Goal: Transaction & Acquisition: Purchase product/service

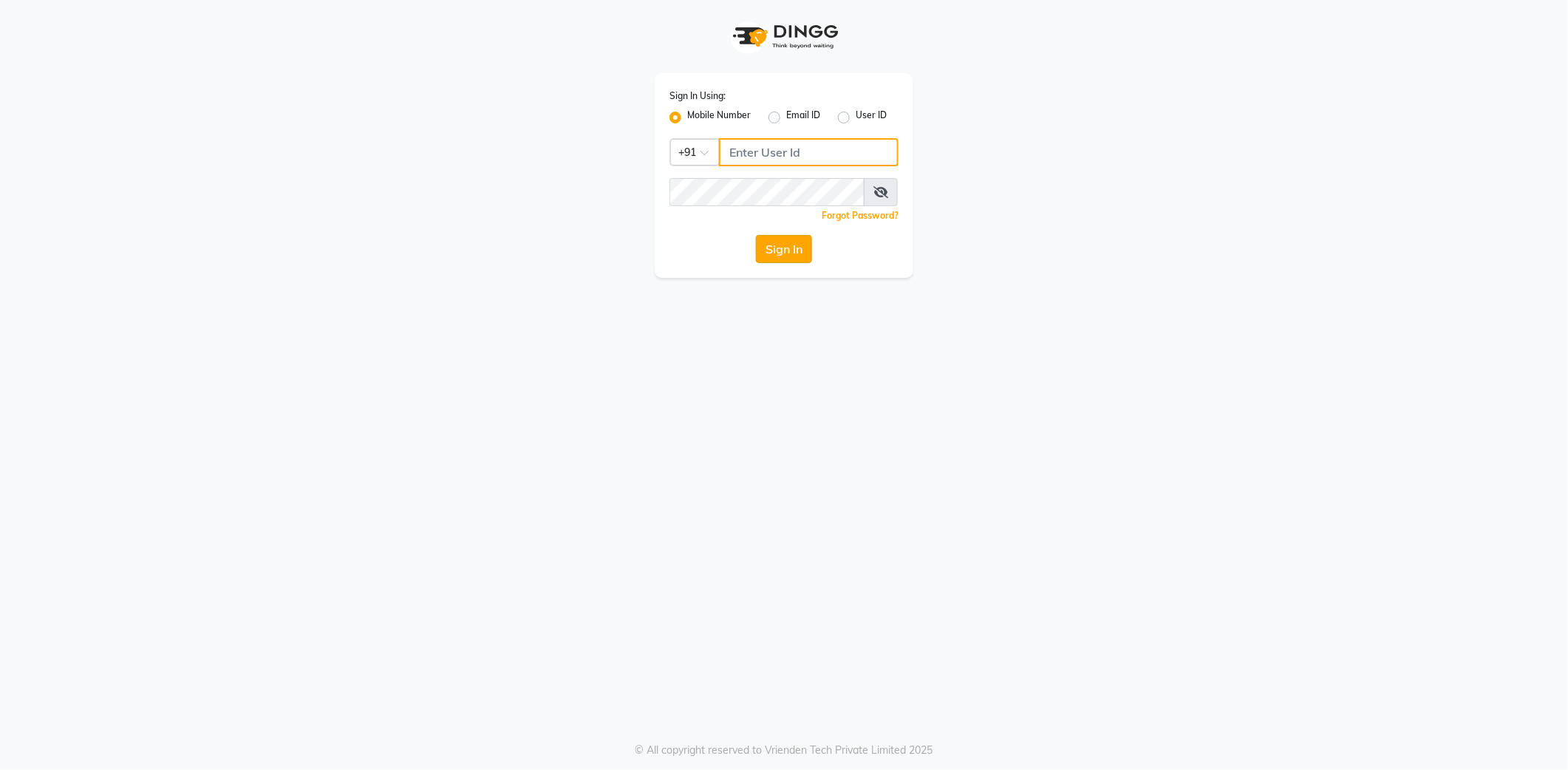
type input "9762921777"
click at [784, 248] on button "Sign In" at bounding box center [784, 249] width 56 height 28
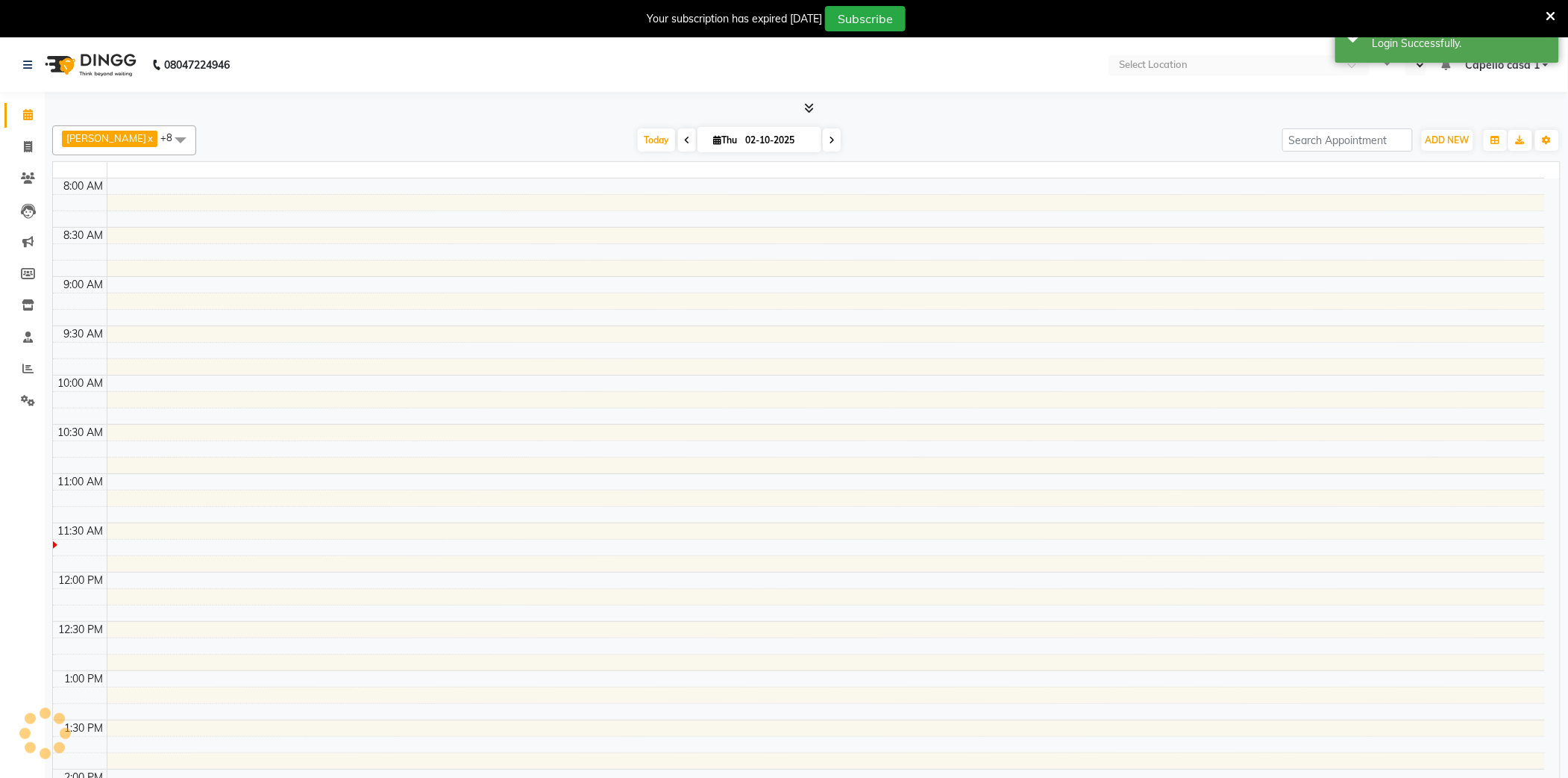
select select "en"
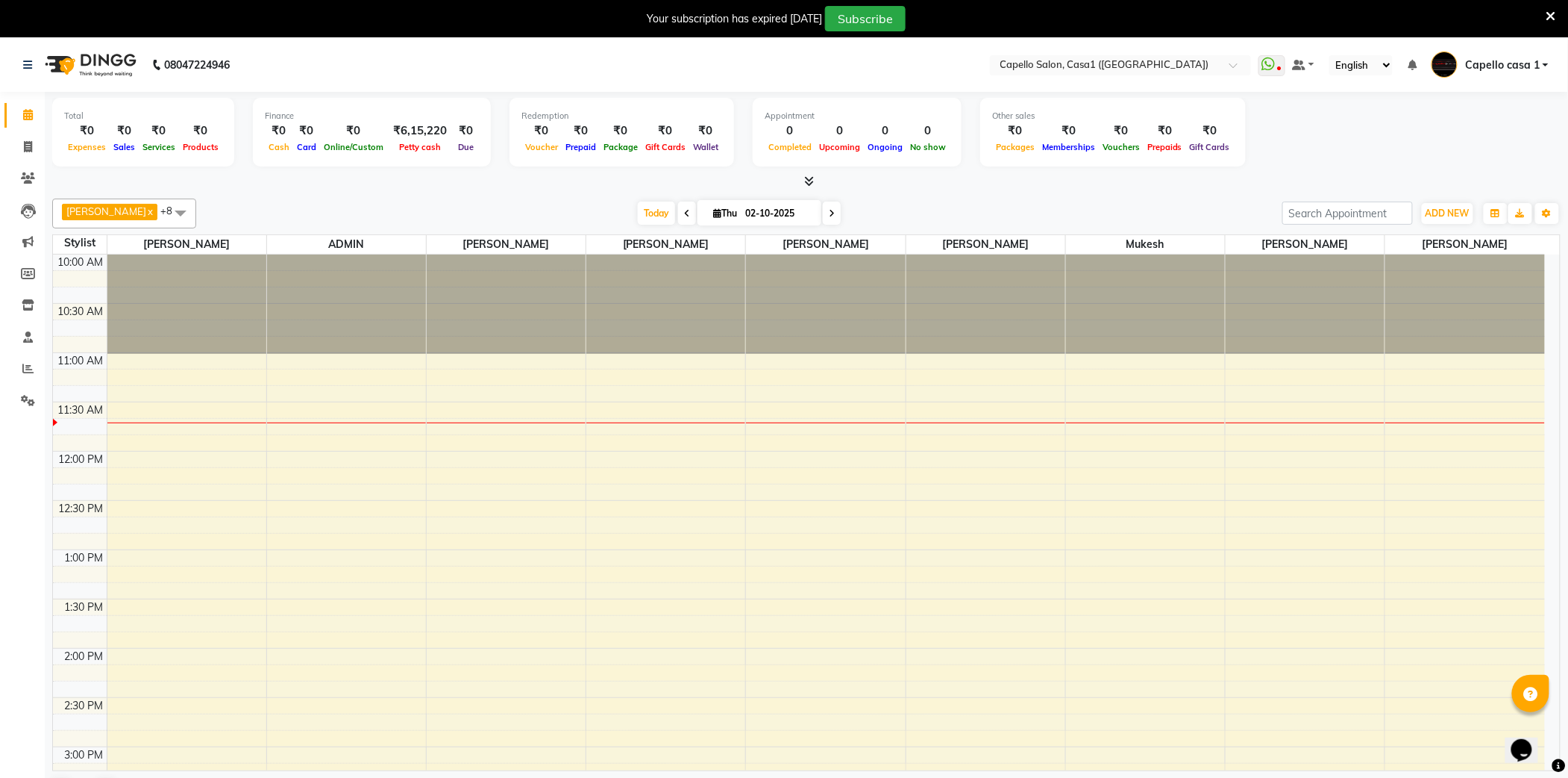
click at [1555, 19] on icon at bounding box center [1551, 17] width 10 height 13
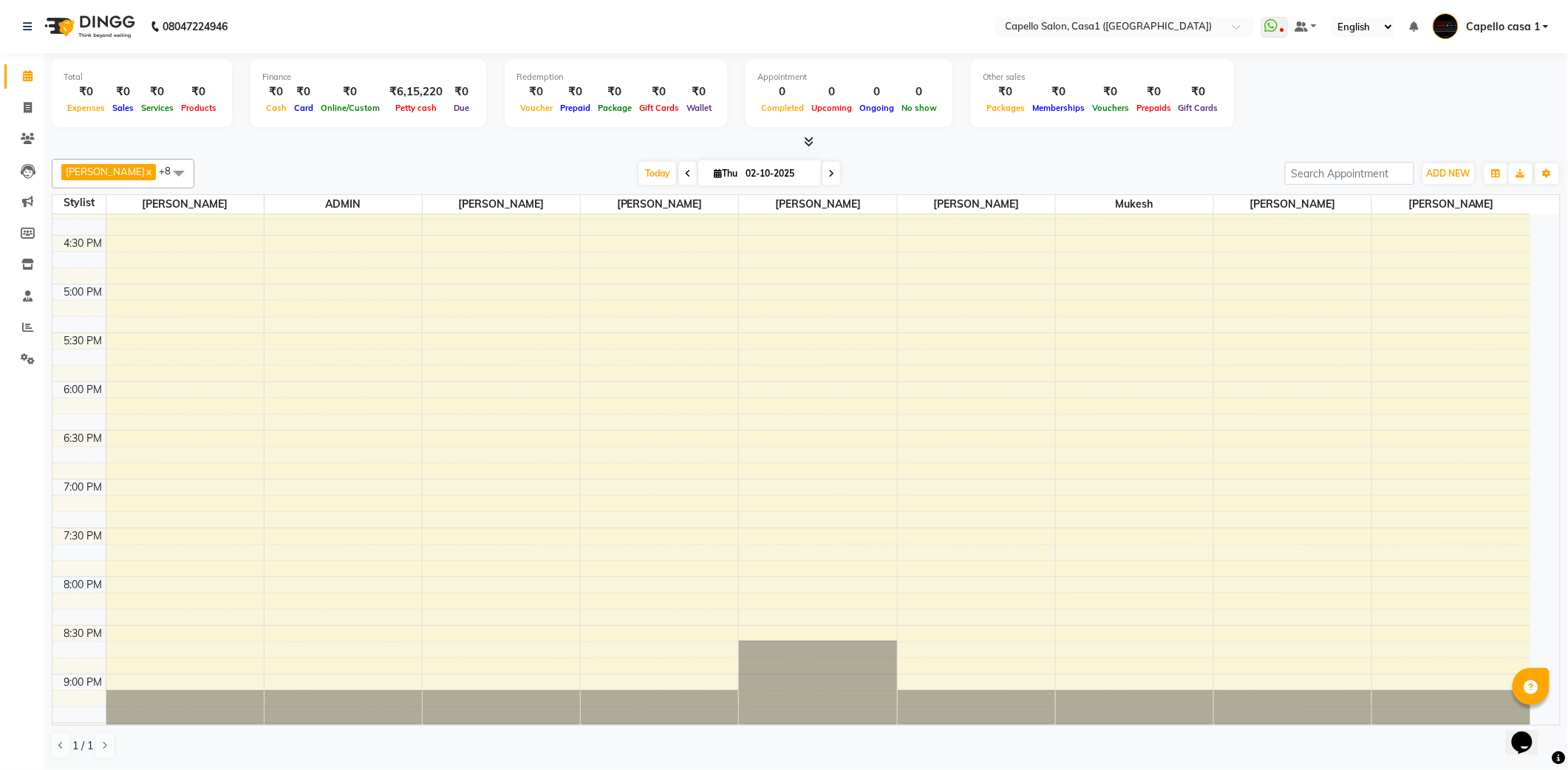
scroll to position [677, 0]
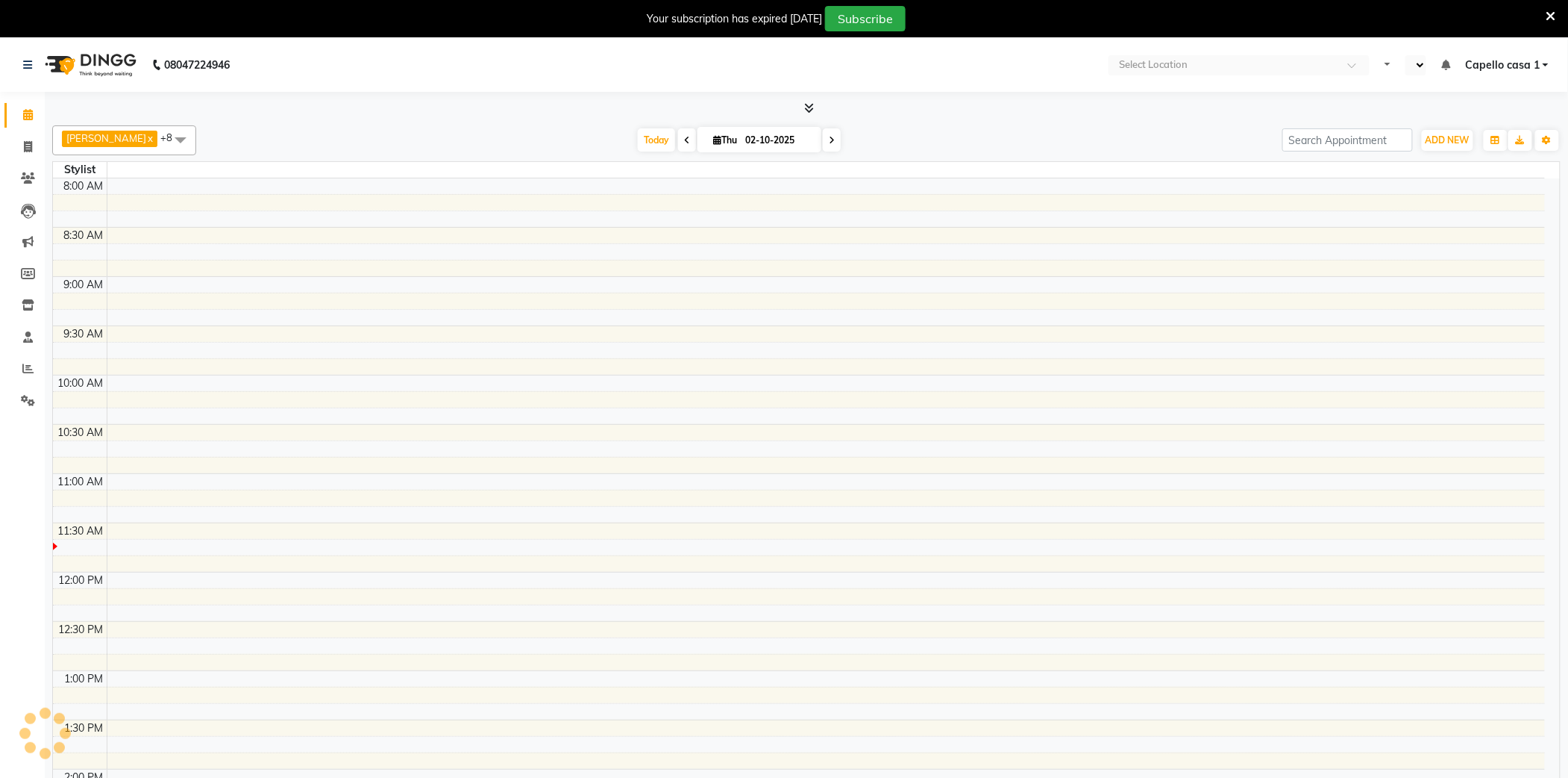
select select "en"
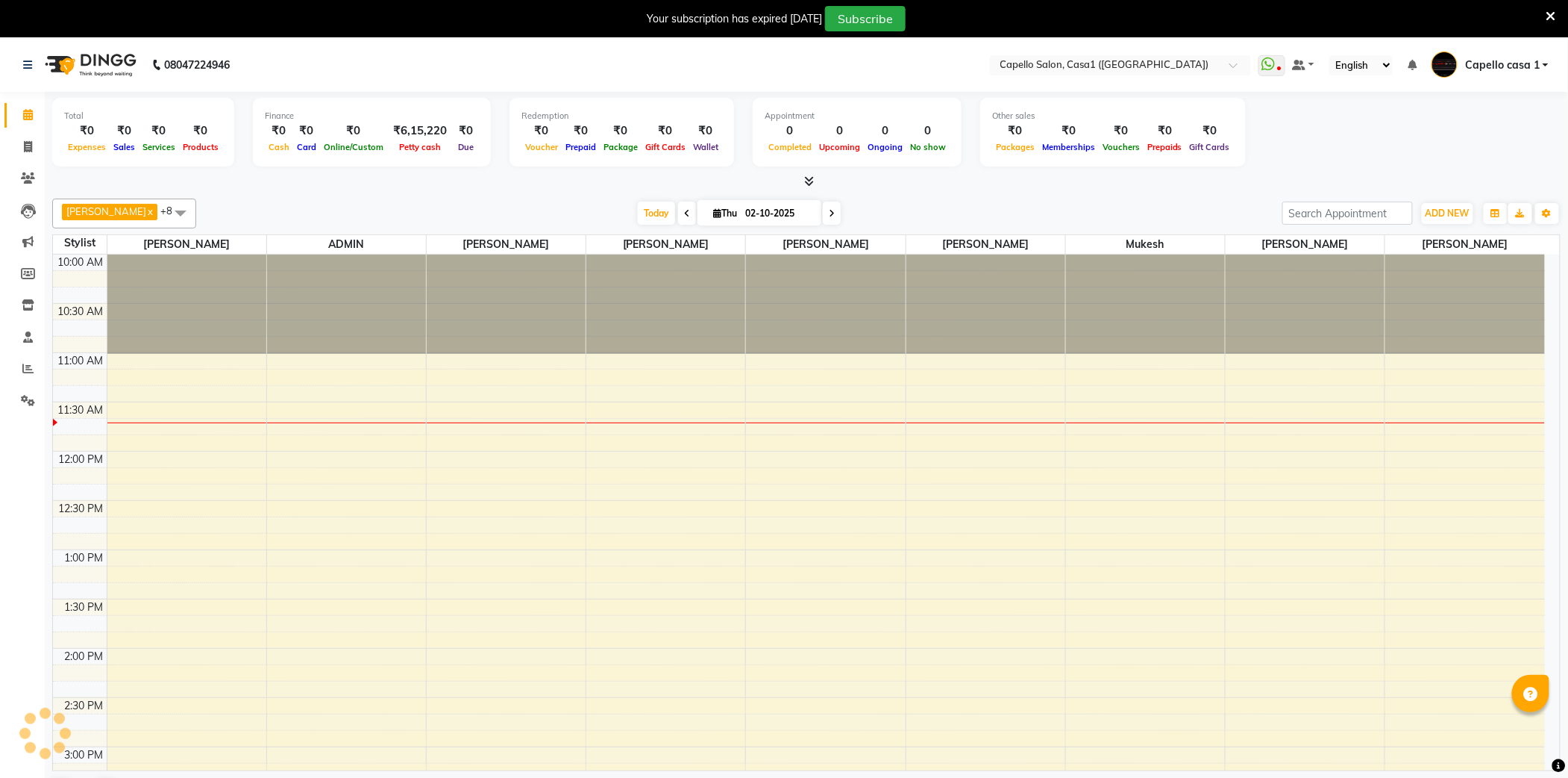
drag, startPoint x: 1552, startPoint y: 9, endPoint x: 1546, endPoint y: 22, distance: 14.3
click at [1552, 12] on icon at bounding box center [1551, 17] width 10 height 13
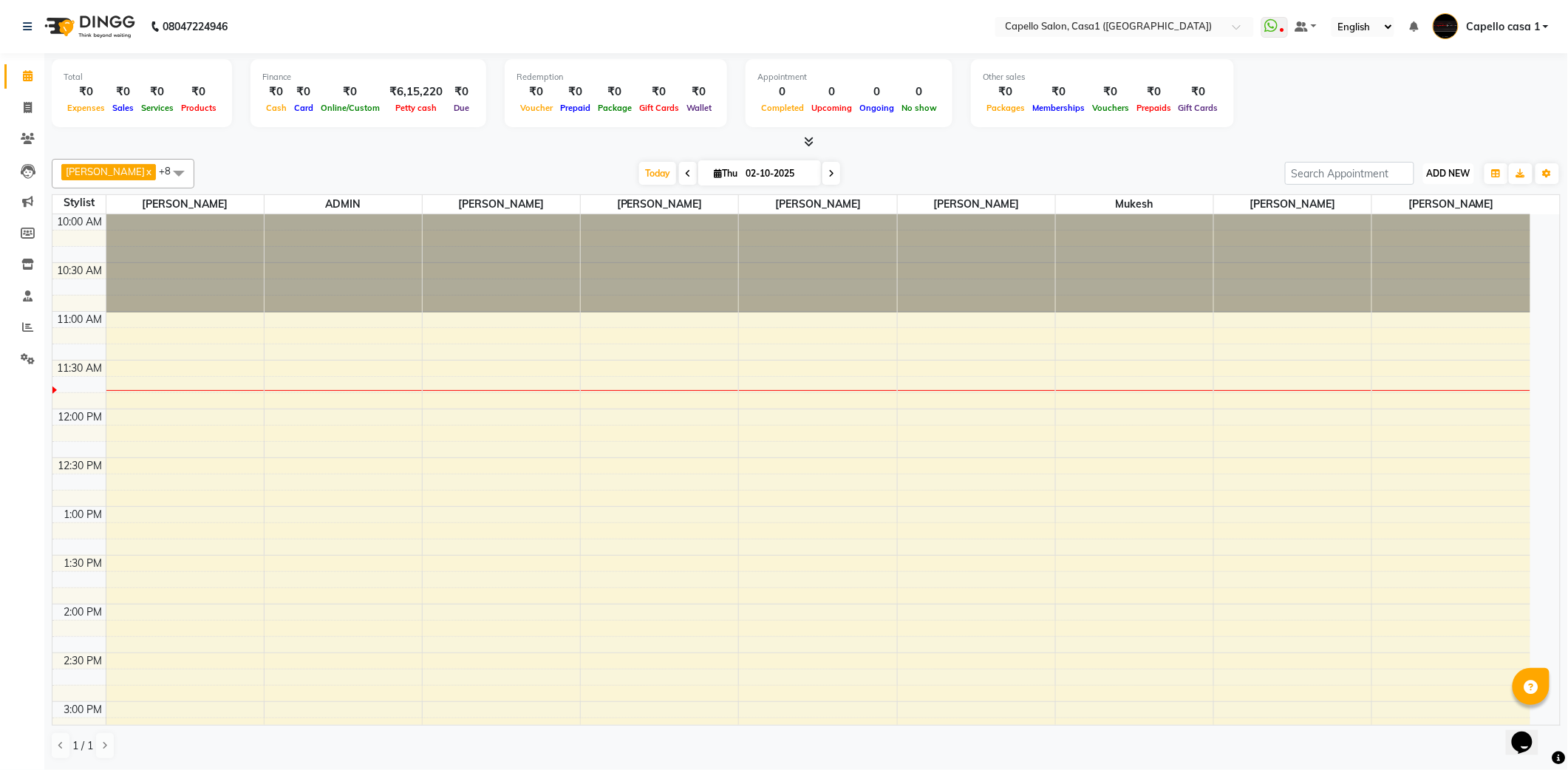
click at [1466, 167] on button "ADD NEW Toggle Dropdown" at bounding box center [1448, 173] width 51 height 21
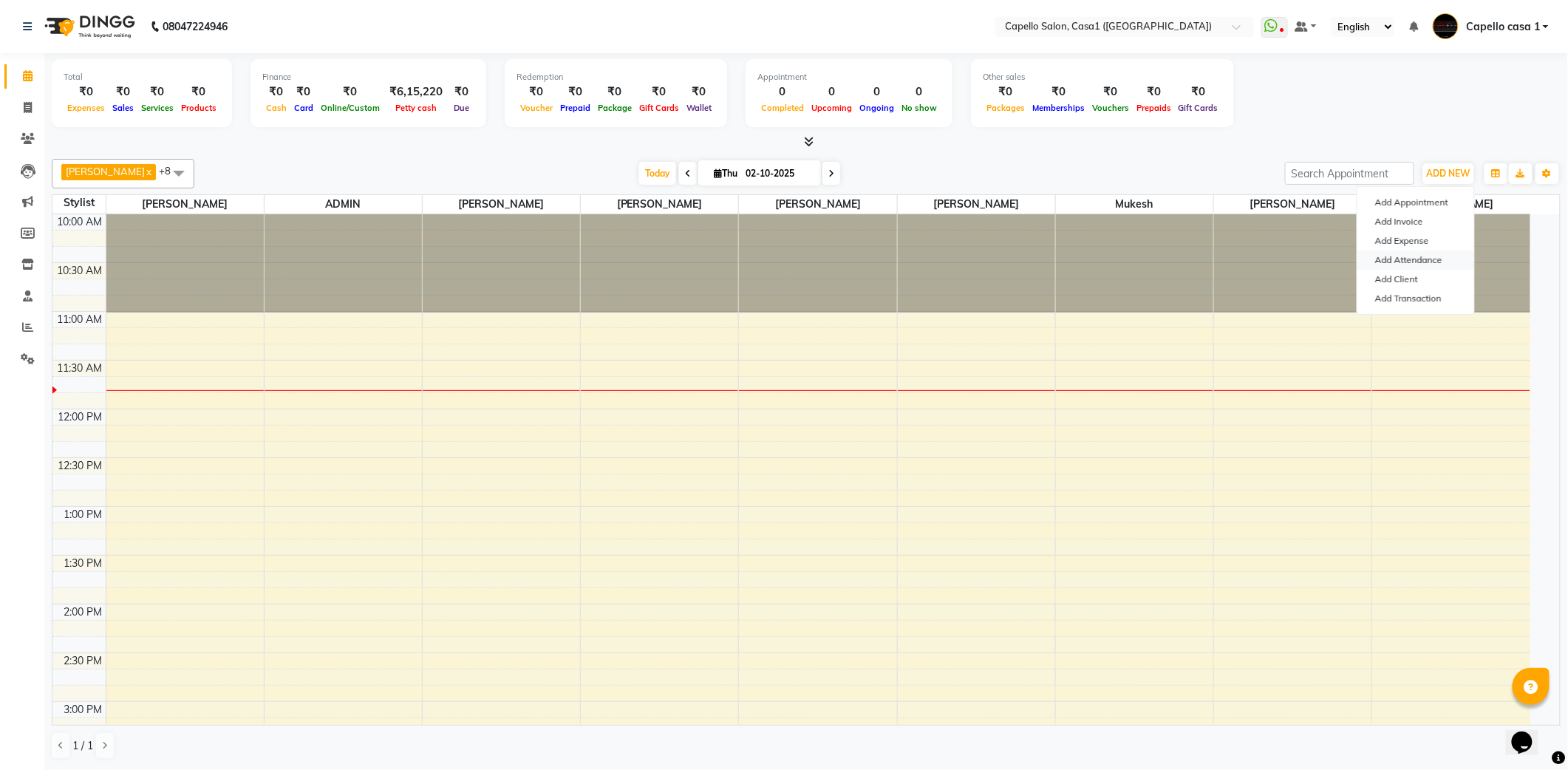
click at [1430, 254] on link "Add Attendance" at bounding box center [1415, 259] width 117 height 19
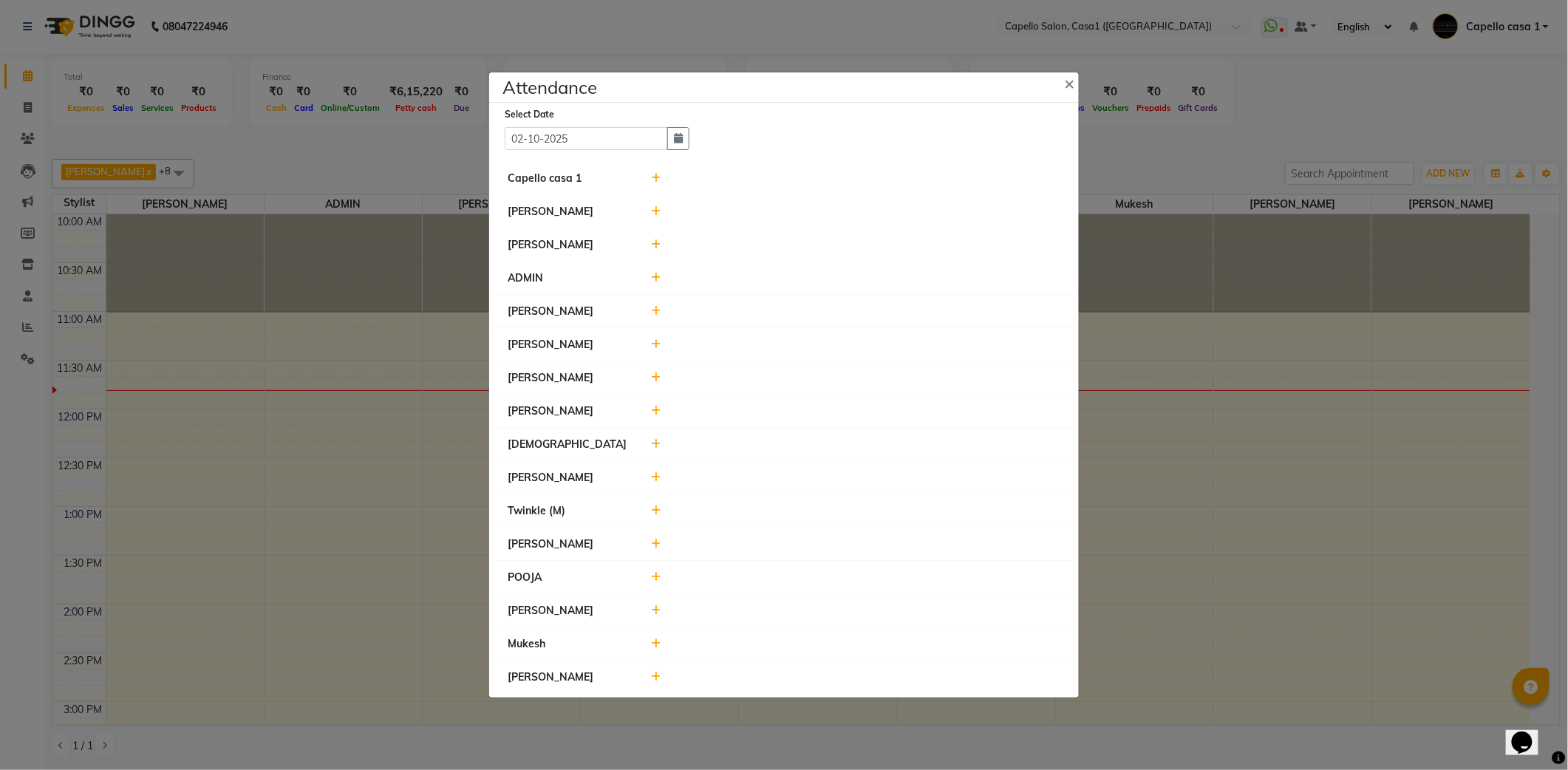
click at [654, 178] on icon at bounding box center [657, 178] width 10 height 10
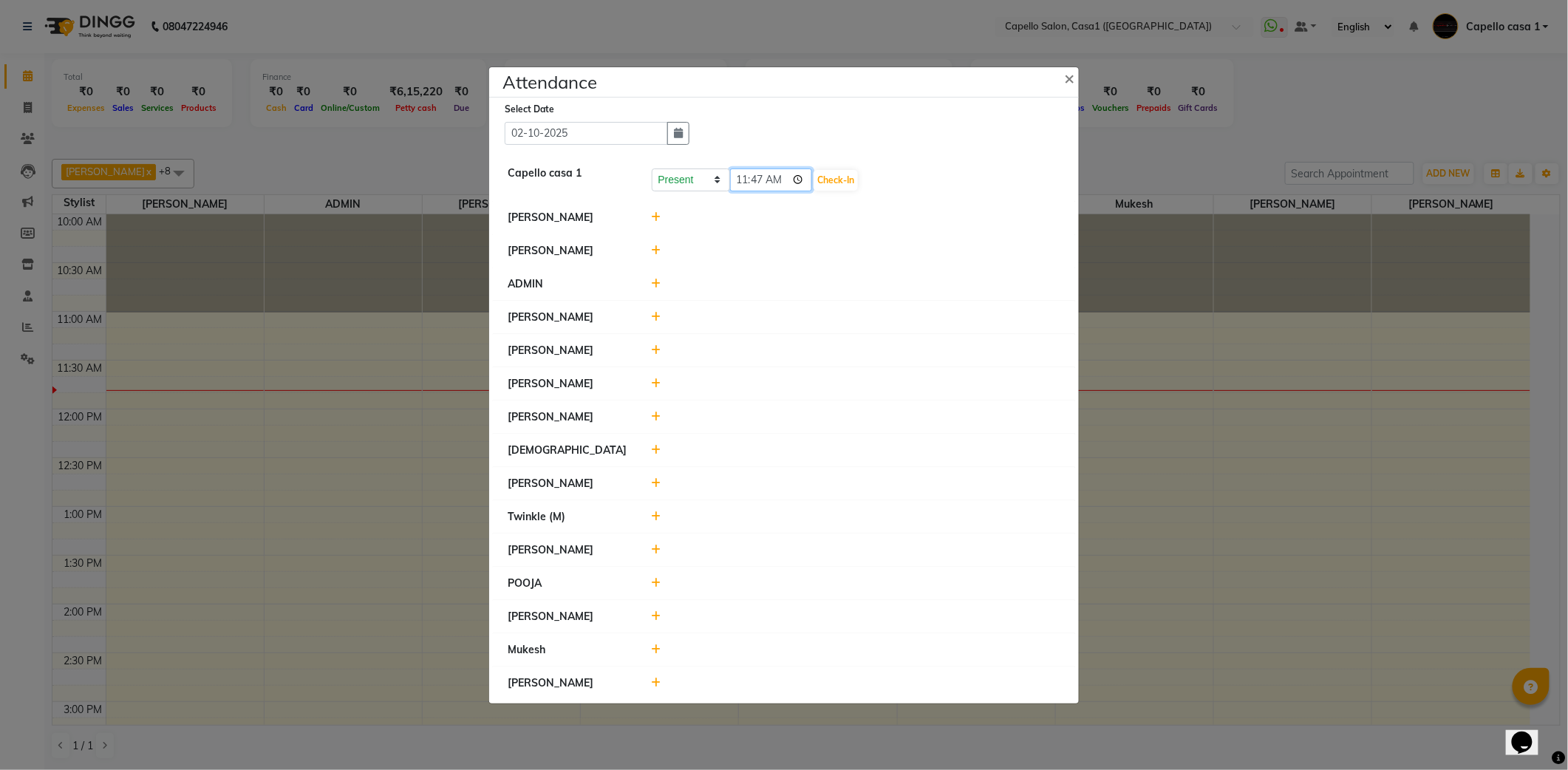
click at [799, 175] on input "11:47" at bounding box center [771, 179] width 83 height 22
type input "10:58"
click at [855, 184] on button "Check-In" at bounding box center [835, 180] width 44 height 21
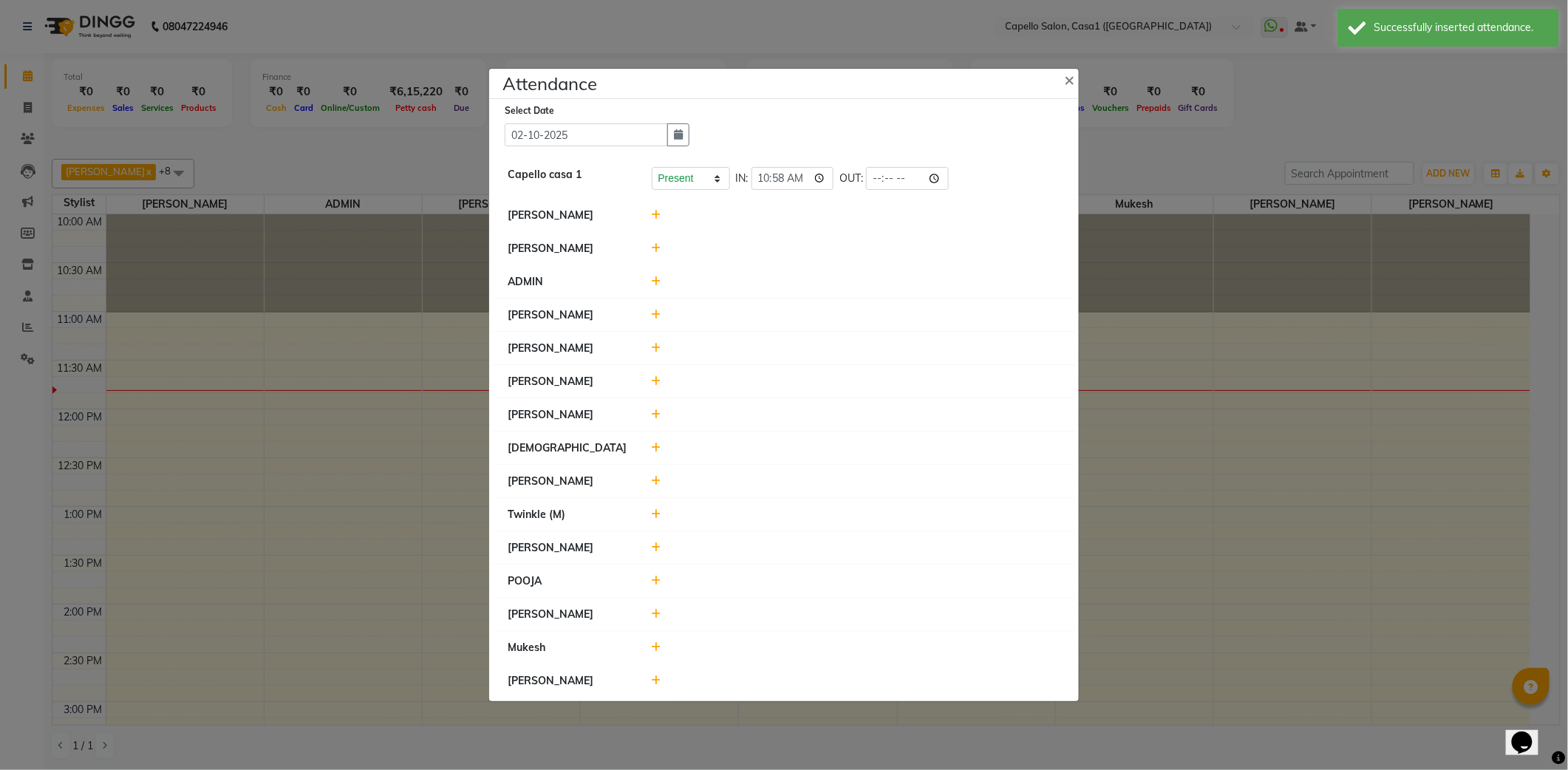
click at [659, 213] on icon at bounding box center [657, 215] width 10 height 10
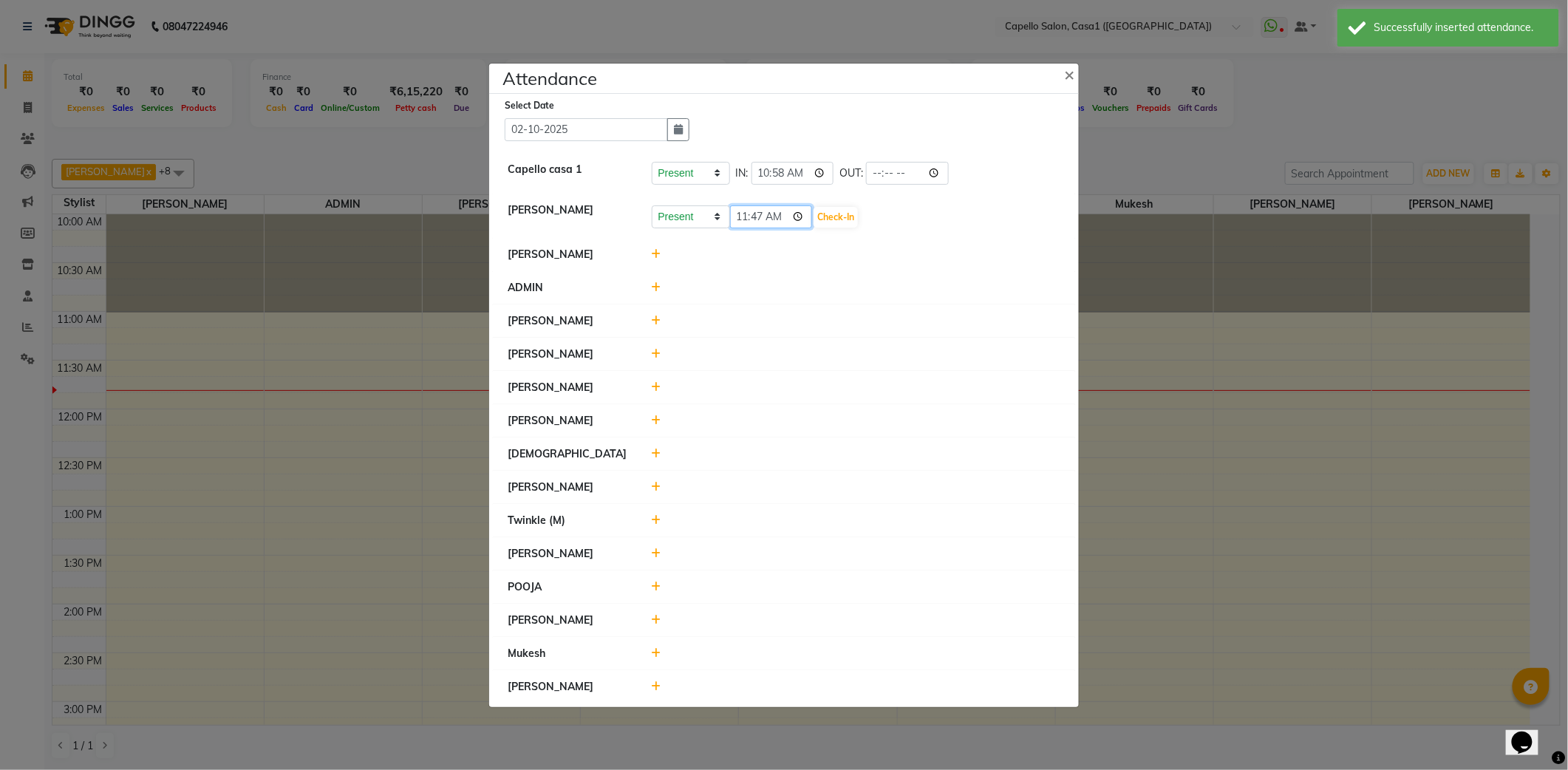
click at [801, 213] on input "11:47" at bounding box center [771, 216] width 83 height 22
type input "10:47"
click at [681, 212] on select "Present Absent Late Half Day Weekly Off" at bounding box center [691, 216] width 78 height 22
select select "W"
click at [652, 205] on select "Present Absent Late Half Day Weekly Off" at bounding box center [691, 216] width 78 height 22
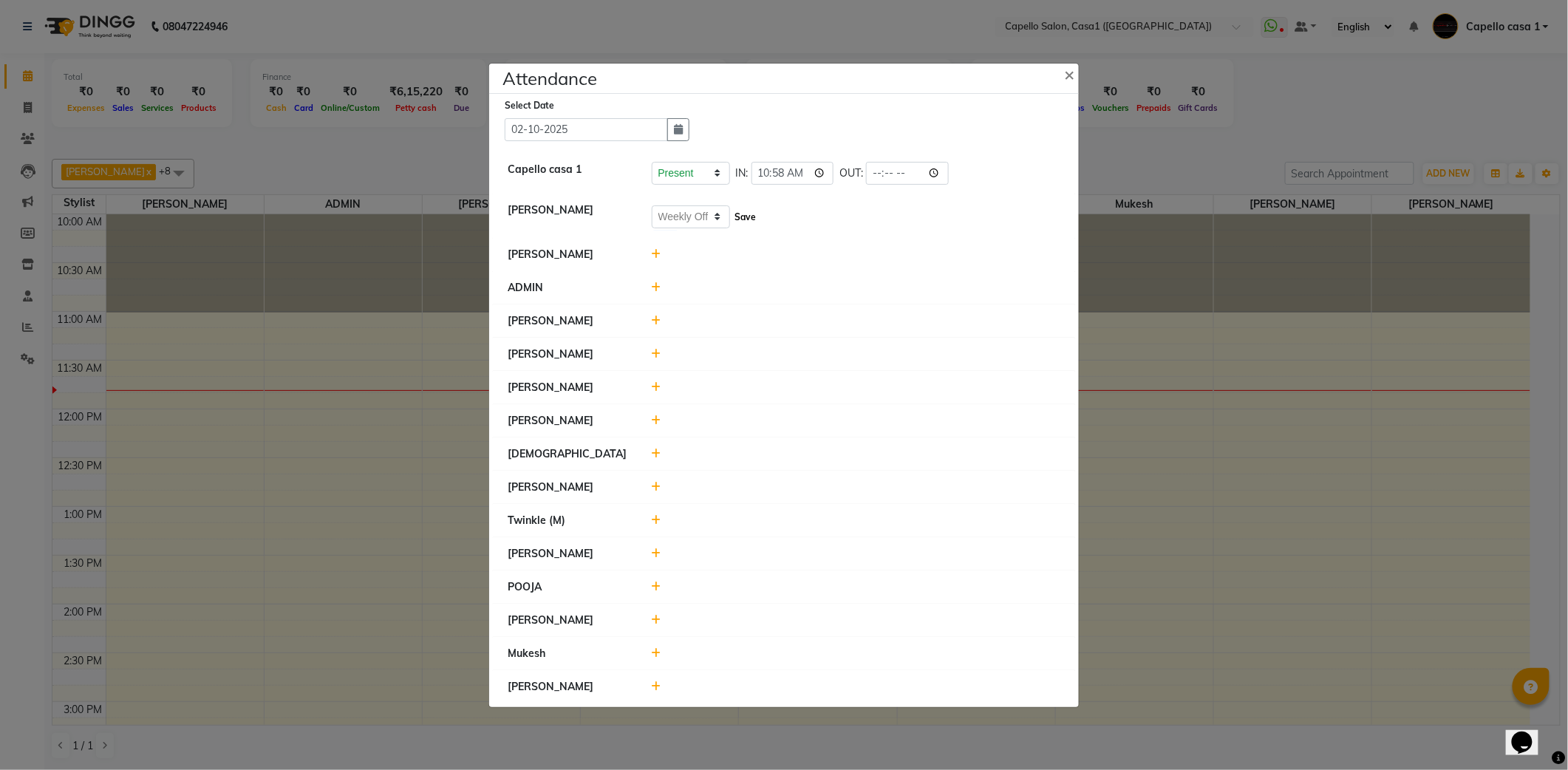
click at [740, 217] on button "Save" at bounding box center [745, 217] width 29 height 21
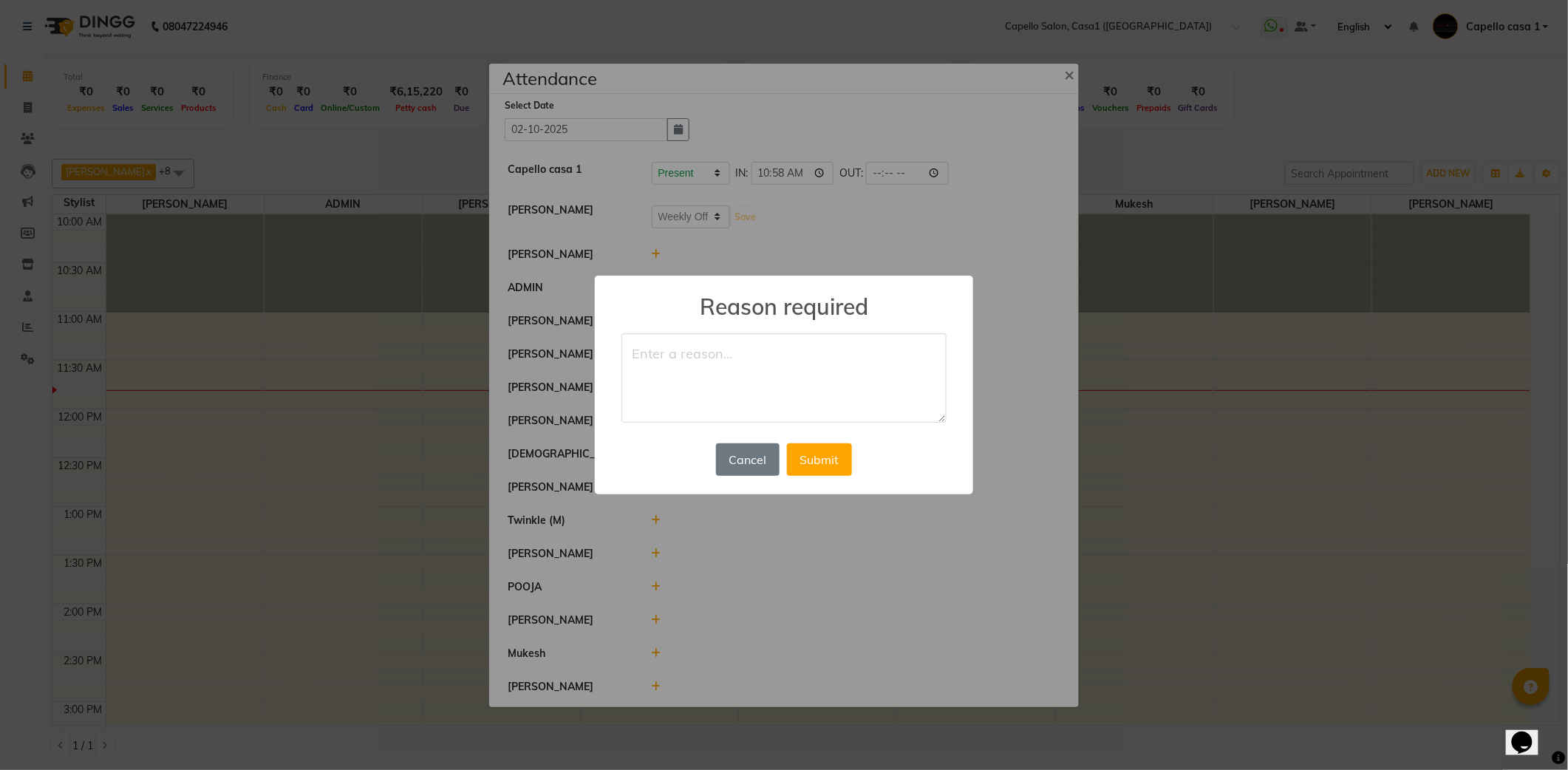
click at [702, 353] on textarea at bounding box center [784, 378] width 325 height 90
type textarea "WO"
click at [832, 457] on button "Submit" at bounding box center [819, 459] width 65 height 32
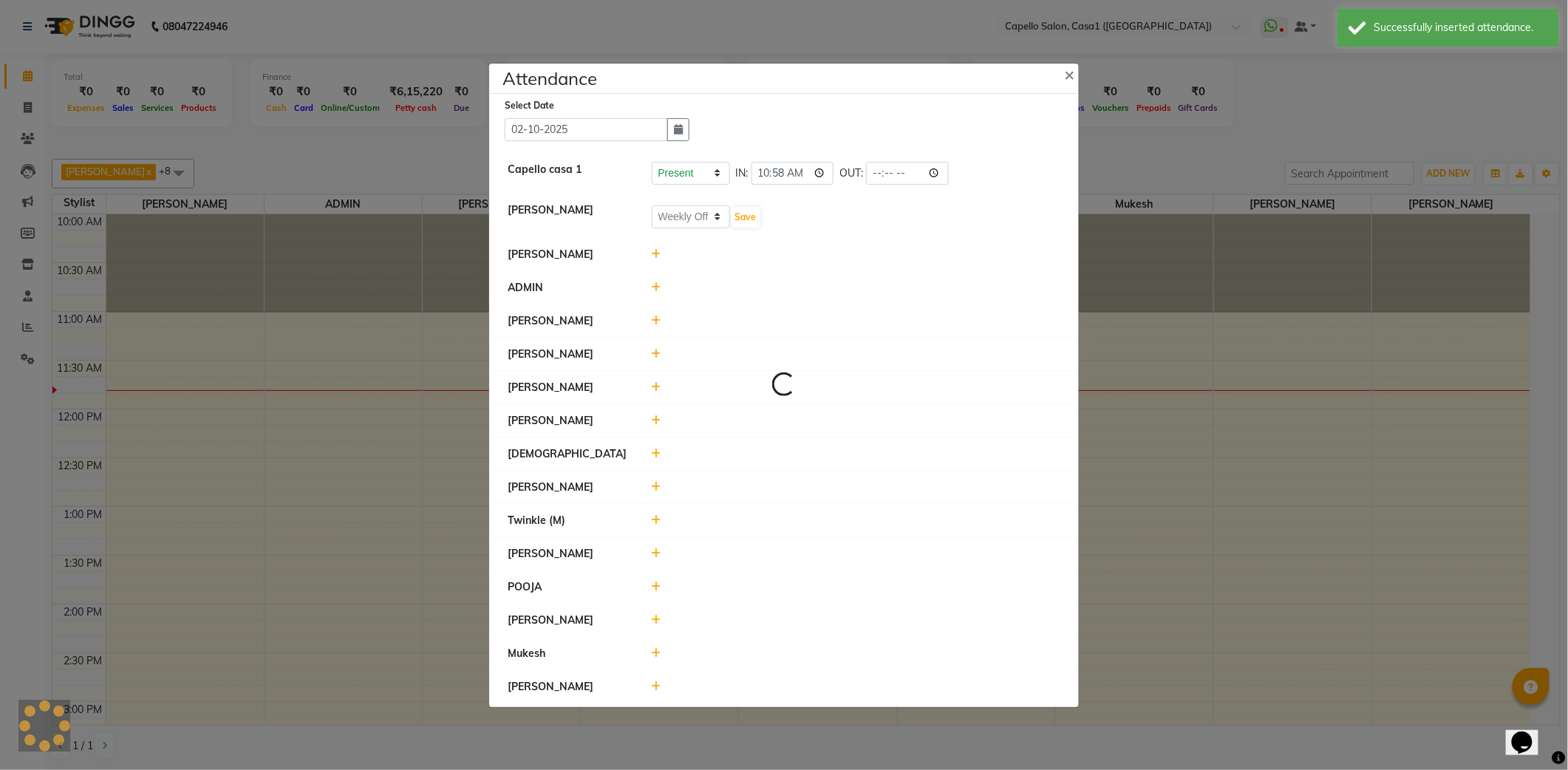
select select "W"
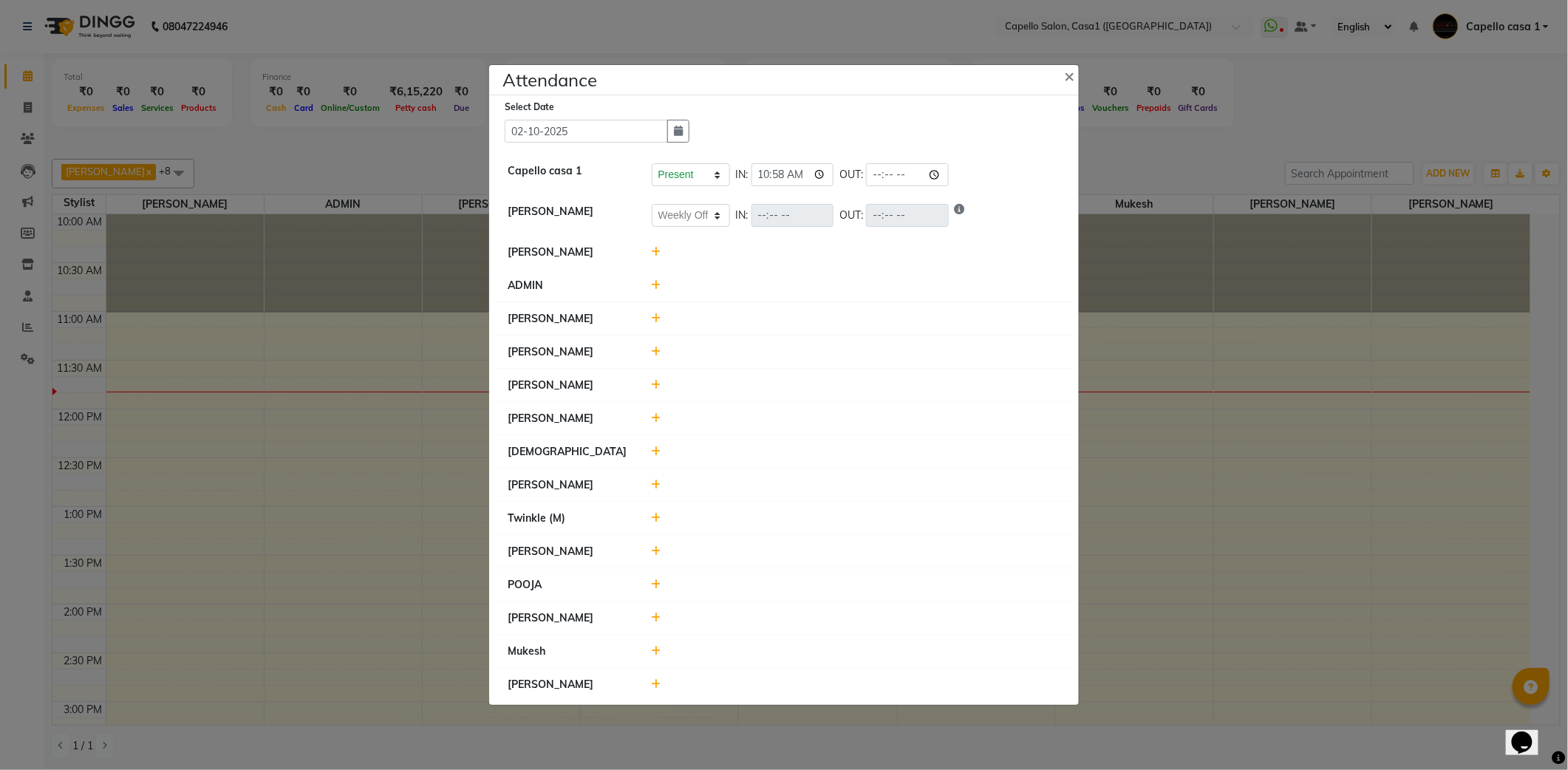
click at [657, 251] on icon at bounding box center [657, 252] width 10 height 10
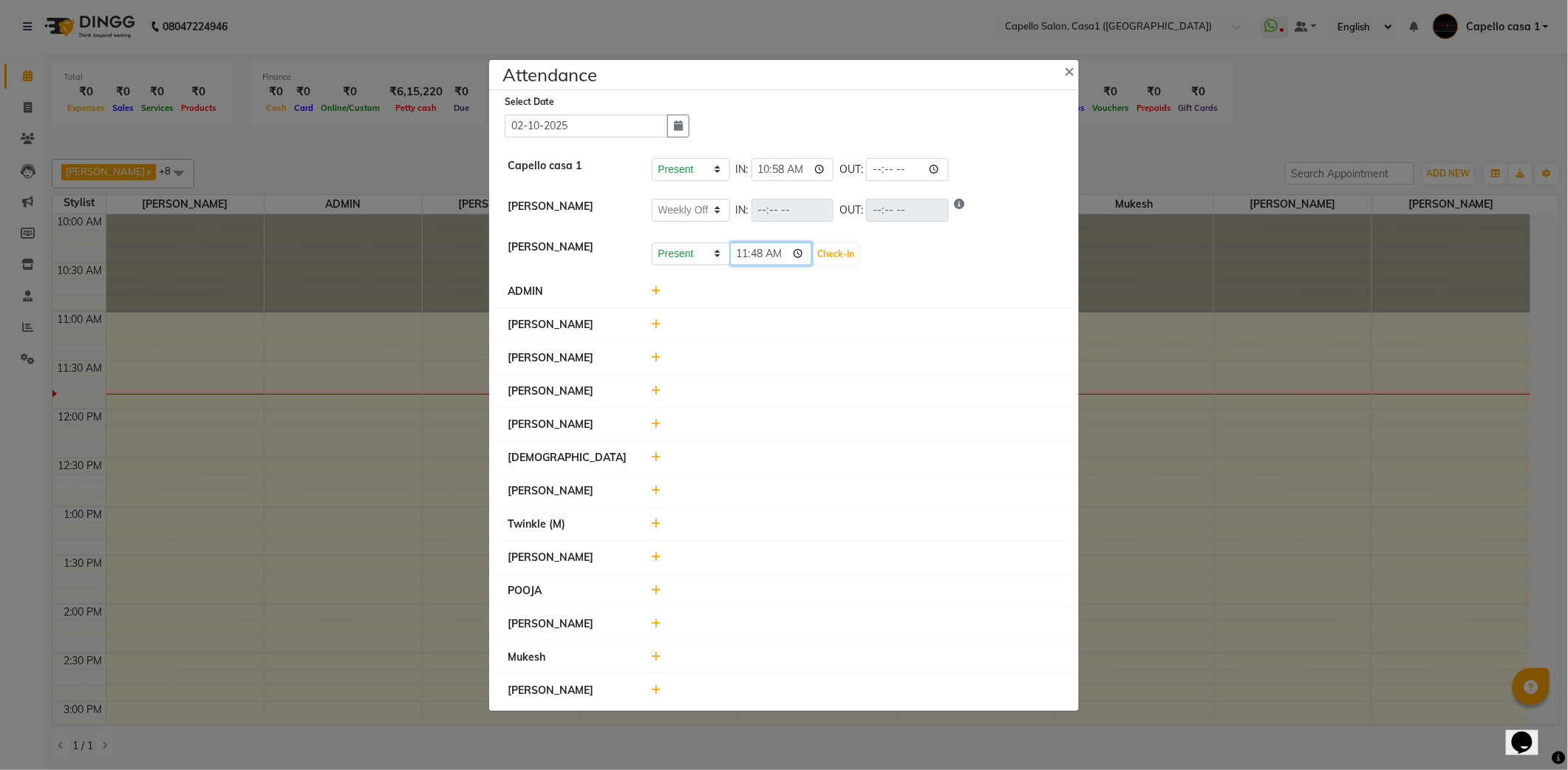
click at [802, 249] on input "11:48" at bounding box center [771, 253] width 83 height 22
type input "11:10"
click at [831, 243] on button "Check-In" at bounding box center [835, 253] width 44 height 21
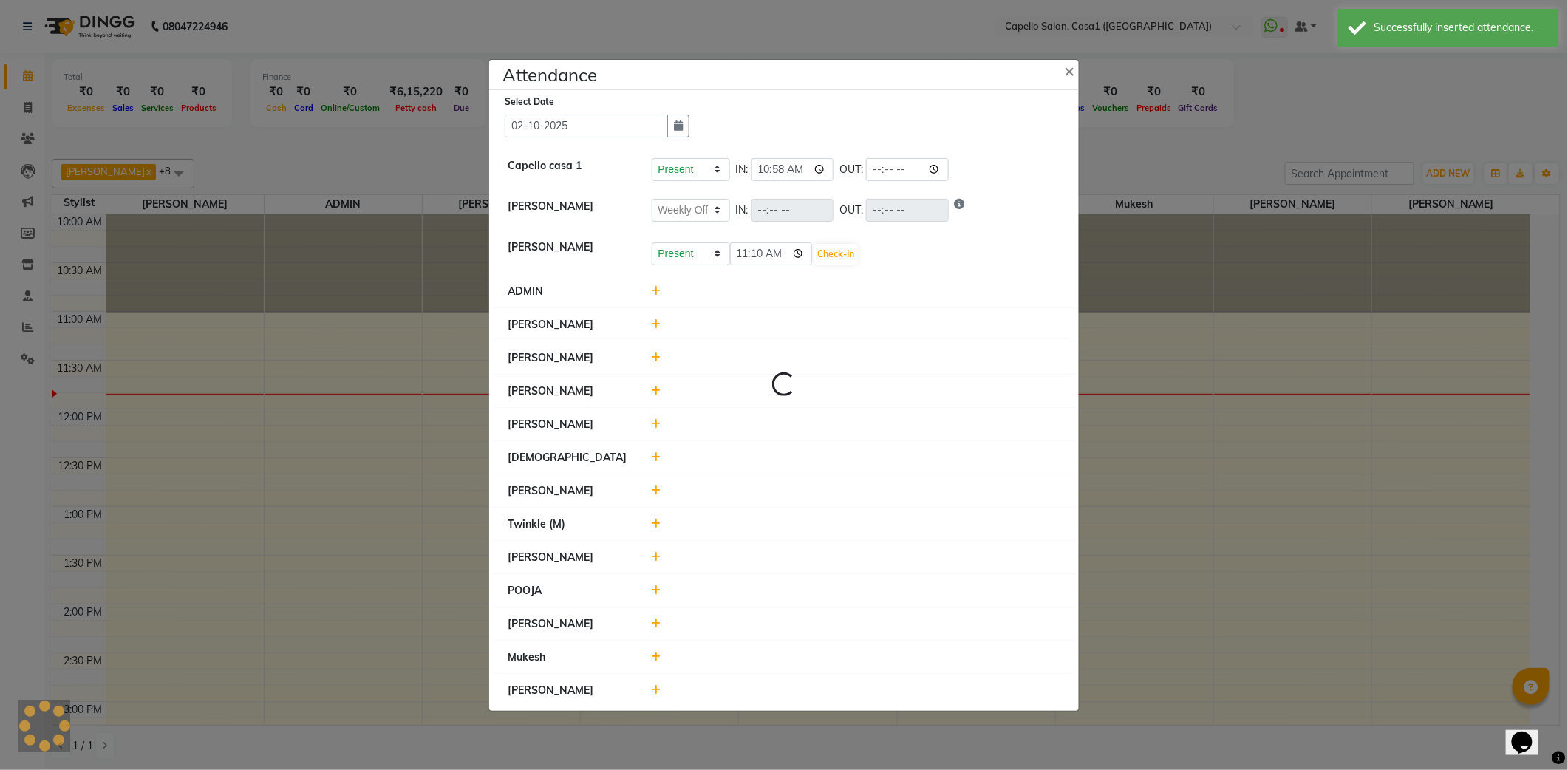
select select "W"
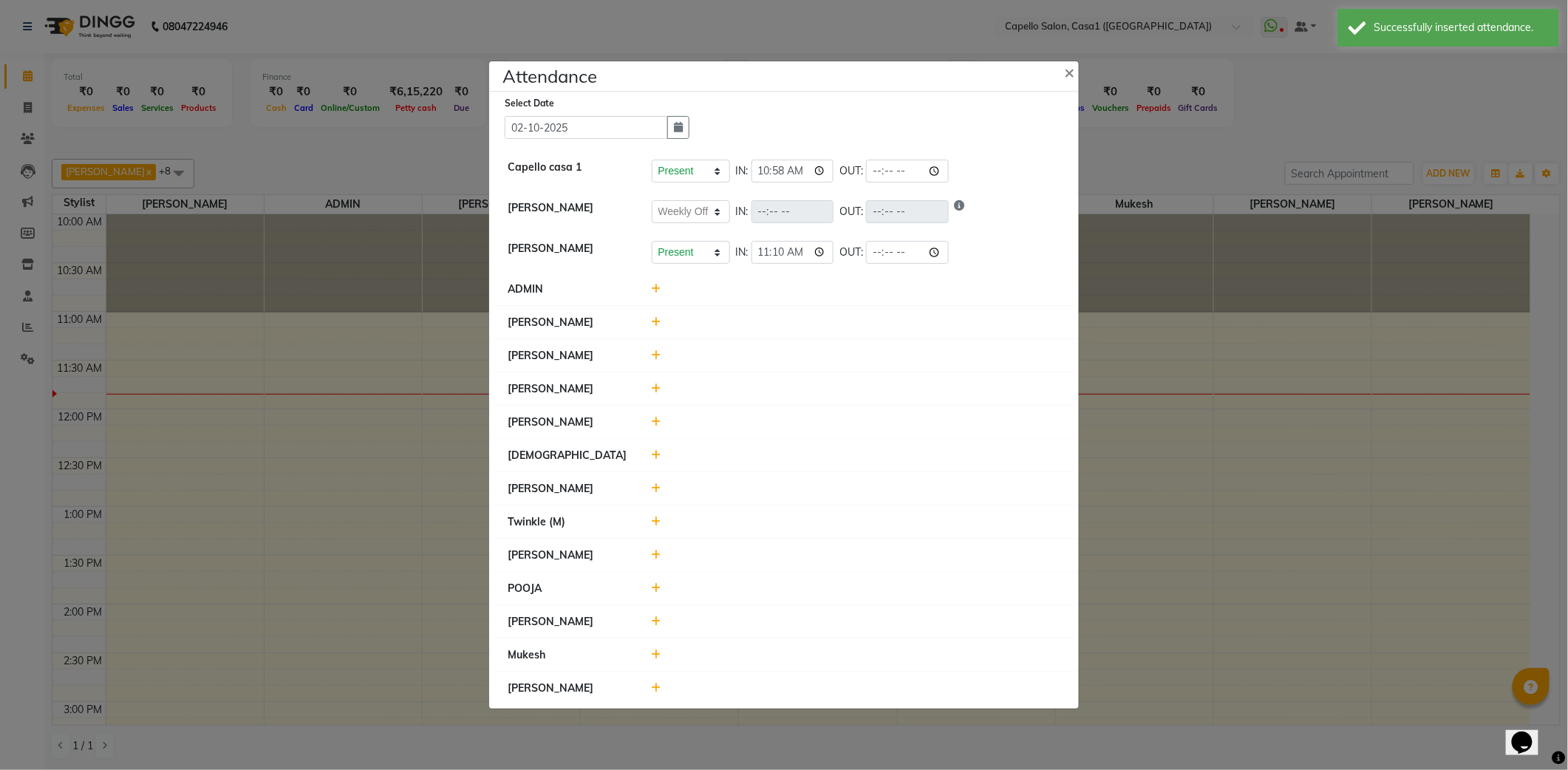
click at [656, 319] on icon at bounding box center [657, 322] width 10 height 10
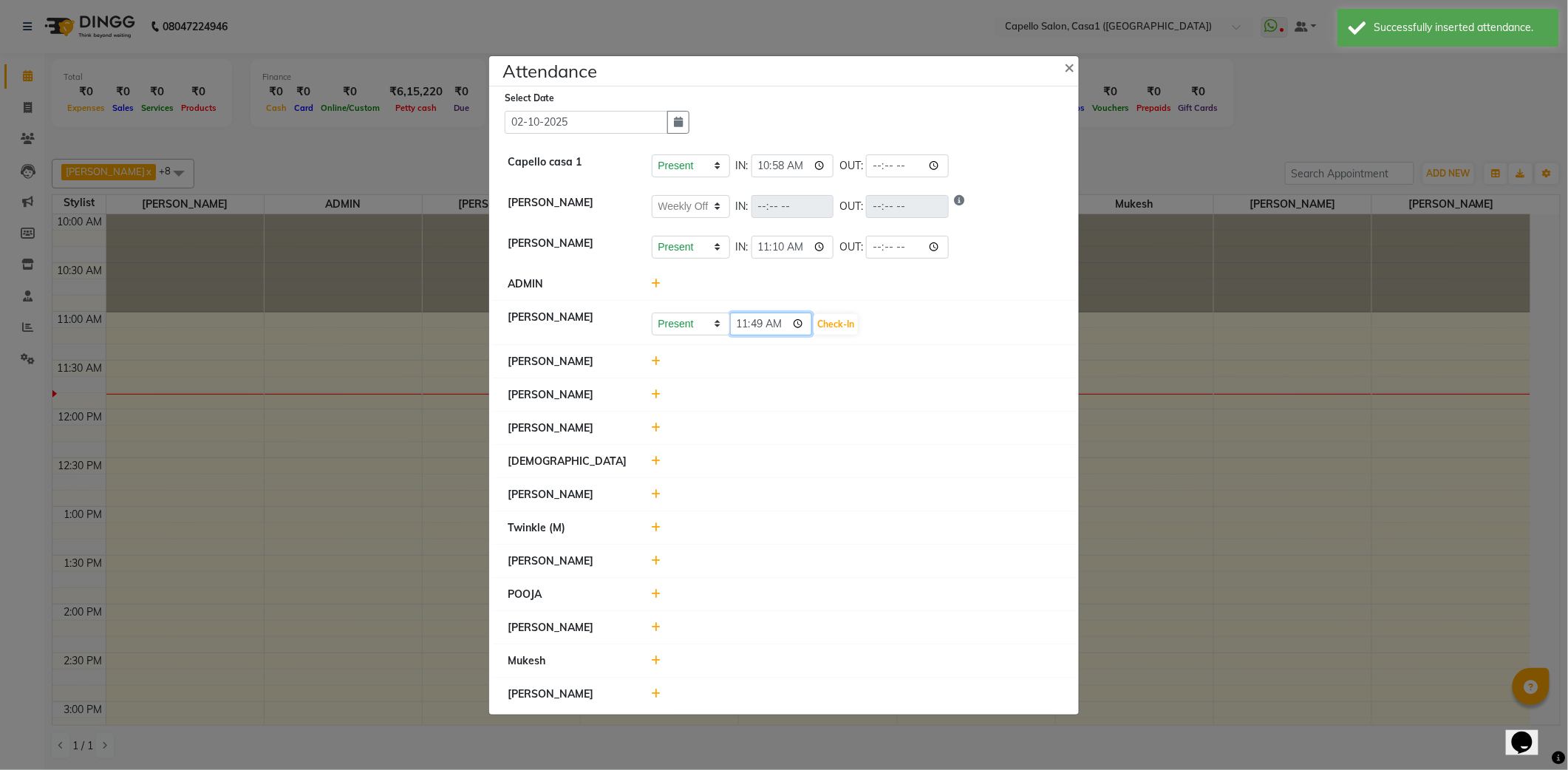
click at [799, 322] on input "11:49" at bounding box center [771, 323] width 83 height 22
type input "11:10"
click at [842, 327] on button "Check-In" at bounding box center [835, 324] width 44 height 21
select select "W"
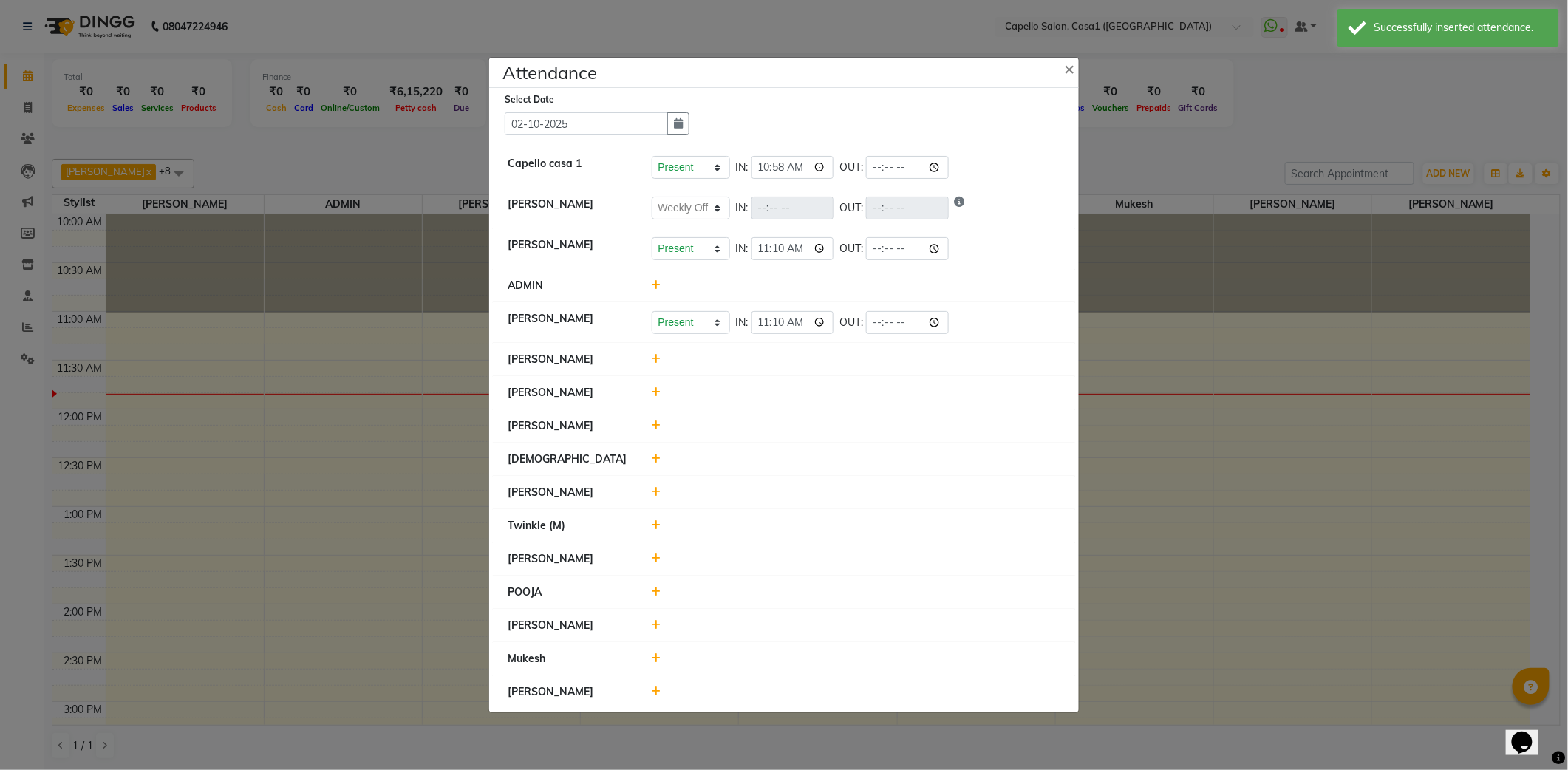
click at [660, 358] on div at bounding box center [856, 359] width 432 height 16
click at [665, 355] on div at bounding box center [856, 359] width 432 height 16
click at [658, 358] on icon at bounding box center [657, 359] width 10 height 10
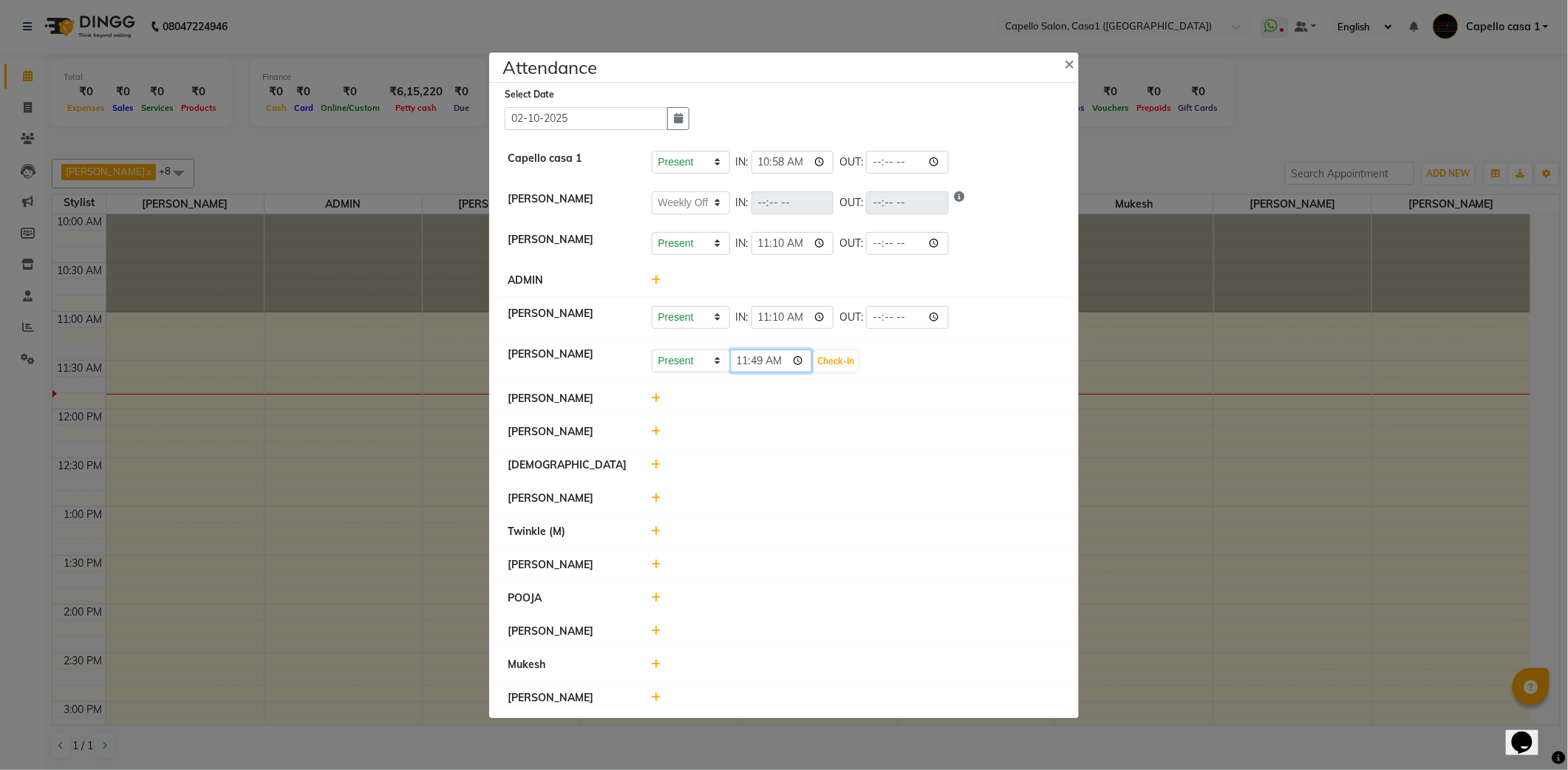
click at [802, 352] on input "11:49" at bounding box center [771, 360] width 83 height 22
type input "11:01"
click at [843, 362] on button "Check-In" at bounding box center [835, 361] width 44 height 21
select select "W"
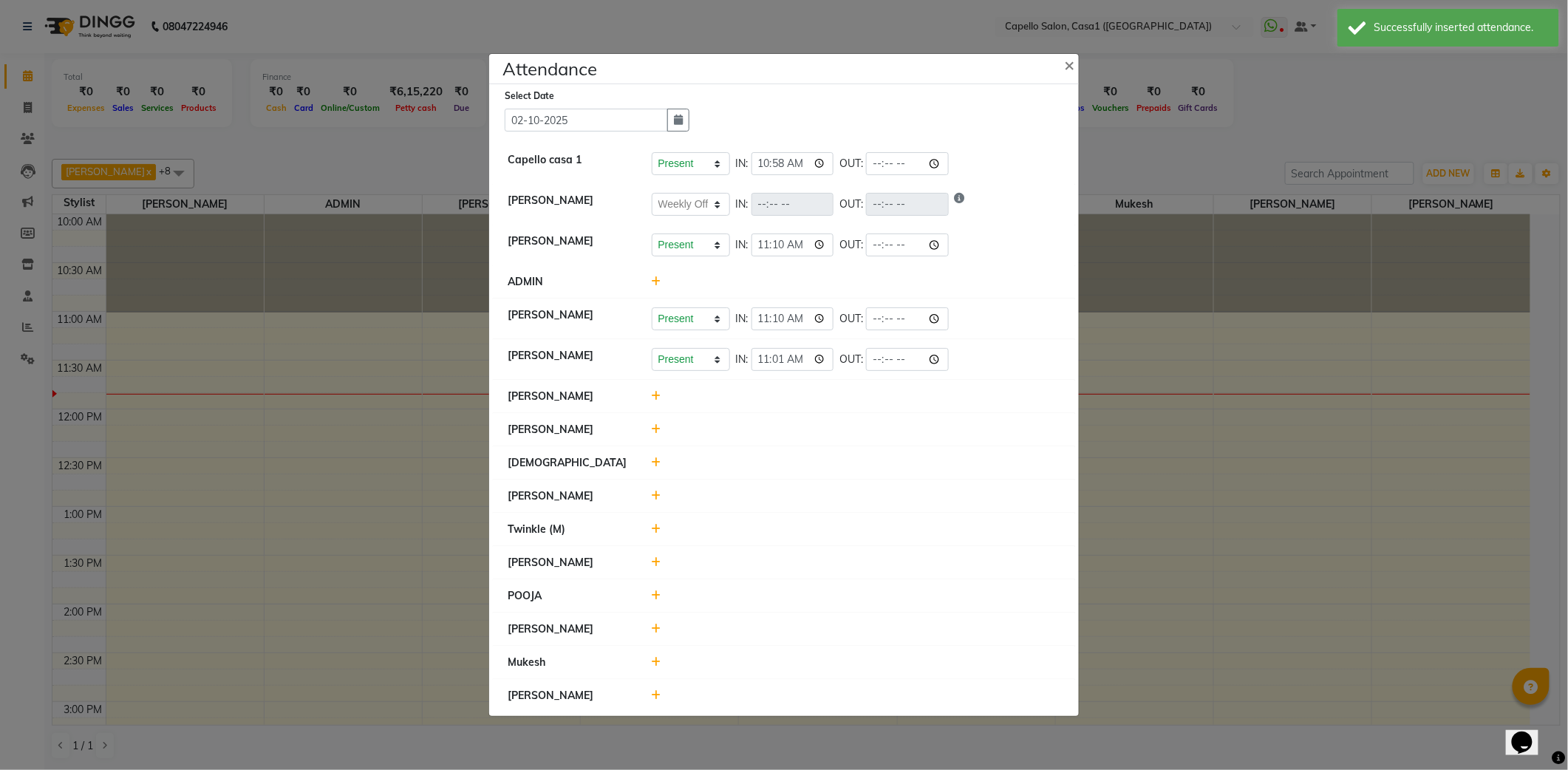
click at [654, 394] on icon at bounding box center [657, 396] width 10 height 10
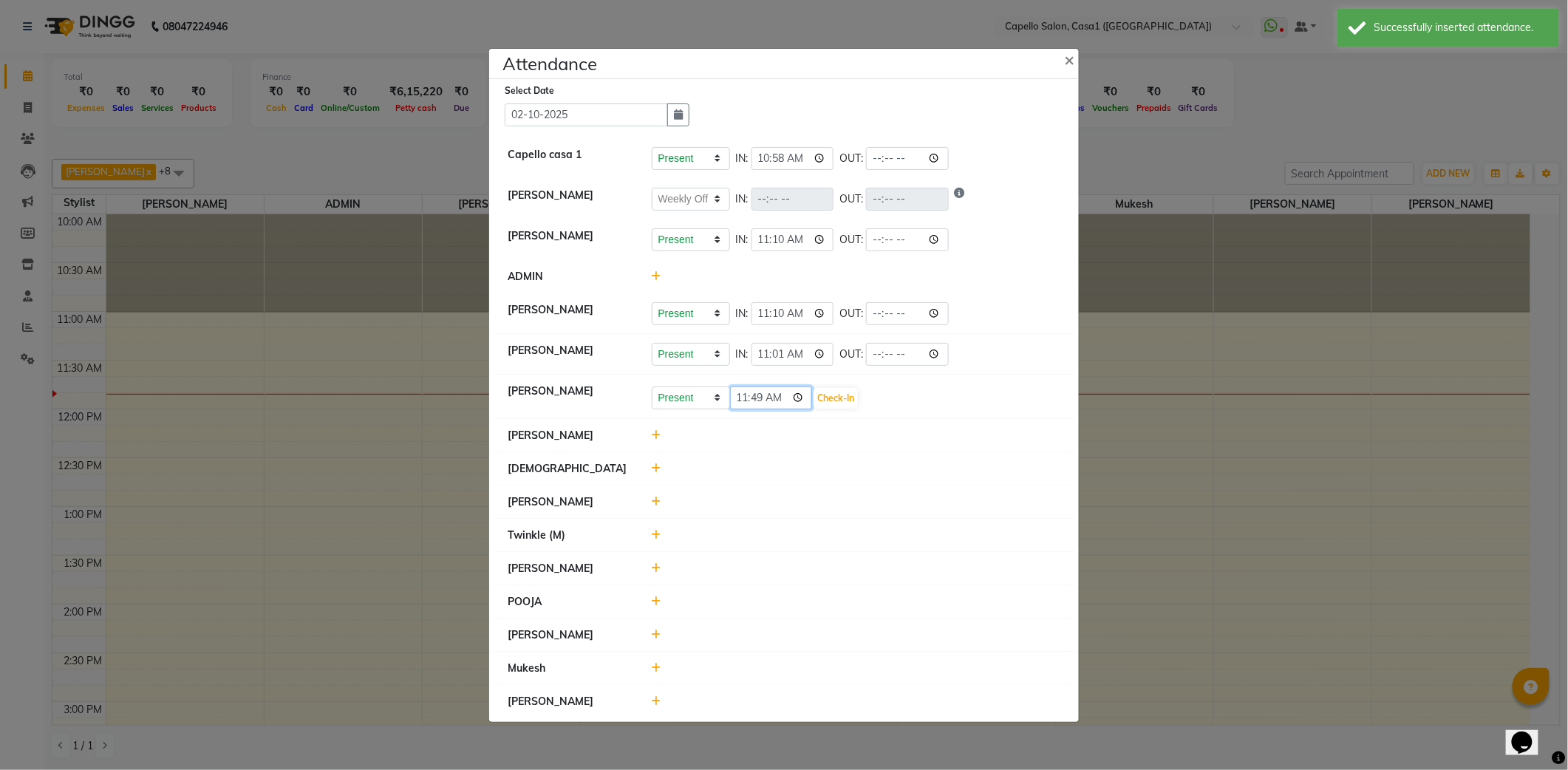
click at [804, 400] on input "11:49" at bounding box center [771, 398] width 83 height 22
type input "11:00"
click at [840, 393] on button "Check-In" at bounding box center [835, 398] width 44 height 21
select select "W"
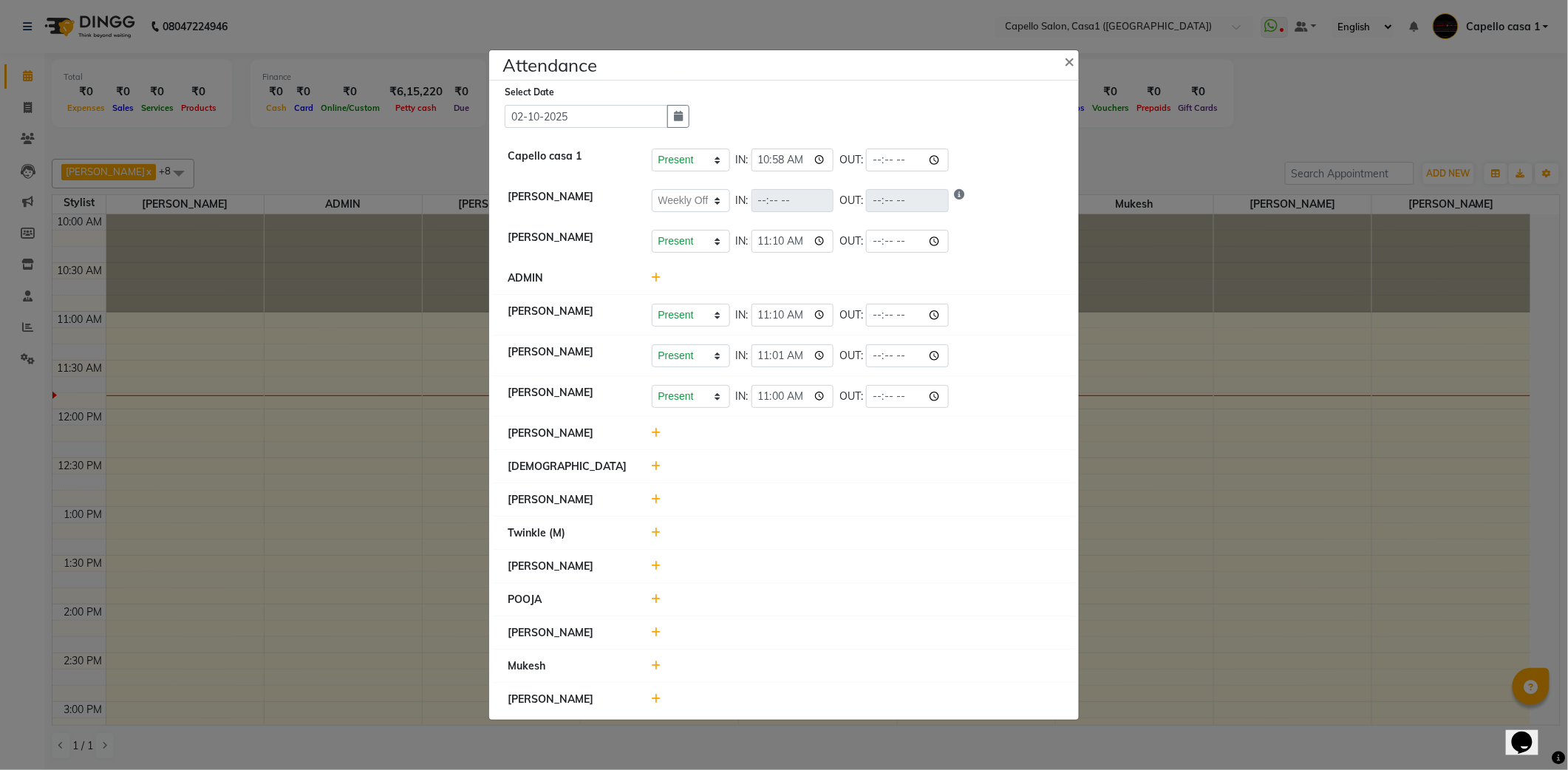
click at [652, 465] on icon at bounding box center [657, 466] width 10 height 10
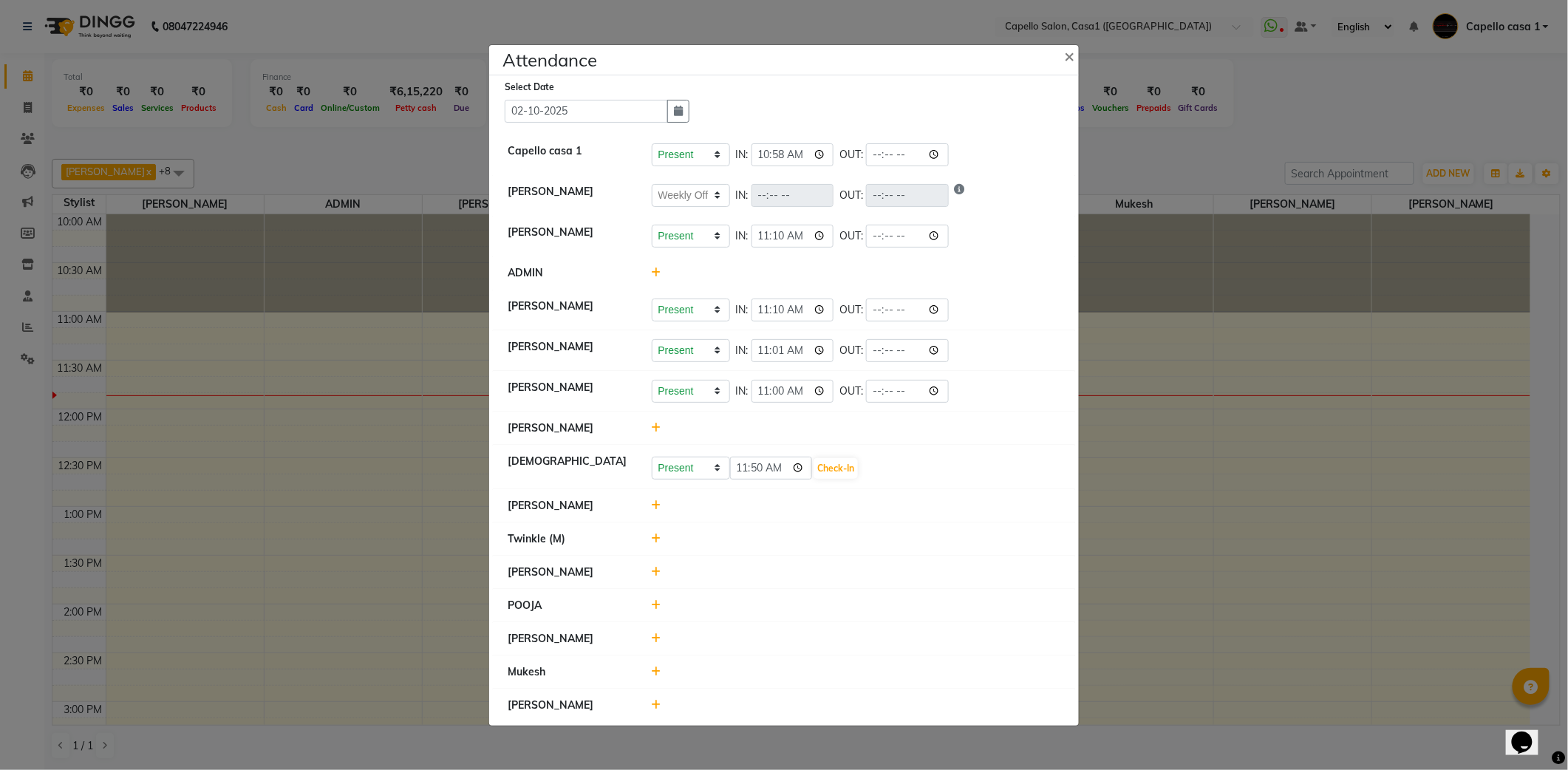
click at [929, 434] on div at bounding box center [856, 428] width 432 height 16
click at [654, 508] on icon at bounding box center [657, 505] width 10 height 10
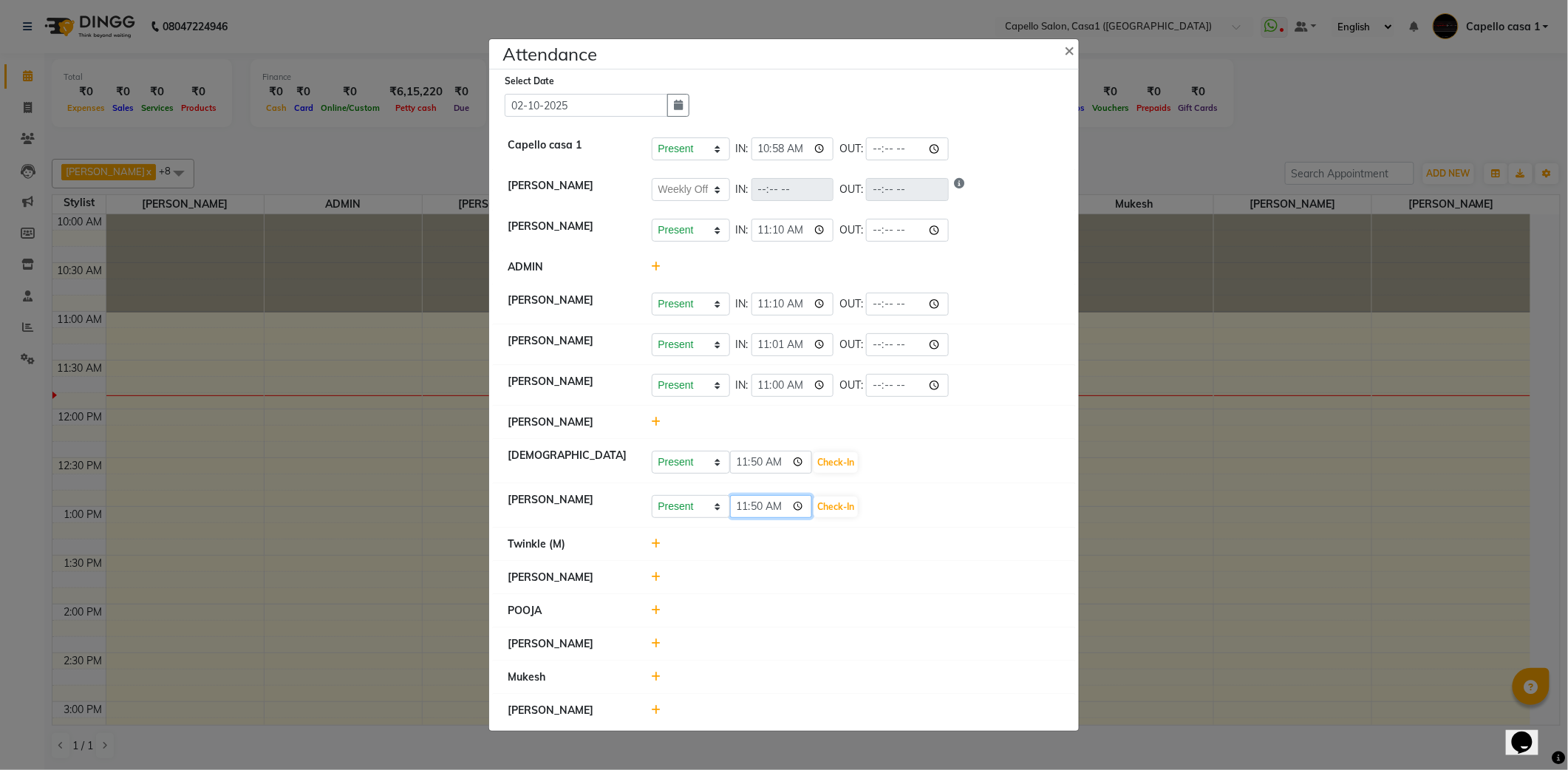
click at [798, 509] on input "11:50" at bounding box center [771, 506] width 83 height 22
type input "11:00"
click at [834, 503] on button "Check-In" at bounding box center [835, 507] width 44 height 21
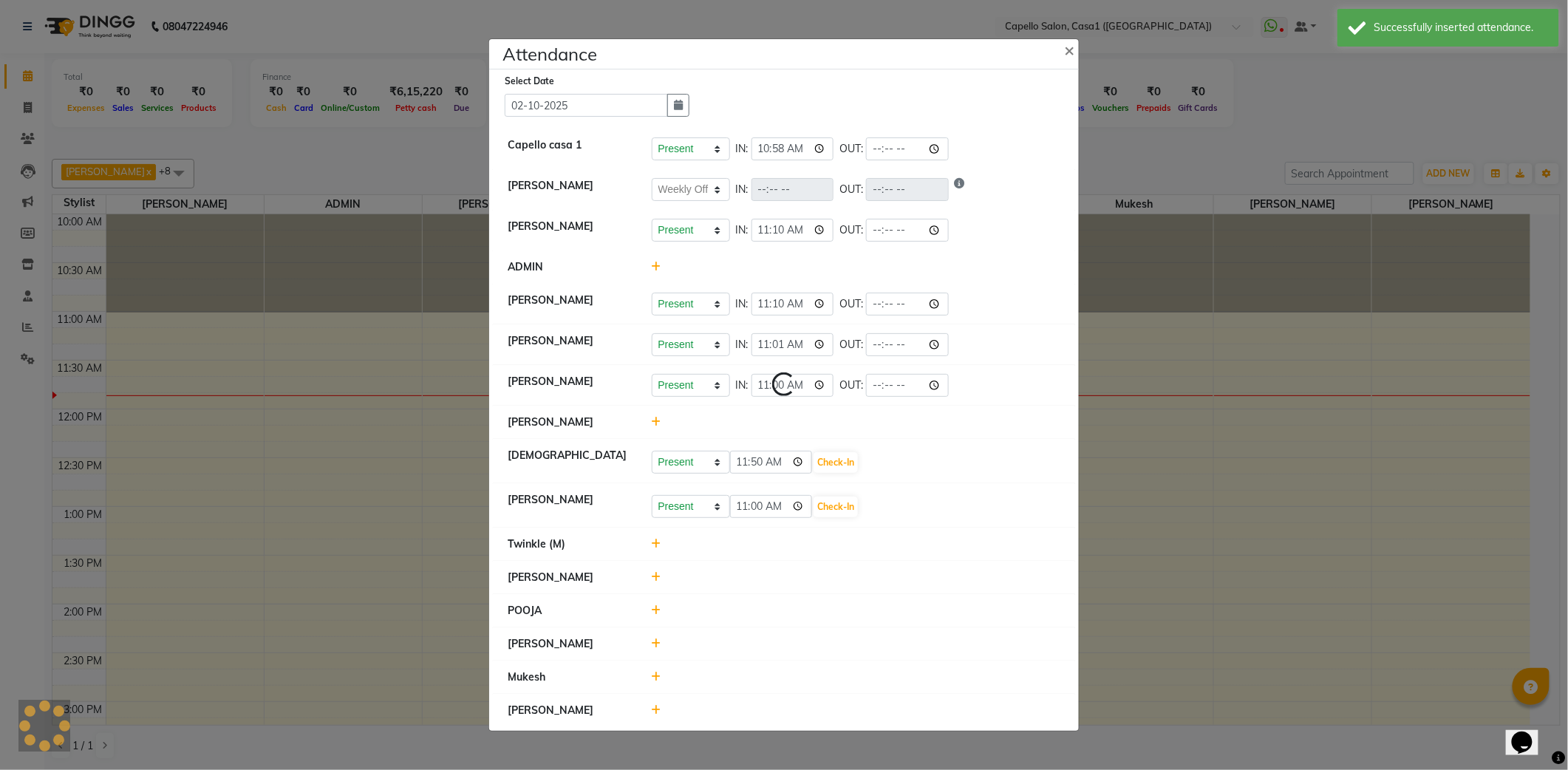
select select "W"
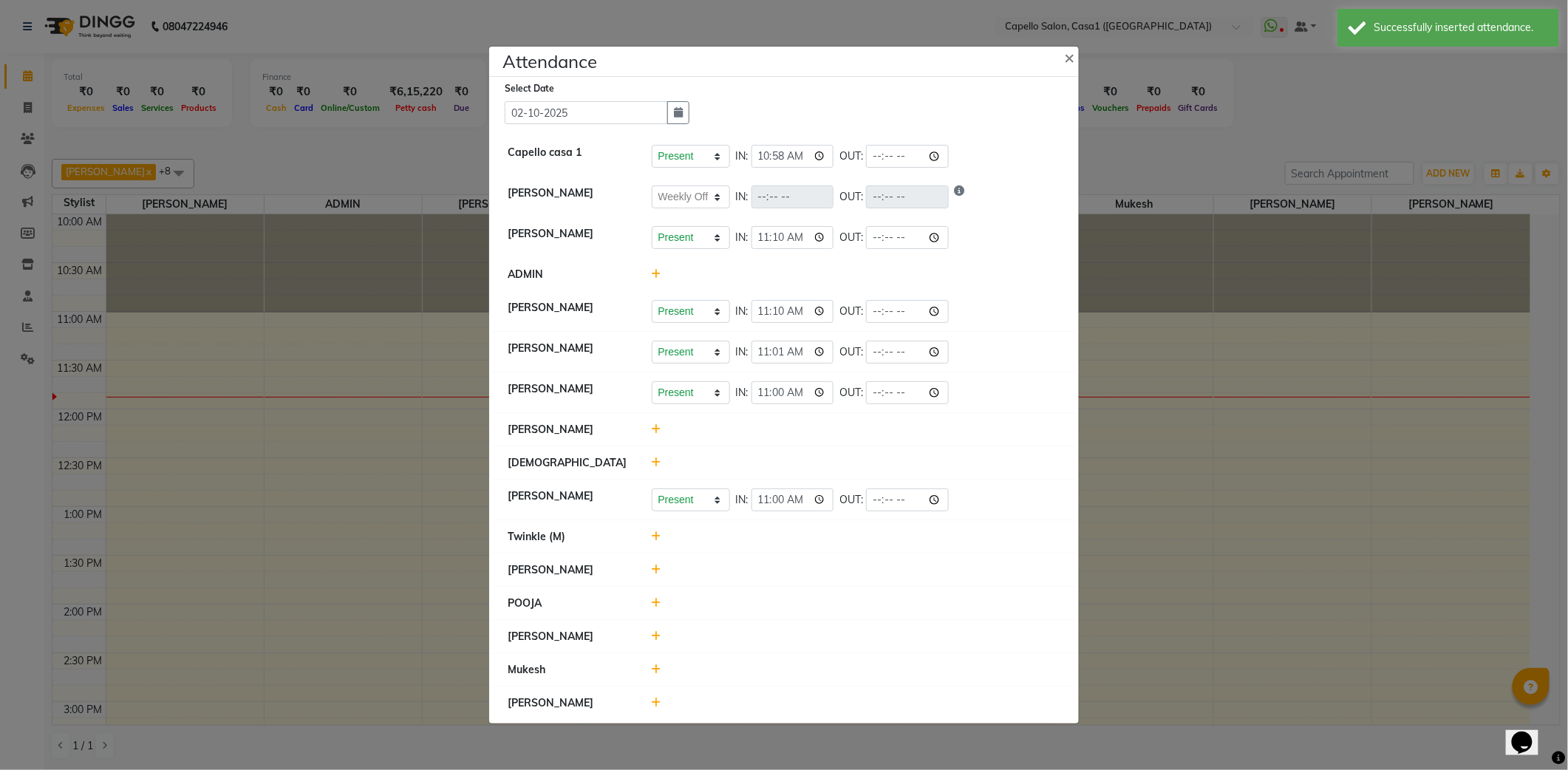
click at [658, 602] on icon at bounding box center [657, 602] width 10 height 10
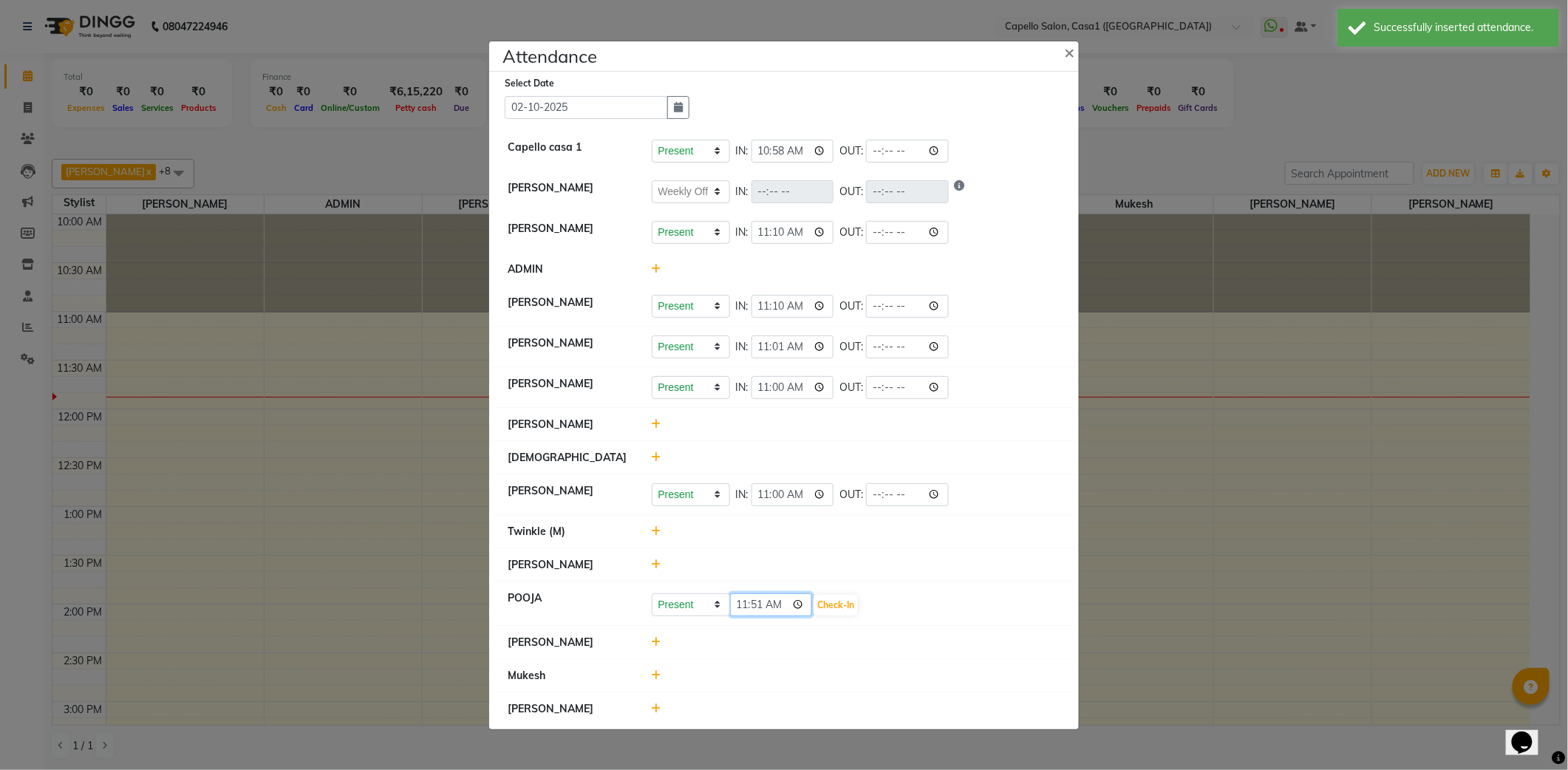
click at [790, 608] on input "11:51" at bounding box center [771, 604] width 83 height 22
click at [795, 604] on input "11:51" at bounding box center [771, 604] width 83 height 22
type input "10:59"
click at [891, 523] on li "Twinkle (M)" at bounding box center [784, 532] width 582 height 34
click at [832, 603] on button "Check-In" at bounding box center [835, 605] width 44 height 21
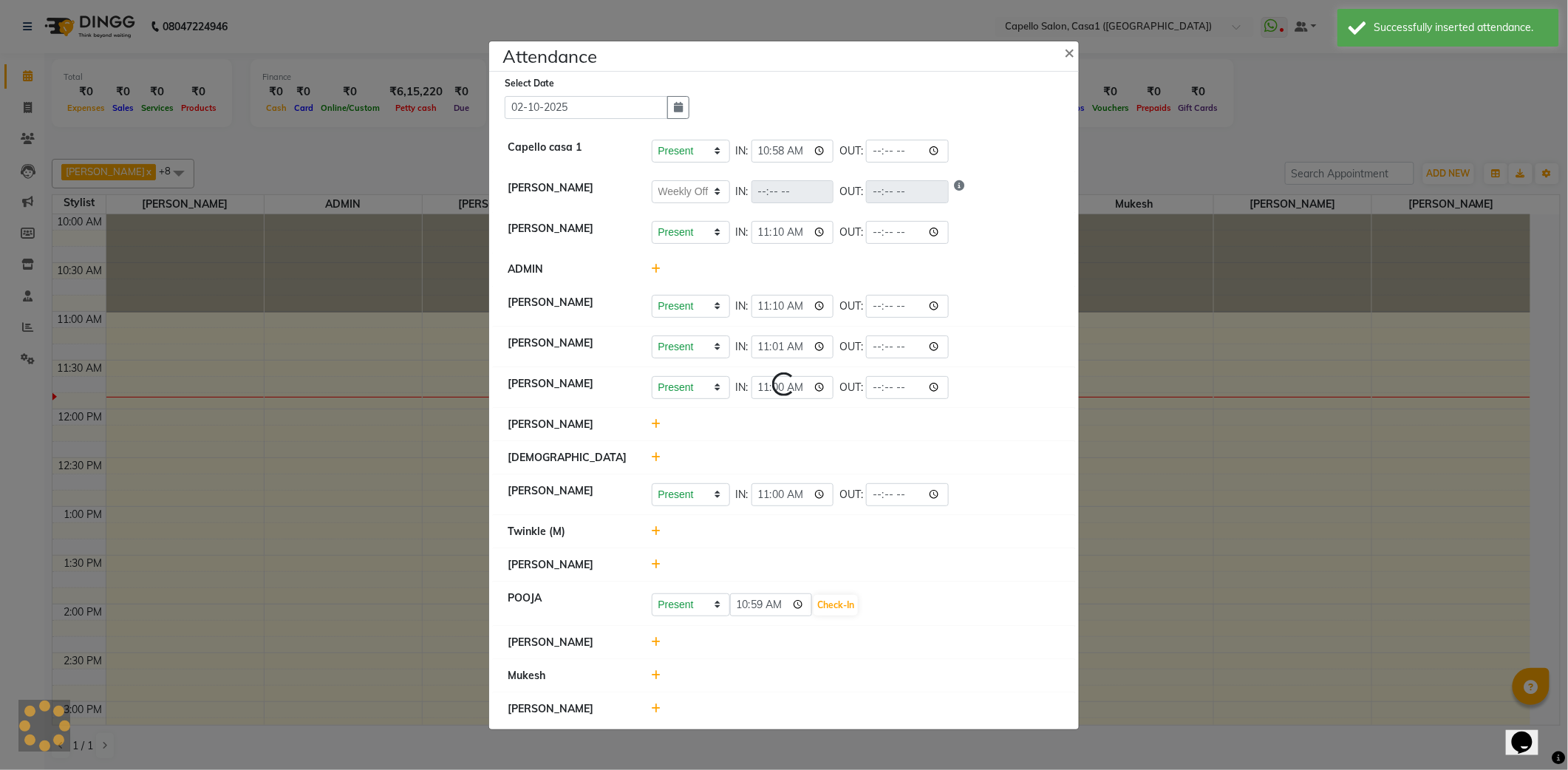
select select "W"
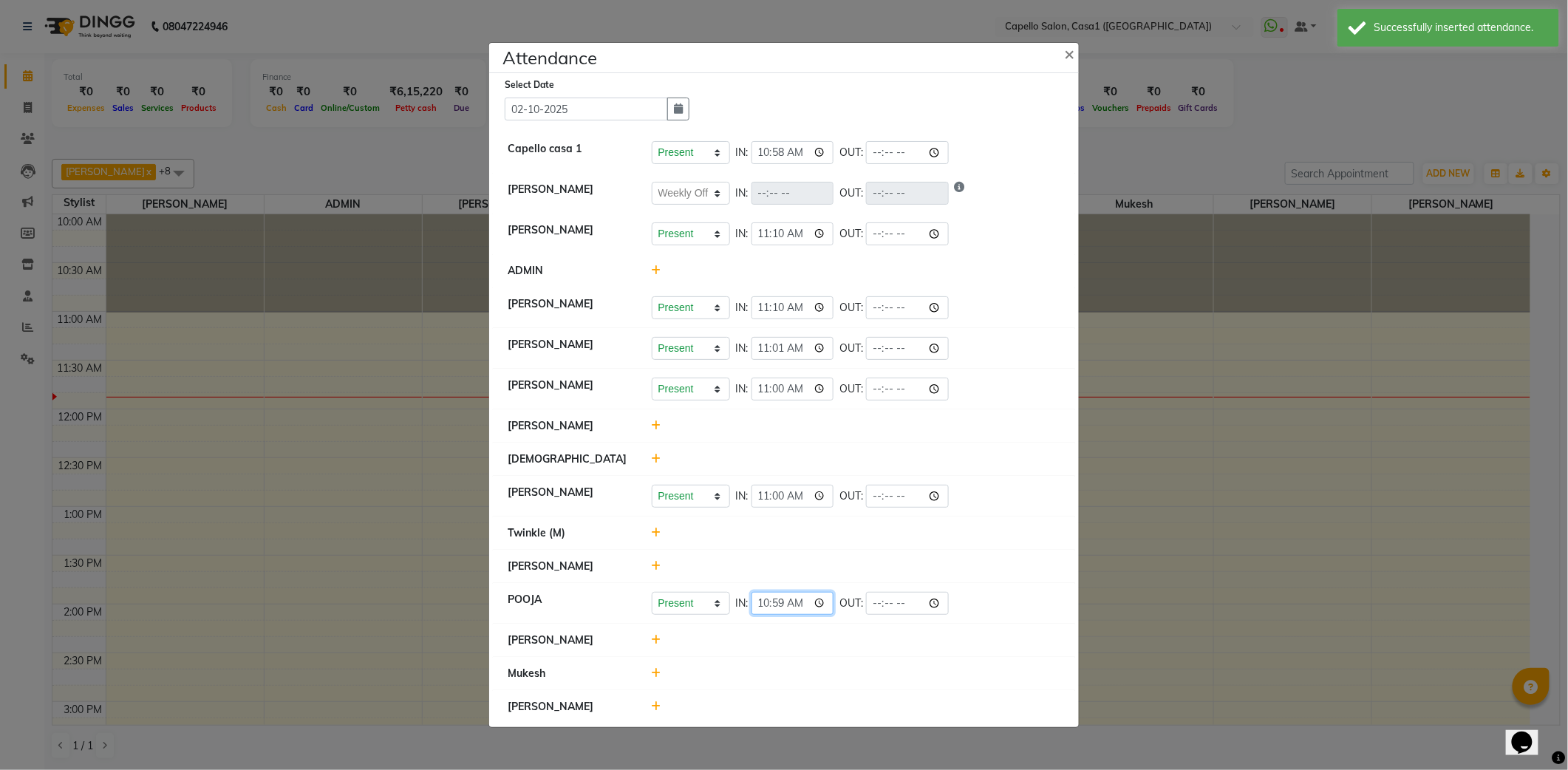
click at [822, 608] on input "10:59" at bounding box center [792, 602] width 83 height 22
type input "10:58"
click at [961, 533] on div at bounding box center [856, 532] width 432 height 16
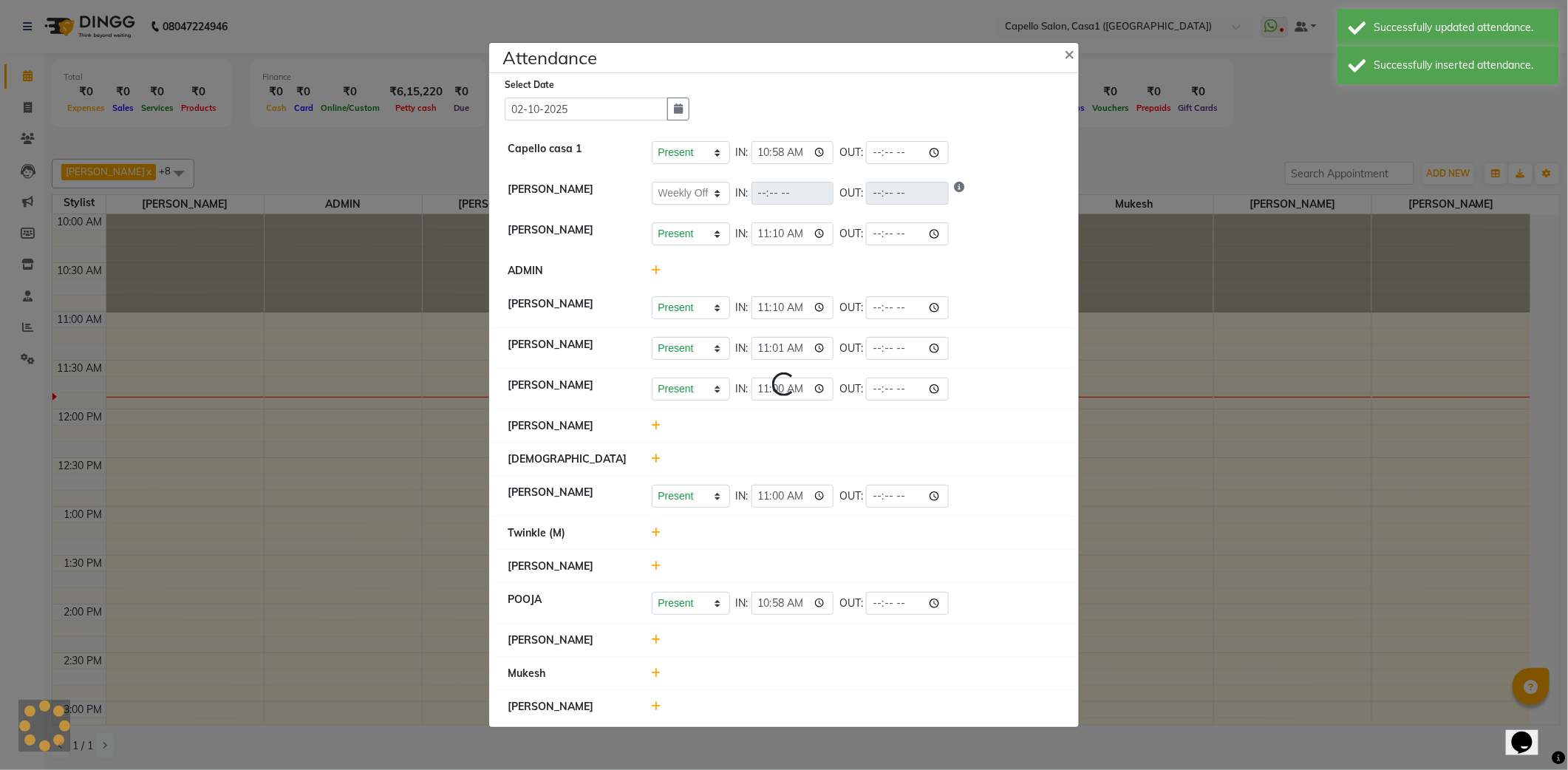
select select "W"
click at [658, 641] on icon at bounding box center [657, 639] width 10 height 10
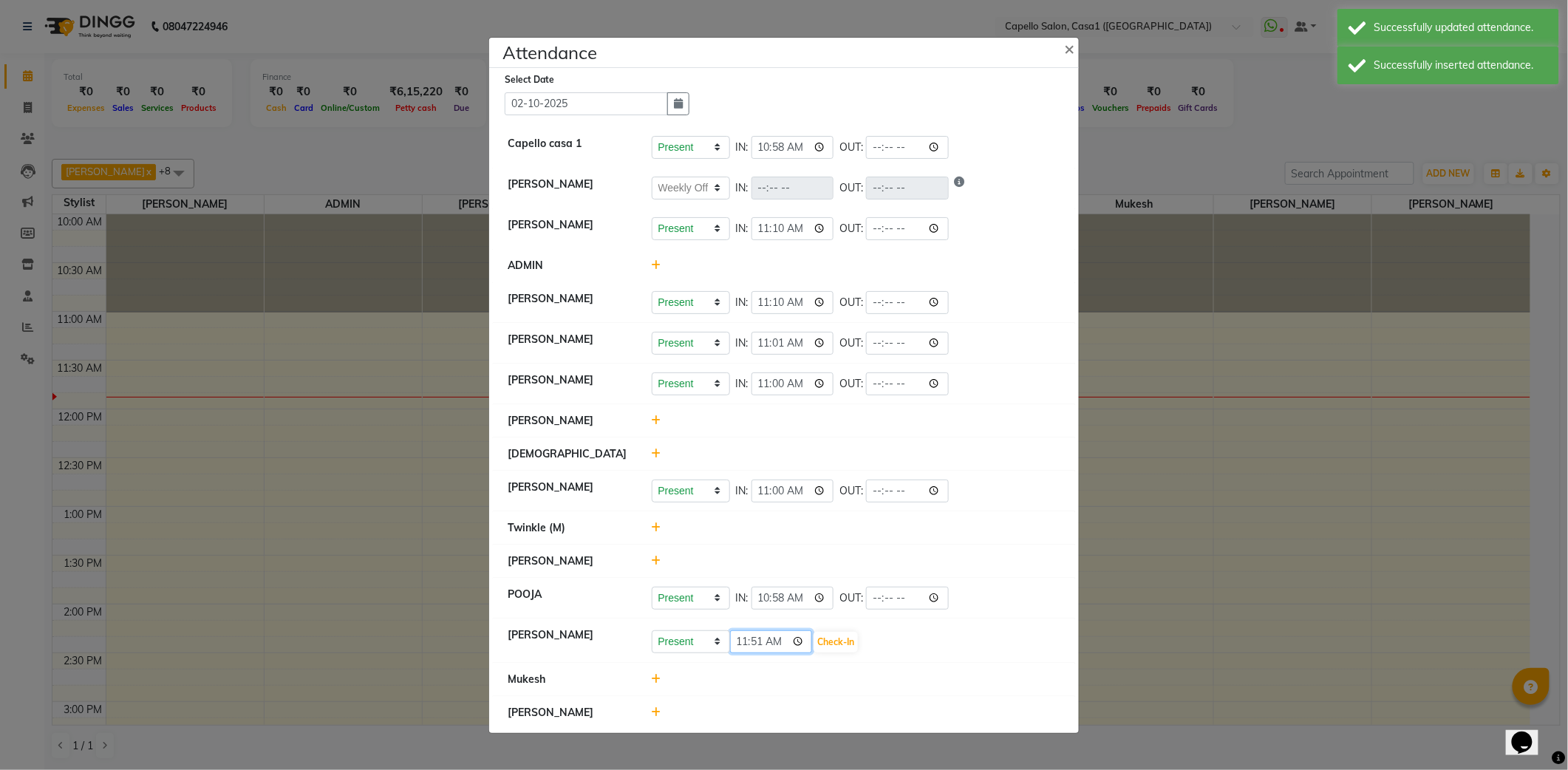
click at [798, 645] on input "11:51" at bounding box center [771, 641] width 83 height 22
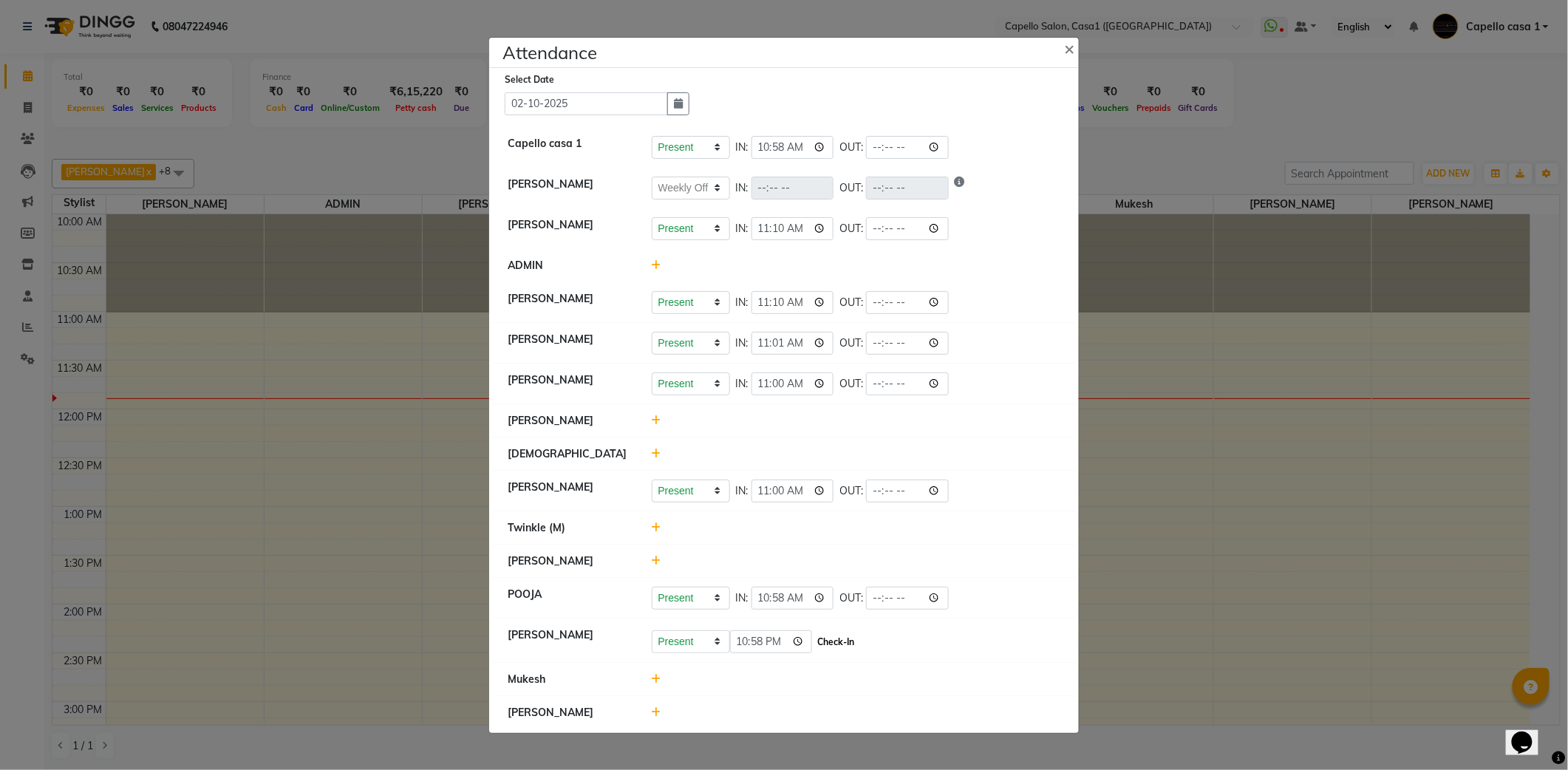
type input "22:58"
click at [849, 640] on button "Check-In" at bounding box center [835, 642] width 44 height 21
select select "W"
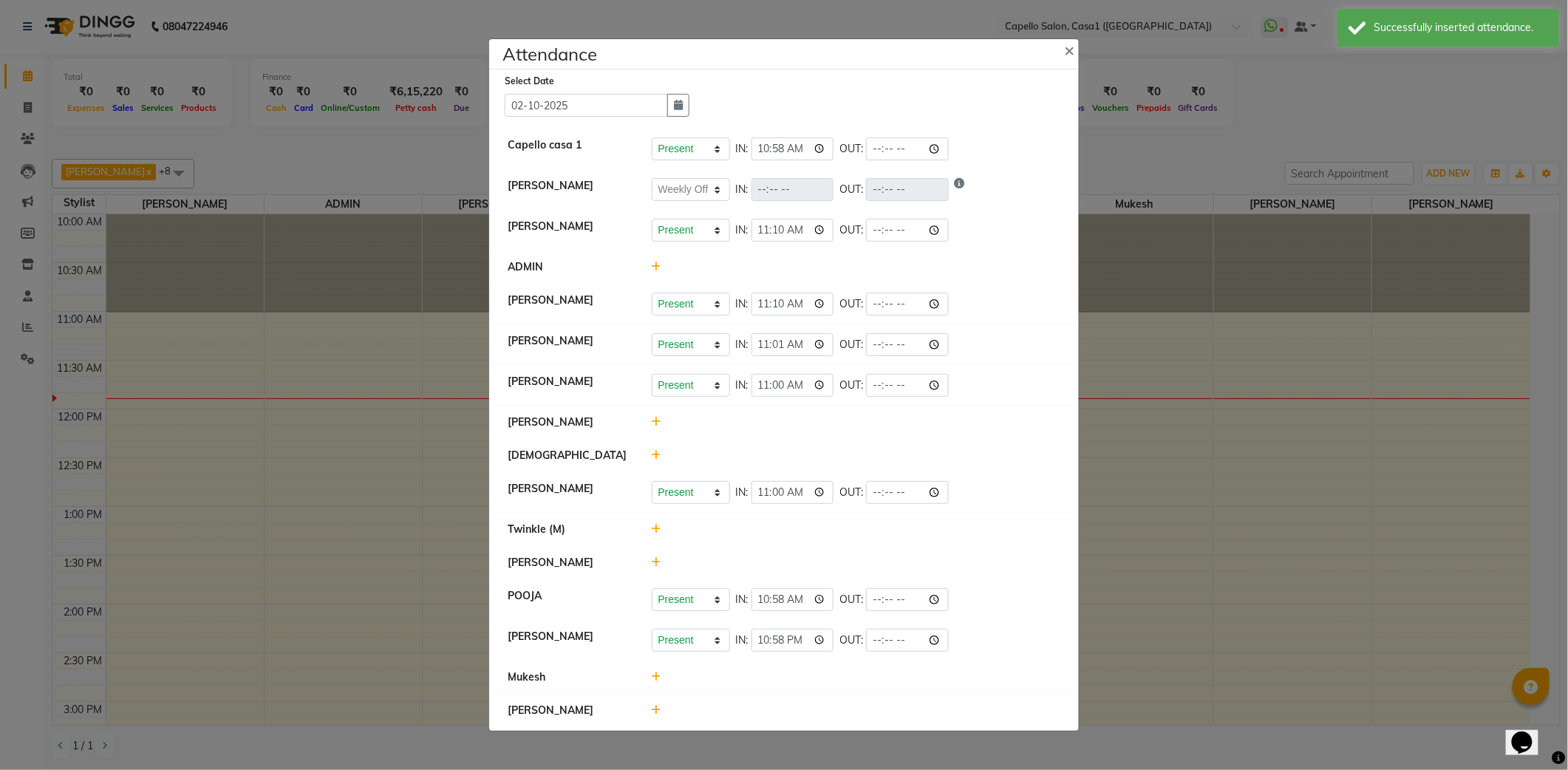
click at [659, 679] on icon at bounding box center [657, 677] width 10 height 10
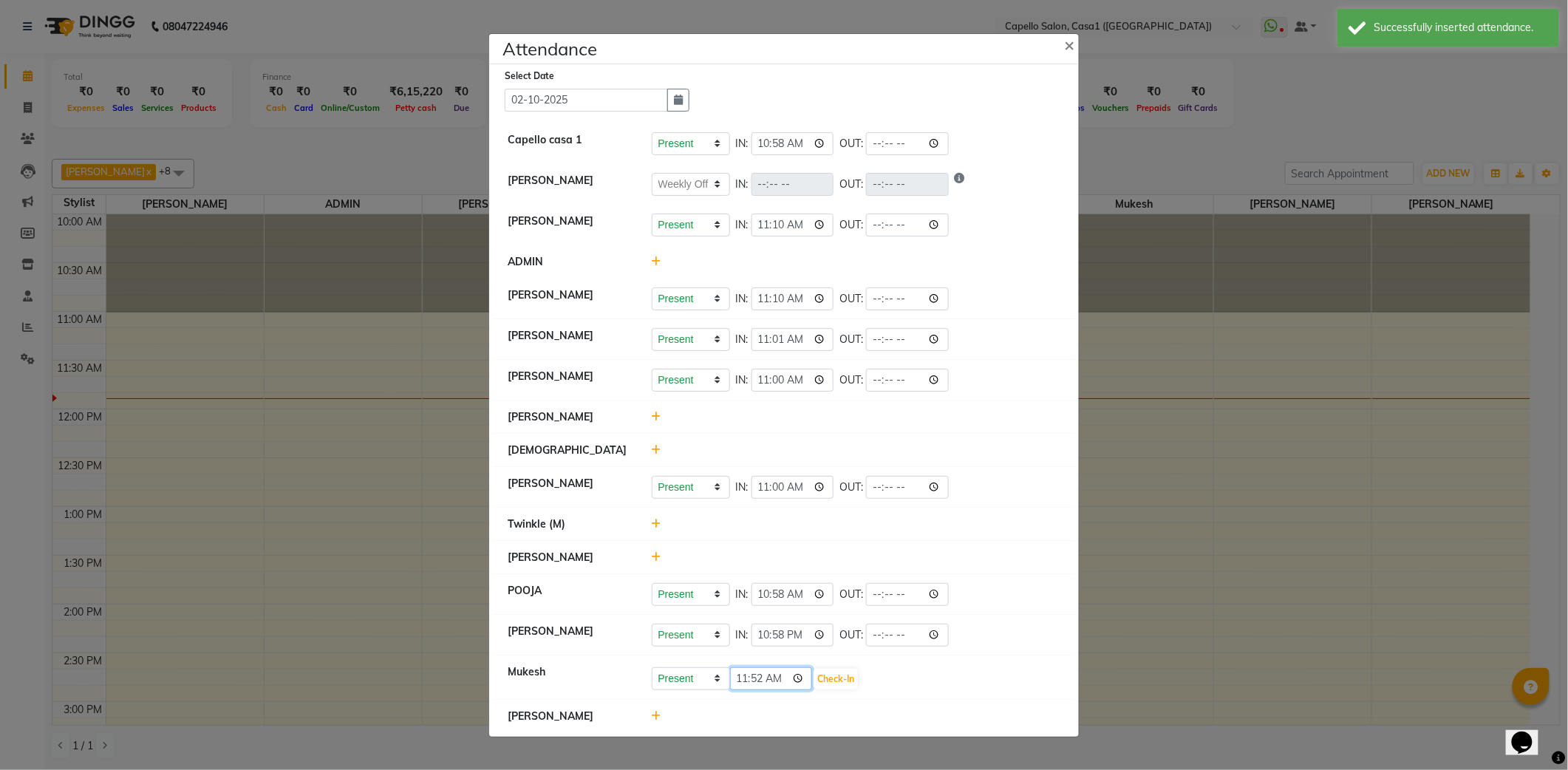
click at [801, 683] on input "11:52" at bounding box center [771, 678] width 83 height 22
click at [687, 686] on select "Present Absent Late Half Day Weekly Off" at bounding box center [691, 678] width 78 height 22
select select "L"
click at [652, 668] on select "Present Absent Late Half Day Weekly Off" at bounding box center [691, 678] width 78 height 22
click at [757, 680] on input "11:52" at bounding box center [771, 678] width 83 height 22
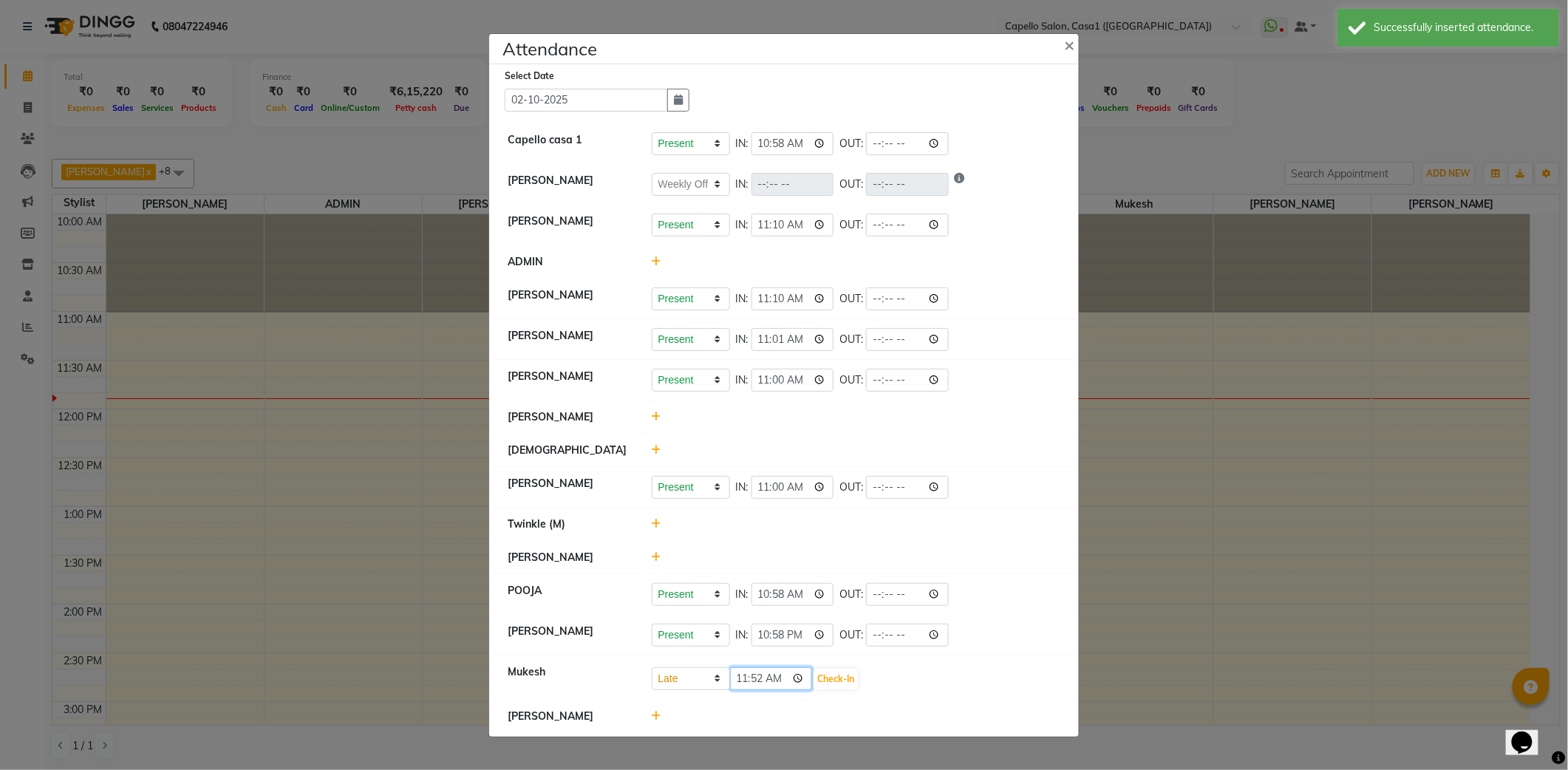
click at [804, 680] on input "11:52" at bounding box center [771, 678] width 83 height 22
type input "11:25"
click at [837, 674] on button "Check-In" at bounding box center [835, 678] width 44 height 21
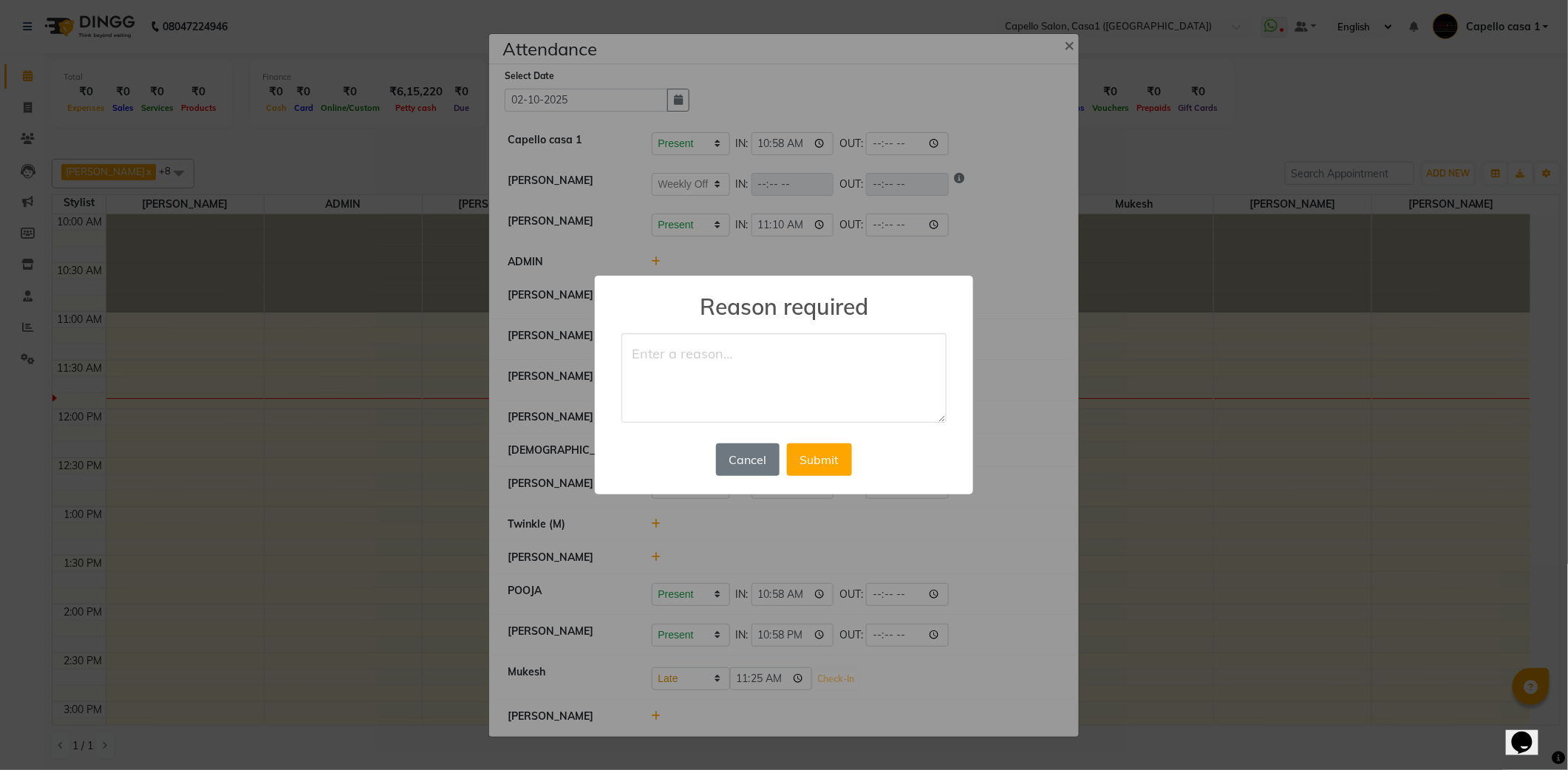
click at [723, 355] on textarea at bounding box center [784, 378] width 325 height 90
type textarea "TRAFFIC"
click at [831, 458] on button "Submit" at bounding box center [819, 459] width 65 height 32
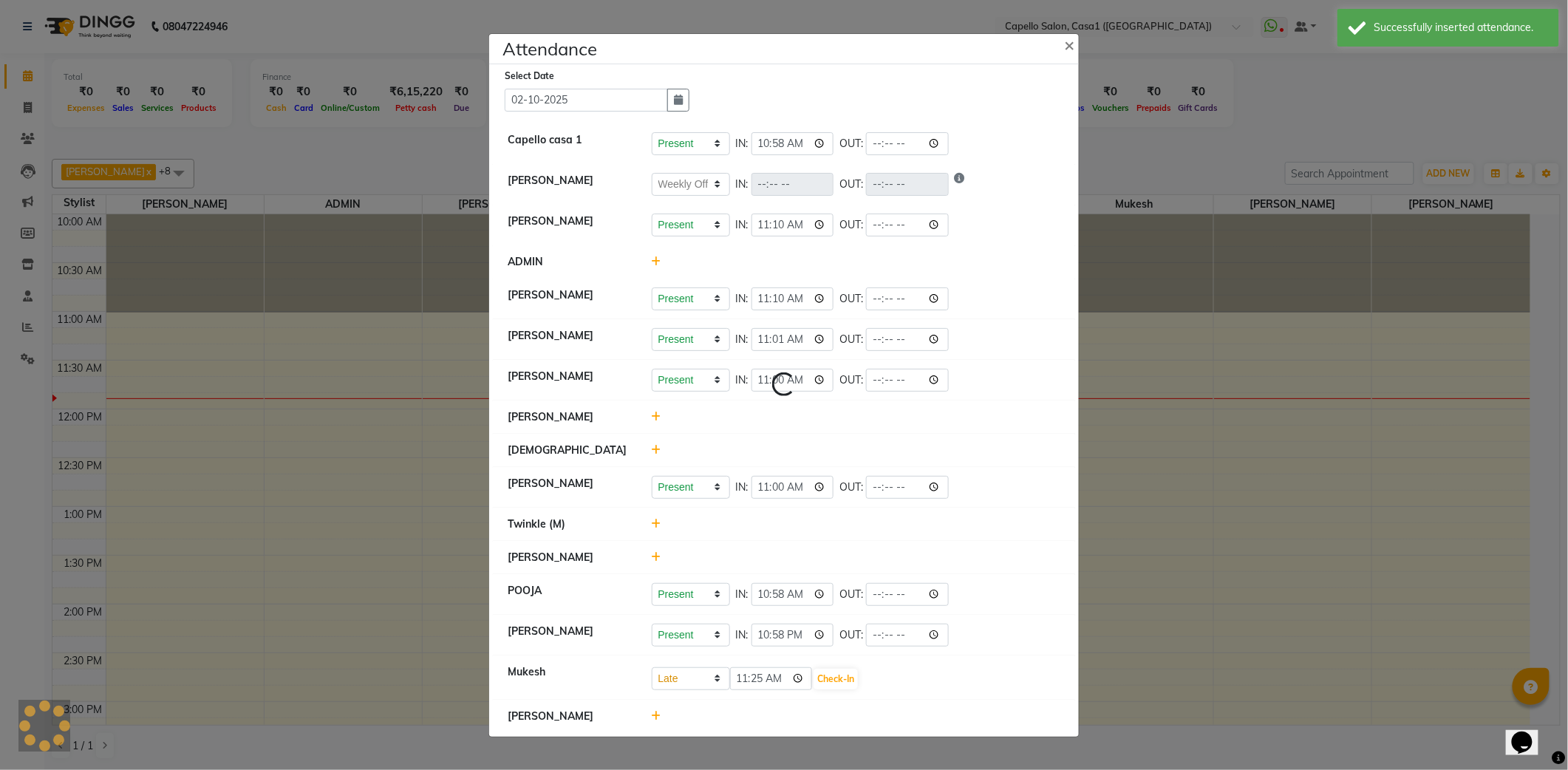
select select "W"
select select "L"
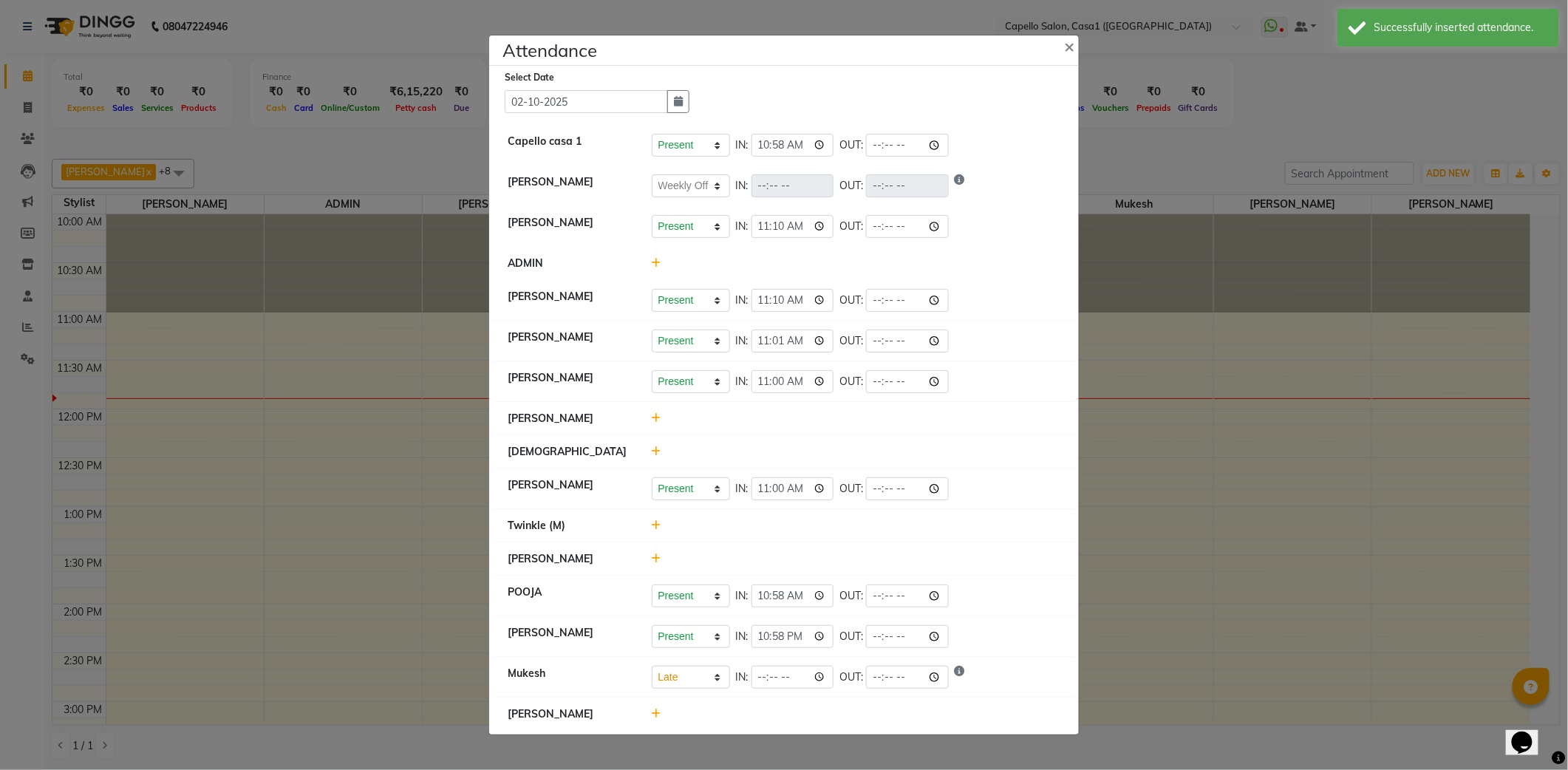
click at [657, 711] on icon at bounding box center [657, 713] width 10 height 10
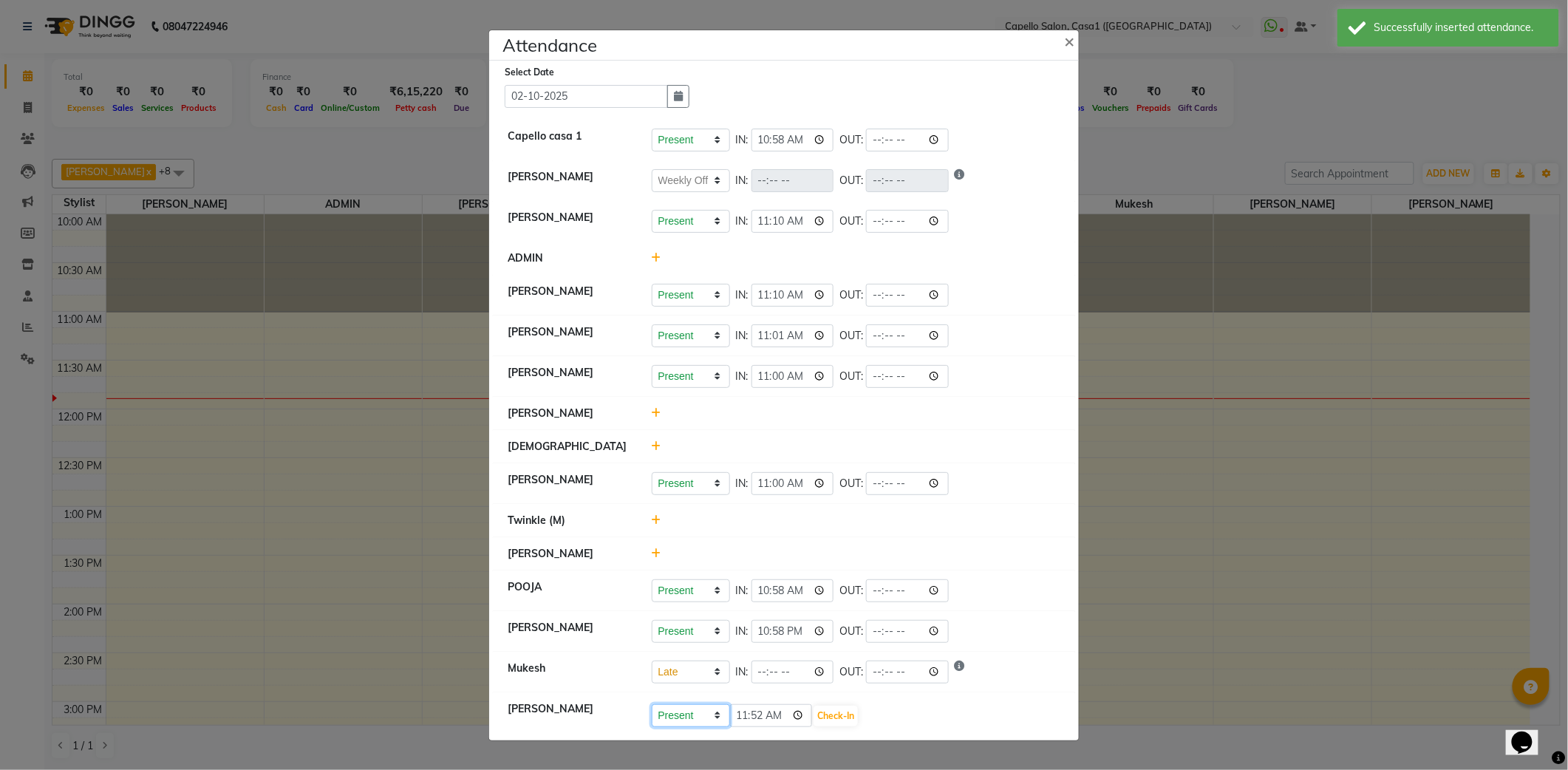
drag, startPoint x: 679, startPoint y: 715, endPoint x: 679, endPoint y: 702, distance: 13.0
click at [679, 715] on select "Present Absent Late Half Day Weekly Off" at bounding box center [691, 715] width 78 height 22
select select "W"
click at [652, 705] on select "Present Absent Late Half Day Weekly Off" at bounding box center [691, 715] width 78 height 22
click at [749, 712] on button "Save" at bounding box center [745, 715] width 29 height 21
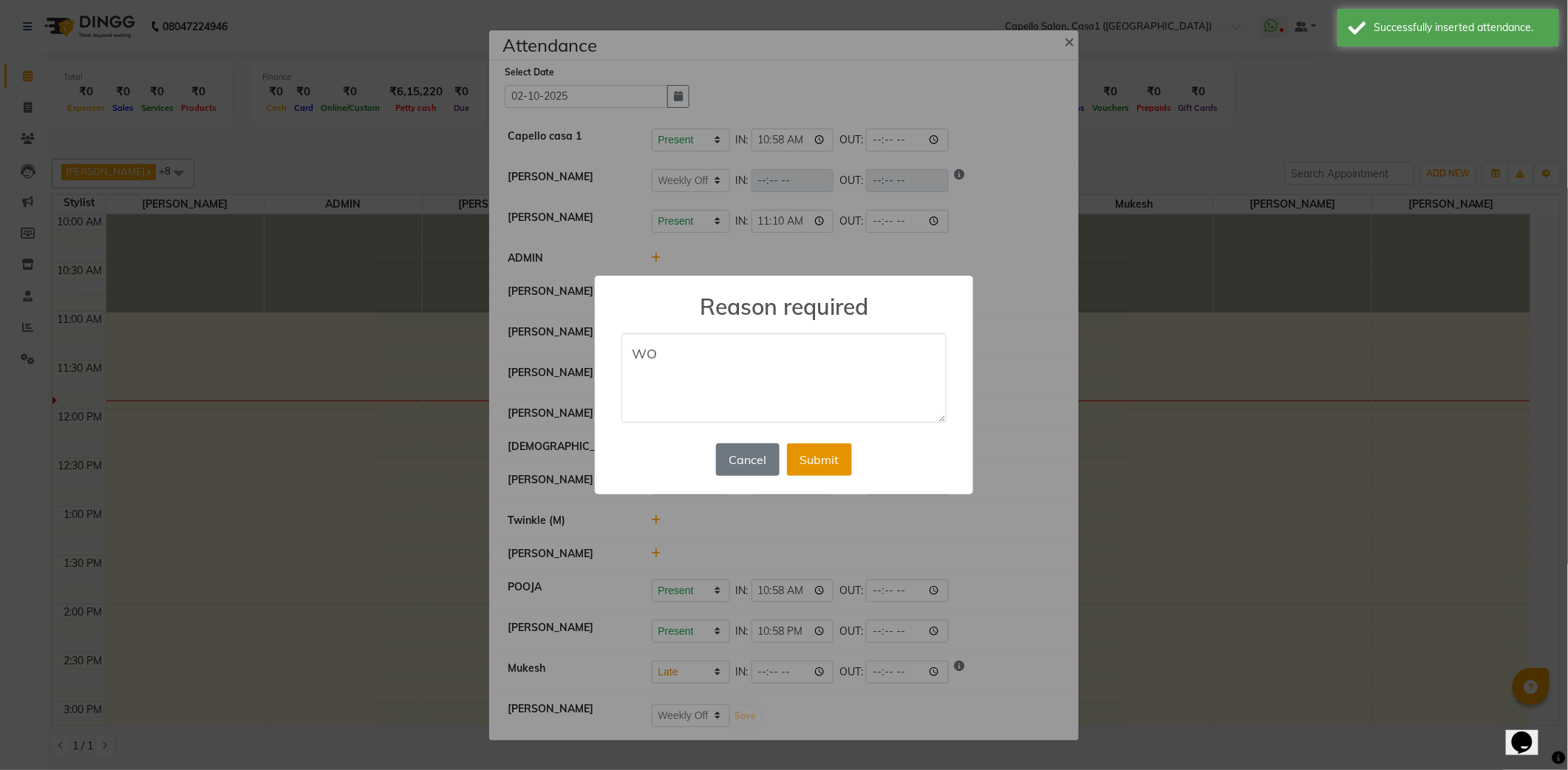
type textarea "WO"
click at [843, 462] on button "Submit" at bounding box center [819, 459] width 65 height 32
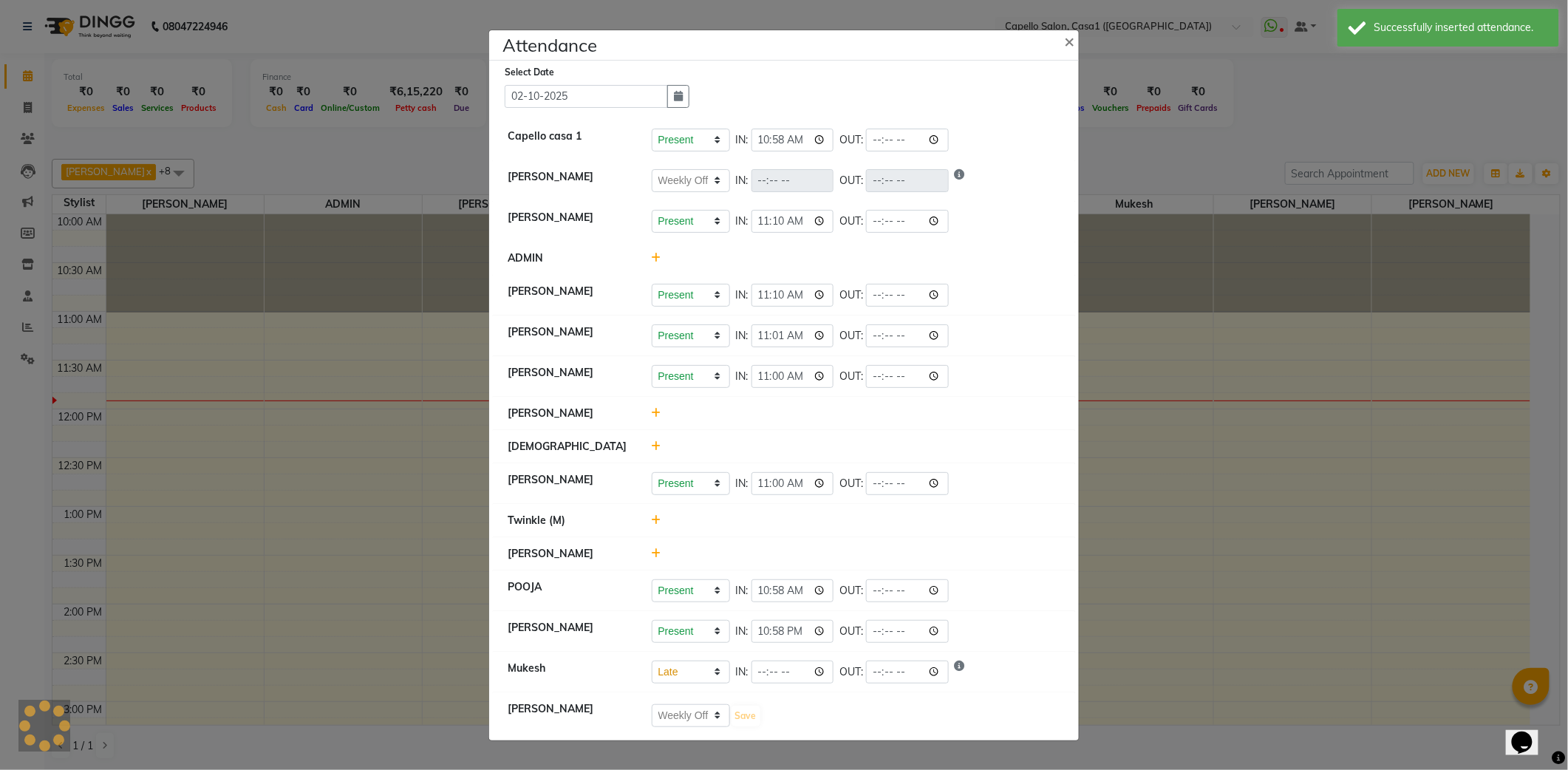
select select "W"
select select "L"
select select "W"
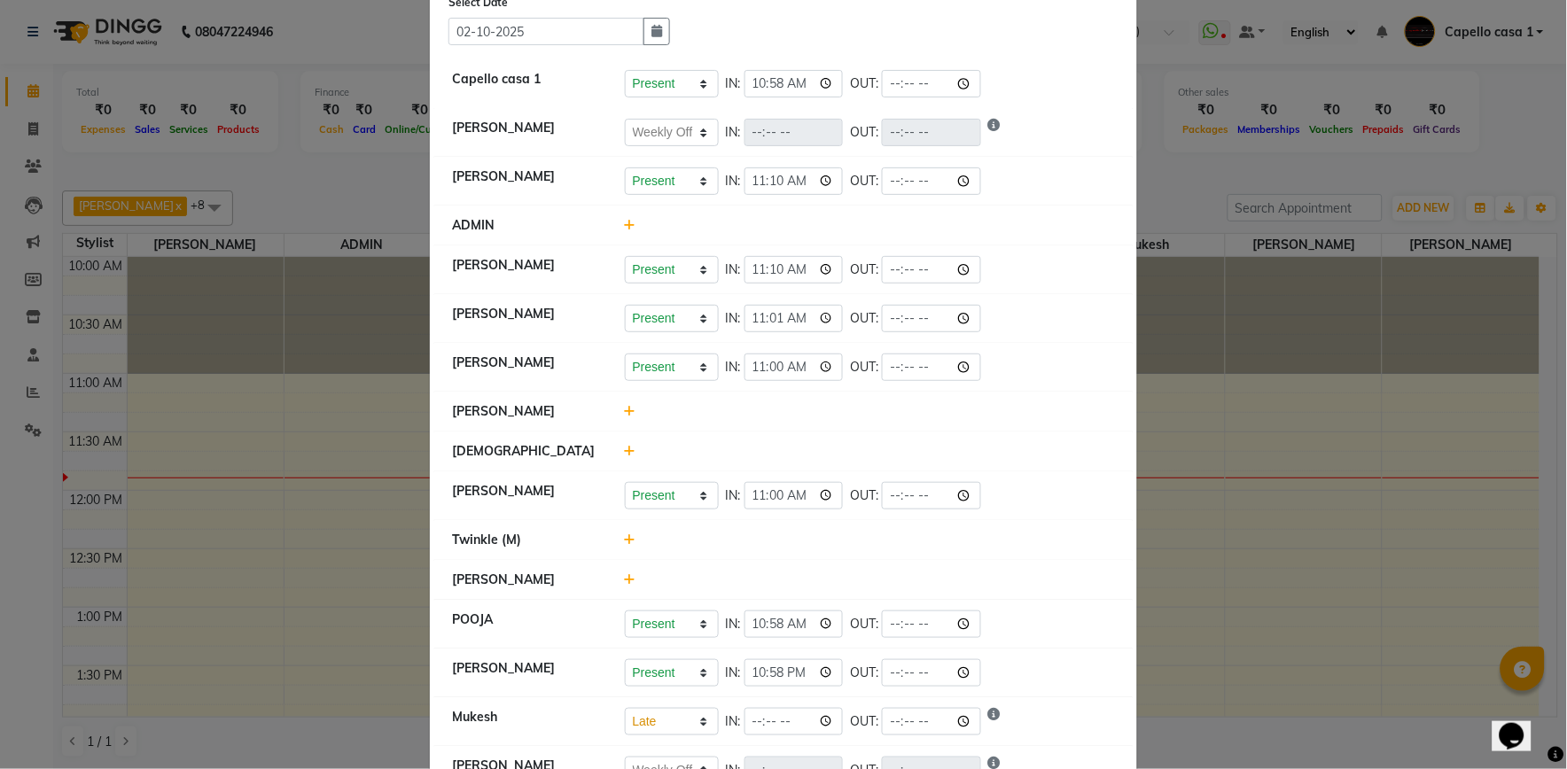
scroll to position [86, 0]
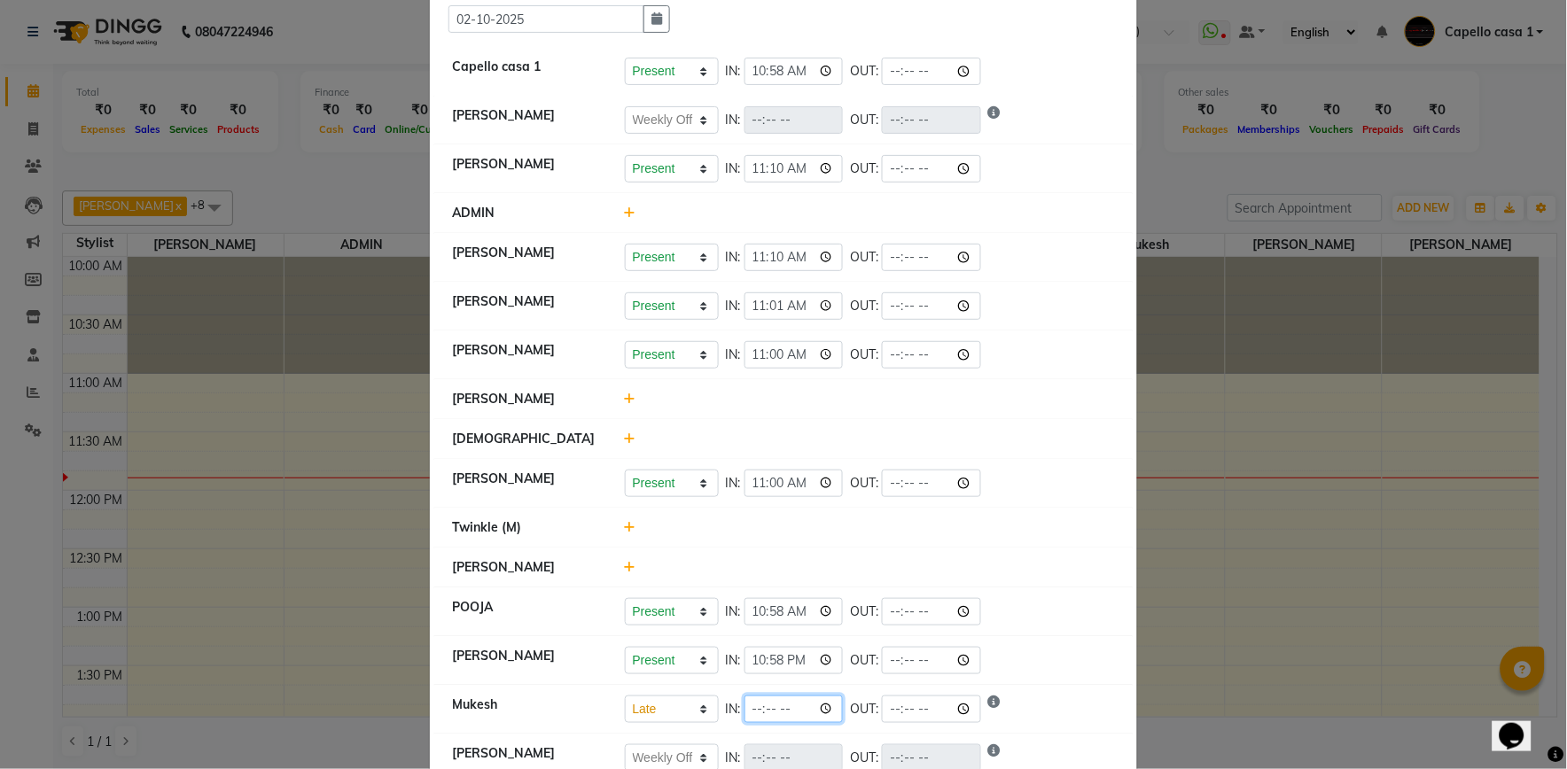
click at [824, 713] on input "time" at bounding box center [794, 709] width 99 height 27
click at [1082, 361] on div "Present Absent Late Half Day Weekly Off IN: 11:00 OUT:" at bounding box center [870, 354] width 491 height 27
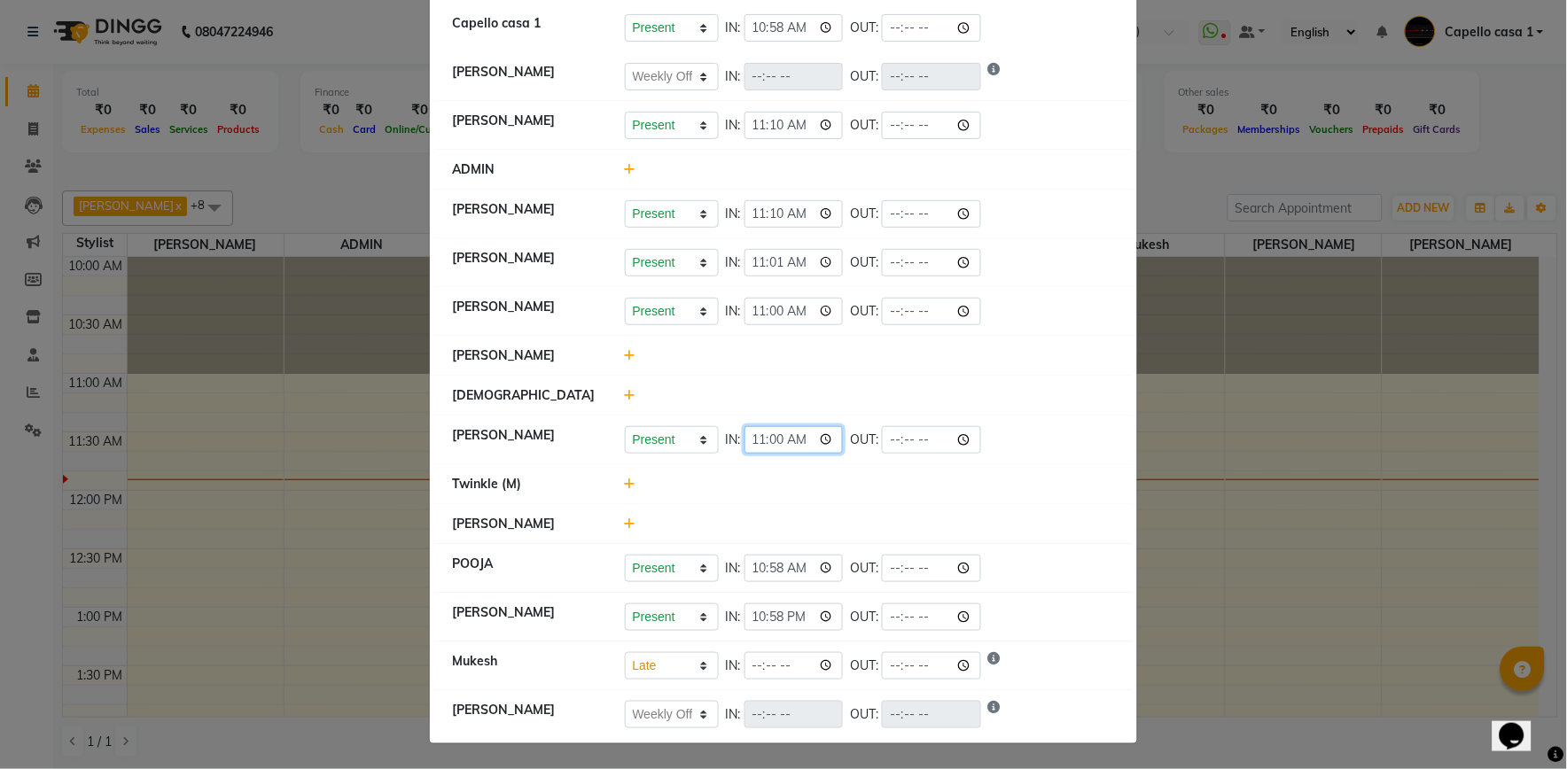
click at [819, 441] on input "11:00" at bounding box center [794, 439] width 99 height 27
type input "10:58"
click at [979, 455] on li "Harsh Nagture Present Absent Late Half Day Weekly Off IN: 10:58 OUT:" at bounding box center [783, 441] width 698 height 50
select select "W"
select select "L"
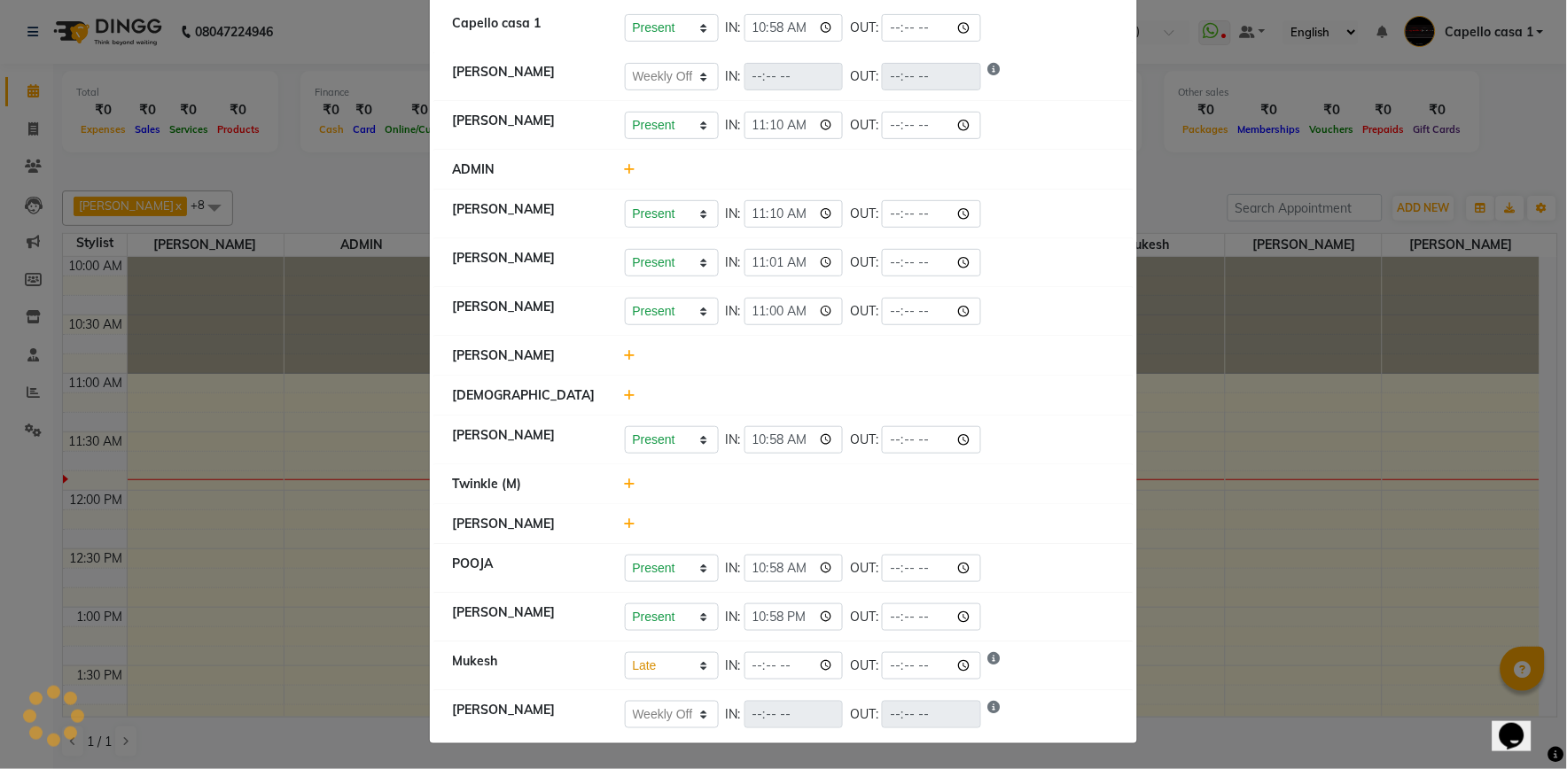
select select "W"
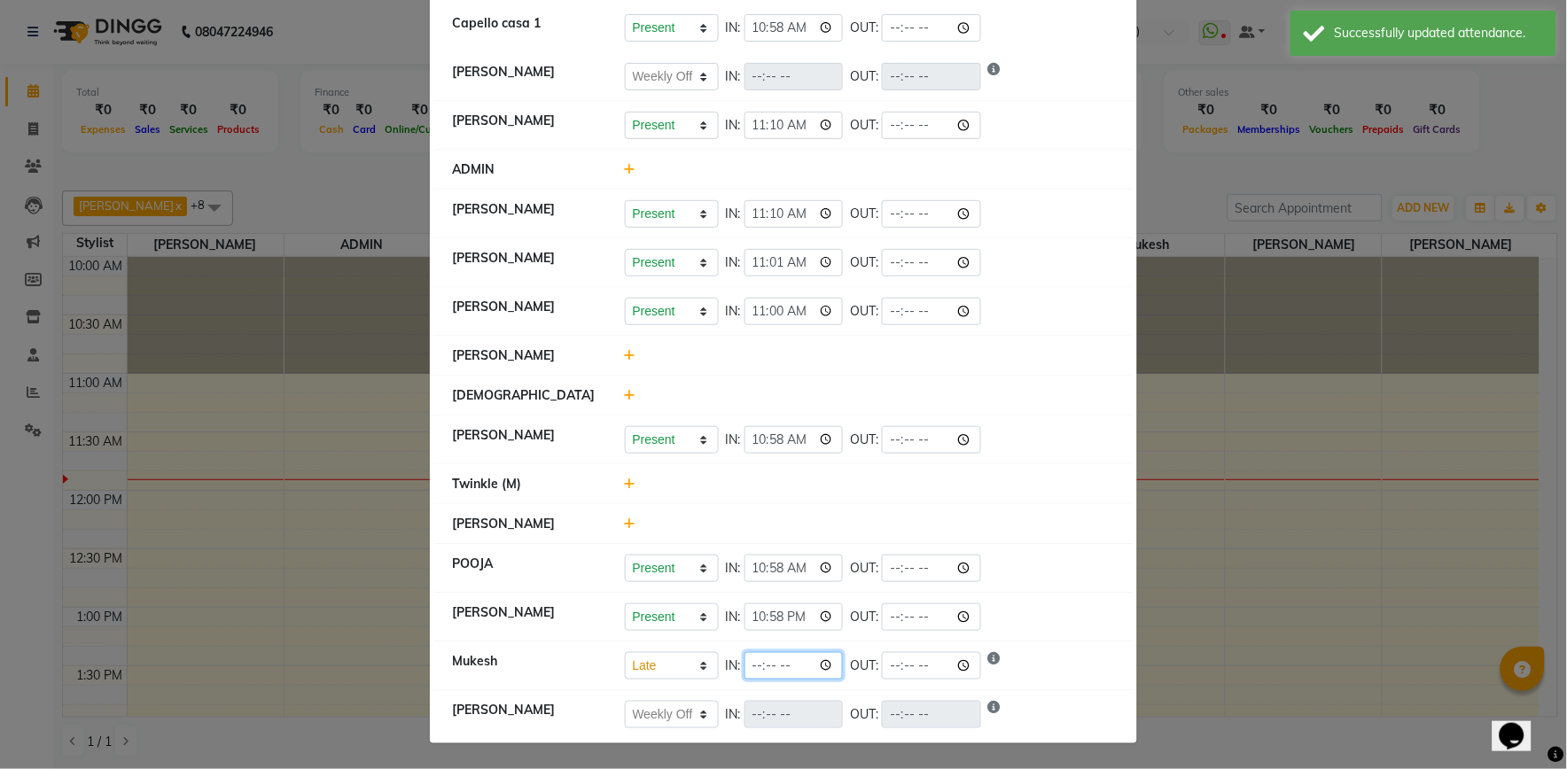
click at [818, 668] on input "time" at bounding box center [794, 665] width 99 height 27
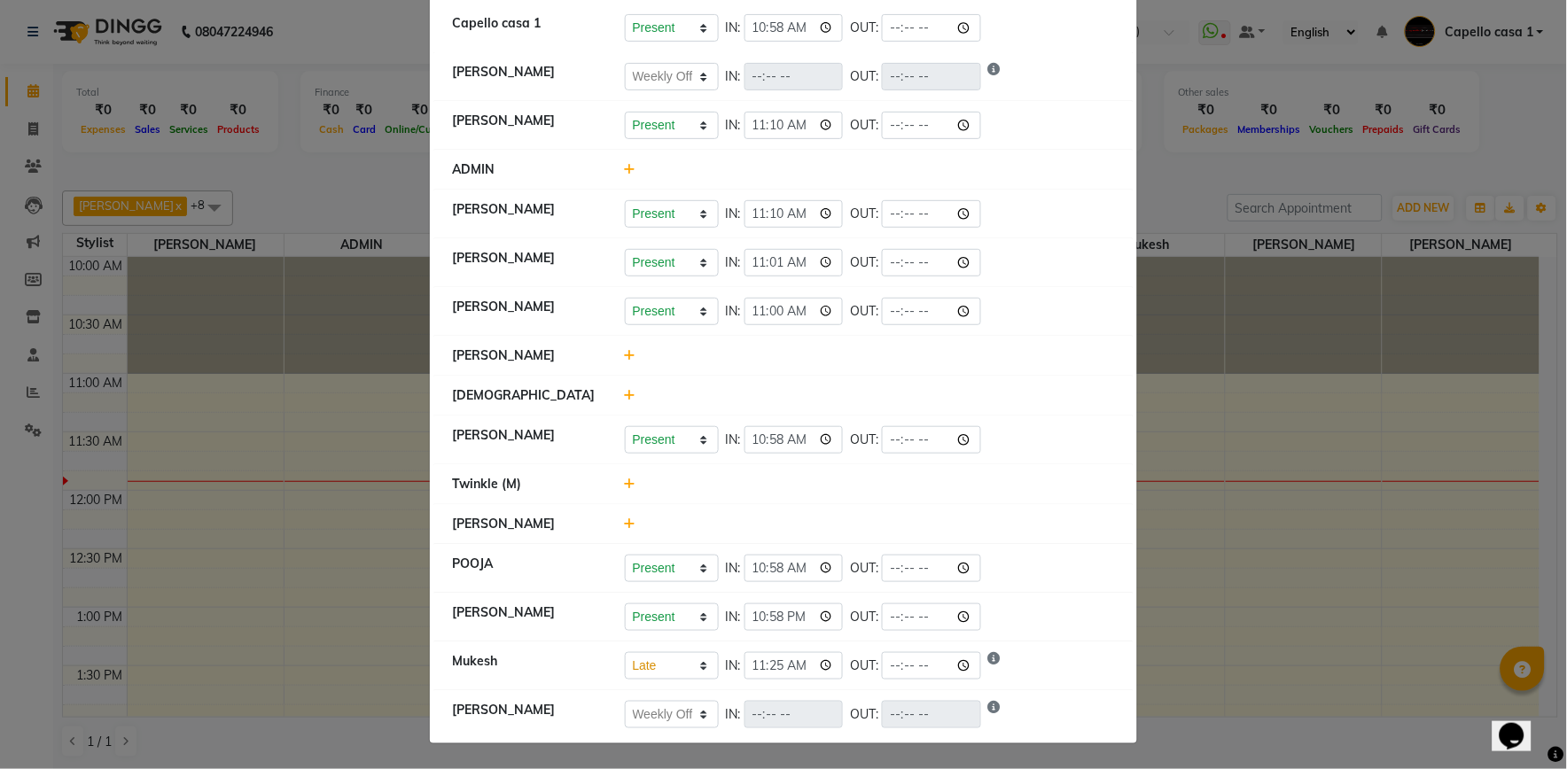
type input "11:25"
click at [1010, 487] on div at bounding box center [871, 484] width 518 height 19
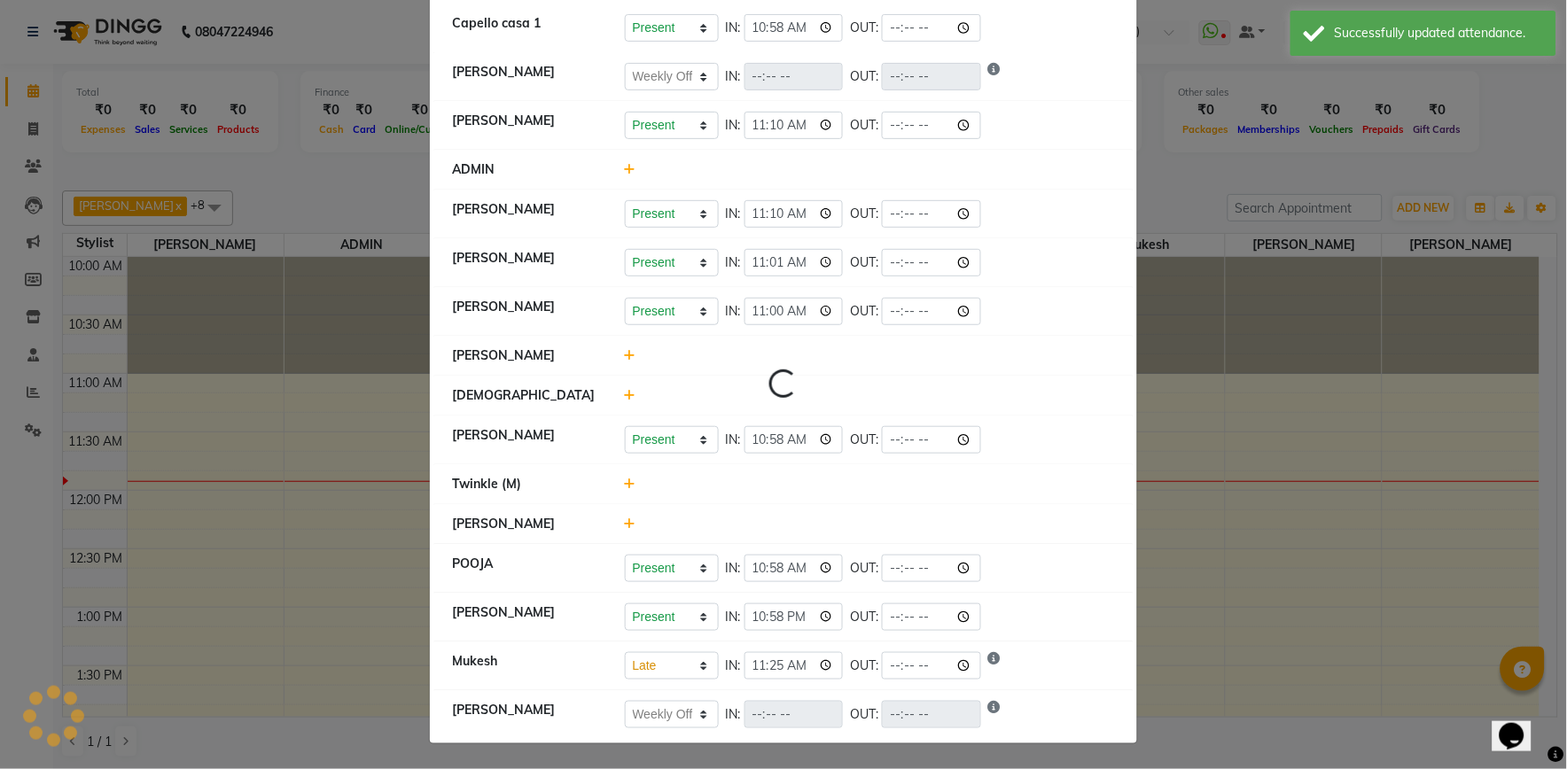
select select "W"
select select "L"
select select "W"
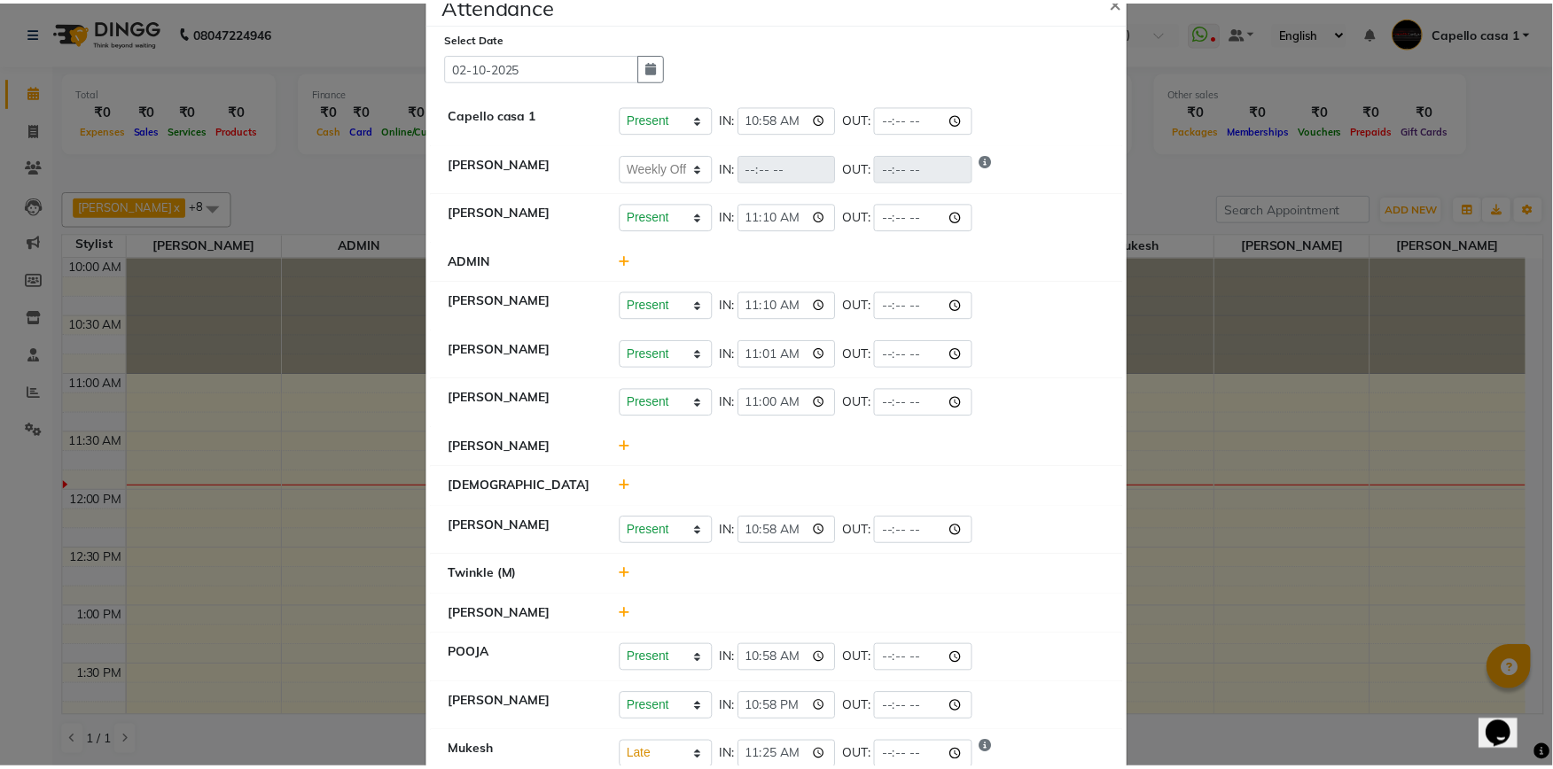
scroll to position [0, 0]
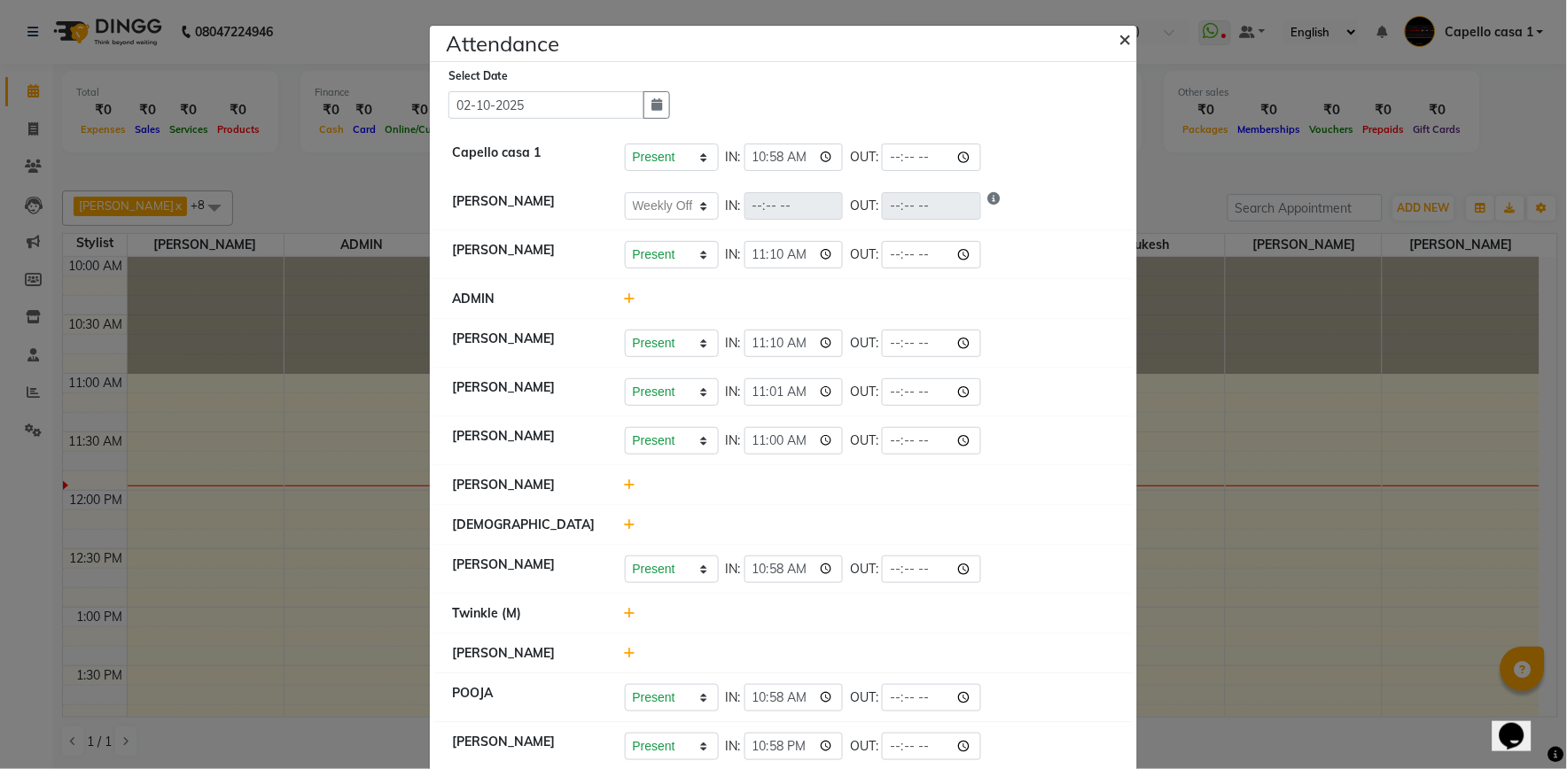
click at [1119, 36] on span "×" at bounding box center [1125, 38] width 12 height 27
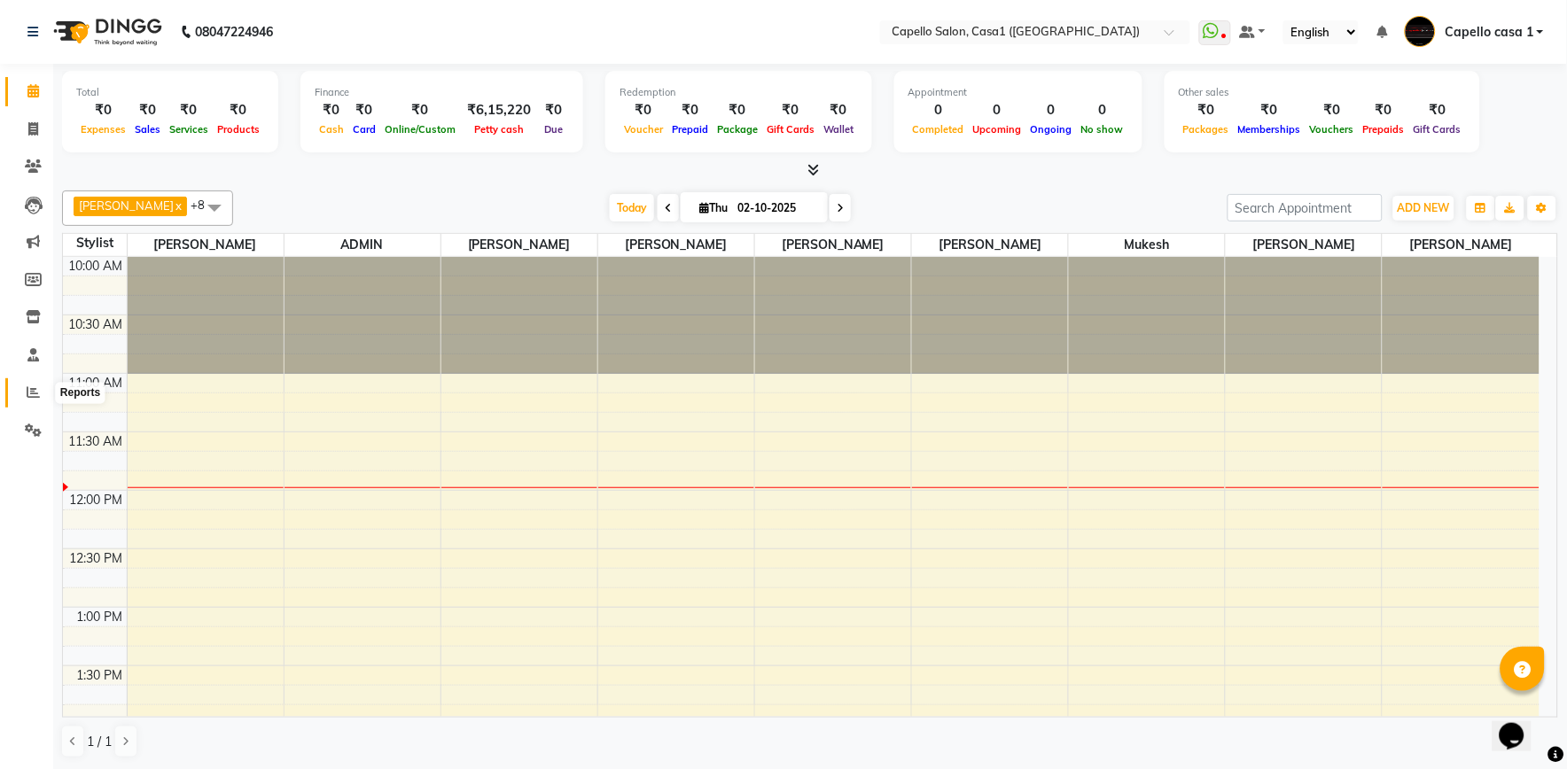
click at [43, 393] on span at bounding box center [33, 393] width 31 height 20
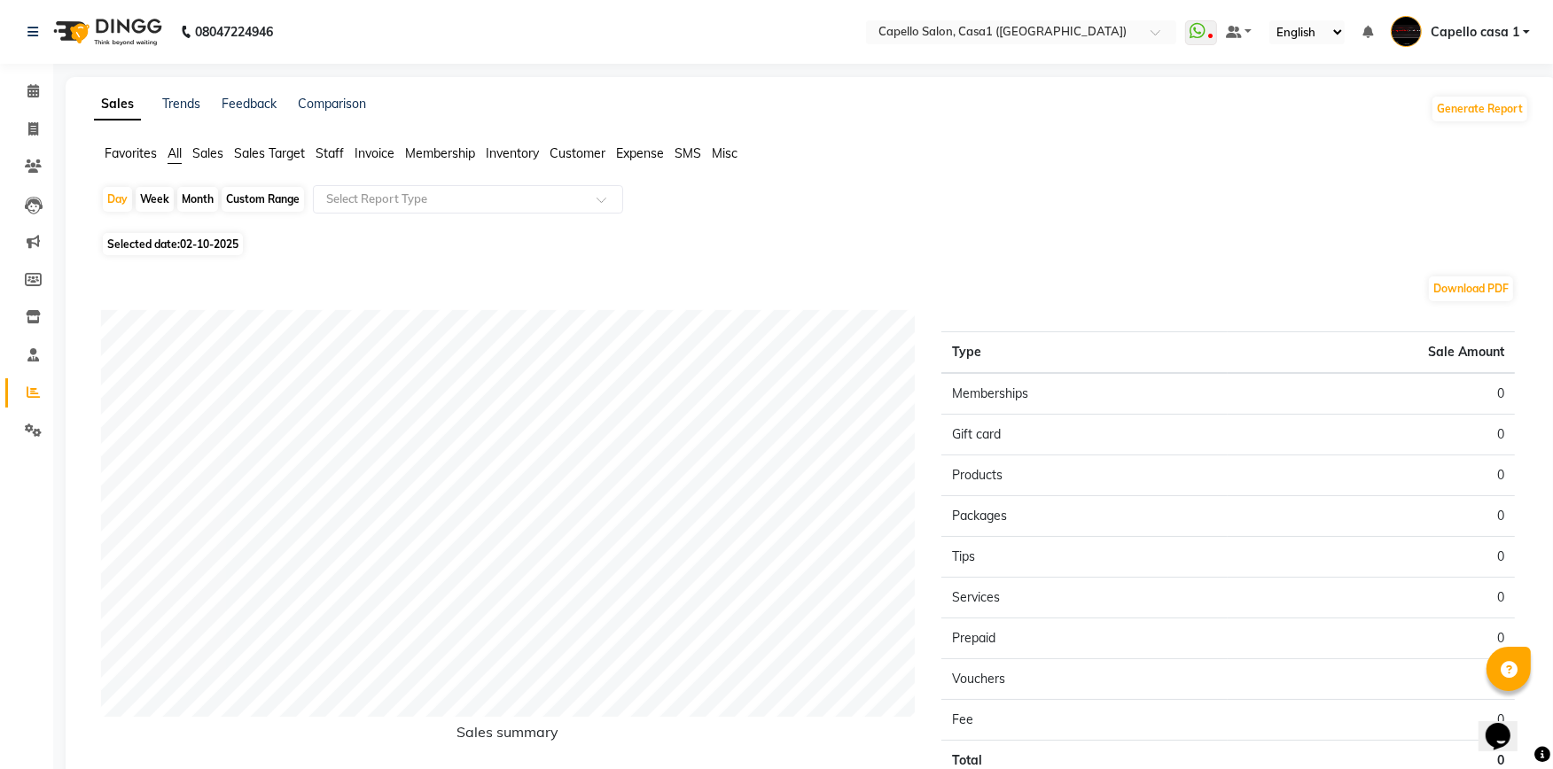
click at [214, 199] on div "Month" at bounding box center [197, 199] width 41 height 25
select select "10"
select select "2025"
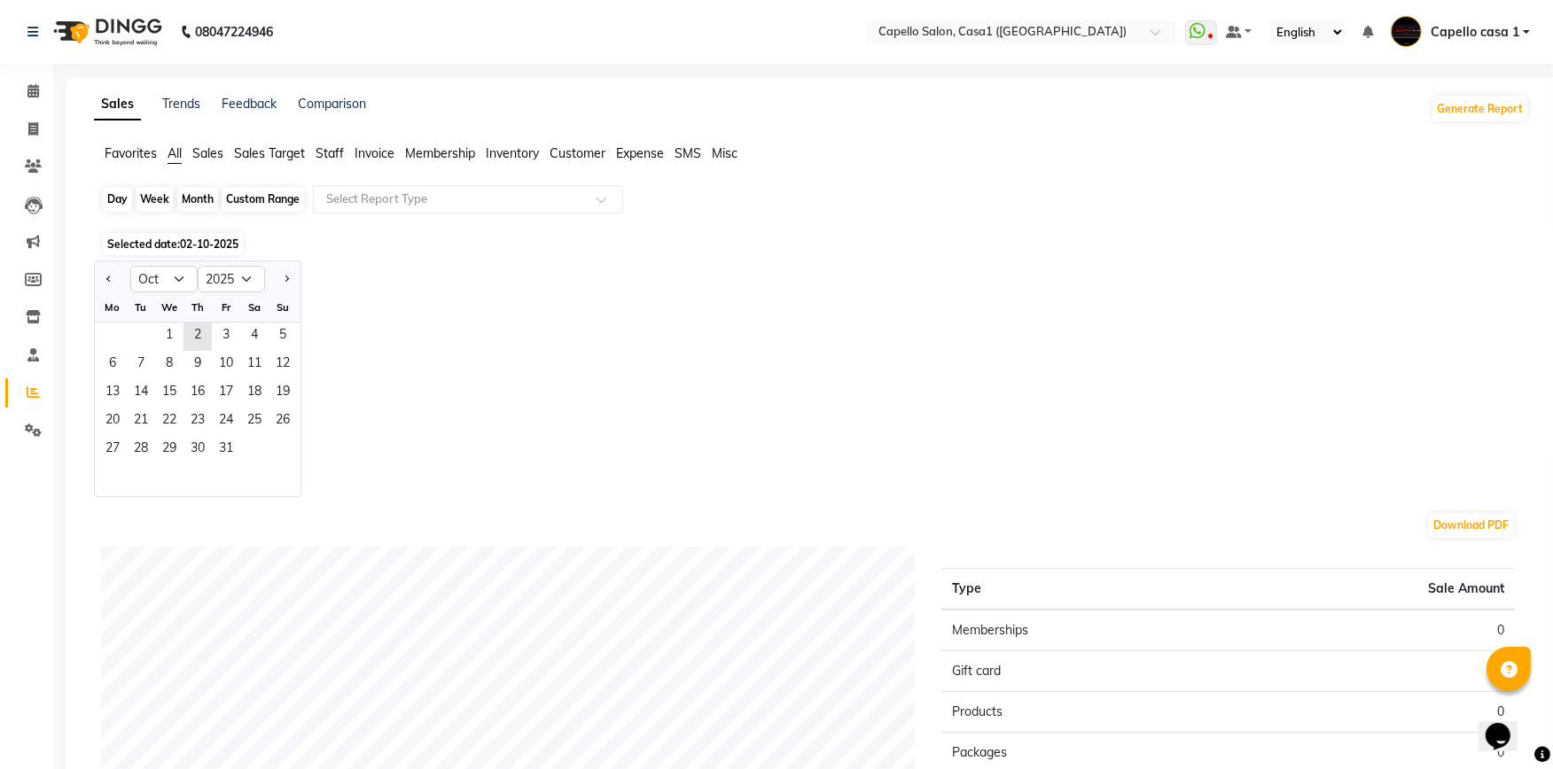
click at [201, 204] on div "Month" at bounding box center [197, 199] width 41 height 25
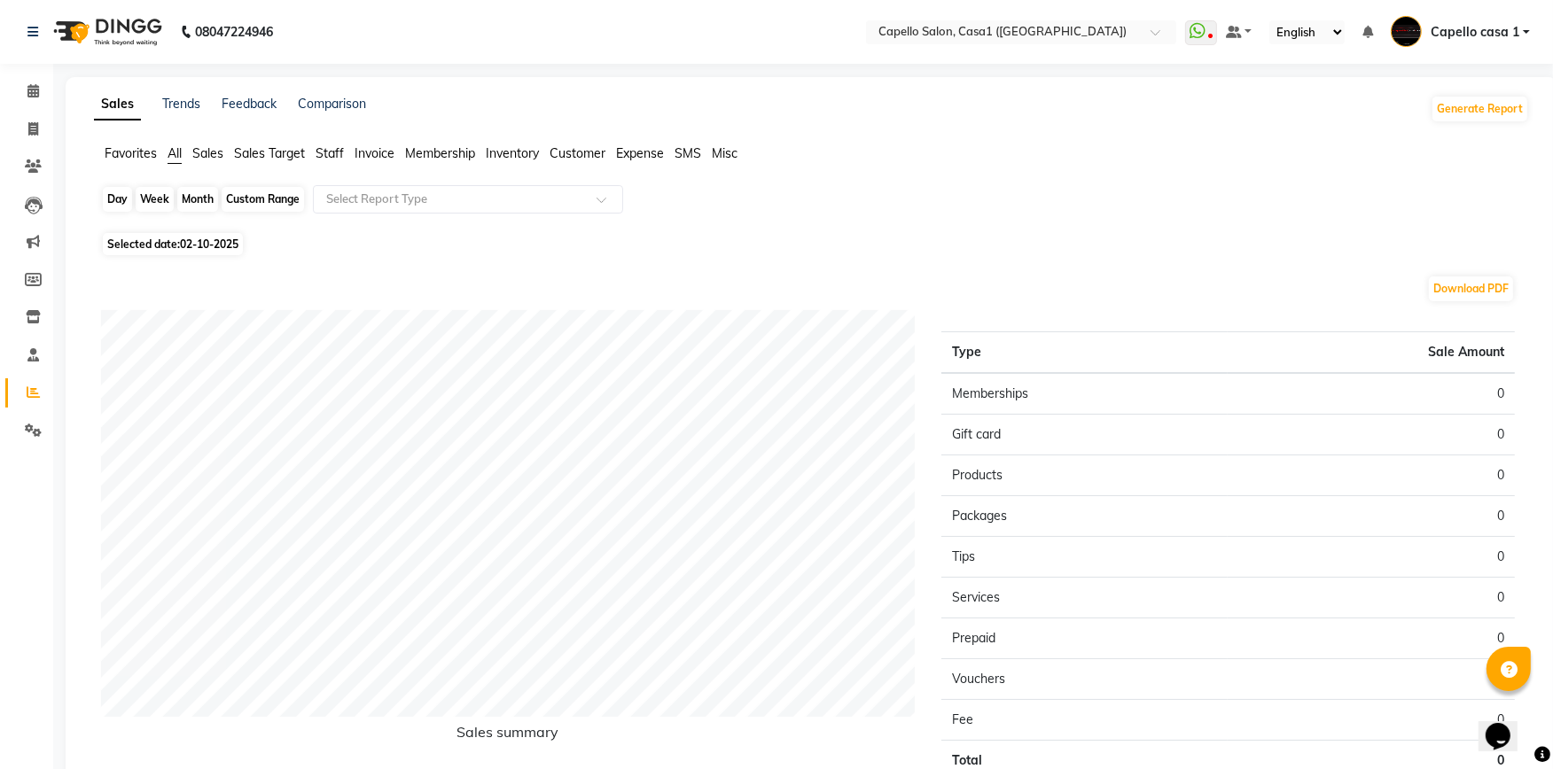
click at [214, 193] on div "Month" at bounding box center [197, 199] width 41 height 25
select select "10"
select select "2025"
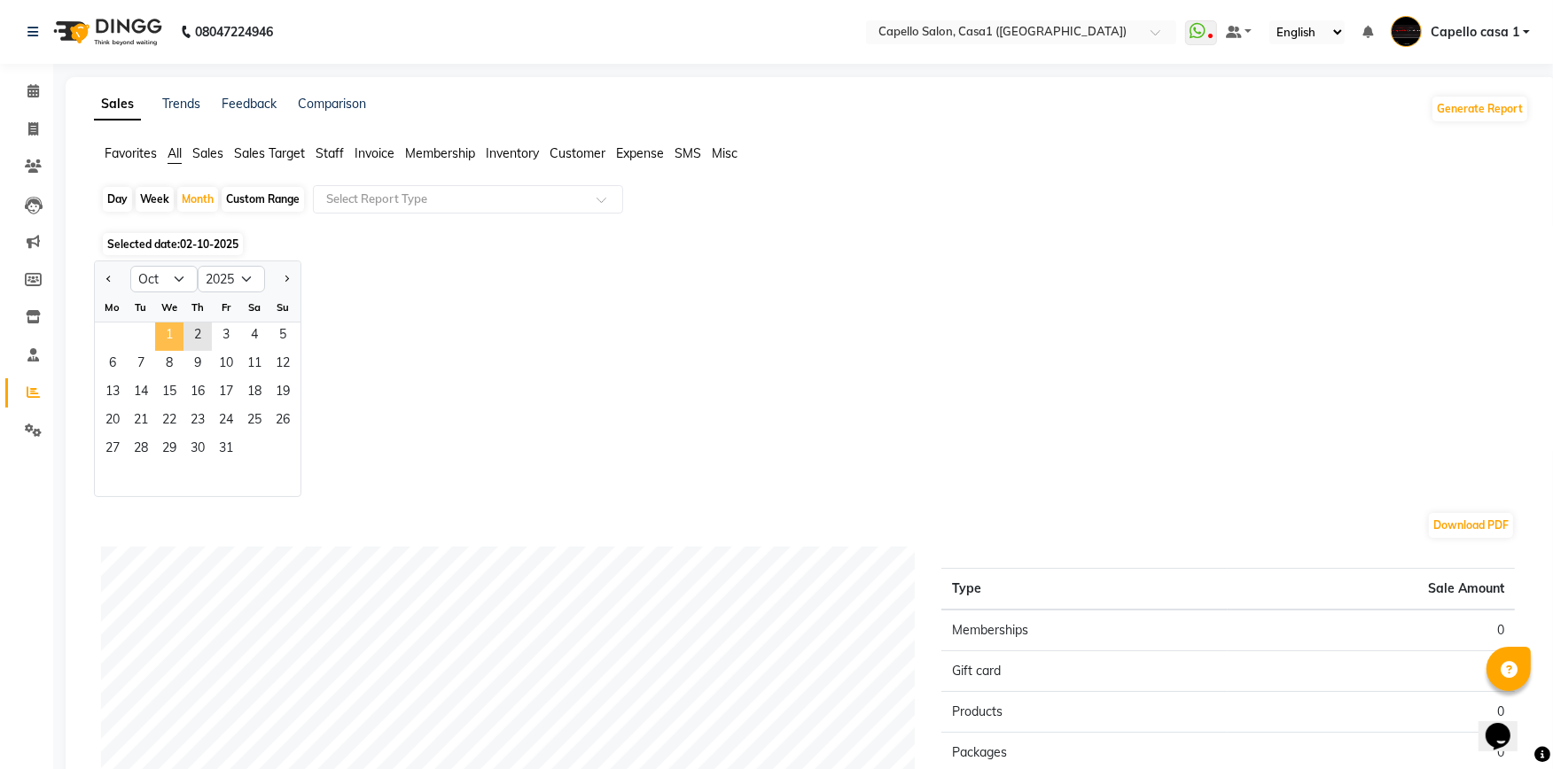
click at [164, 331] on span "1" at bounding box center [169, 337] width 28 height 28
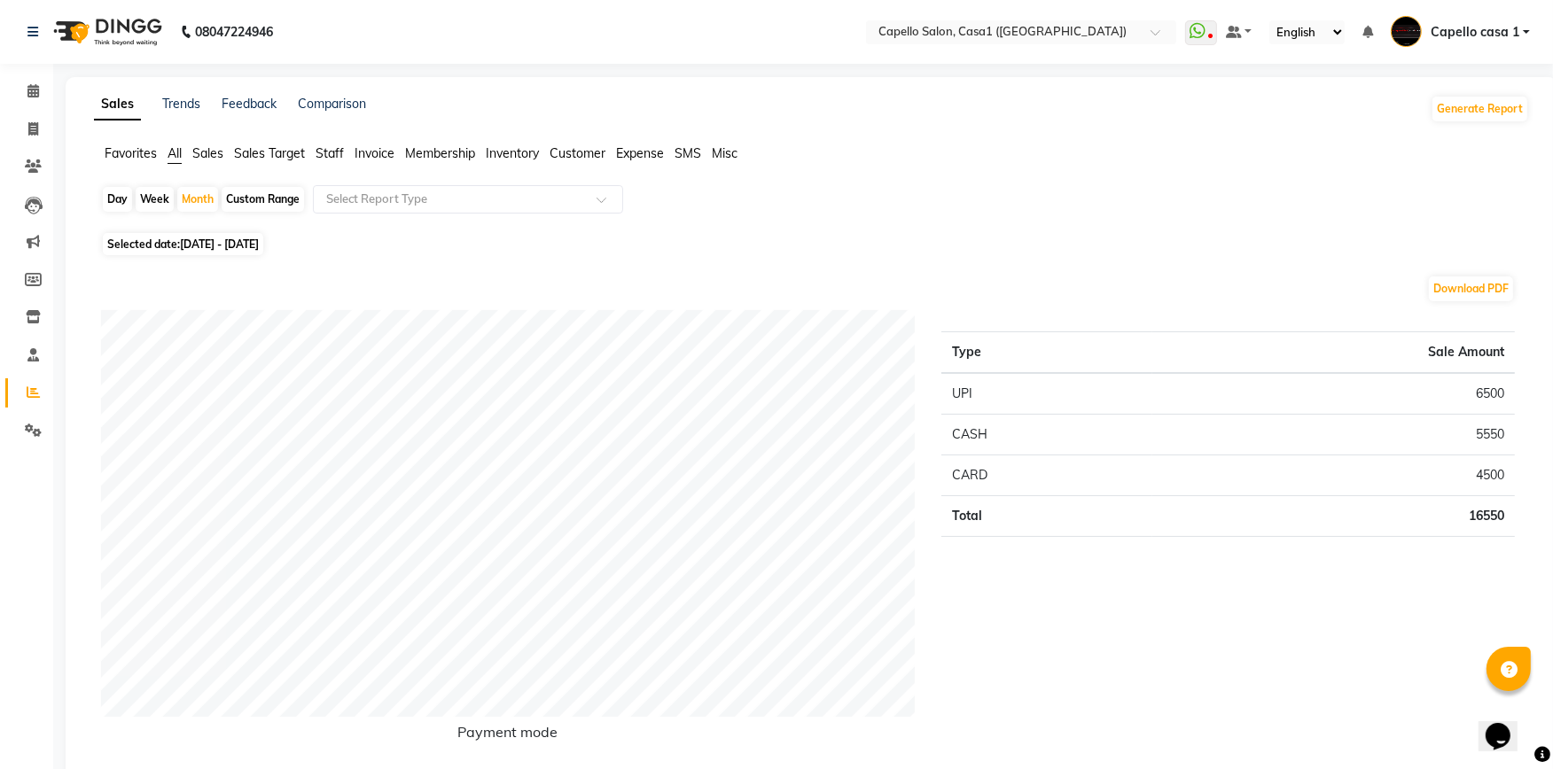
click at [328, 156] on span "Staff" at bounding box center [330, 153] width 28 height 16
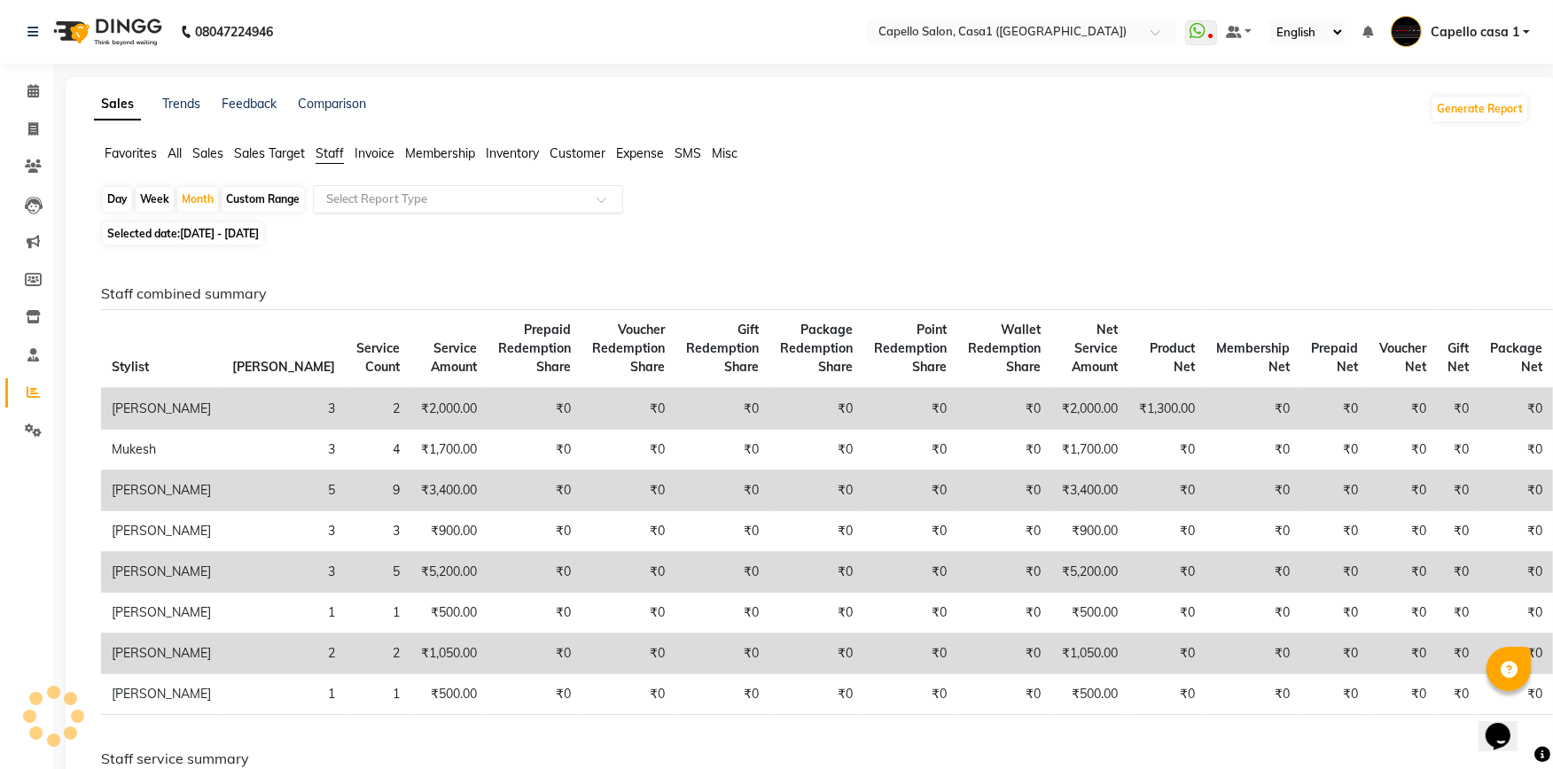
click at [367, 193] on input "text" at bounding box center [450, 200] width 255 height 18
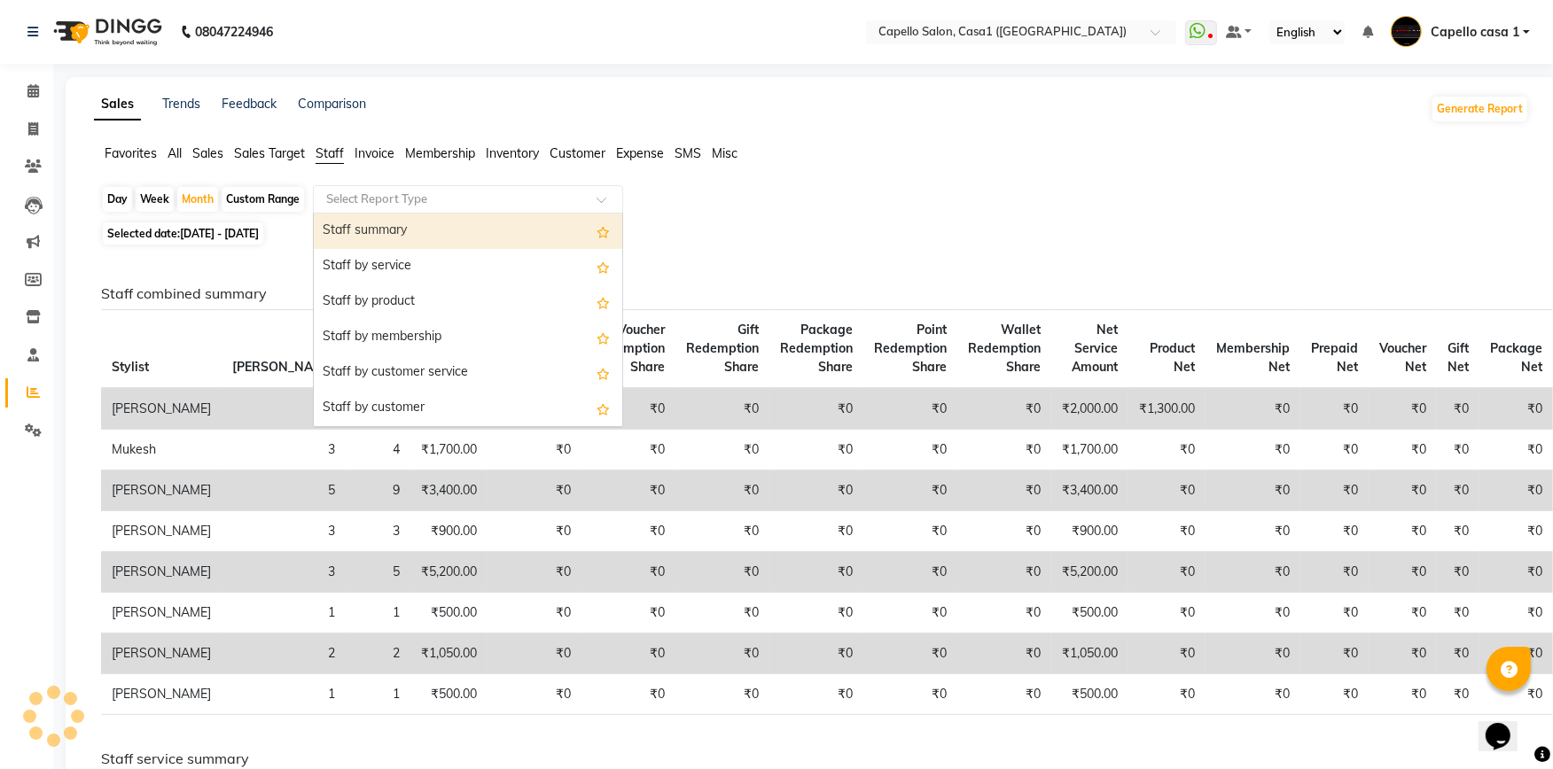
click at [384, 237] on div "Staff summary" at bounding box center [468, 231] width 308 height 35
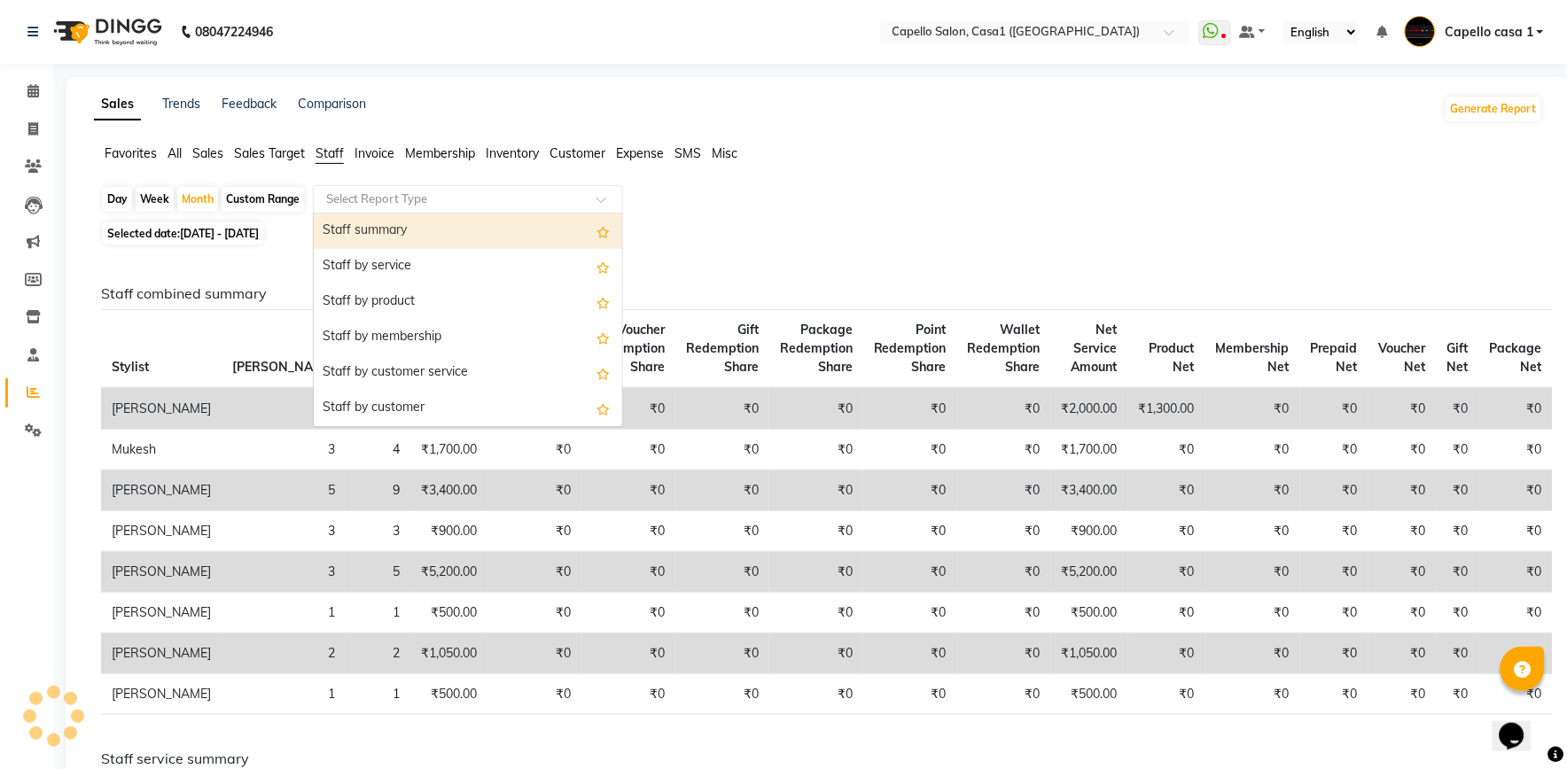
select select "full_report"
select select "csv"
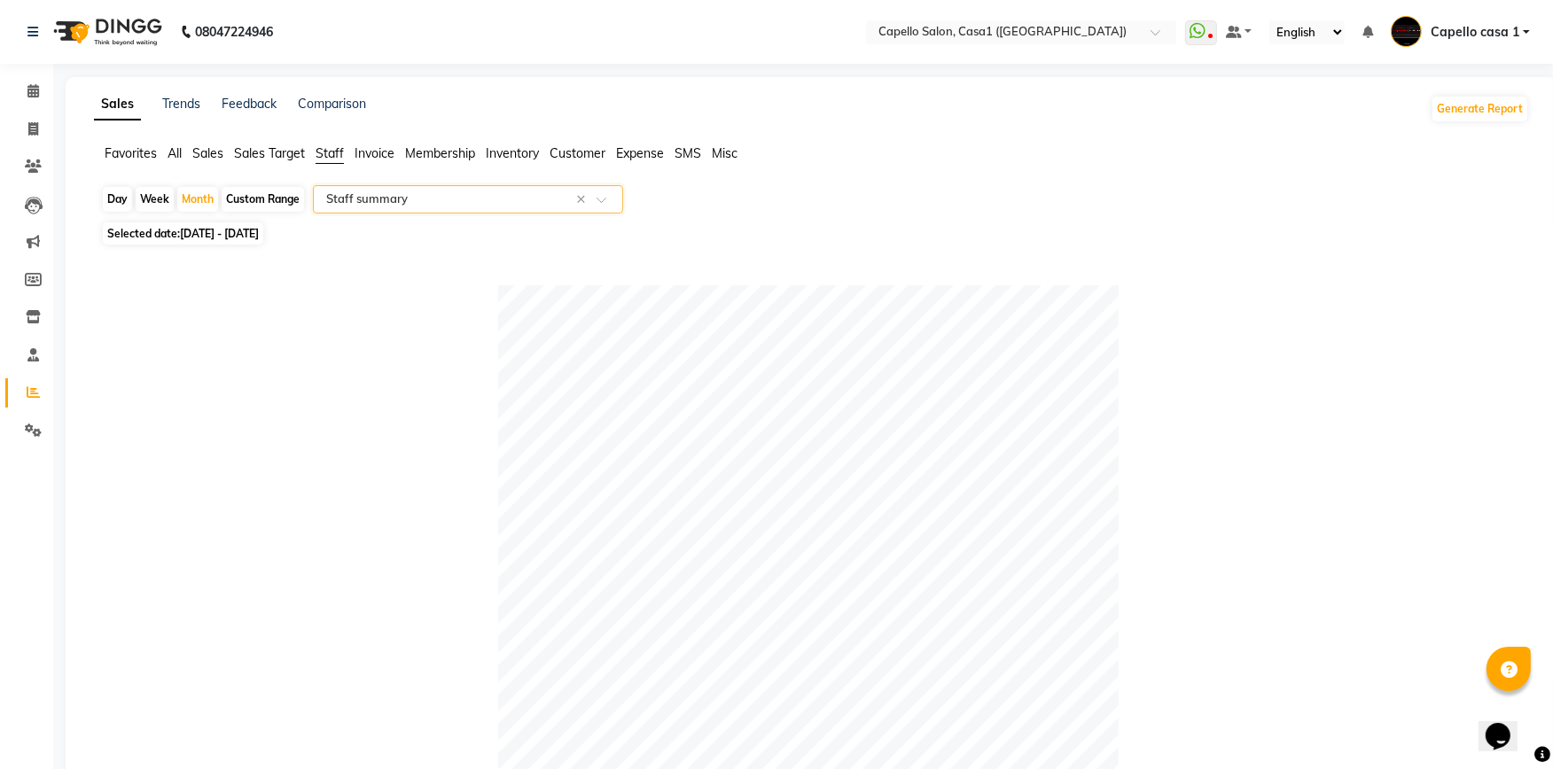
click at [115, 201] on div "Day" at bounding box center [117, 199] width 29 height 25
select select "10"
select select "2025"
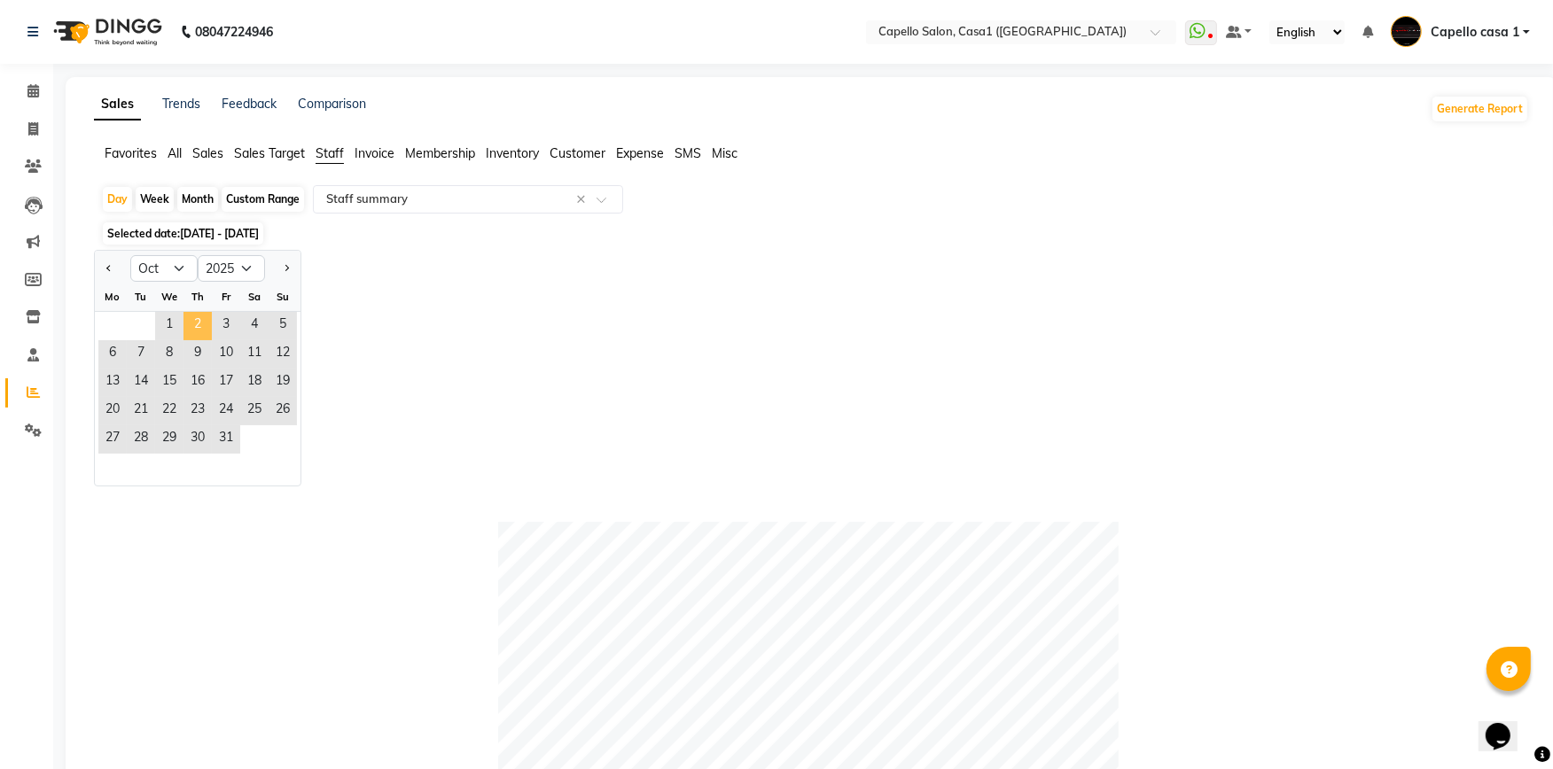
click at [201, 329] on span "2" at bounding box center [197, 326] width 28 height 28
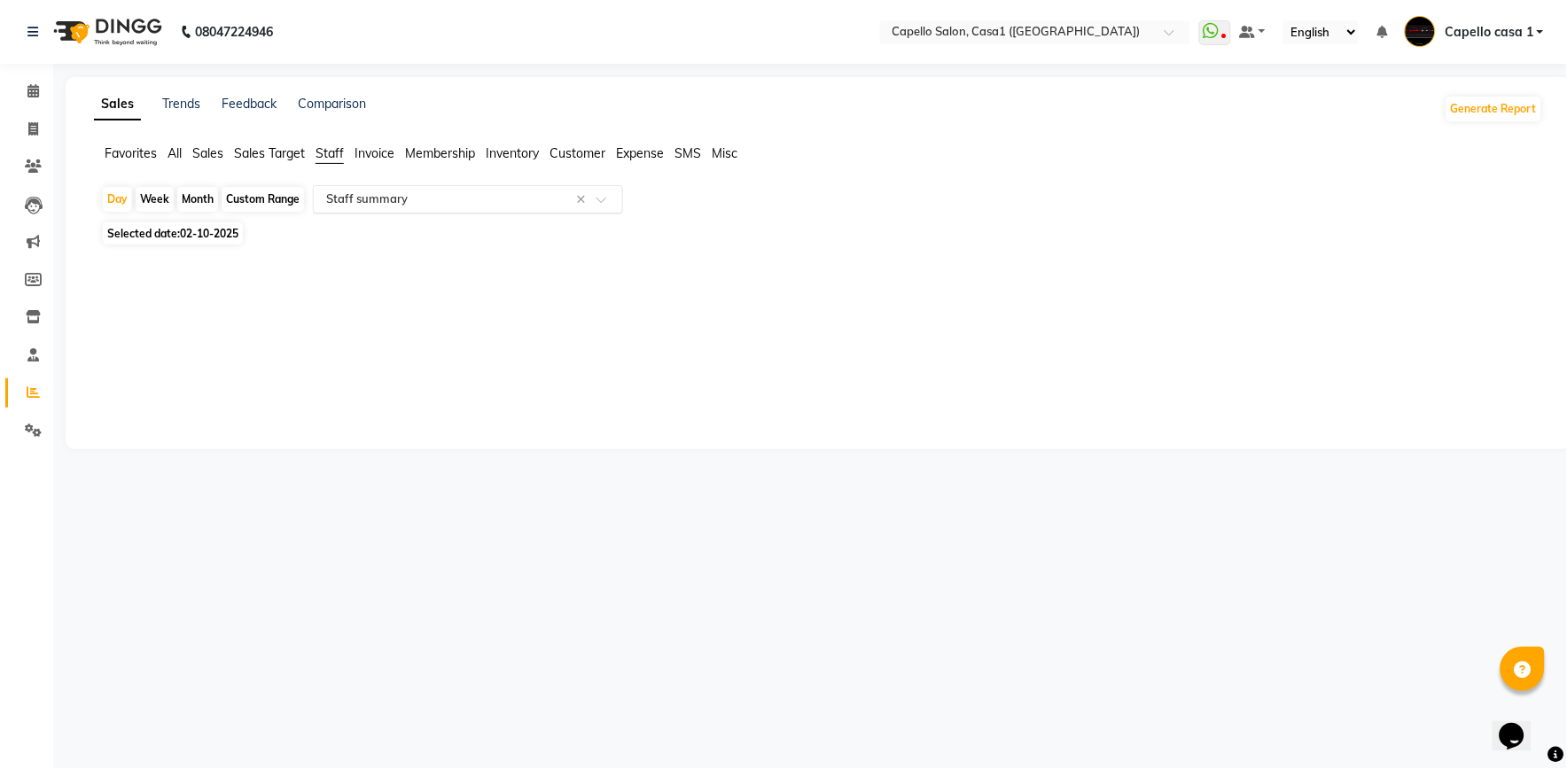
click at [367, 196] on input "text" at bounding box center [450, 200] width 255 height 18
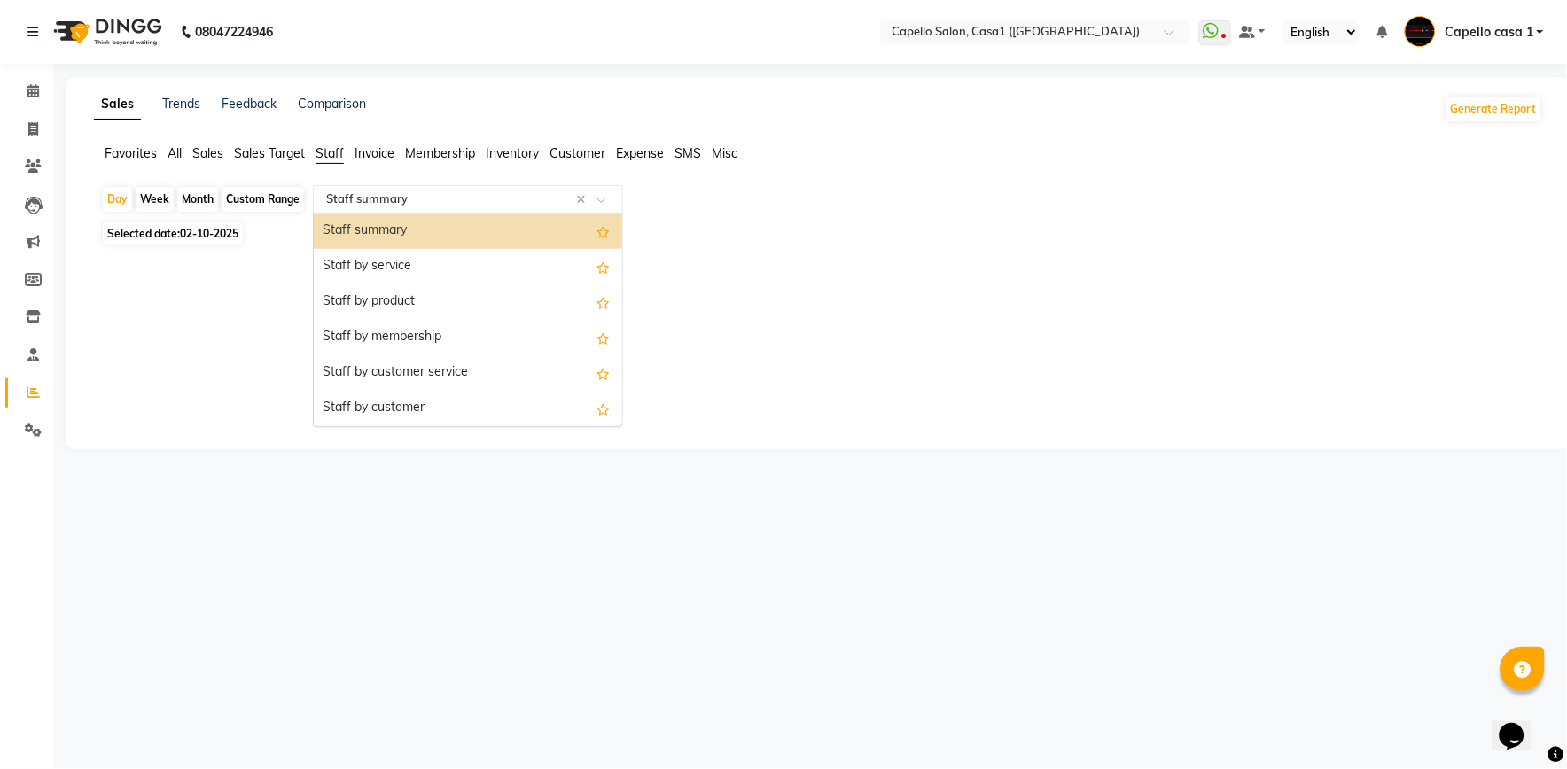
click at [373, 232] on div "Staff summary" at bounding box center [468, 231] width 308 height 35
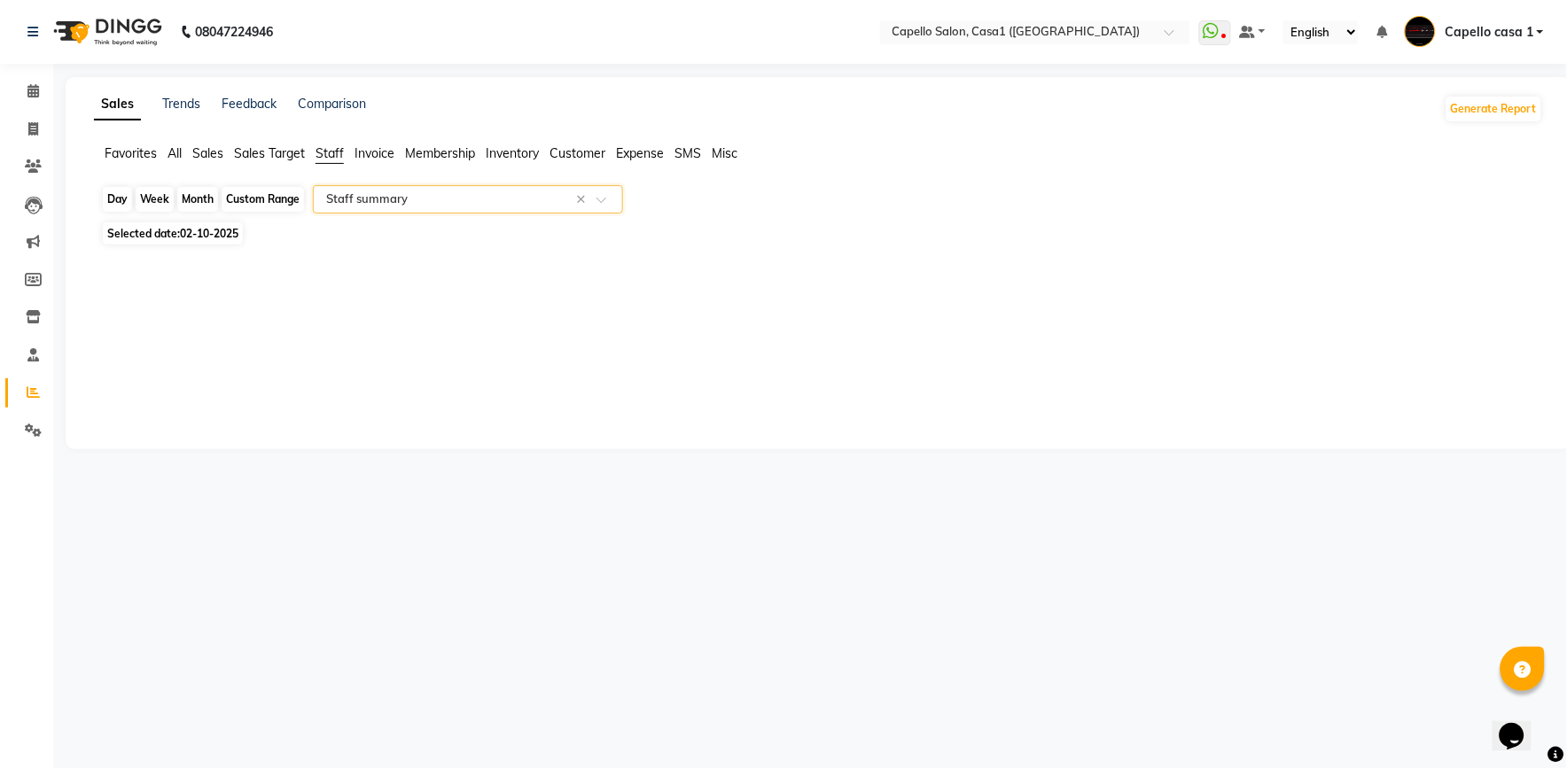
drag, startPoint x: 120, startPoint y: 195, endPoint x: 129, endPoint y: 233, distance: 39.3
click at [120, 196] on div "Day" at bounding box center [117, 199] width 29 height 25
select select "10"
select select "2025"
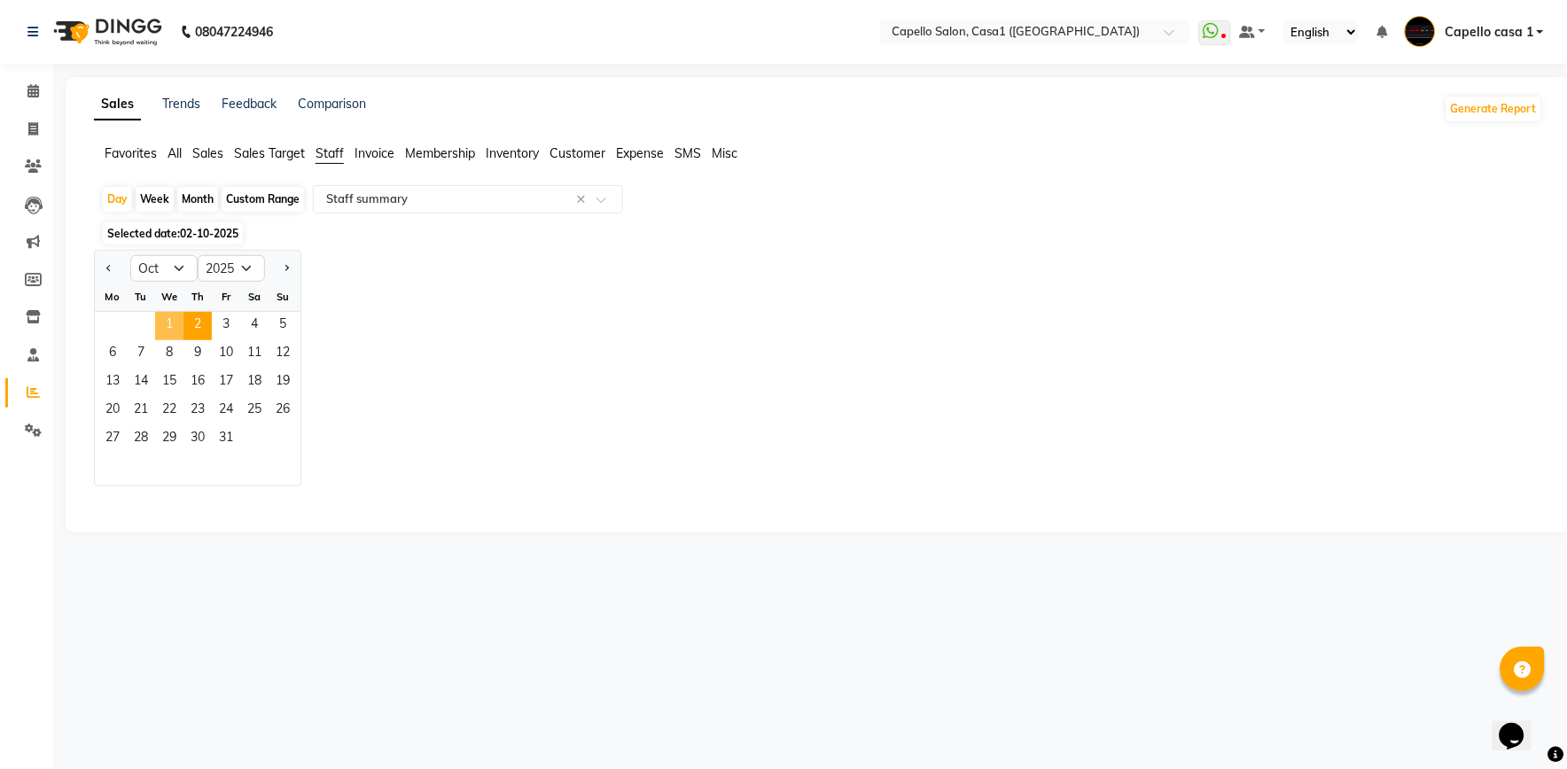
click at [172, 324] on span "1" at bounding box center [169, 326] width 28 height 28
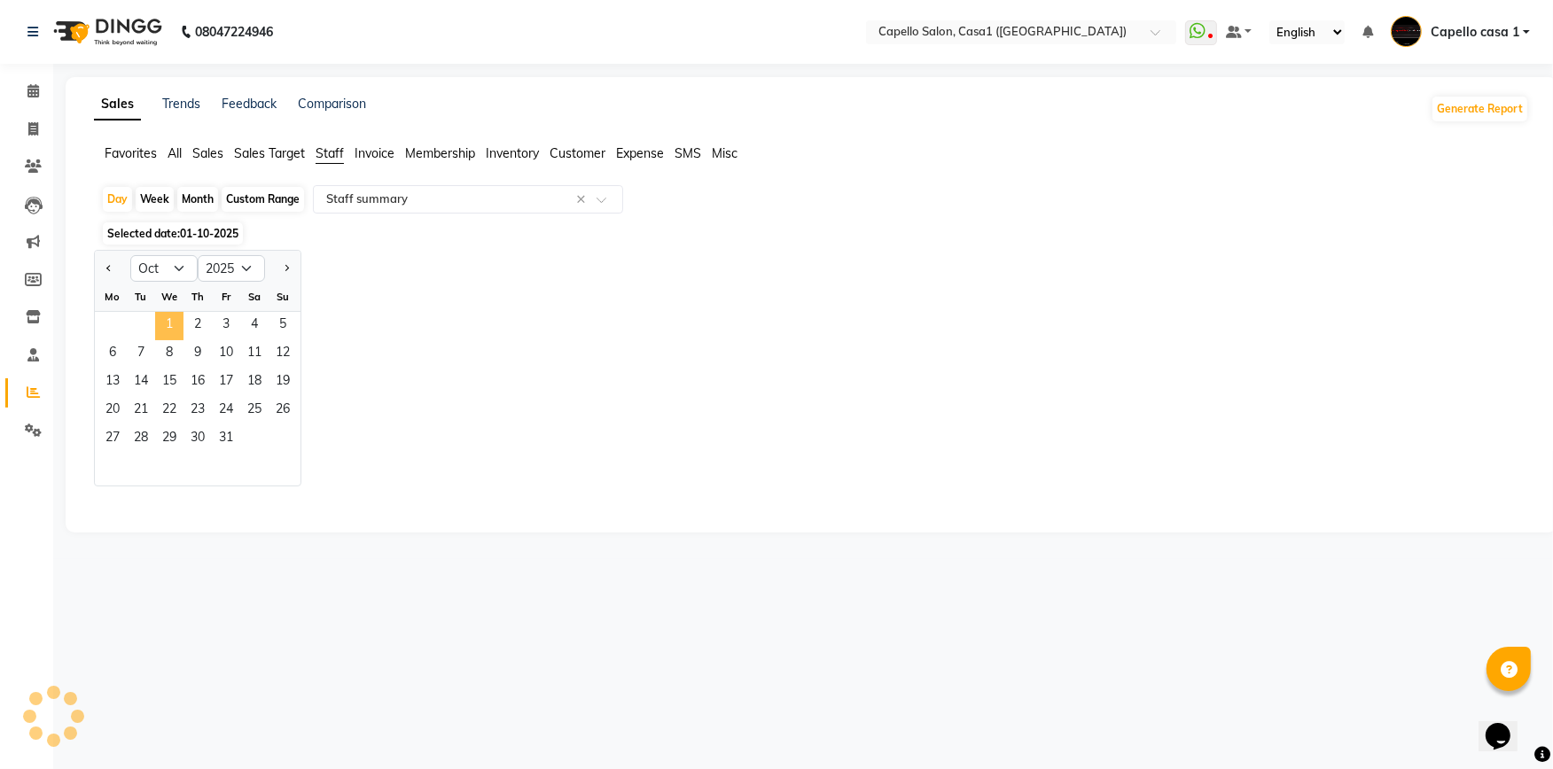
select select "full_report"
select select "csv"
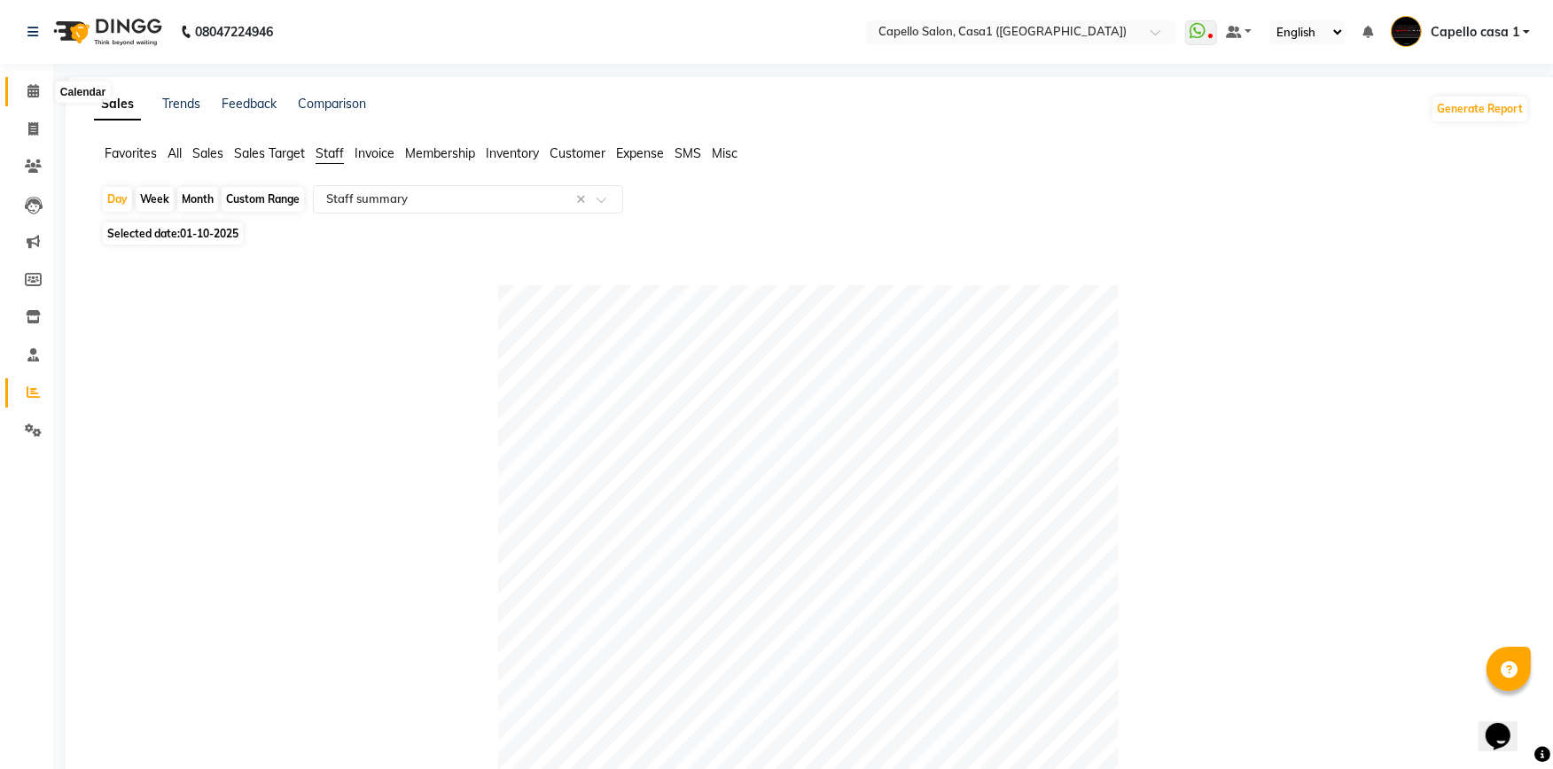
click at [38, 89] on span at bounding box center [33, 92] width 31 height 20
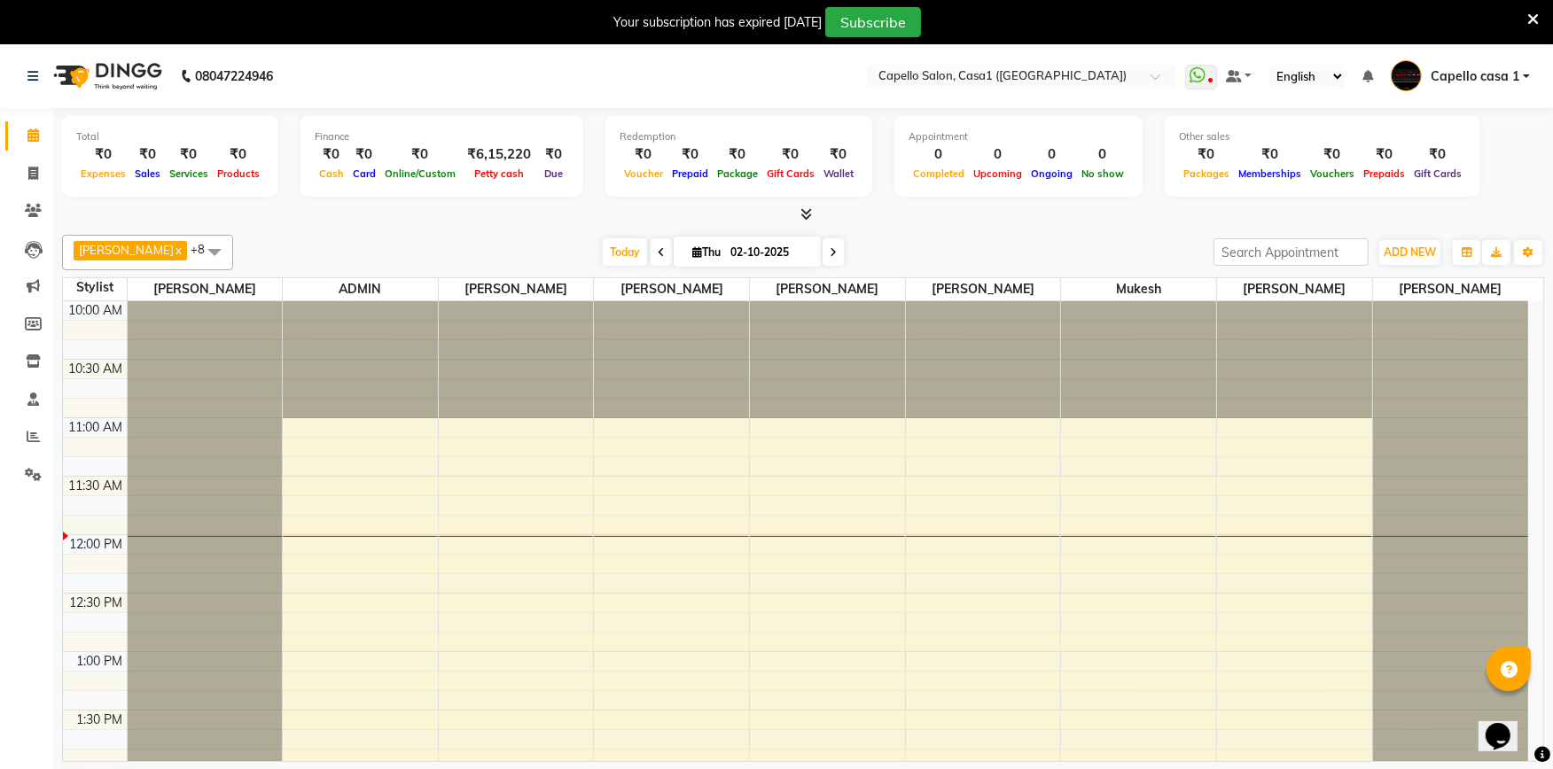
click at [1531, 19] on icon at bounding box center [1533, 20] width 12 height 16
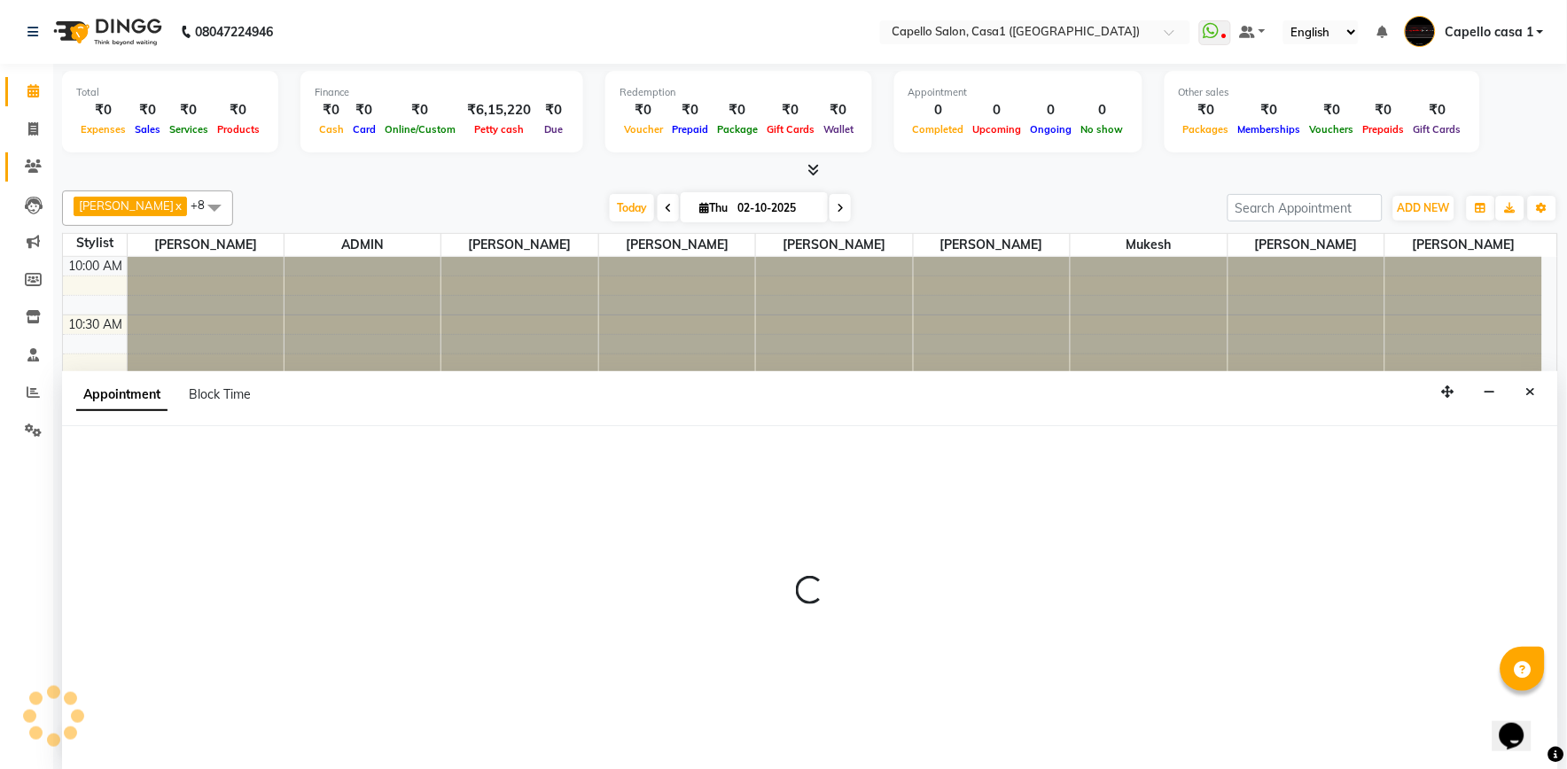
select select "53765"
select select "tentative"
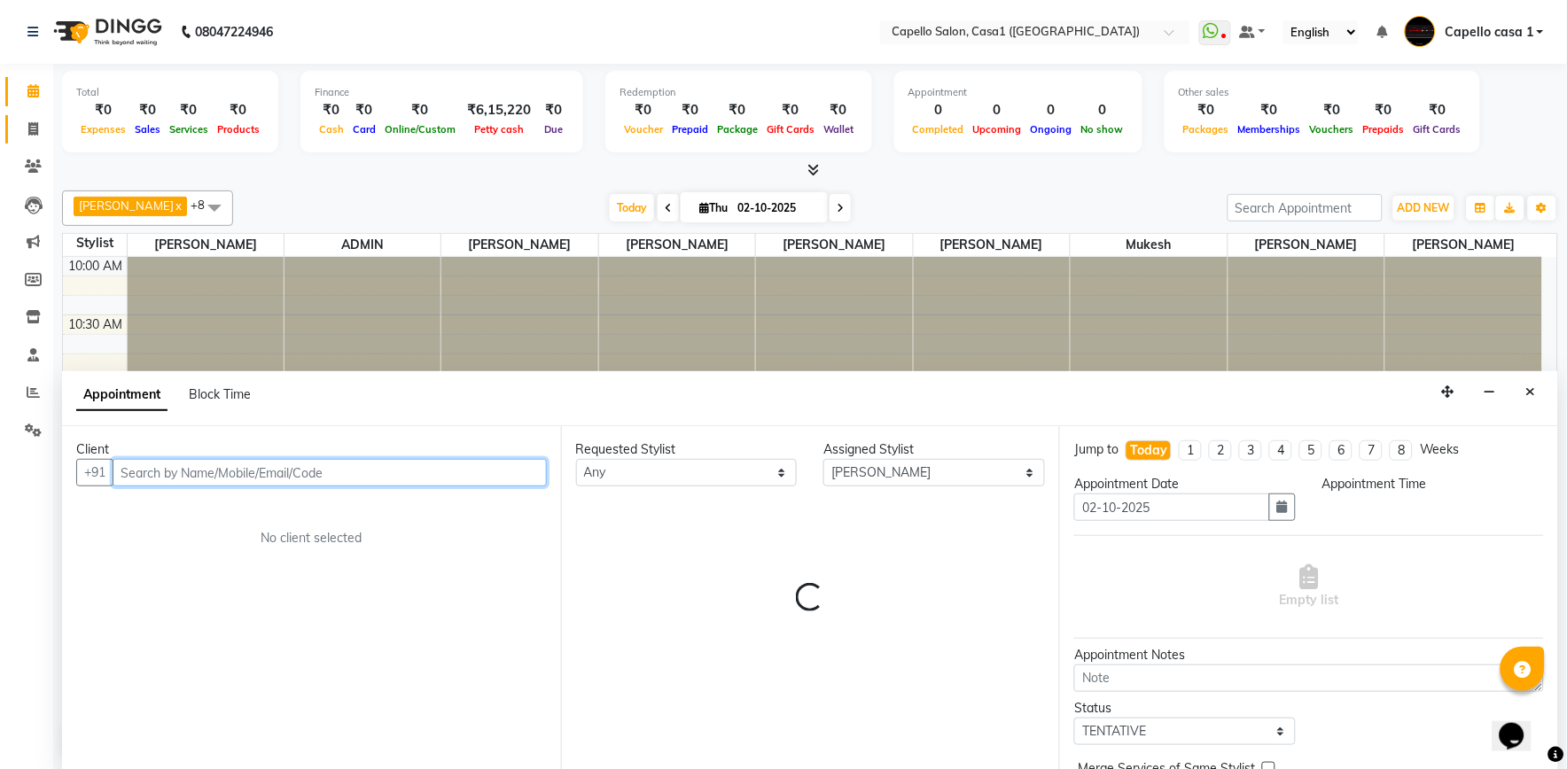
select select "735"
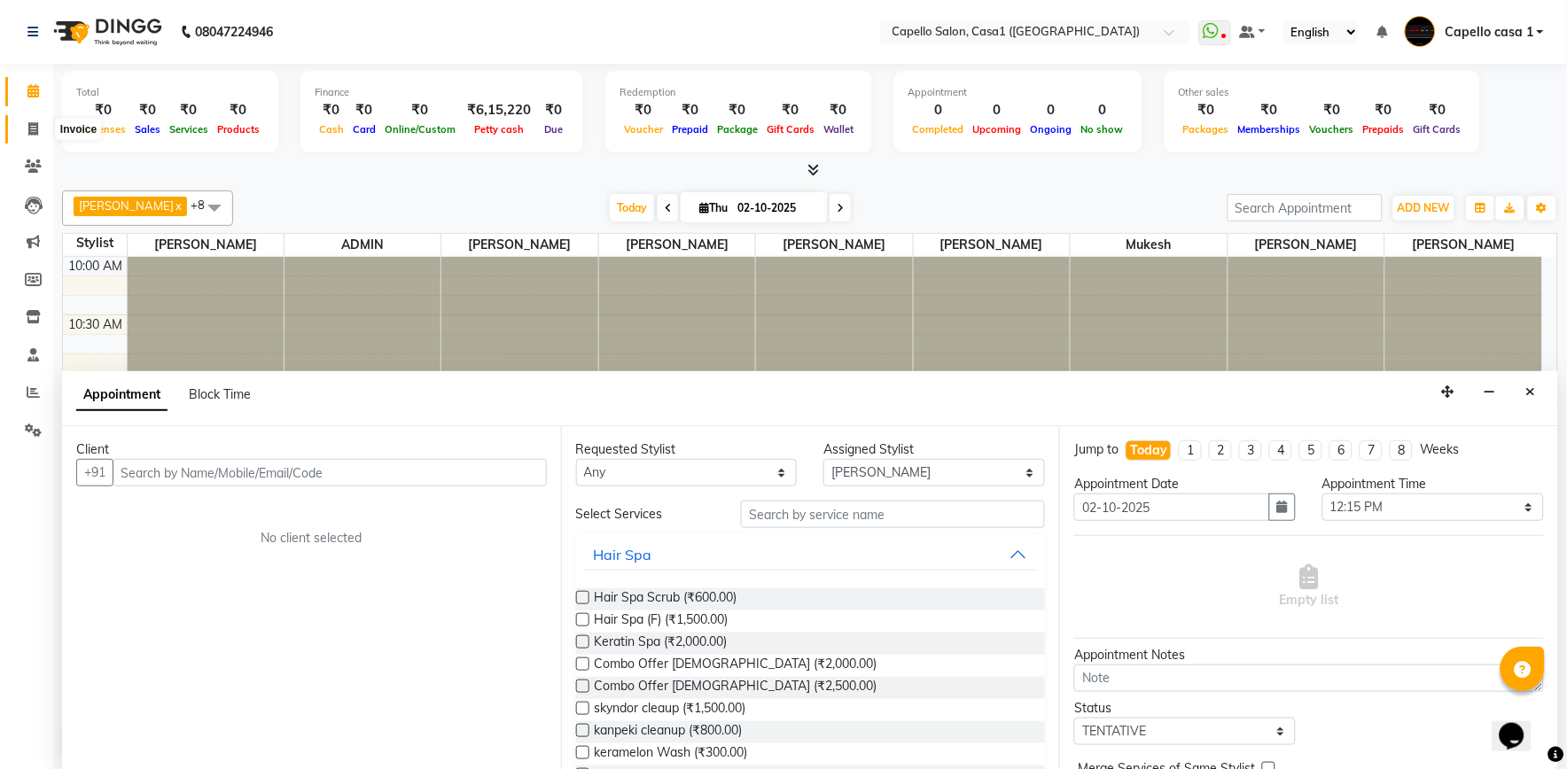
click at [30, 129] on icon at bounding box center [33, 128] width 10 height 13
select select "service"
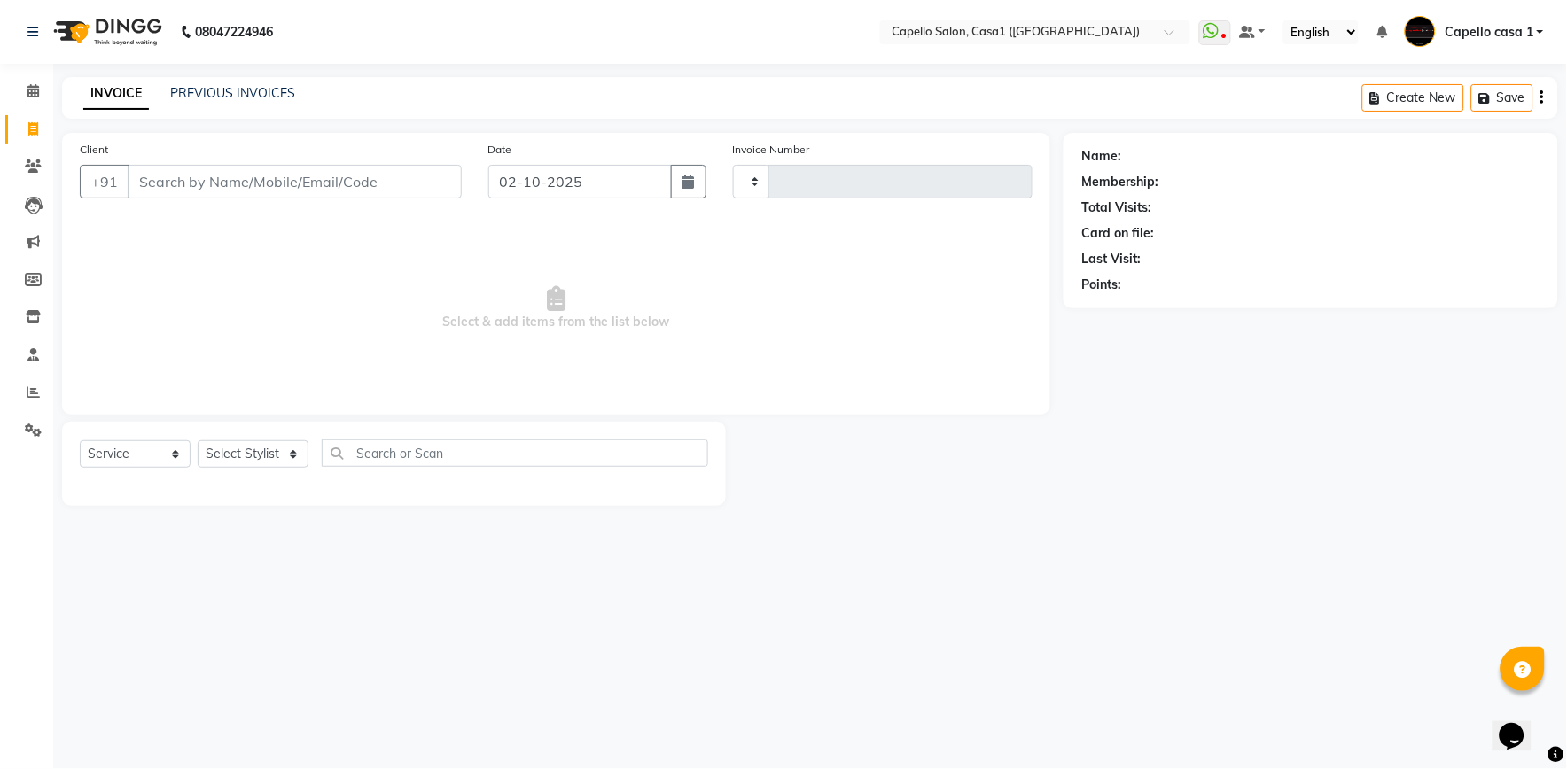
type input "3776"
select select "846"
select select "product"
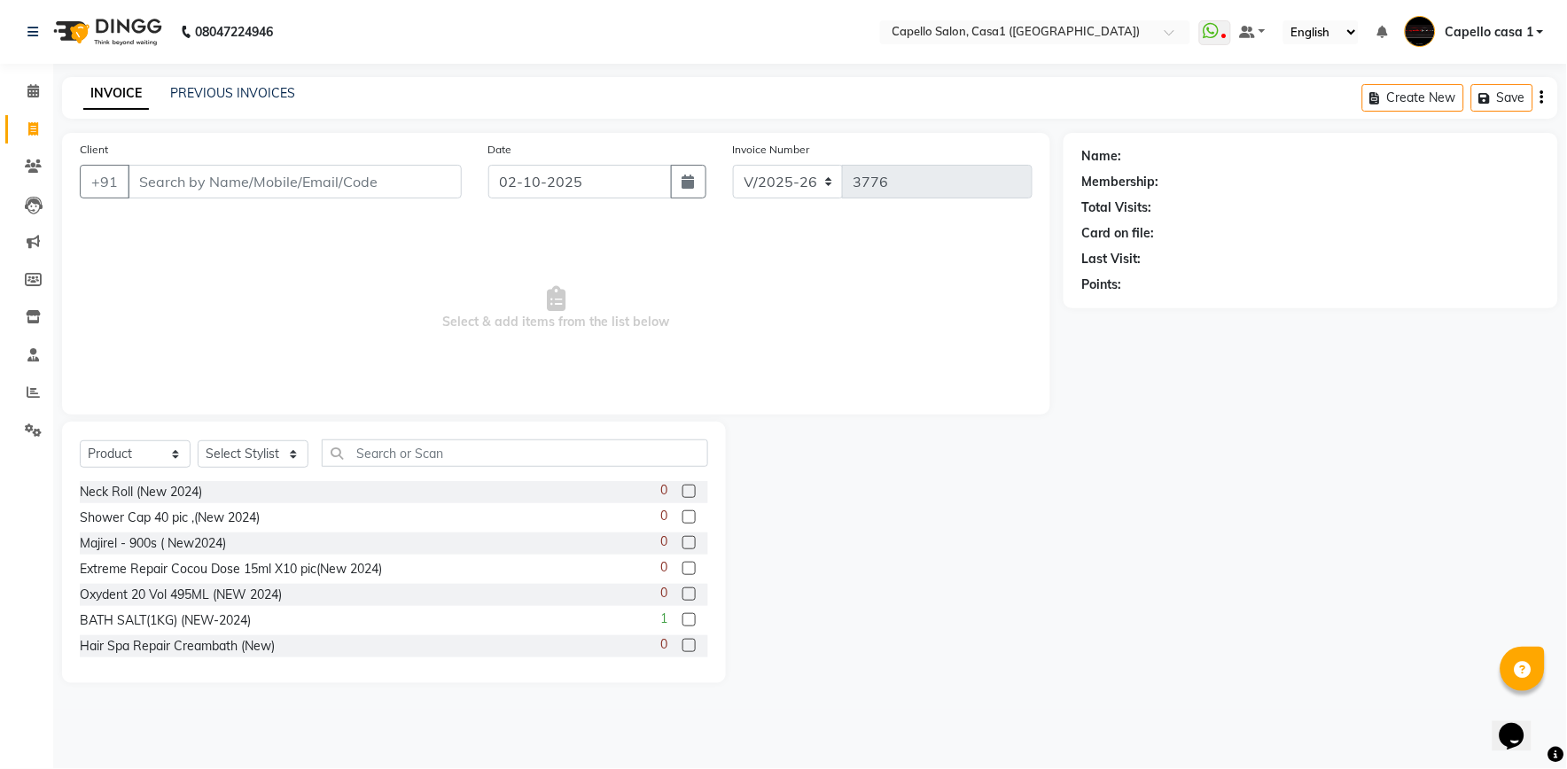
click at [254, 181] on input "Client" at bounding box center [295, 182] width 334 height 34
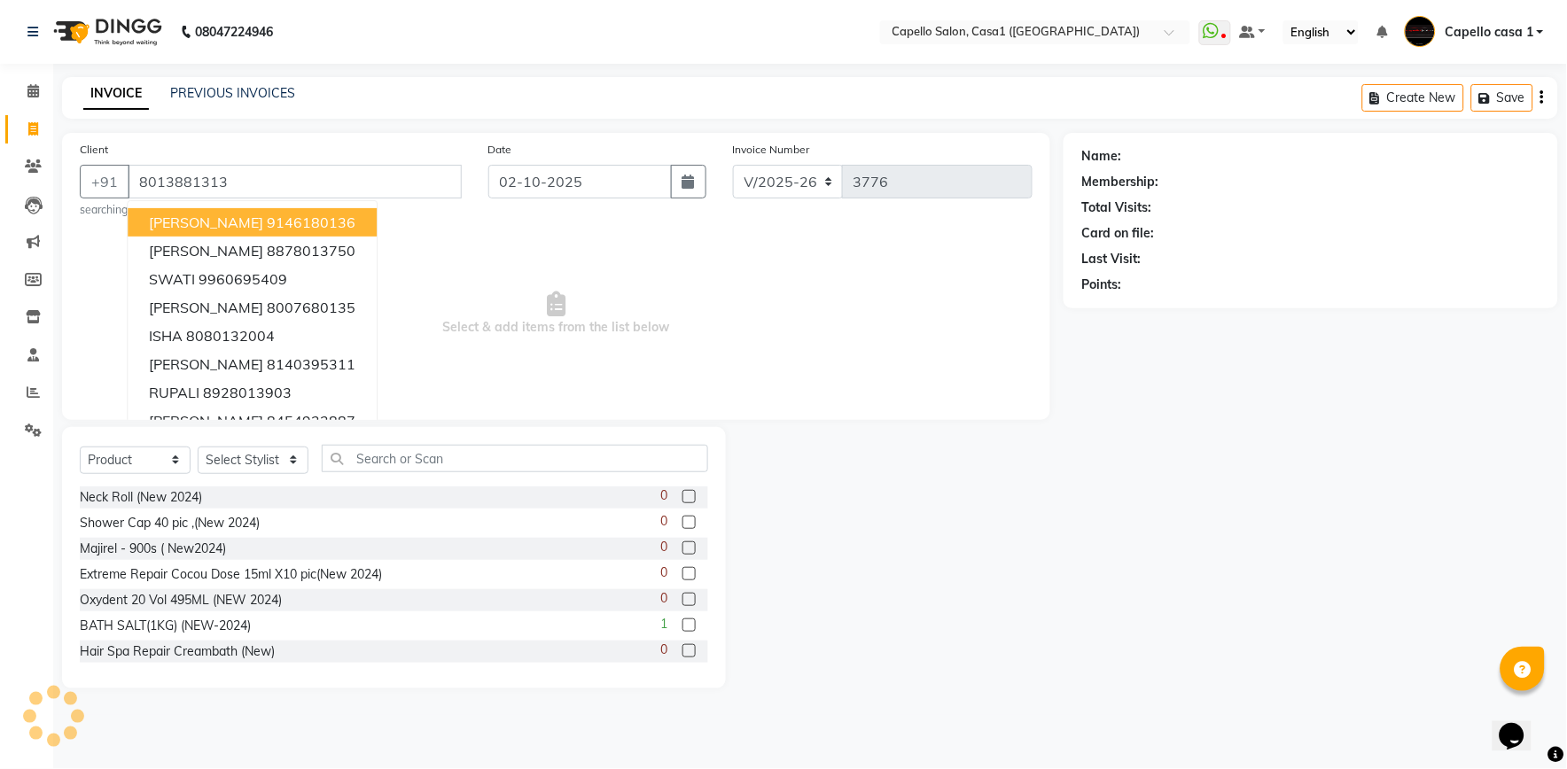
type input "8013881313"
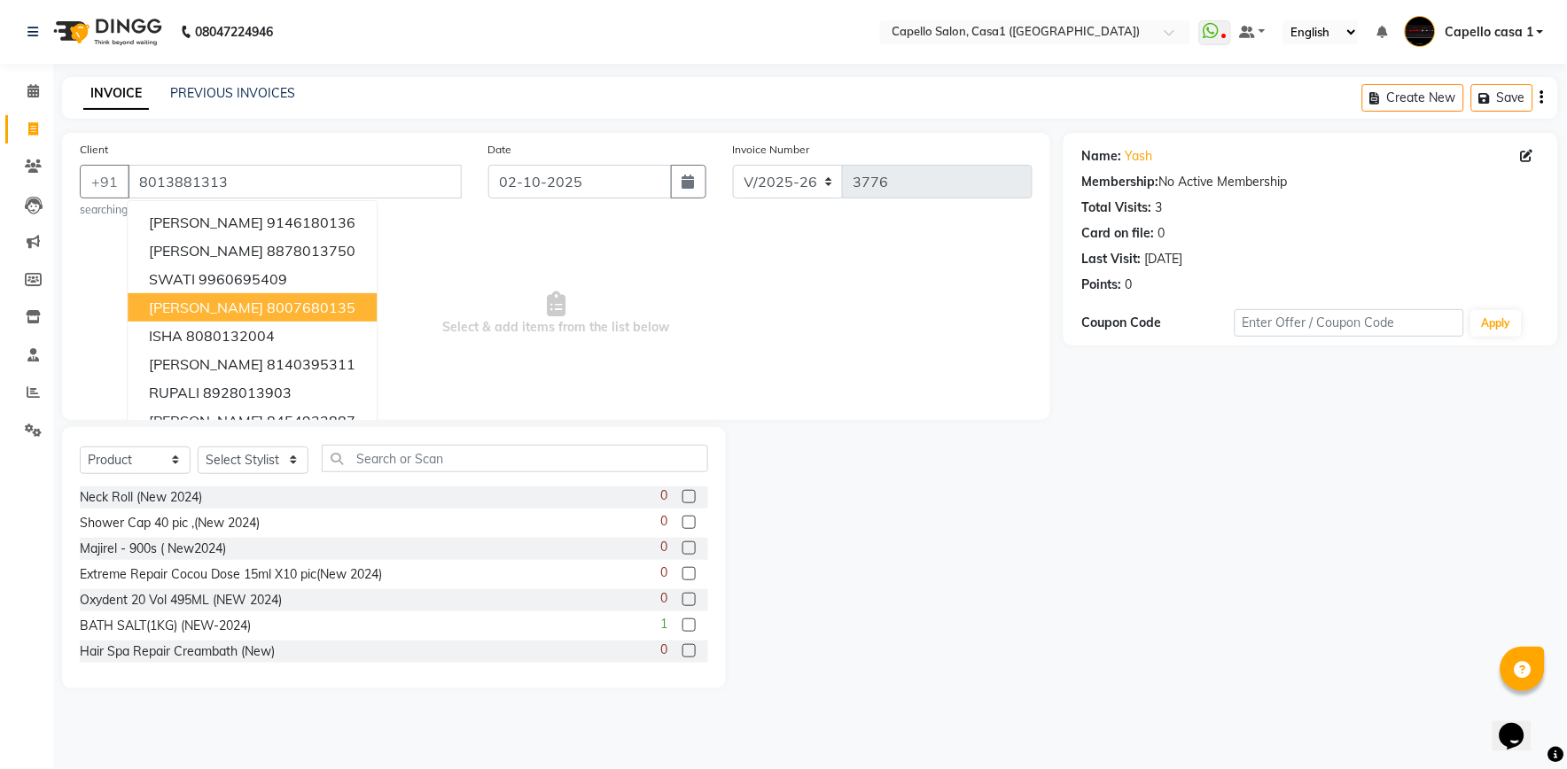
click at [650, 314] on span "Select & add items from the list below" at bounding box center [556, 313] width 953 height 177
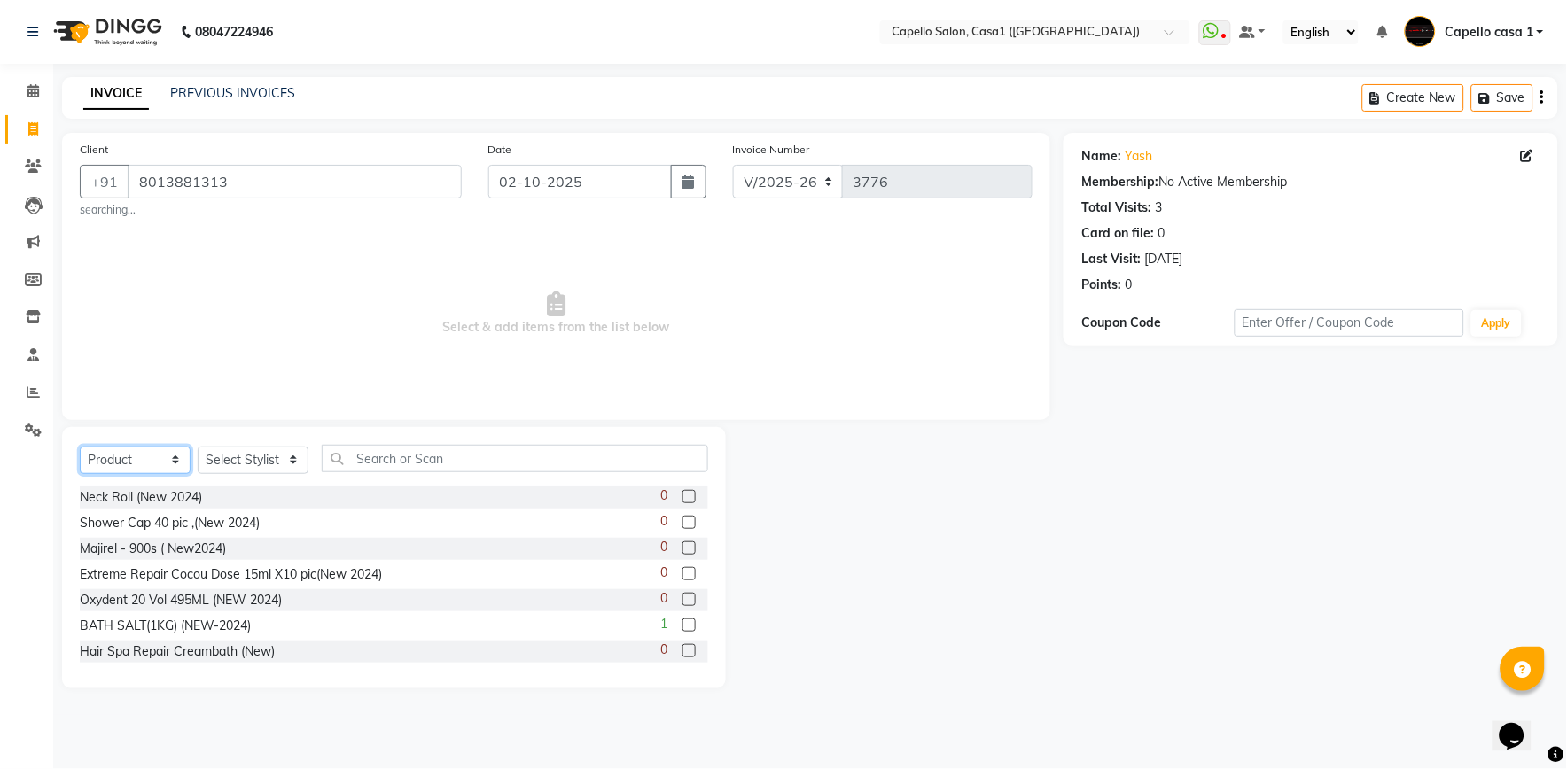
drag, startPoint x: 124, startPoint y: 464, endPoint x: 126, endPoint y: 477, distance: 13.4
click at [124, 464] on select "Select Service Product Membership Package Voucher Prepaid Gift Card" at bounding box center [135, 460] width 111 height 27
select select "service"
click at [80, 447] on select "Select Service Product Membership Package Voucher Prepaid Gift Card" at bounding box center [135, 460] width 111 height 27
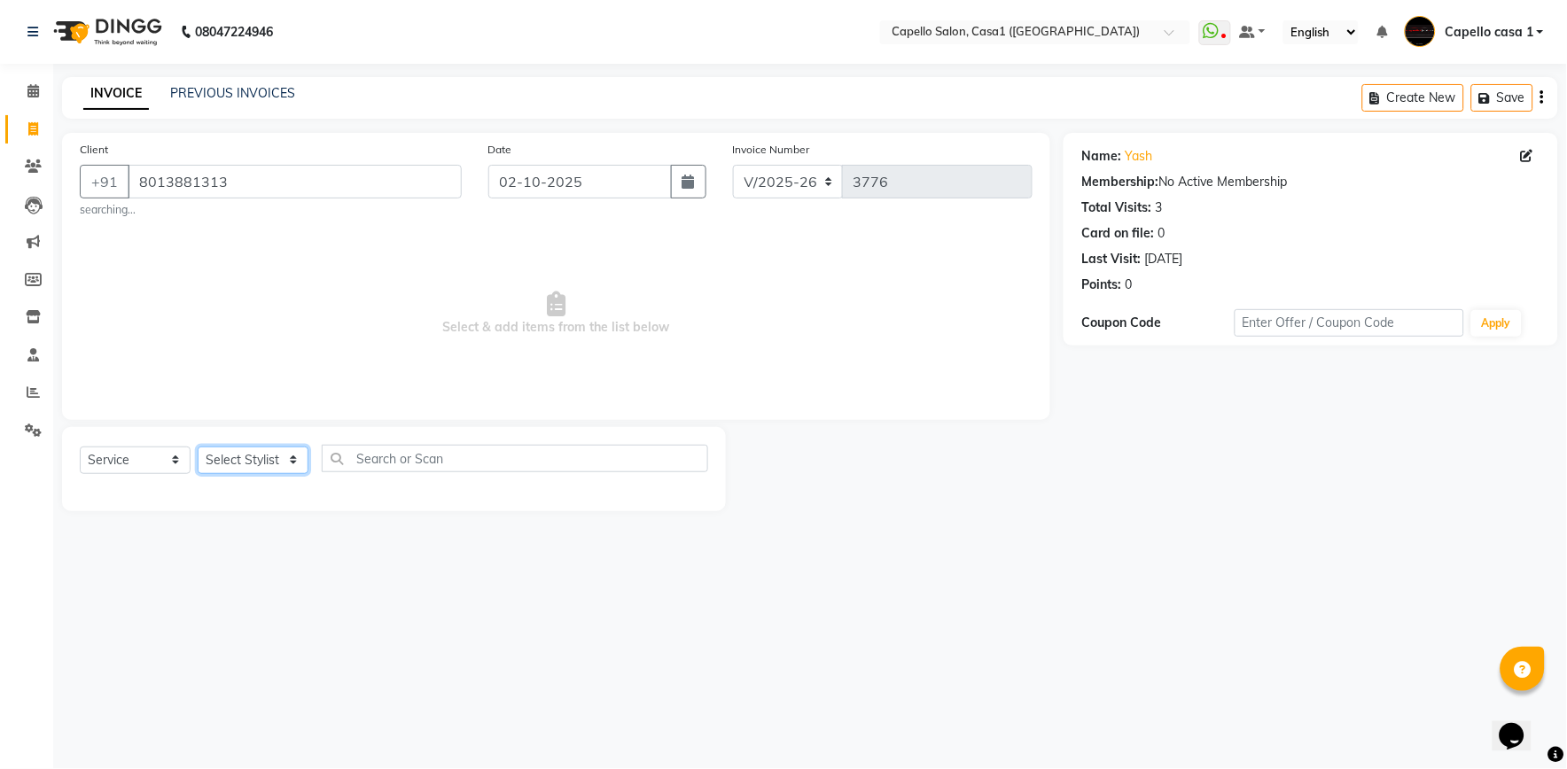
click at [272, 464] on select "Select Stylist aayush ADMIN Akash Chawale Capello casa 1 Harsh Nagture Mukesh N…" at bounding box center [253, 460] width 111 height 27
select select "89438"
click at [198, 447] on select "Select Stylist aayush ADMIN Akash Chawale Capello casa 1 Harsh Nagture Mukesh N…" at bounding box center [253, 460] width 111 height 27
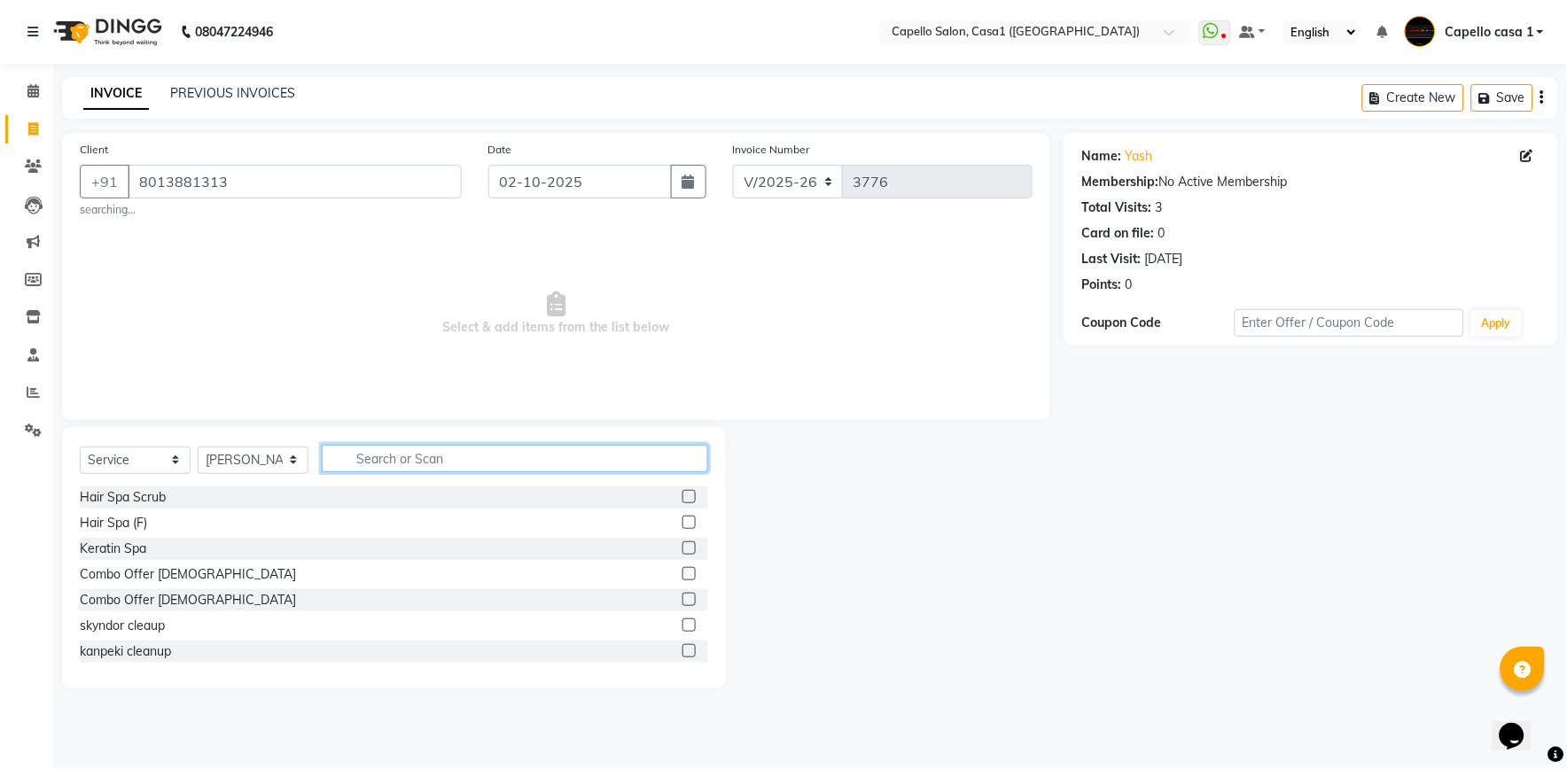
click at [392, 466] on input "text" at bounding box center [515, 458] width 386 height 27
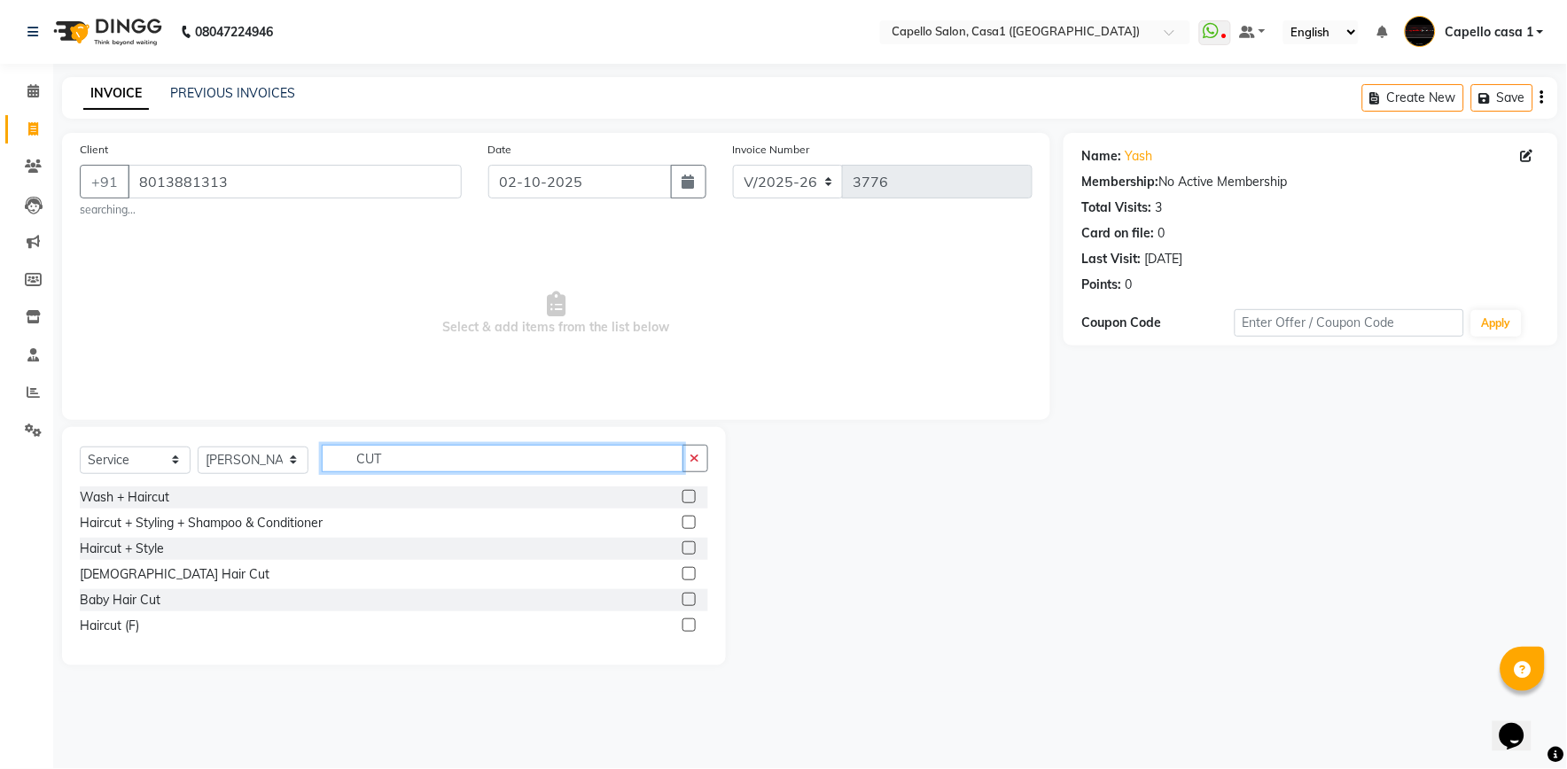
type input "CUT"
click at [684, 573] on label at bounding box center [688, 573] width 13 height 13
click at [684, 573] on input "checkbox" at bounding box center [688, 575] width 12 height 12
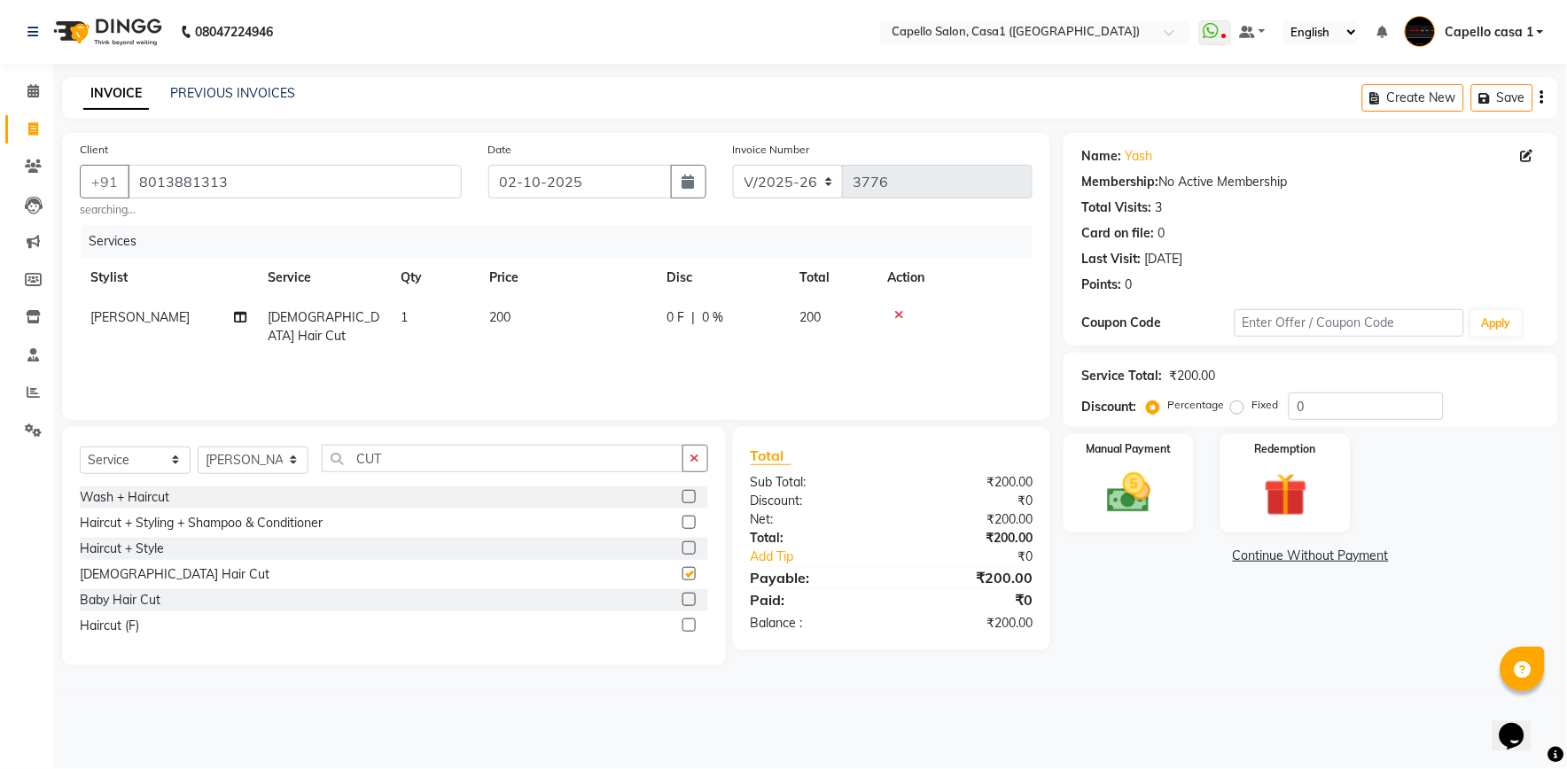
checkbox input "false"
click at [516, 317] on td "200" at bounding box center [567, 327] width 177 height 58
select select "89438"
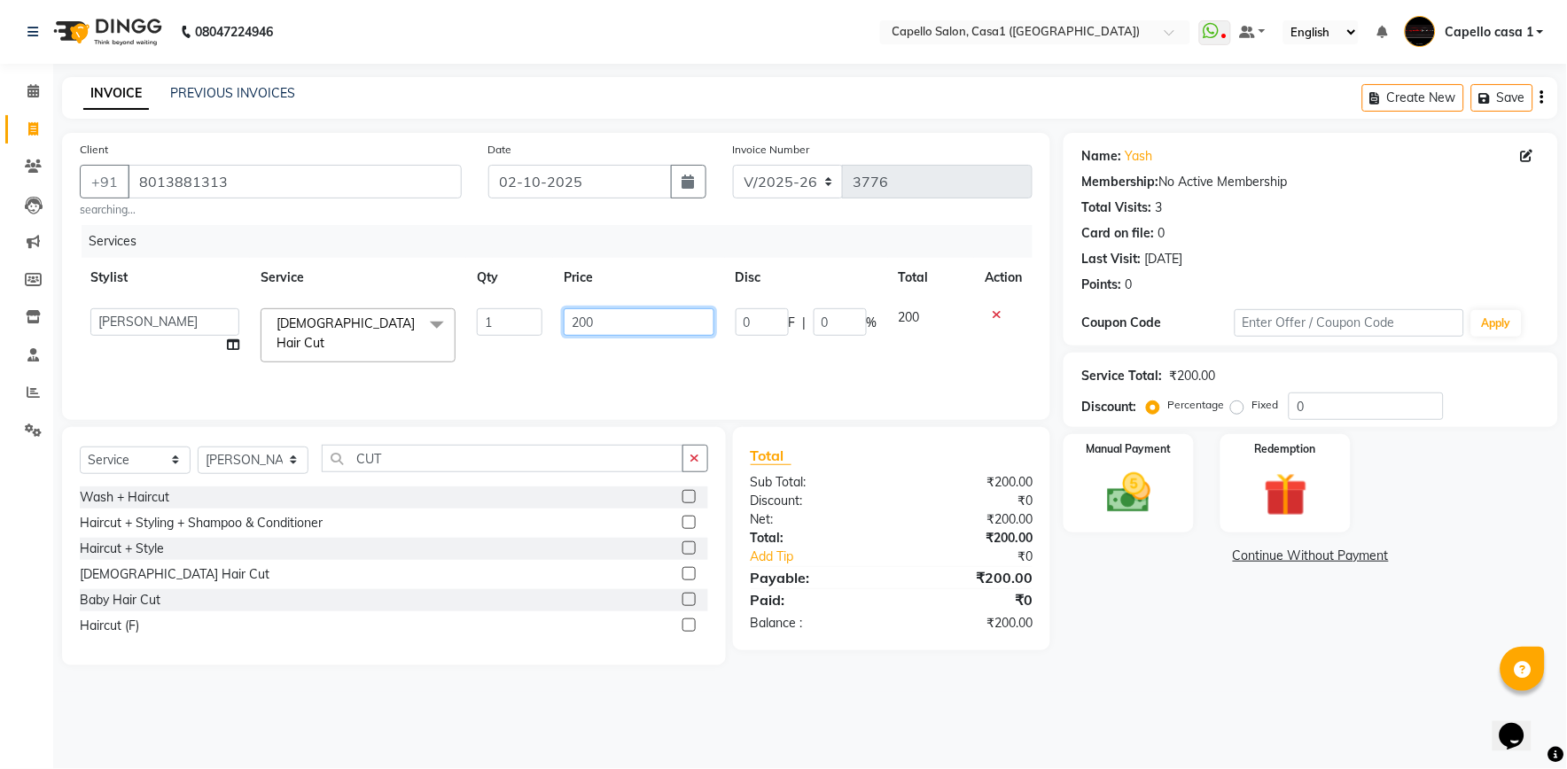
click at [582, 317] on input "200" at bounding box center [639, 321] width 150 height 27
type input "300"
click at [581, 353] on div "Services Stylist Service Qty Price Disc Total Action aayush ADMIN Akash Chawale…" at bounding box center [556, 313] width 953 height 177
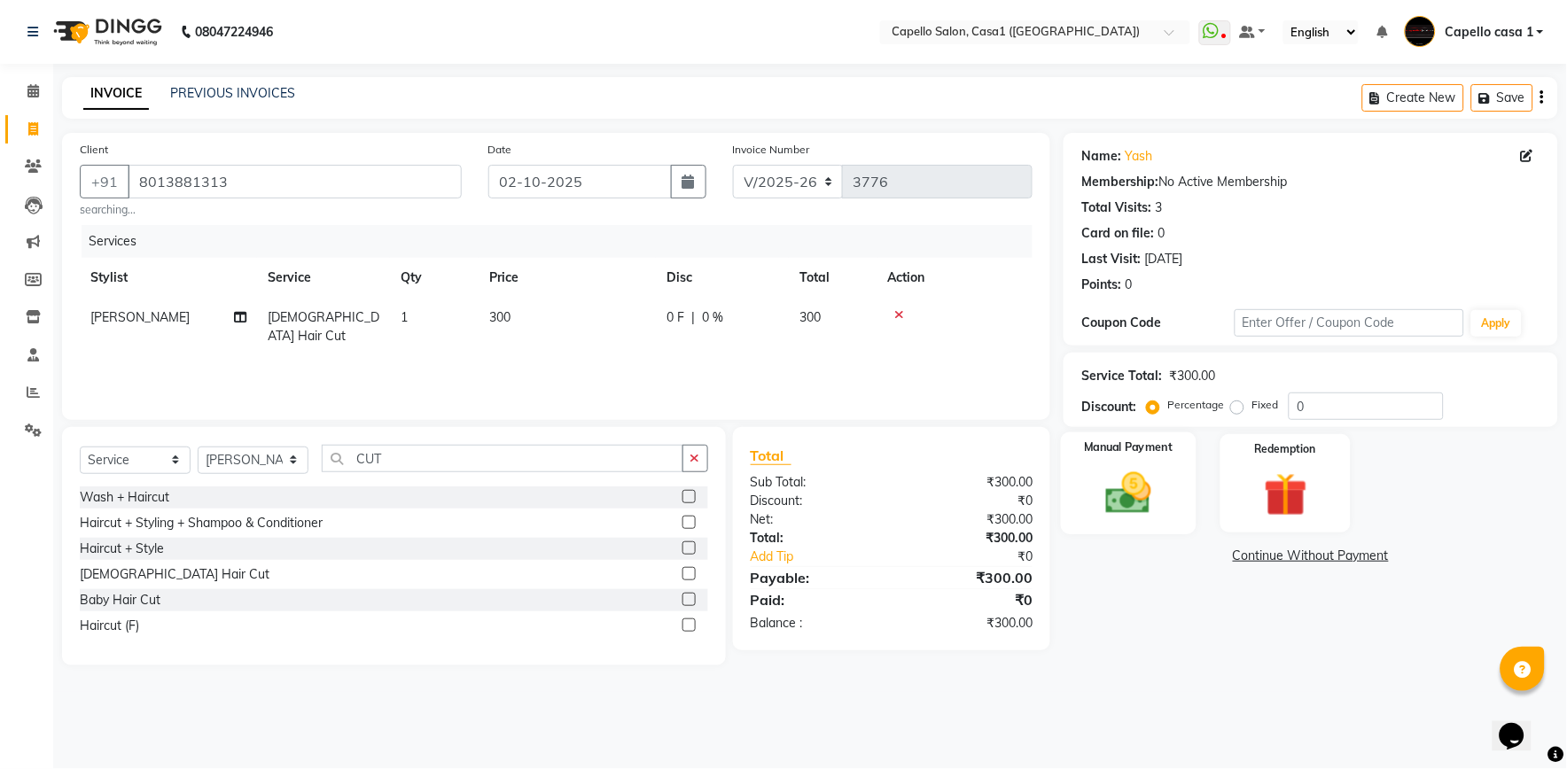
click at [1139, 497] on img at bounding box center [1129, 493] width 74 height 52
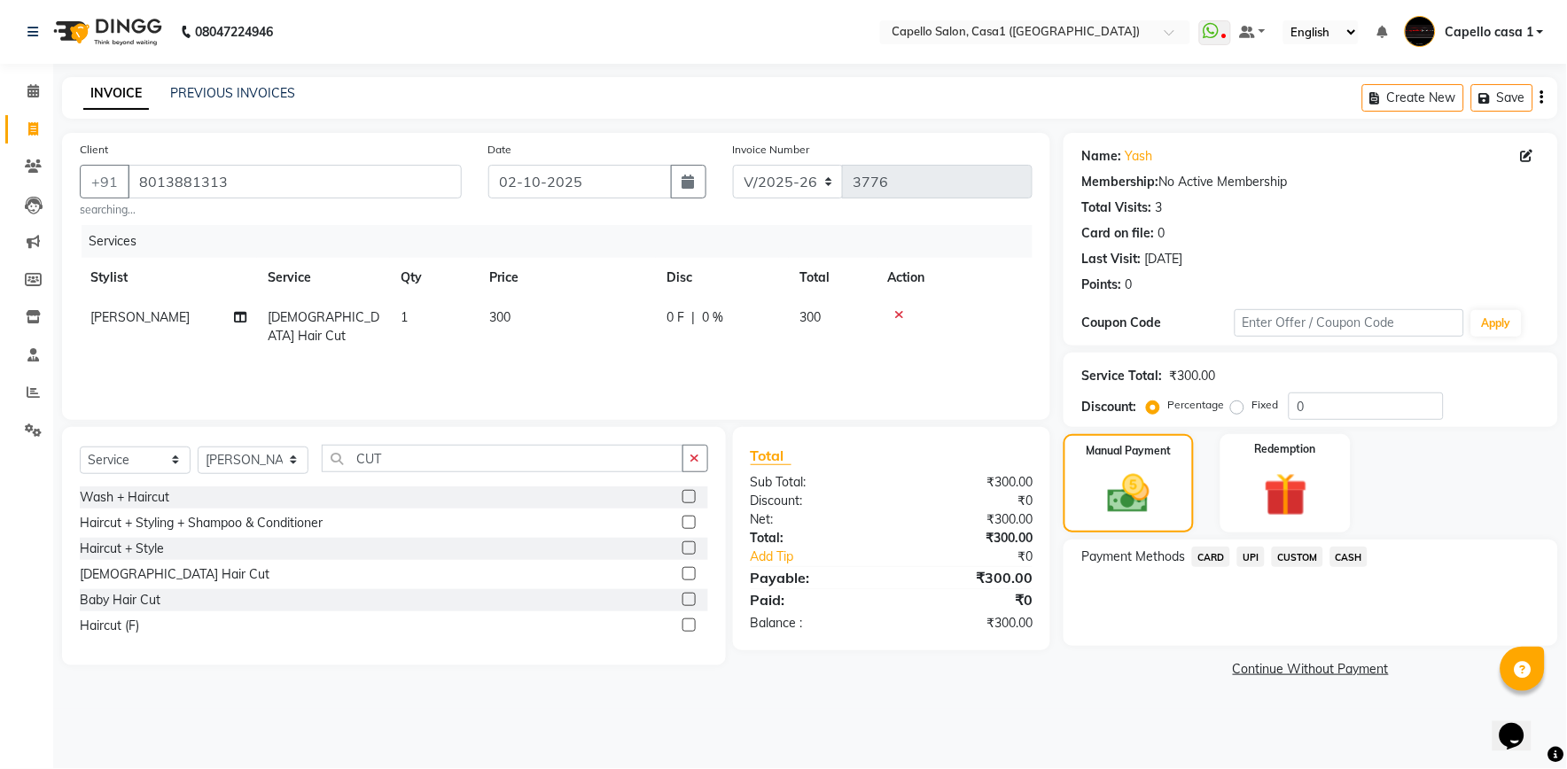
drag, startPoint x: 1353, startPoint y: 554, endPoint x: 1353, endPoint y: 565, distance: 11.5
click at [1353, 555] on span "CASH" at bounding box center [1349, 557] width 38 height 20
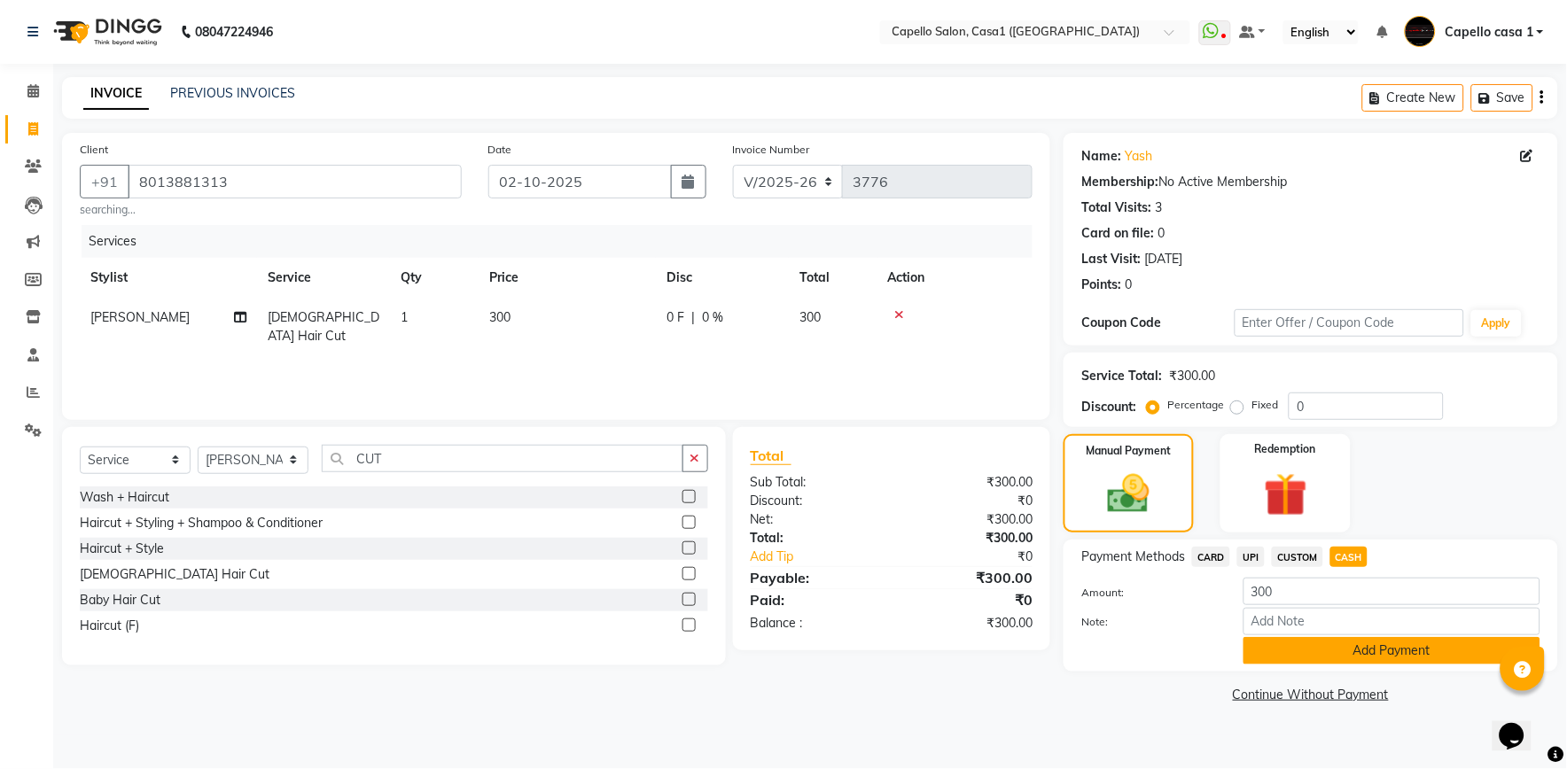
click at [1354, 657] on button "Add Payment" at bounding box center [1392, 650] width 297 height 27
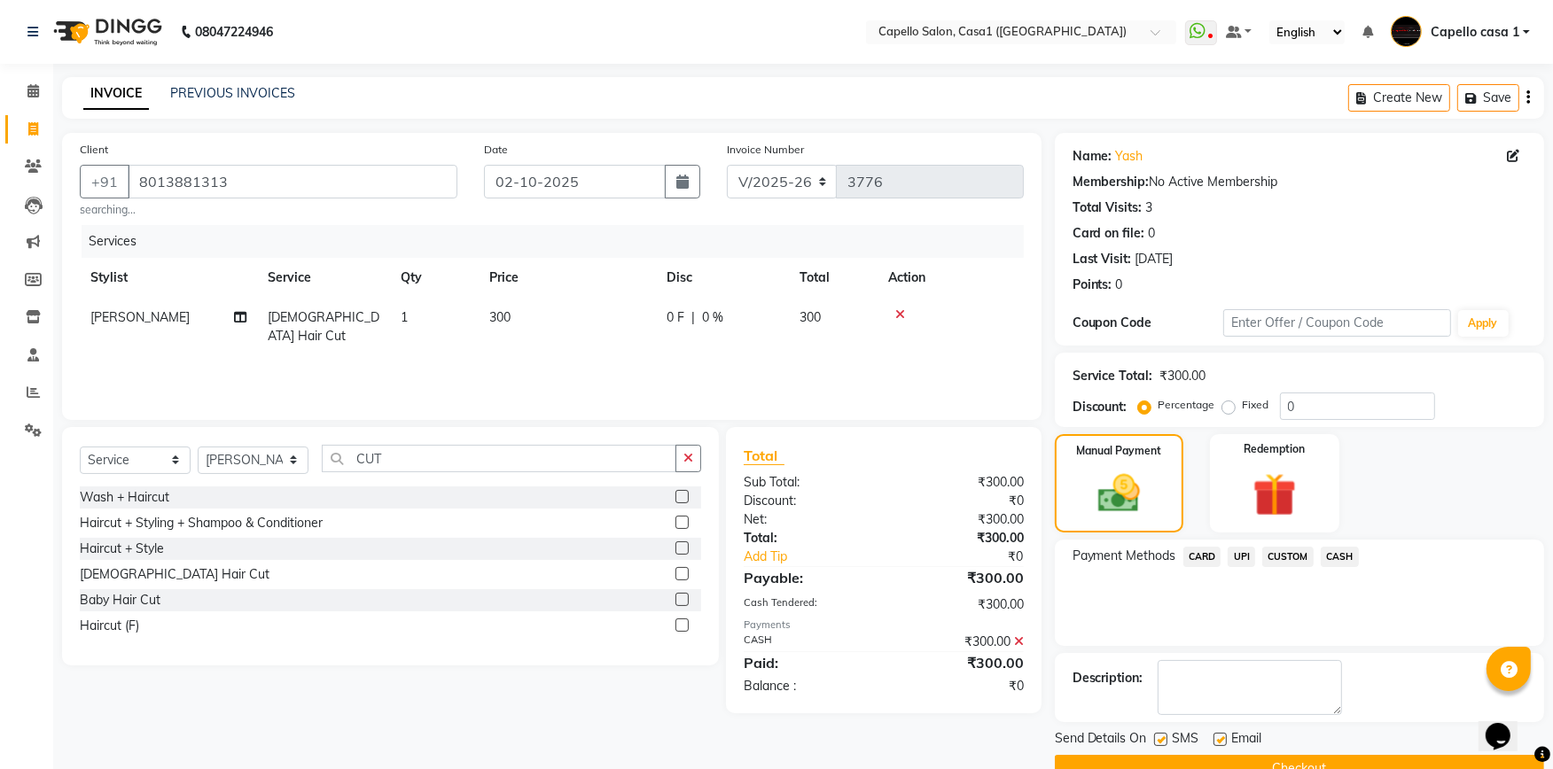
scroll to position [38, 0]
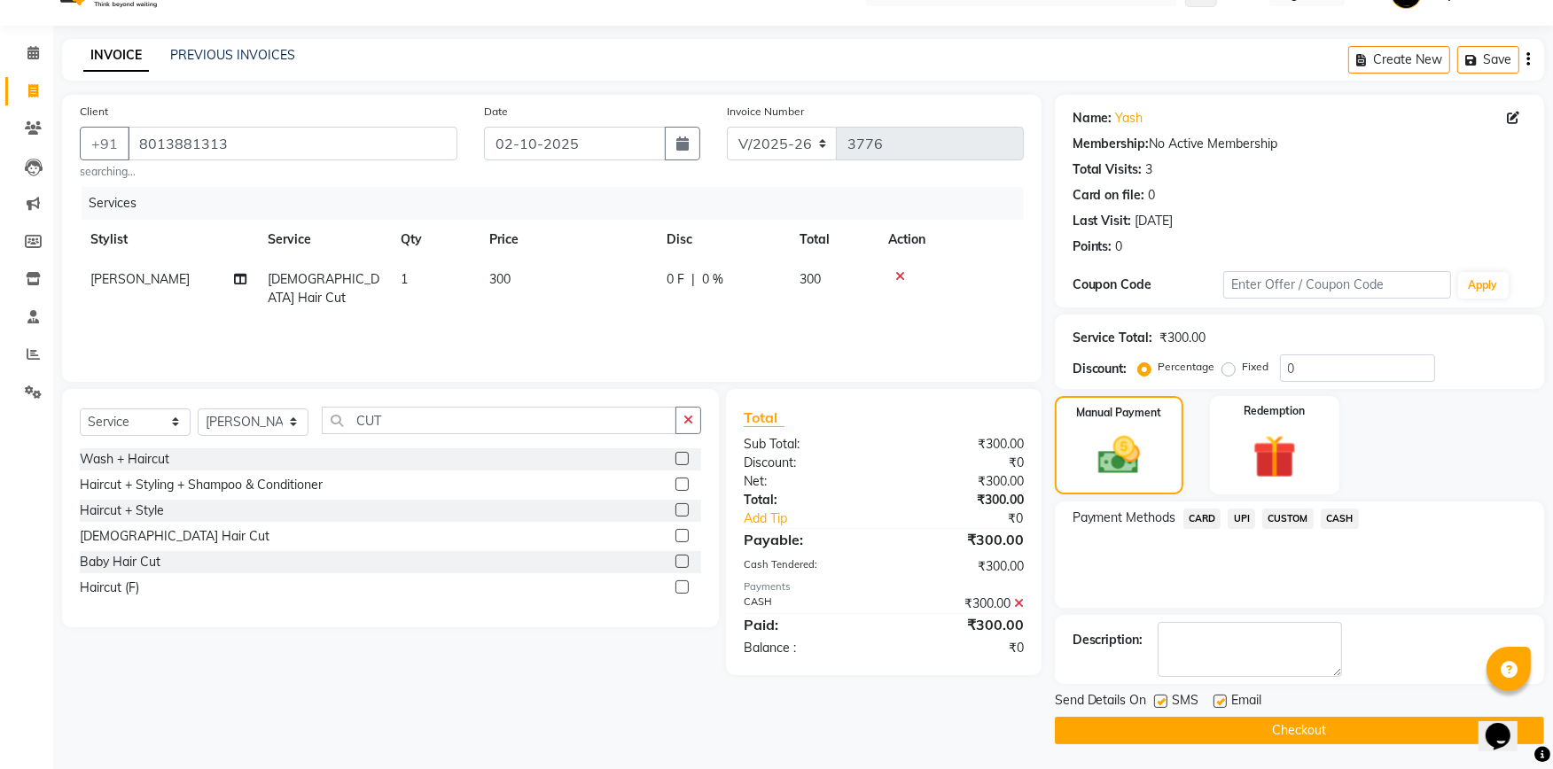
click at [1348, 730] on button "Checkout" at bounding box center [1299, 730] width 489 height 27
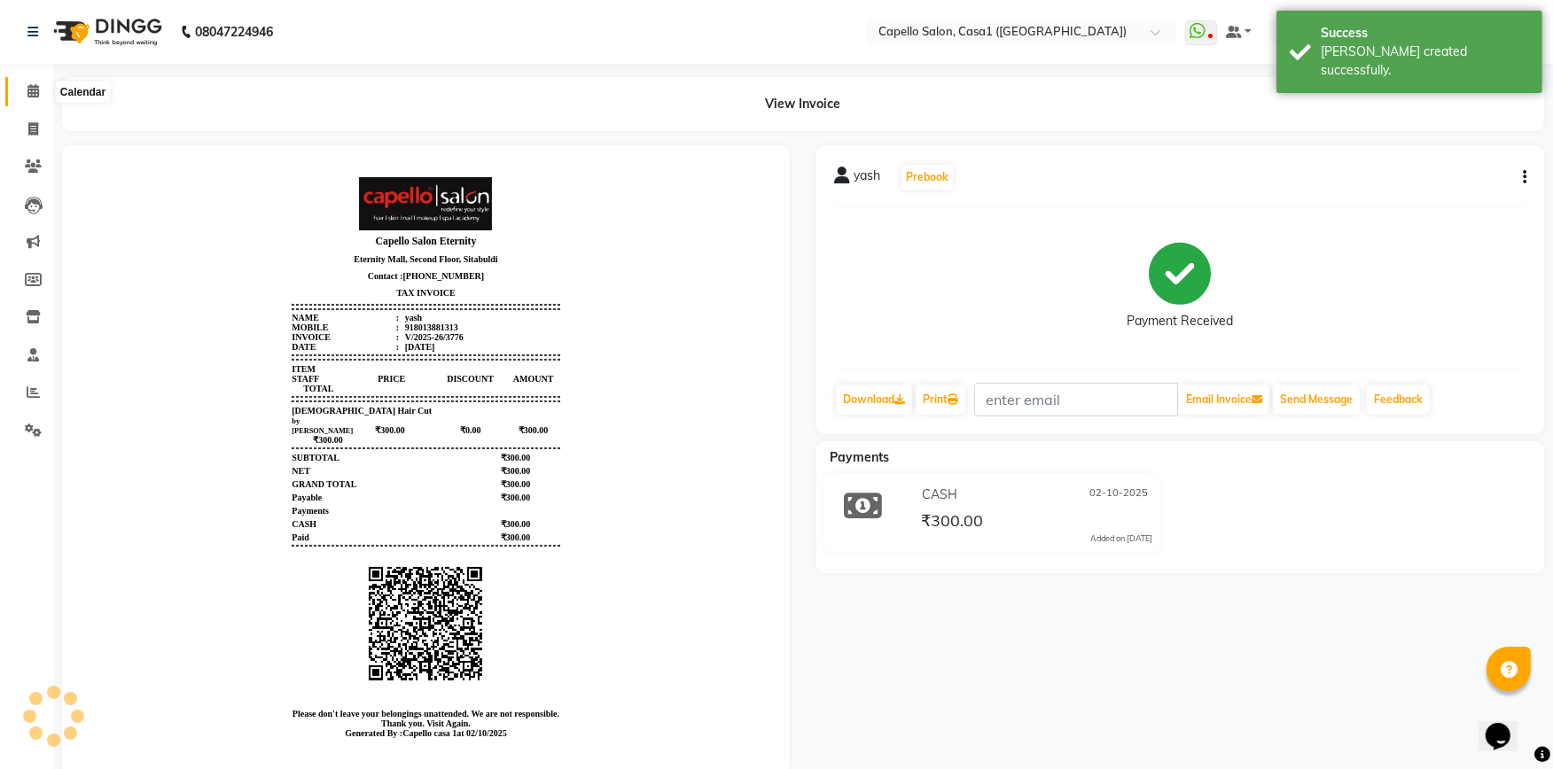
click at [30, 92] on icon at bounding box center [33, 90] width 12 height 13
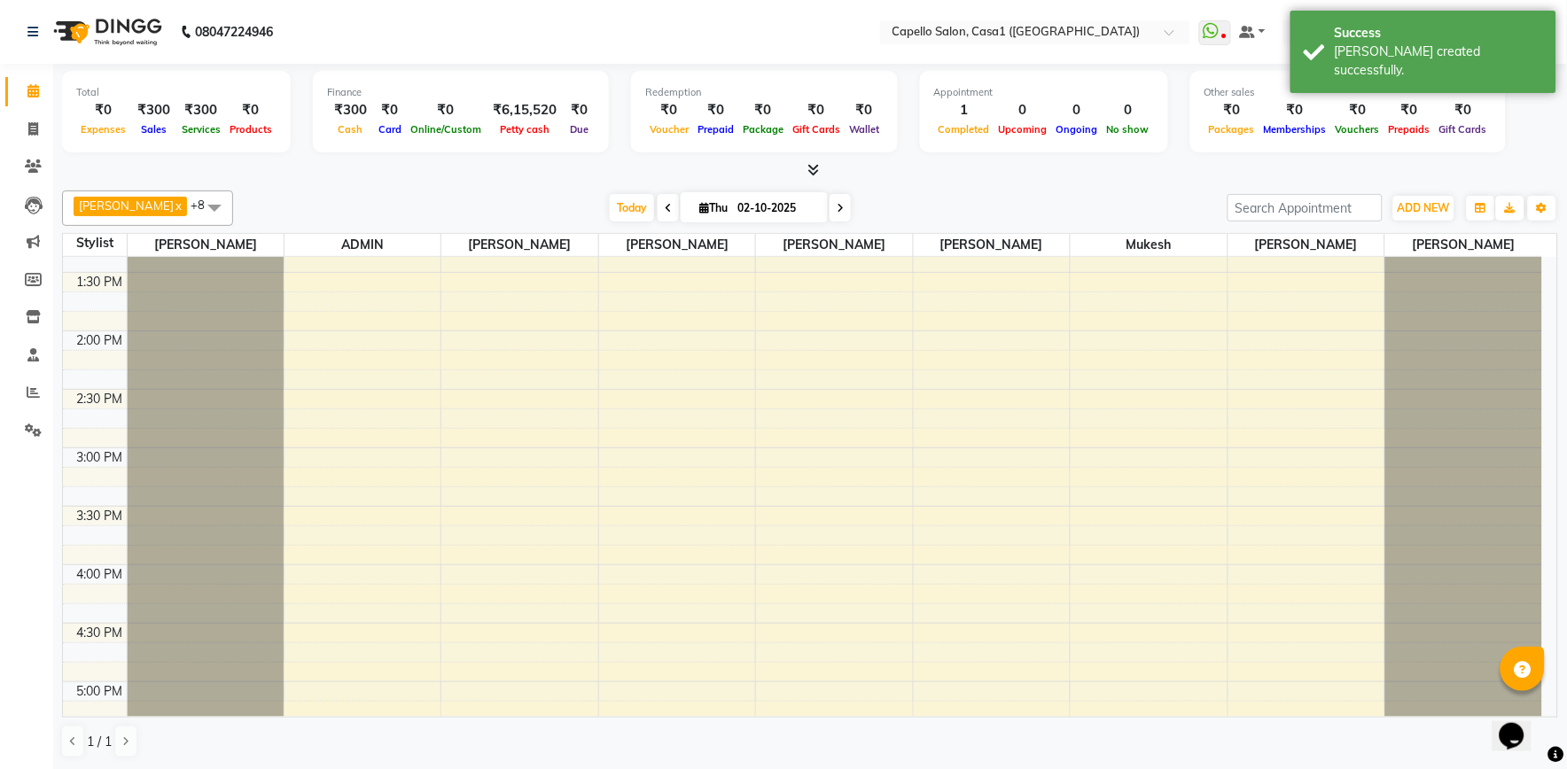
scroll to position [787, 0]
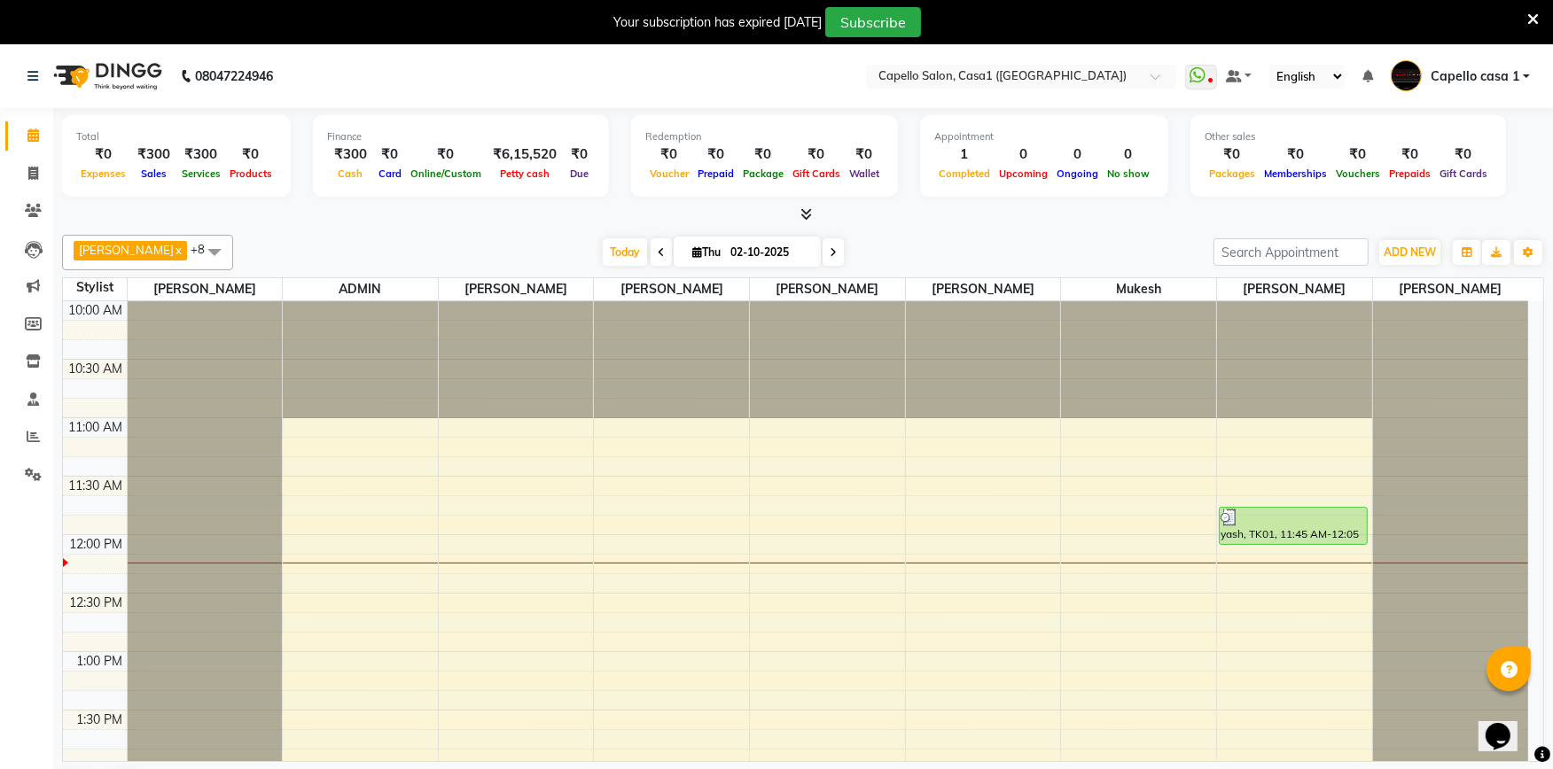
click at [1530, 12] on icon at bounding box center [1533, 20] width 12 height 16
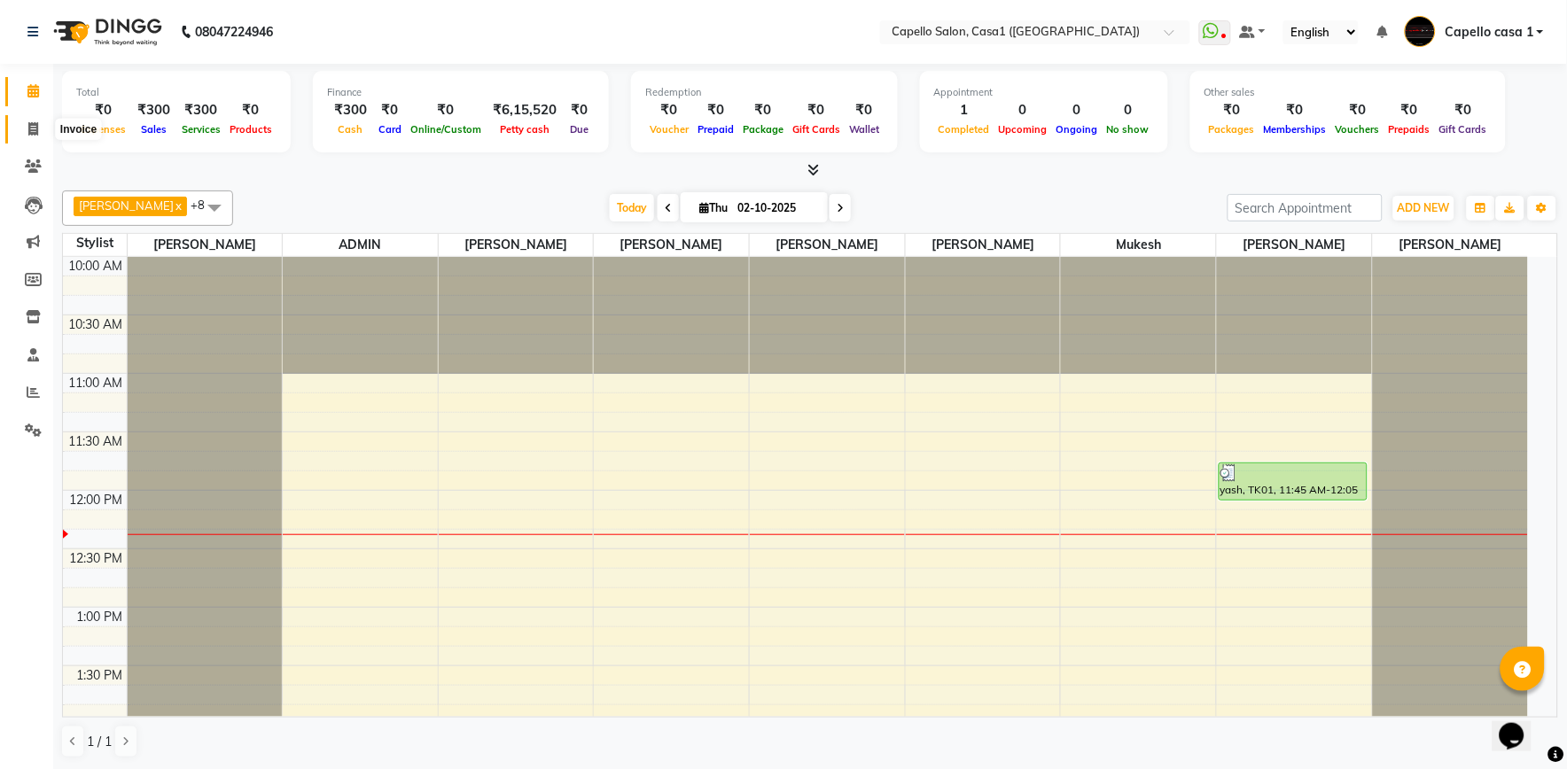
click at [35, 133] on icon at bounding box center [33, 128] width 10 height 13
select select "service"
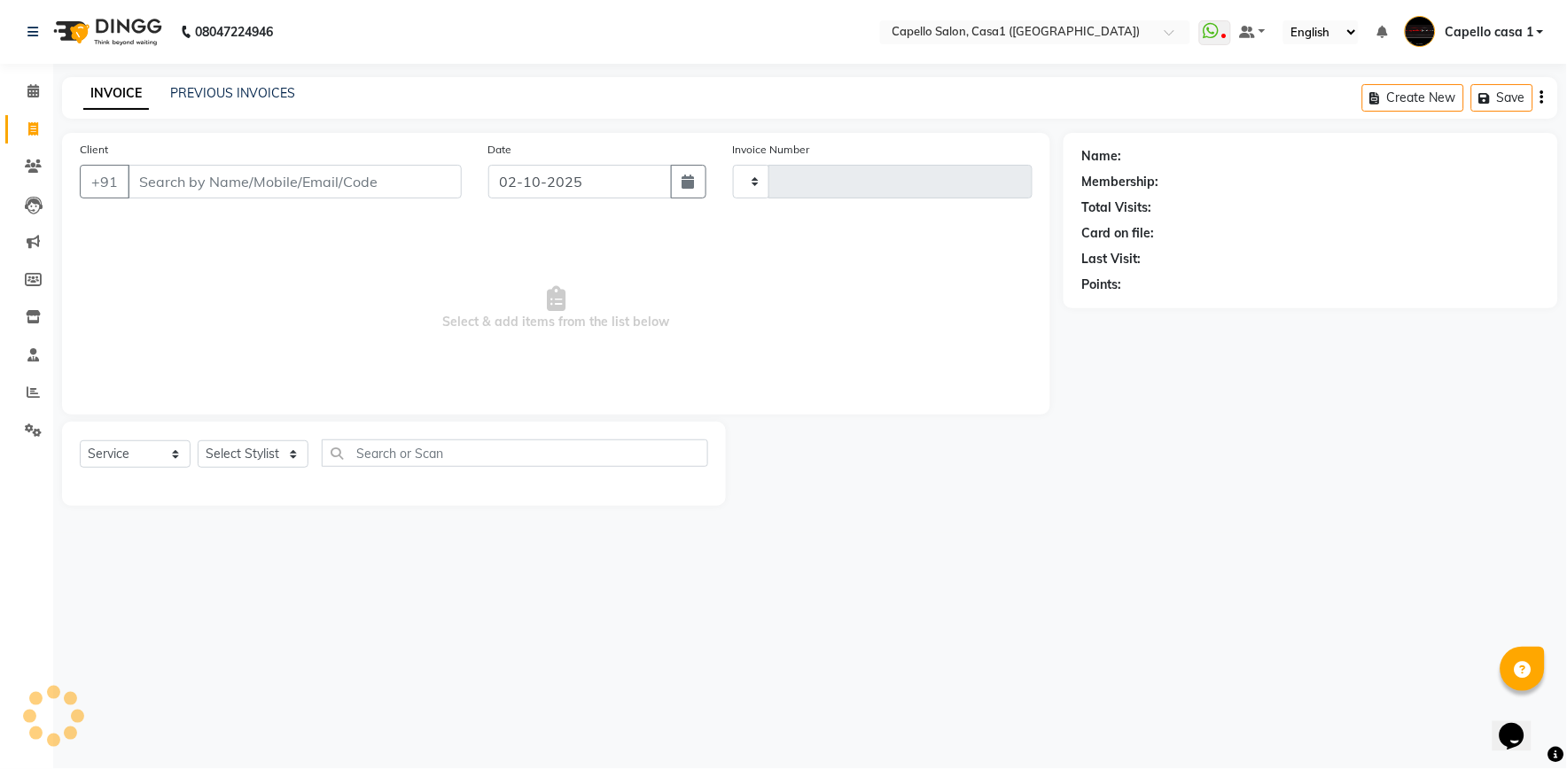
type input "3777"
select select "846"
click at [148, 172] on input "Client" at bounding box center [295, 182] width 334 height 34
select select "product"
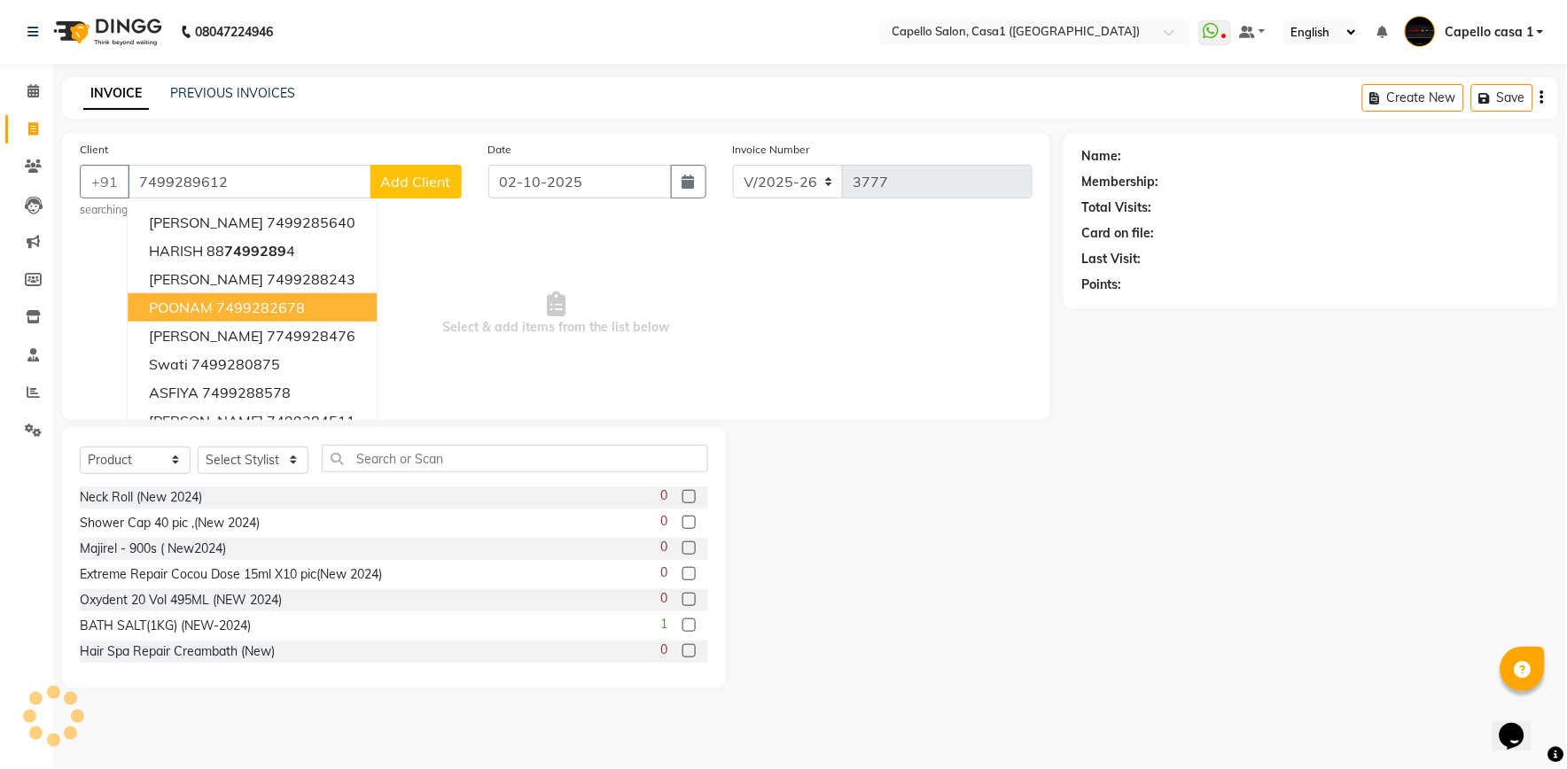
type input "7499289612"
click at [520, 294] on span "Select & add items from the list below" at bounding box center [556, 313] width 953 height 177
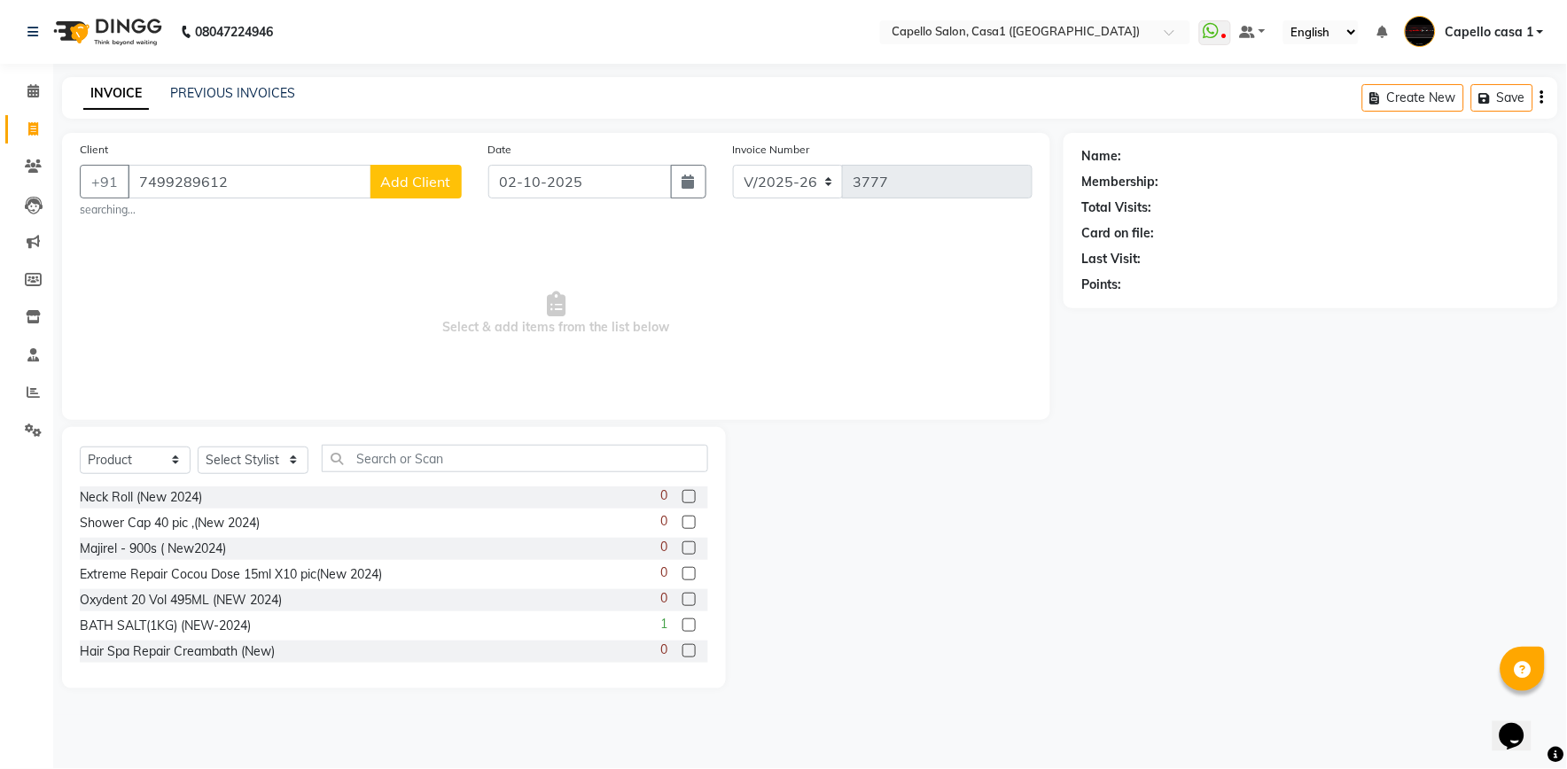
click at [430, 168] on button "Add Client" at bounding box center [415, 182] width 91 height 34
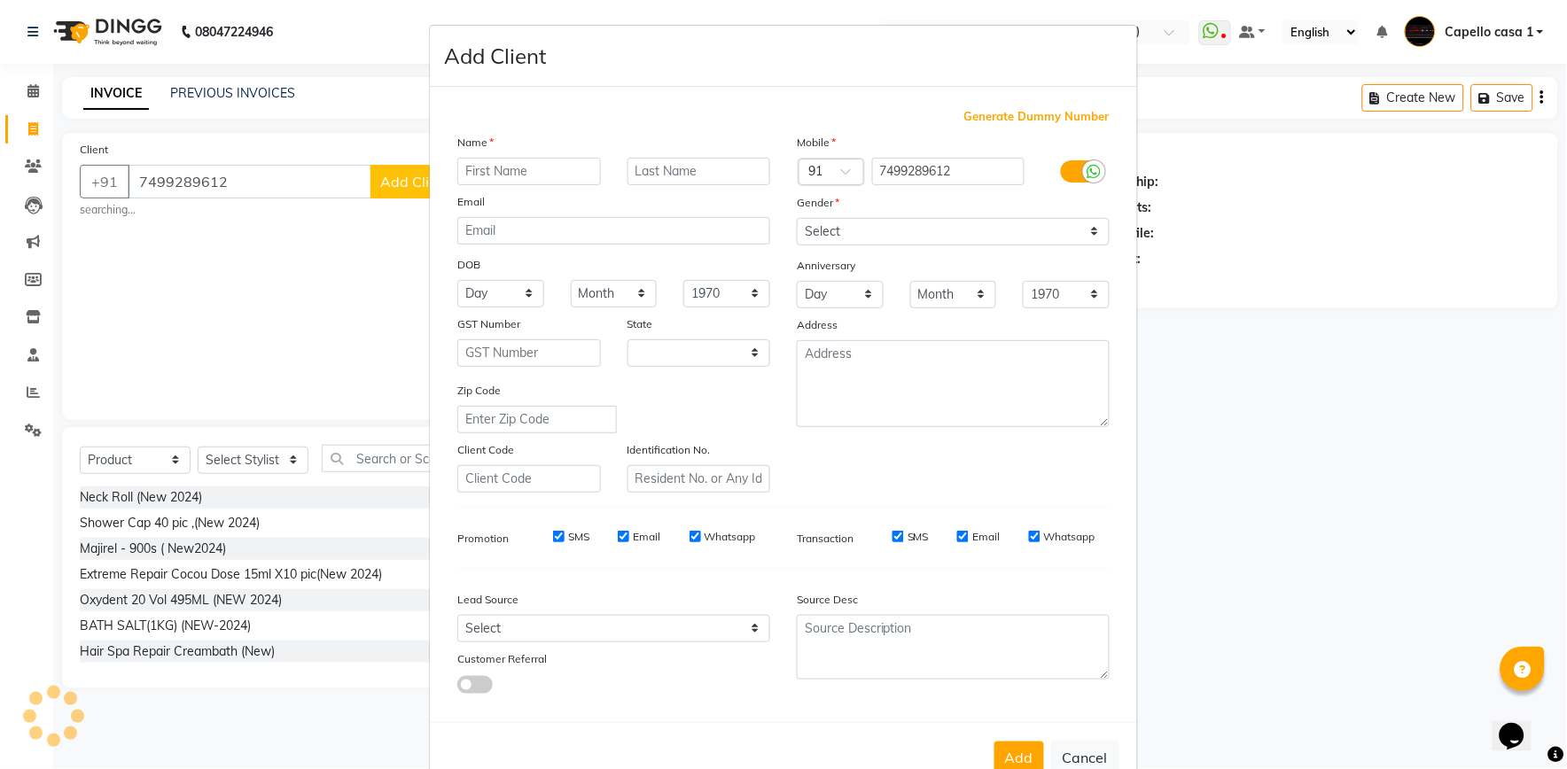
select select "22"
click at [519, 171] on input "text" at bounding box center [529, 171] width 144 height 27
type input "j"
type input "JANVI"
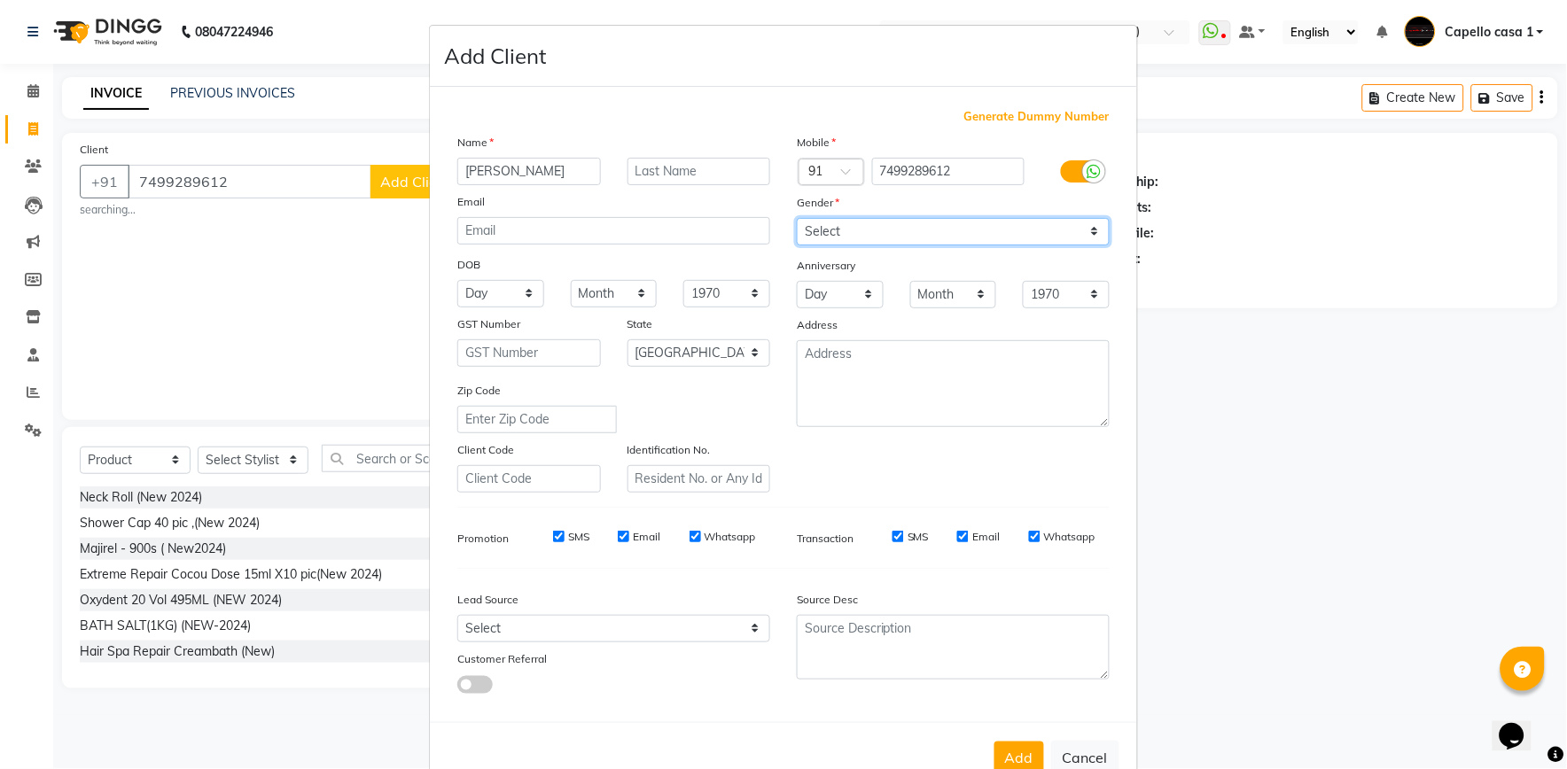
click at [958, 224] on select "Select Male Female Other Prefer Not To Say" at bounding box center [953, 231] width 313 height 27
select select "female"
click at [797, 218] on select "Select Male Female Other Prefer Not To Say" at bounding box center [953, 231] width 313 height 27
click at [1009, 745] on button "Add" at bounding box center [1019, 758] width 50 height 32
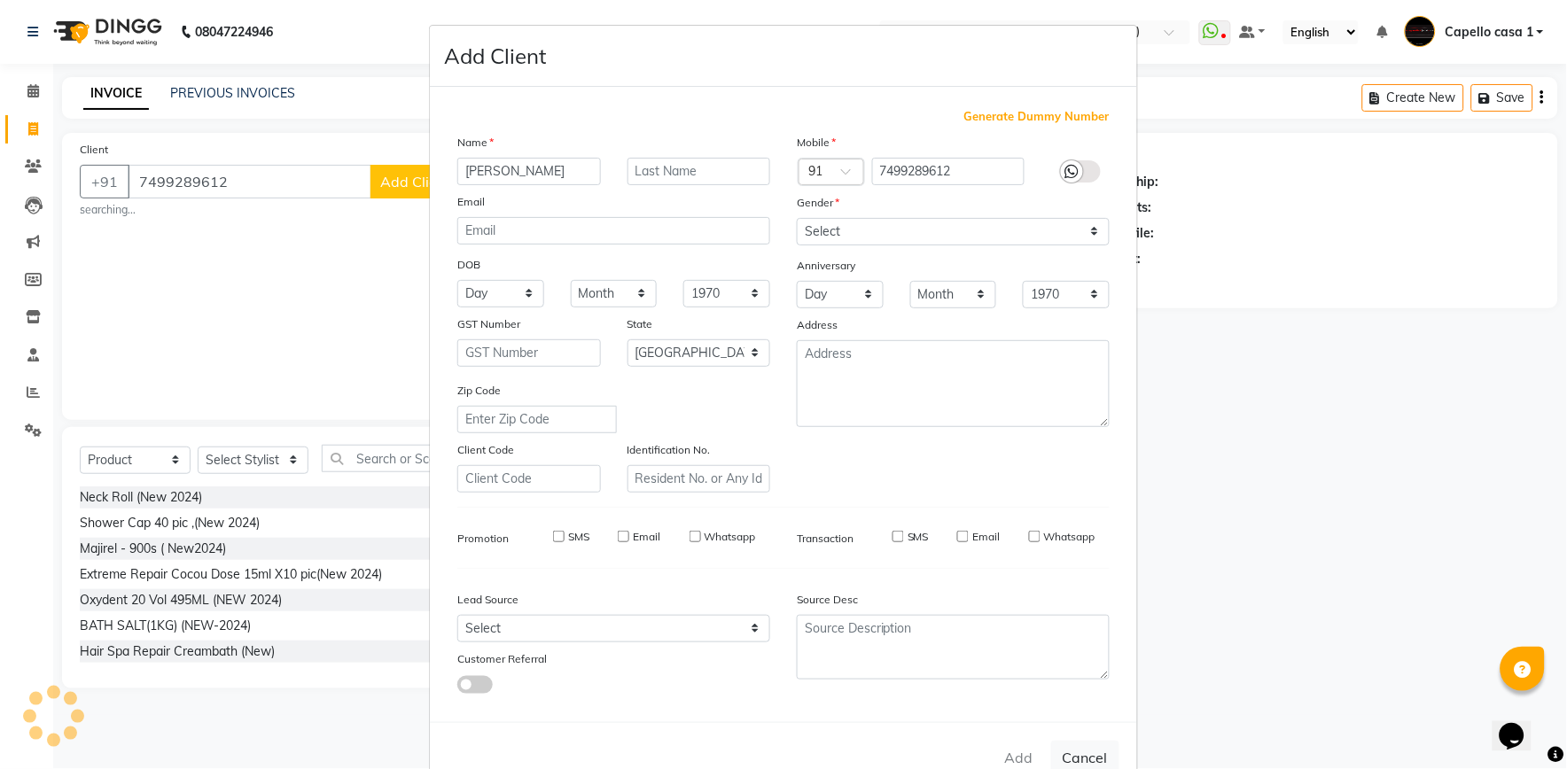
select select
select select "null"
select select
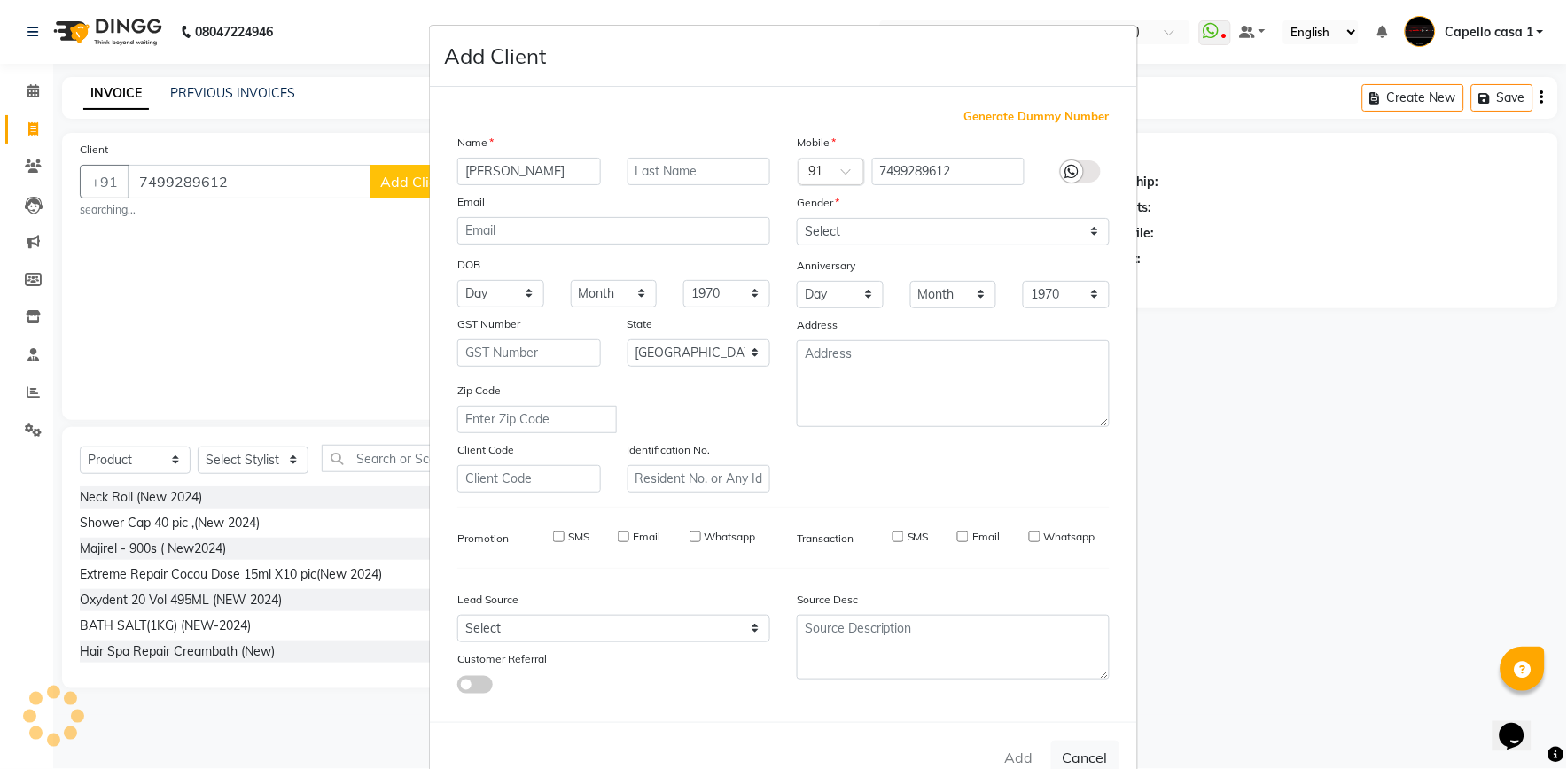
select select
checkbox input "false"
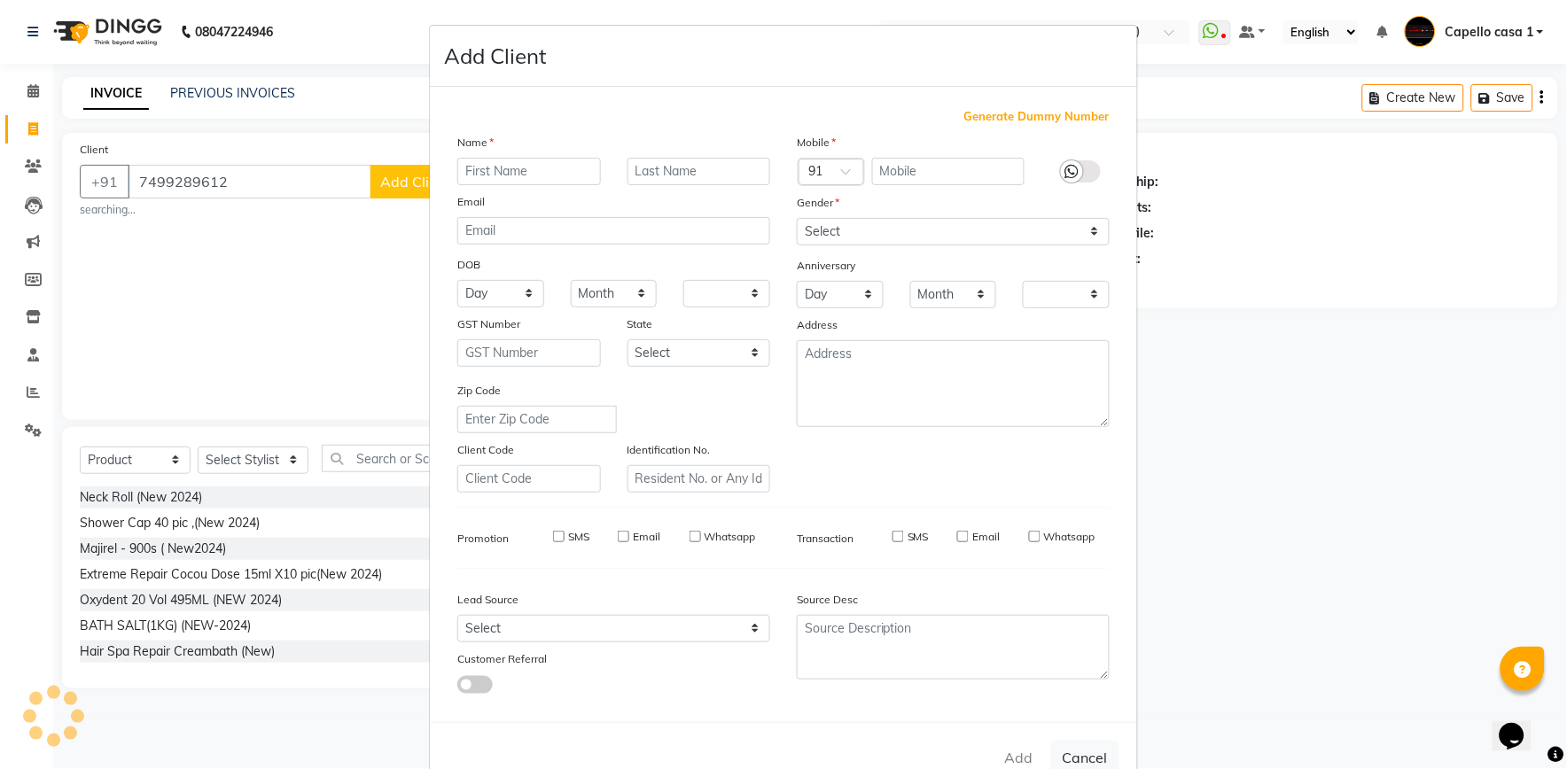
checkbox input "false"
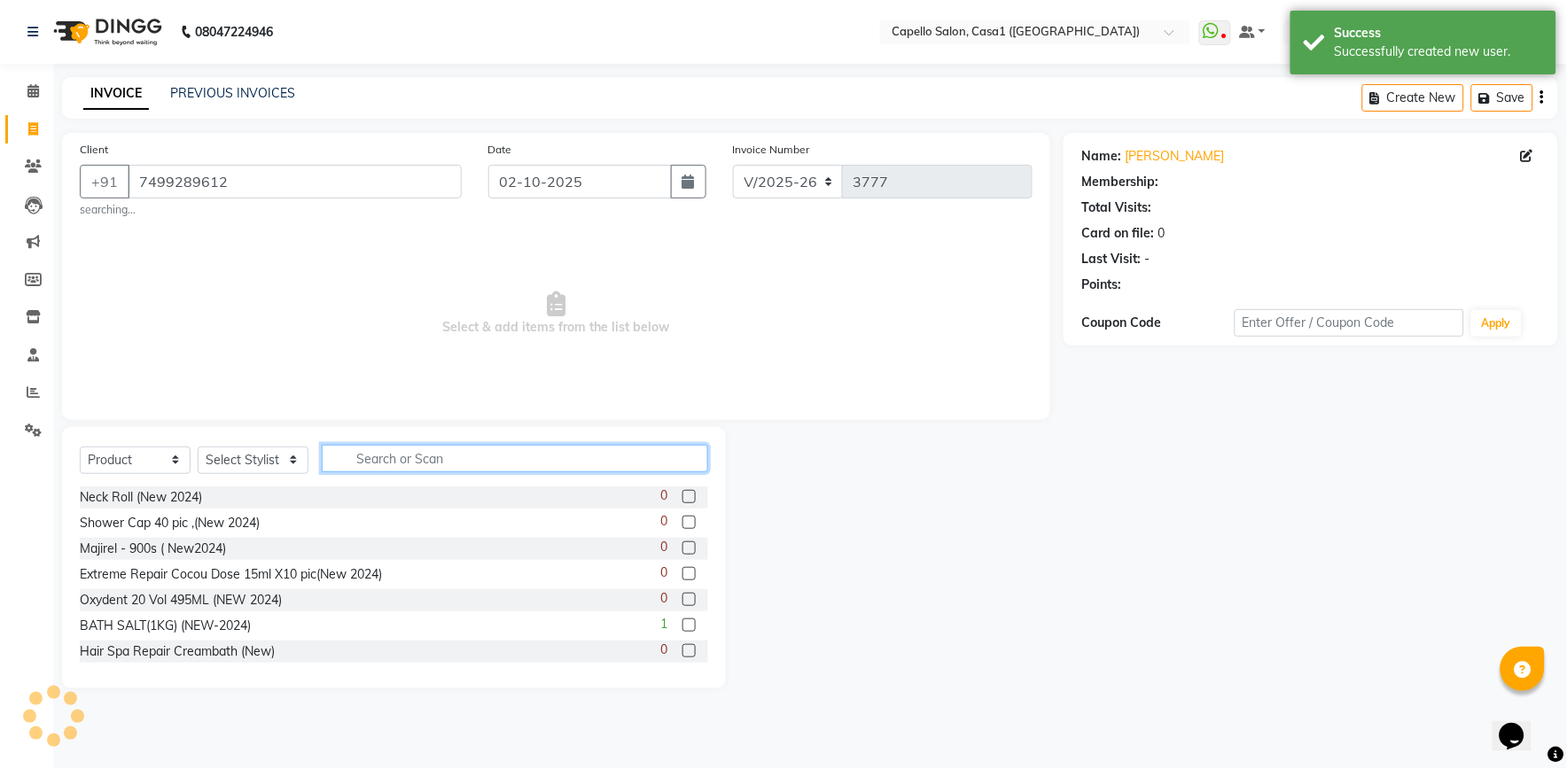
click at [378, 453] on input "text" at bounding box center [515, 458] width 386 height 27
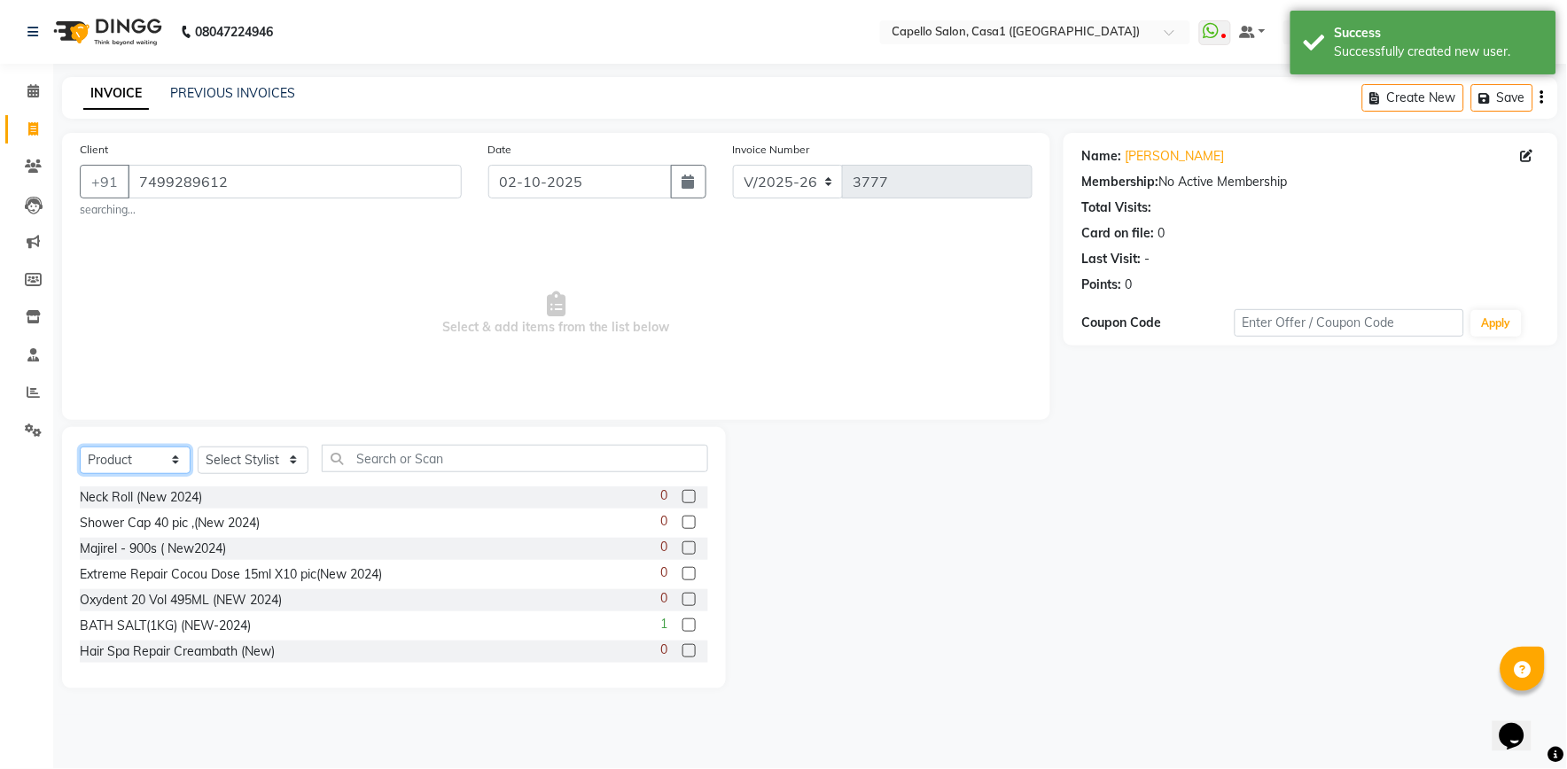
drag, startPoint x: 107, startPoint y: 450, endPoint x: 107, endPoint y: 467, distance: 16.8
click at [107, 450] on select "Select Service Product Membership Package Voucher Prepaid Gift Card" at bounding box center [135, 460] width 111 height 27
select select "service"
click at [80, 447] on select "Select Service Product Membership Package Voucher Prepaid Gift Card" at bounding box center [135, 460] width 111 height 27
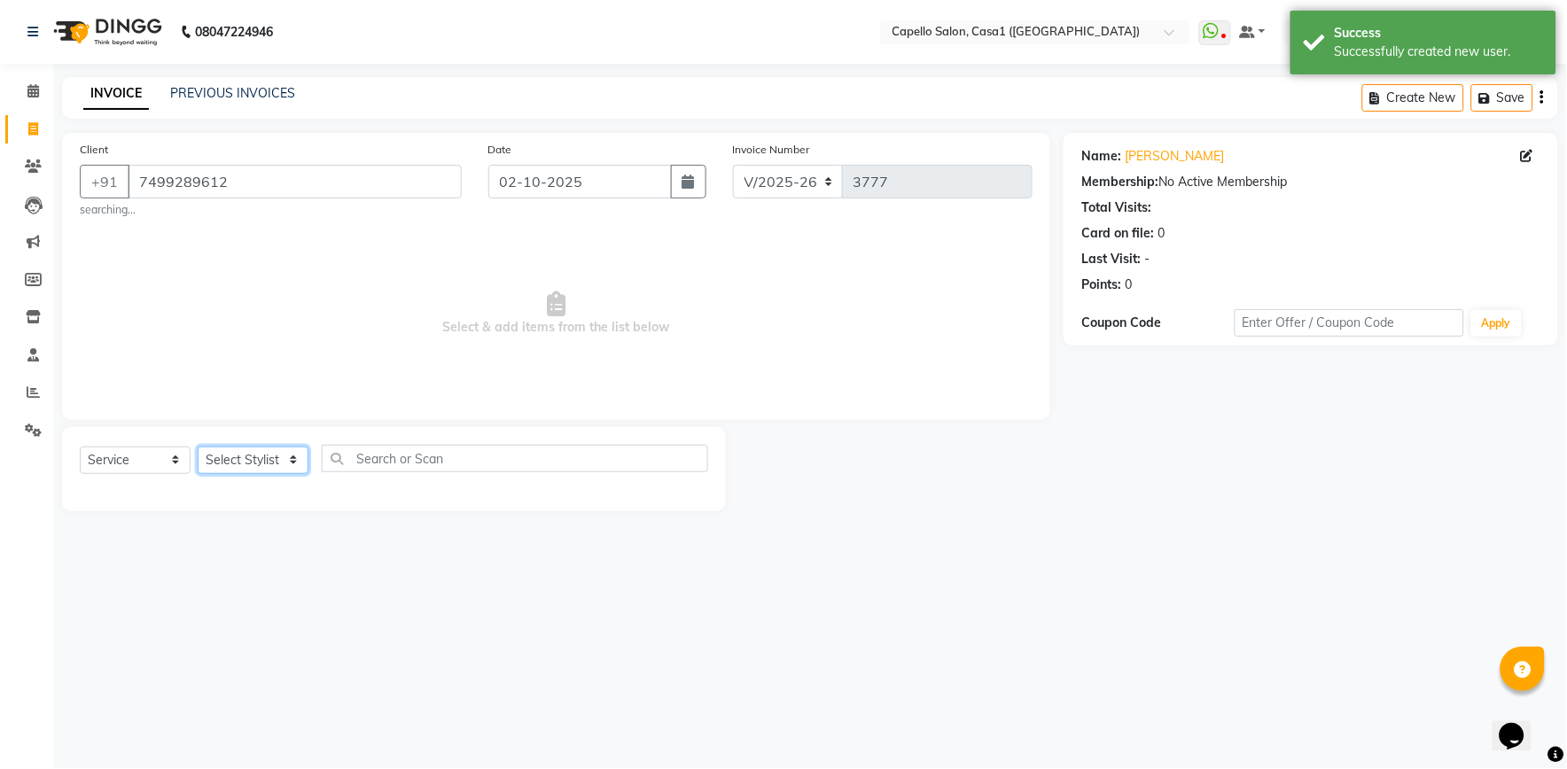
click at [240, 457] on select "Select Stylist aayush ADMIN Akash Chawale Capello casa 1 Harsh Nagture Mukesh N…" at bounding box center [253, 460] width 111 height 27
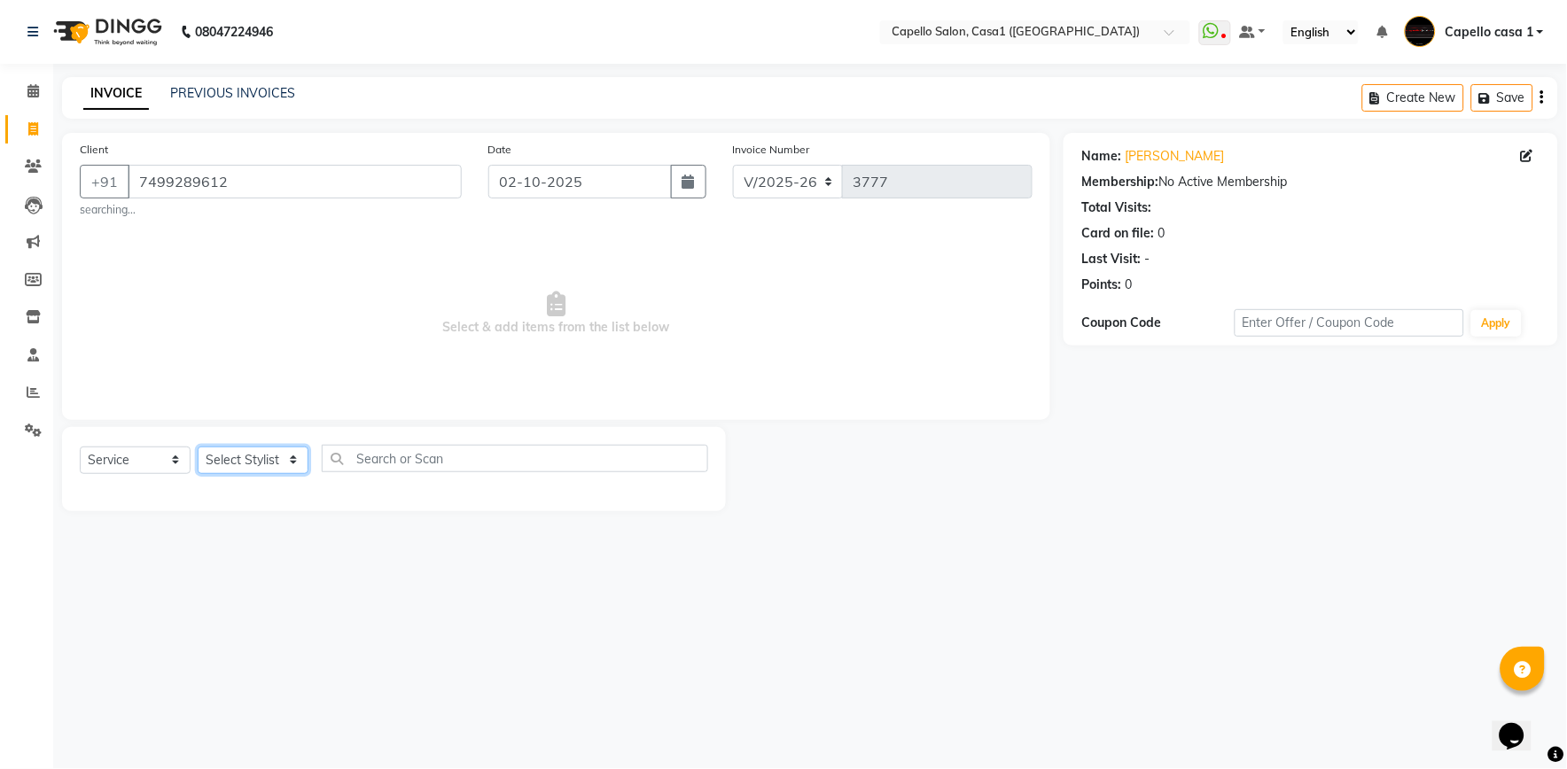
select select "59000"
click at [198, 447] on select "Select Stylist aayush ADMIN Akash Chawale Capello casa 1 Harsh Nagture Mukesh N…" at bounding box center [253, 460] width 111 height 27
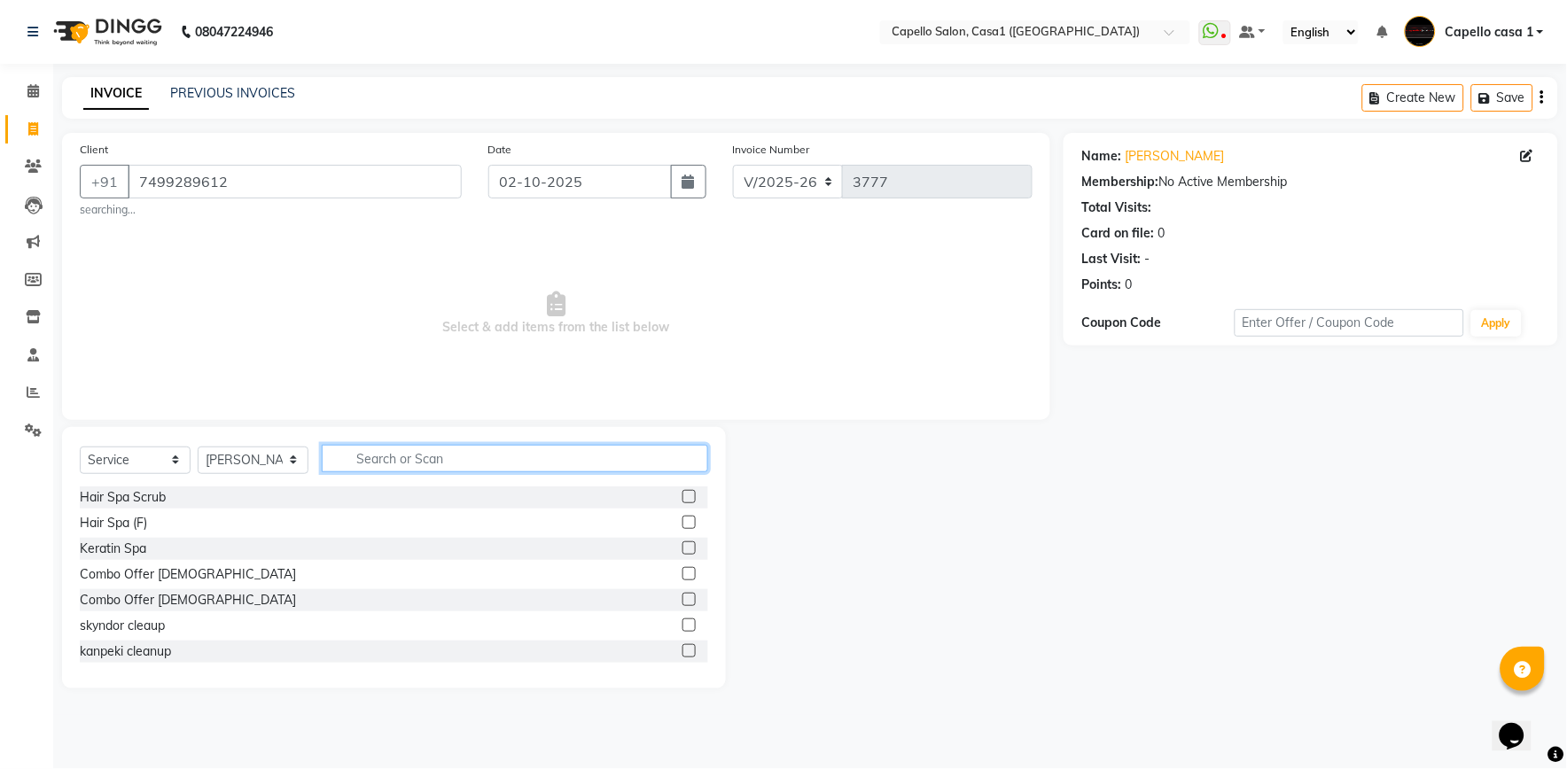
click at [375, 464] on input "text" at bounding box center [515, 458] width 386 height 27
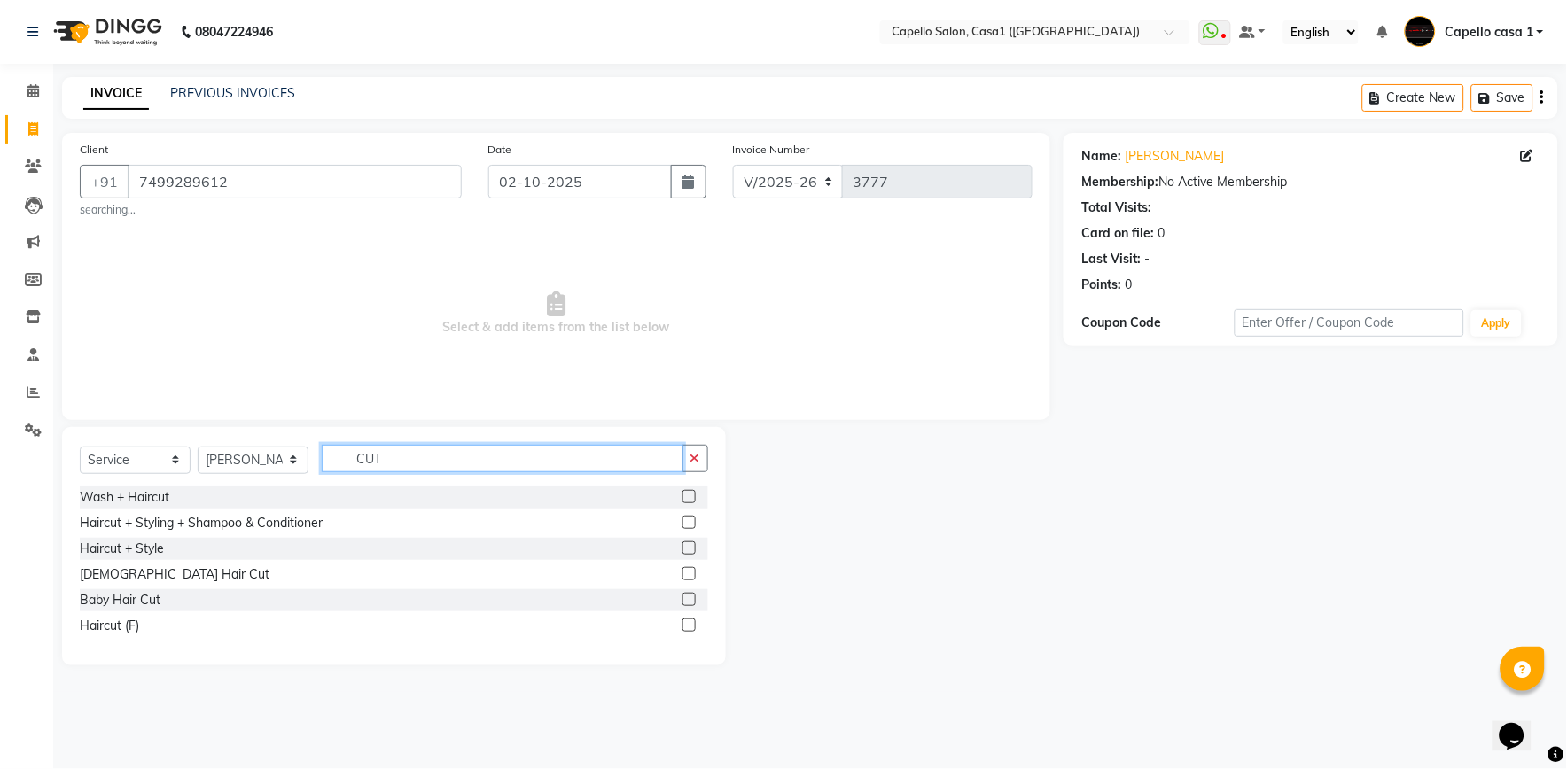
type input "CUT"
click at [682, 628] on label at bounding box center [688, 625] width 13 height 13
click at [682, 628] on input "checkbox" at bounding box center [688, 626] width 12 height 12
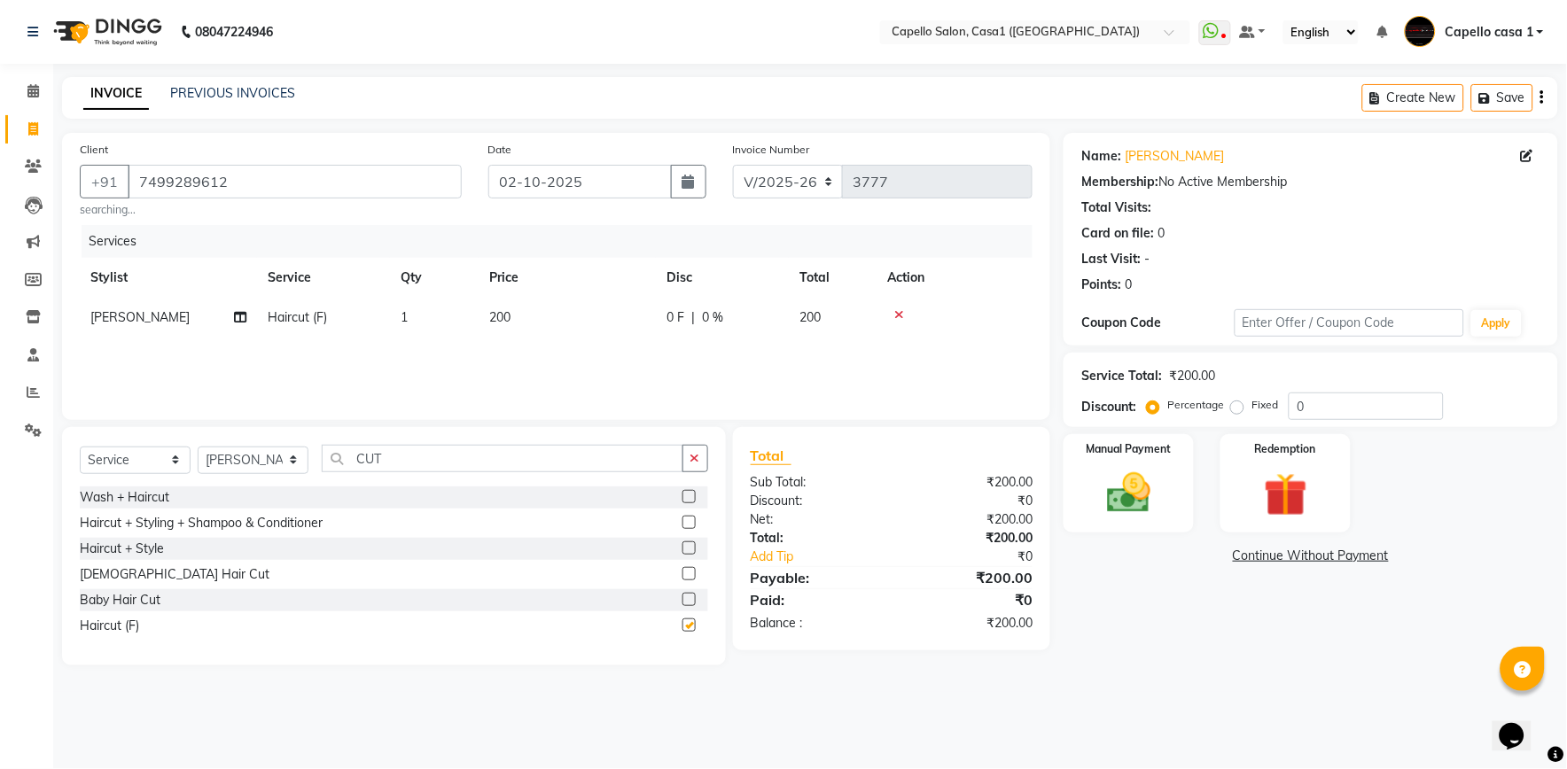
checkbox input "false"
click at [501, 308] on td "200" at bounding box center [567, 318] width 177 height 40
select select "59000"
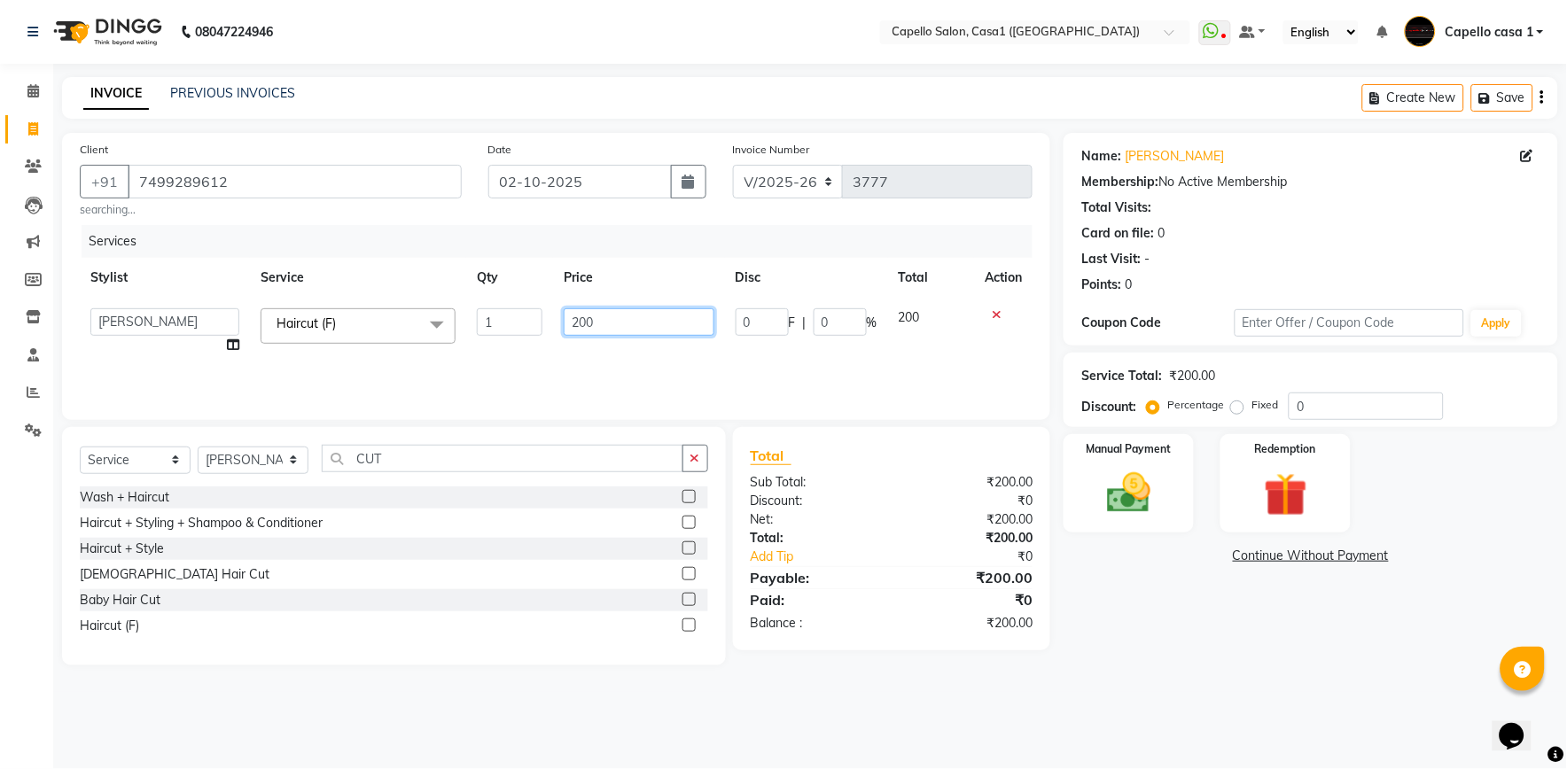
click at [582, 324] on input "200" at bounding box center [639, 321] width 150 height 27
type input "100"
drag, startPoint x: 583, startPoint y: 362, endPoint x: 681, endPoint y: 378, distance: 98.8
click at [583, 363] on div "Services Stylist Service Qty Price Disc Total Action aayush ADMIN Akash Chawale…" at bounding box center [556, 313] width 953 height 177
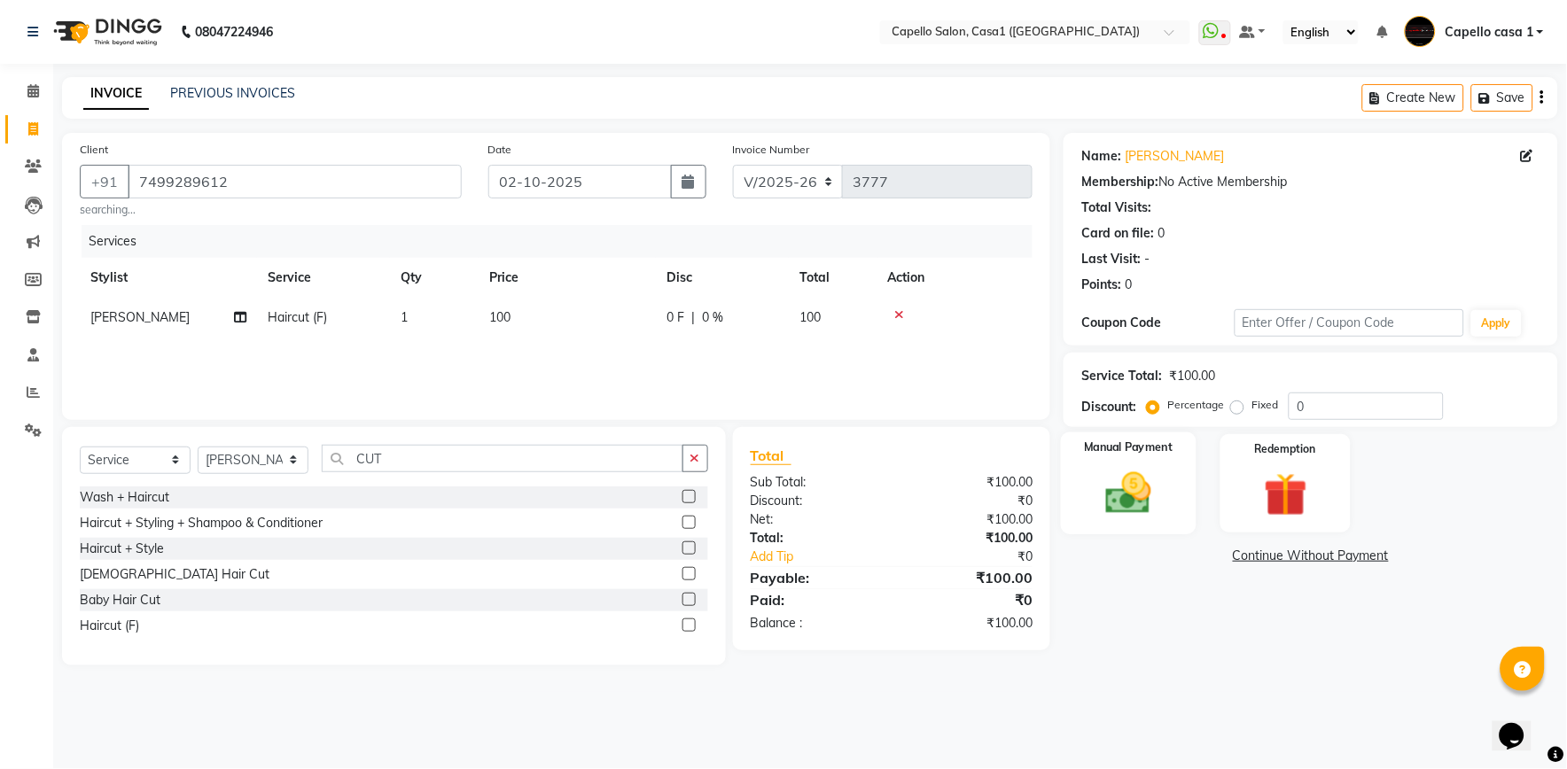
click at [1127, 482] on img at bounding box center [1129, 493] width 74 height 52
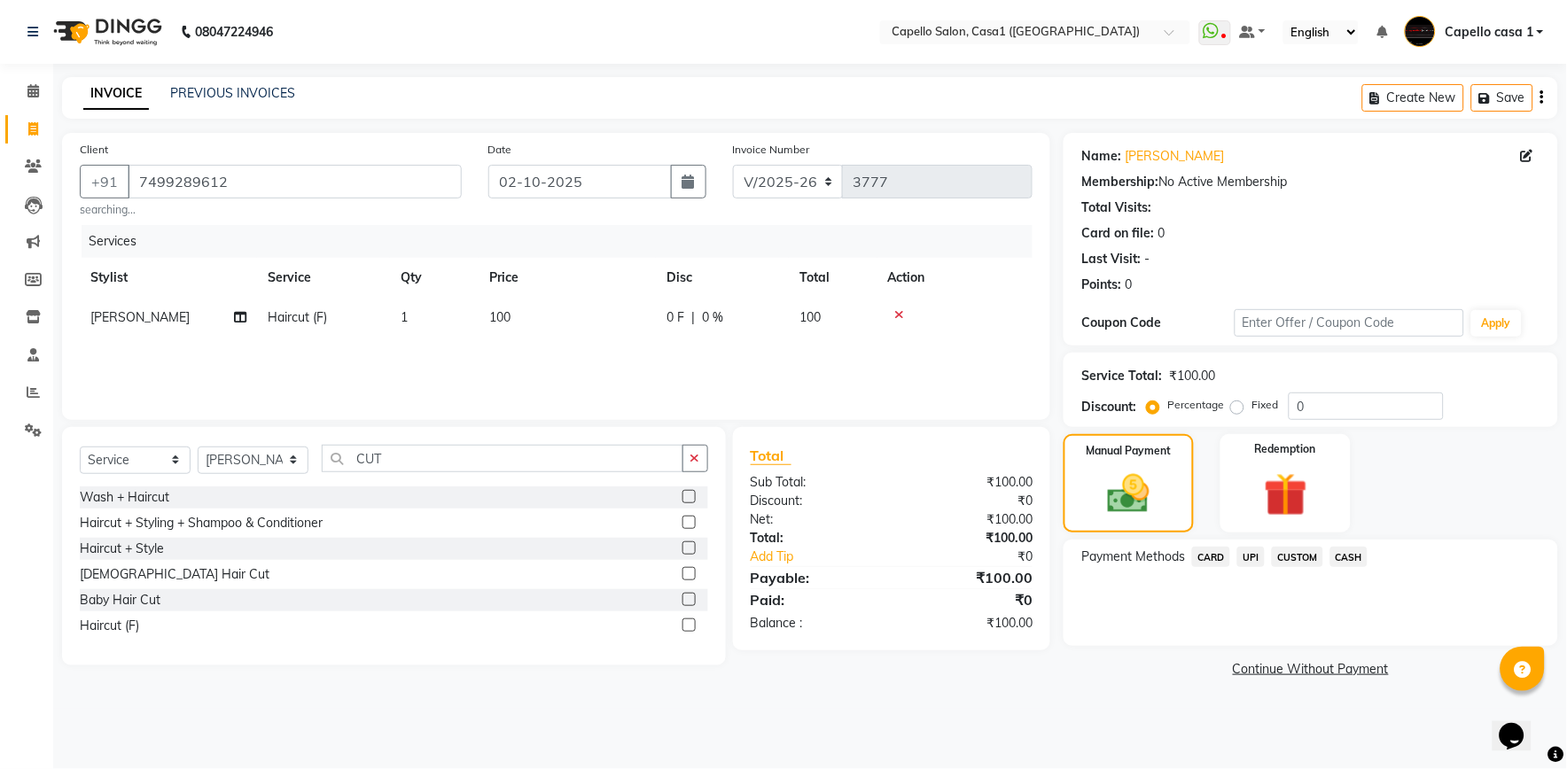
click at [1351, 558] on span "CASH" at bounding box center [1349, 557] width 38 height 20
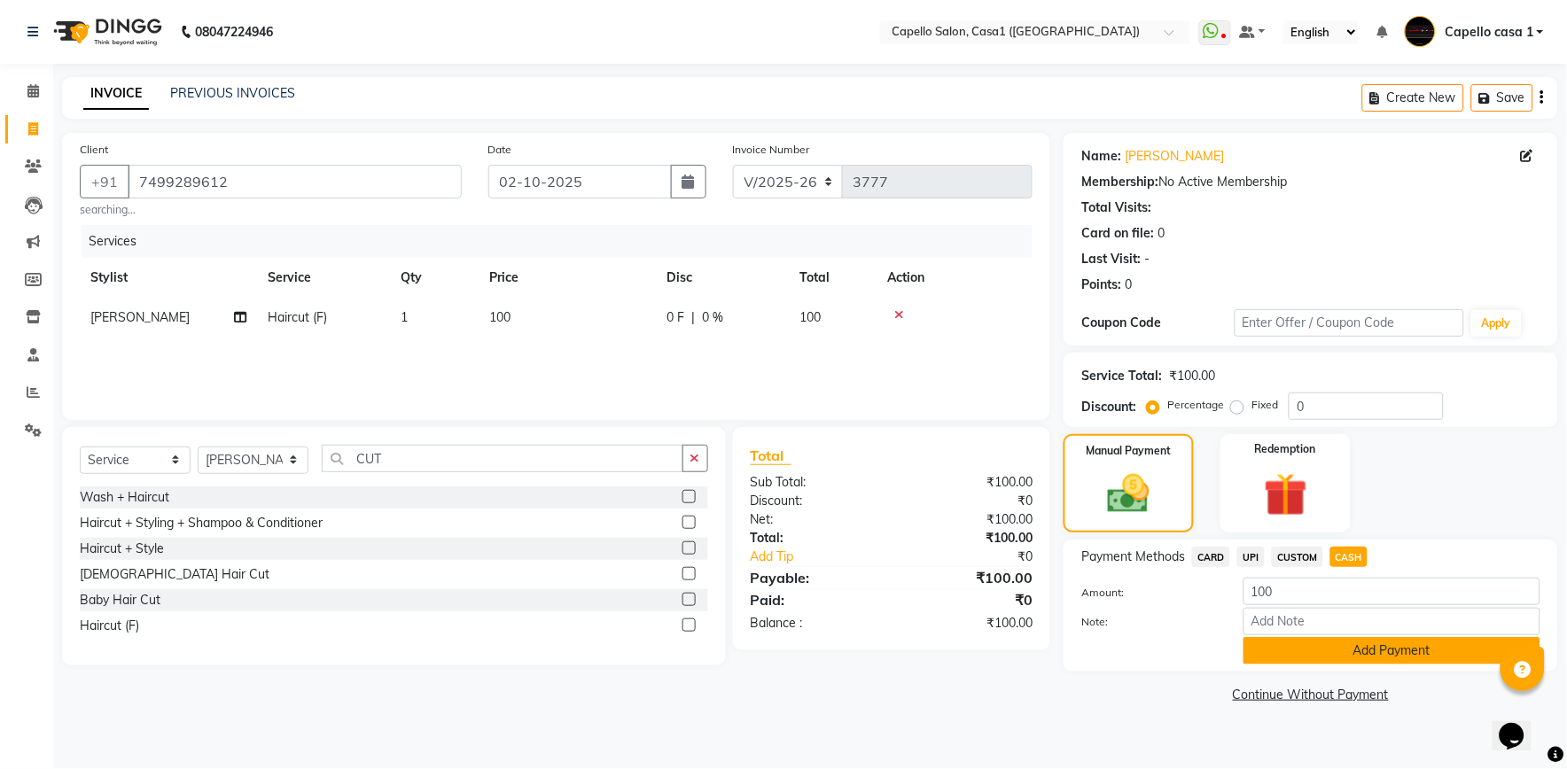
click at [1347, 654] on button "Add Payment" at bounding box center [1392, 650] width 297 height 27
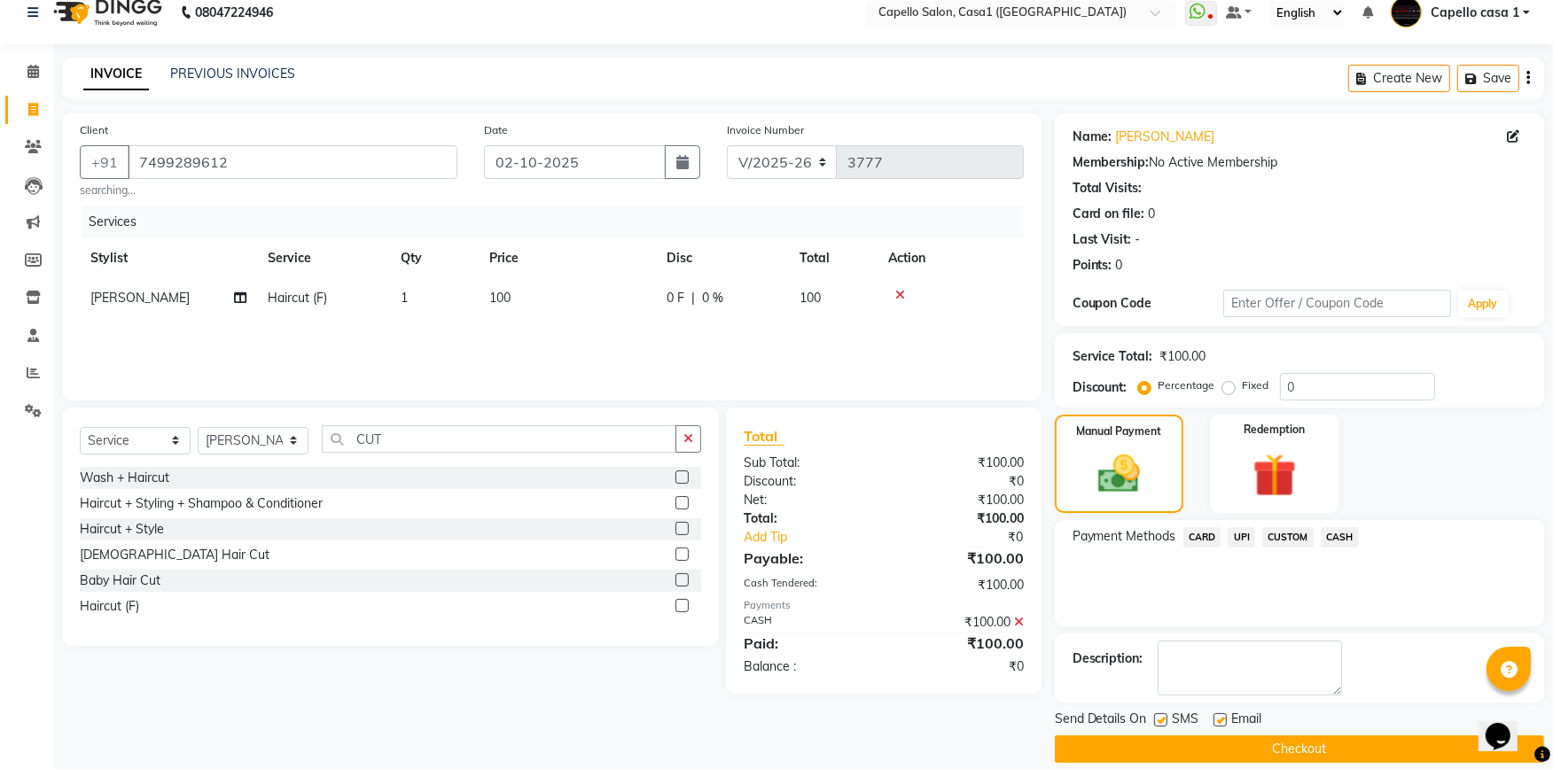
scroll to position [38, 0]
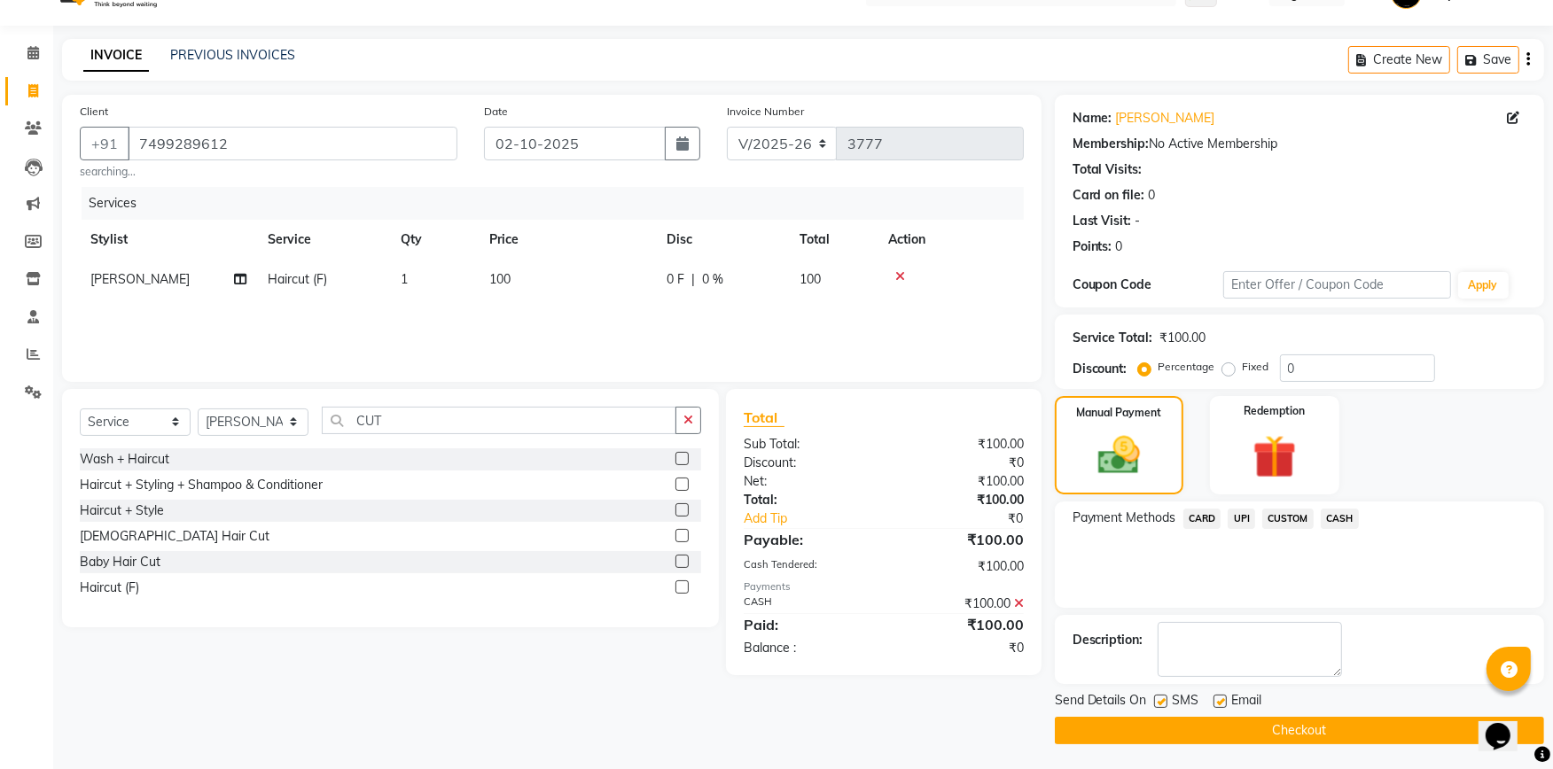
click at [1339, 736] on button "Checkout" at bounding box center [1299, 730] width 489 height 27
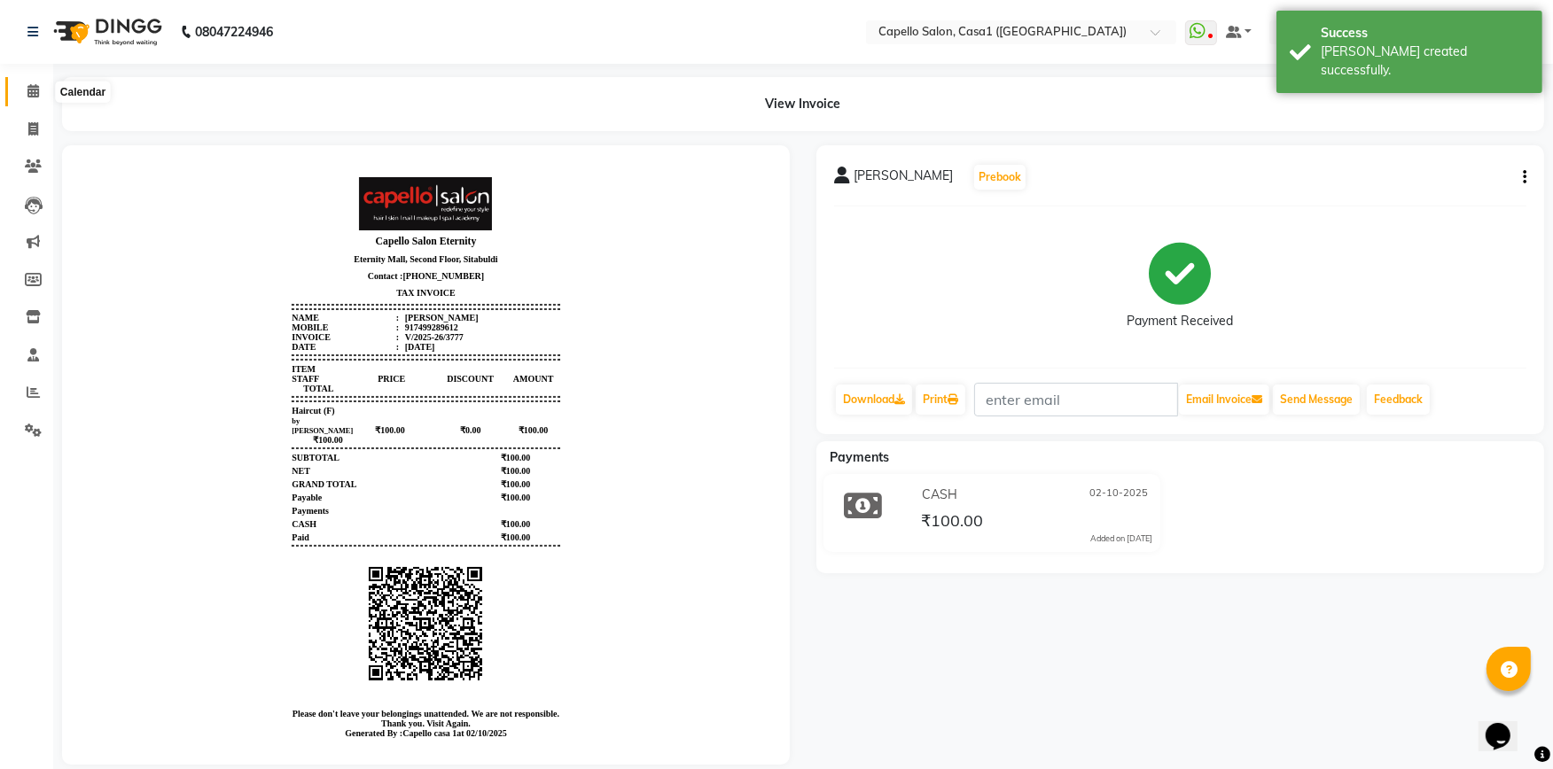
click at [27, 92] on icon at bounding box center [33, 90] width 12 height 13
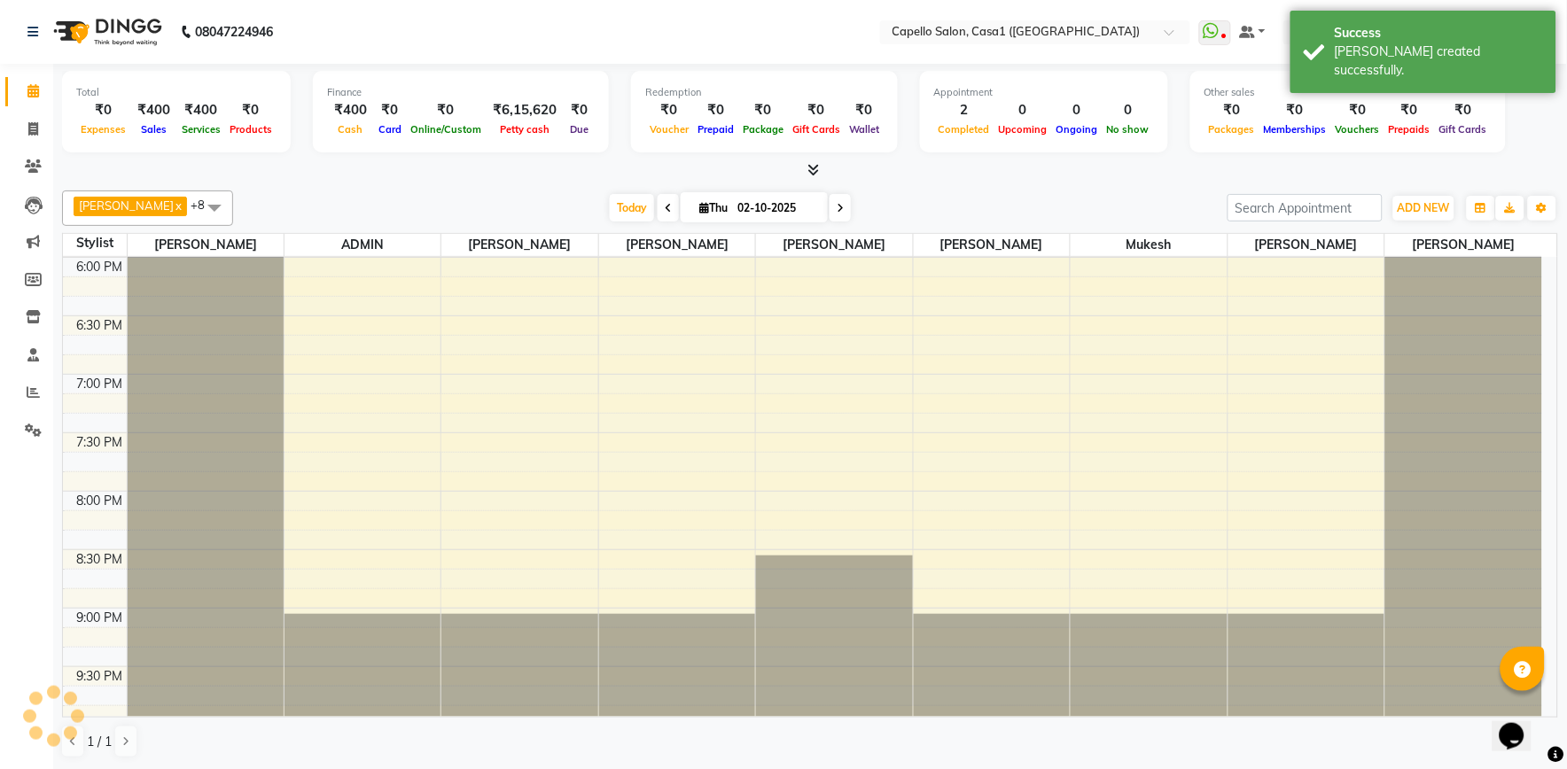
scroll to position [949, 0]
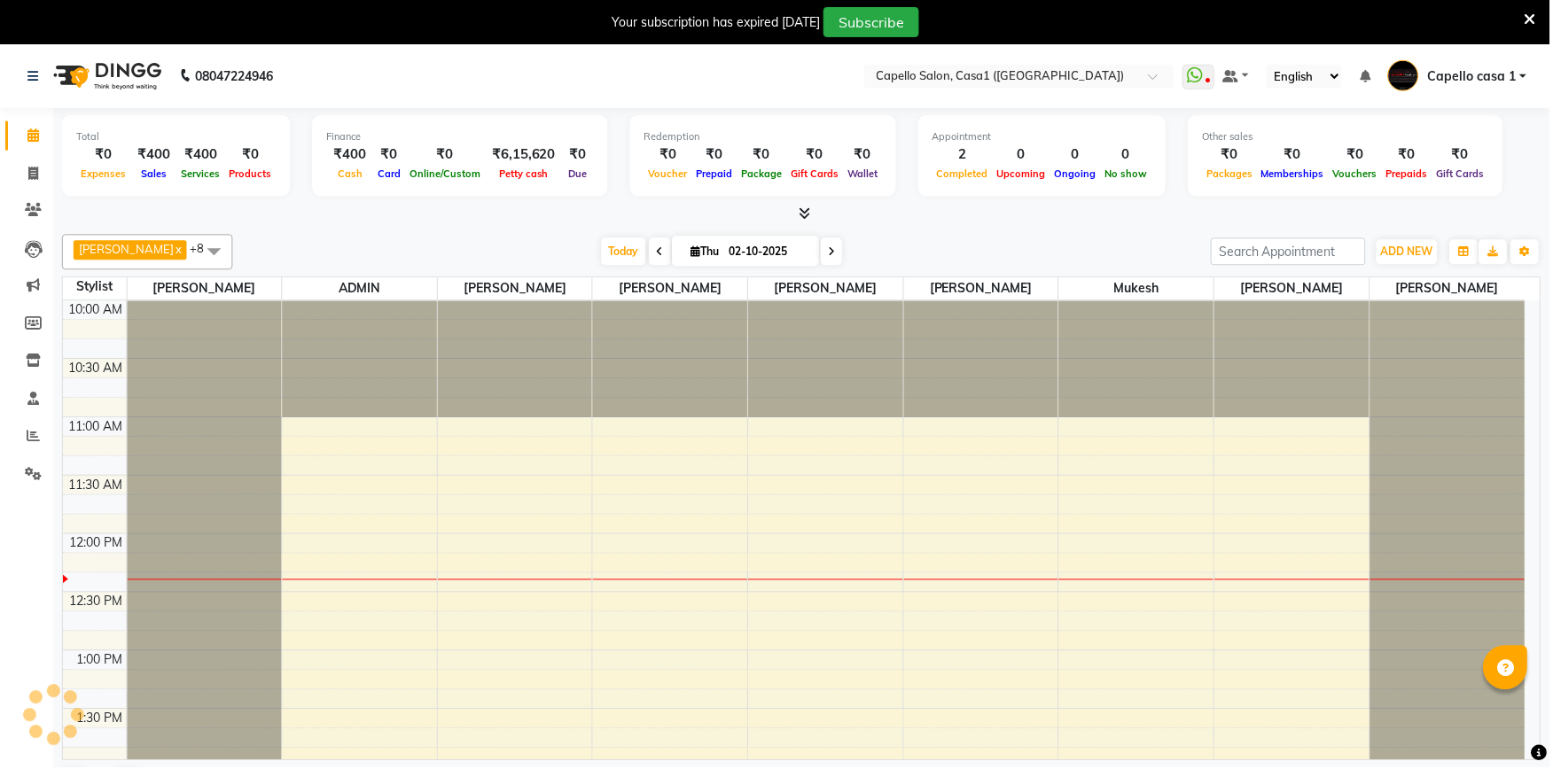
click at [1532, 9] on span at bounding box center [1533, 18] width 12 height 19
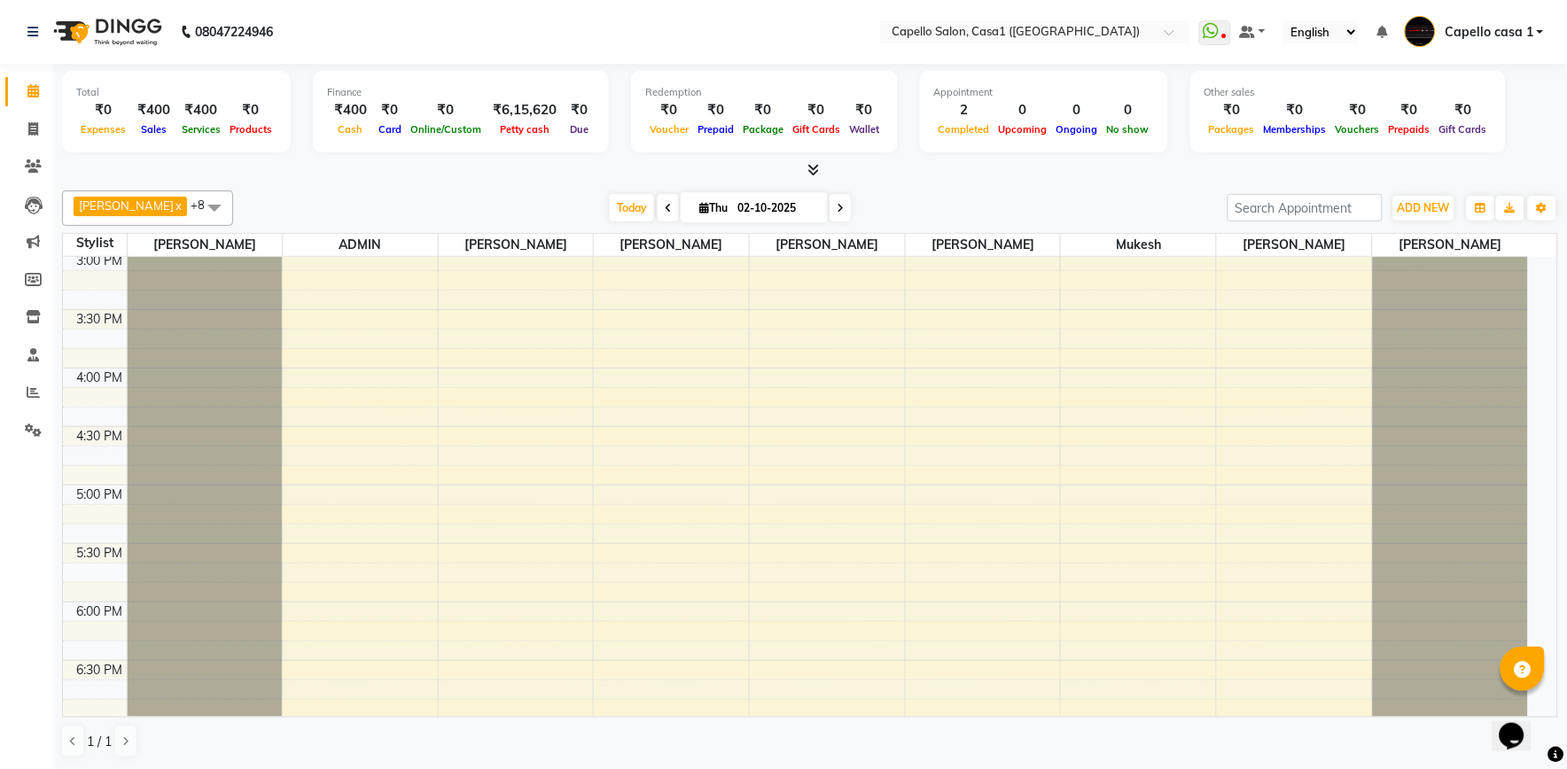
click at [107, 199] on span "[PERSON_NAME]" at bounding box center [126, 206] width 95 height 14
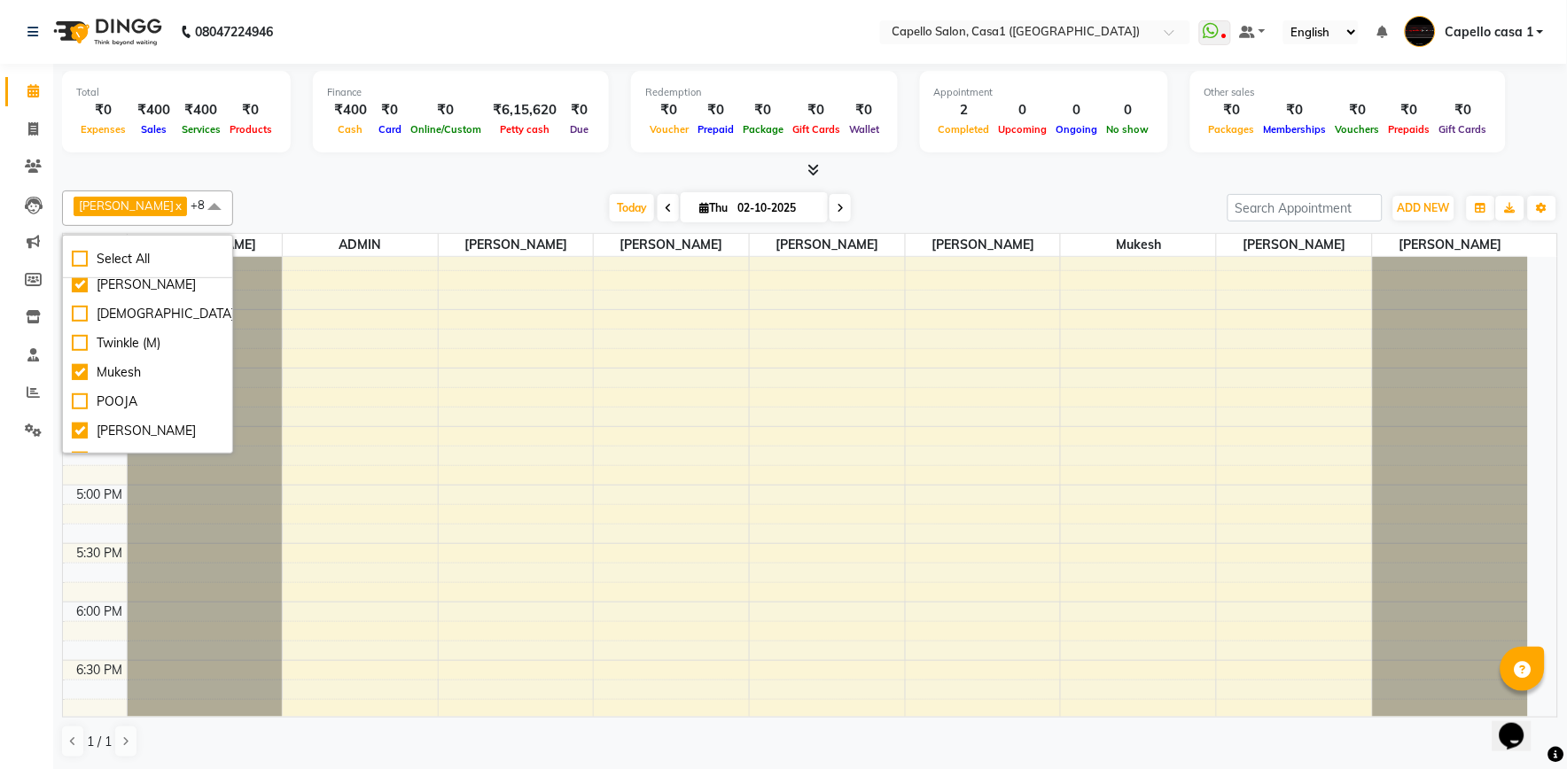
scroll to position [292, 0]
click at [463, 394] on div "10:00 AM 10:30 AM 11:00 AM 11:30 AM 12:00 PM 12:30 PM 1:00 PM 1:30 PM 2:00 PM 2…" at bounding box center [795, 368] width 1465 height 1403
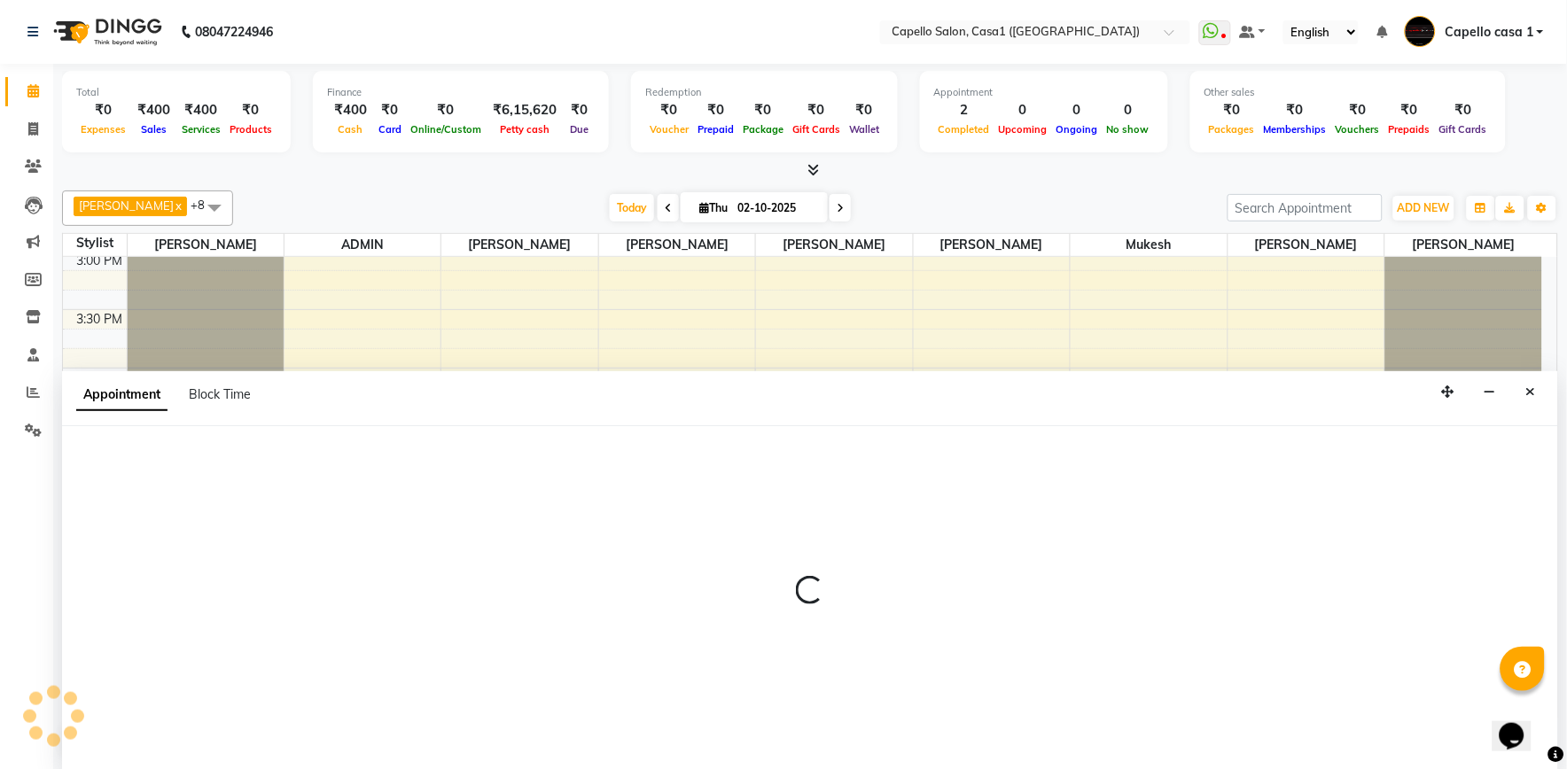
select select "59000"
select select "tentative"
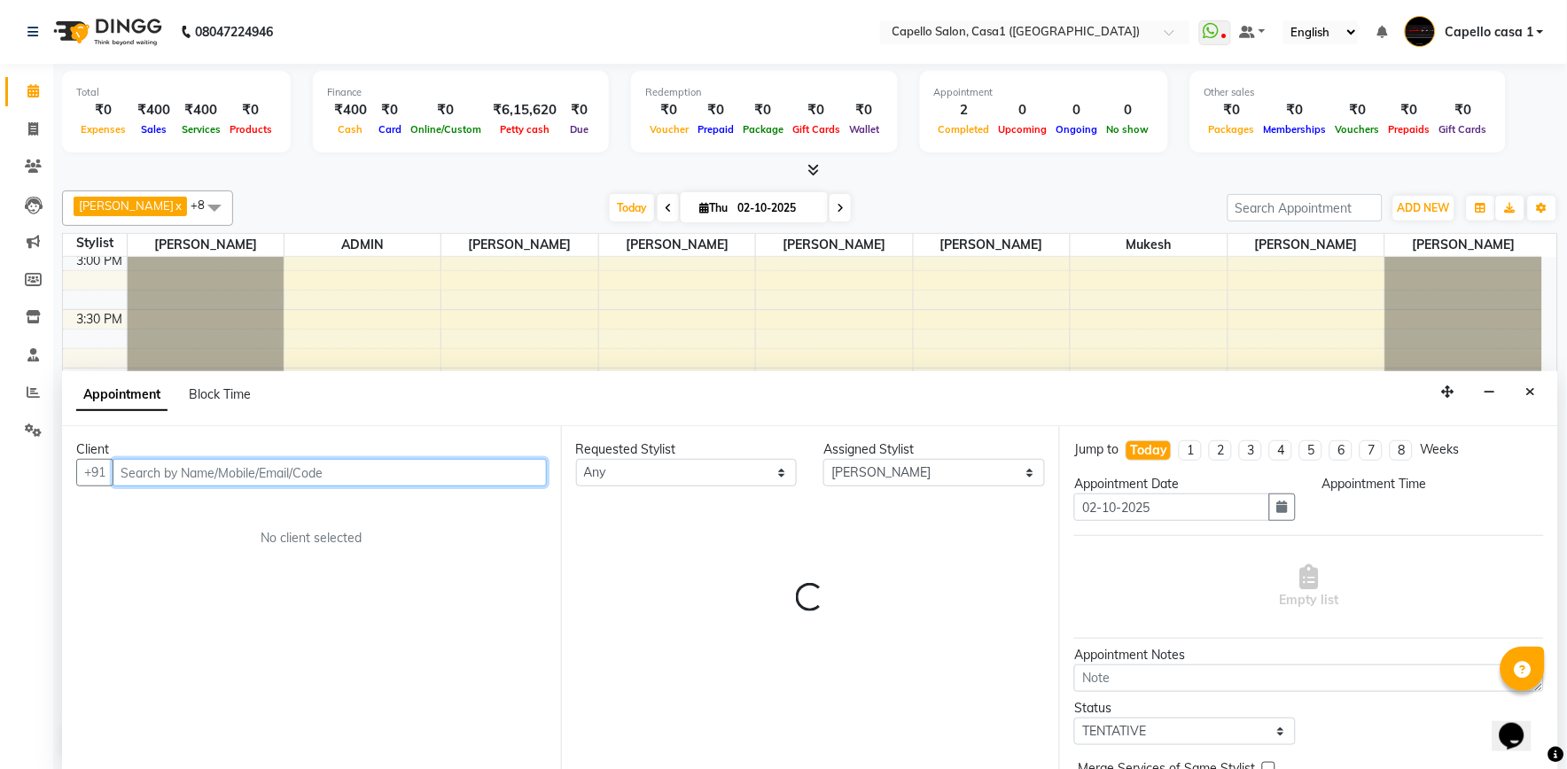
select select "975"
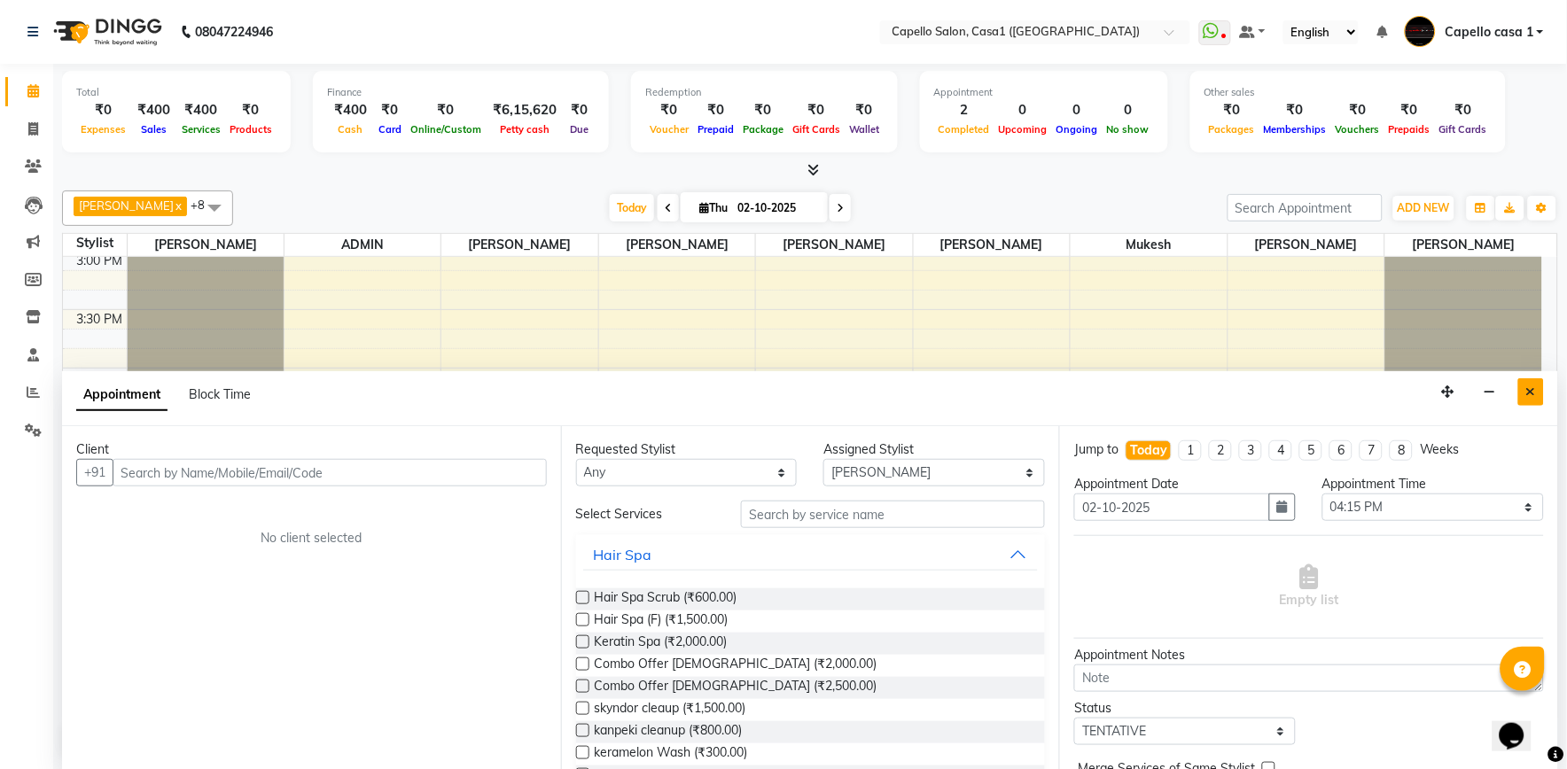
click at [1534, 397] on icon "Close" at bounding box center [1531, 392] width 10 height 12
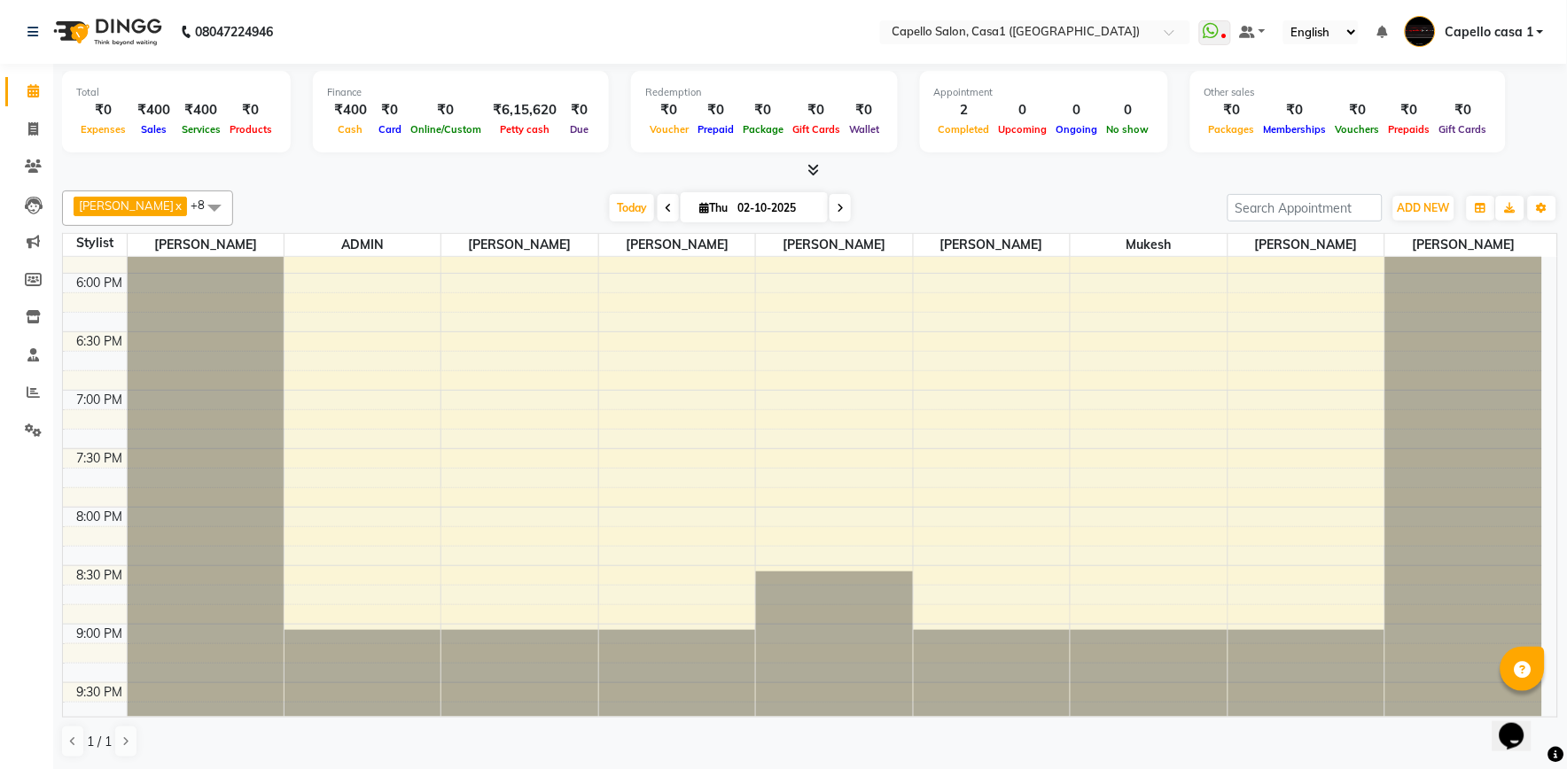
scroll to position [949, 0]
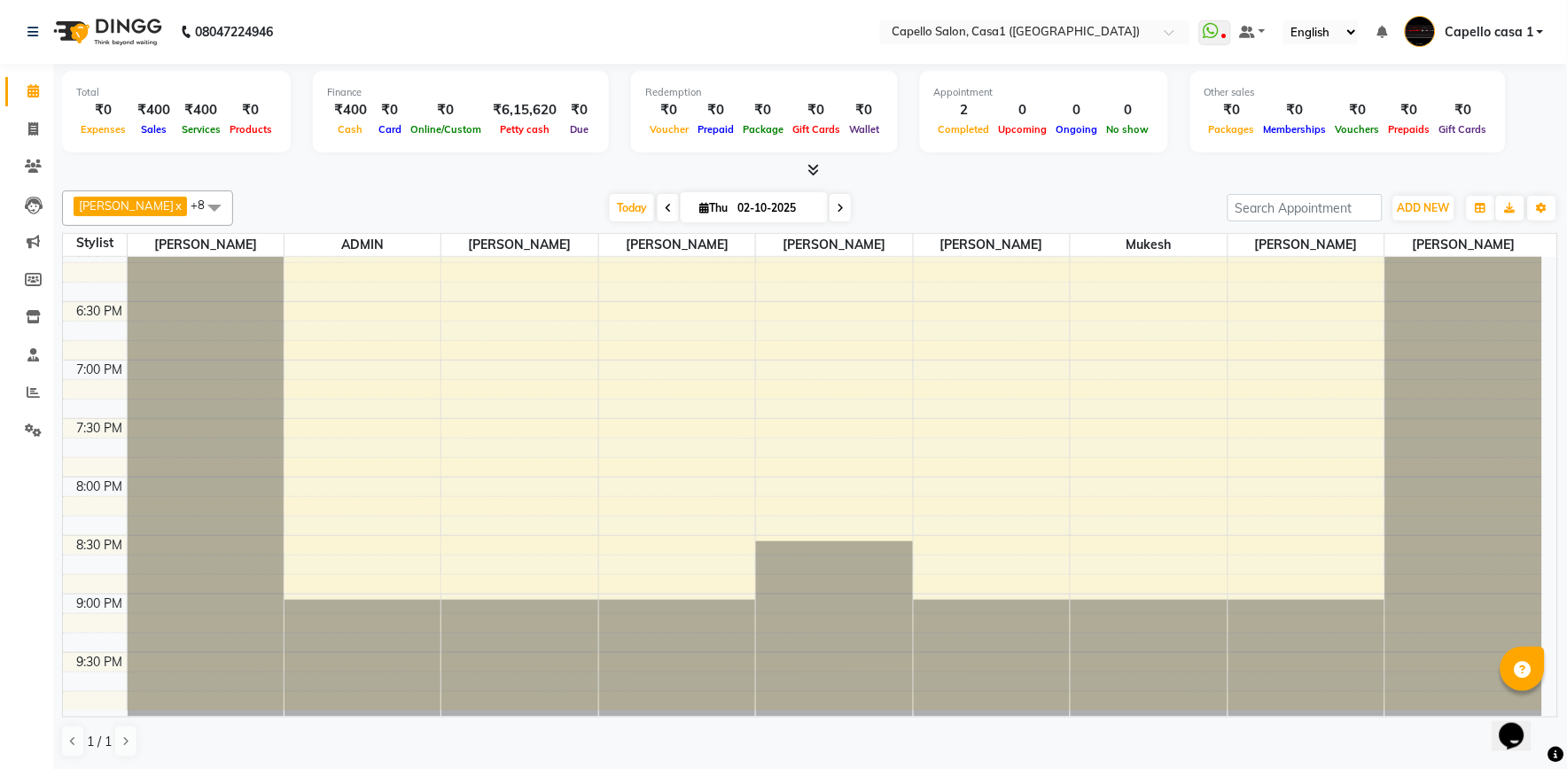
click at [660, 215] on span at bounding box center [668, 207] width 21 height 27
type input "01-10-2025"
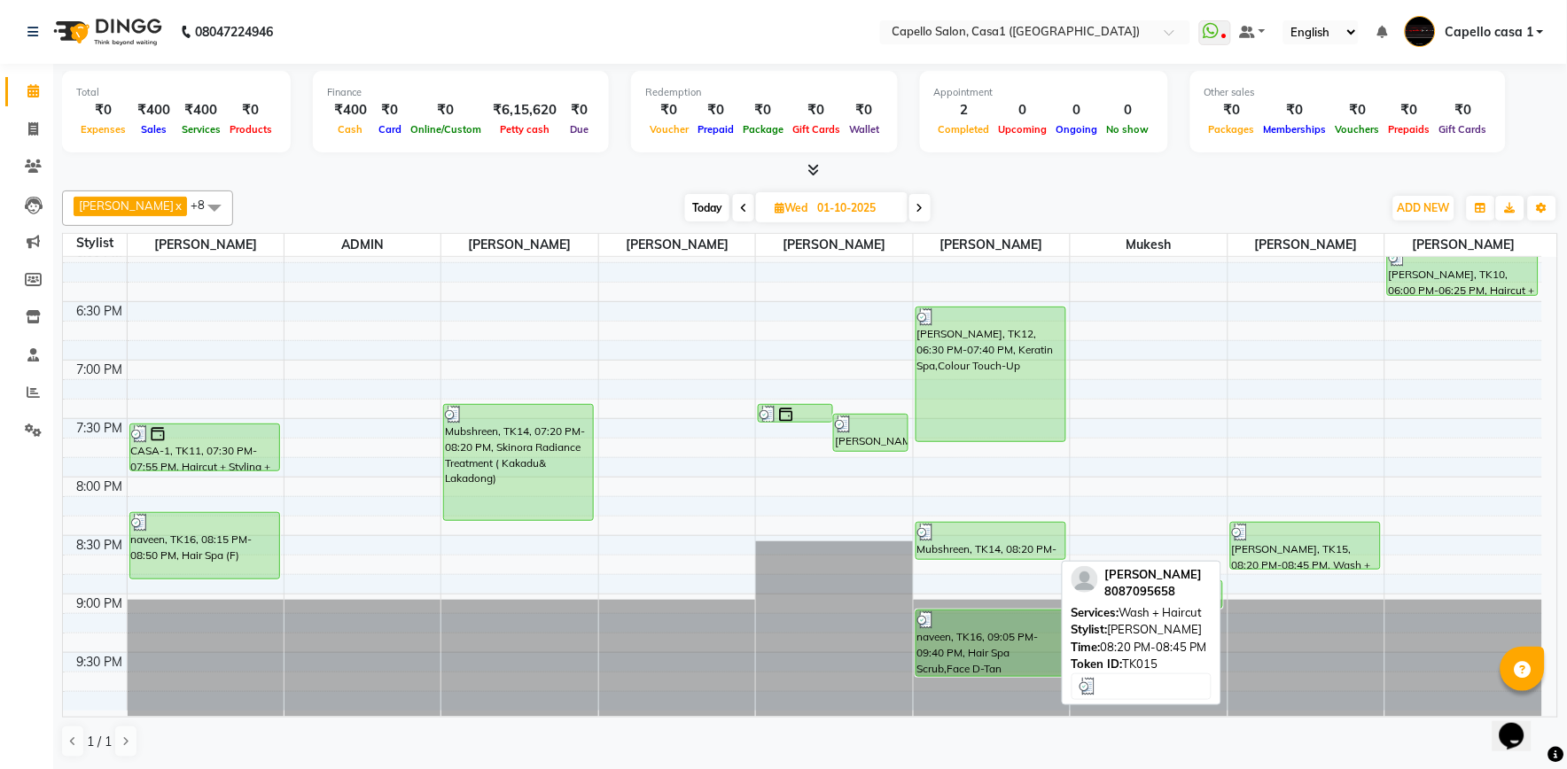
click at [1272, 541] on div "[PERSON_NAME], TK15, 08:20 PM-08:45 PM, Wash + Haircut" at bounding box center [1305, 546] width 149 height 46
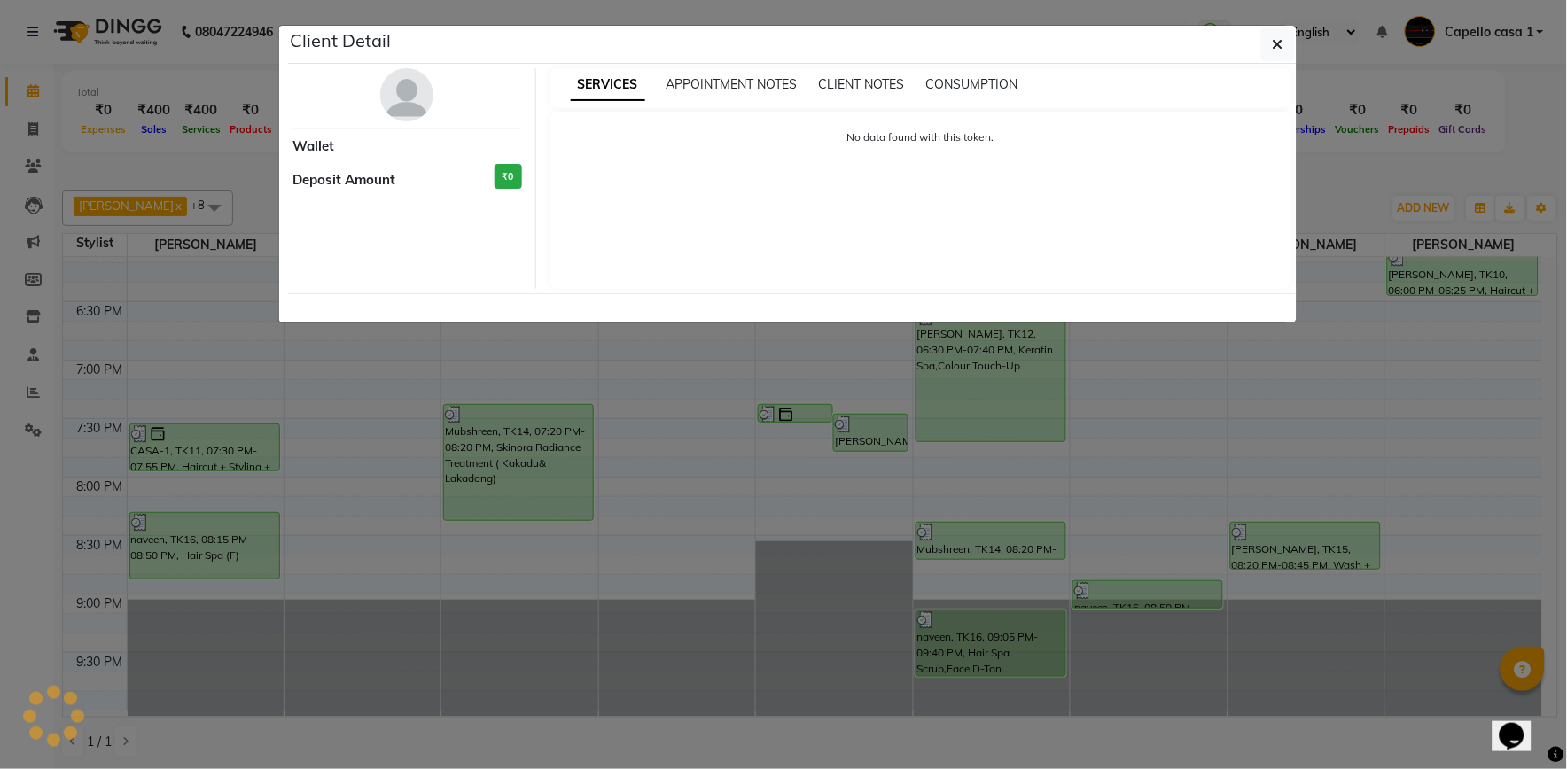
select select "3"
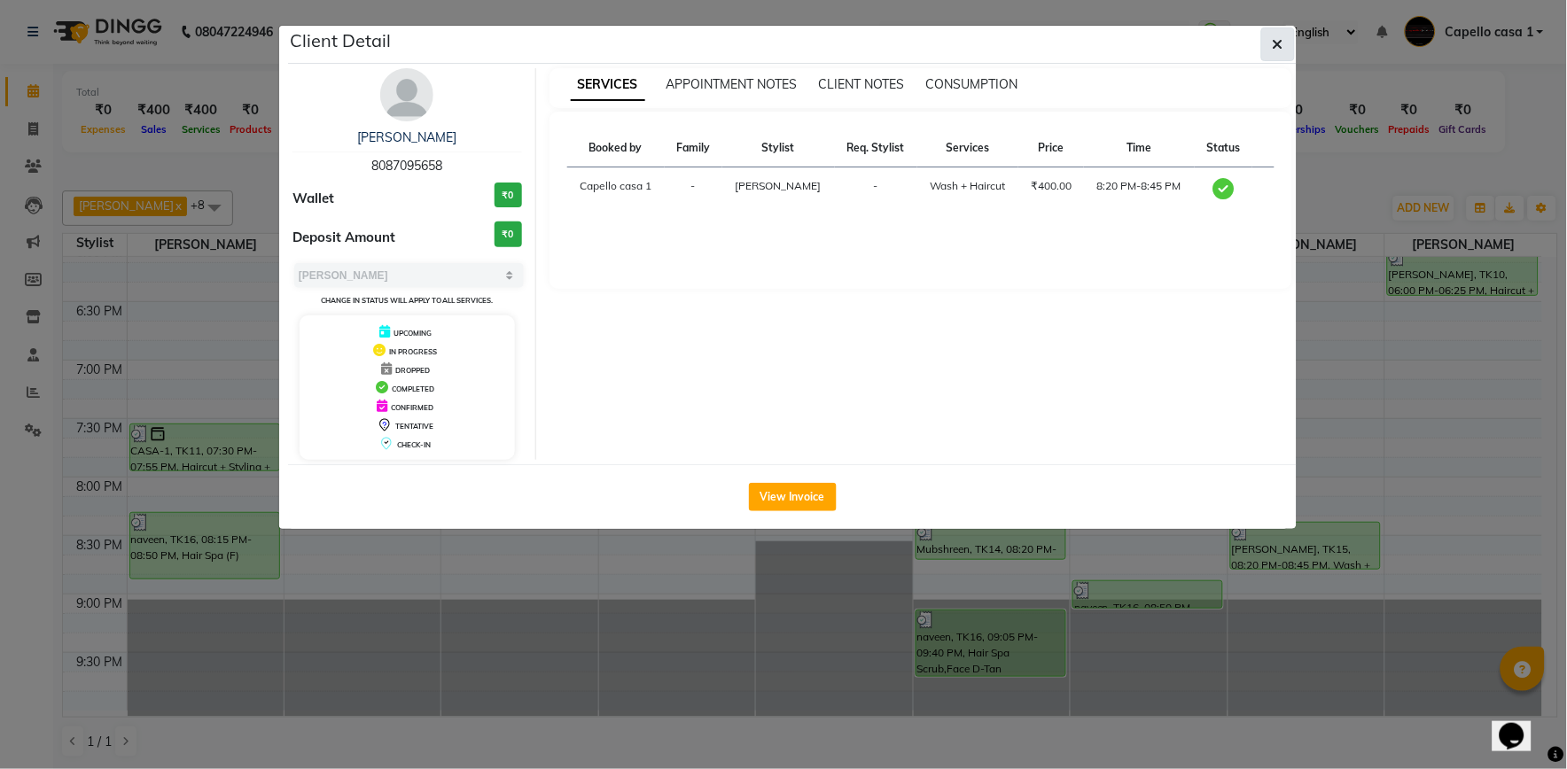
click at [1268, 49] on button "button" at bounding box center [1278, 44] width 34 height 34
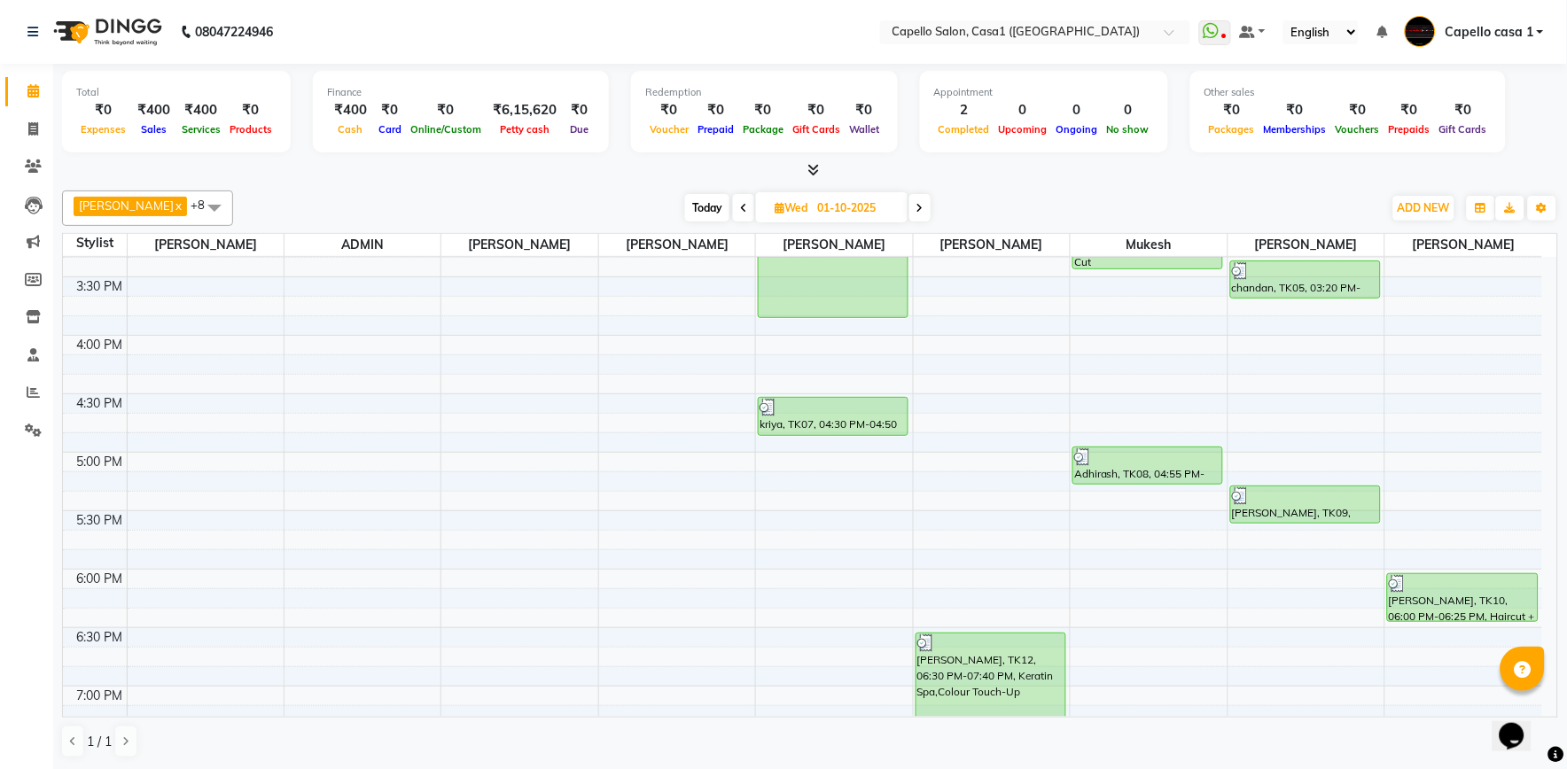
scroll to position [555, 0]
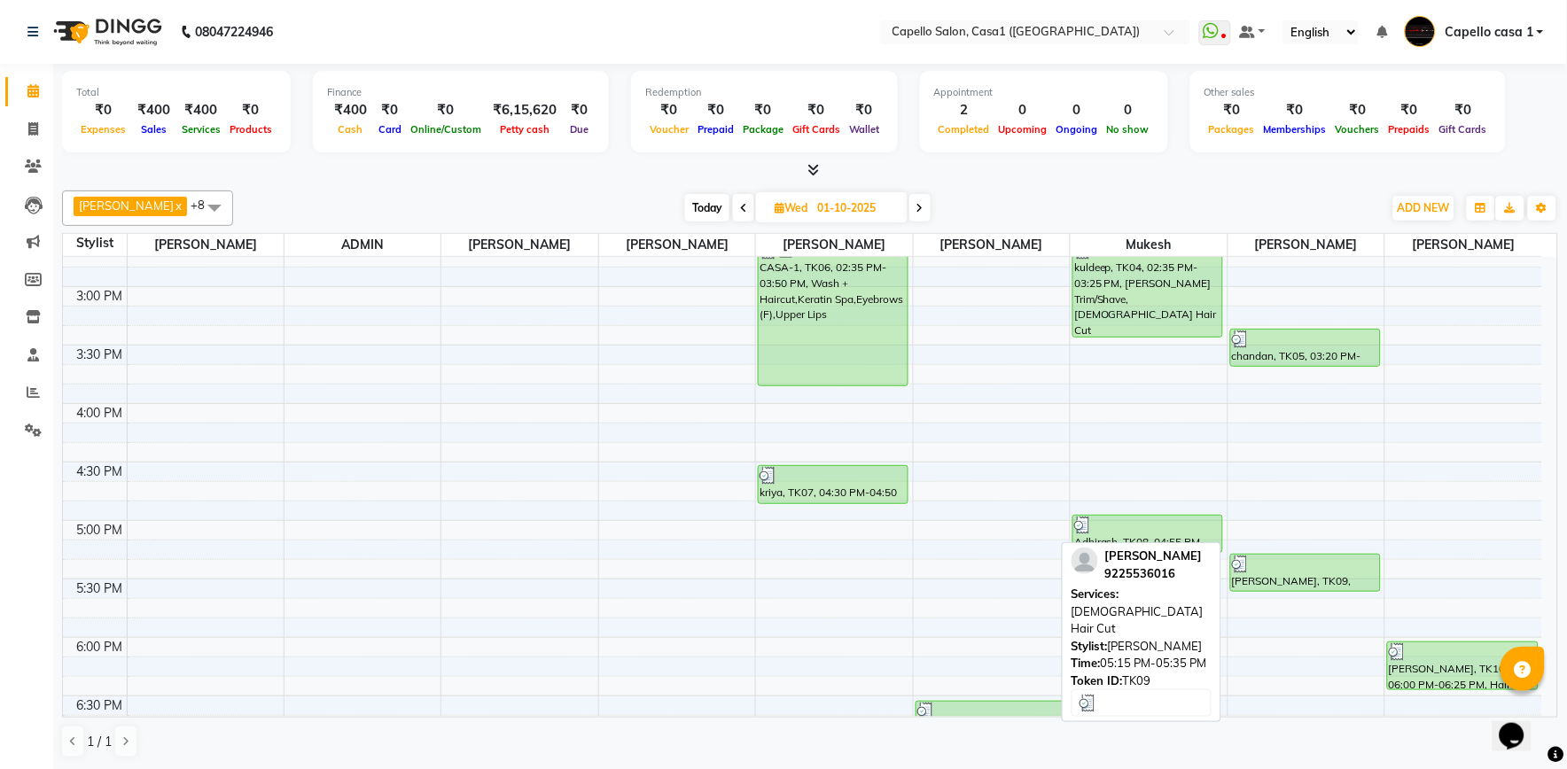
click at [1269, 576] on div "[PERSON_NAME], TK09, 05:15 PM-05:35 PM, [DEMOGRAPHIC_DATA] Hair Cut" at bounding box center [1305, 573] width 149 height 36
select select "3"
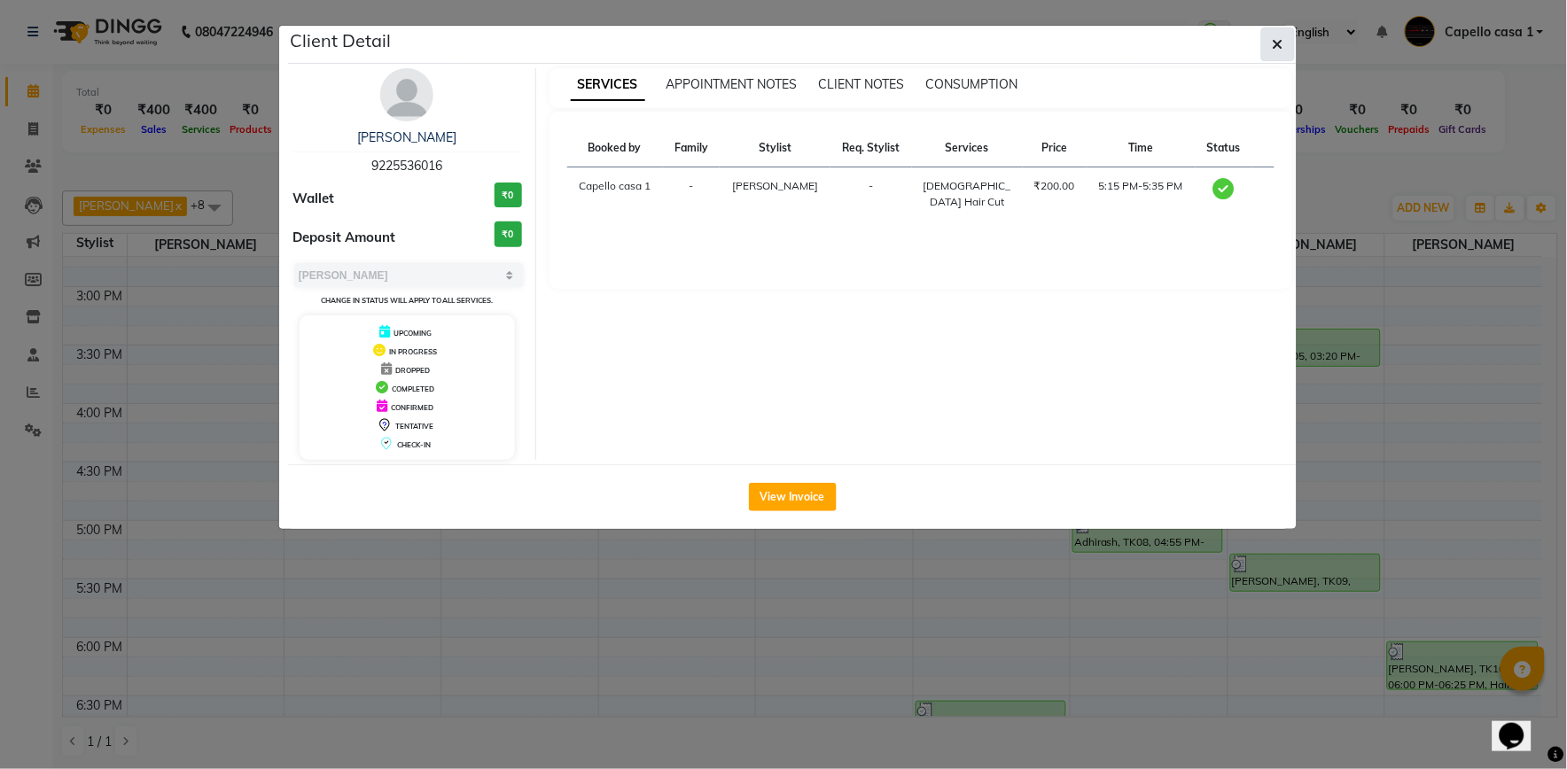
click at [1271, 35] on button "button" at bounding box center [1278, 44] width 34 height 34
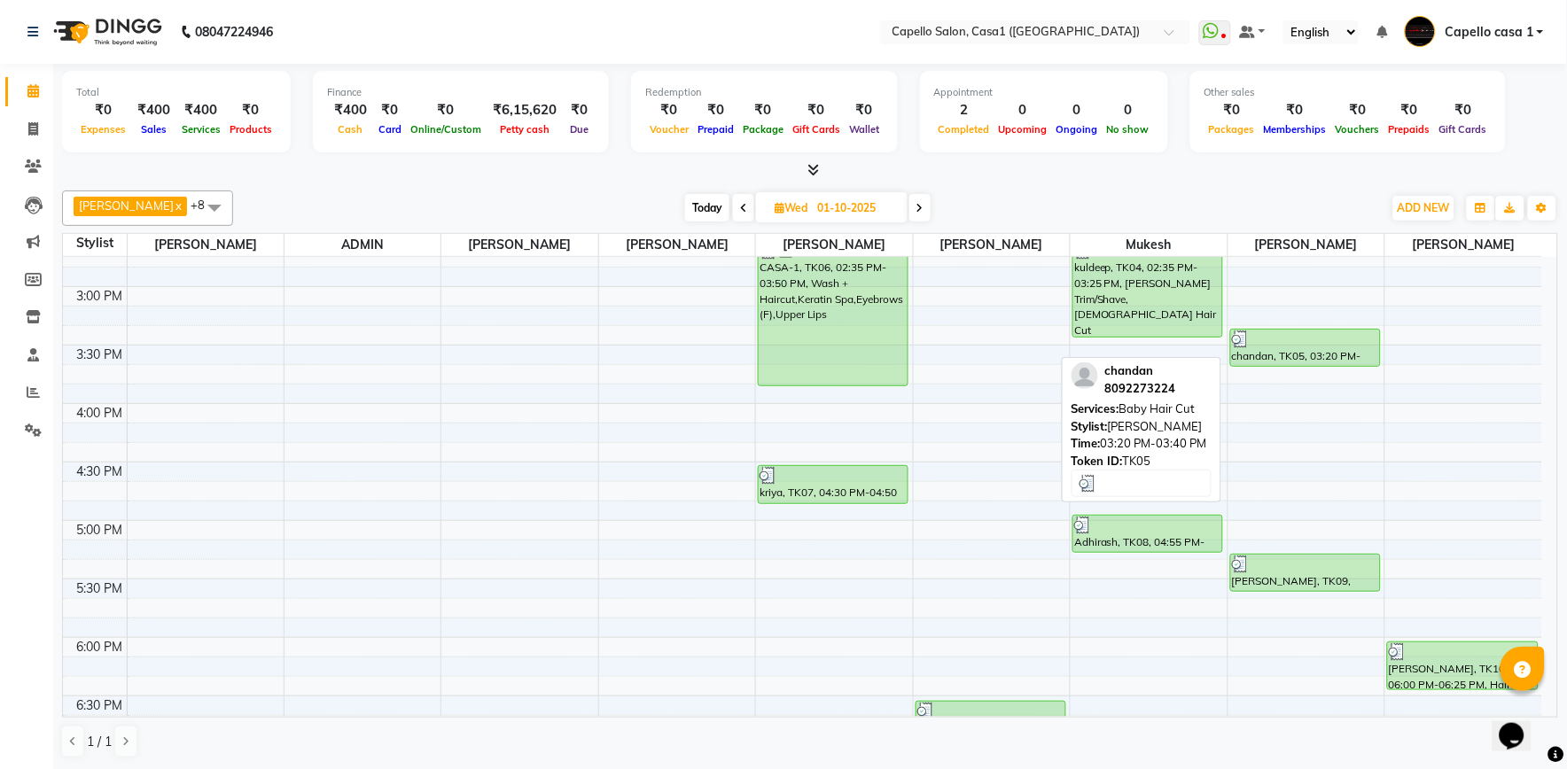
click at [1298, 338] on div at bounding box center [1305, 340] width 147 height 18
select select "3"
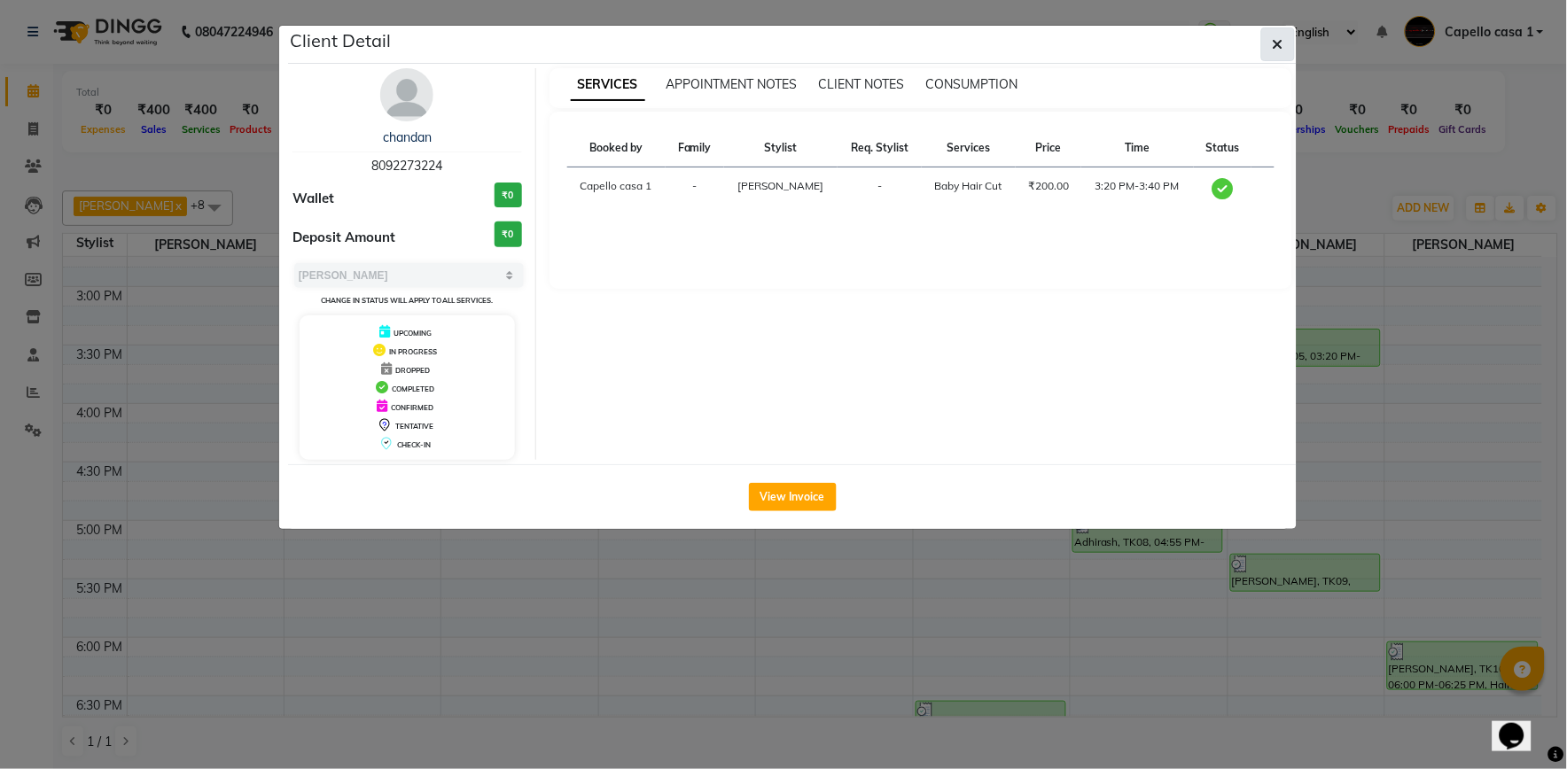
click at [1282, 43] on icon "button" at bounding box center [1278, 44] width 11 height 14
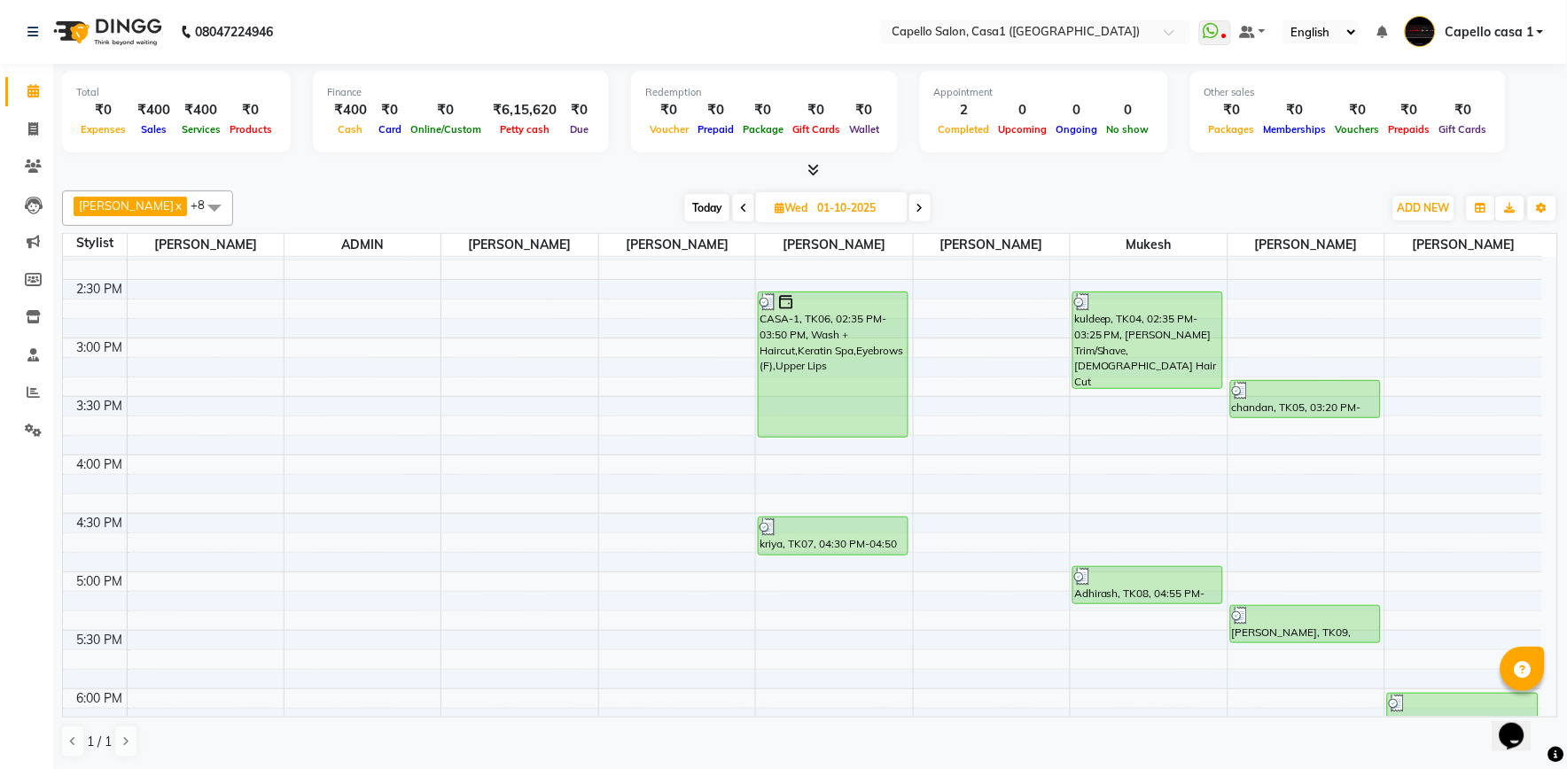
scroll to position [492, 0]
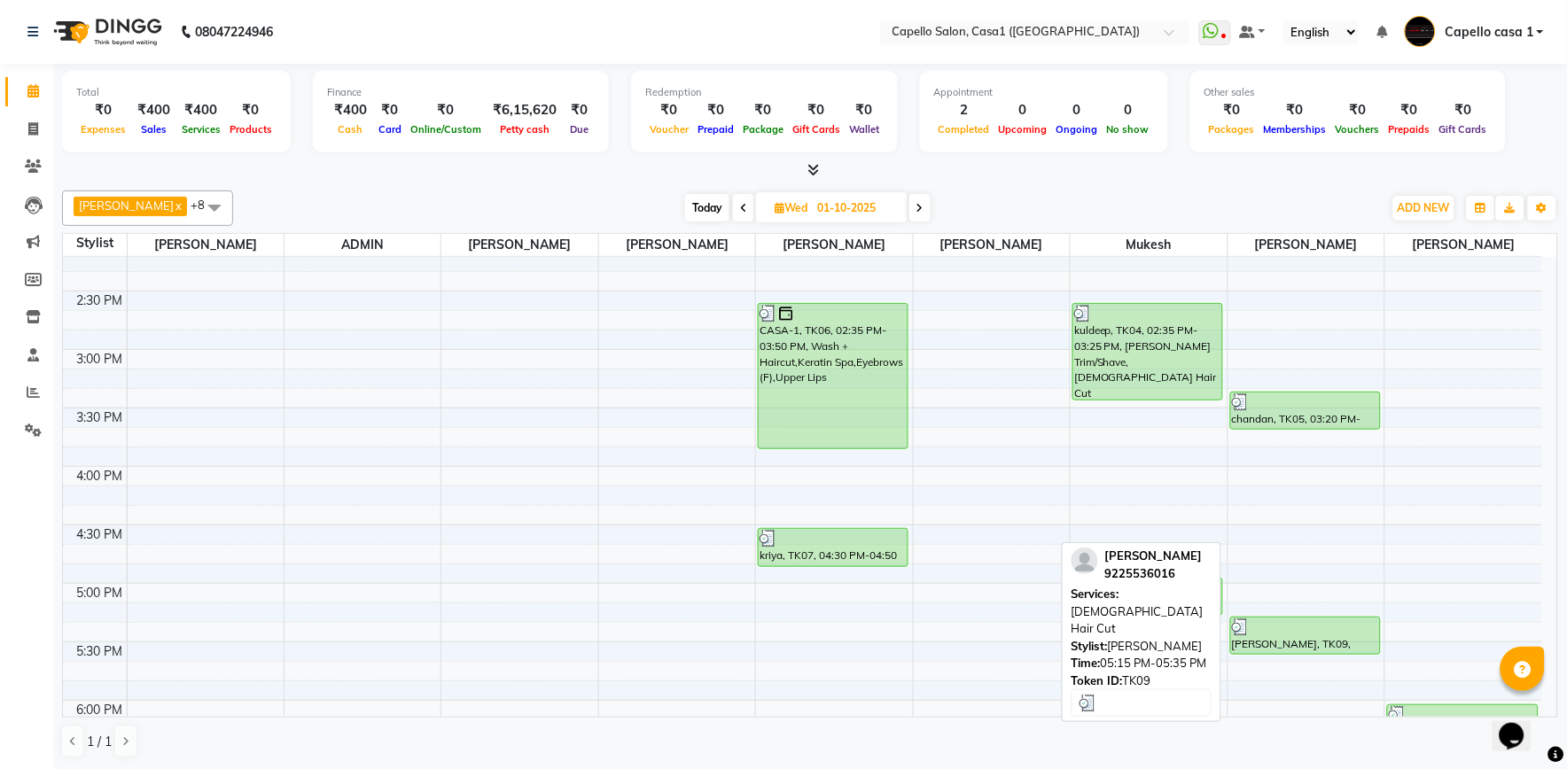
click at [1314, 639] on div "nayan jaiswal, TK09, 05:15 PM-05:35 PM, Male Hair Cut" at bounding box center [1305, 636] width 149 height 36
select select "3"
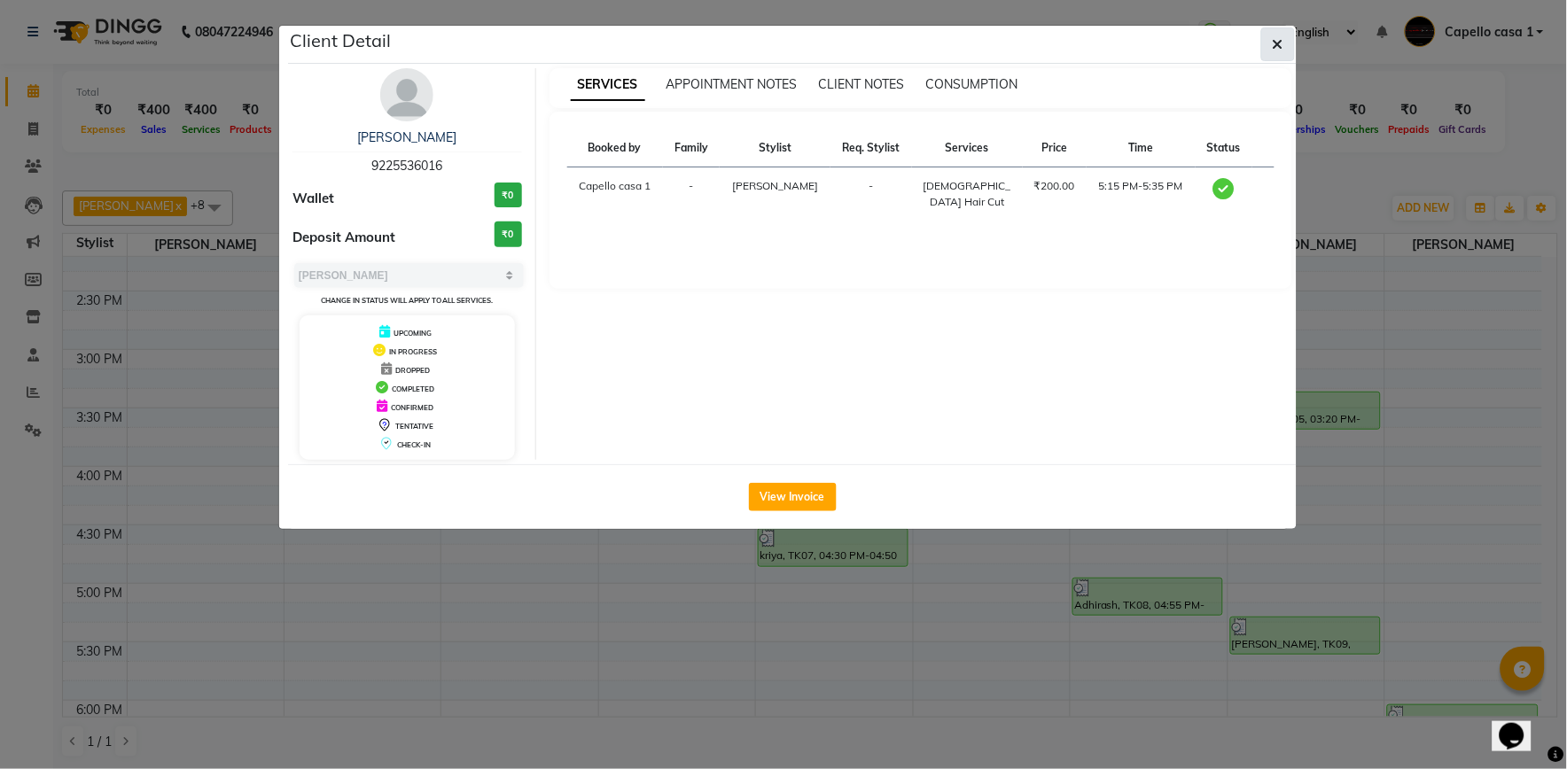
click at [1275, 56] on button "button" at bounding box center [1278, 44] width 34 height 34
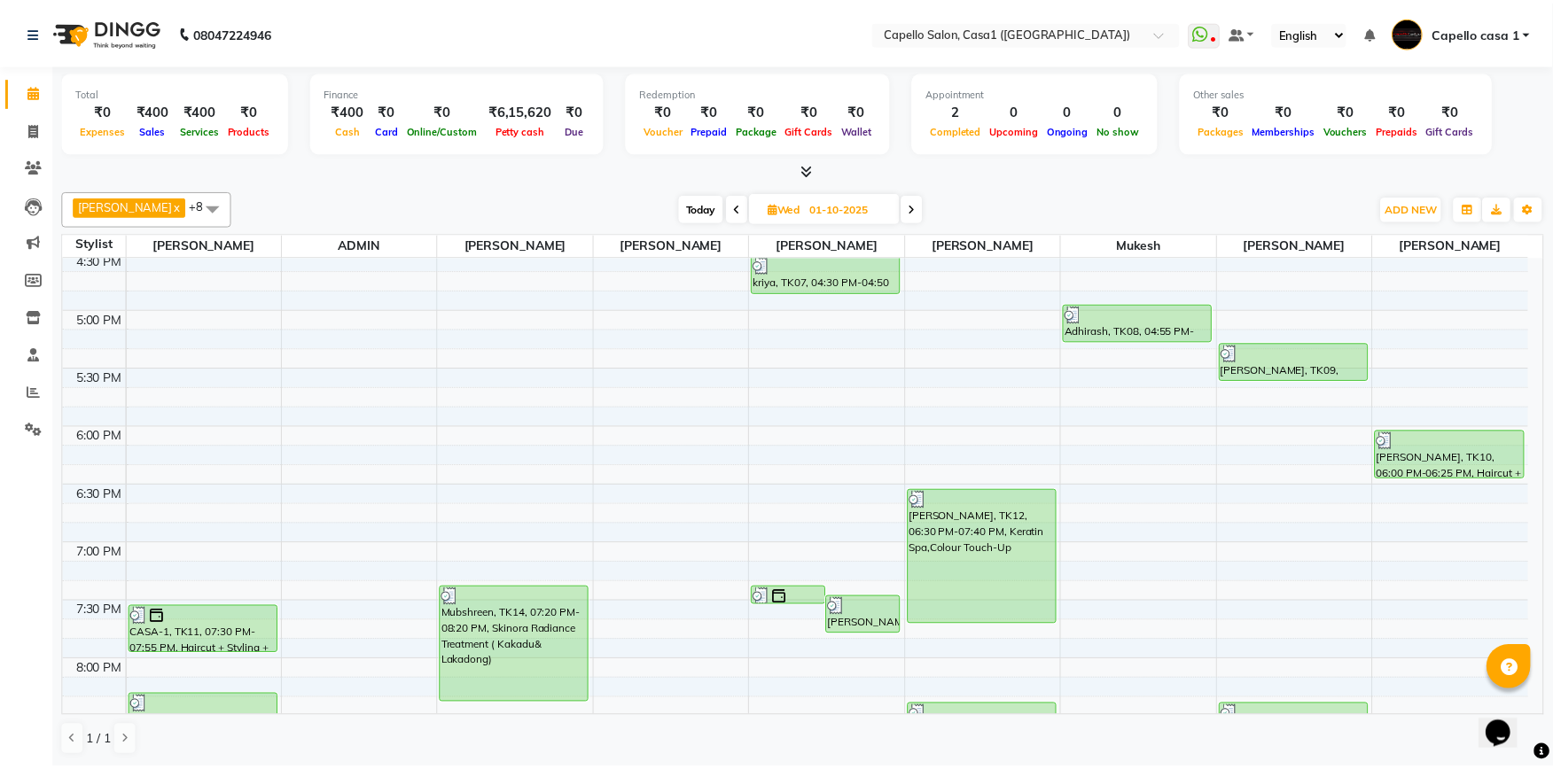
scroll to position [949, 0]
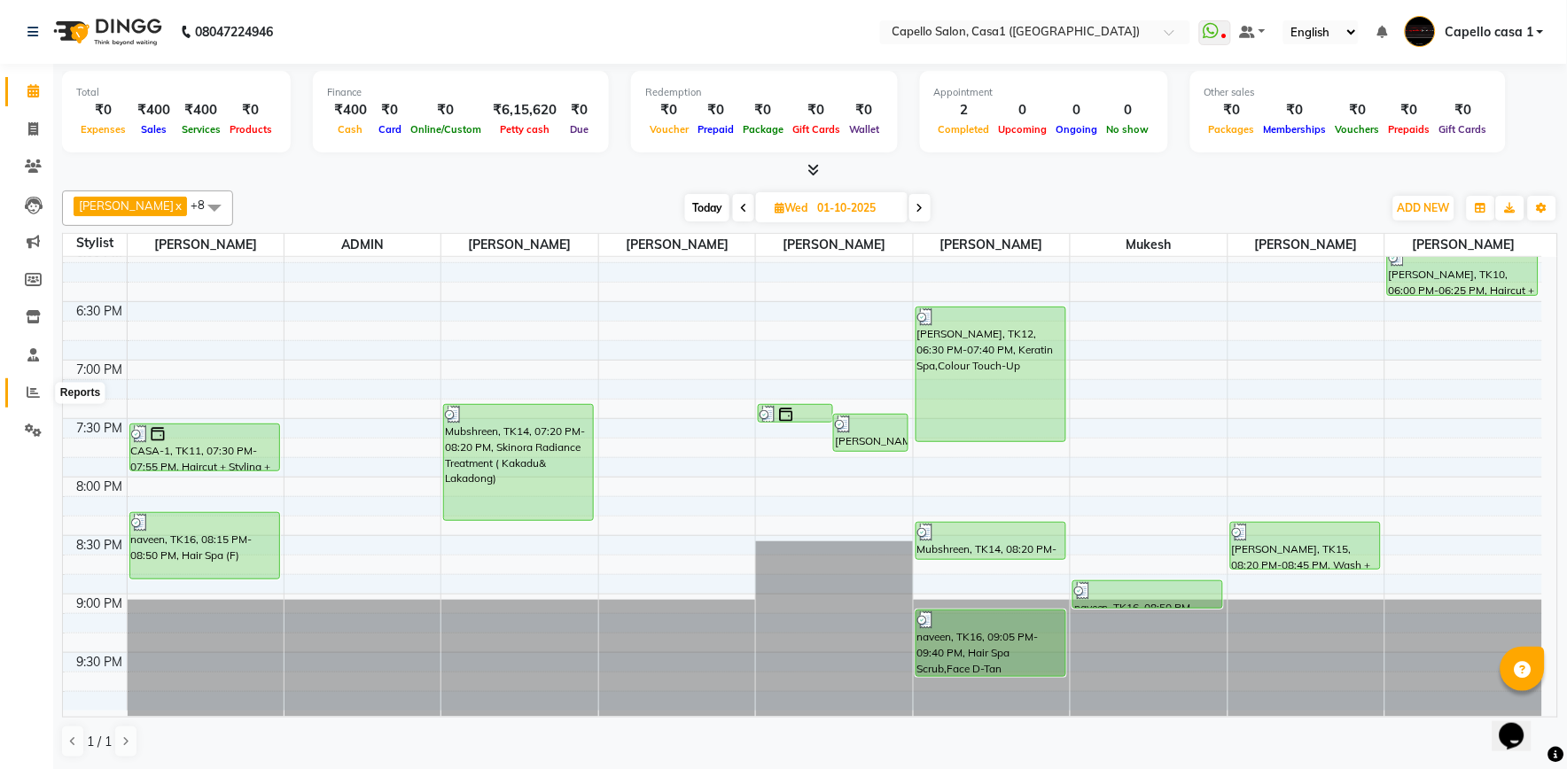
click at [27, 387] on icon at bounding box center [33, 392] width 13 height 13
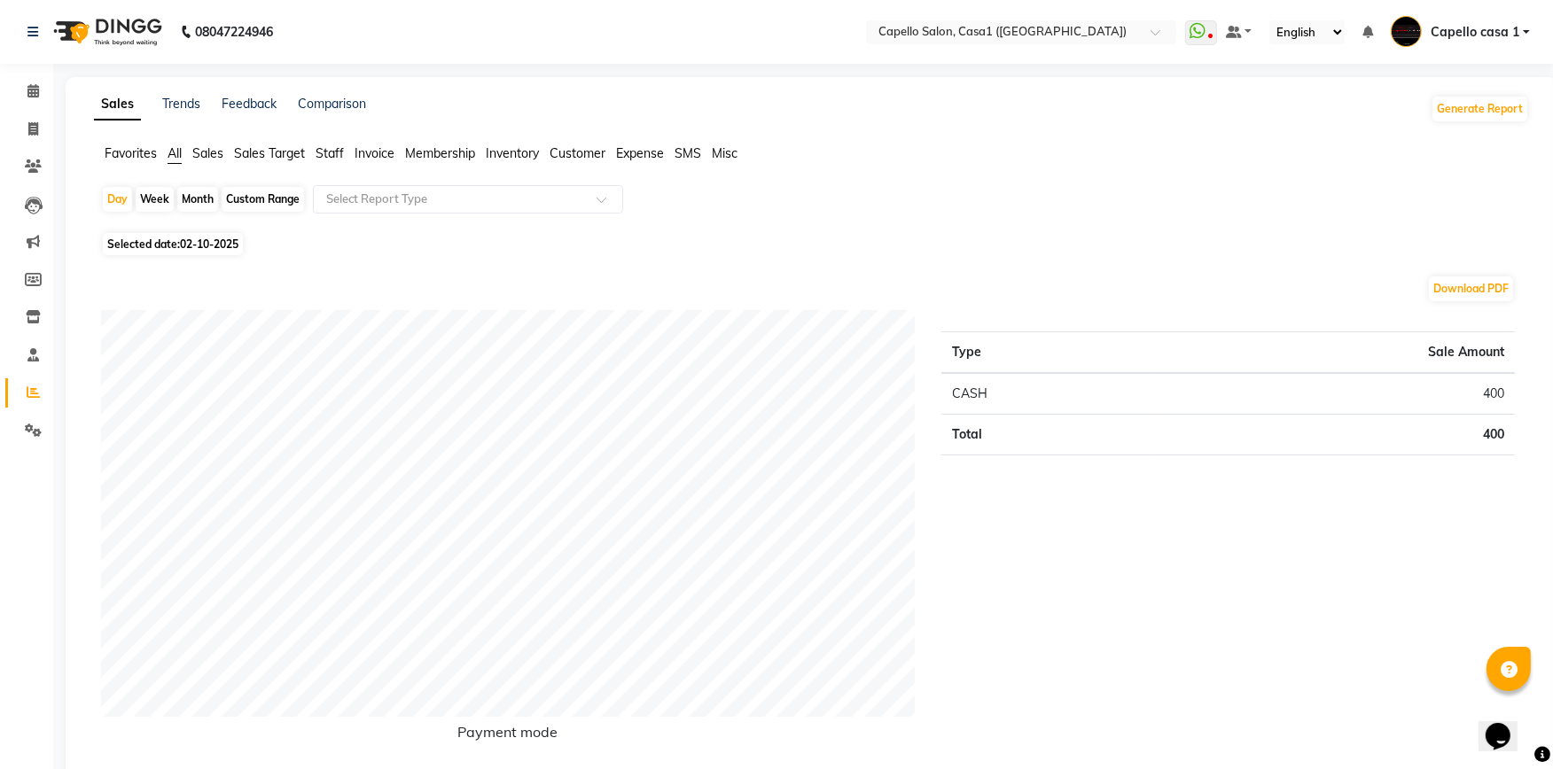
click at [189, 205] on div "Month" at bounding box center [197, 199] width 41 height 25
select select "10"
select select "2025"
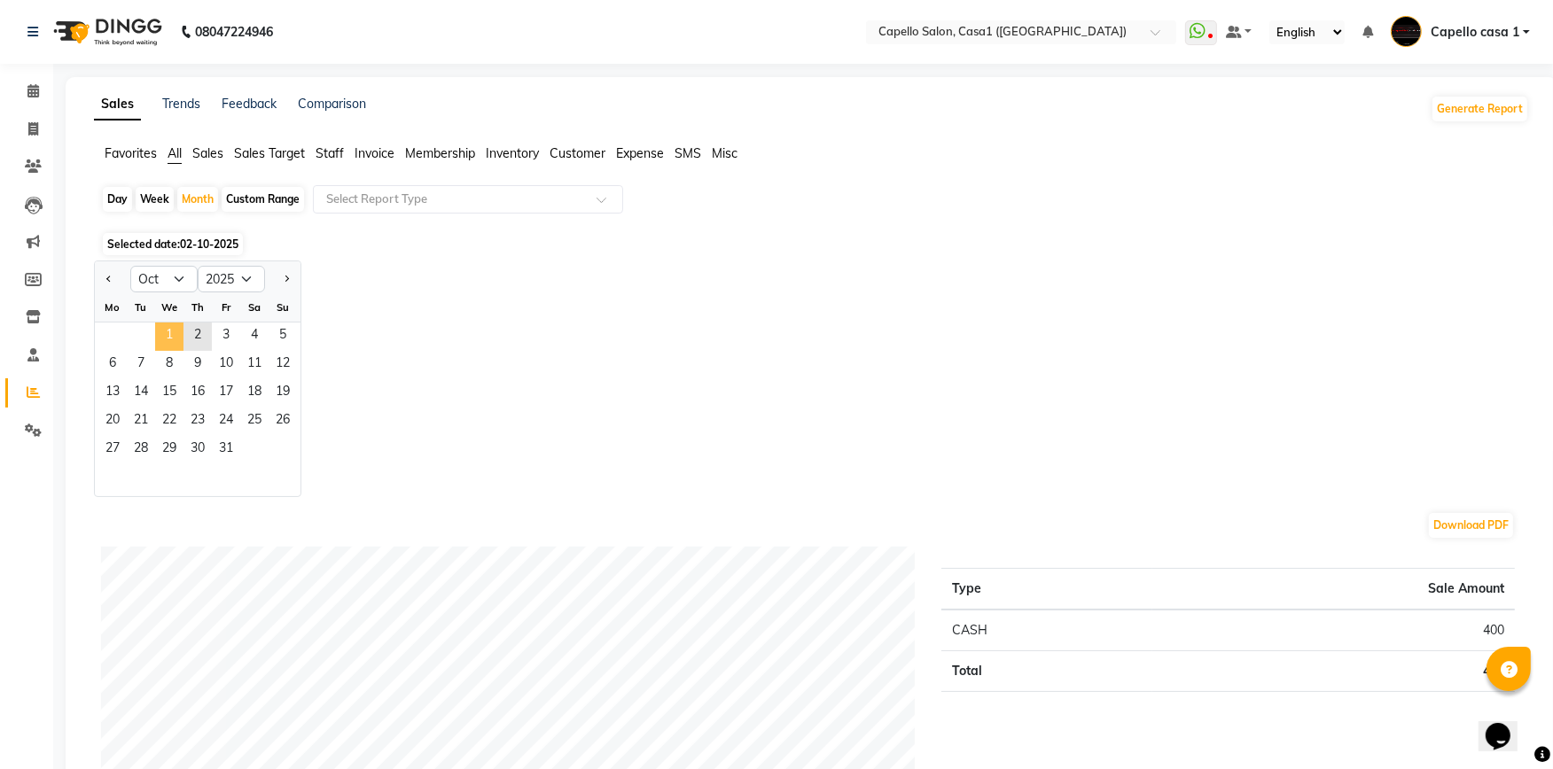
click at [161, 335] on span "1" at bounding box center [169, 337] width 28 height 28
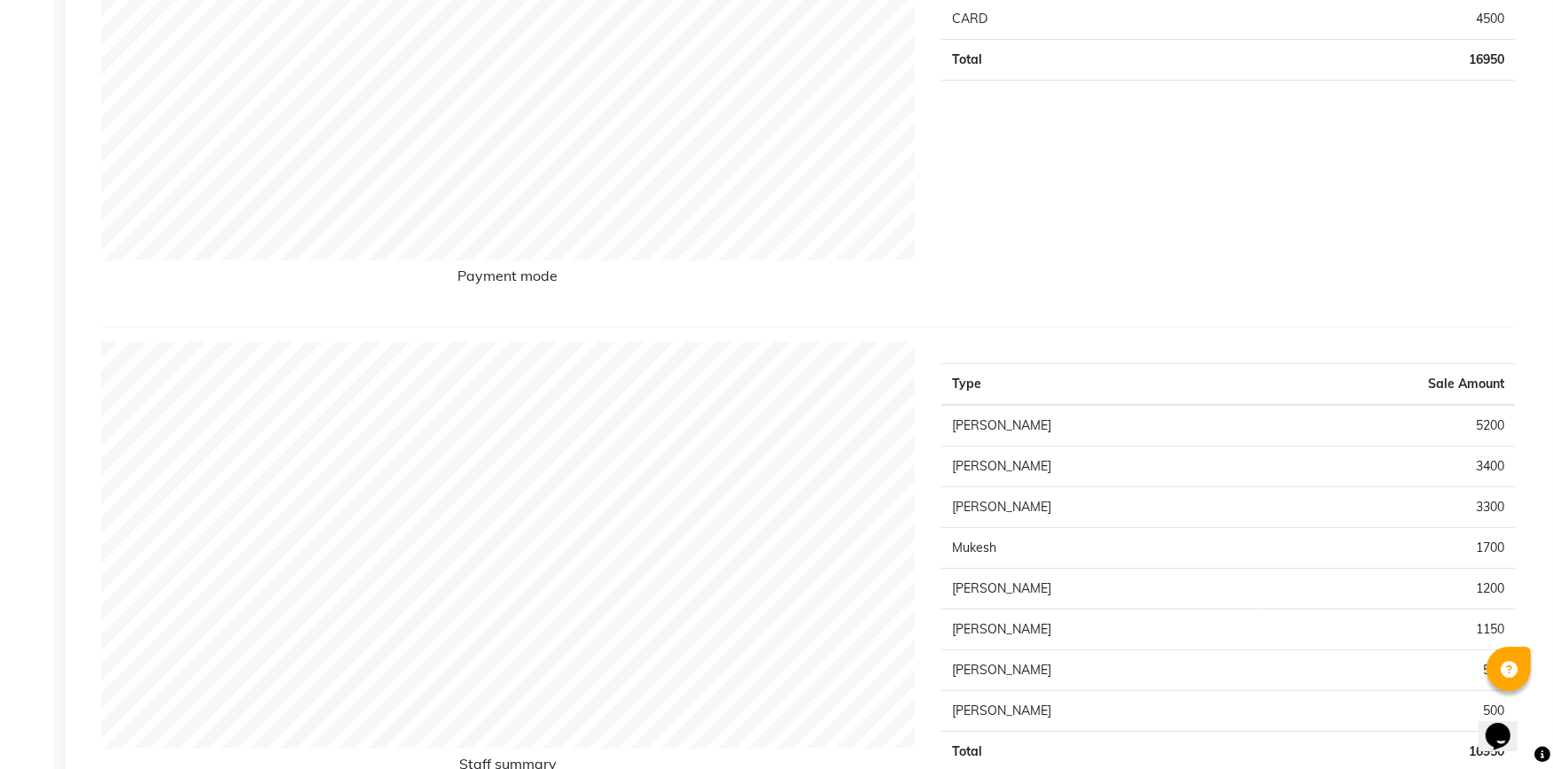
scroll to position [689, 0]
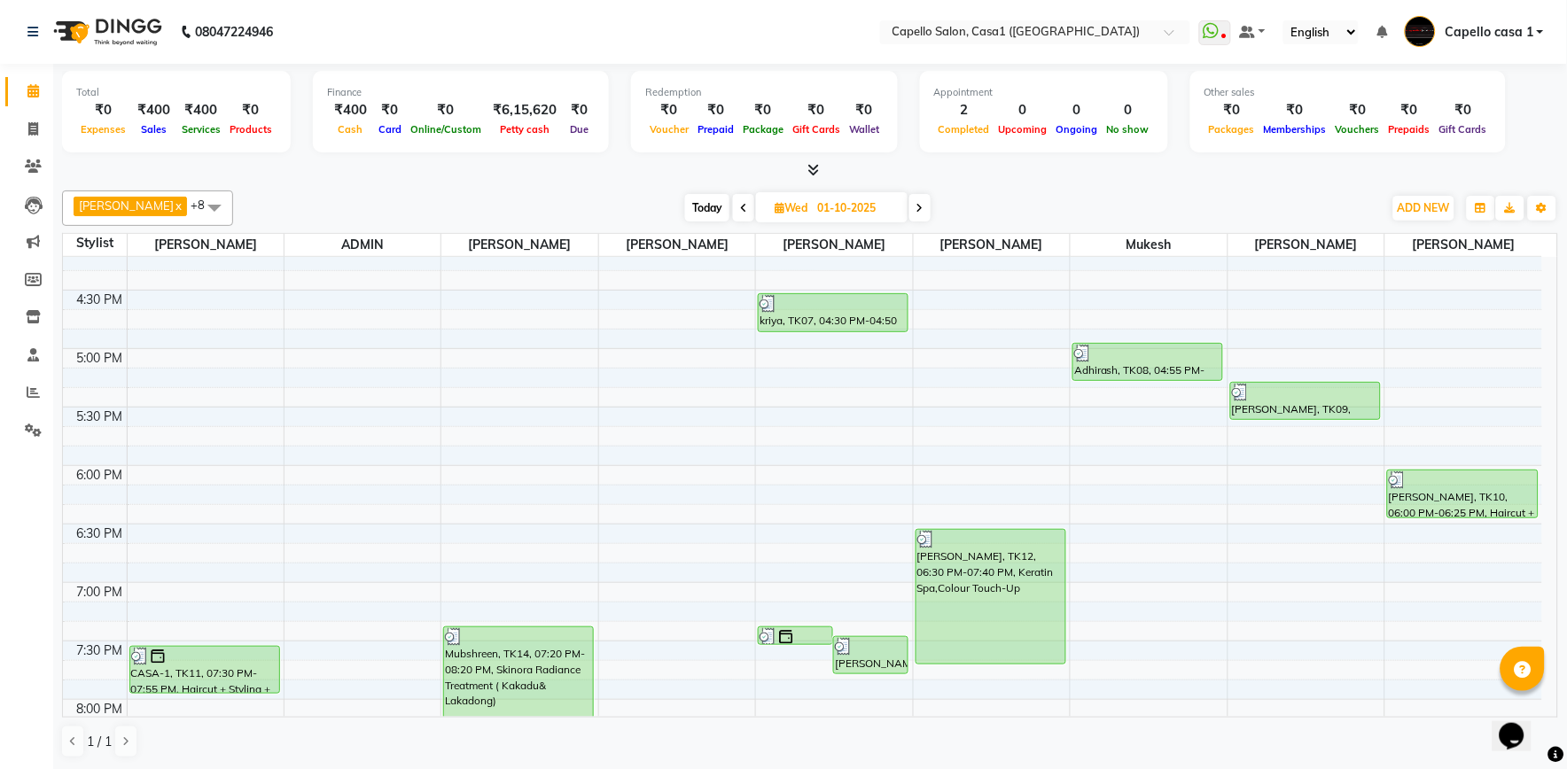
scroll to position [787, 0]
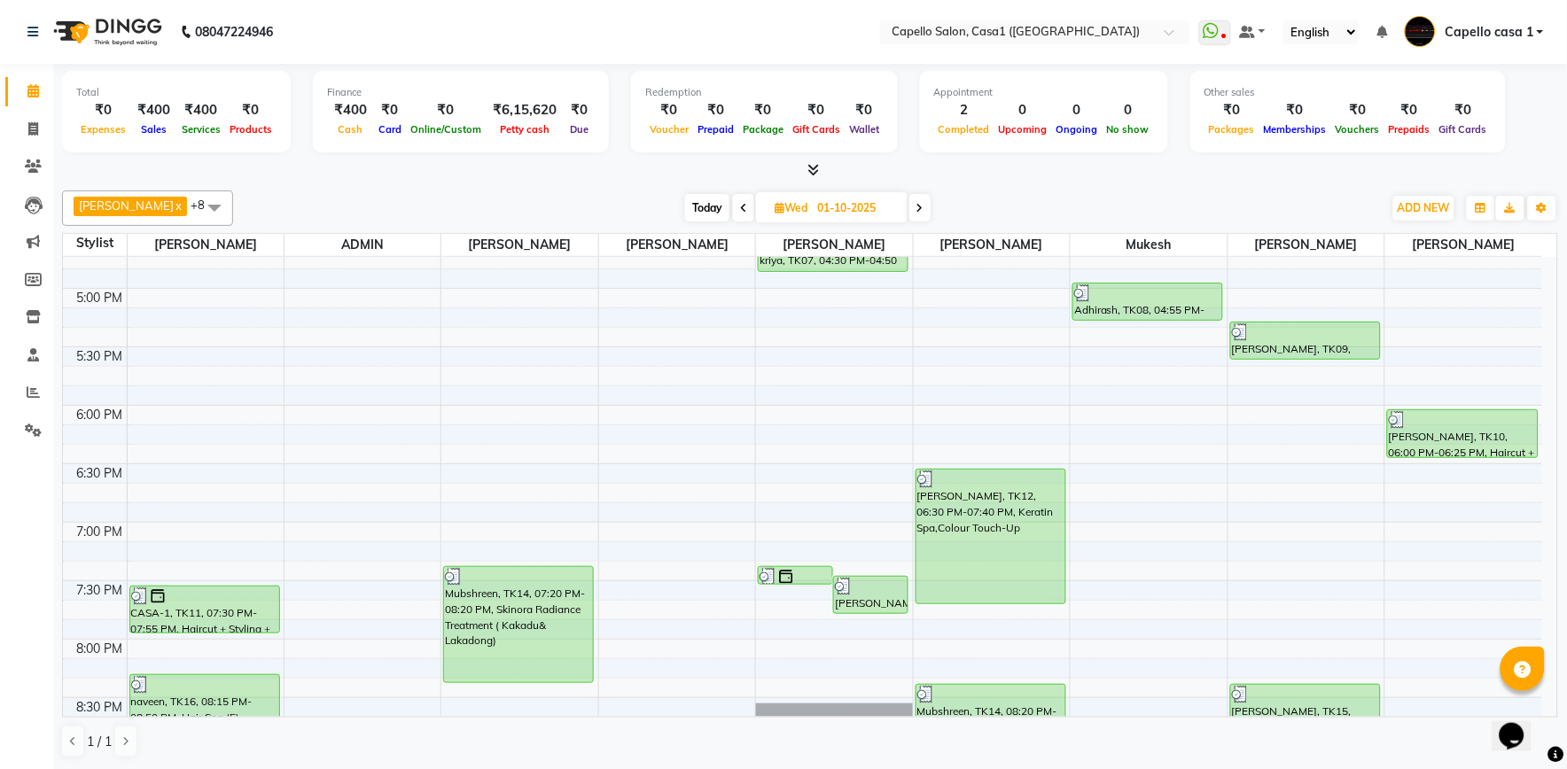
click at [715, 213] on span "Today" at bounding box center [707, 207] width 44 height 27
type input "02-10-2025"
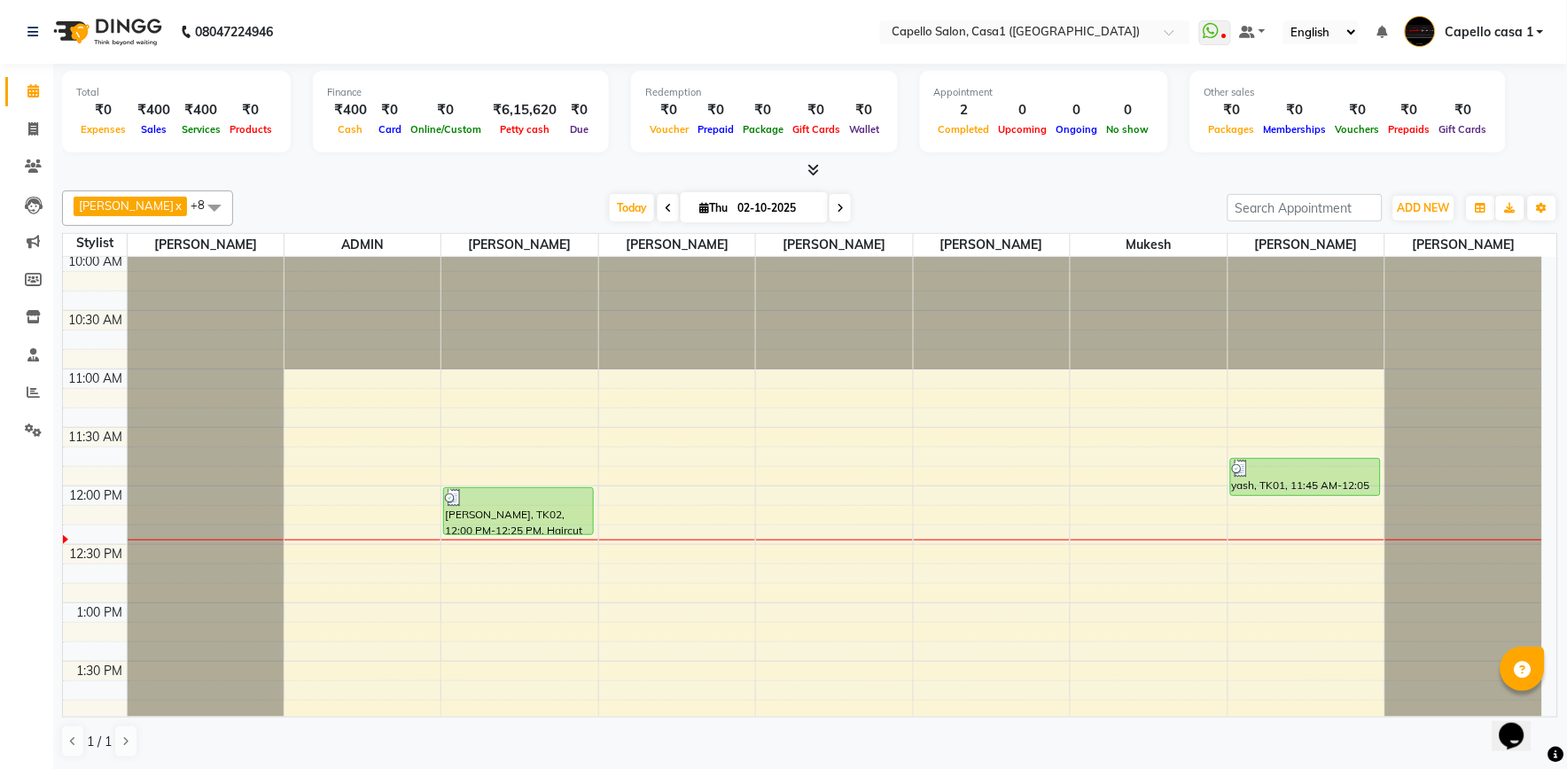
scroll to position [0, 0]
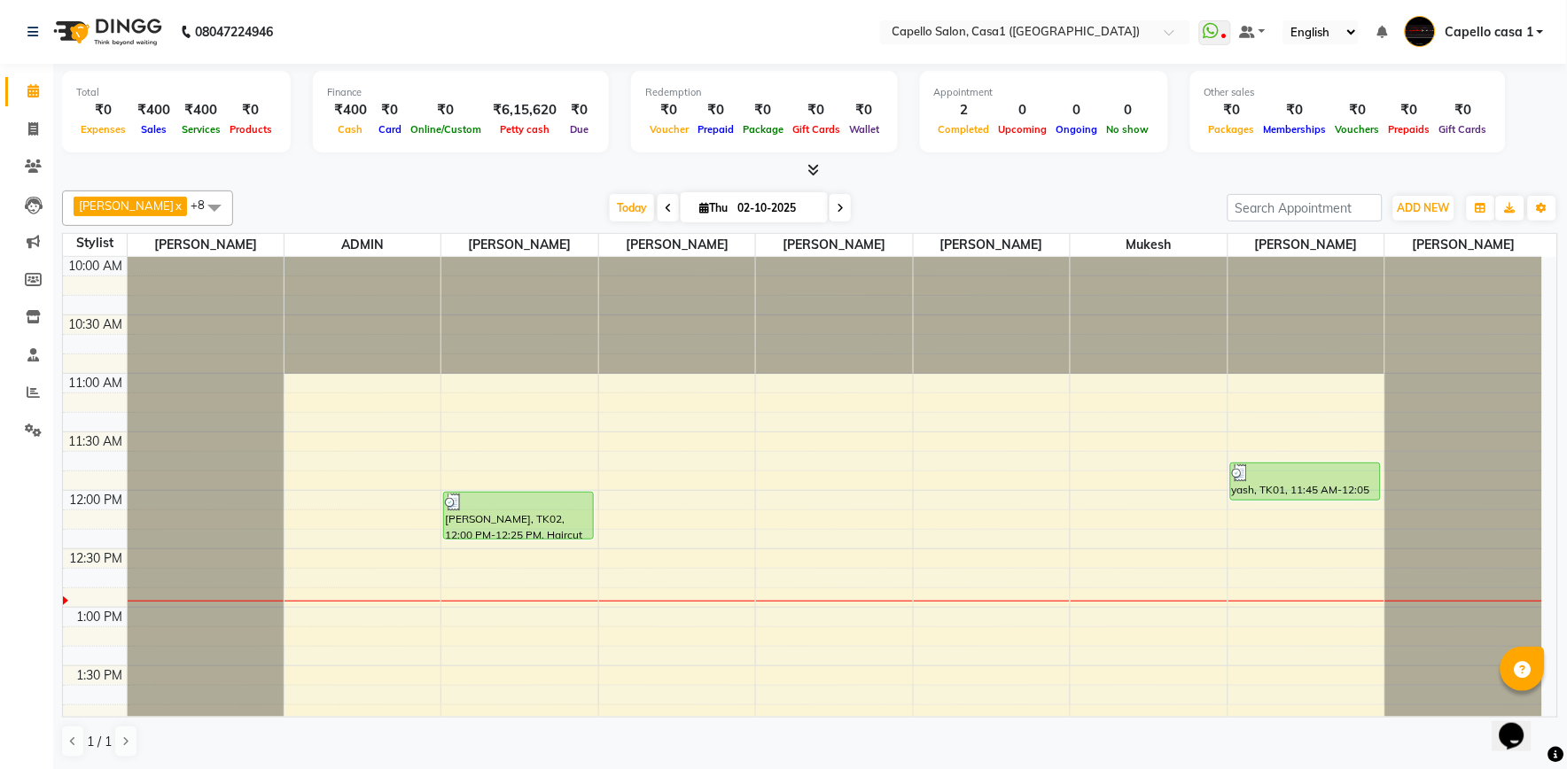
click at [863, 139] on div "Redemption ₹0 Voucher ₹0 Prepaid ₹0 Package ₹0 Gift Cards ₹0 Wallet" at bounding box center [764, 112] width 267 height 82
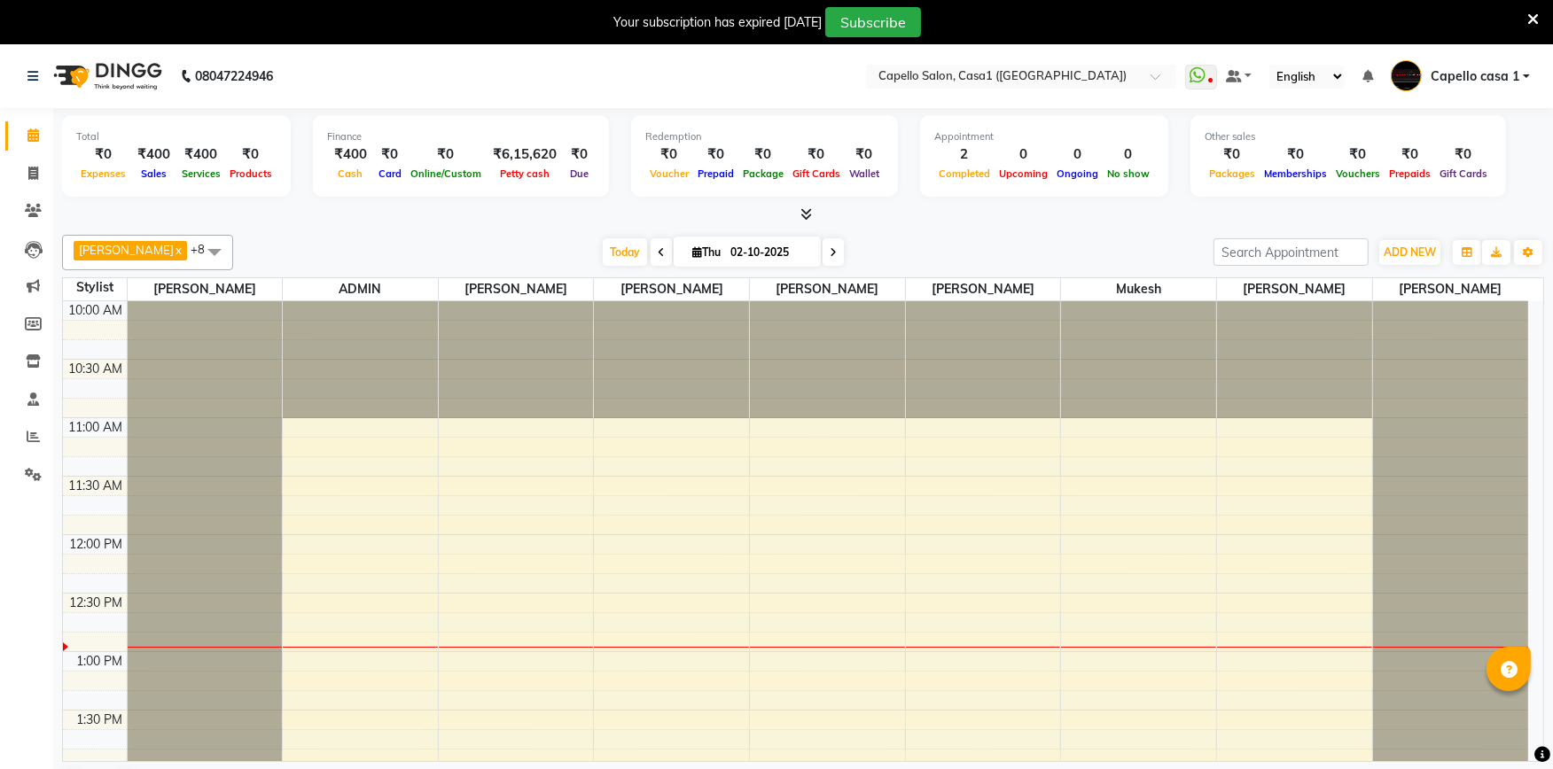
click at [1527, 13] on icon at bounding box center [1533, 20] width 12 height 16
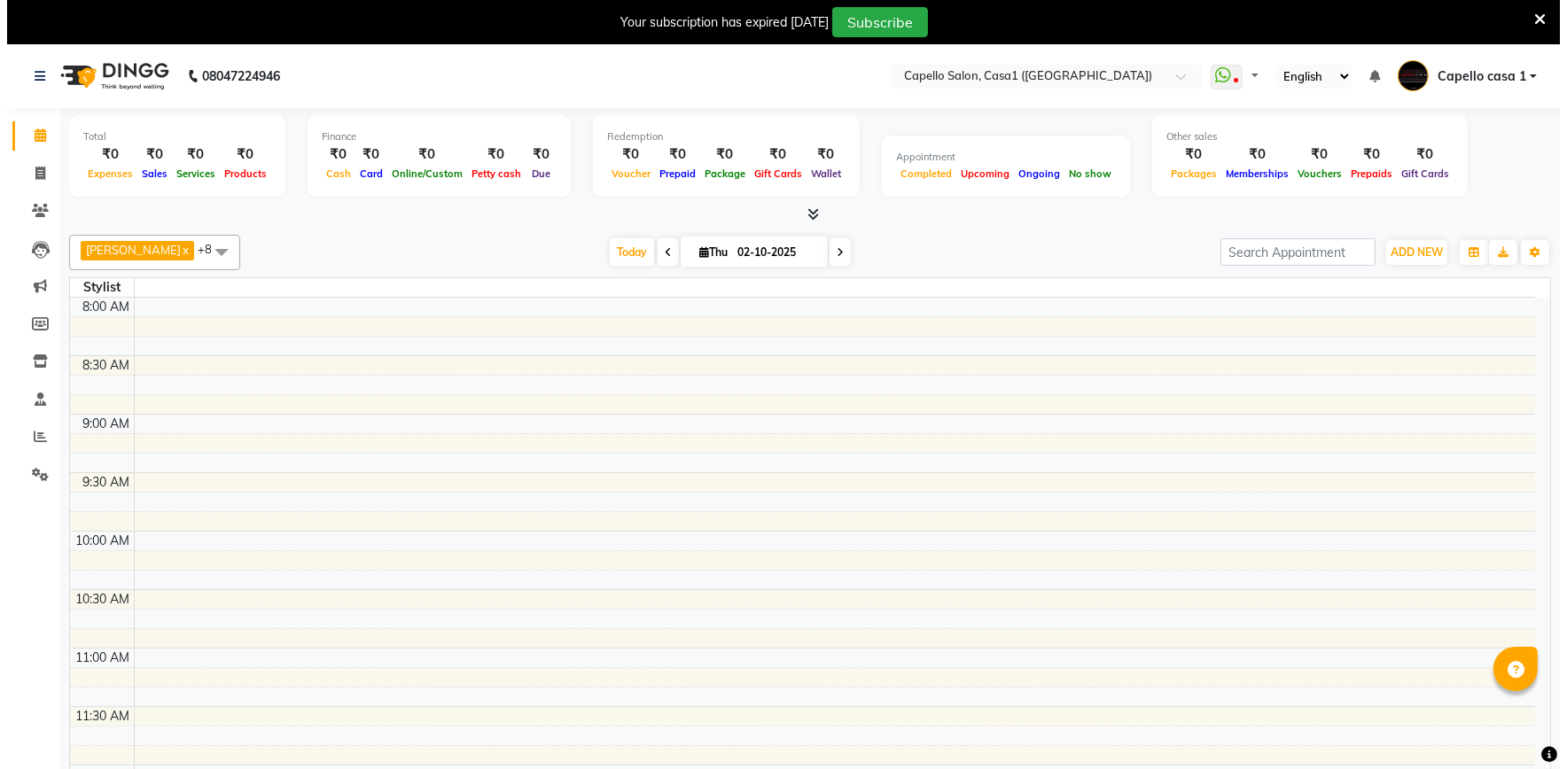
scroll to position [353, 0]
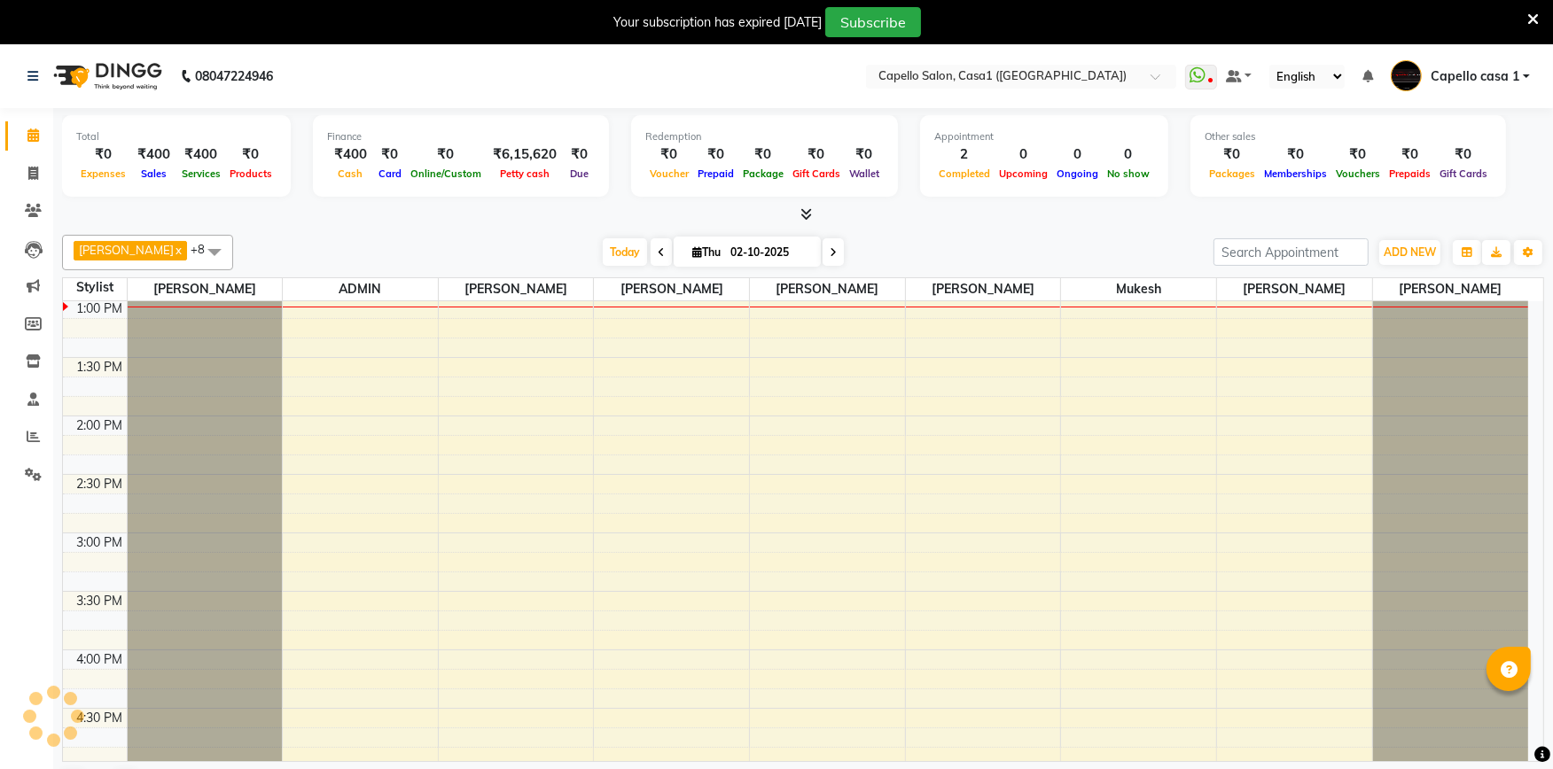
click at [1534, 16] on icon at bounding box center [1533, 20] width 12 height 16
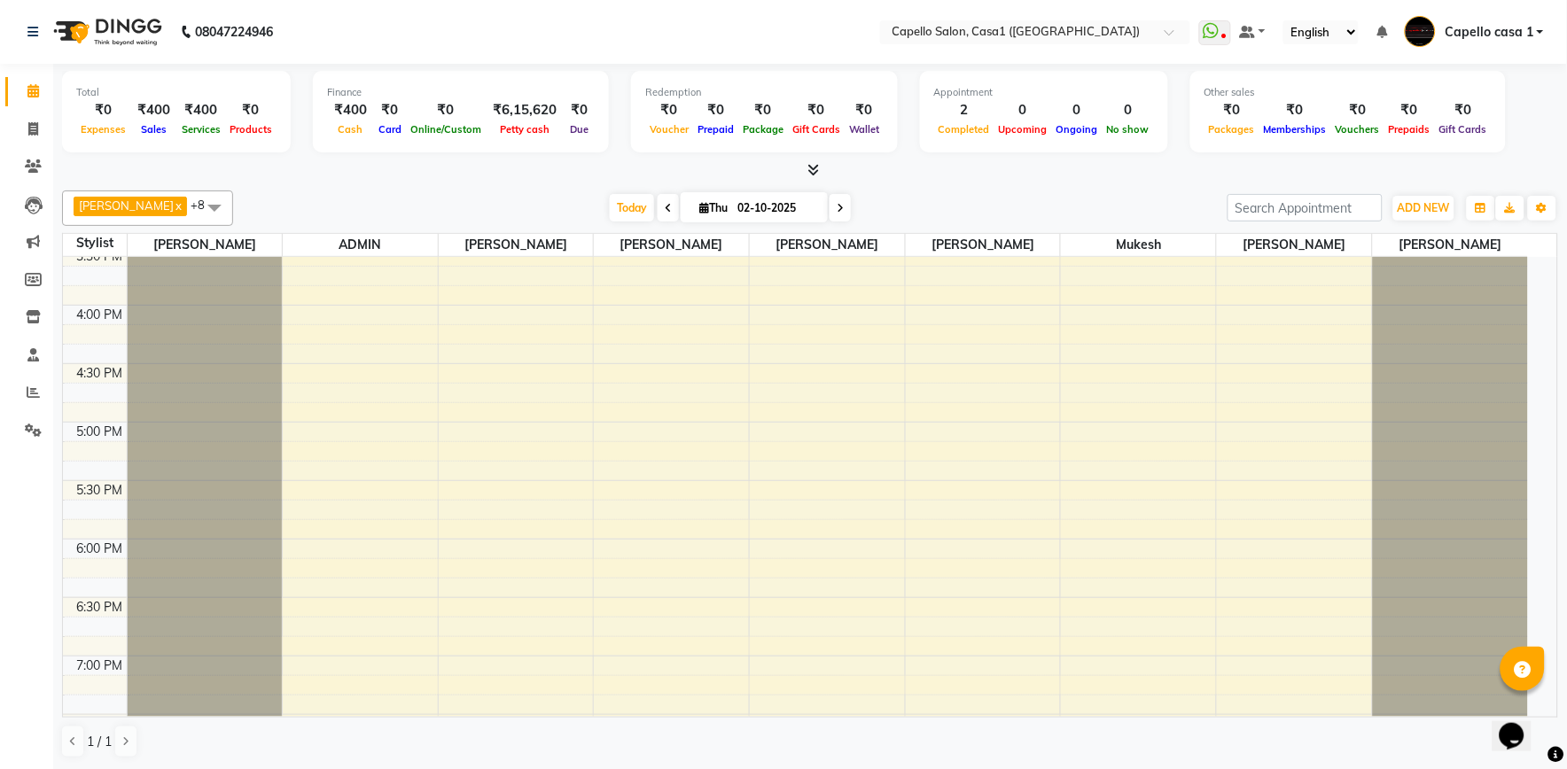
scroll to position [949, 0]
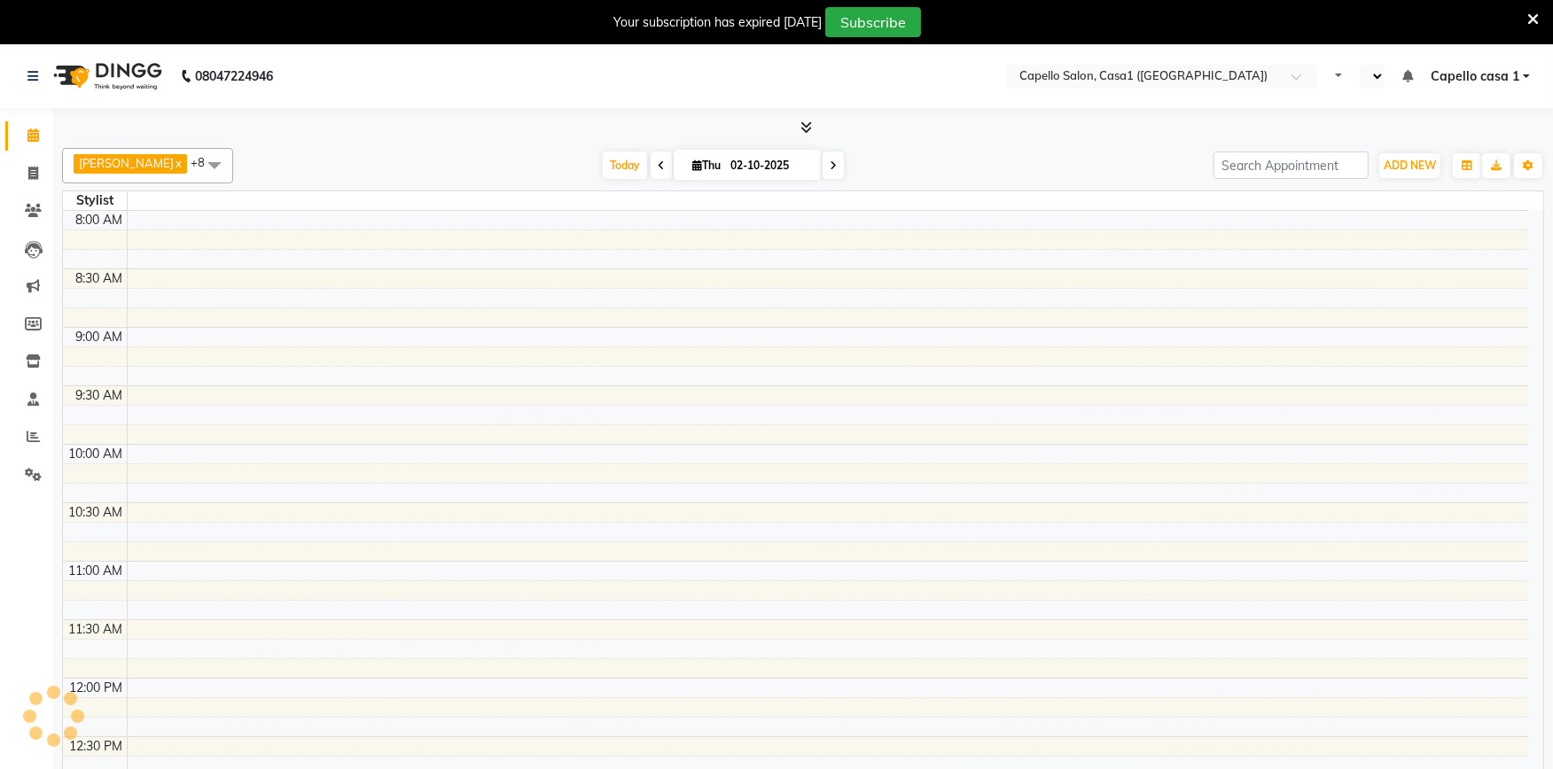
select select "en"
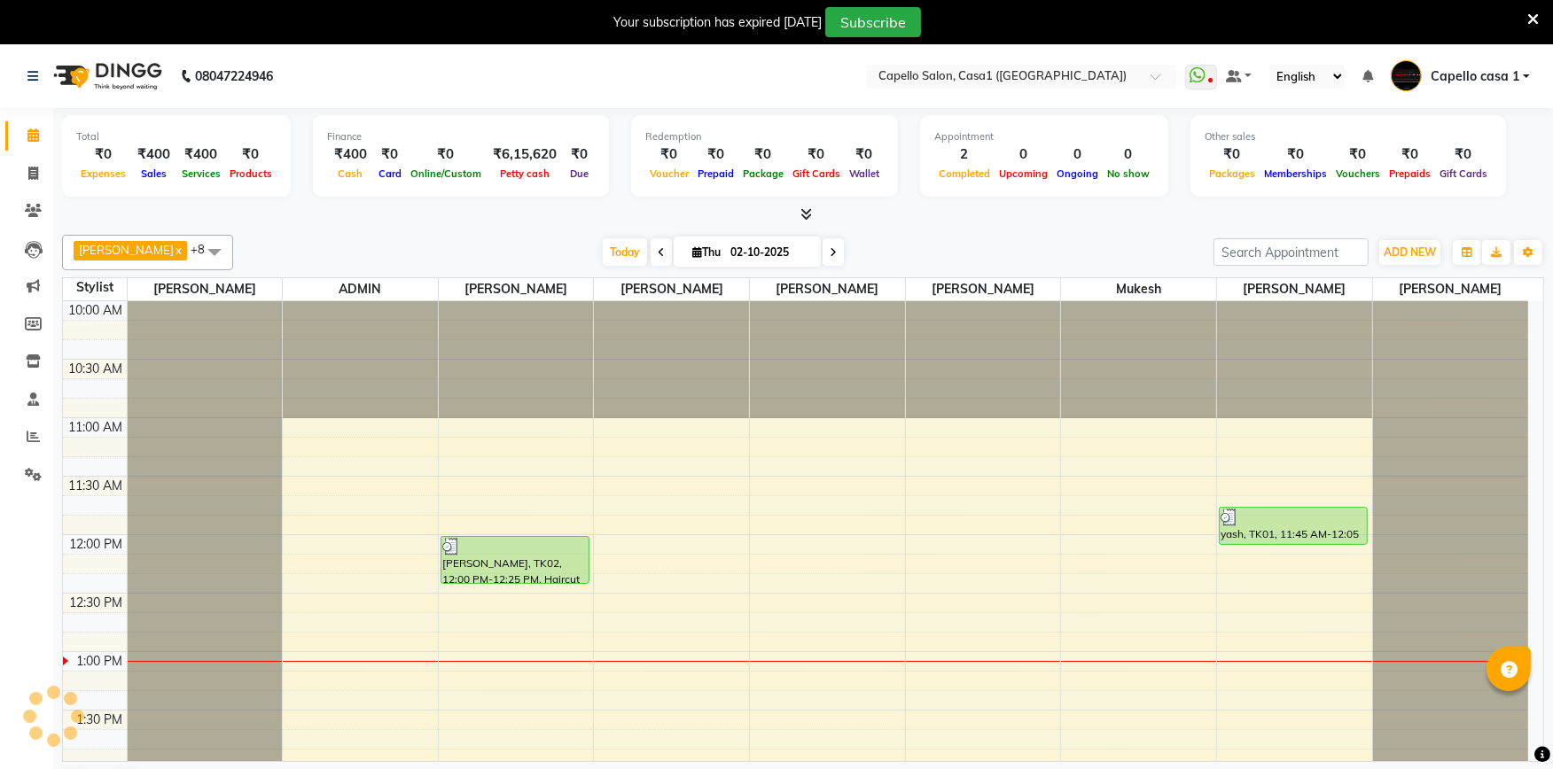
click at [1531, 22] on icon at bounding box center [1533, 20] width 12 height 16
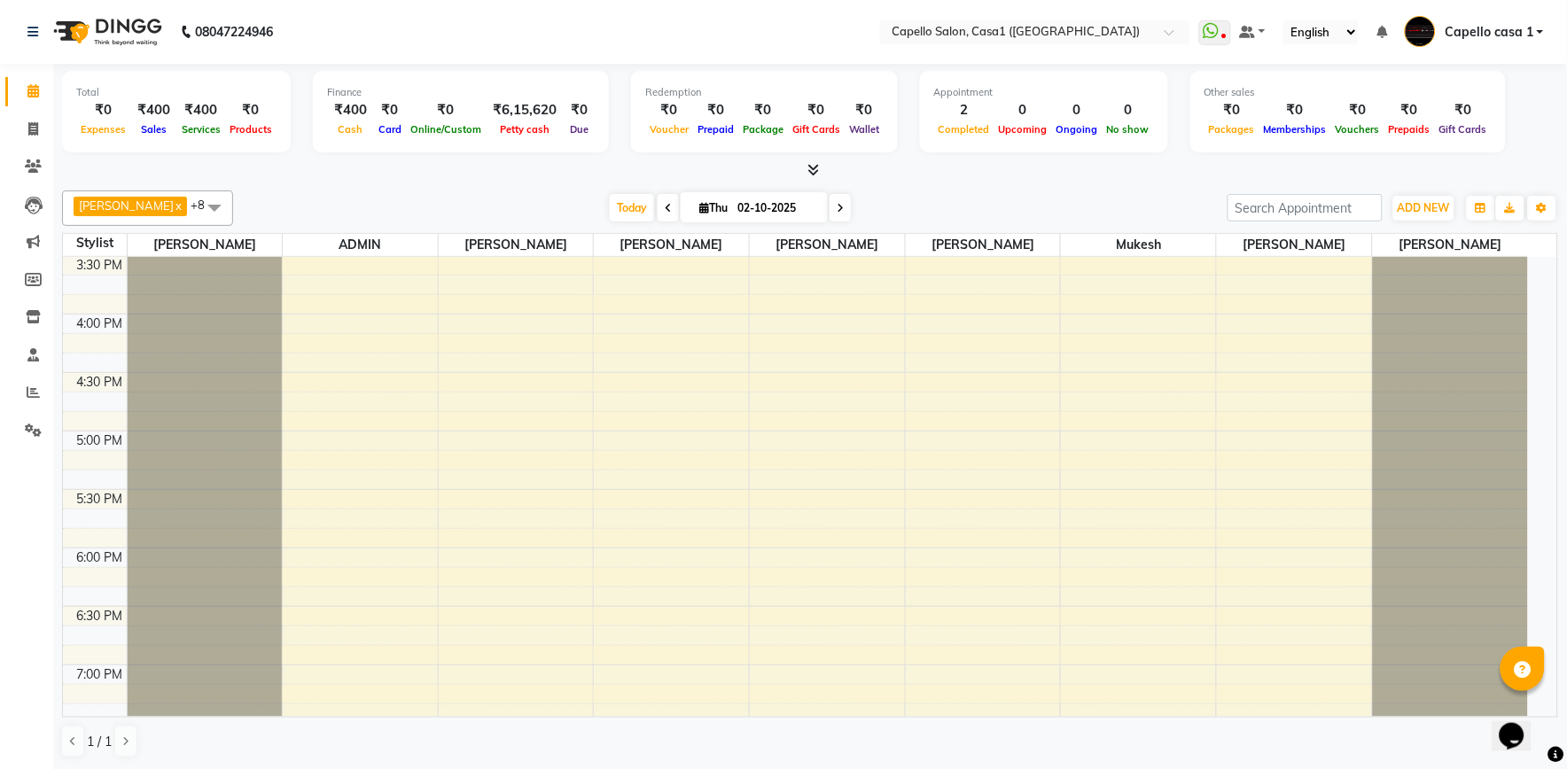
scroll to position [689, 0]
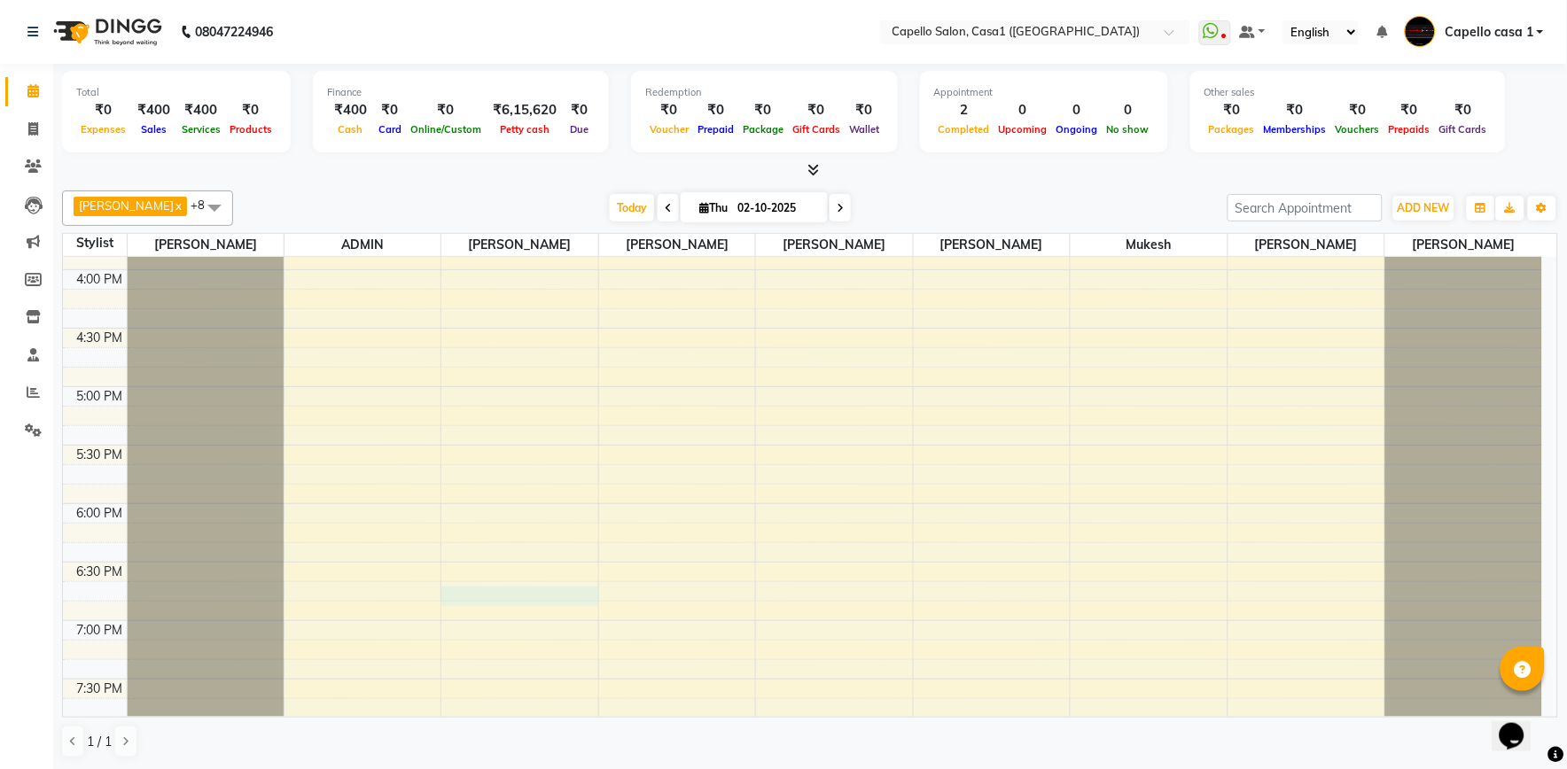
click at [567, 597] on div "10:00 AM 10:30 AM 11:00 AM 11:30 AM 12:00 PM 12:30 PM 1:00 PM 1:30 PM 2:00 PM 2…" at bounding box center [802, 269] width 1479 height 1403
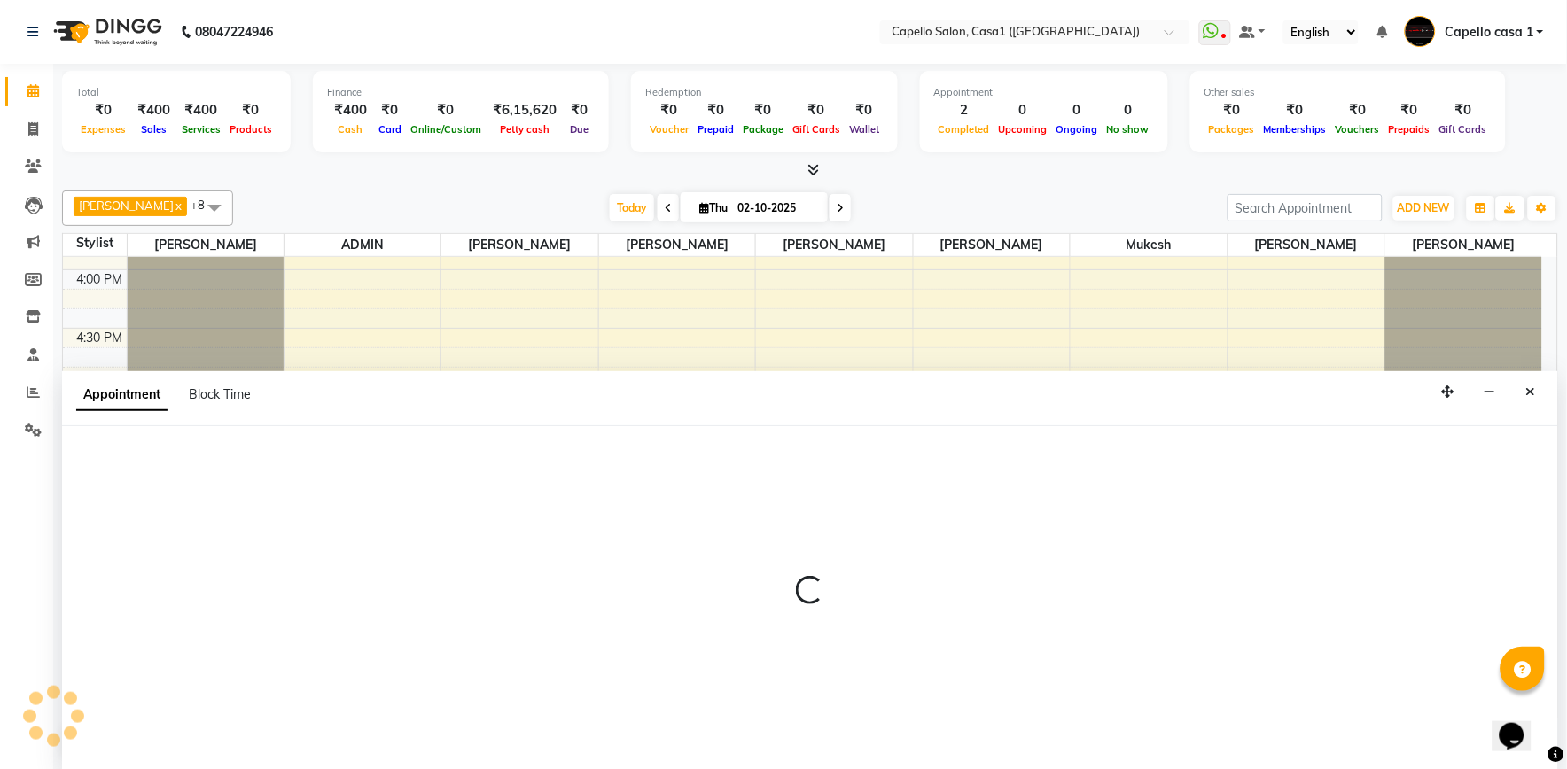
select select "59000"
select select "1125"
select select "tentative"
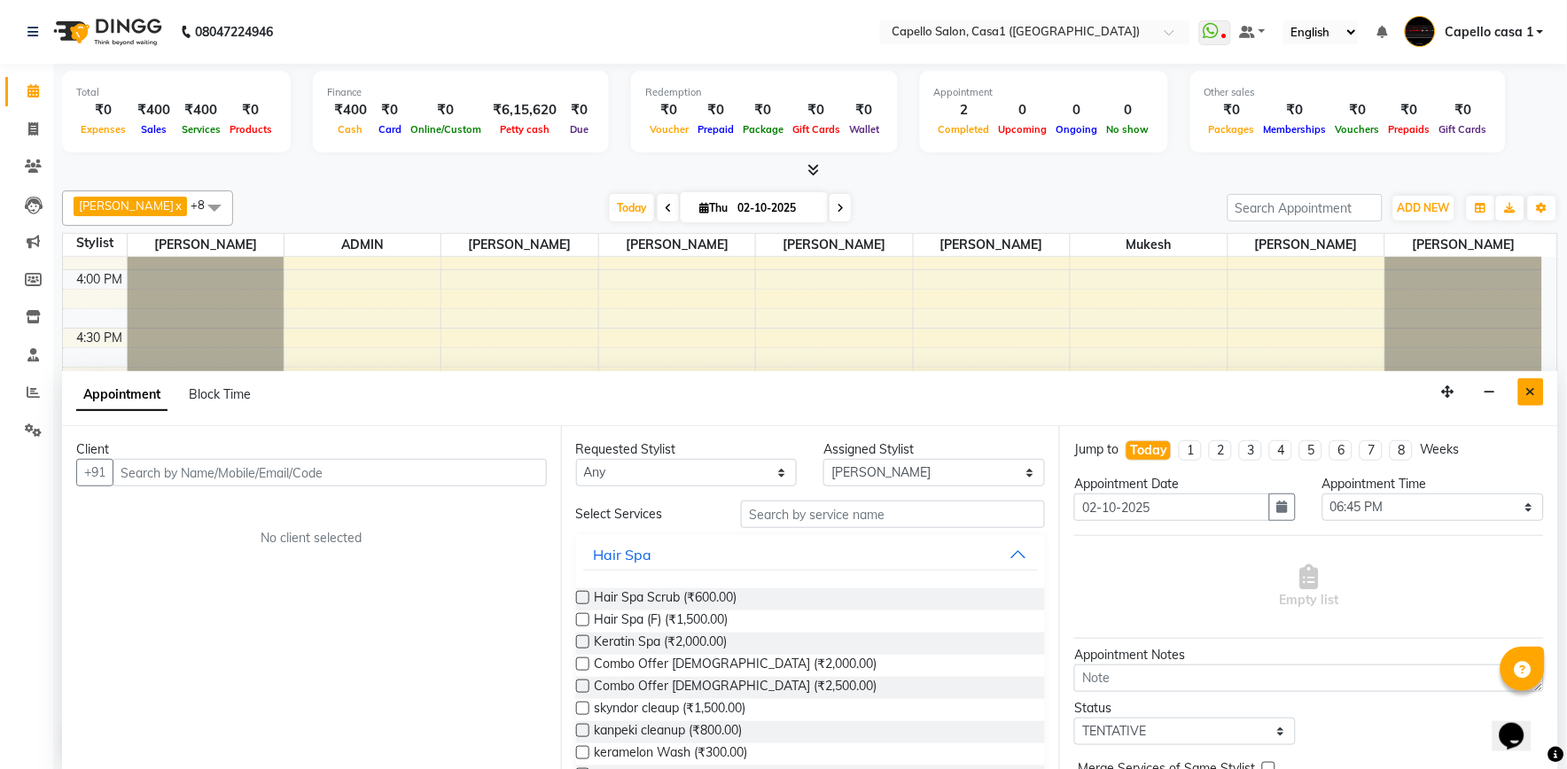
click at [1523, 388] on button "Close" at bounding box center [1531, 391] width 26 height 27
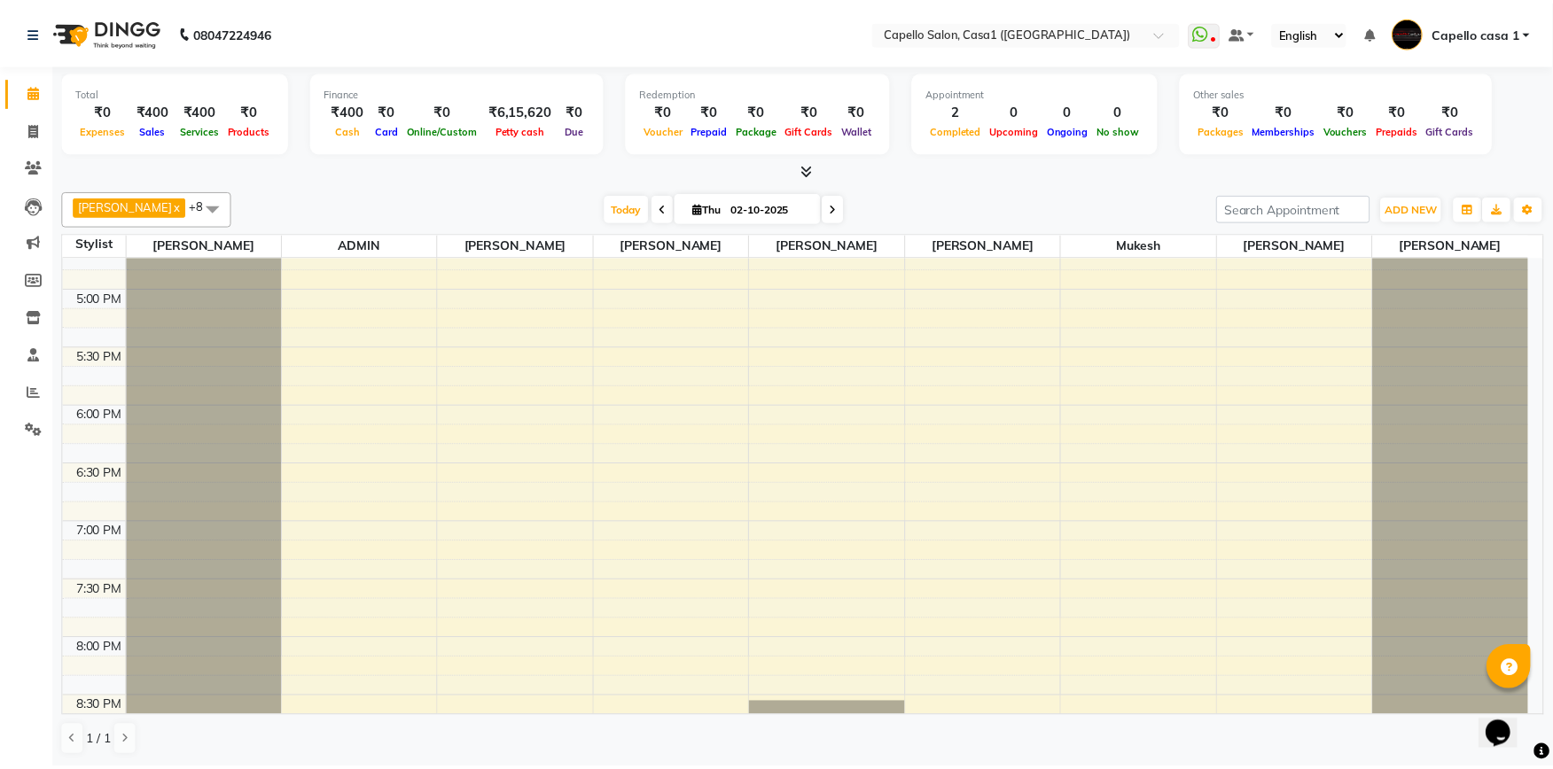
scroll to position [949, 0]
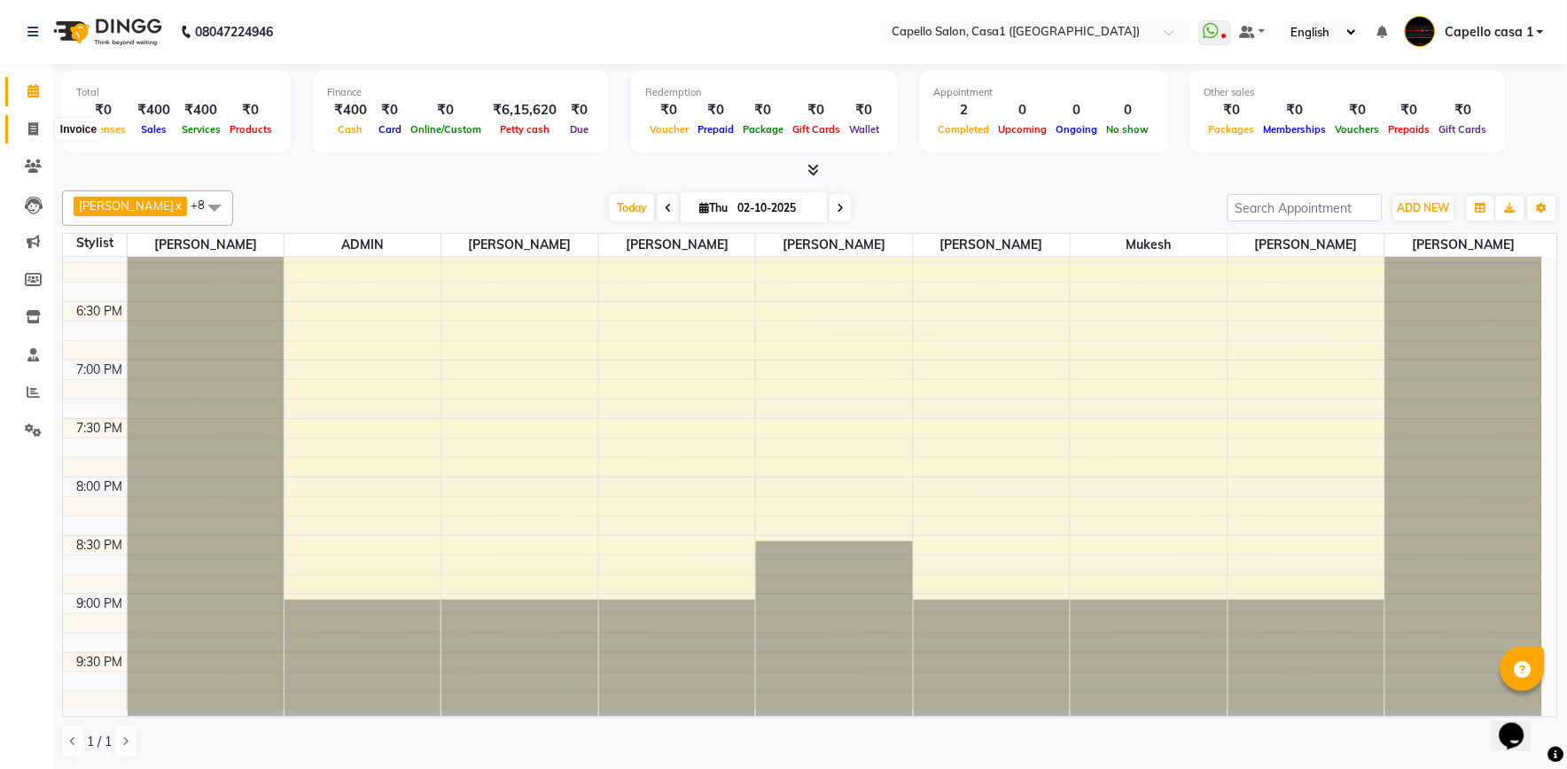
click at [28, 129] on icon at bounding box center [33, 128] width 10 height 13
select select "service"
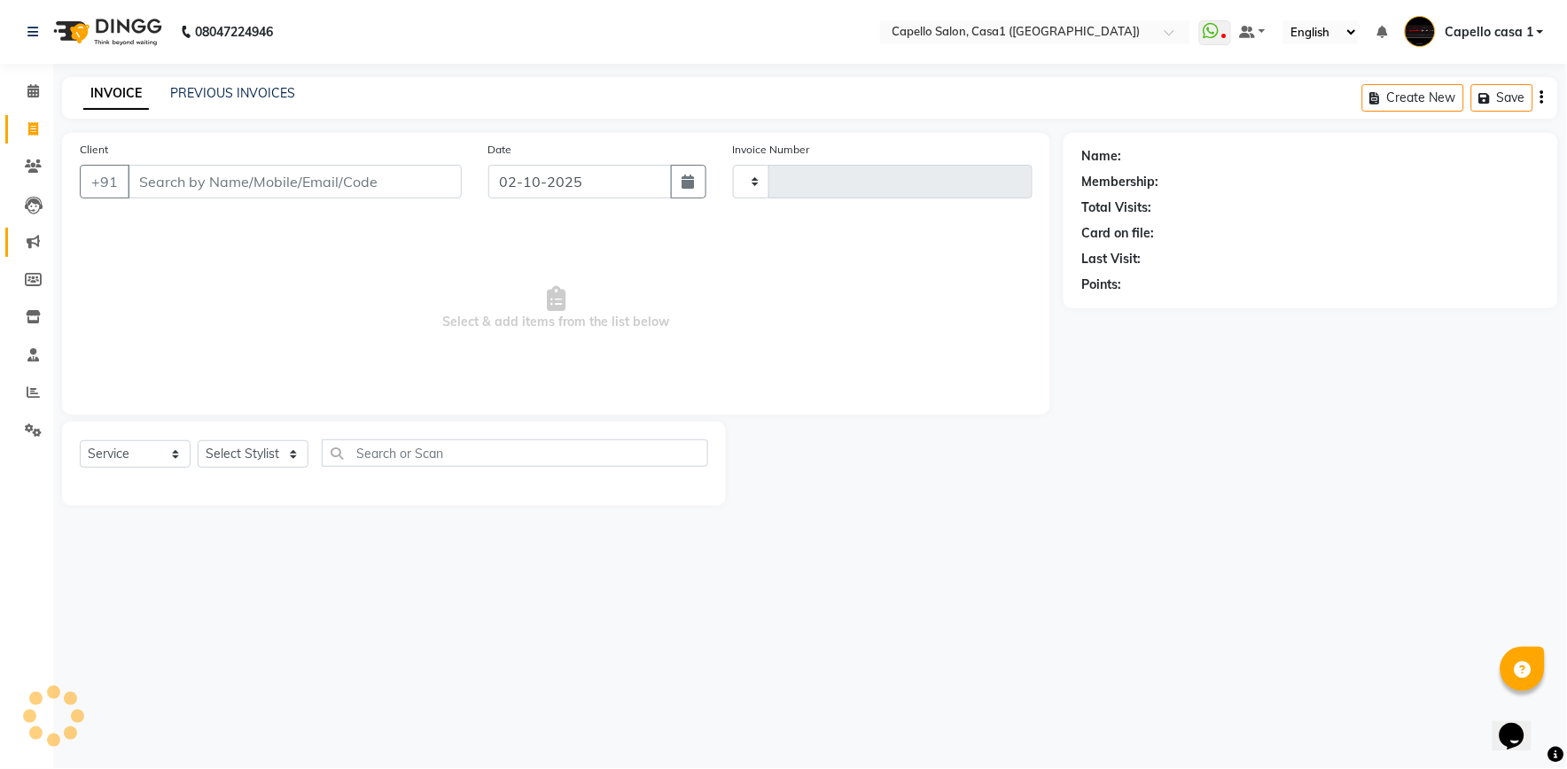
type input "3778"
select select "846"
click at [249, 456] on select "Select Stylist" at bounding box center [253, 454] width 111 height 27
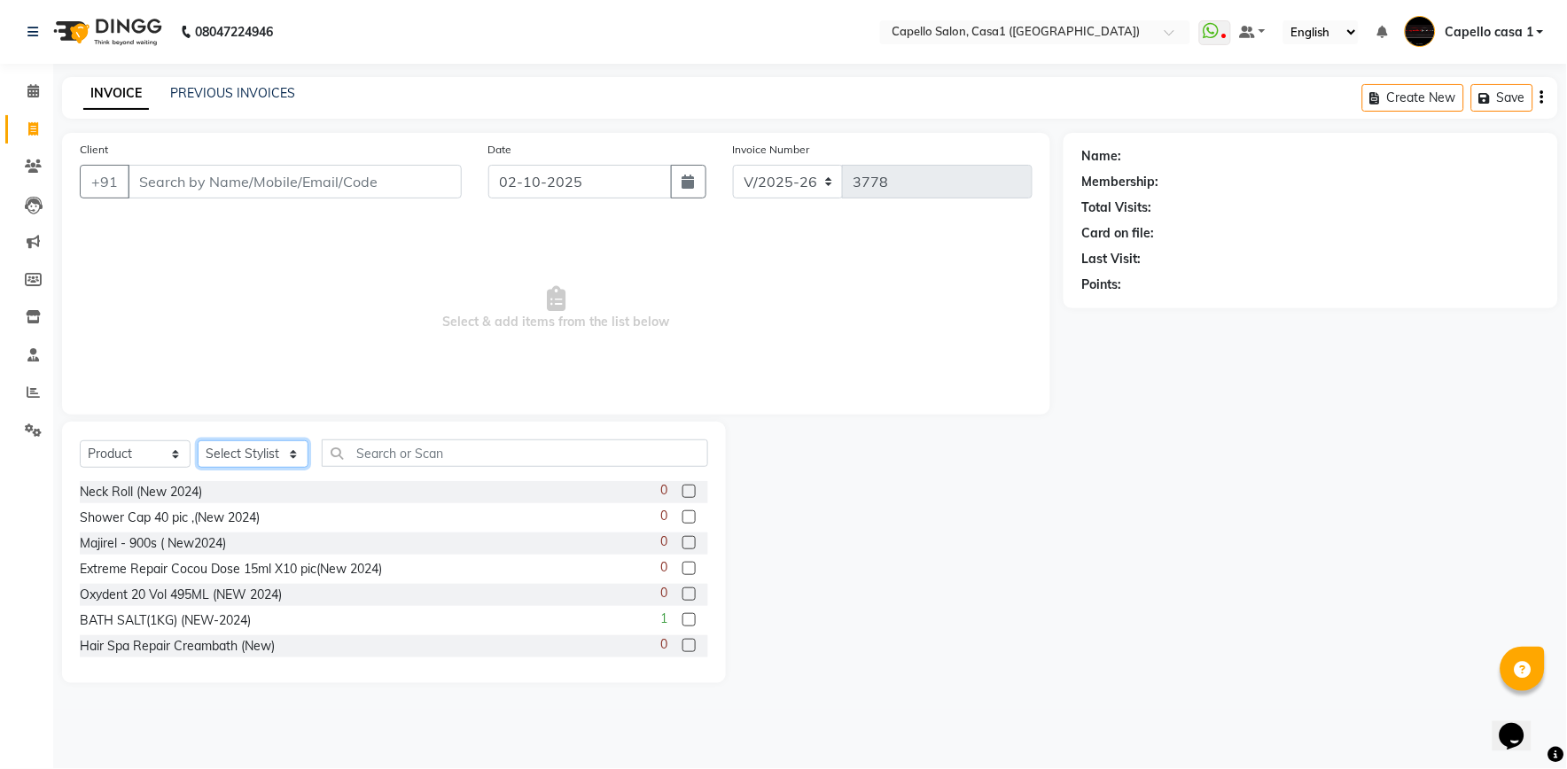
drag, startPoint x: 249, startPoint y: 456, endPoint x: 220, endPoint y: 457, distance: 29.3
click at [249, 456] on select "Select Stylist aayush ADMIN Akash Chawale Capello casa 1 Harsh Nagture Mukesh N…" at bounding box center [253, 454] width 111 height 27
click at [122, 452] on select "Select Service Product Membership Package Voucher Prepaid Gift Card" at bounding box center [135, 454] width 111 height 27
select select "service"
click at [80, 441] on select "Select Service Product Membership Package Voucher Prepaid Gift Card" at bounding box center [135, 454] width 111 height 27
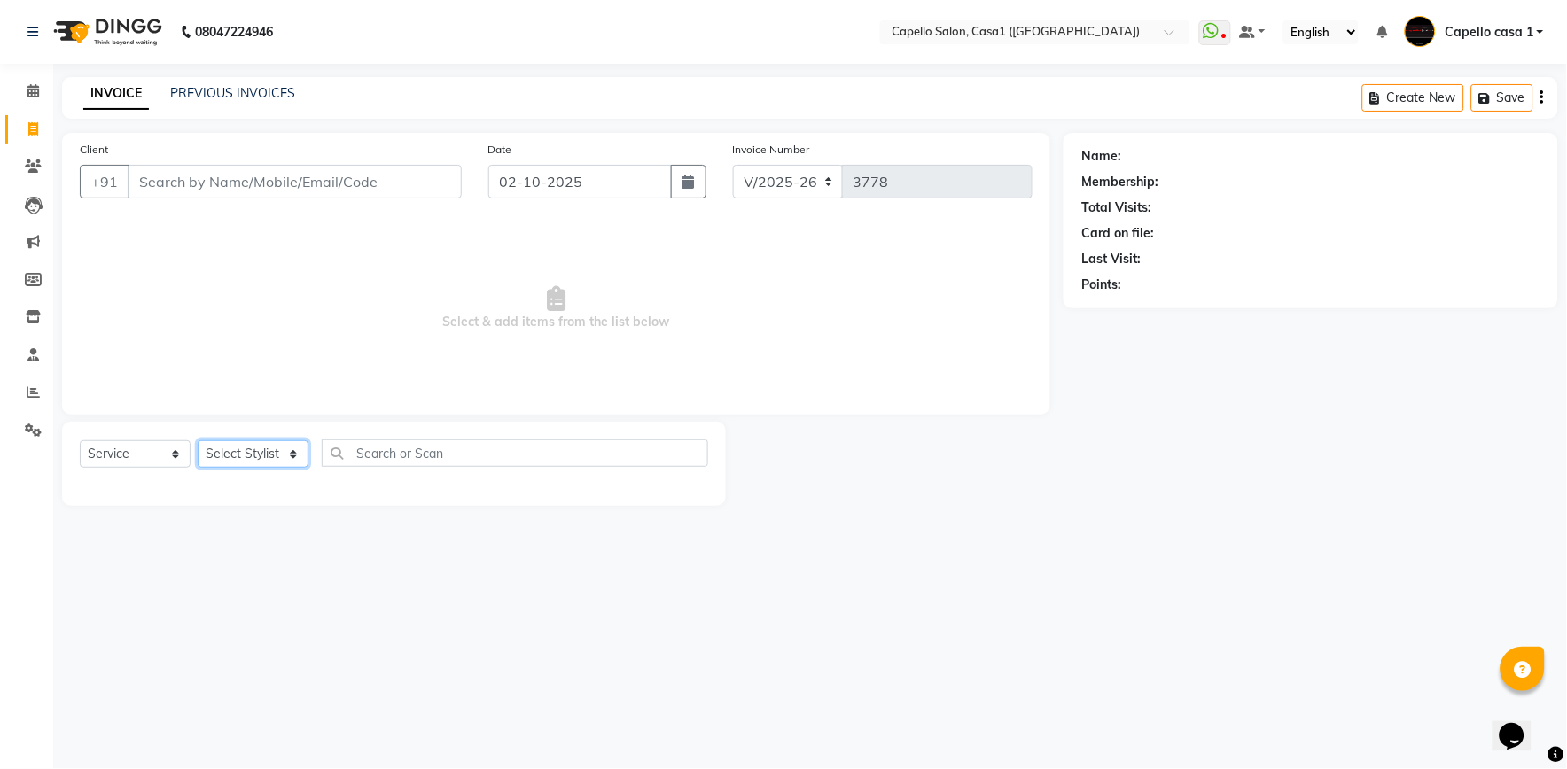
click at [216, 453] on select "Select Stylist aayush ADMIN Akash Chawale Capello casa 1 Harsh Nagture Mukesh N…" at bounding box center [253, 454] width 111 height 27
select select "92435"
click at [198, 441] on select "Select Stylist aayush ADMIN Akash Chawale Capello casa 1 Harsh Nagture Mukesh N…" at bounding box center [253, 454] width 111 height 27
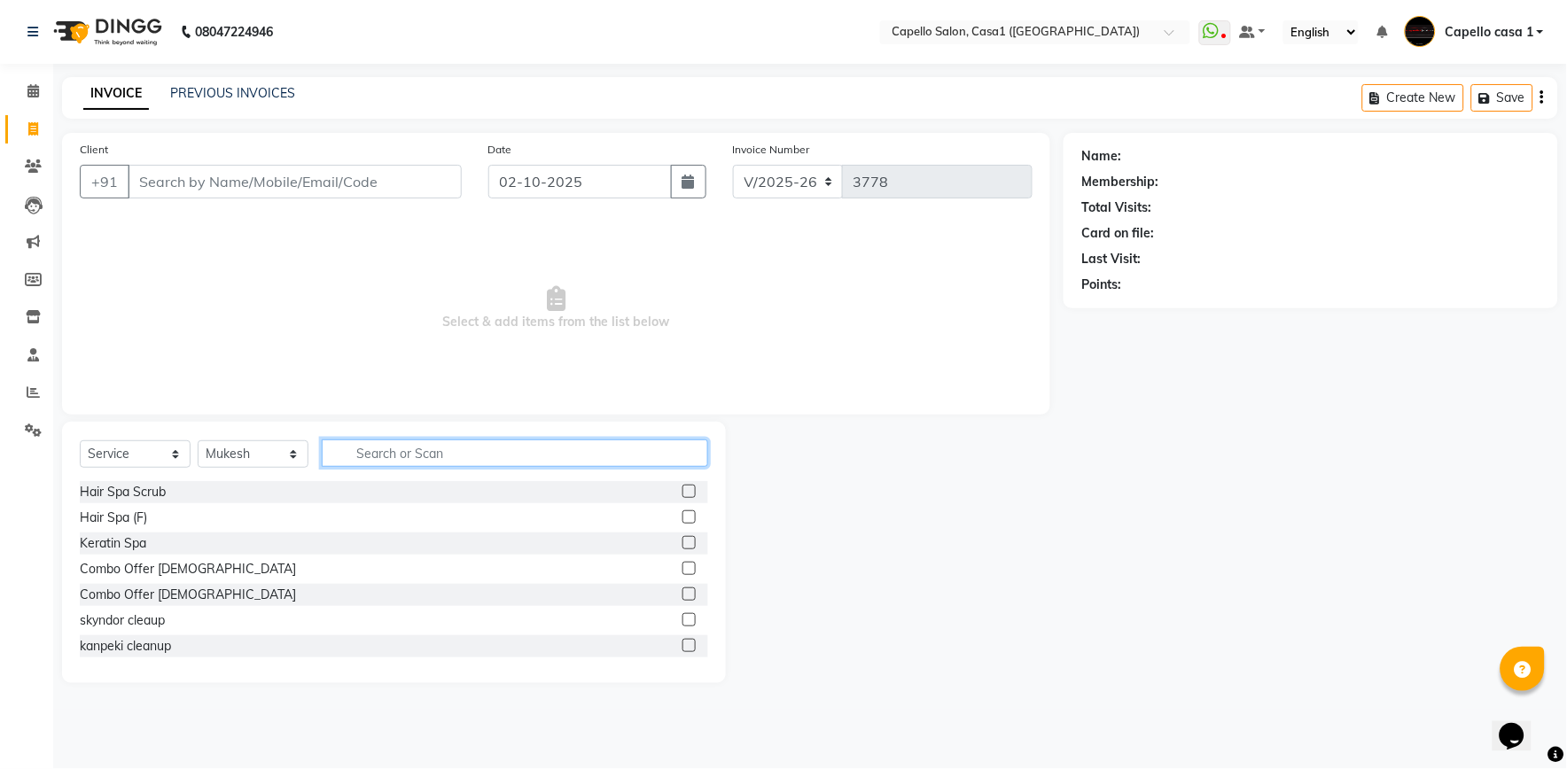
click at [362, 440] on input "text" at bounding box center [515, 453] width 386 height 27
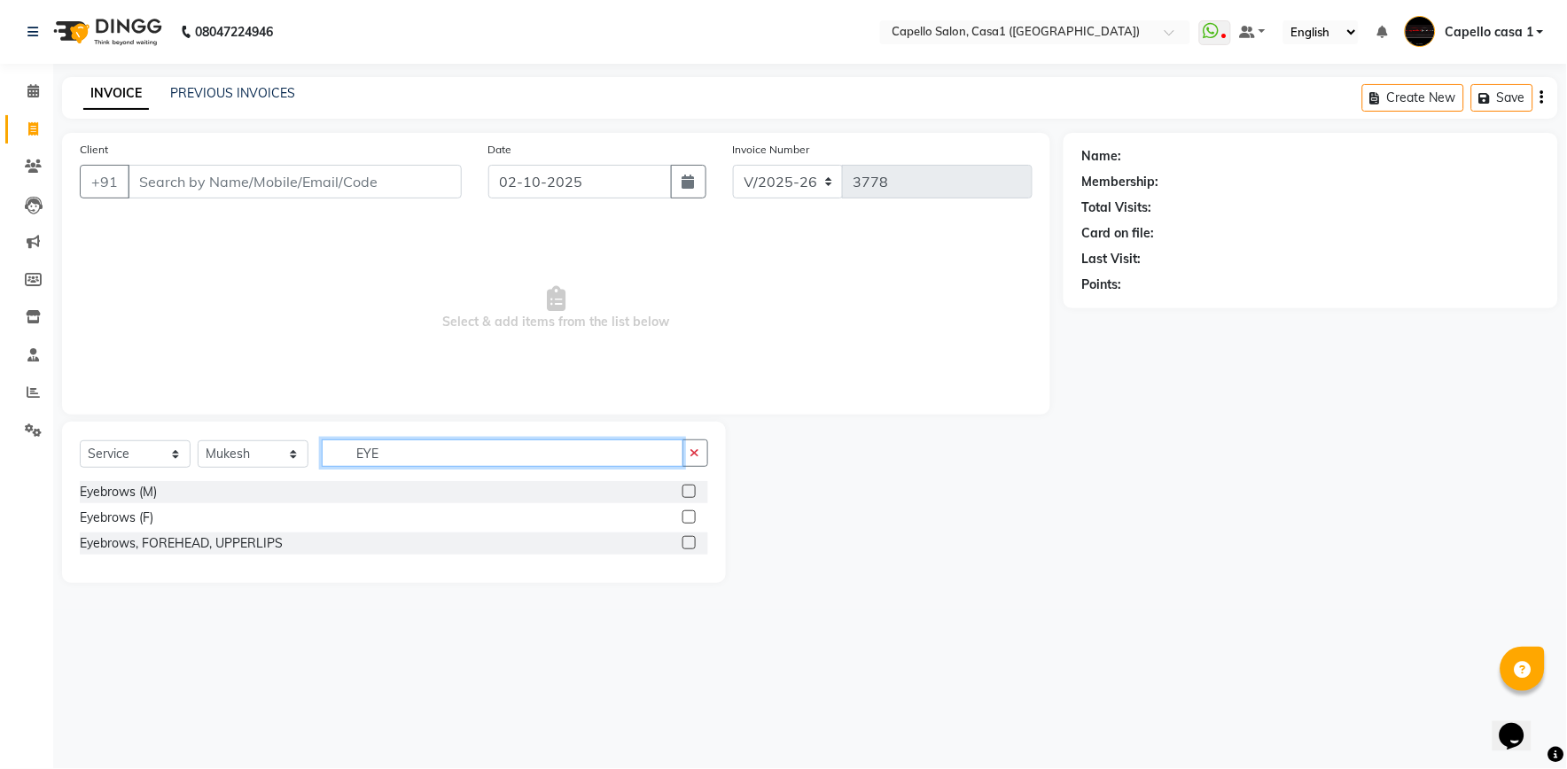
type input "EYE"
drag, startPoint x: 687, startPoint y: 490, endPoint x: 651, endPoint y: 456, distance: 48.9
click at [685, 489] on label at bounding box center [688, 491] width 13 height 13
click at [685, 489] on input "checkbox" at bounding box center [688, 493] width 12 height 12
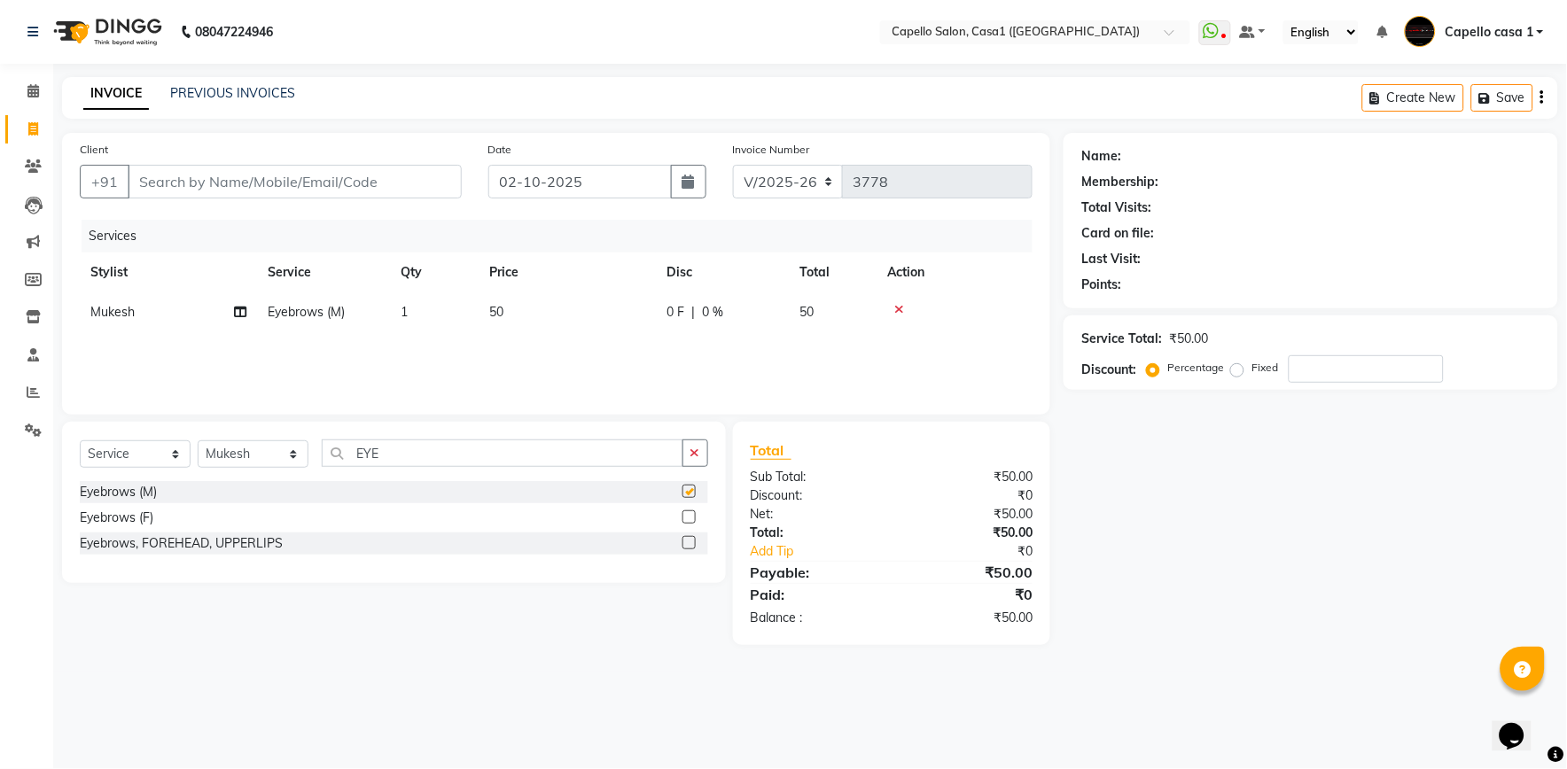
checkbox input "false"
click at [195, 178] on input "Client" at bounding box center [295, 182] width 334 height 34
type input "9"
type input "0"
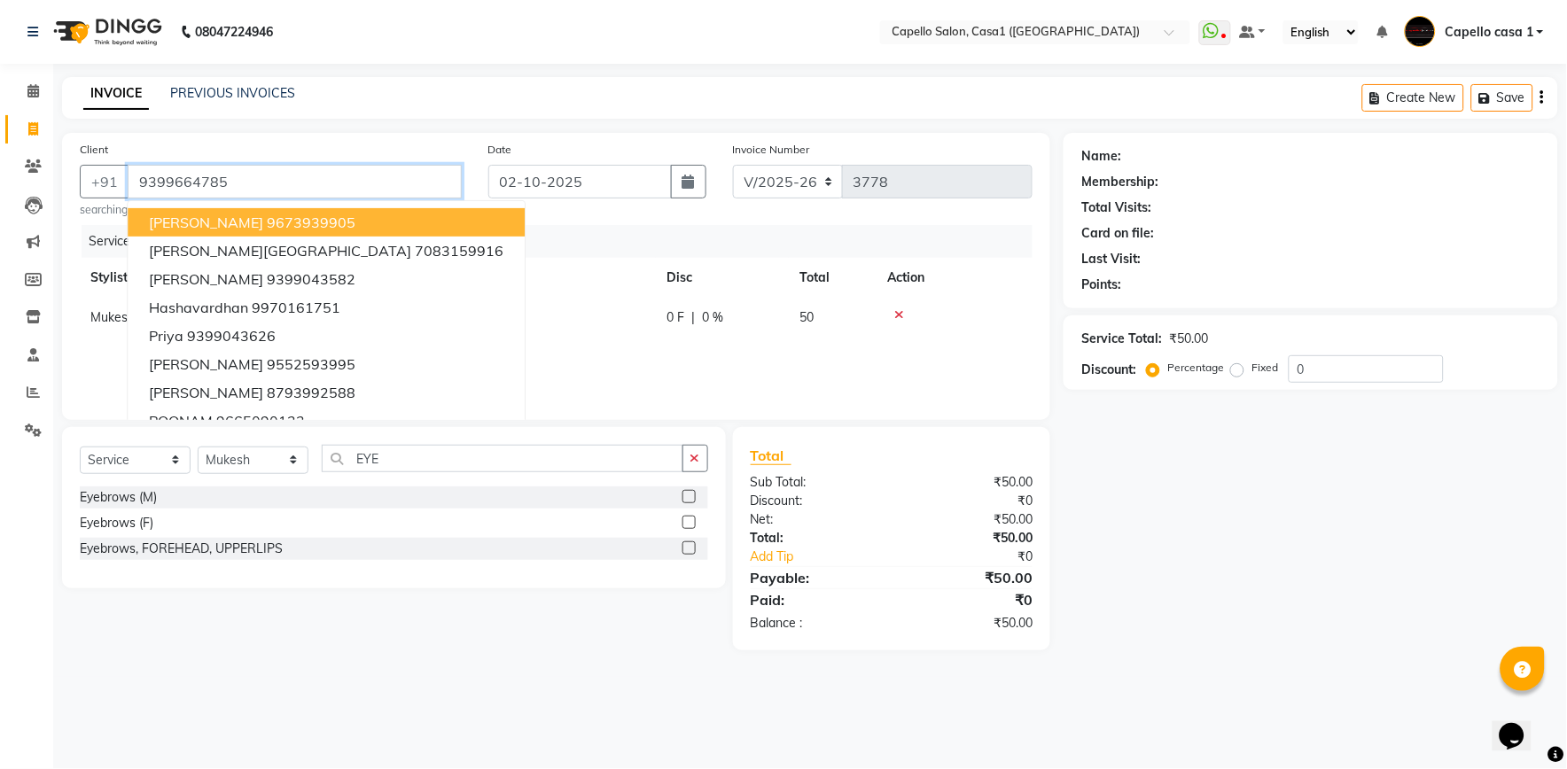
type input "9399664785"
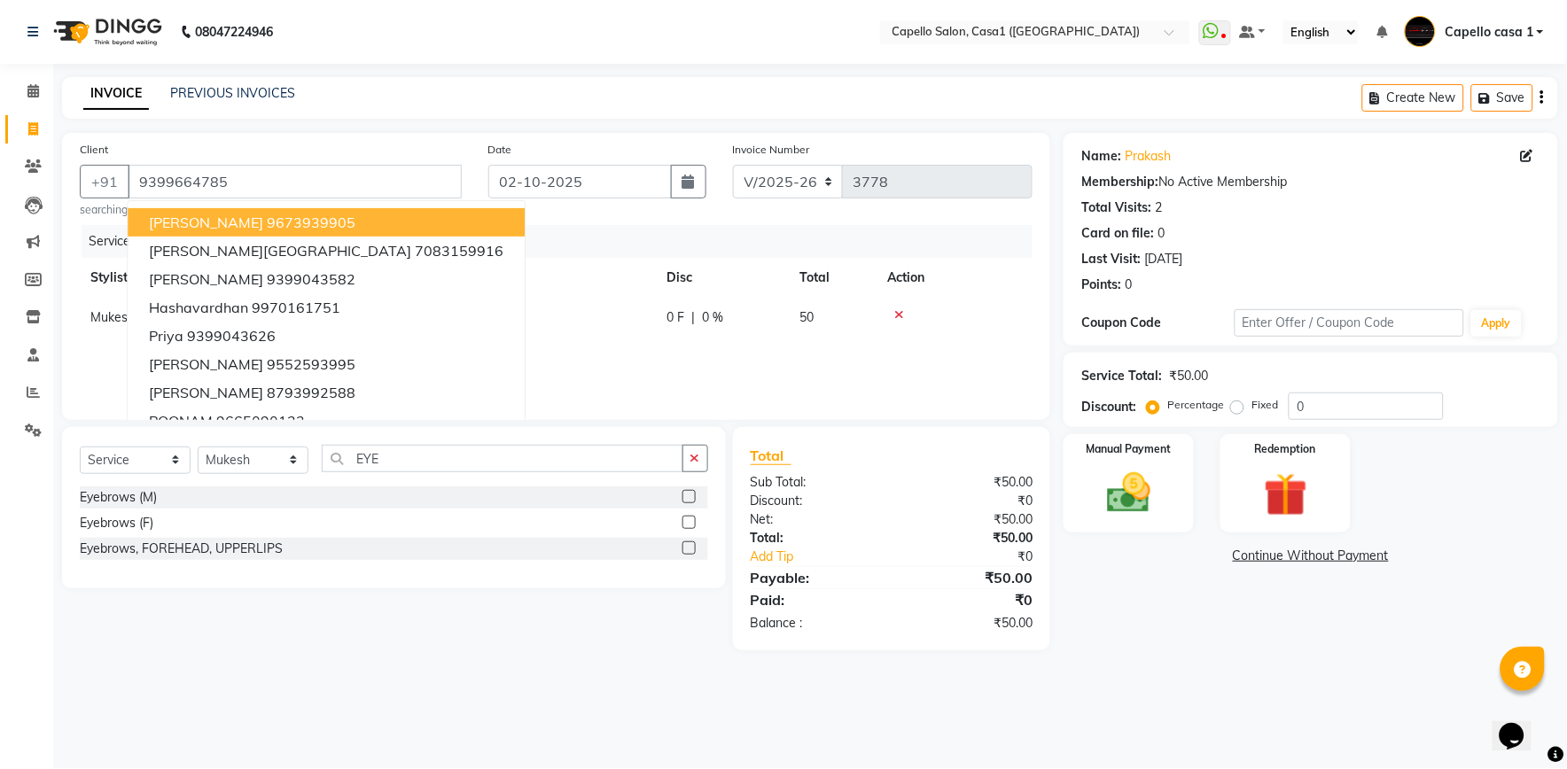
click at [541, 359] on div "Services Stylist Service Qty Price Disc Total Action Mukesh Eyebrows (M) 1 50 0…" at bounding box center [556, 313] width 953 height 177
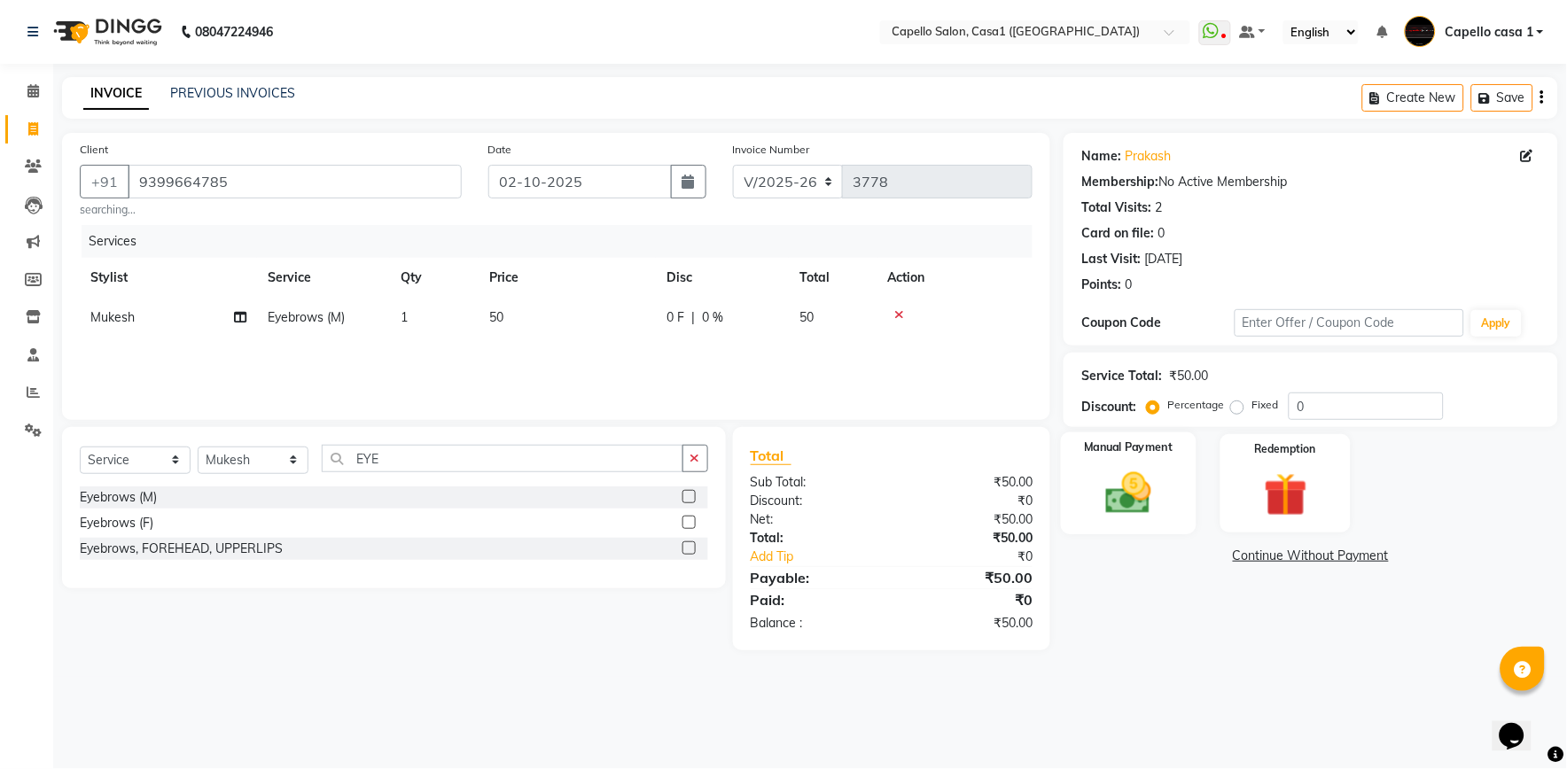
click at [1147, 509] on img at bounding box center [1129, 493] width 74 height 52
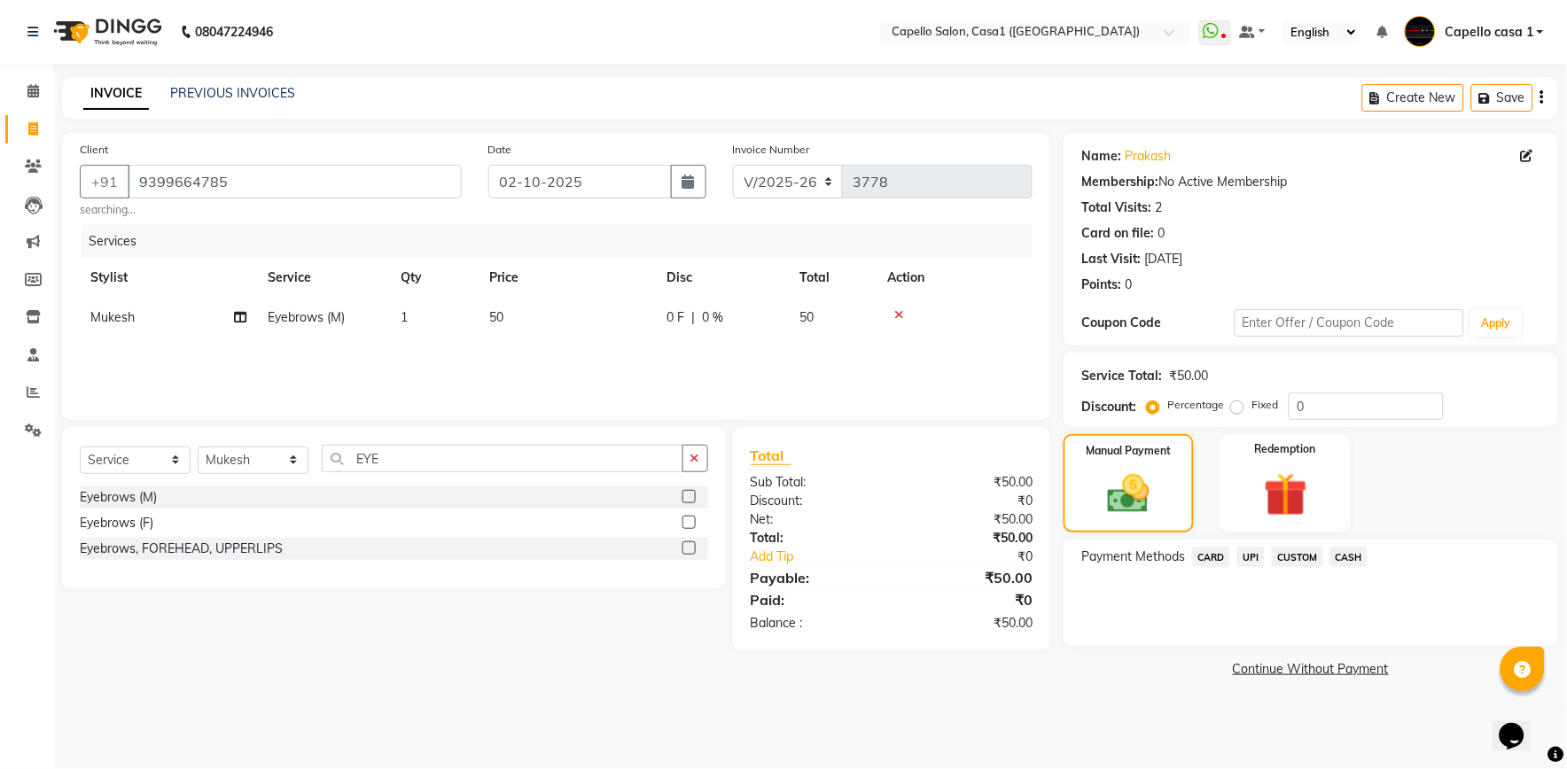
click at [1361, 554] on span "CASH" at bounding box center [1349, 557] width 38 height 20
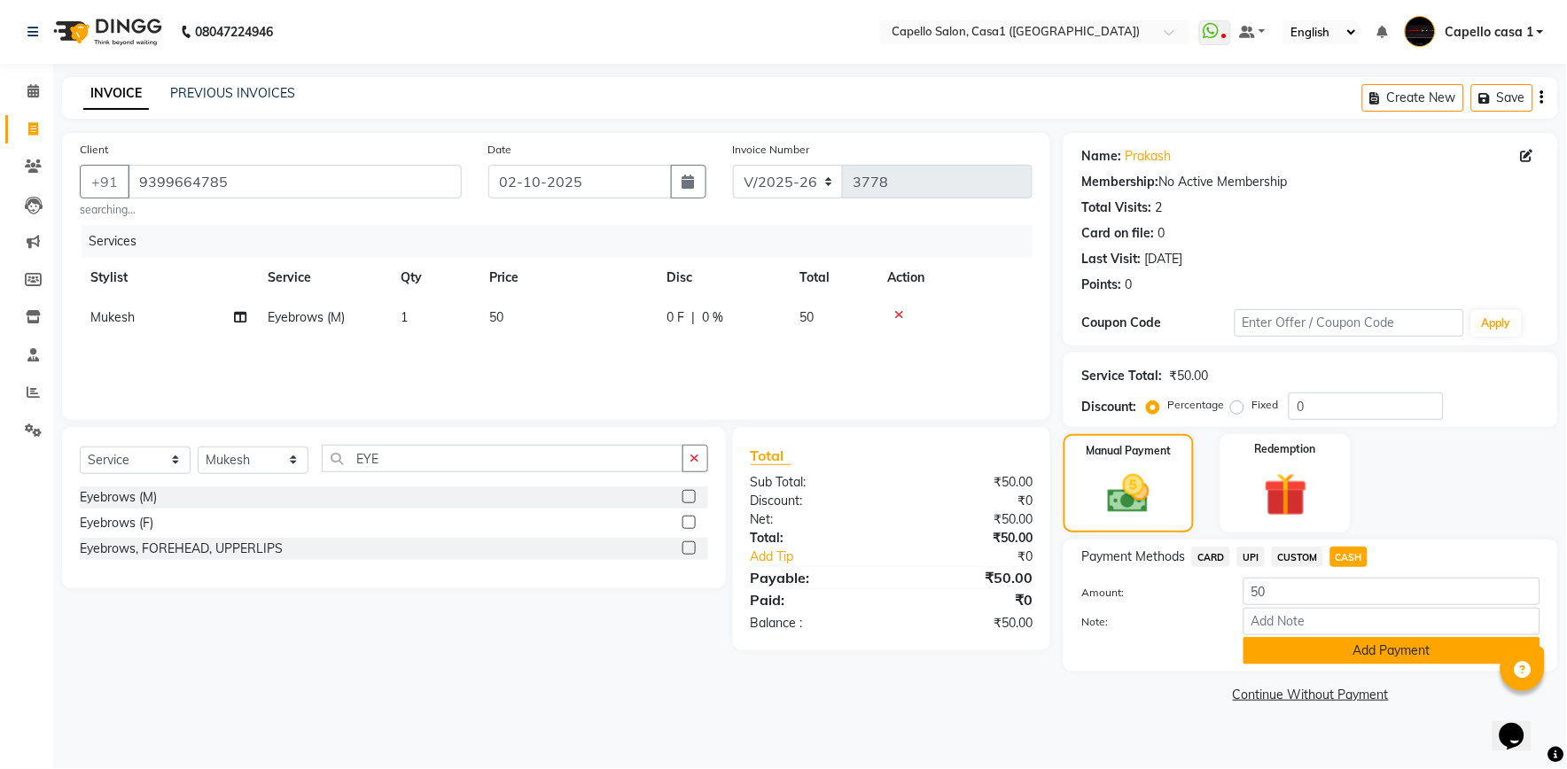
click at [1322, 648] on button "Add Payment" at bounding box center [1392, 650] width 297 height 27
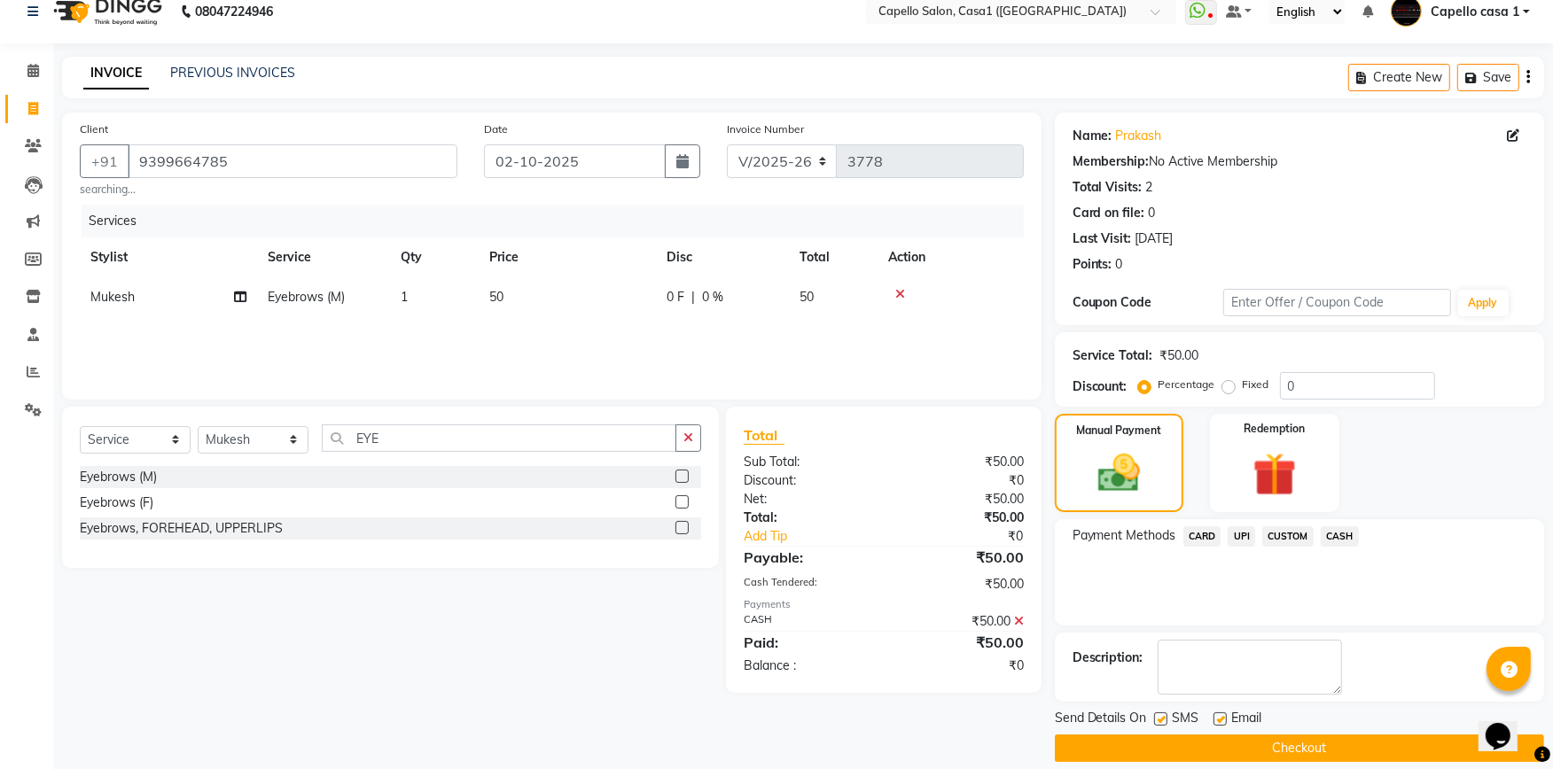
scroll to position [38, 0]
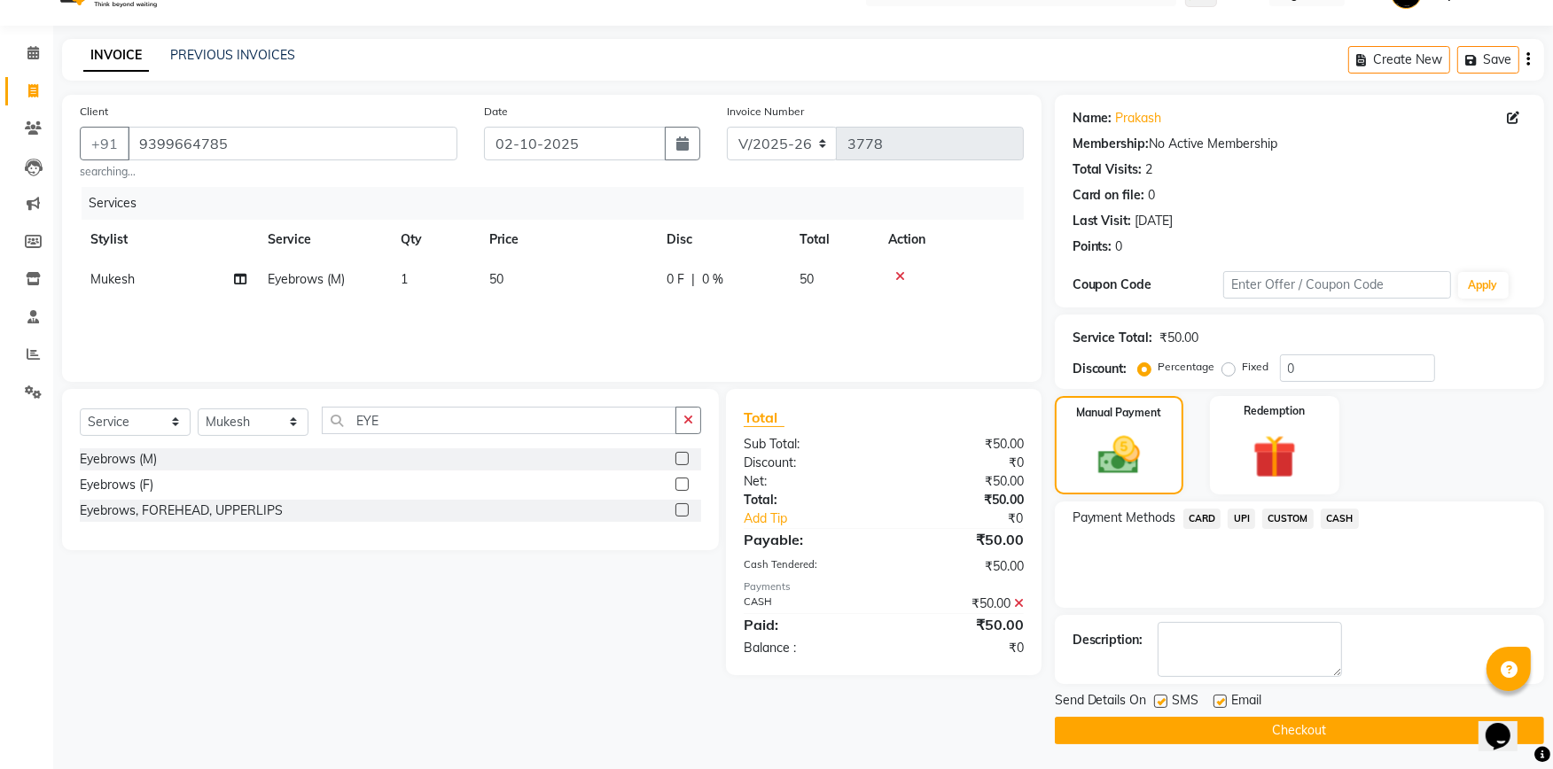
click at [1291, 729] on button "Checkout" at bounding box center [1299, 730] width 489 height 27
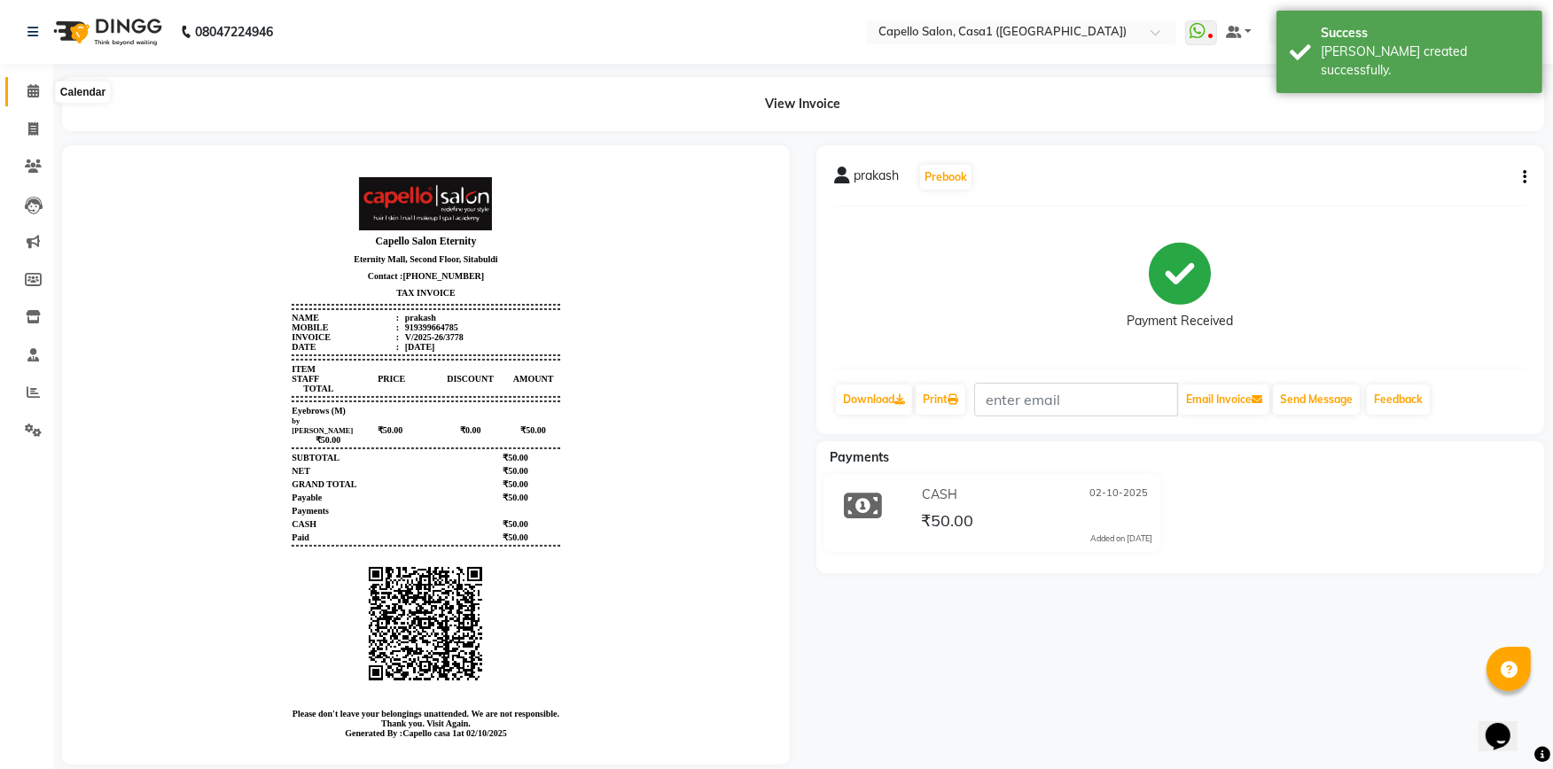
click at [31, 86] on icon at bounding box center [33, 90] width 12 height 13
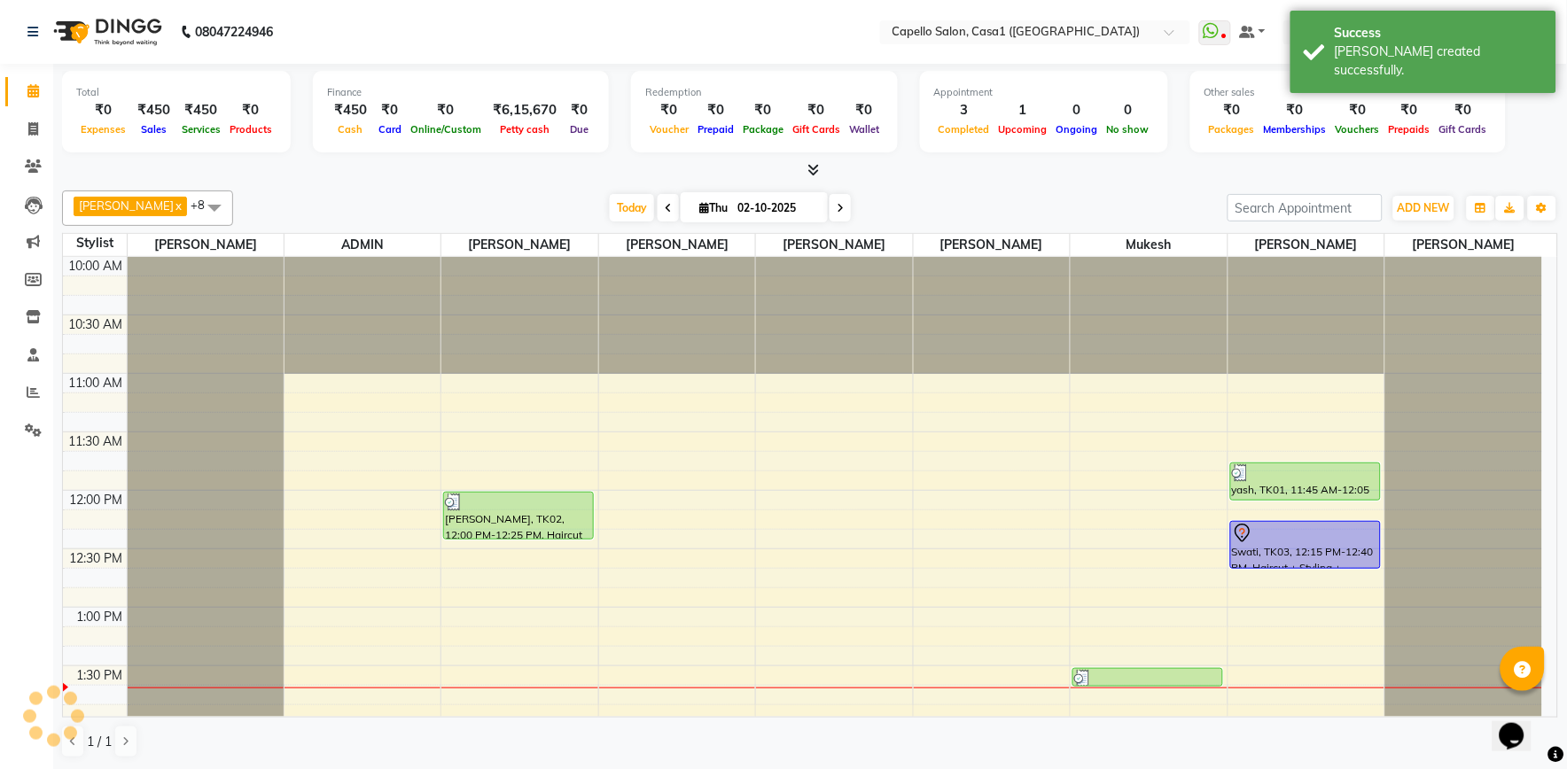
scroll to position [394, 0]
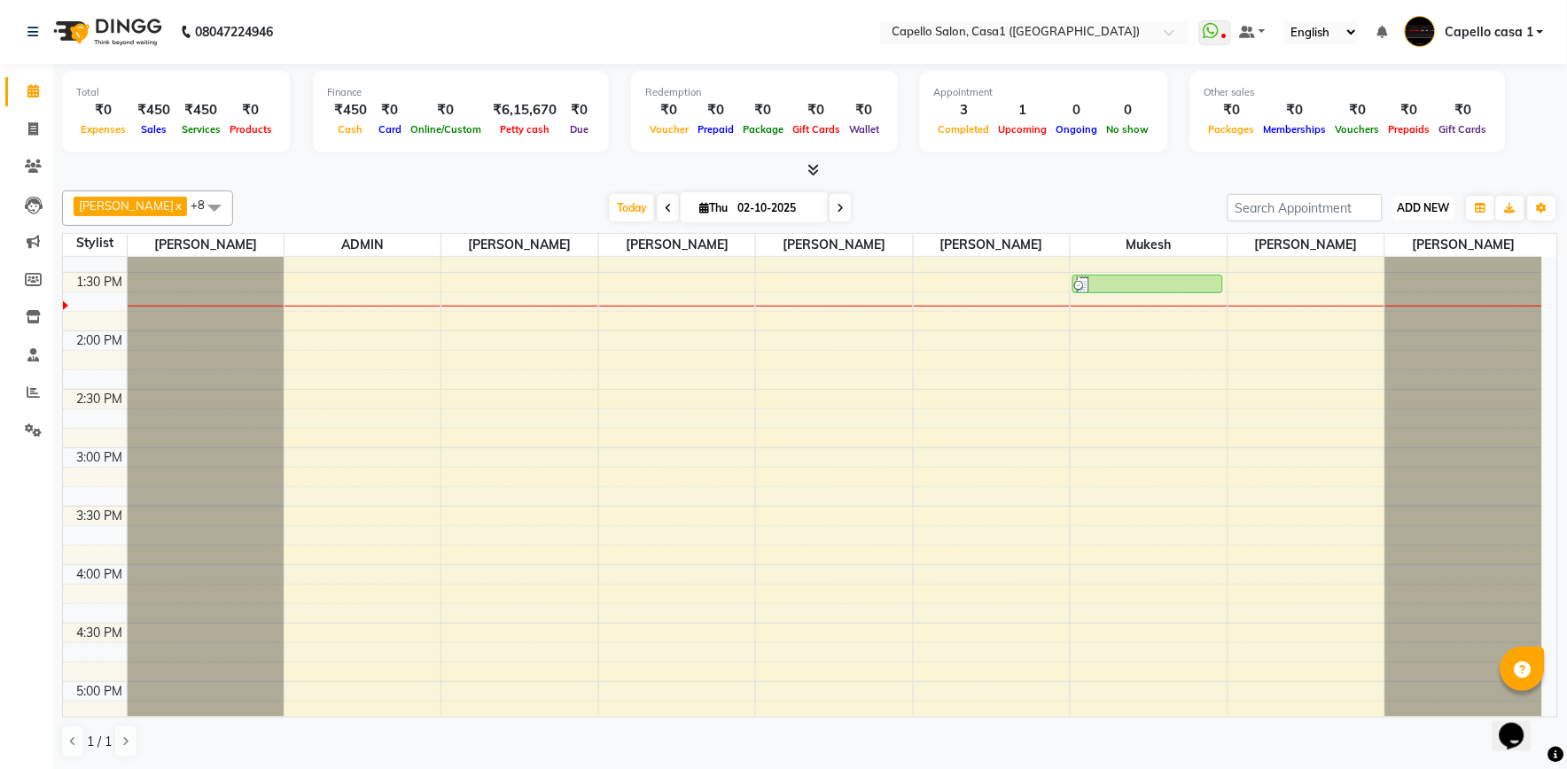
click at [1420, 201] on span "ADD NEW" at bounding box center [1424, 207] width 52 height 13
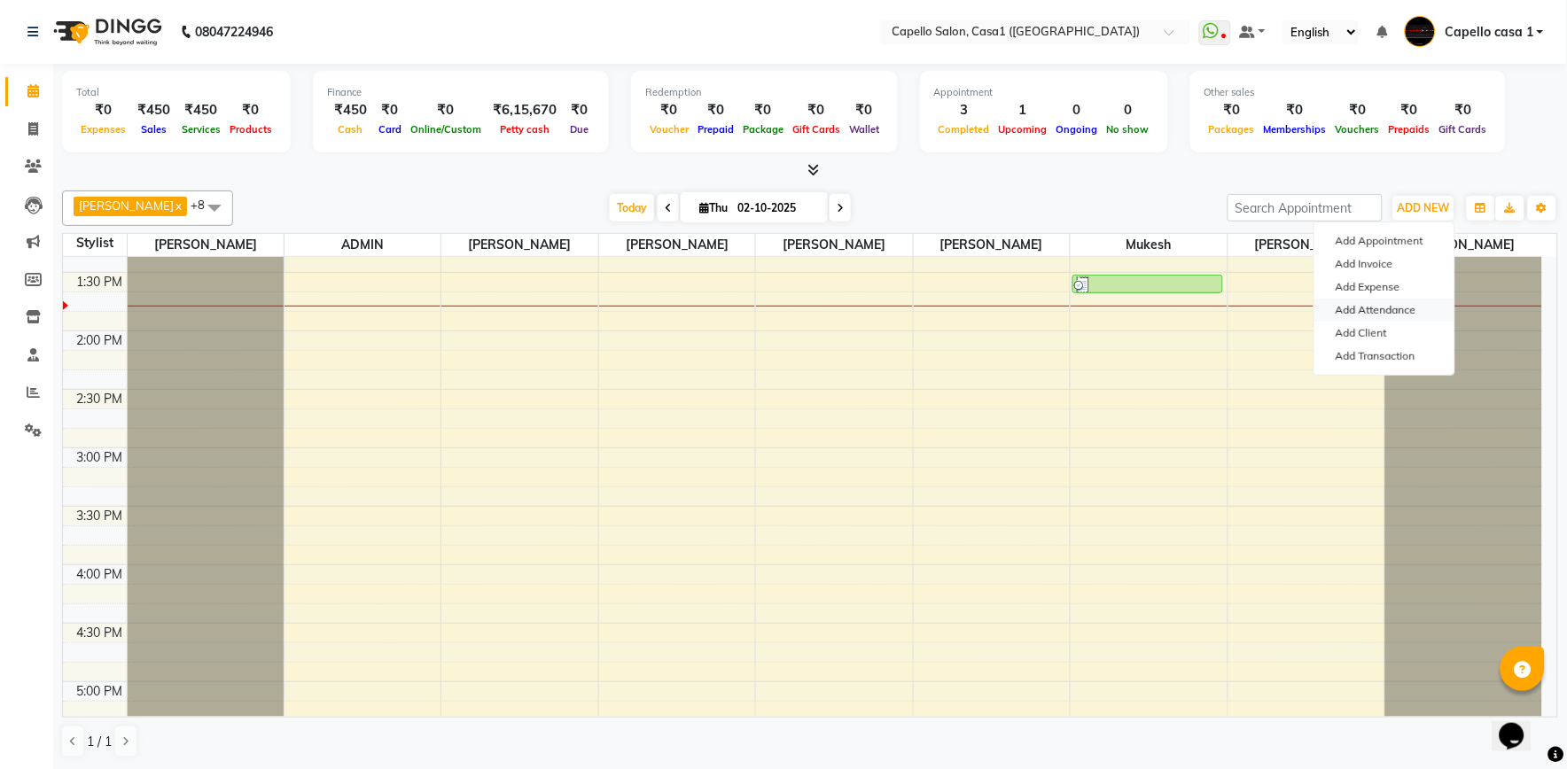
click at [1372, 299] on link "Add Attendance" at bounding box center [1384, 310] width 140 height 23
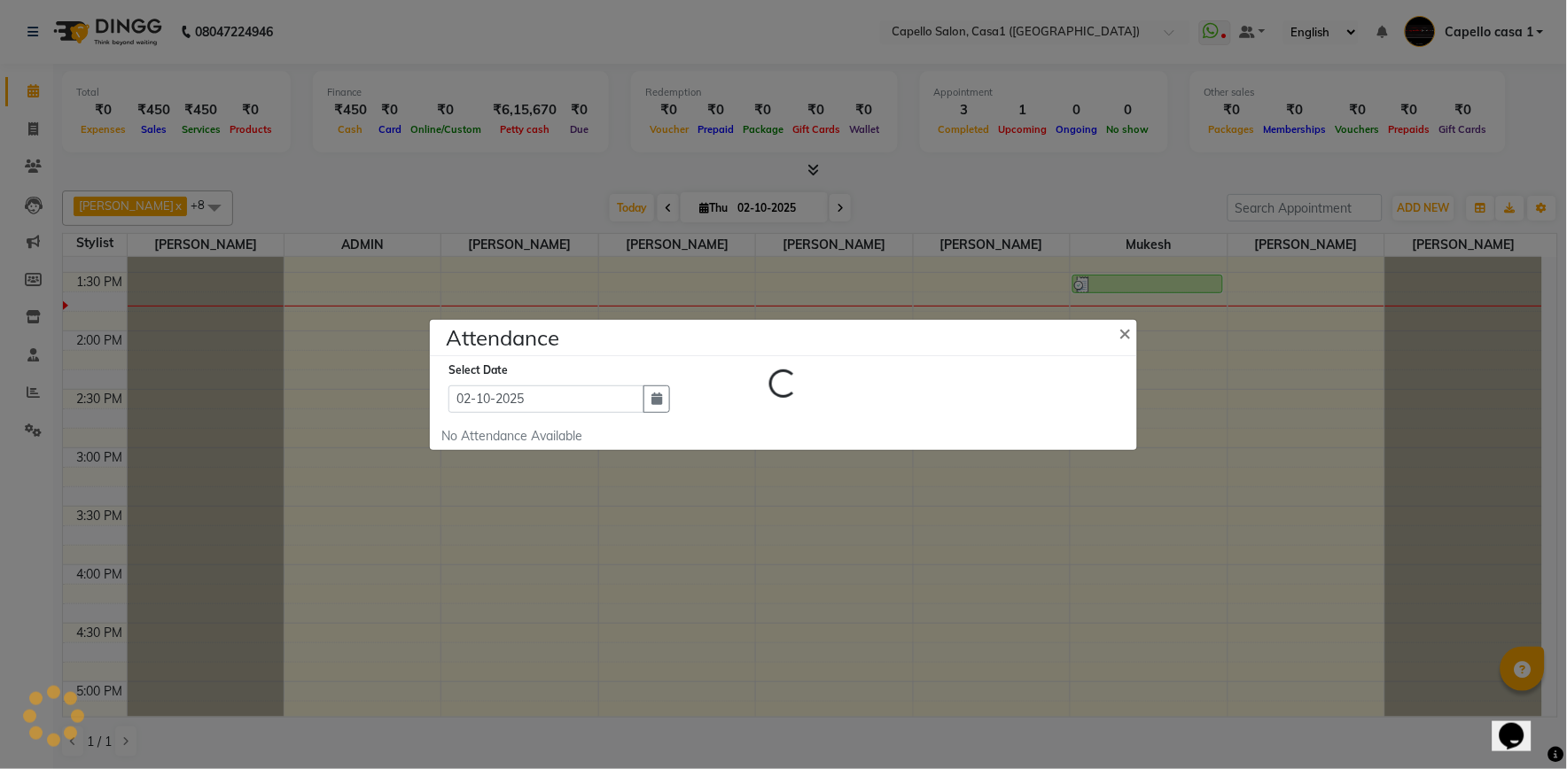
select select "W"
select select "L"
select select "W"
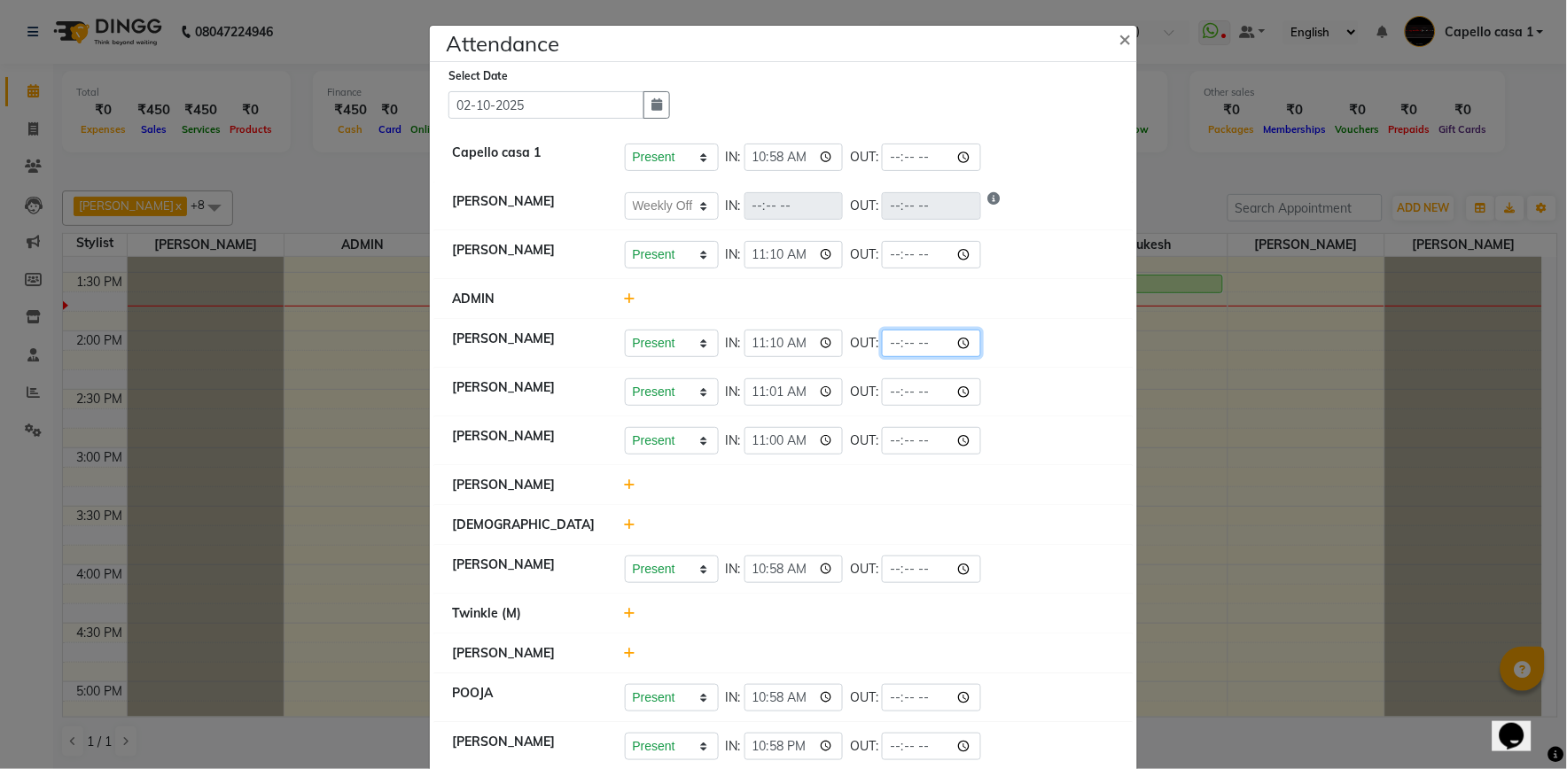
click at [970, 342] on input "time" at bounding box center [931, 343] width 99 height 27
click at [1049, 355] on div "Present Absent Late Half Day Weekly Off IN: 11:10 OUT:" at bounding box center [870, 343] width 491 height 27
click at [963, 340] on input "time" at bounding box center [931, 343] width 99 height 27
type input "13:46"
click at [1059, 339] on div "Present Absent Late Half Day Weekly Off IN: 11:10 OUT: 13:46" at bounding box center [870, 343] width 491 height 27
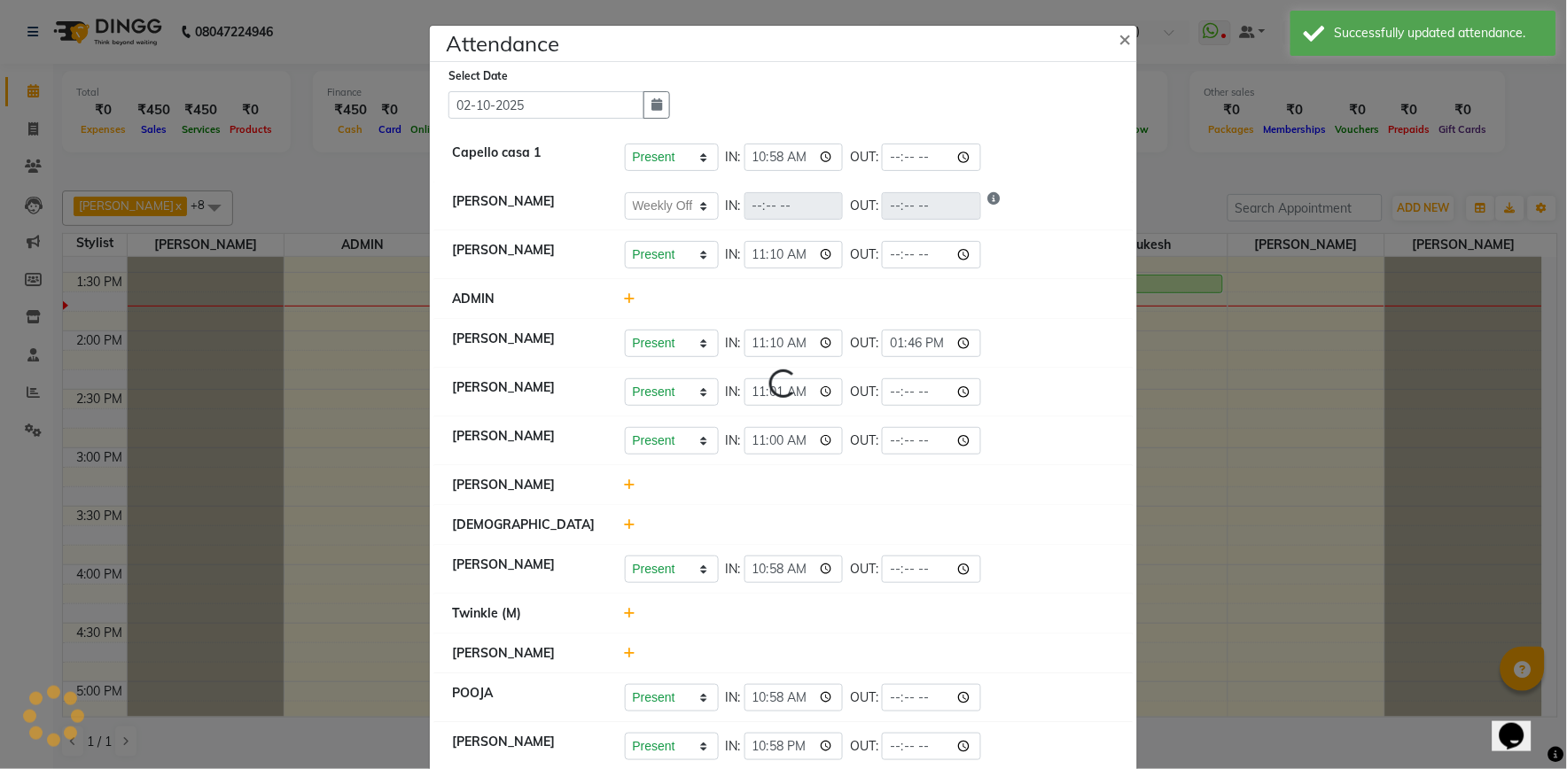
select select "W"
select select "L"
select select "W"
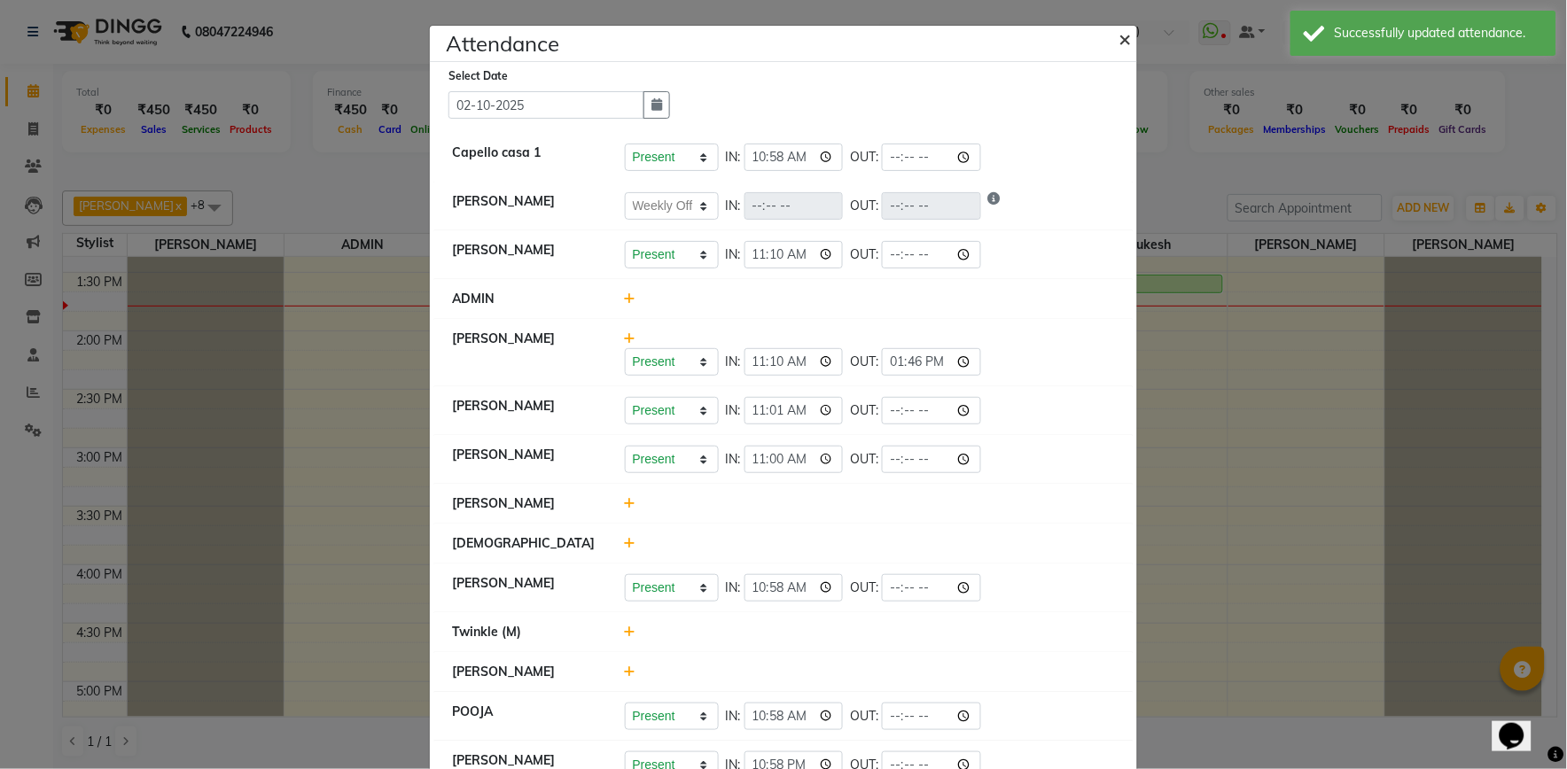
click at [1119, 43] on span "×" at bounding box center [1125, 38] width 12 height 27
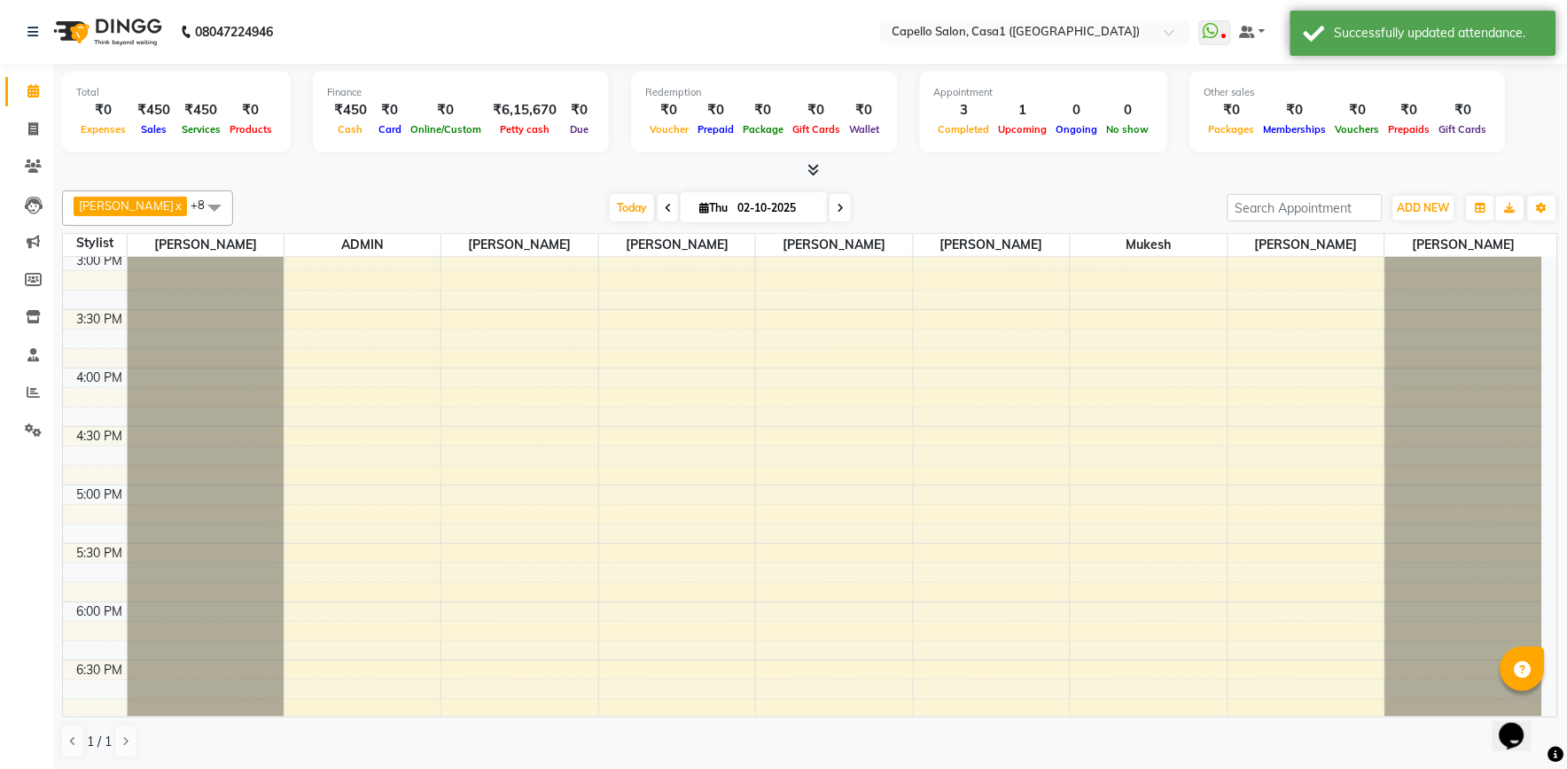
scroll to position [787, 0]
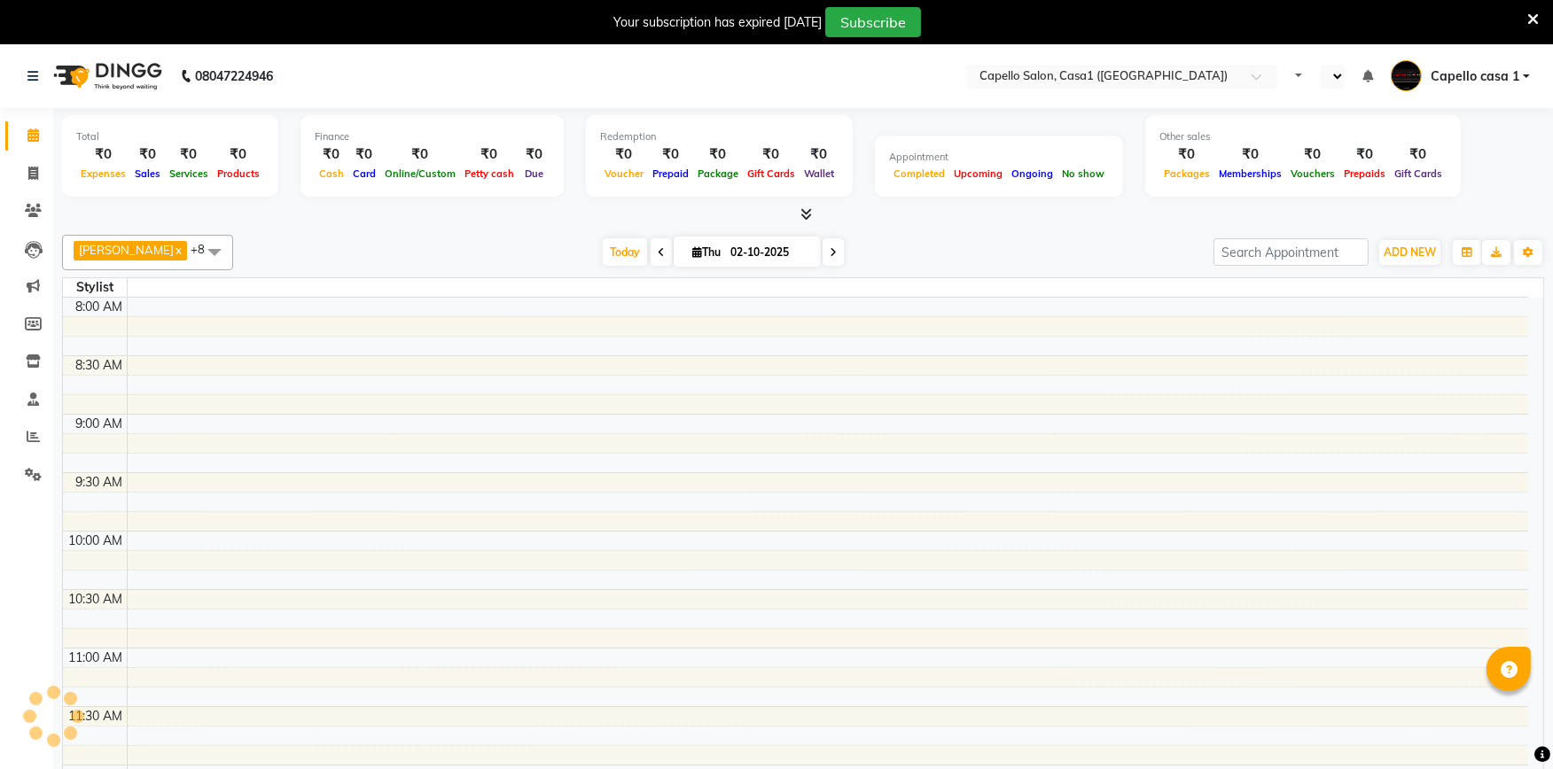
click at [1536, 18] on icon at bounding box center [1533, 20] width 12 height 16
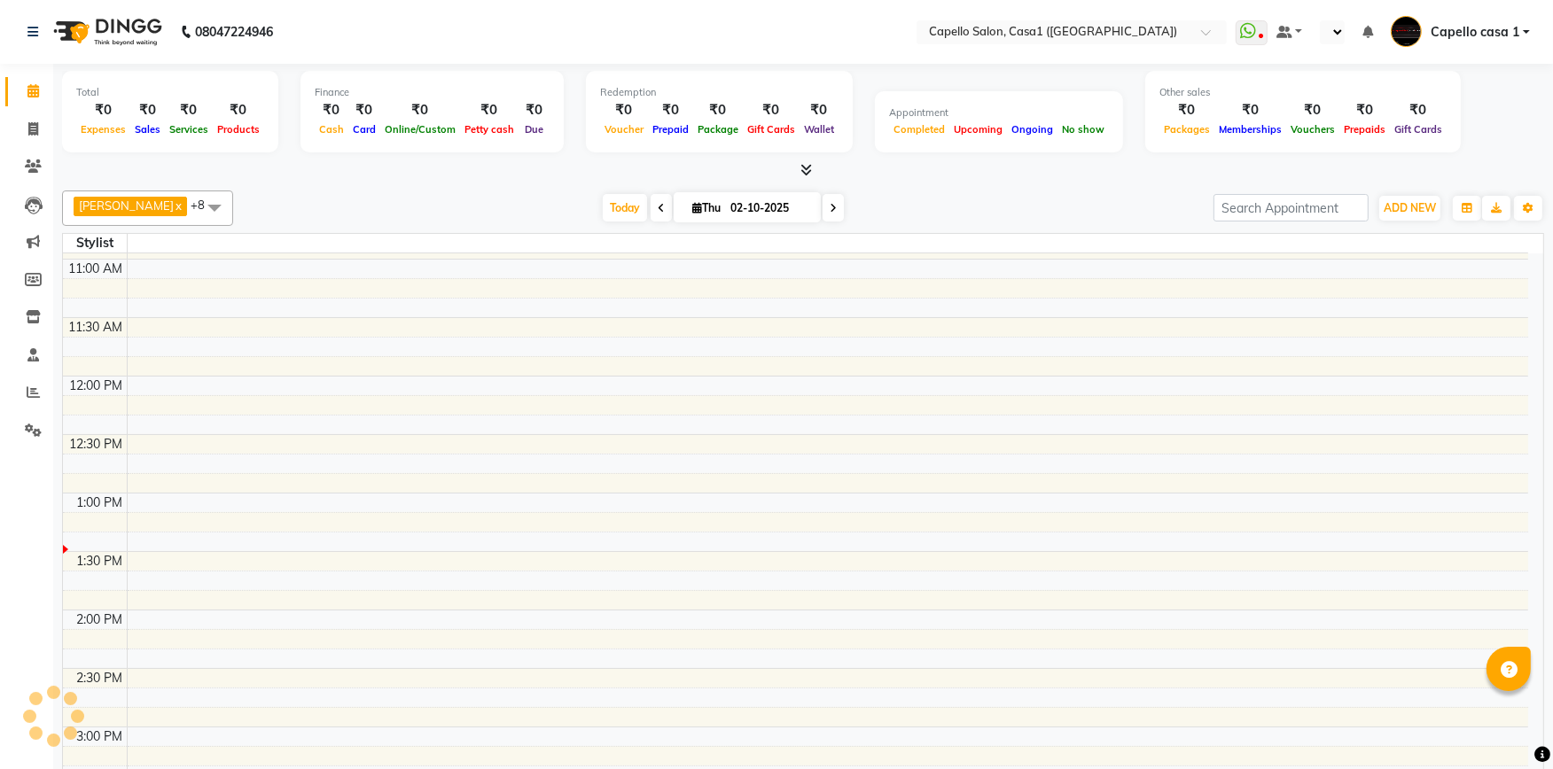
select select "en"
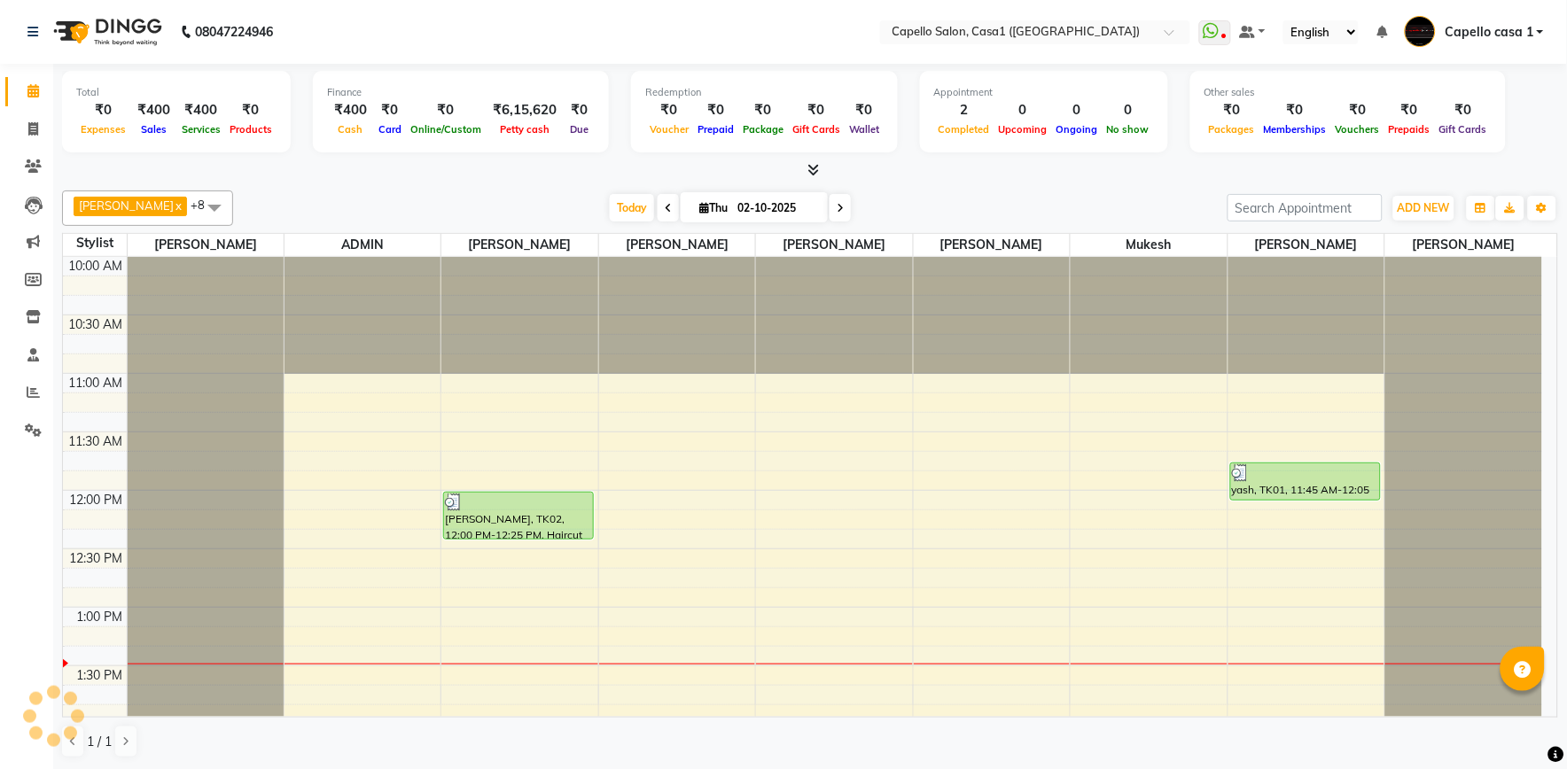
click at [808, 174] on icon at bounding box center [814, 169] width 12 height 13
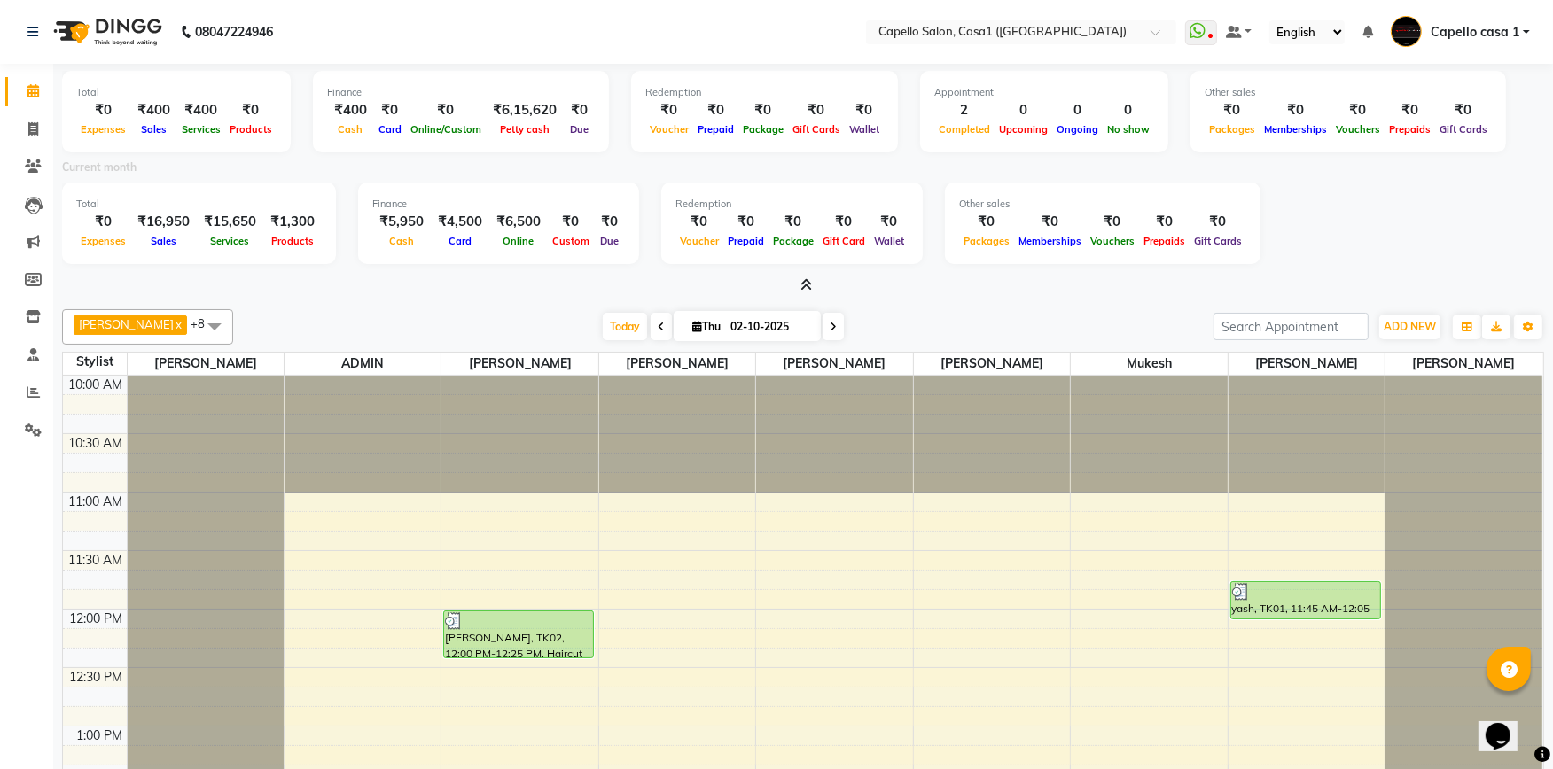
click at [811, 286] on icon at bounding box center [807, 284] width 12 height 13
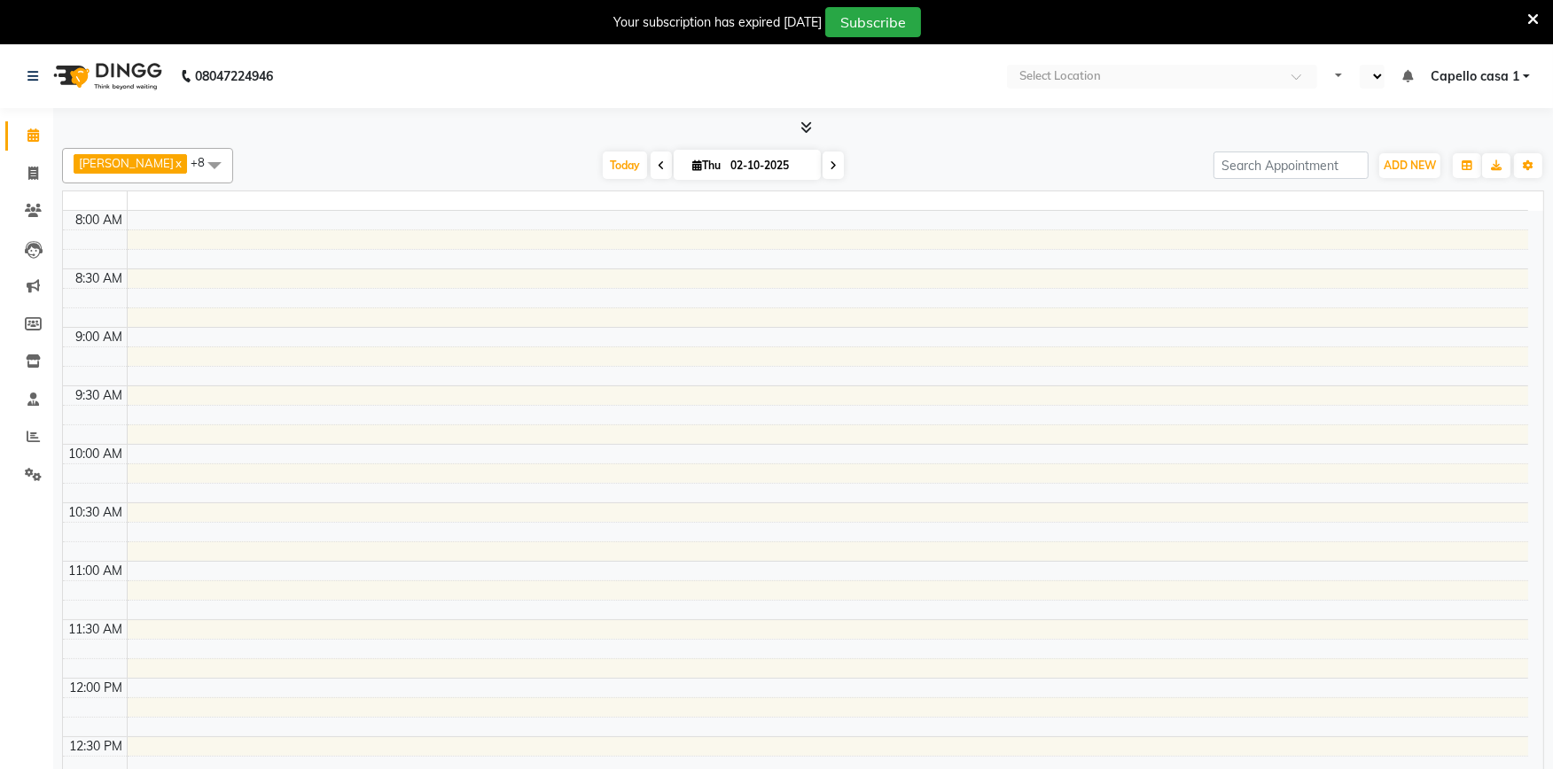
select select "en"
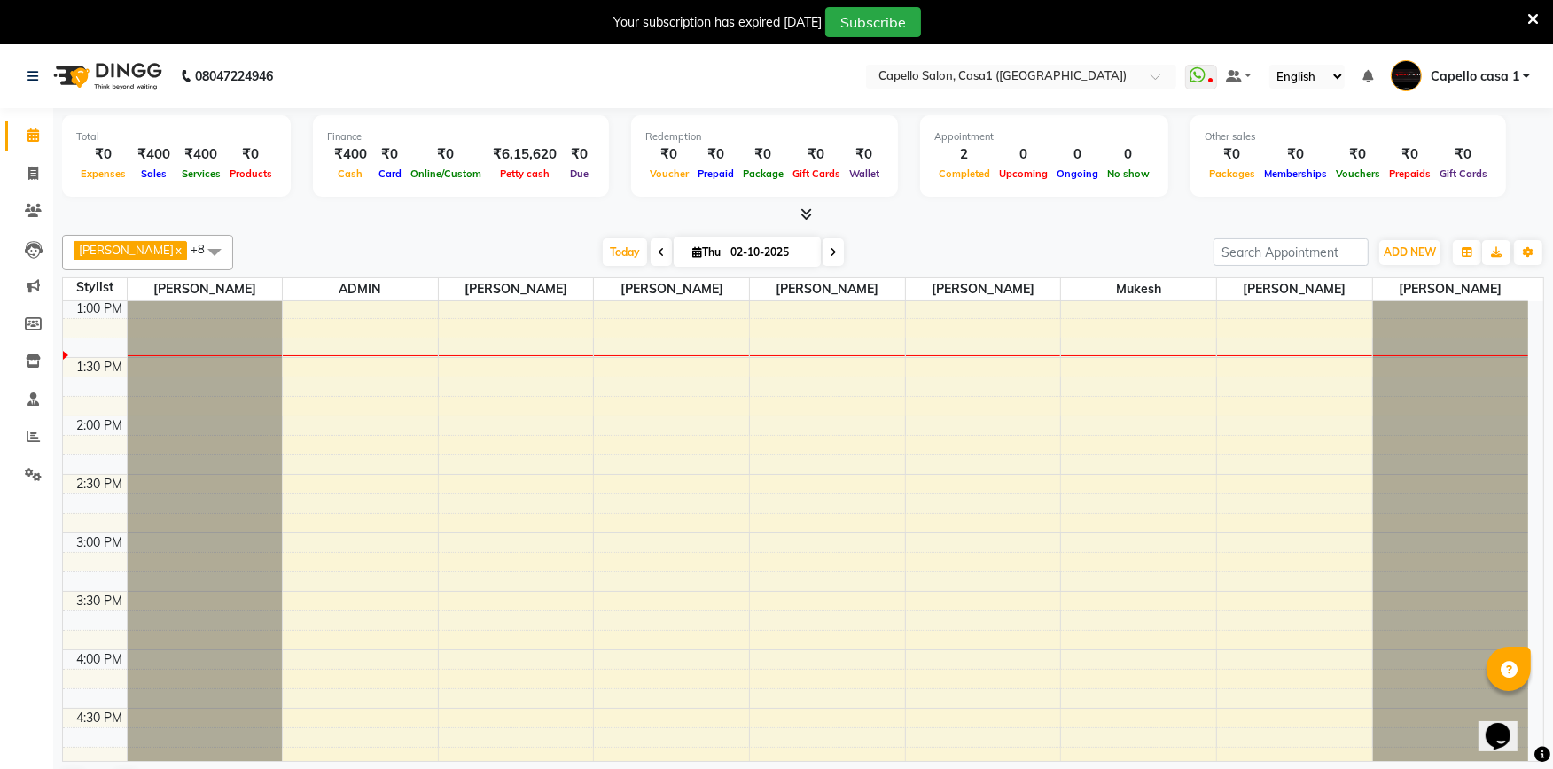
click at [1527, 16] on icon at bounding box center [1533, 20] width 12 height 16
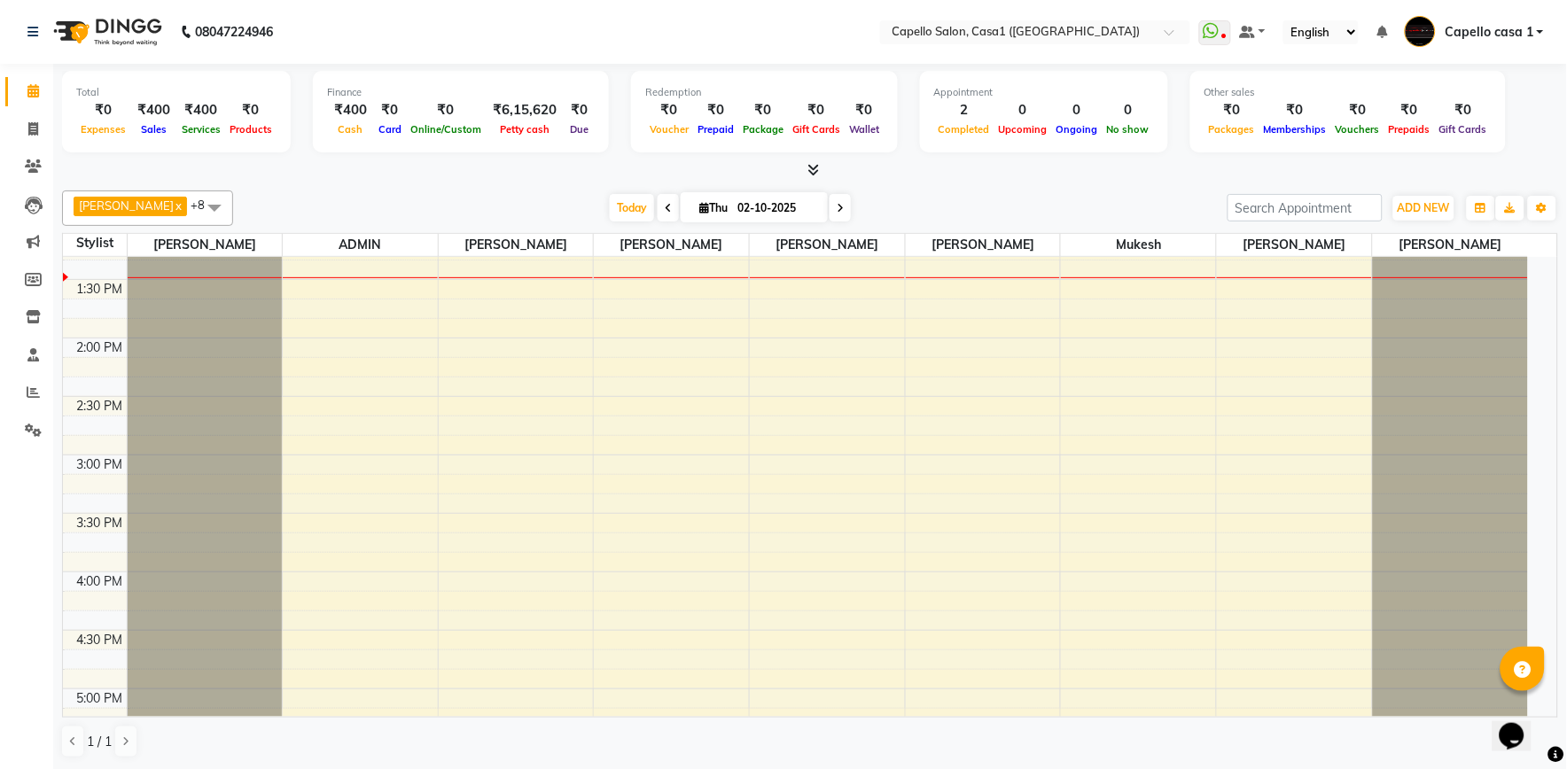
scroll to position [394, 0]
click at [817, 174] on icon at bounding box center [814, 169] width 12 height 13
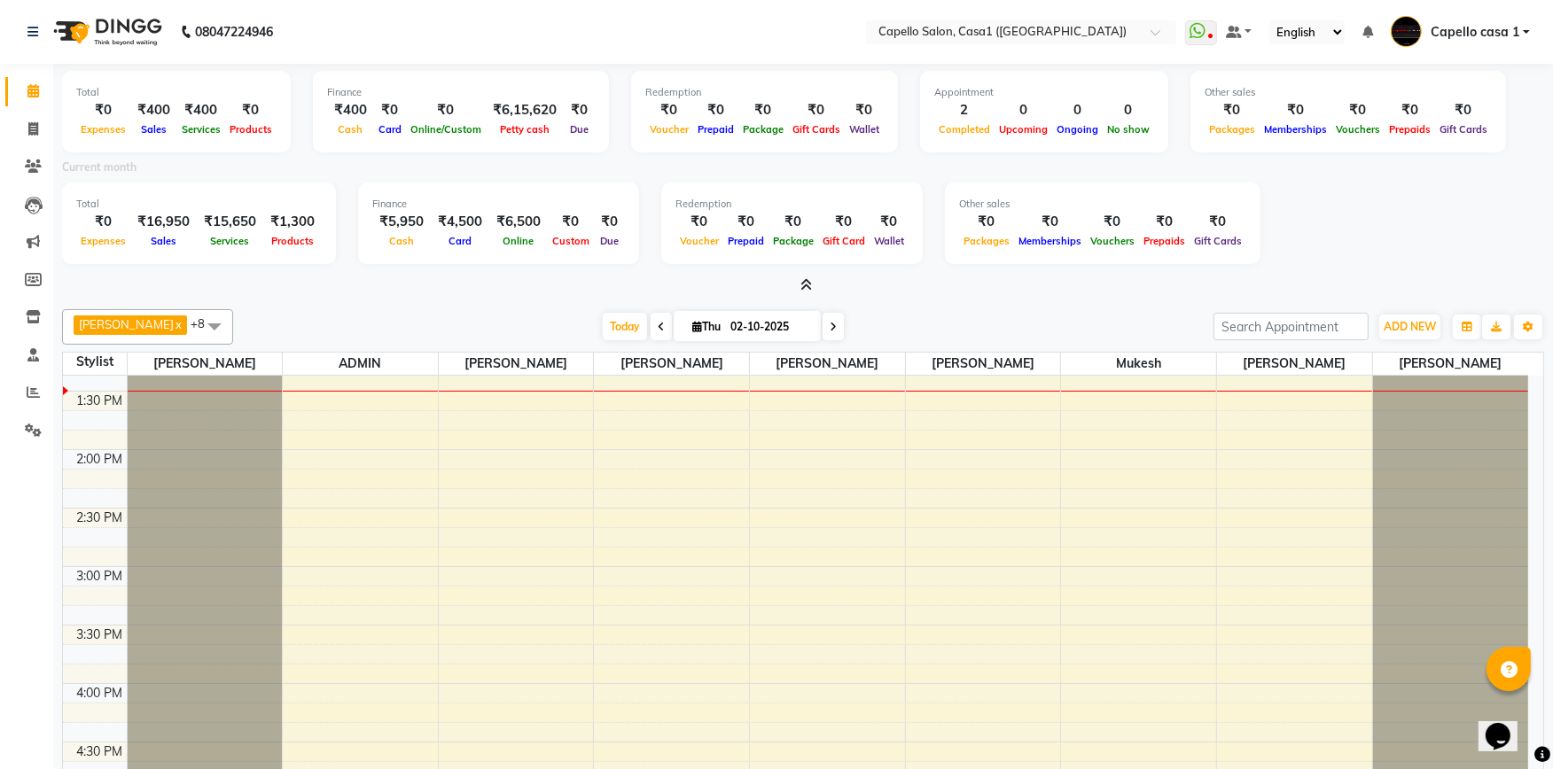
click at [811, 287] on icon at bounding box center [807, 284] width 12 height 13
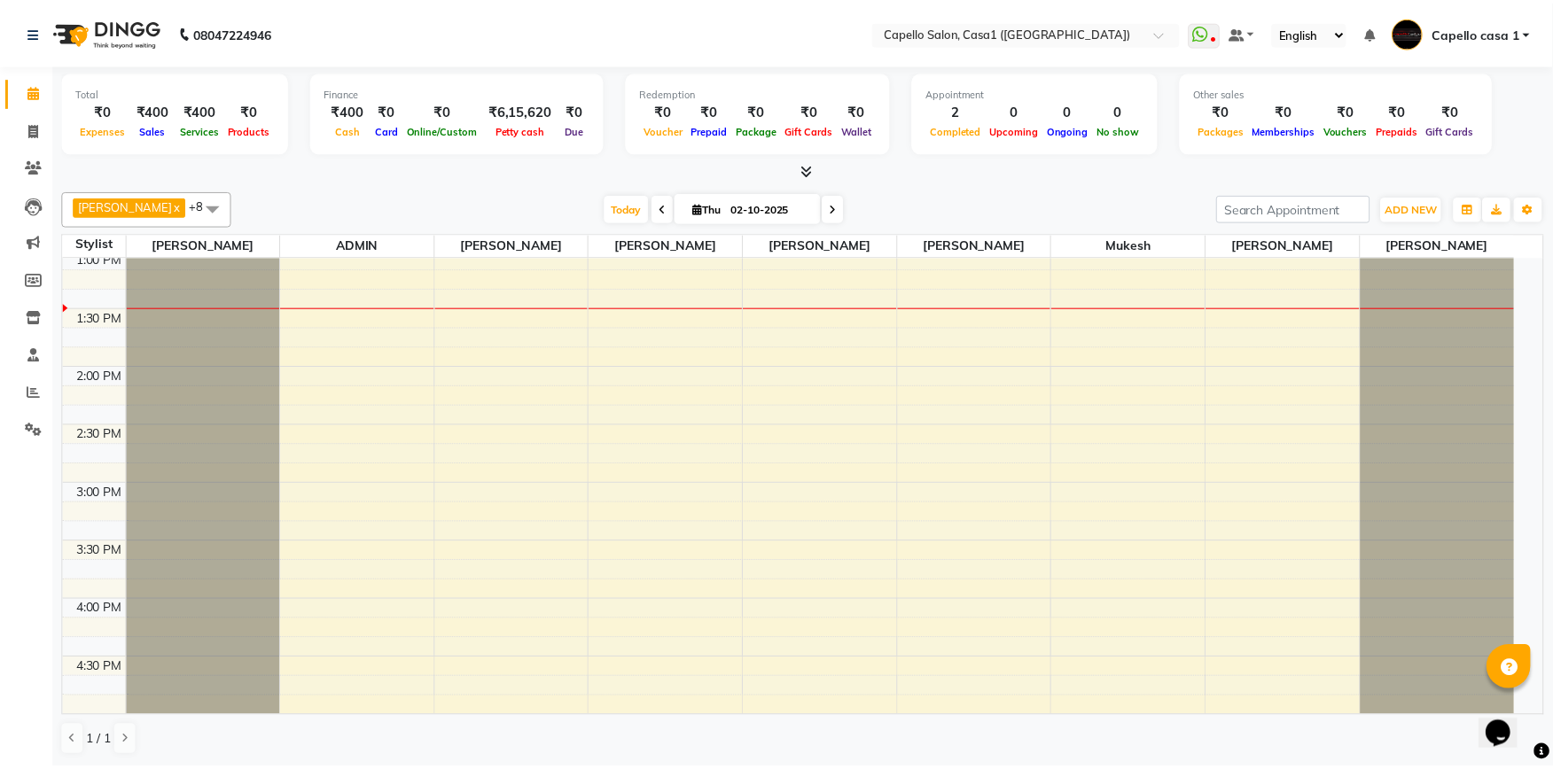
scroll to position [0, 0]
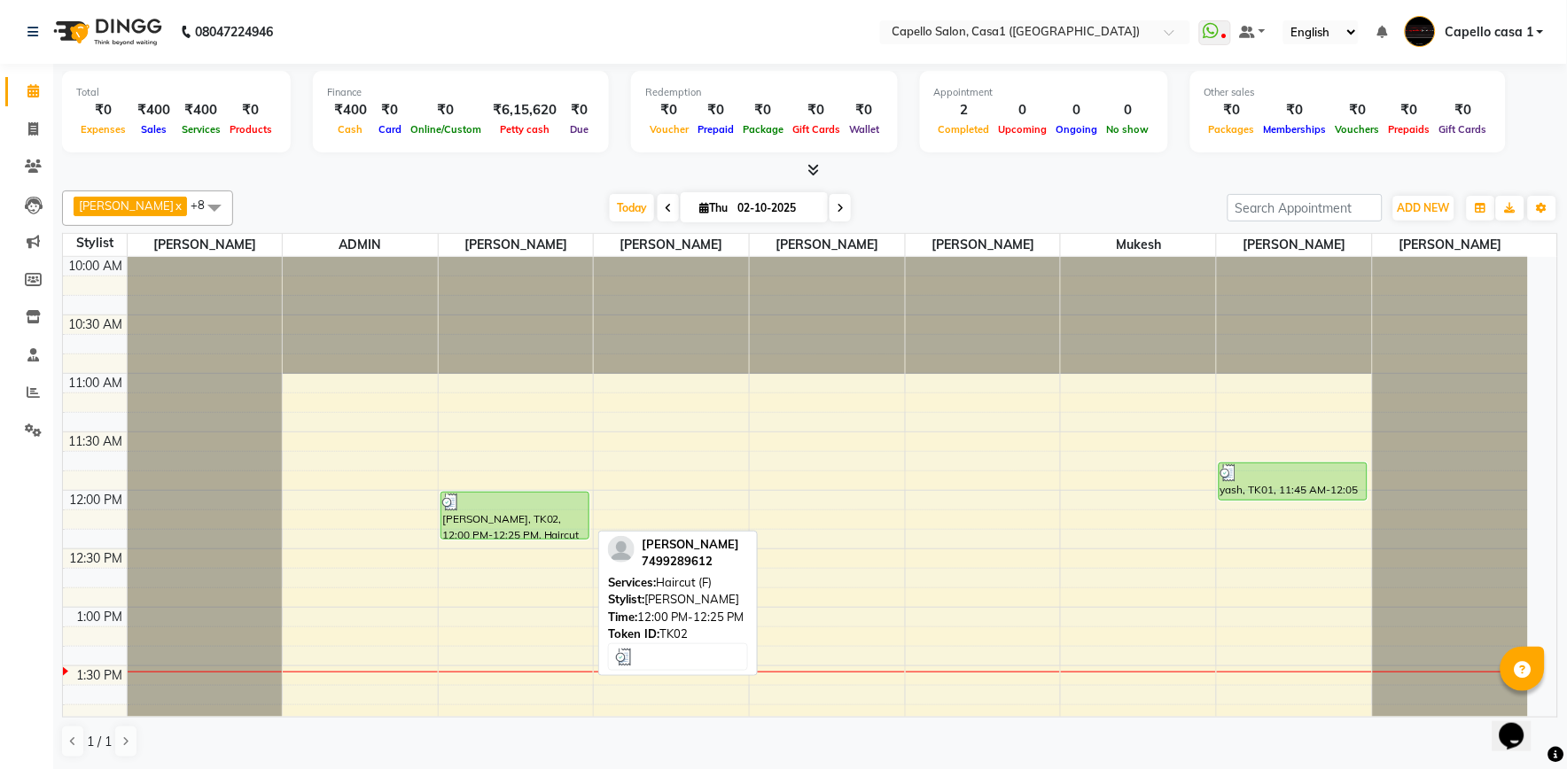
click at [526, 521] on div "[PERSON_NAME], TK02, 12:00 PM-12:25 PM, Haircut (F)" at bounding box center [514, 516] width 147 height 46
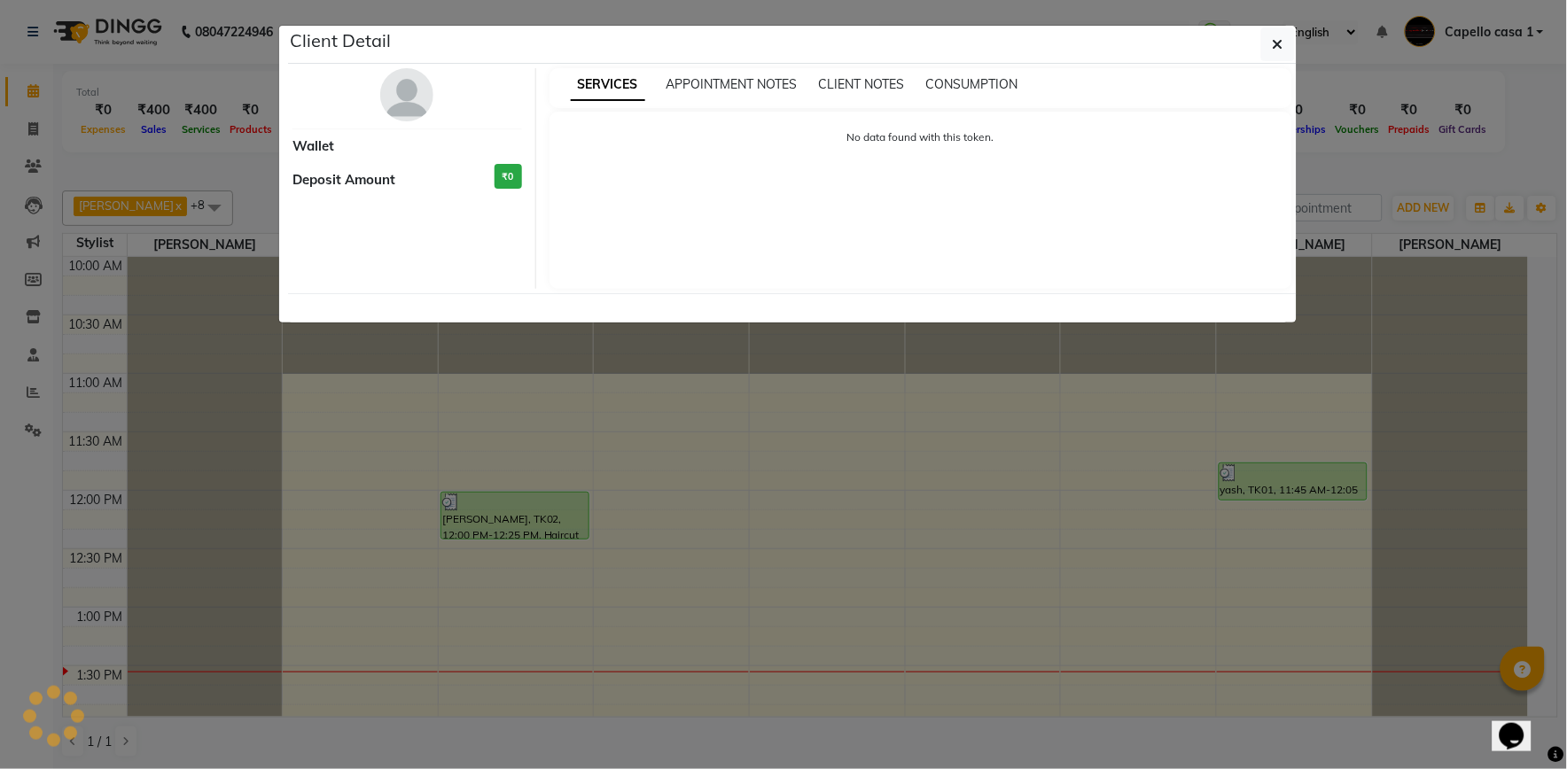
select select "3"
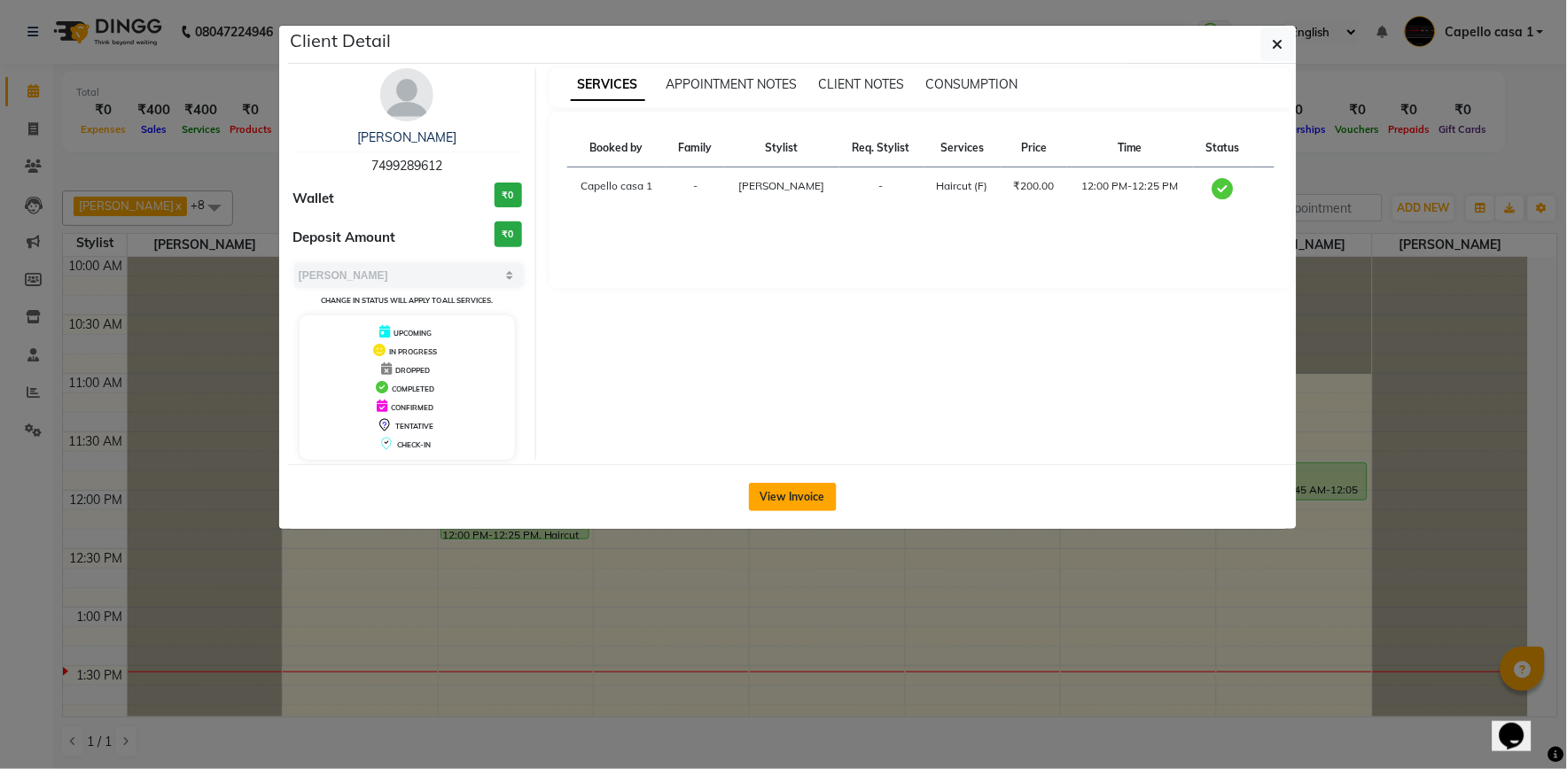
click at [799, 490] on button "View Invoice" at bounding box center [793, 497] width 88 height 28
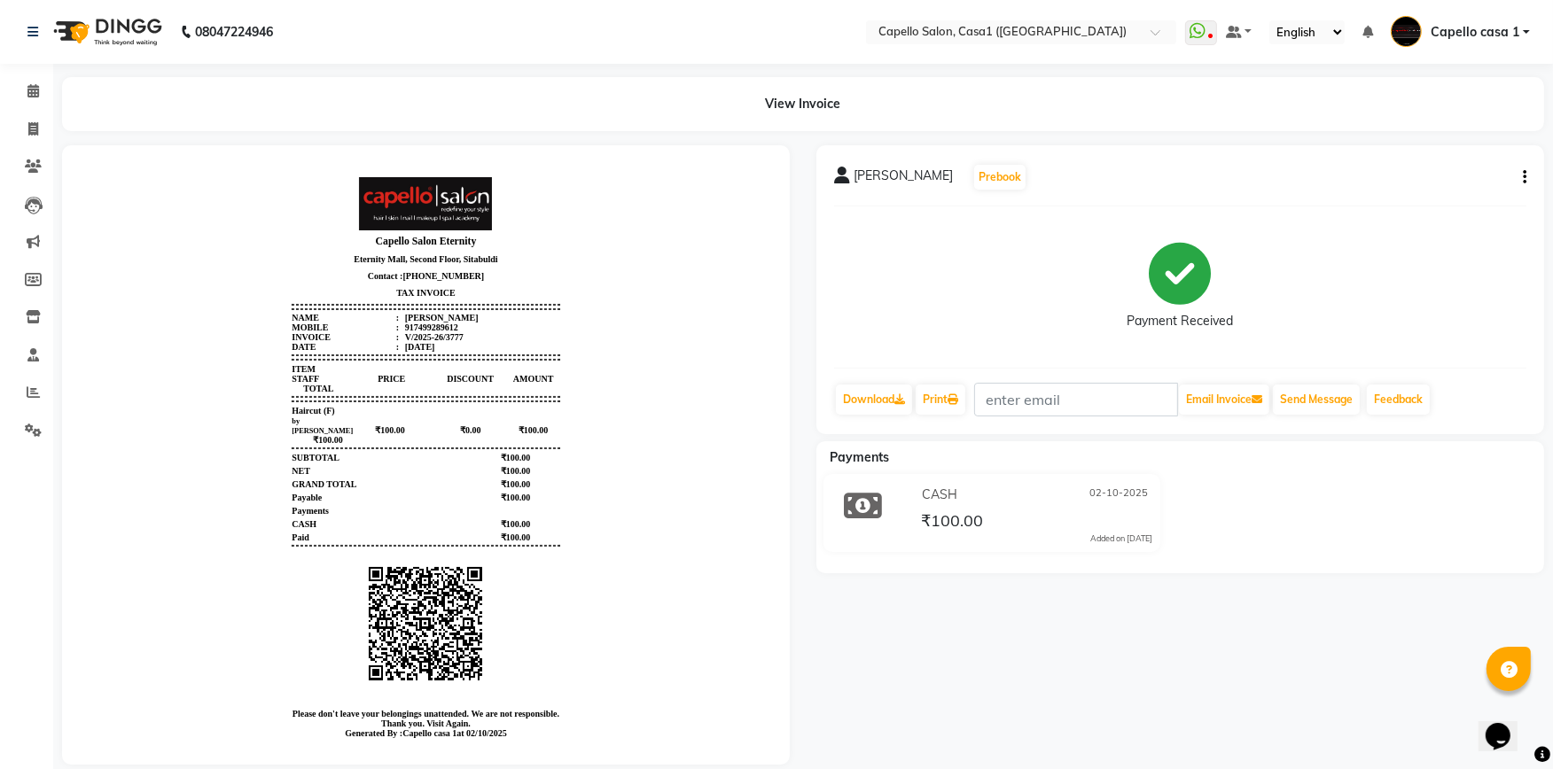
scroll to position [35, 0]
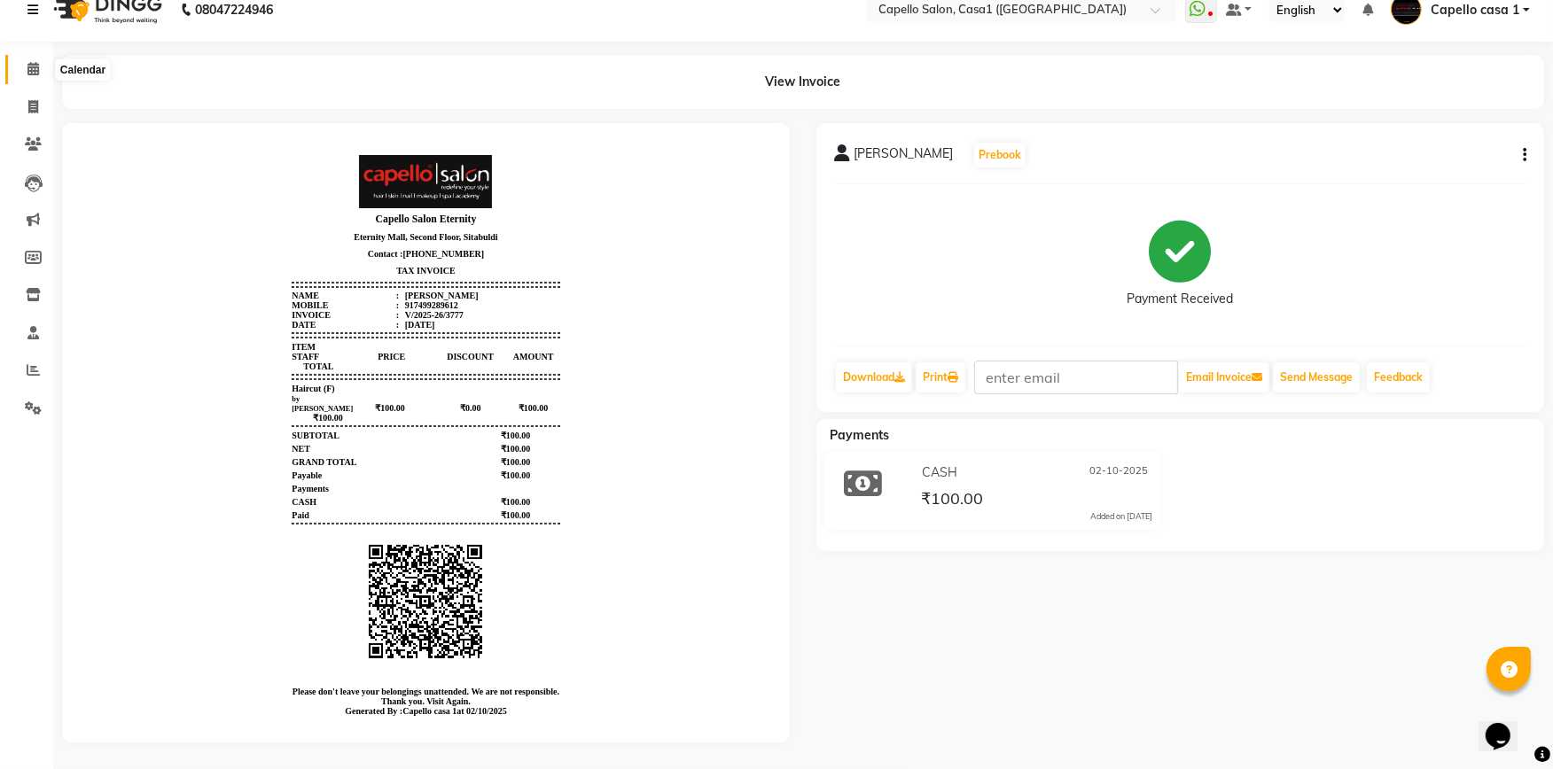
click at [39, 59] on span at bounding box center [33, 69] width 31 height 20
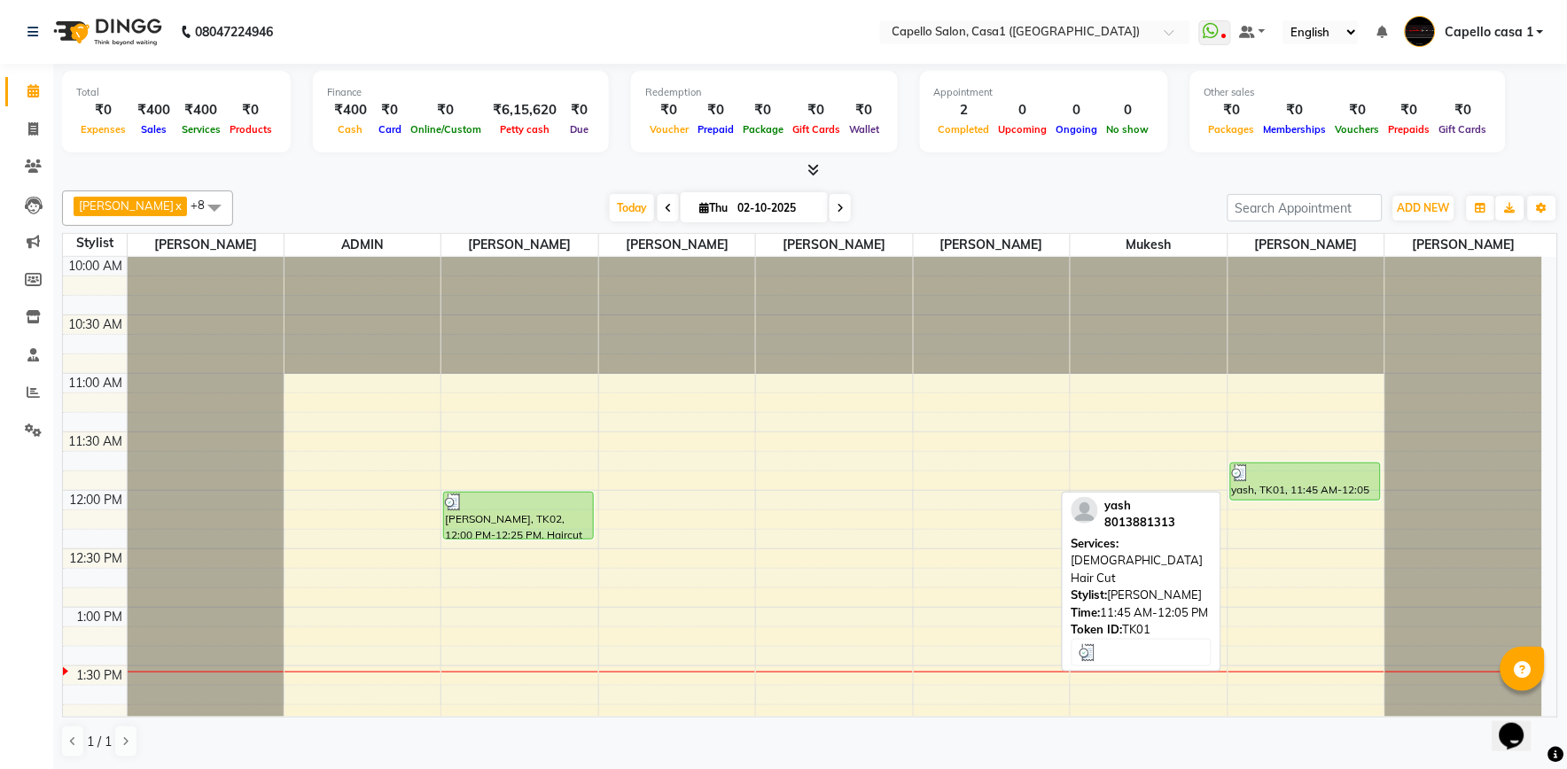
click at [1309, 477] on div at bounding box center [1305, 473] width 147 height 18
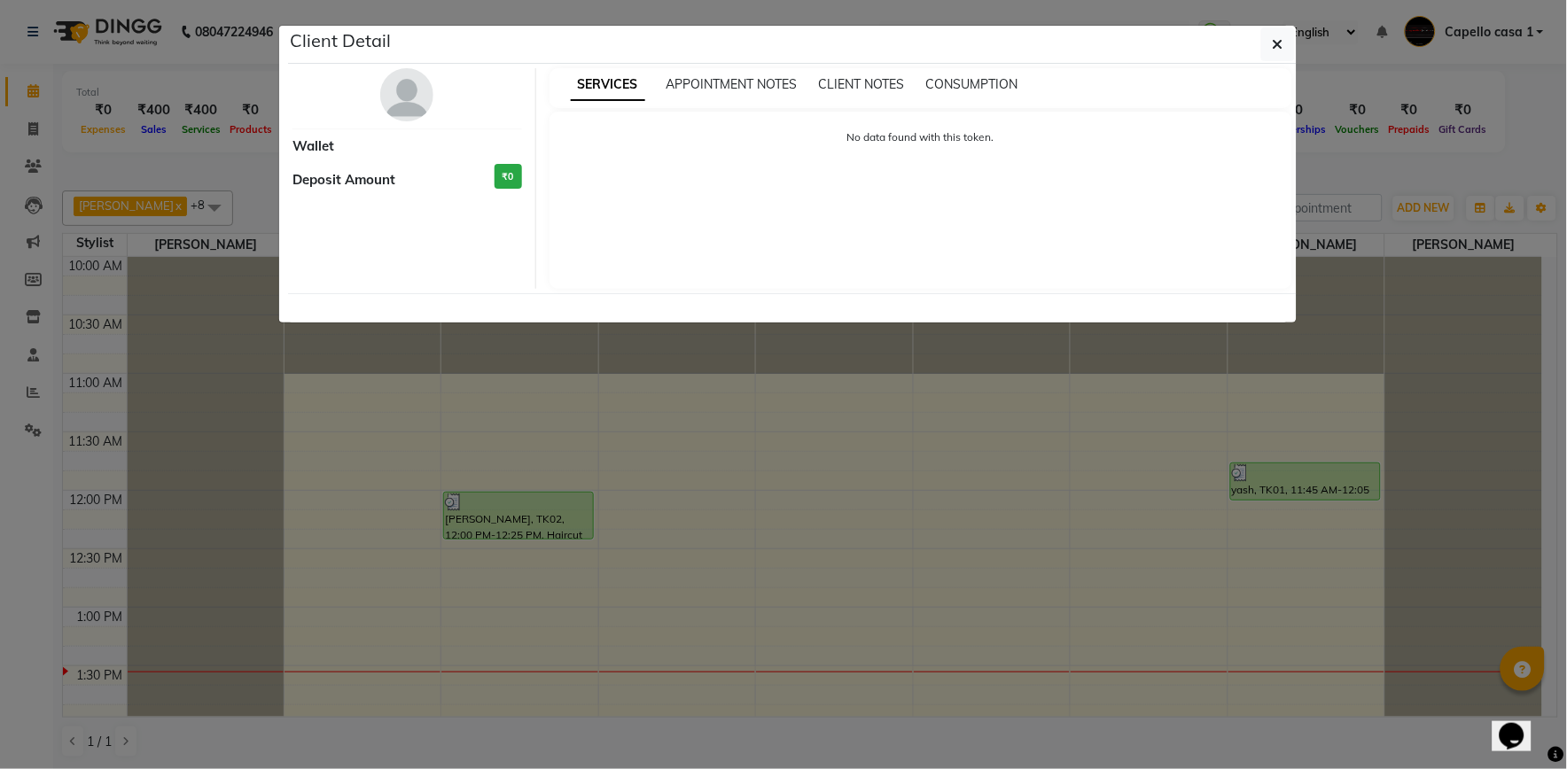
select select "3"
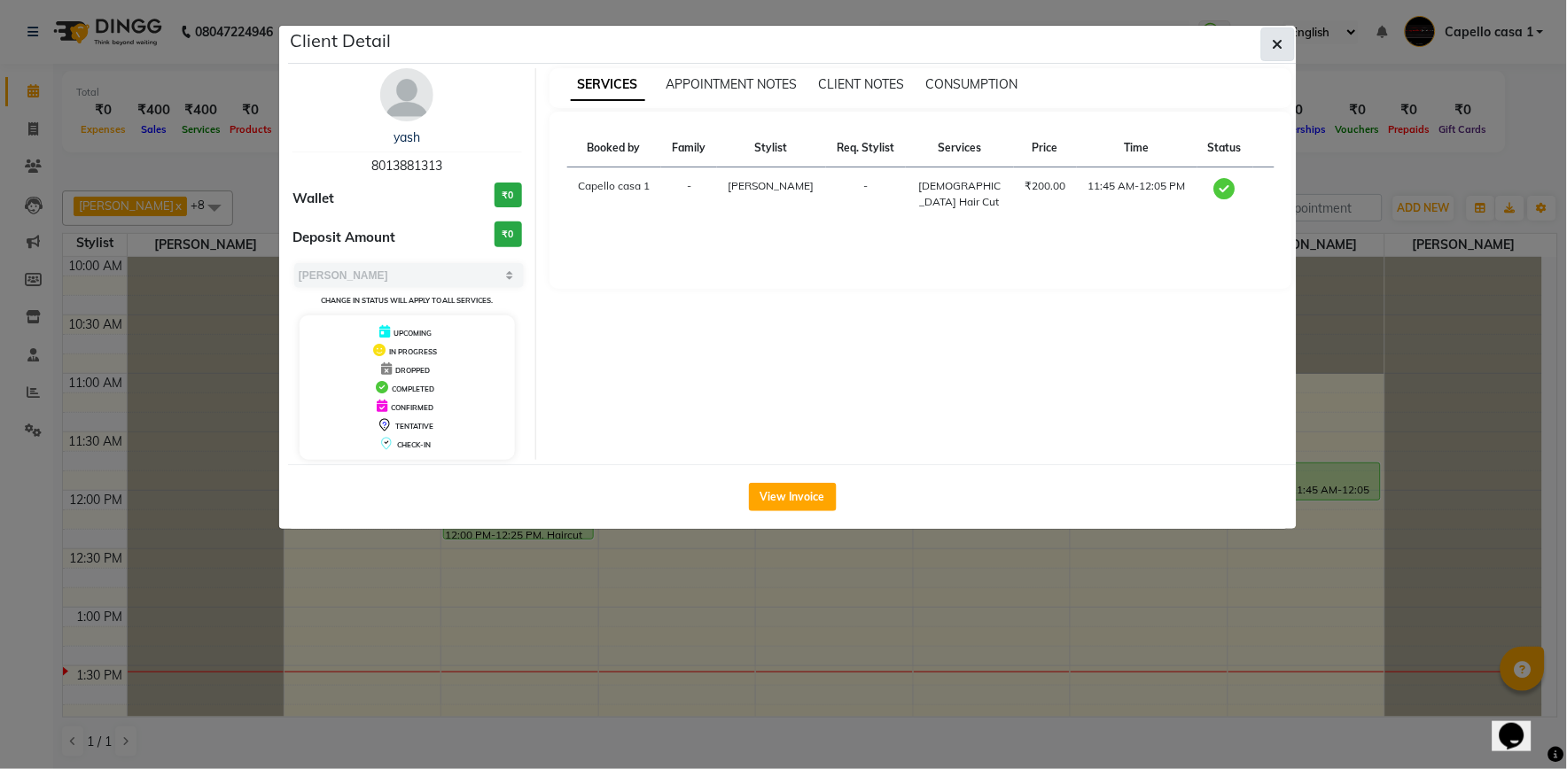
click at [1282, 38] on icon "button" at bounding box center [1278, 44] width 11 height 14
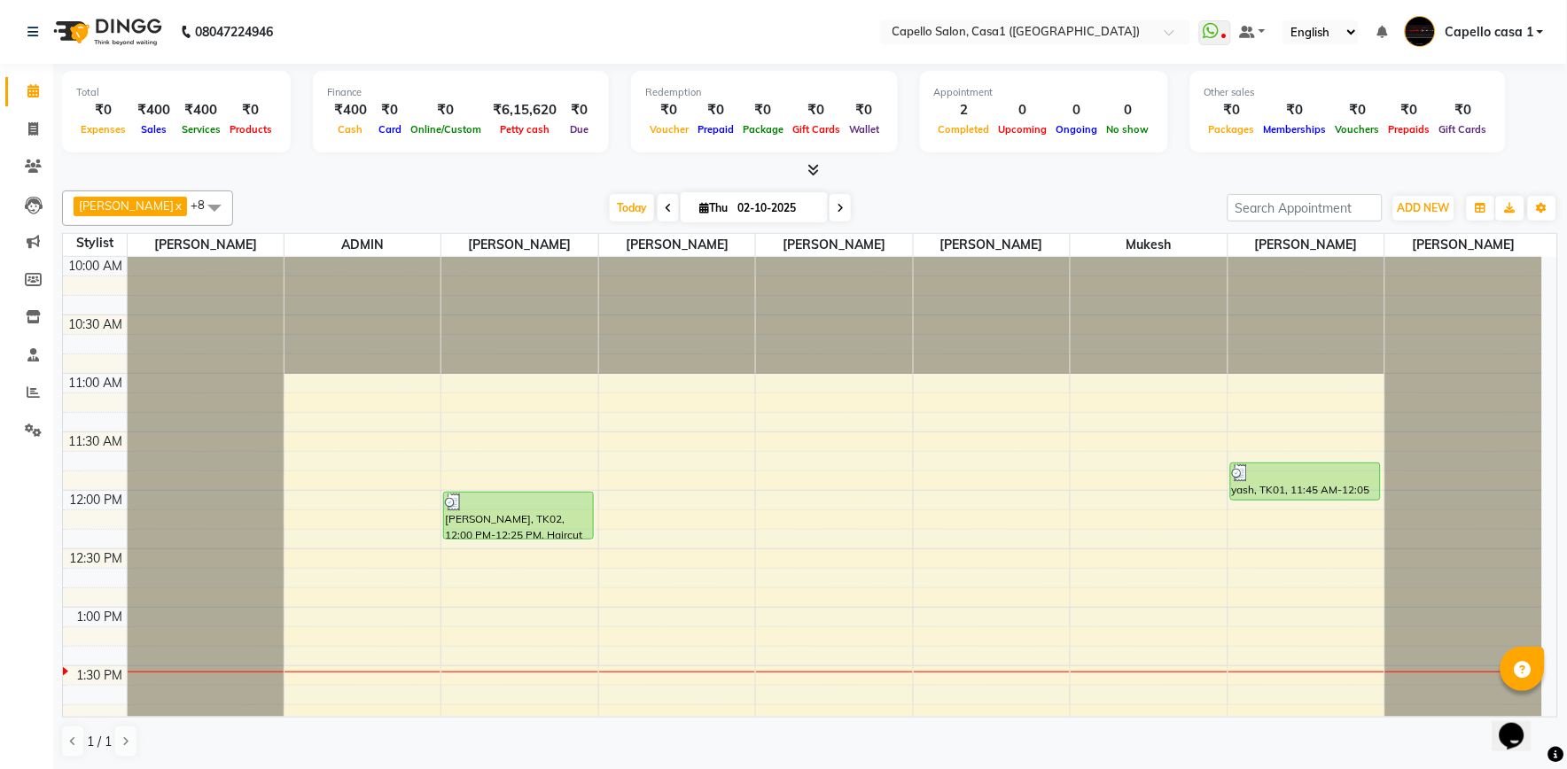
click at [121, 209] on span "[PERSON_NAME]" at bounding box center [126, 206] width 95 height 14
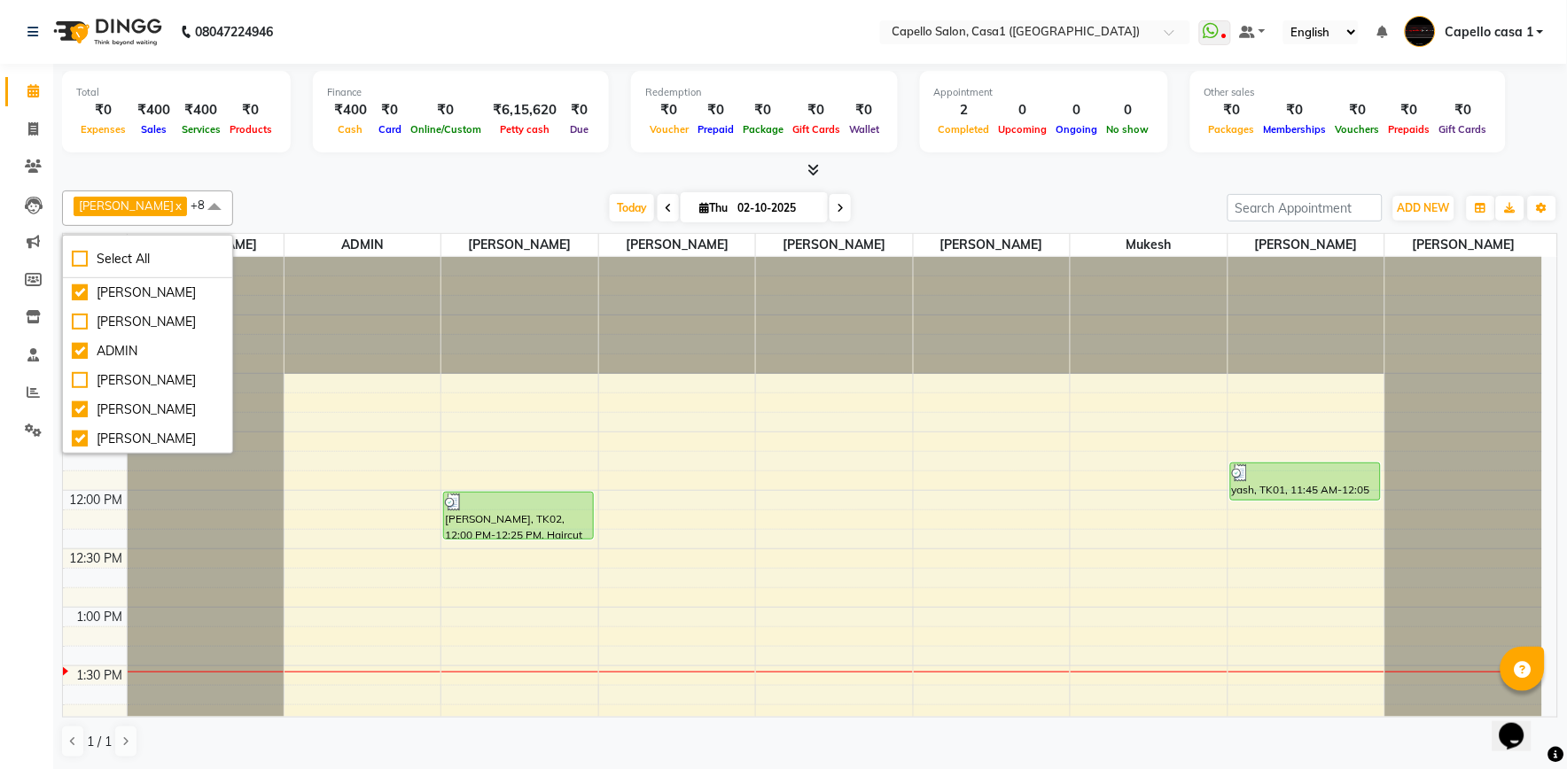
click at [441, 420] on td at bounding box center [834, 421] width 1415 height 19
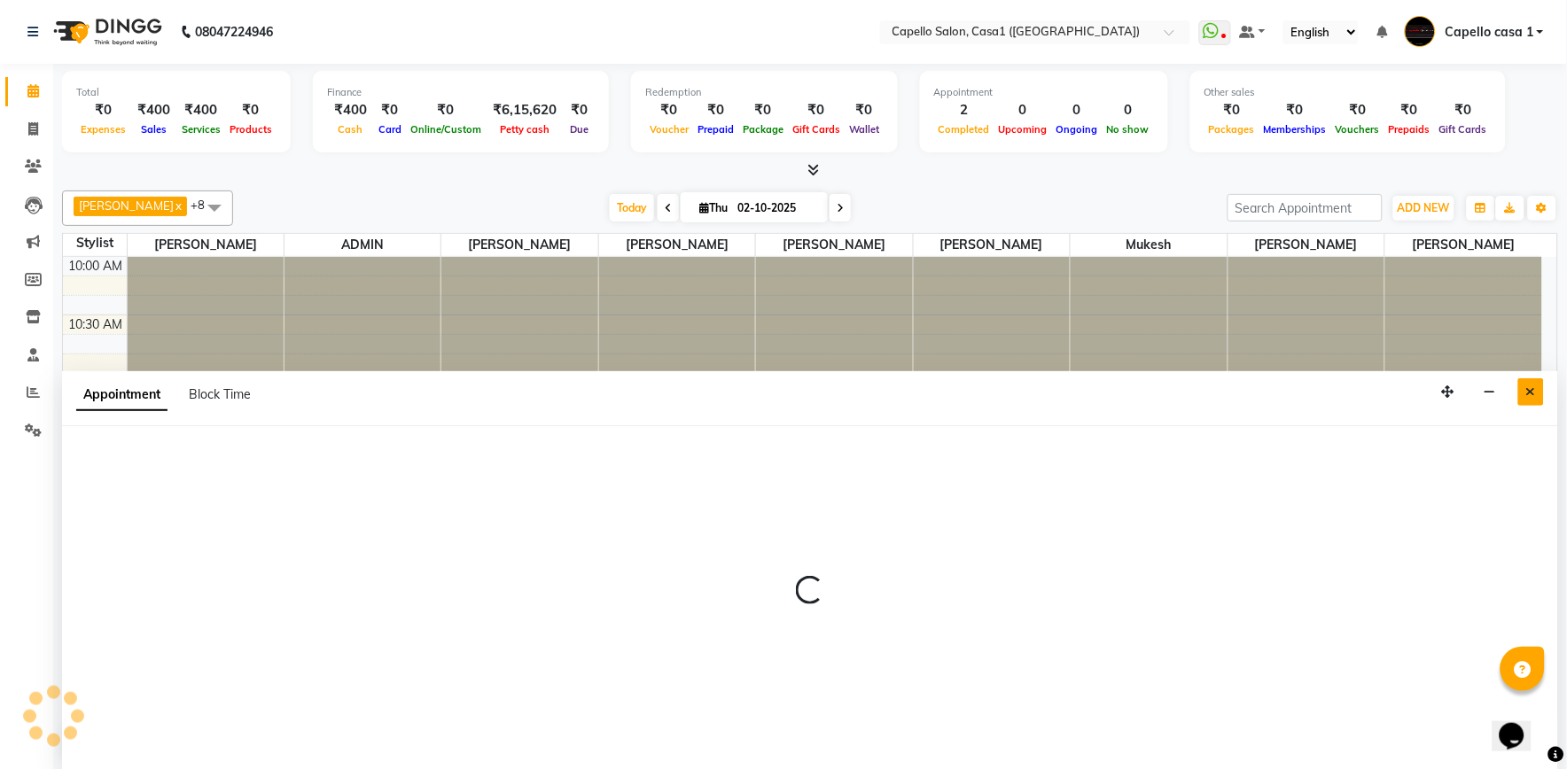
select select "14733"
select select "675"
select select "tentative"
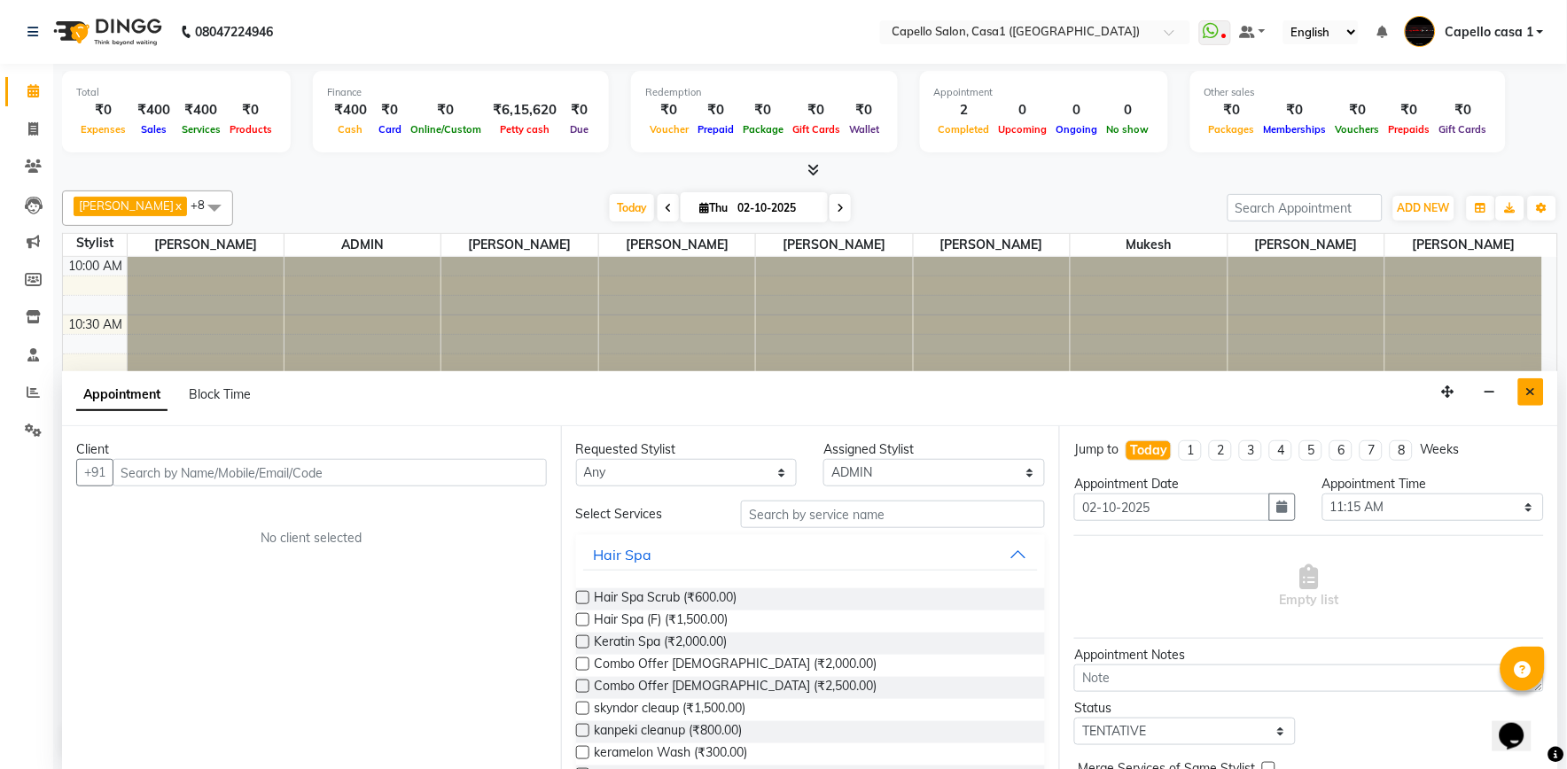
click at [1540, 395] on button "Close" at bounding box center [1531, 391] width 26 height 27
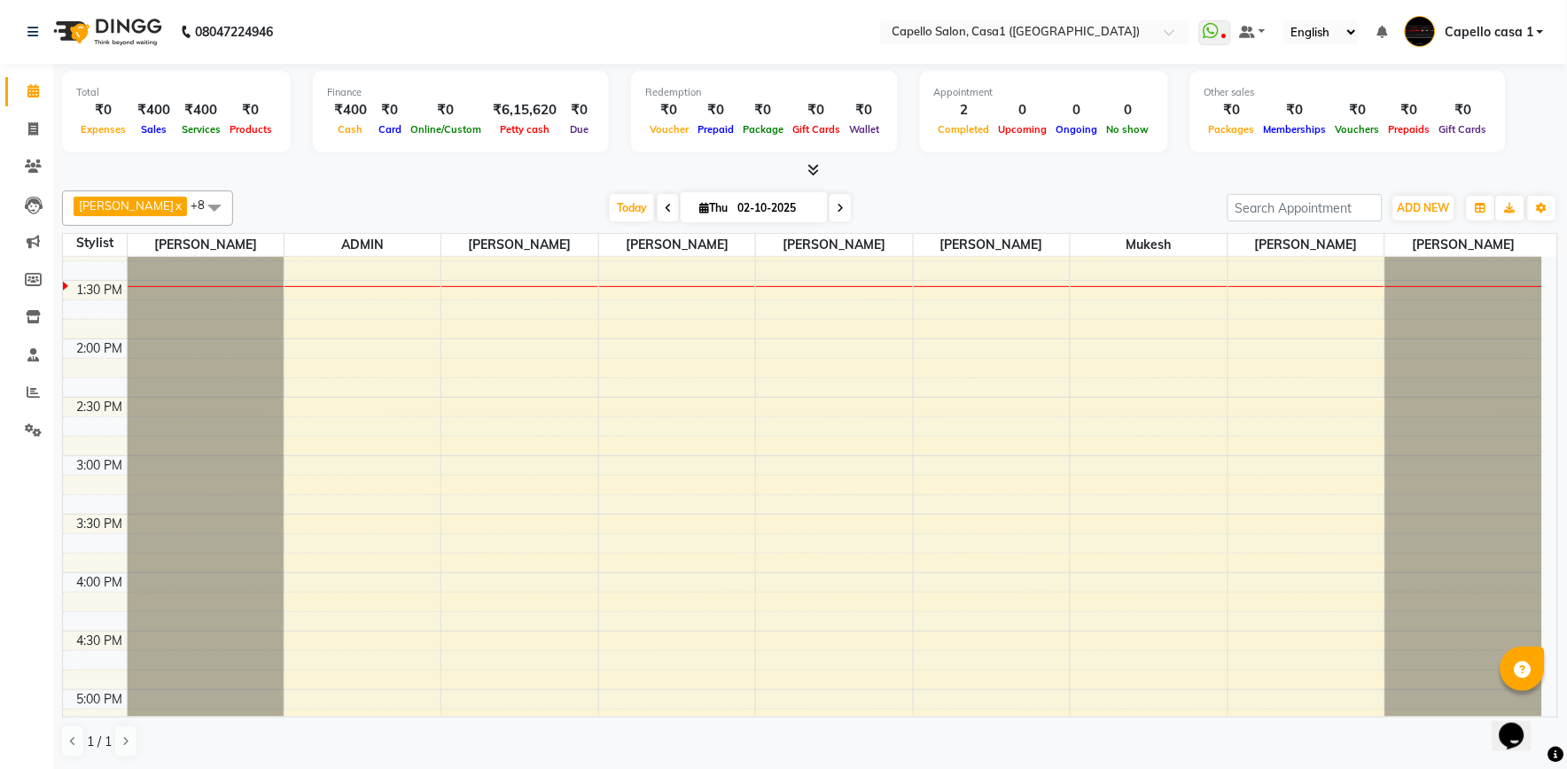
scroll to position [394, 0]
click at [33, 129] on icon at bounding box center [33, 128] width 10 height 13
select select "service"
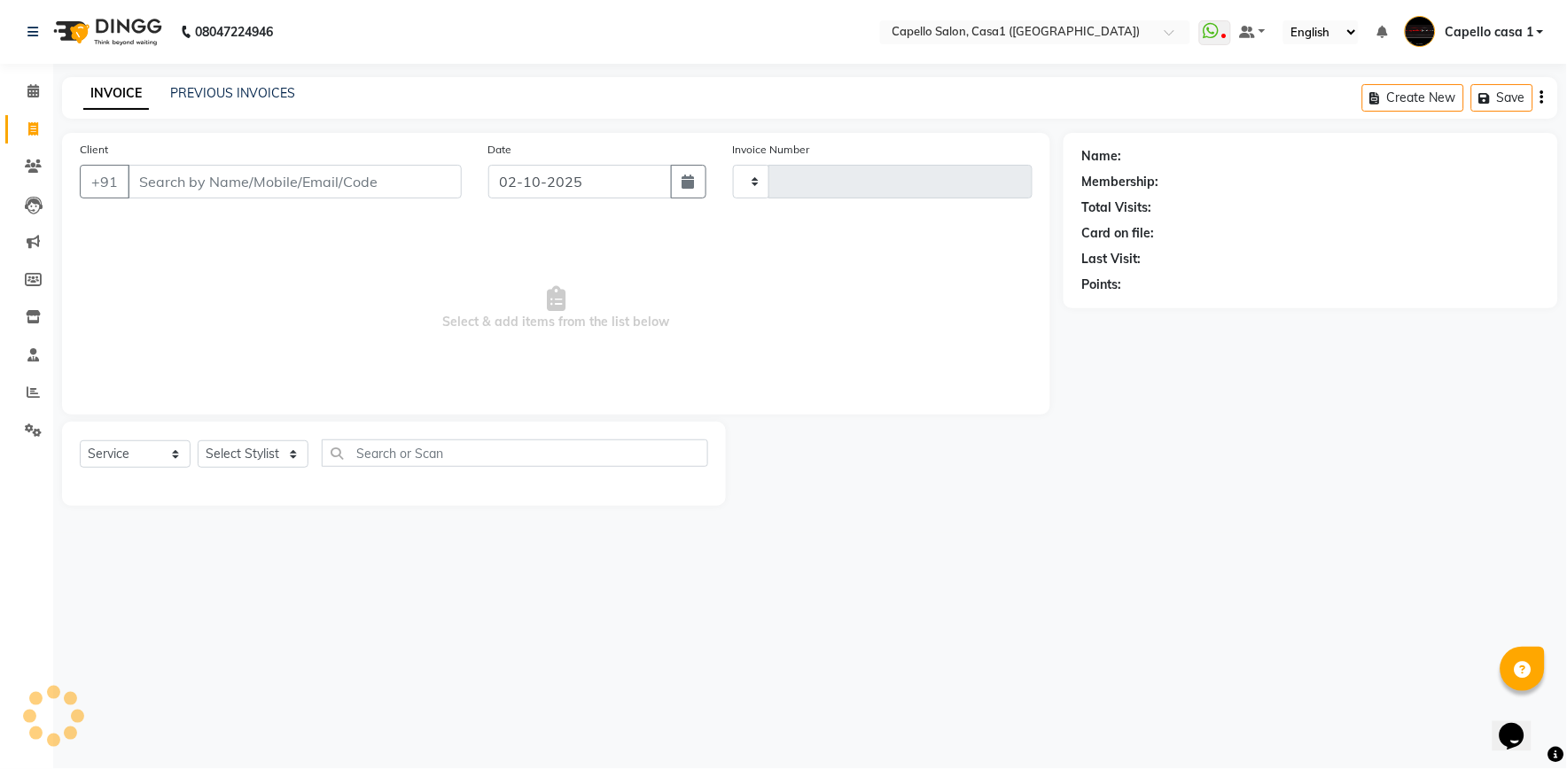
type input "3778"
select select "846"
click at [157, 175] on input "Client" at bounding box center [295, 182] width 334 height 34
select select "product"
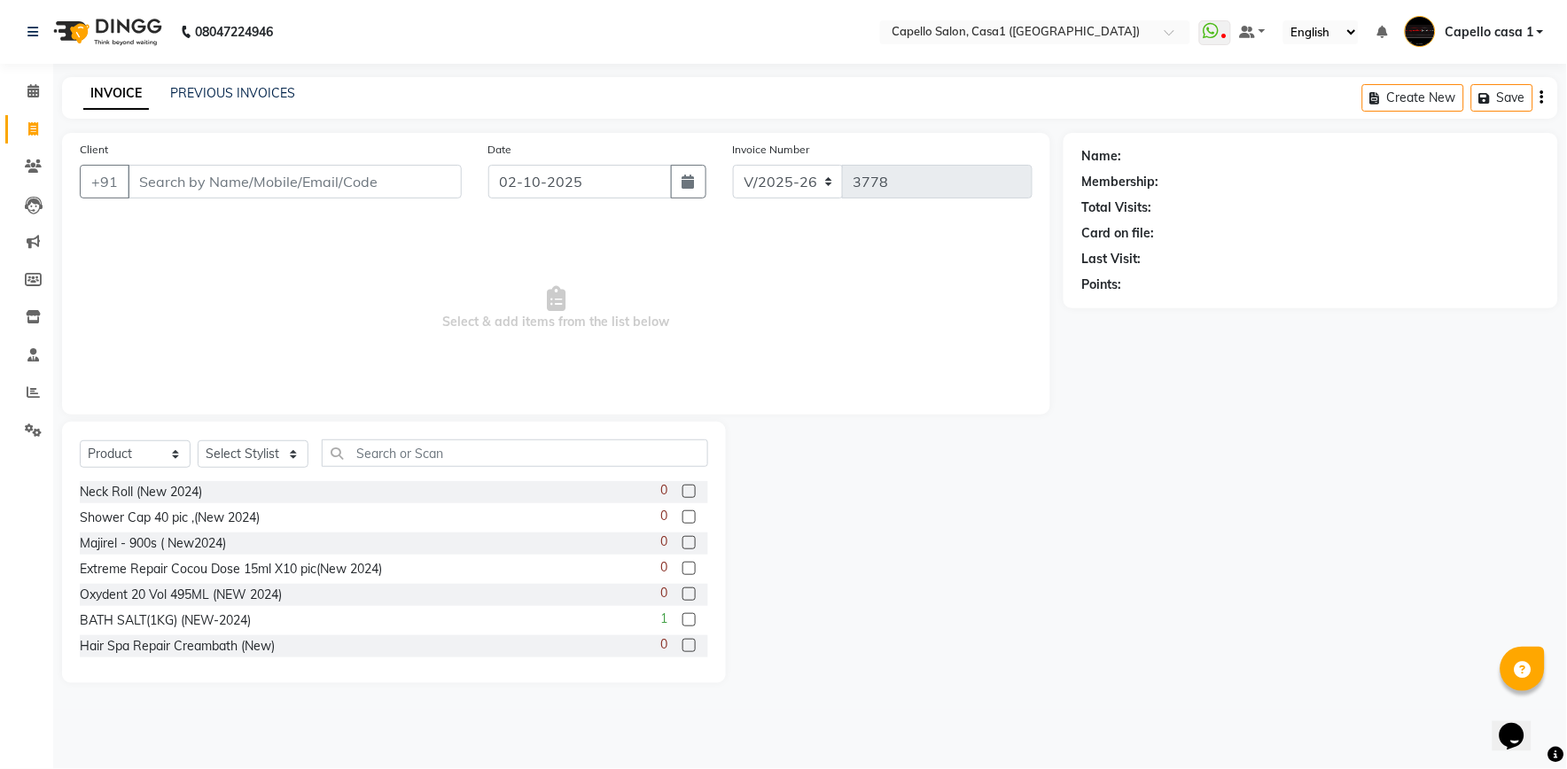
click at [218, 173] on input "Client" at bounding box center [295, 182] width 334 height 34
type input "8329980845"
click at [424, 190] on span "Add Client" at bounding box center [416, 182] width 70 height 18
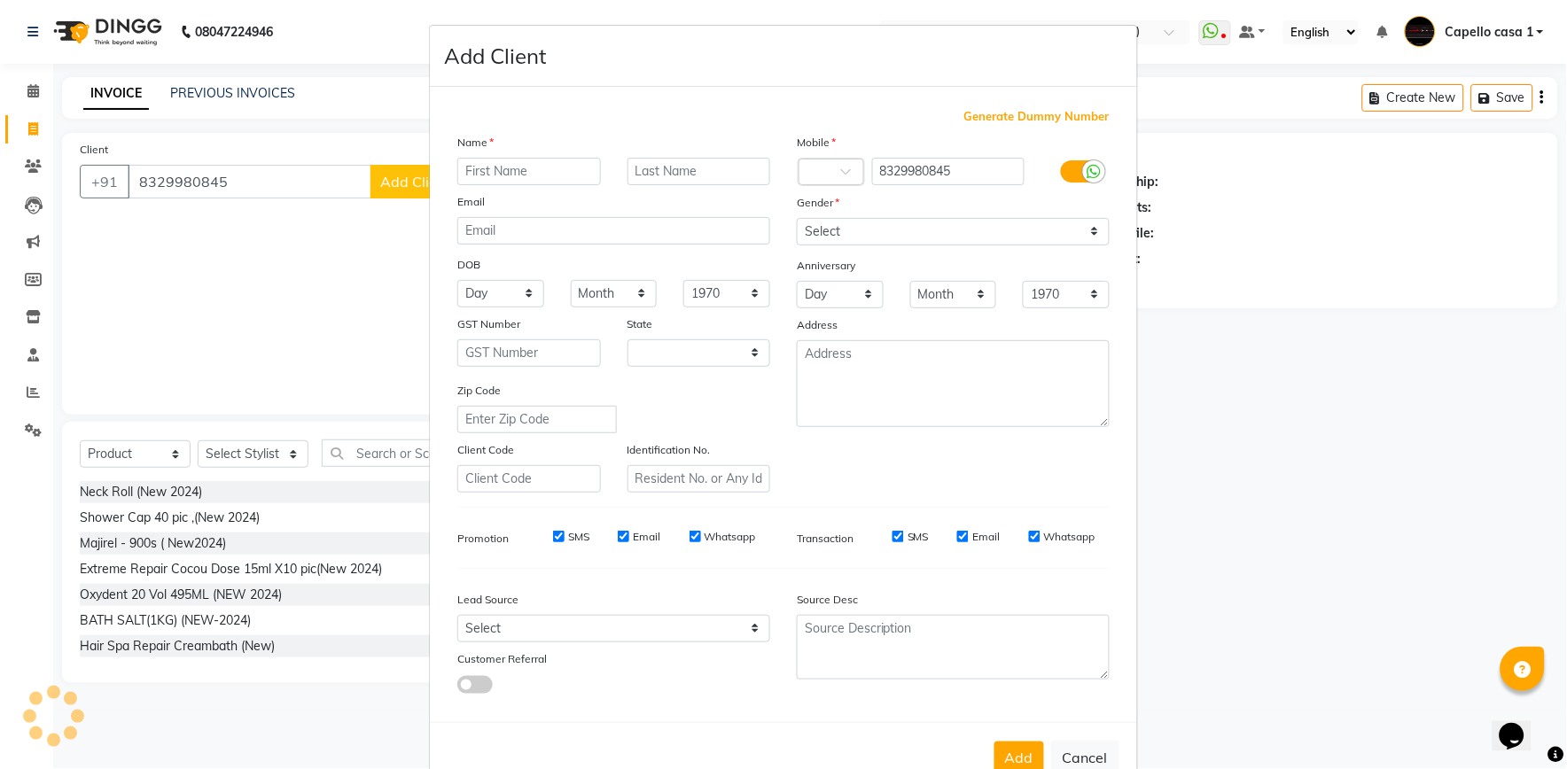
select select "22"
click at [526, 173] on input "text" at bounding box center [529, 171] width 144 height 27
type input "s"
type input "Swati"
click at [917, 218] on select "Select Male Female Other Prefer Not To Say" at bounding box center [953, 231] width 313 height 27
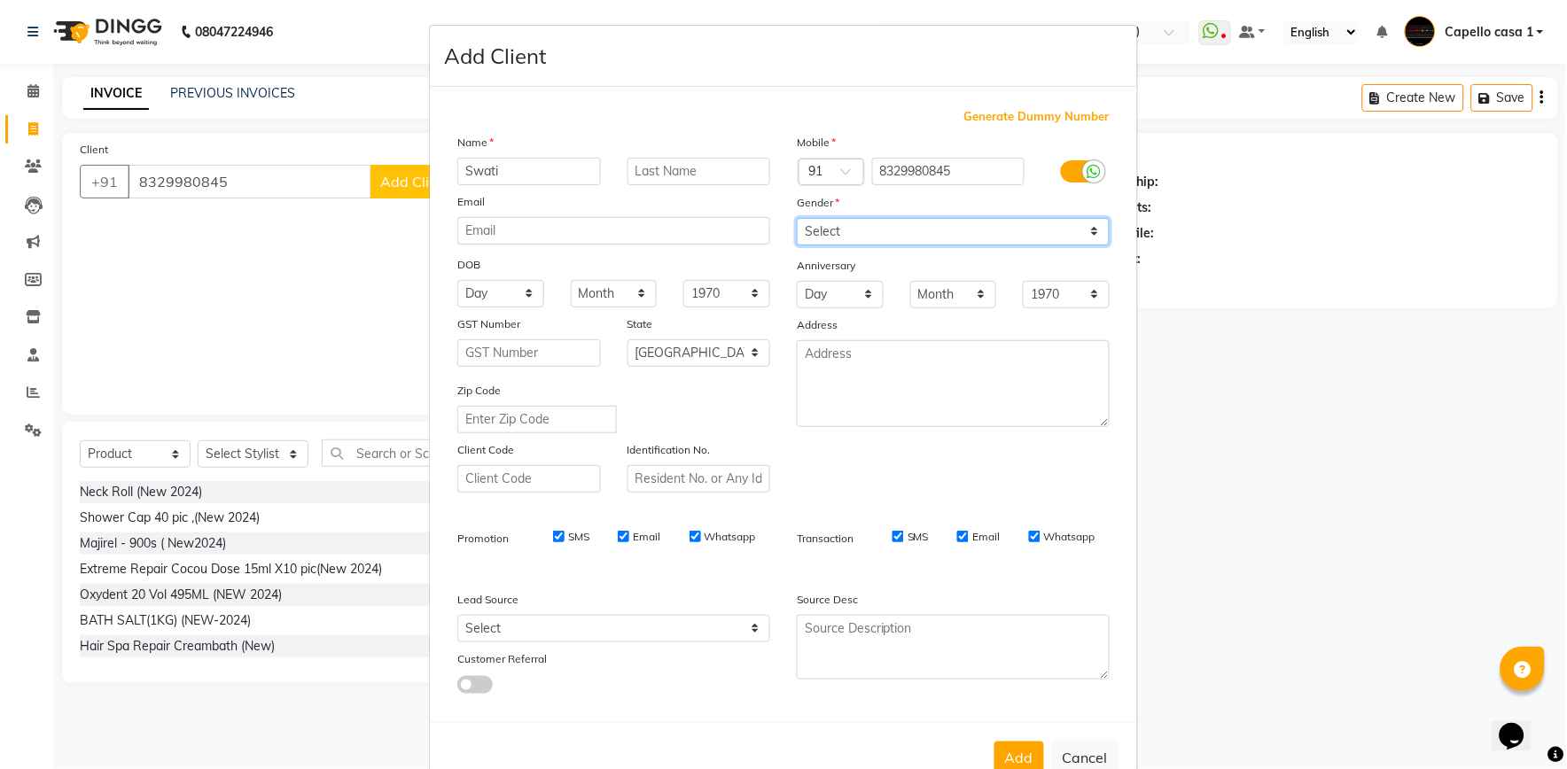
select select "female"
click at [797, 218] on select "Select Male Female Other Prefer Not To Say" at bounding box center [953, 231] width 313 height 27
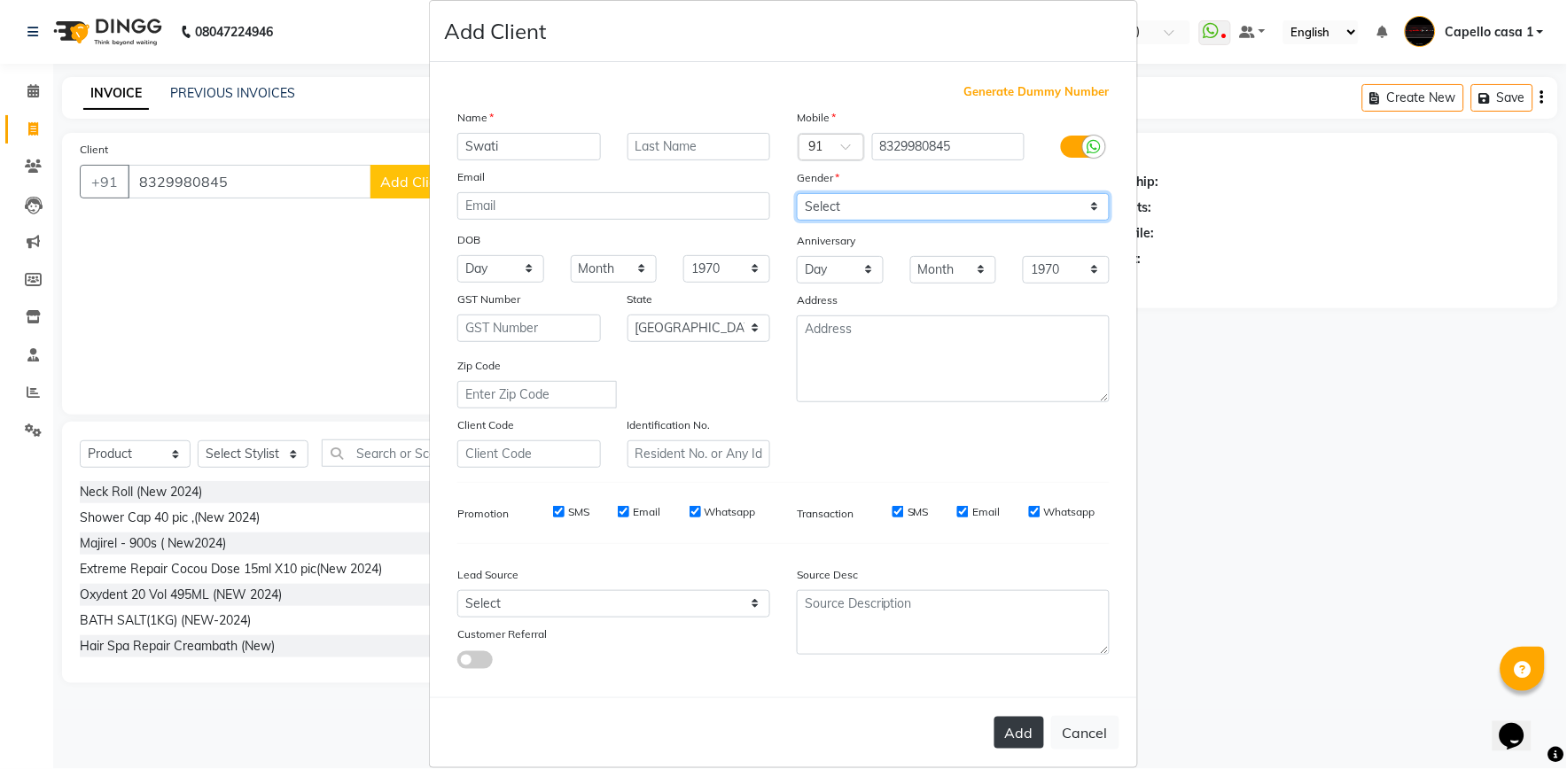
scroll to position [49, 0]
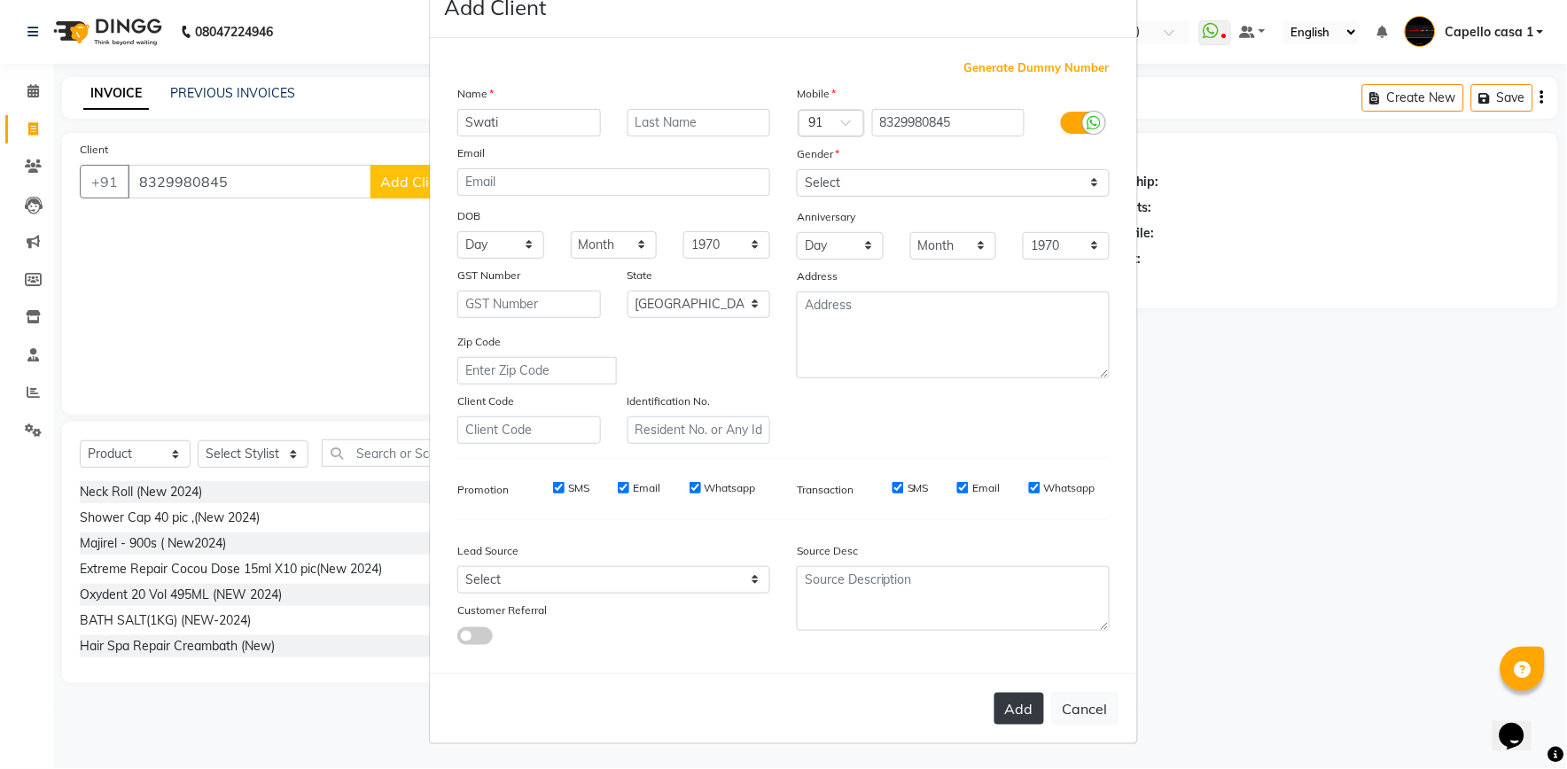
click at [1018, 709] on button "Add" at bounding box center [1019, 709] width 50 height 32
select select
select select "null"
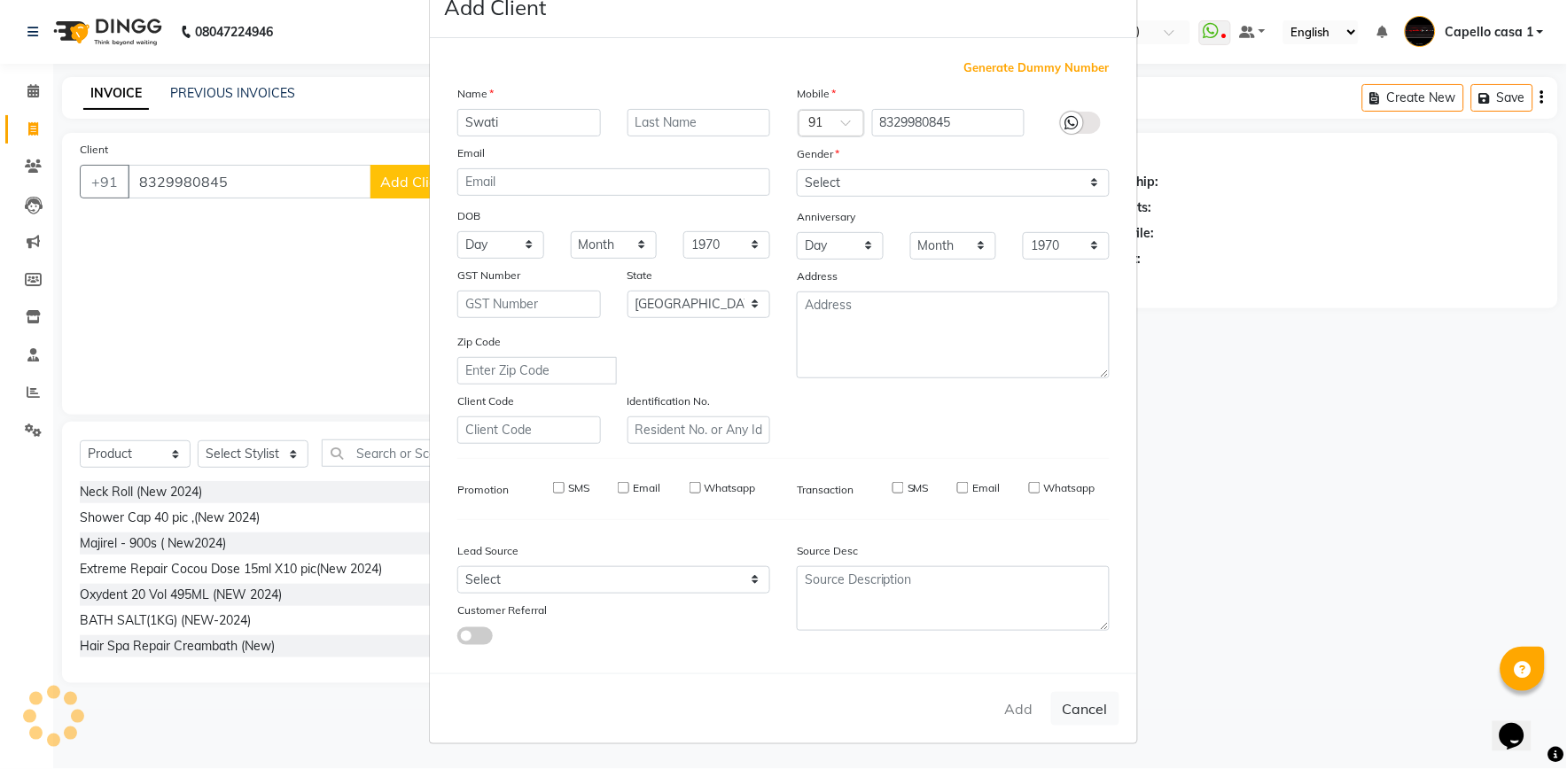
select select
checkbox input "false"
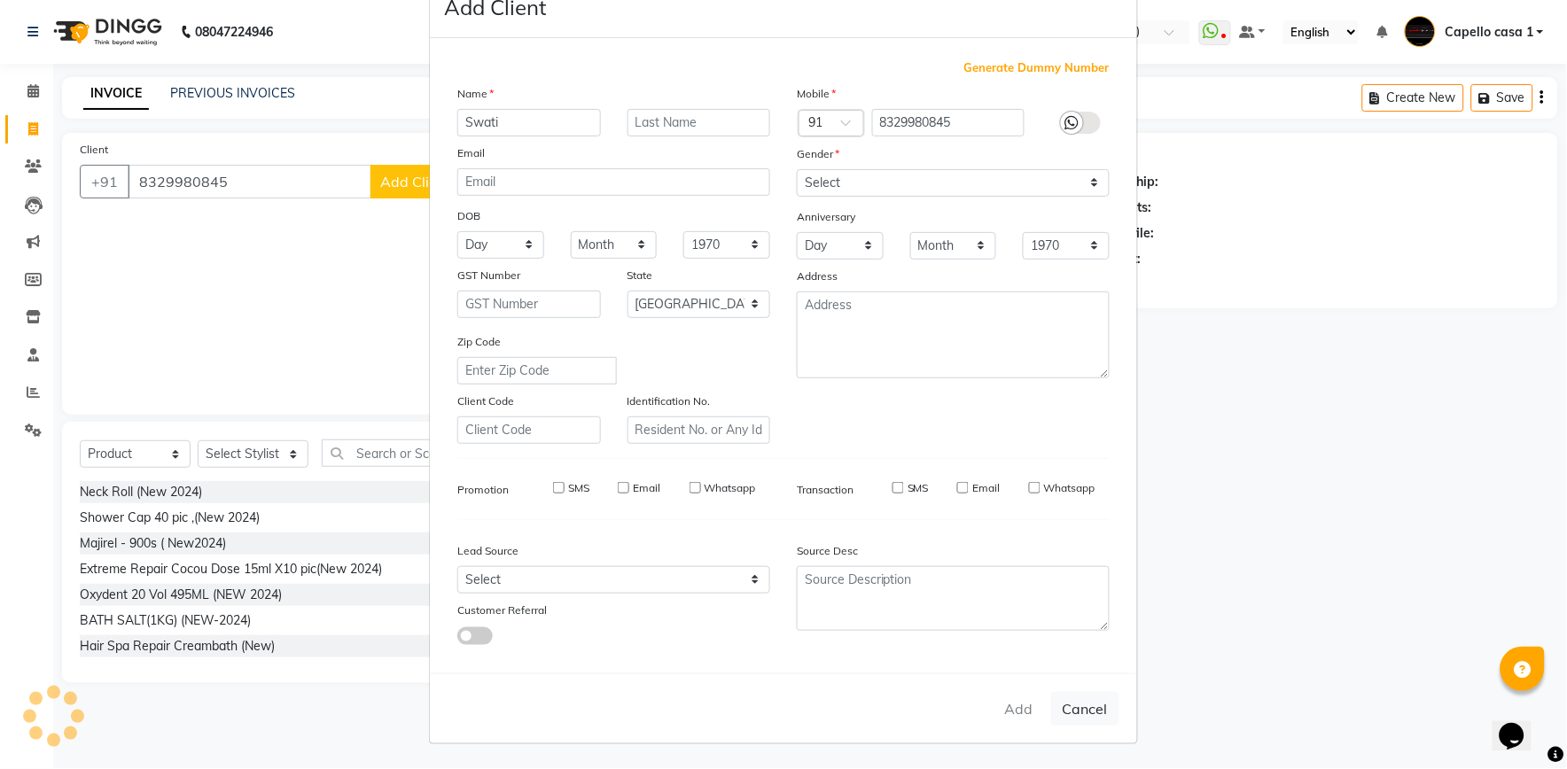
checkbox input "false"
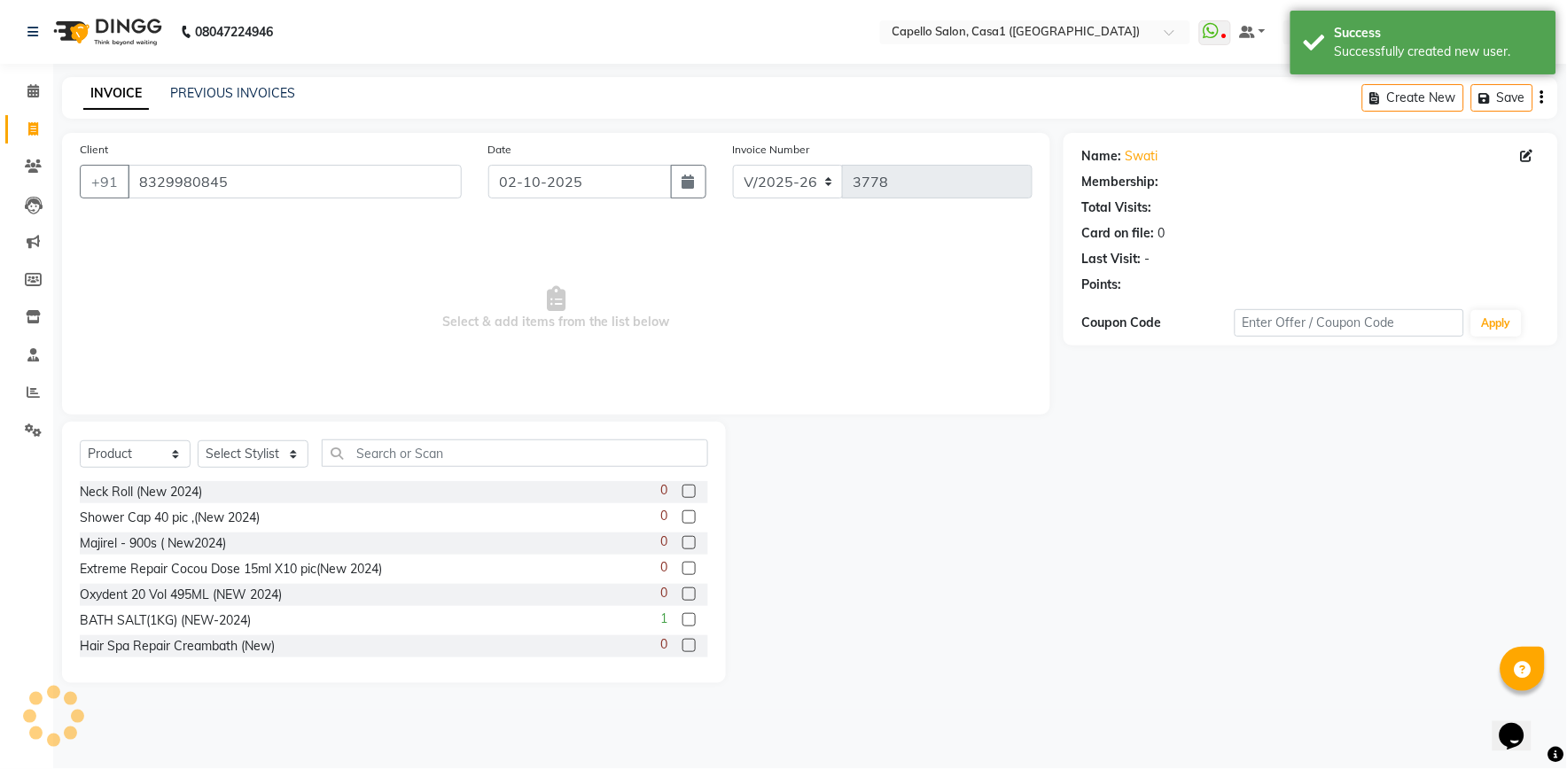
drag, startPoint x: 140, startPoint y: 181, endPoint x: 231, endPoint y: 181, distance: 91.3
click at [231, 181] on input "8329980845" at bounding box center [295, 182] width 334 height 34
drag, startPoint x: 231, startPoint y: 181, endPoint x: 133, endPoint y: 196, distance: 99.5
click at [133, 196] on input "8329980845" at bounding box center [295, 182] width 334 height 34
click at [42, 82] on span at bounding box center [33, 92] width 31 height 20
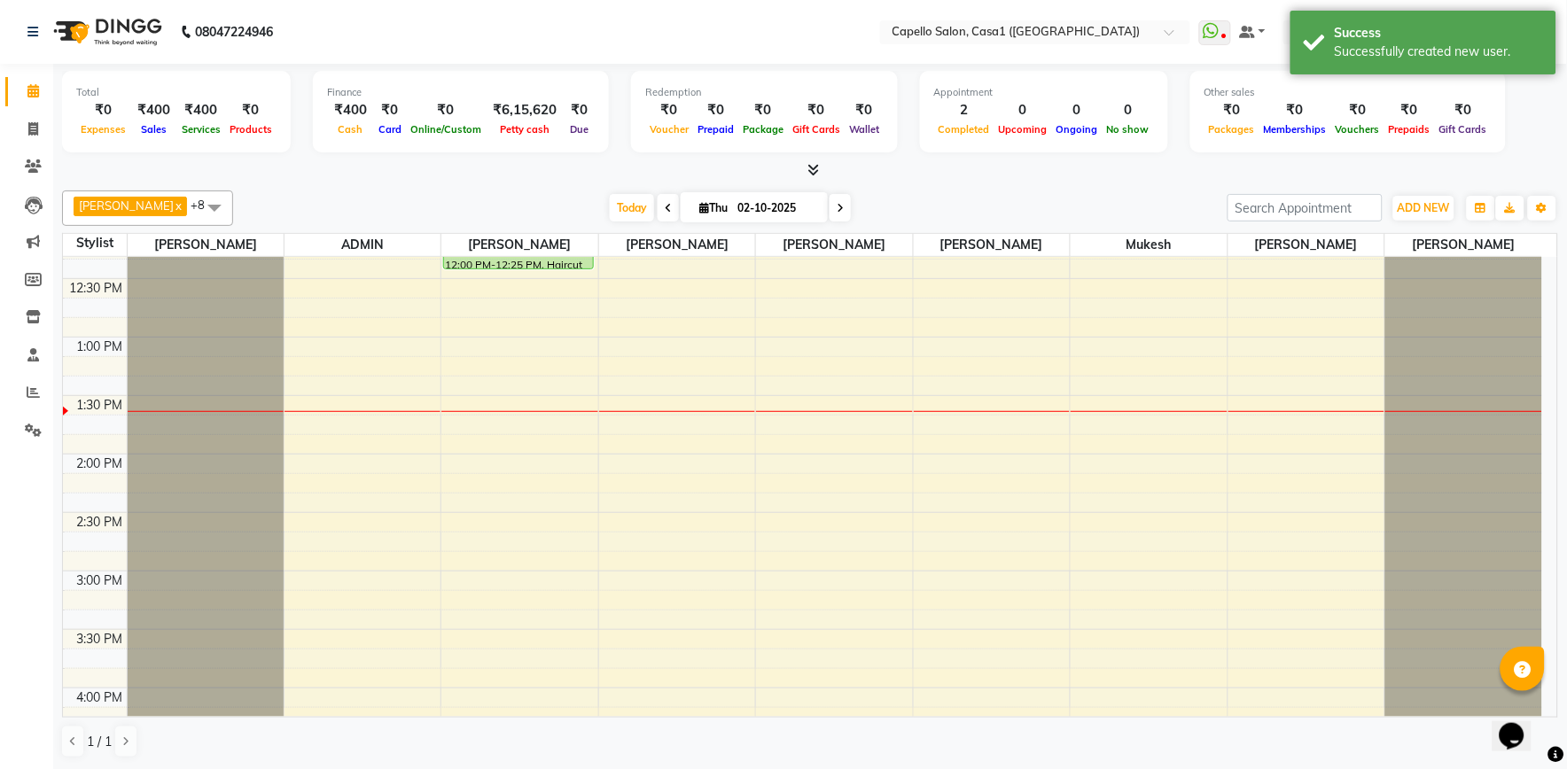
scroll to position [197, 0]
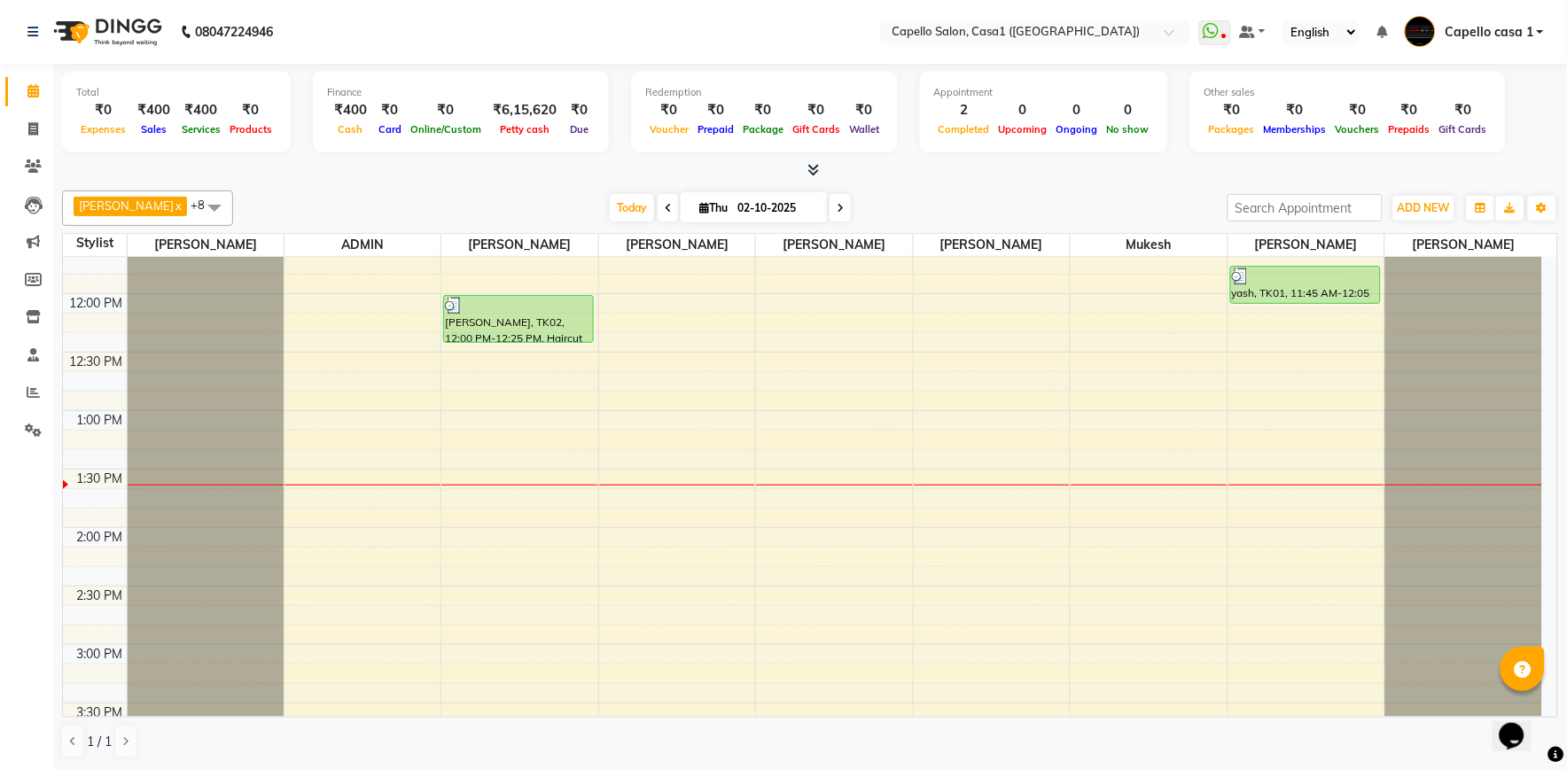
click at [1278, 343] on div "10:00 AM 10:30 AM 11:00 AM 11:30 AM 12:00 PM 12:30 PM 1:00 PM 1:30 PM 2:00 PM 2…" at bounding box center [802, 761] width 1479 height 1403
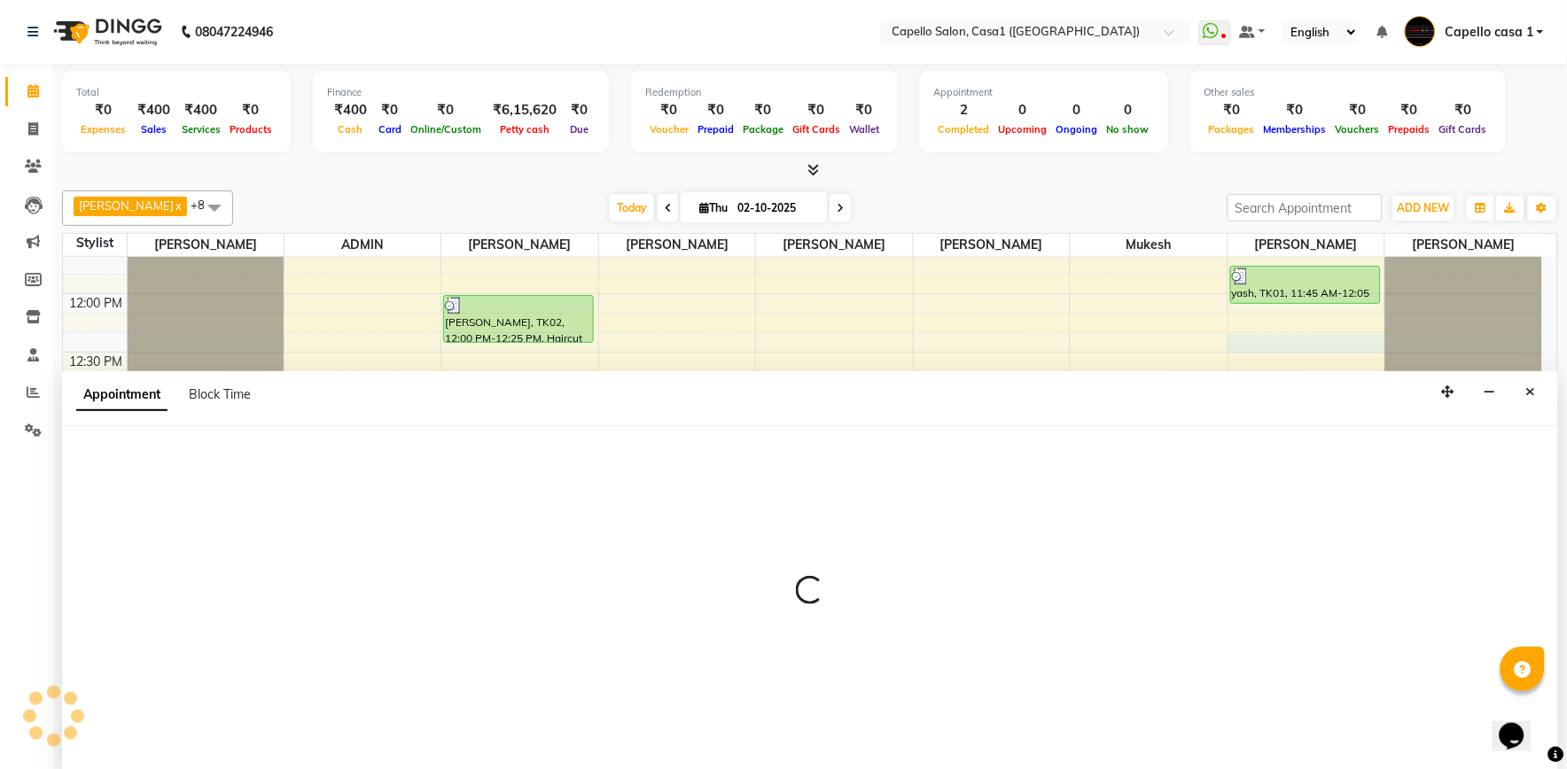
select select "89438"
select select "735"
select select "tentative"
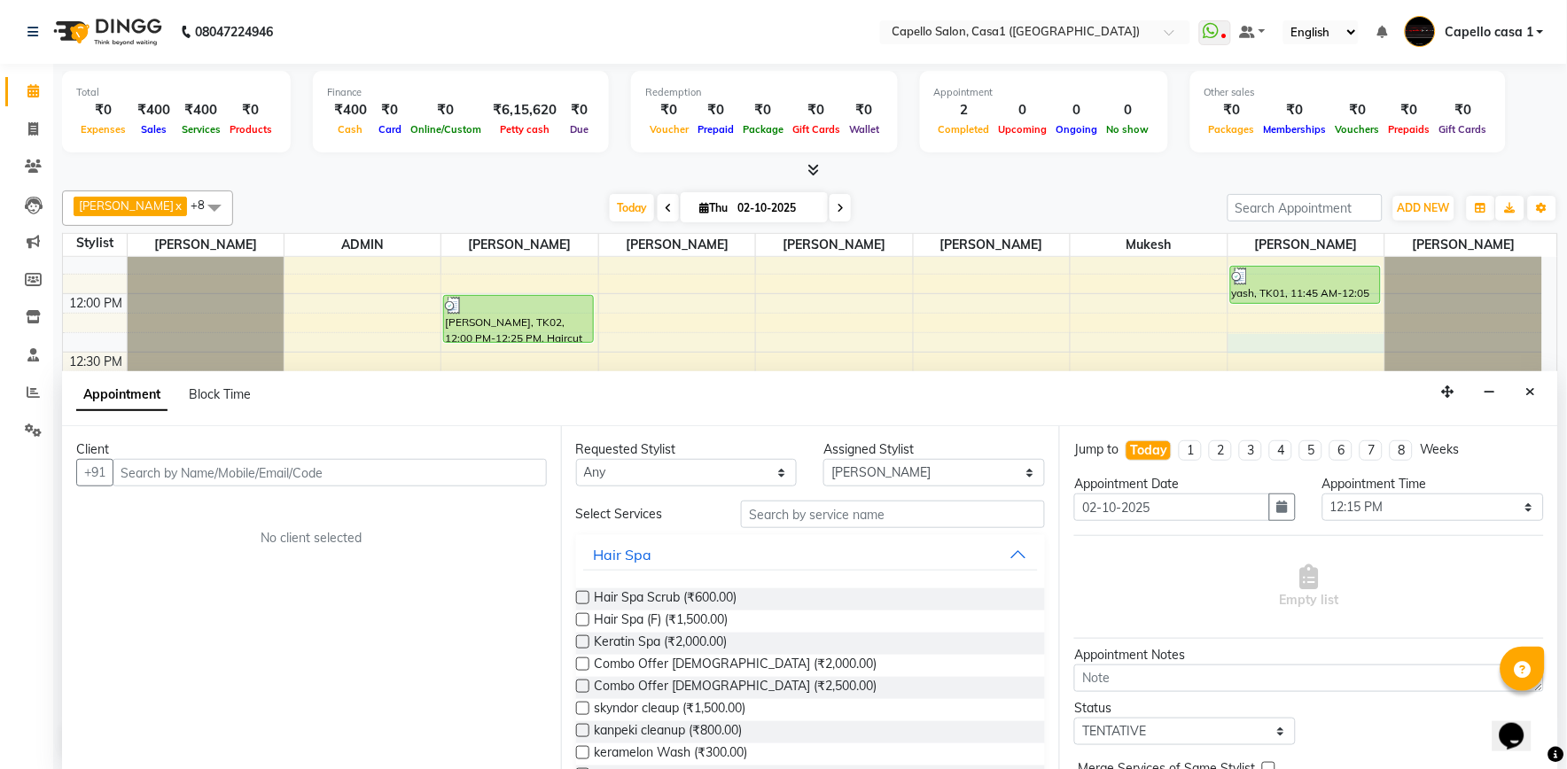
click at [281, 473] on input "text" at bounding box center [330, 472] width 434 height 27
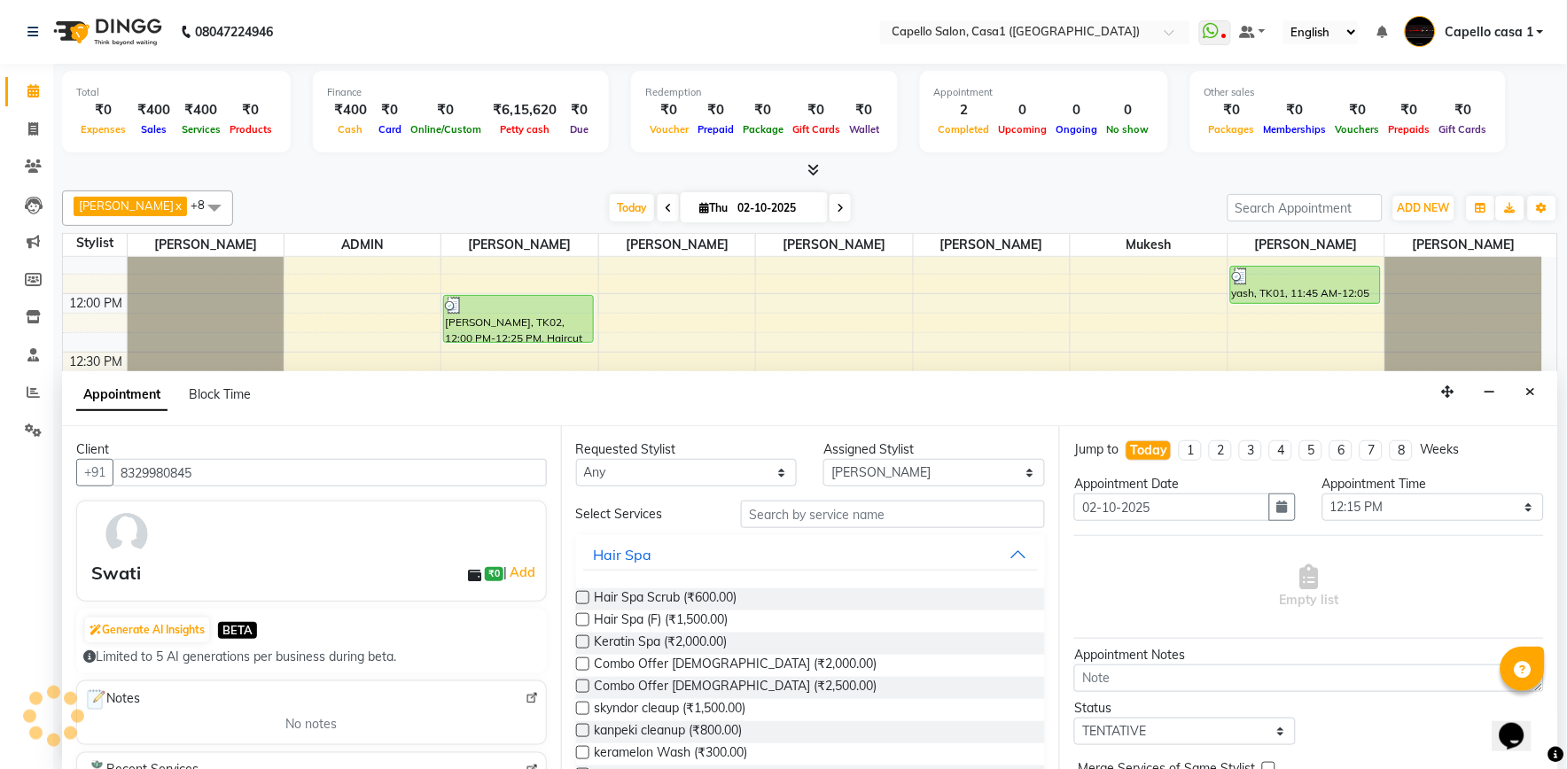
type input "8329980845"
click at [807, 517] on input "text" at bounding box center [893, 514] width 304 height 27
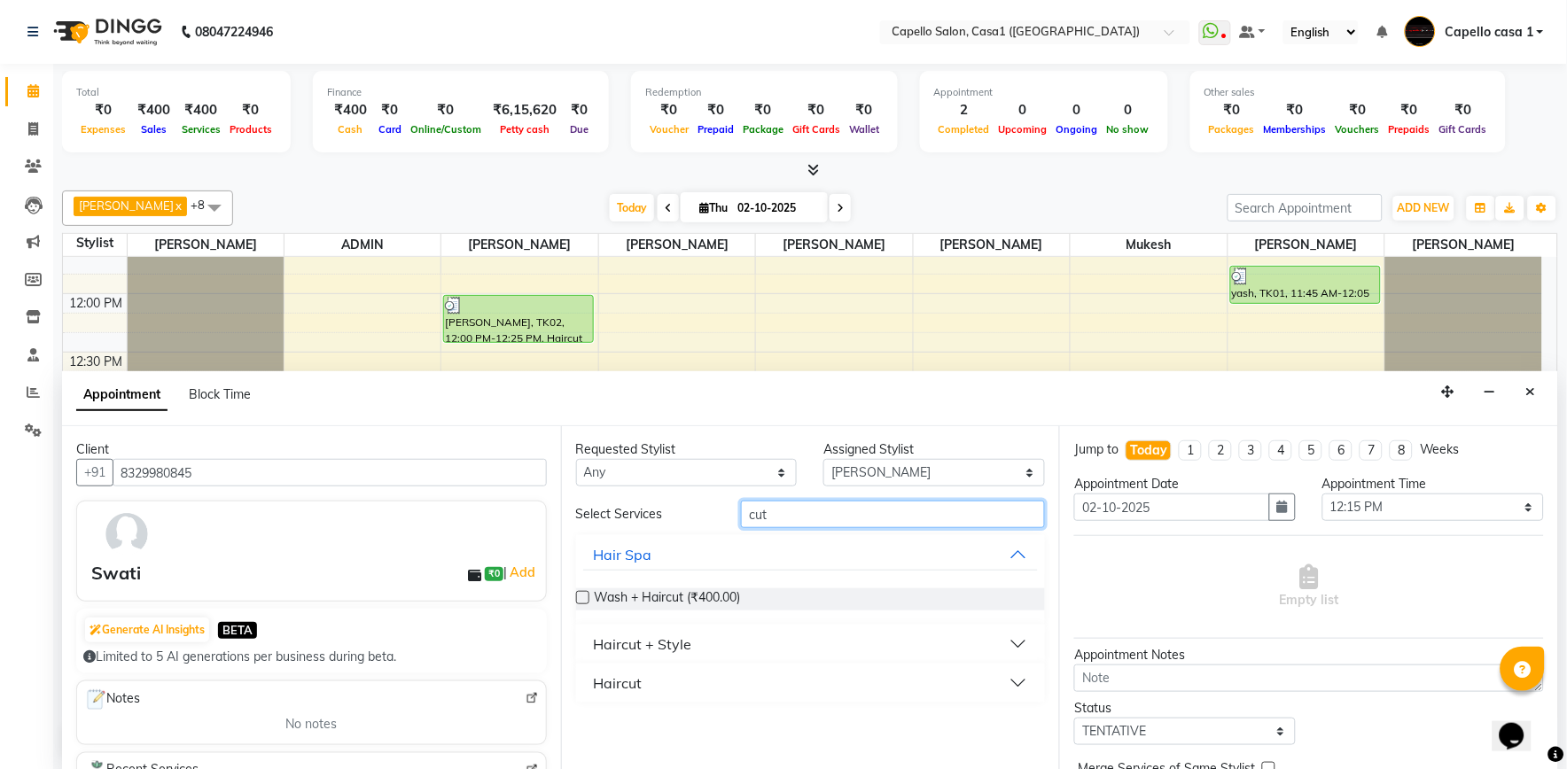
type input "cut"
click at [724, 654] on button "Haircut + Style" at bounding box center [811, 644] width 456 height 32
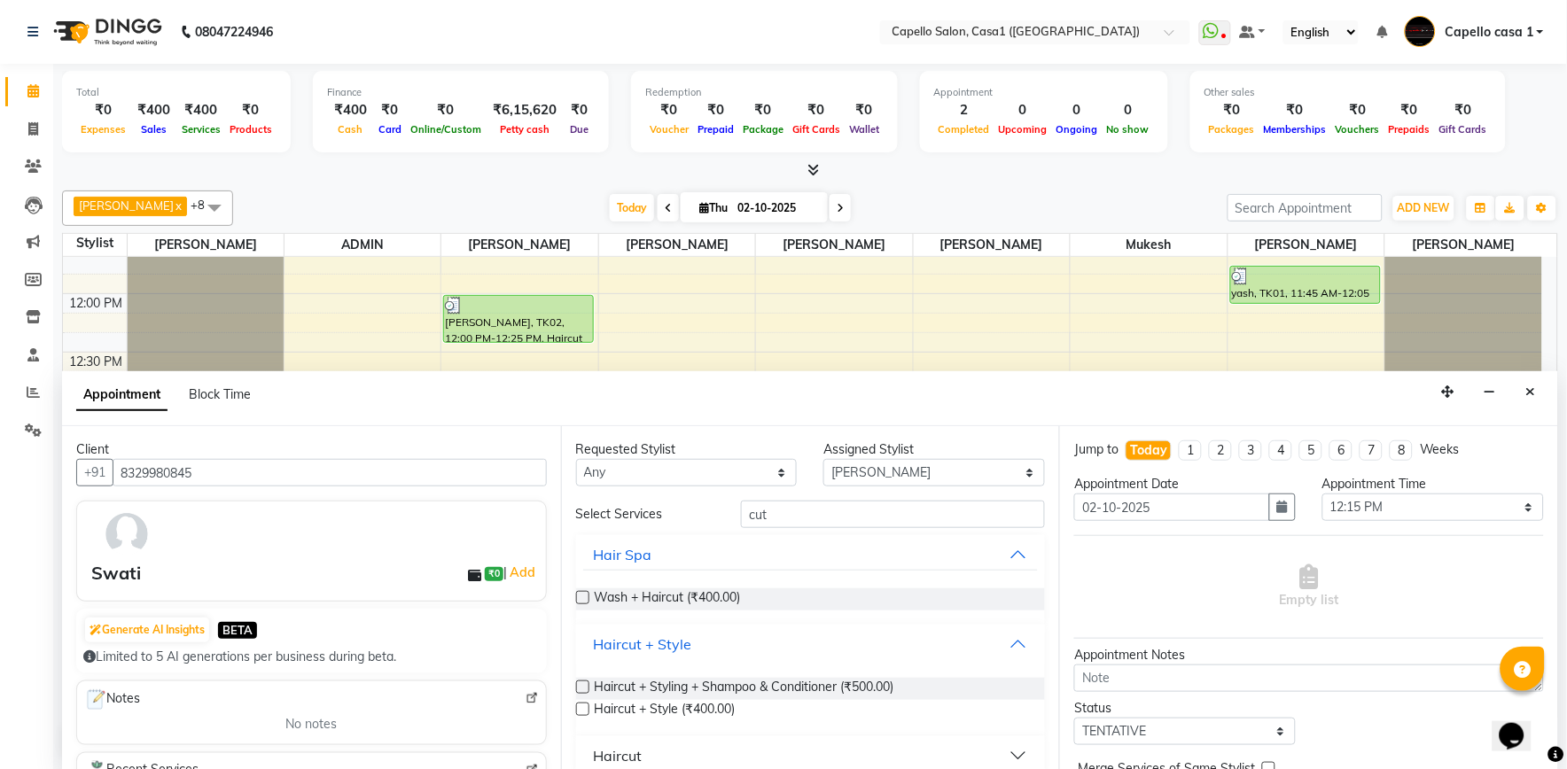
scroll to position [19, 0]
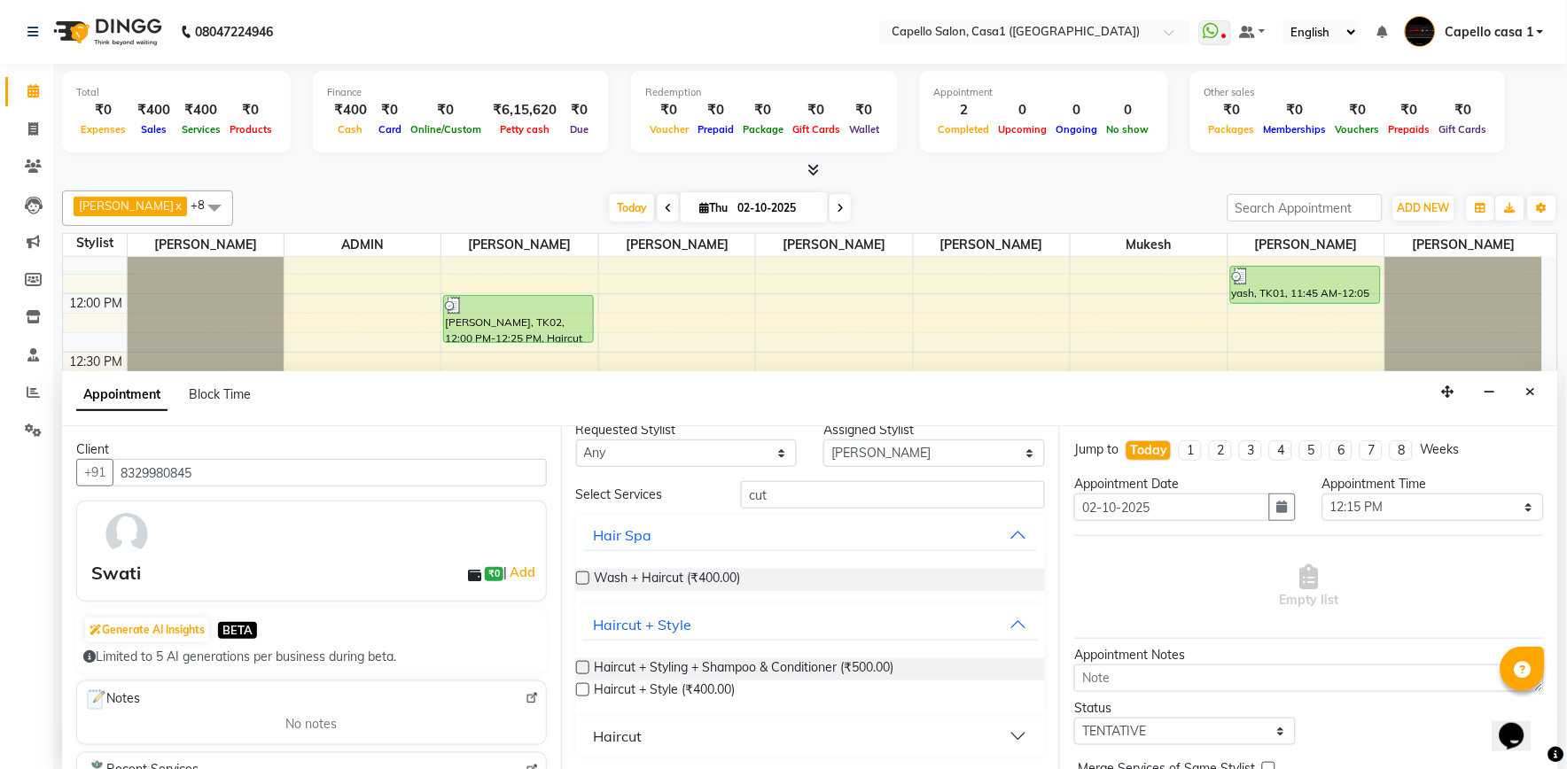
click at [614, 743] on div "Haircut" at bounding box center [618, 736] width 49 height 21
click at [579, 667] on label at bounding box center [582, 667] width 13 height 13
click at [579, 667] on input "checkbox" at bounding box center [582, 670] width 12 height 12
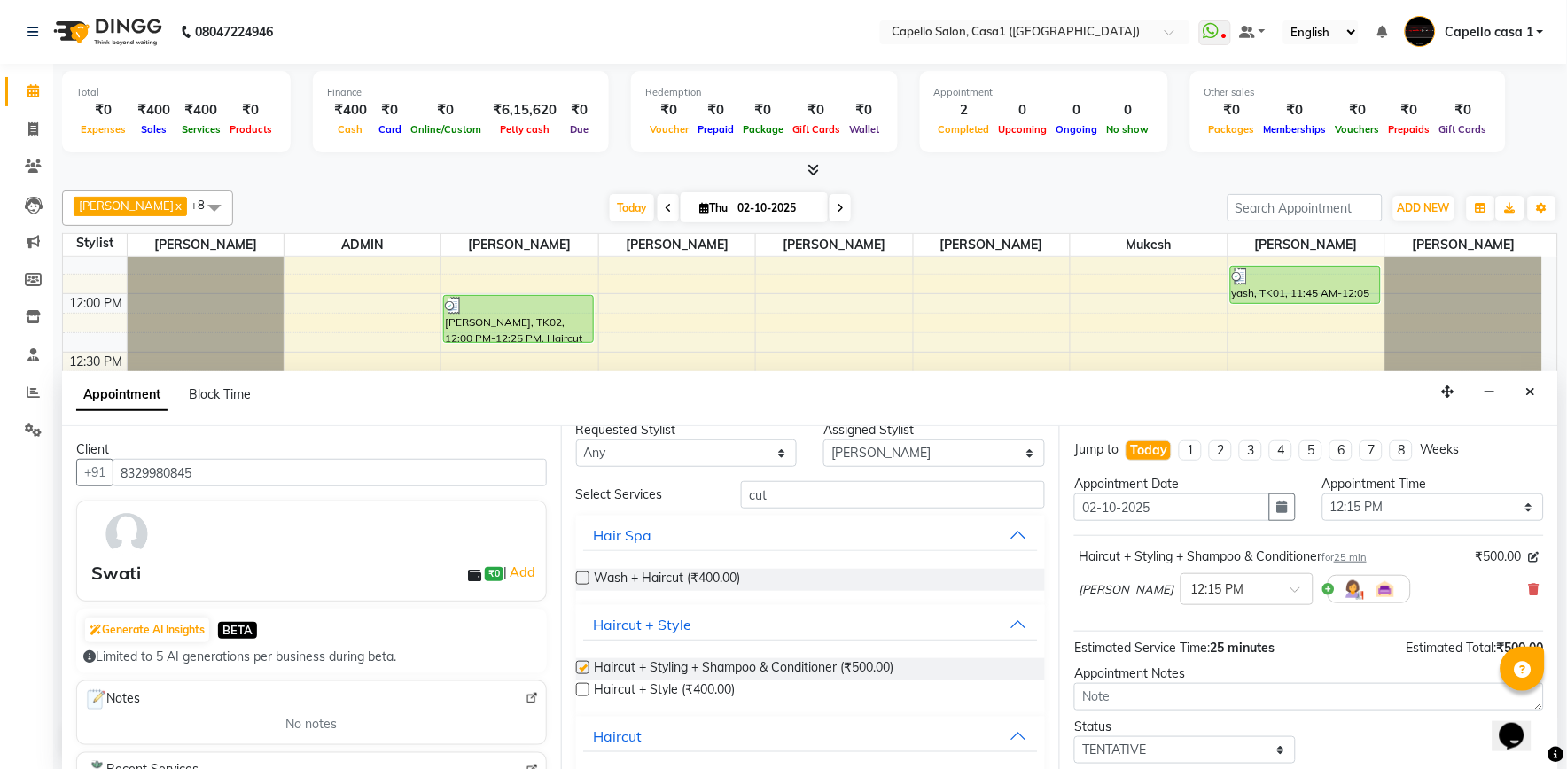
checkbox input "false"
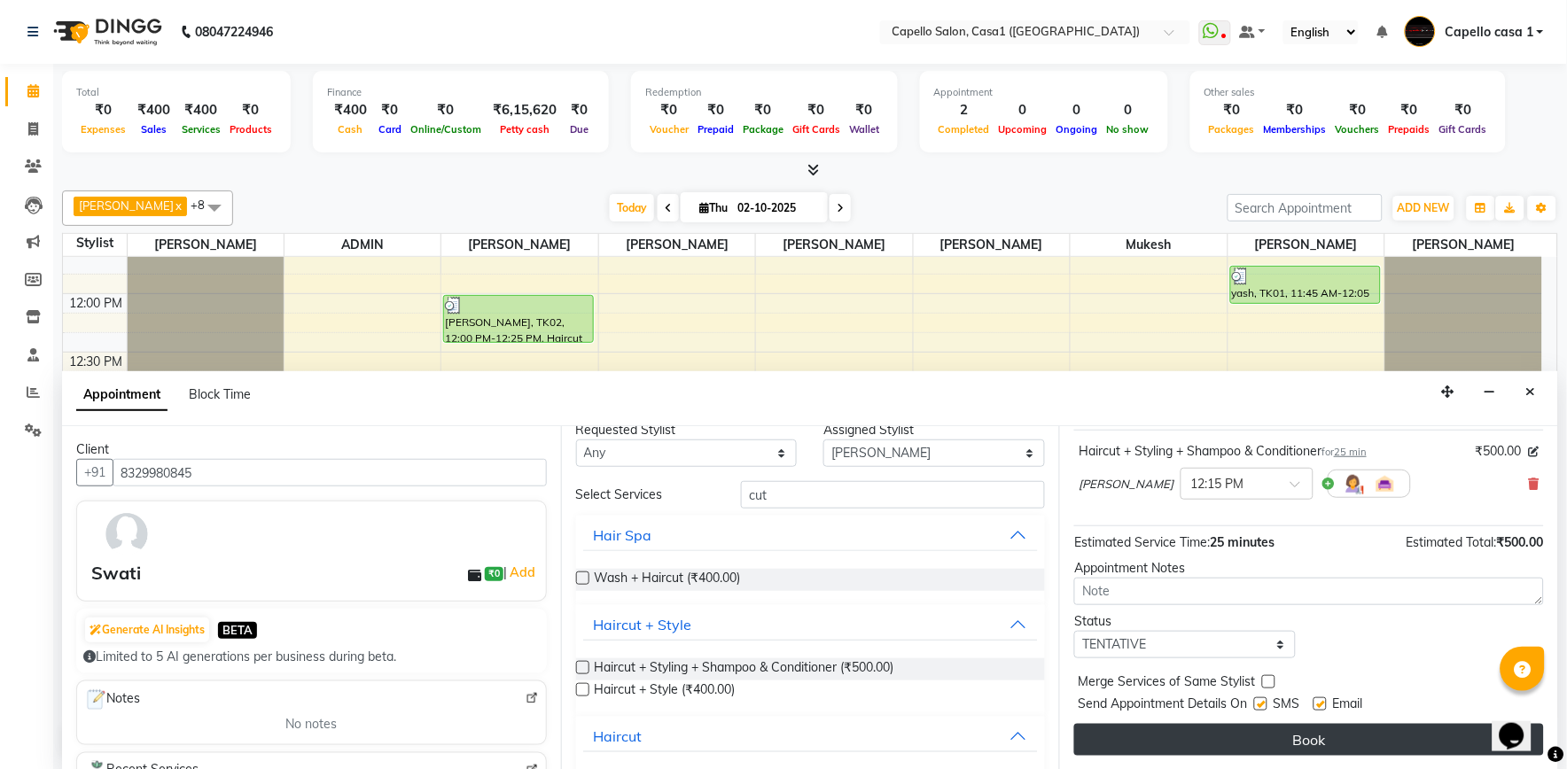
click at [1309, 731] on button "Book" at bounding box center [1309, 740] width 470 height 32
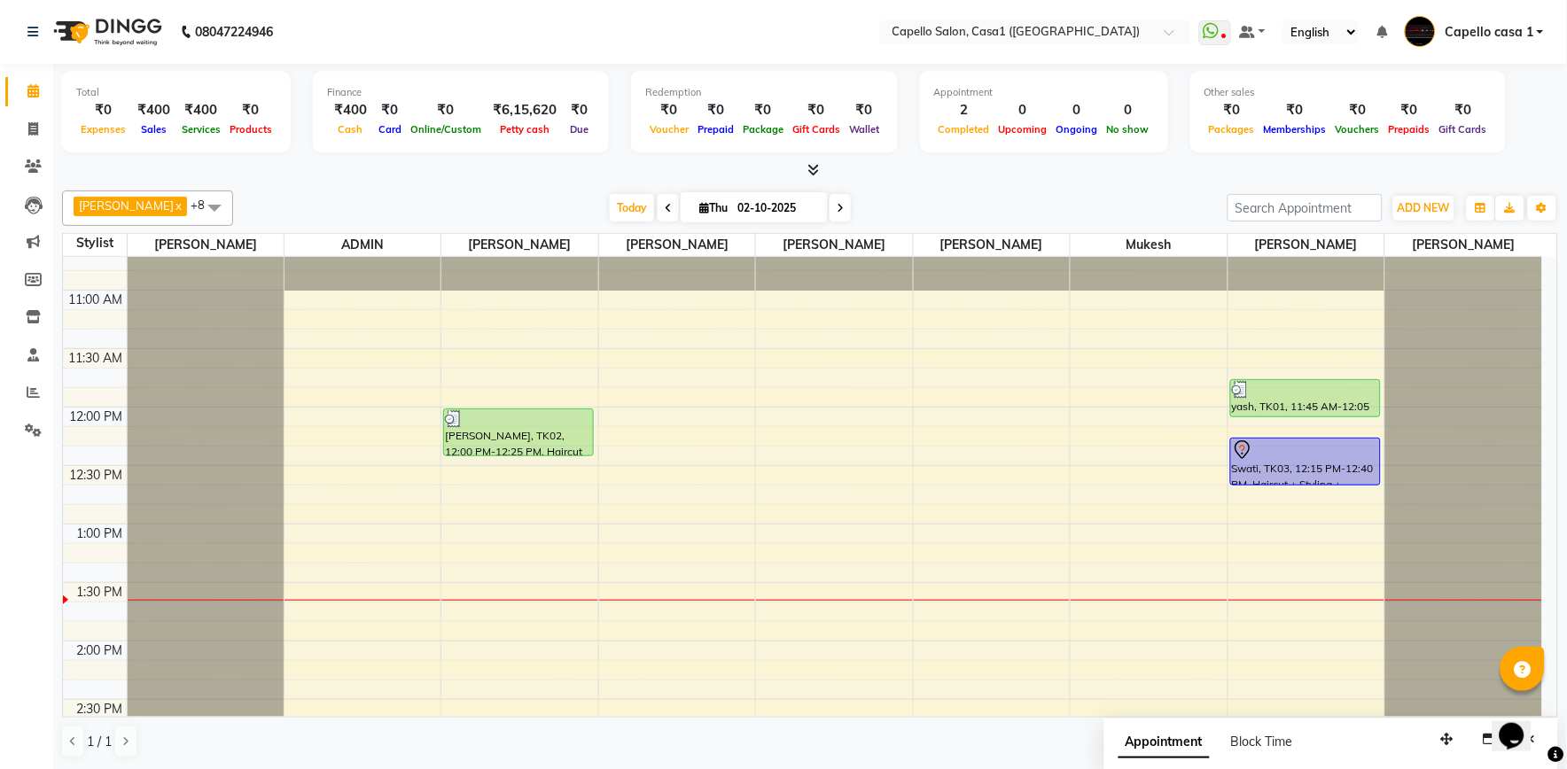
scroll to position [0, 0]
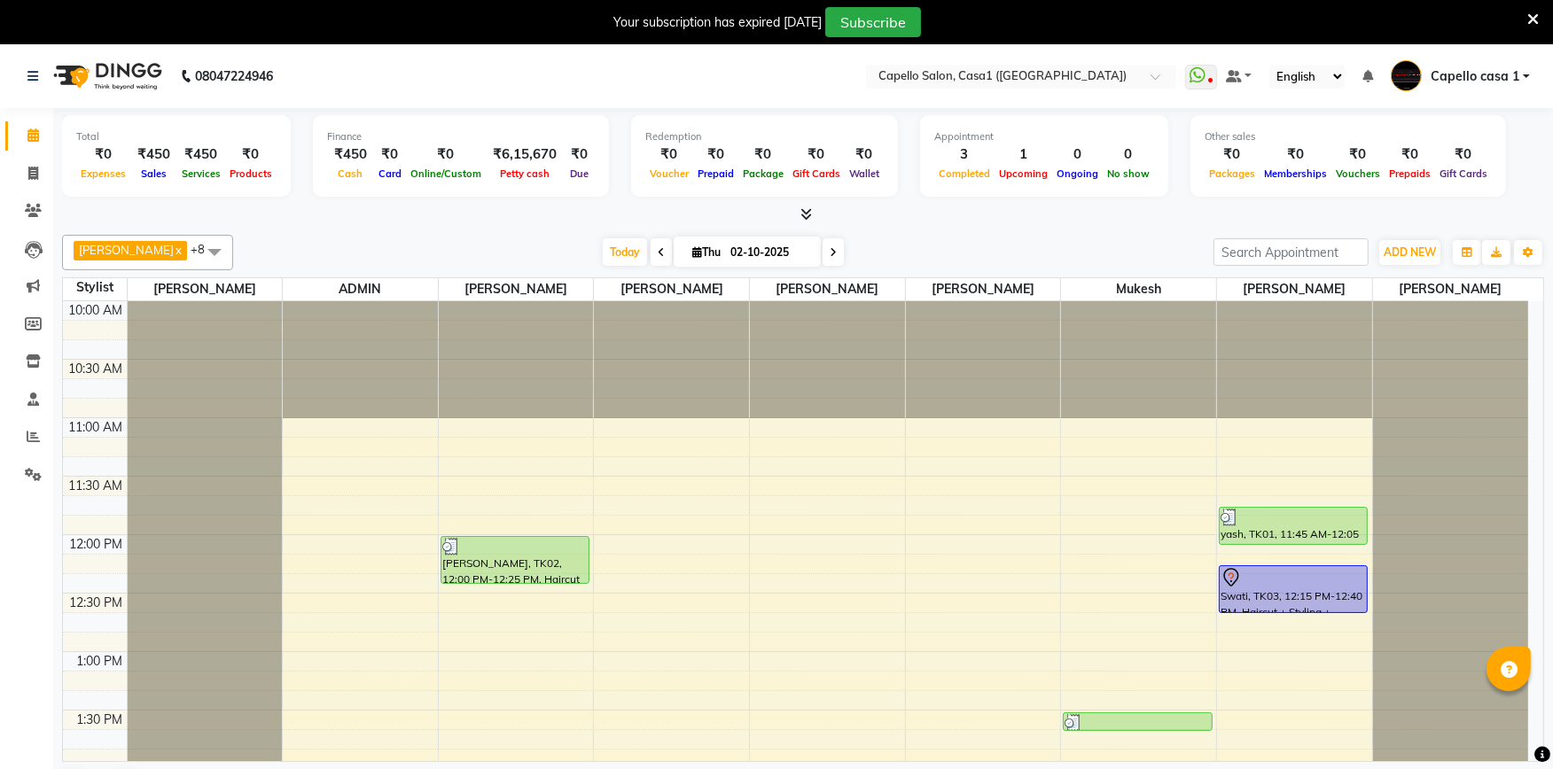
click at [1532, 19] on icon at bounding box center [1533, 20] width 12 height 16
click at [1537, 23] on icon at bounding box center [1533, 20] width 12 height 16
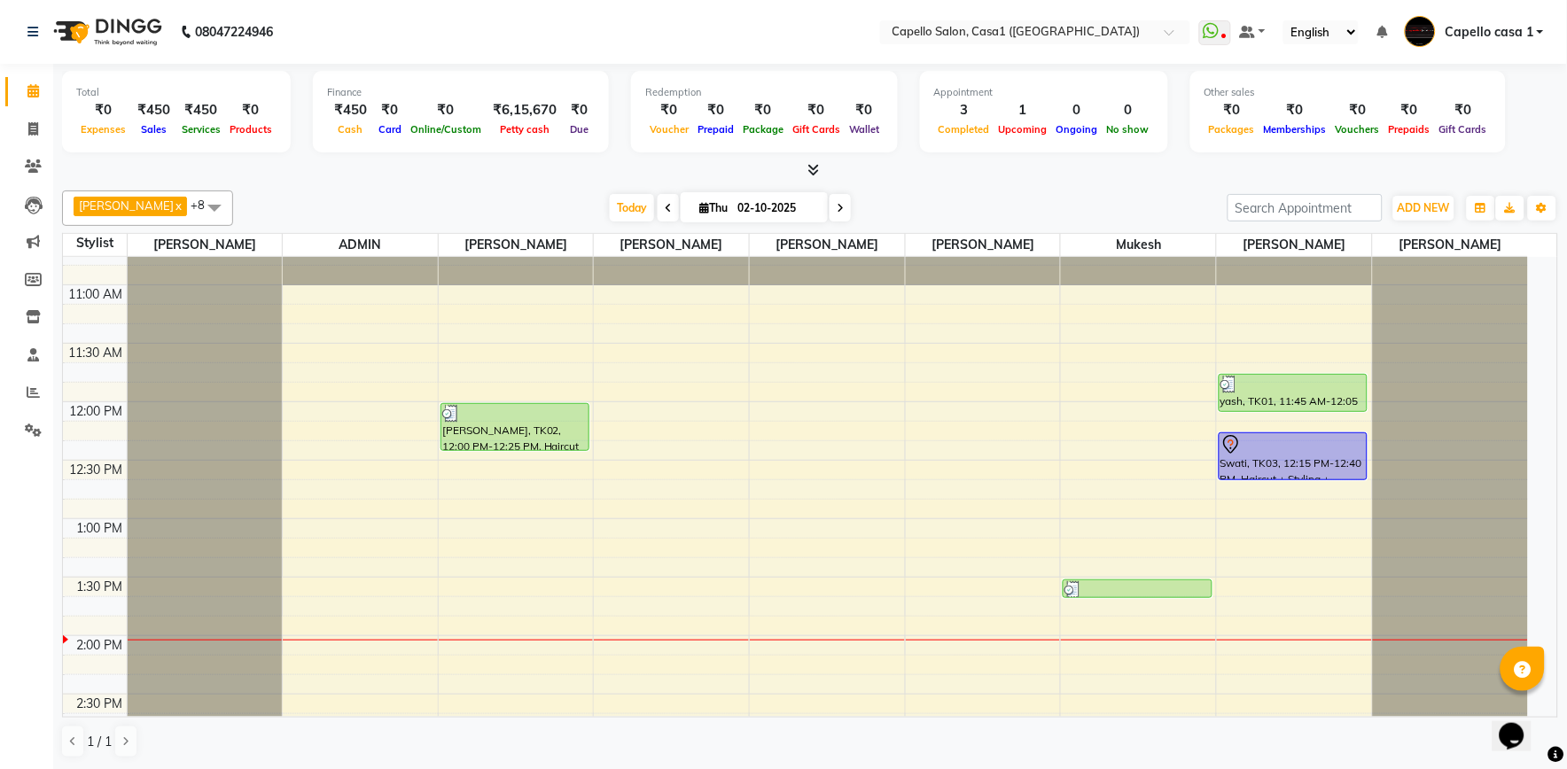
scroll to position [492, 0]
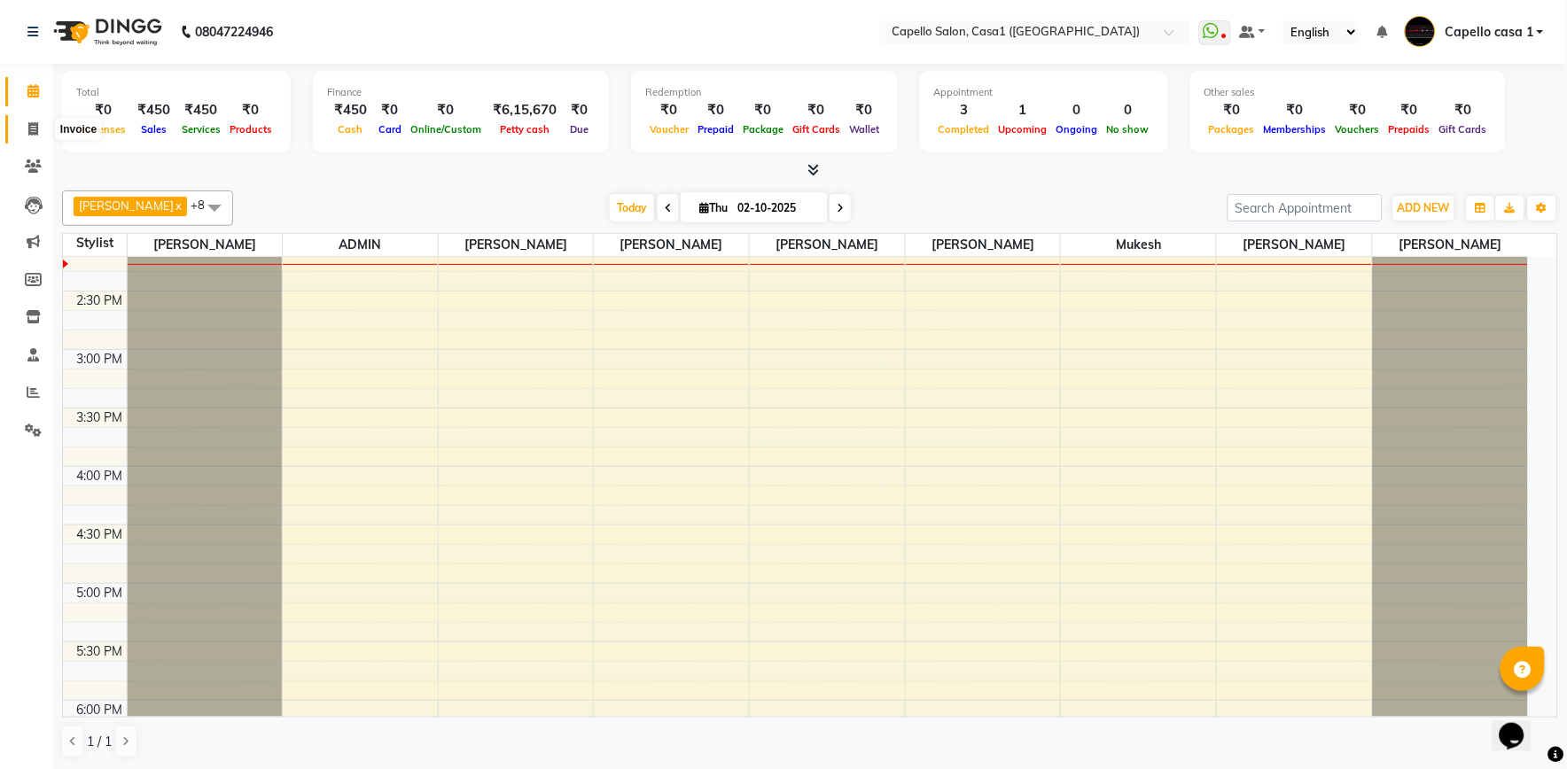
click at [30, 131] on icon at bounding box center [33, 128] width 10 height 13
select select "service"
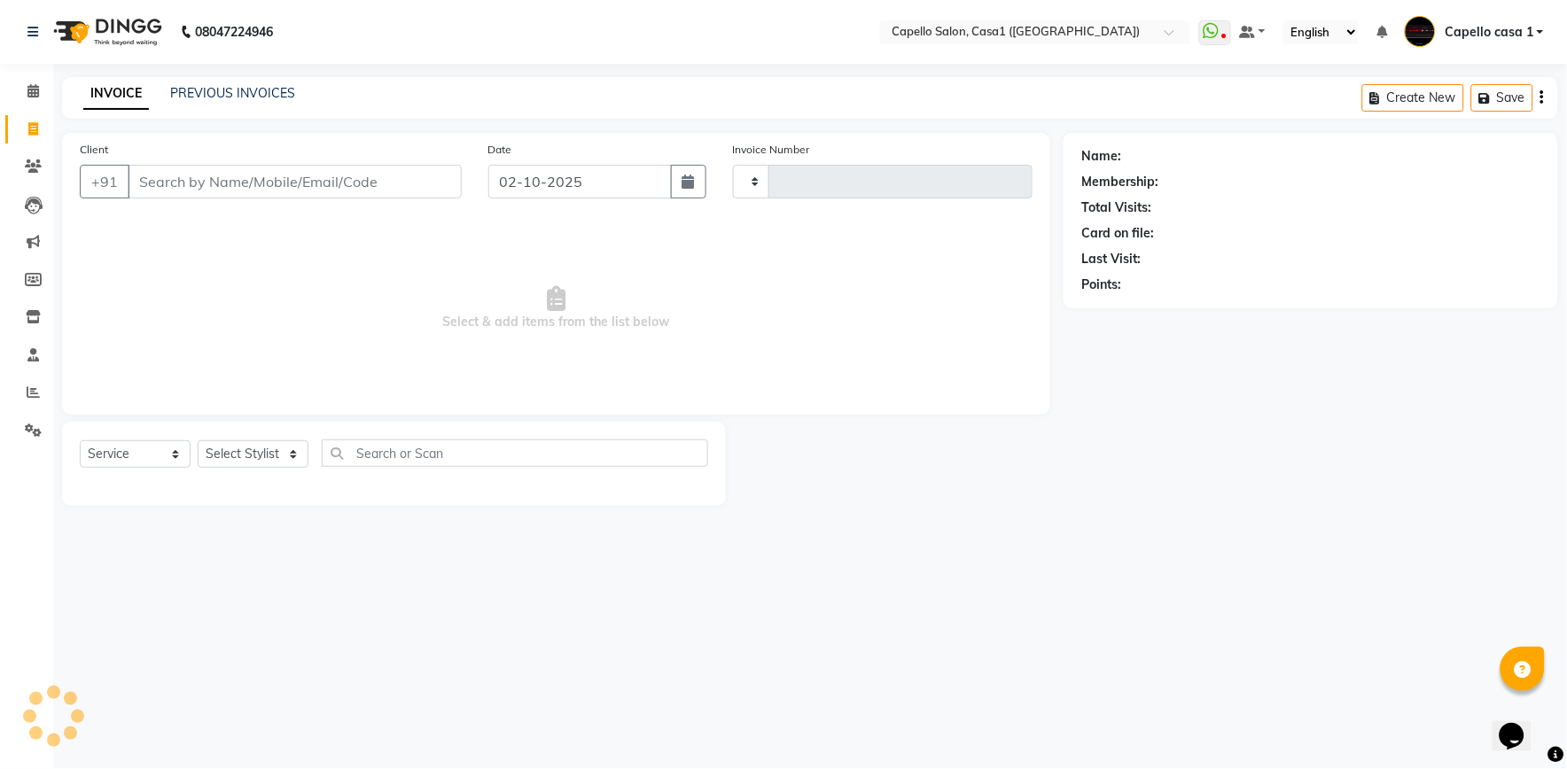
type input "3779"
select select "846"
select select "product"
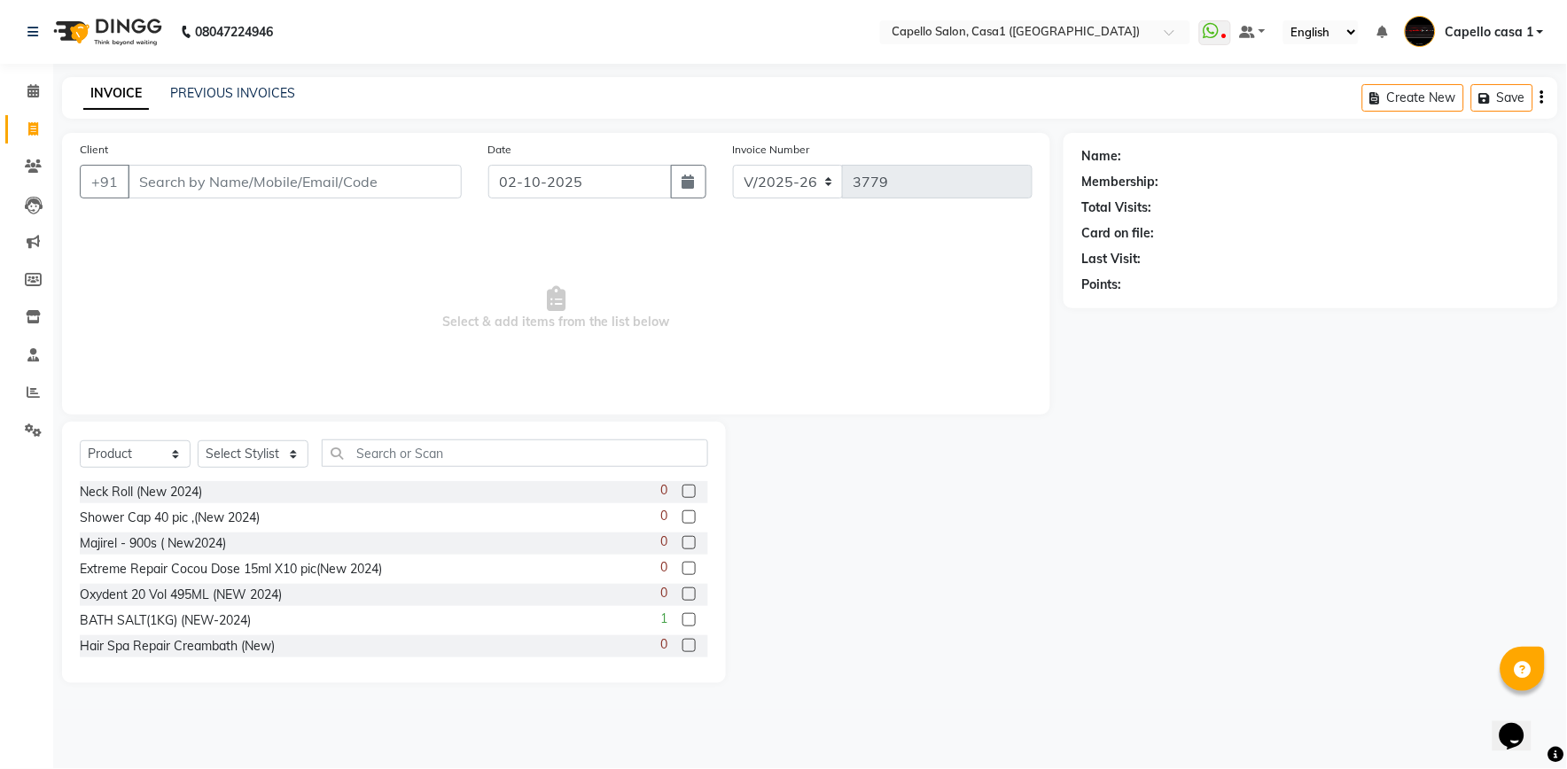
click at [197, 183] on input "Client" at bounding box center [295, 182] width 334 height 34
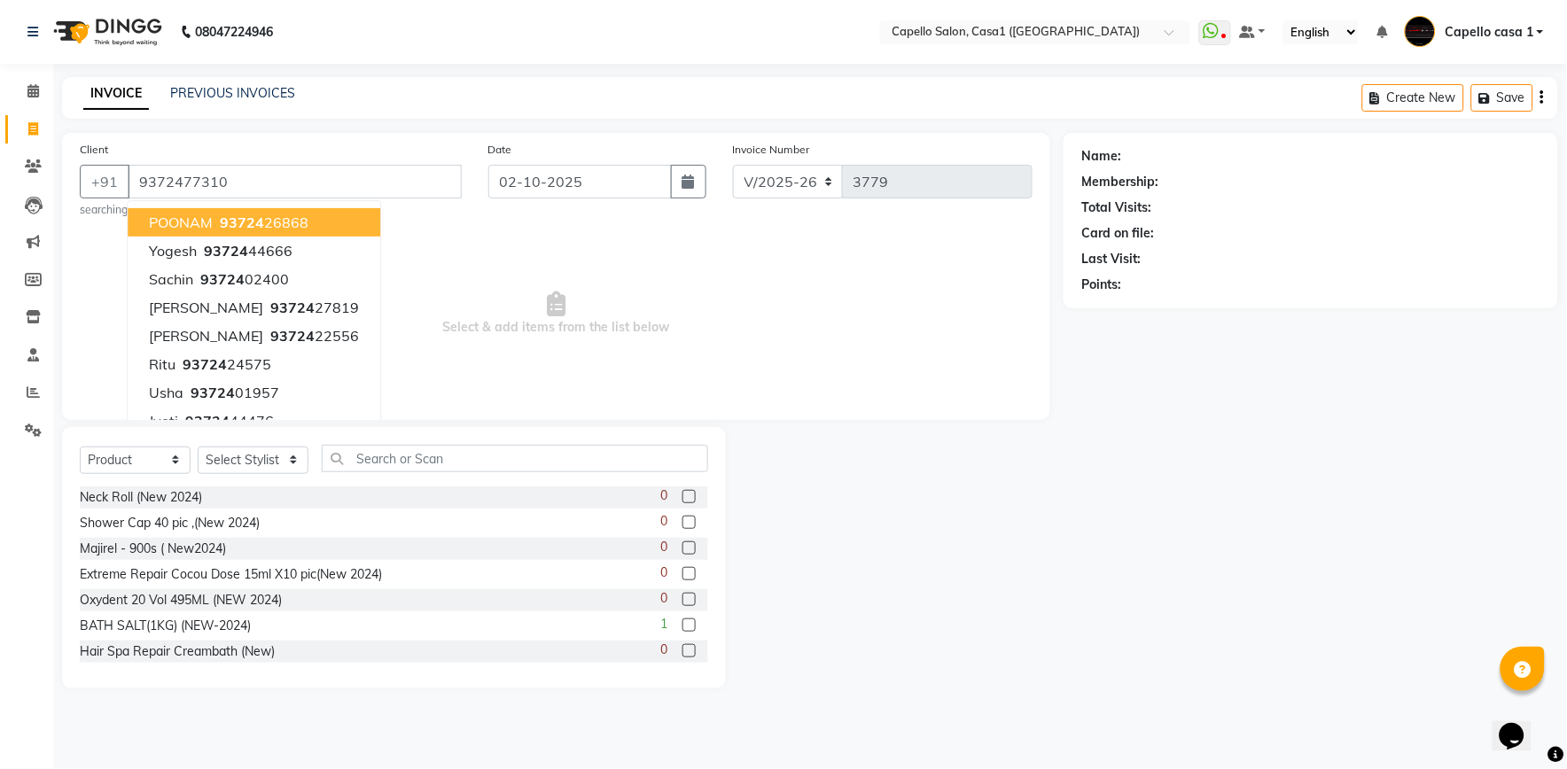
type input "9372477310"
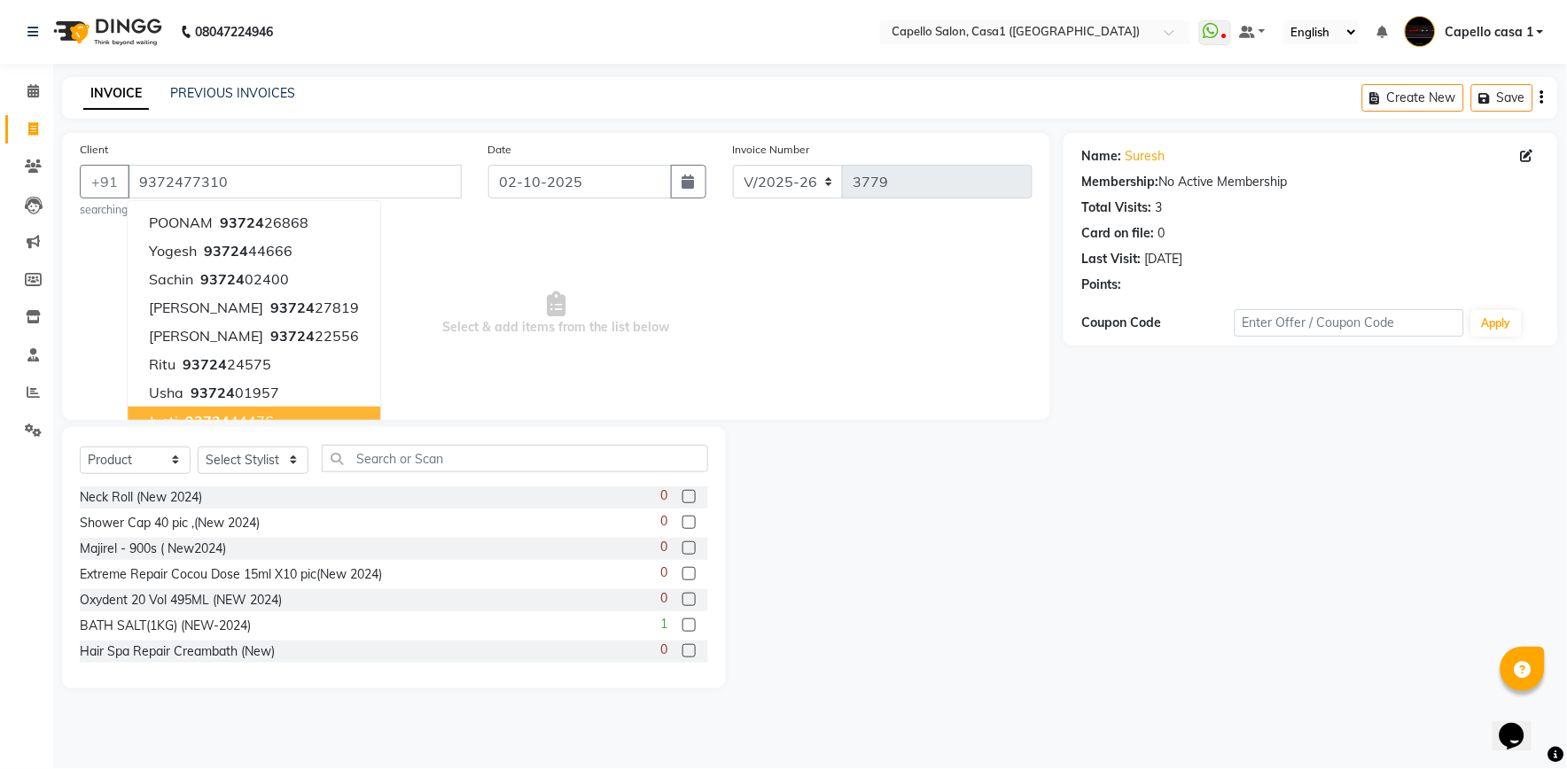
click at [1119, 155] on div "Name:" at bounding box center [1101, 156] width 40 height 19
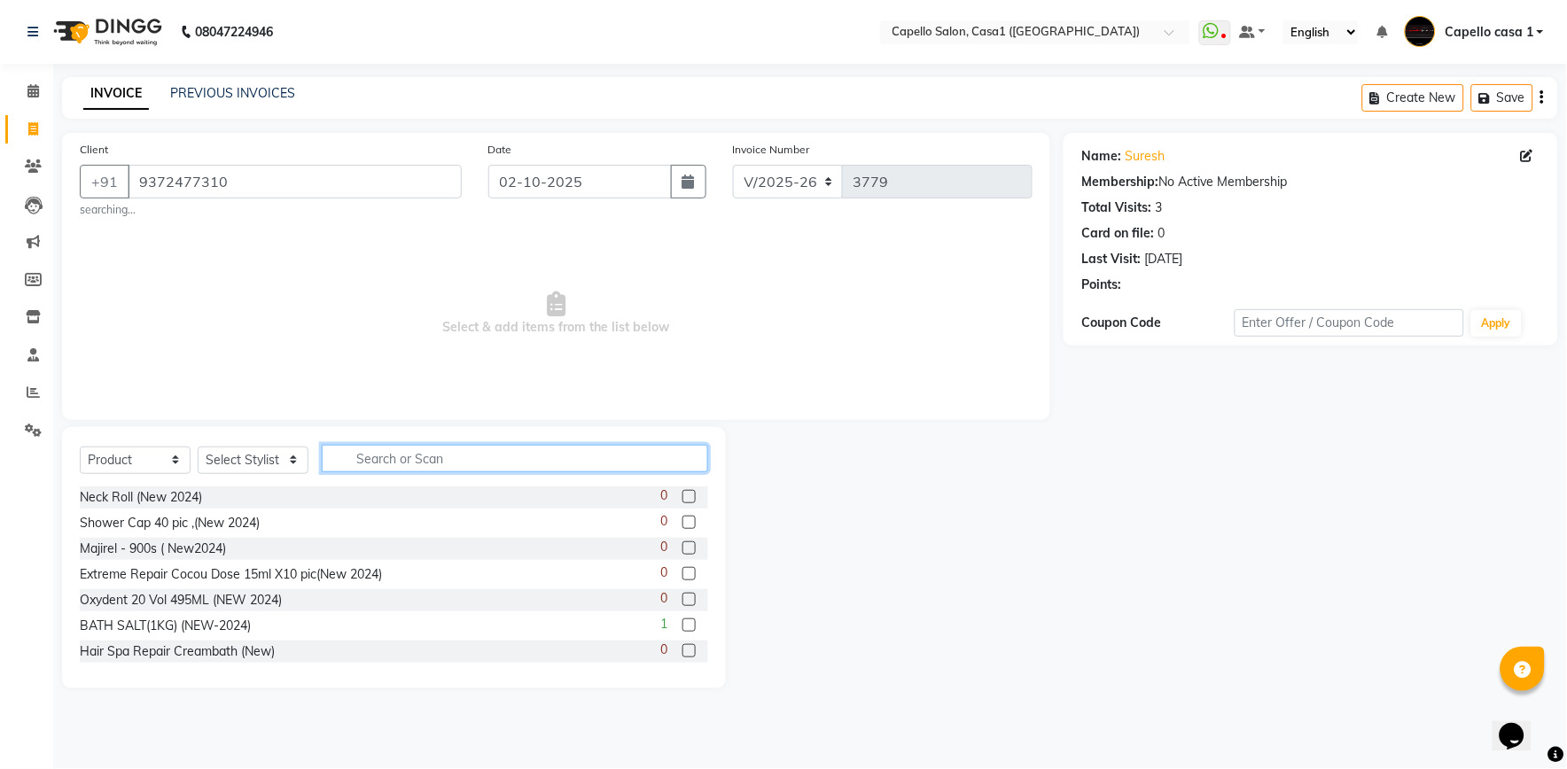
click at [521, 450] on input "text" at bounding box center [515, 458] width 386 height 27
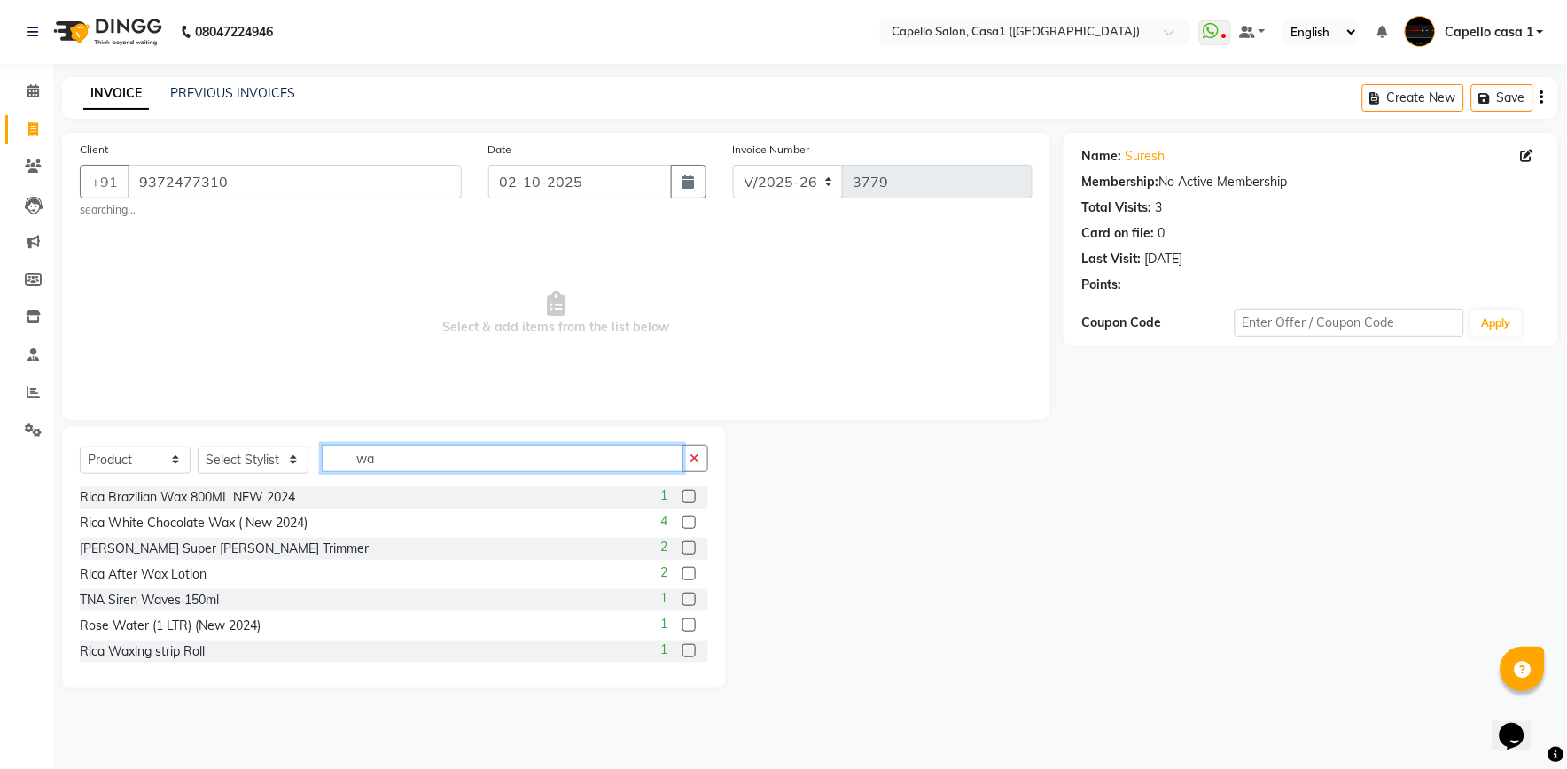
drag, startPoint x: 517, startPoint y: 452, endPoint x: 530, endPoint y: 444, distance: 15.5
click at [524, 455] on input "wa" at bounding box center [503, 458] width 362 height 27
type input "w"
type input "c"
type input "m"
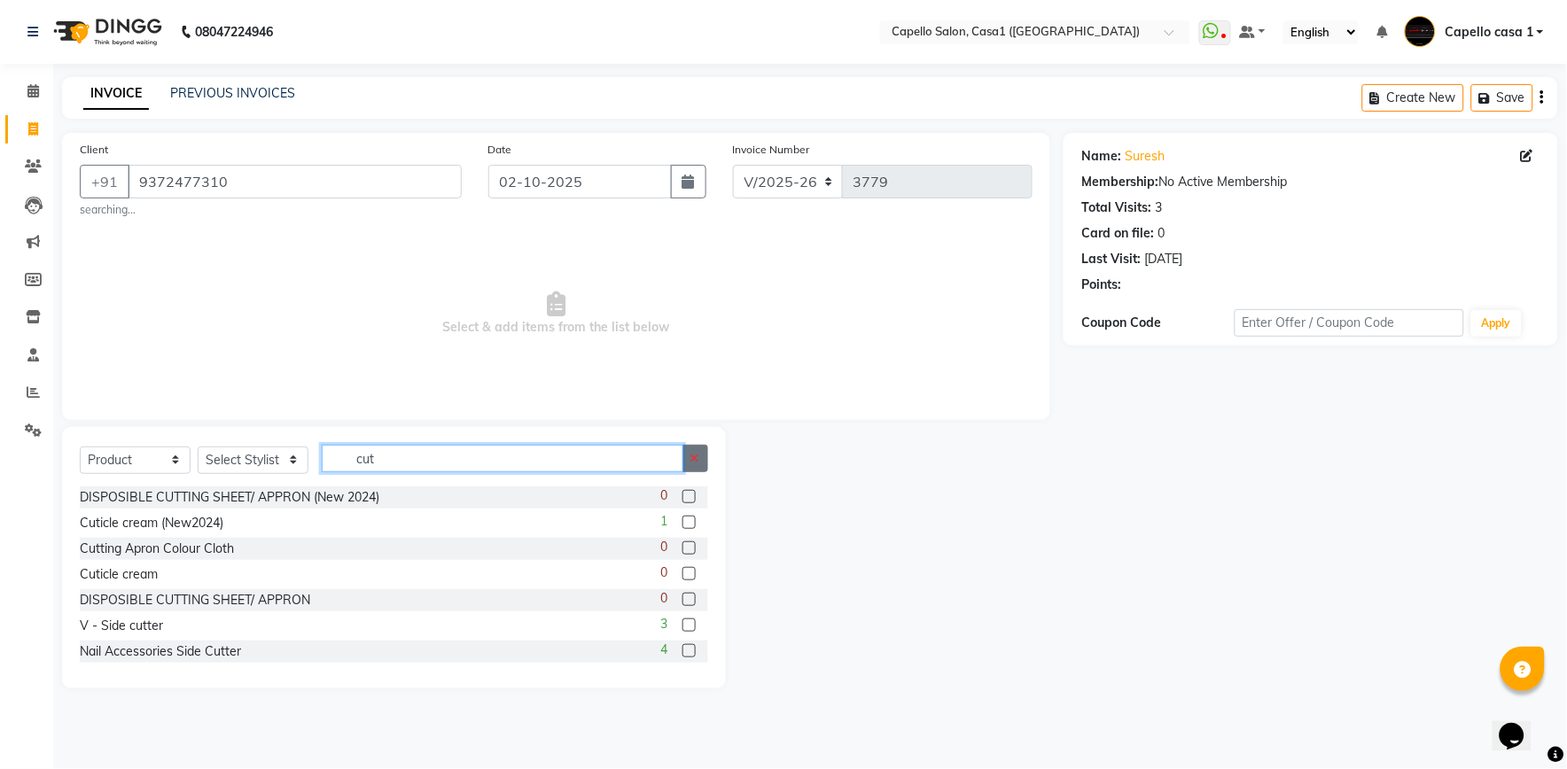
type input "cut"
click at [691, 455] on icon "button" at bounding box center [695, 458] width 10 height 12
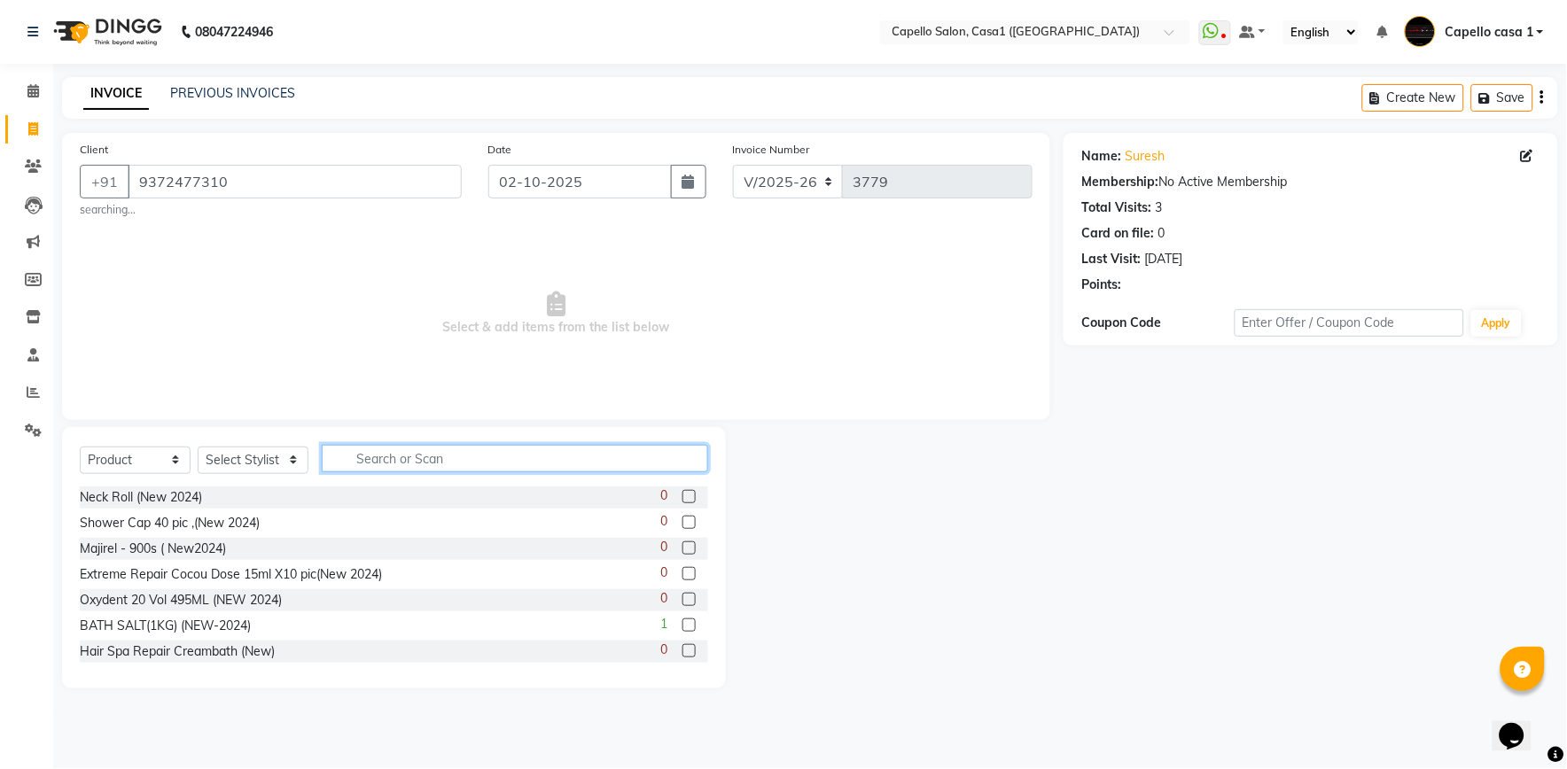
click at [606, 467] on input "text" at bounding box center [515, 458] width 386 height 27
type input "m"
click at [367, 458] on input "m" at bounding box center [503, 458] width 362 height 27
type input "hair"
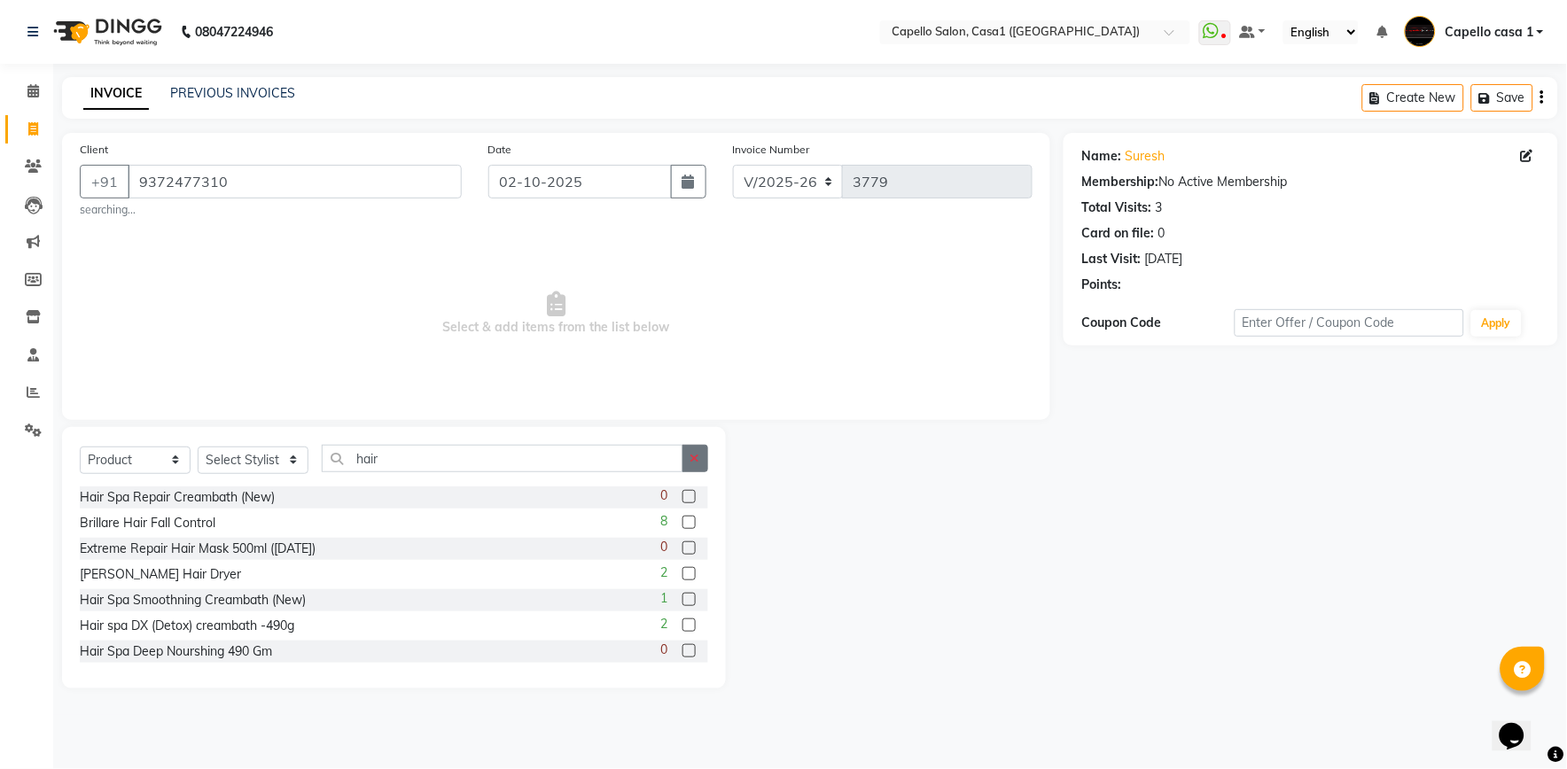
click at [694, 453] on icon "button" at bounding box center [695, 458] width 10 height 12
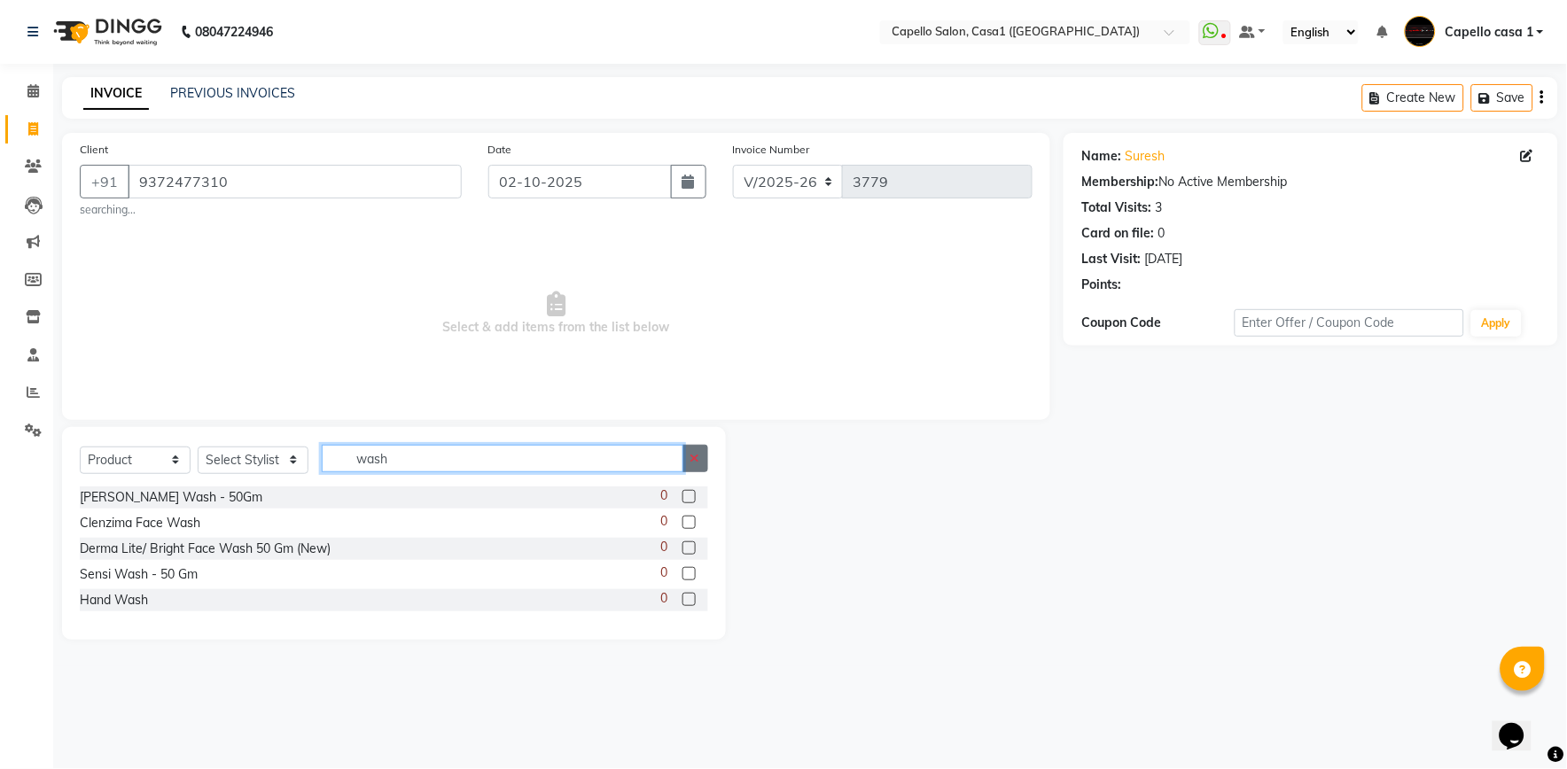
type input "wash"
click at [694, 454] on button "button" at bounding box center [695, 458] width 26 height 27
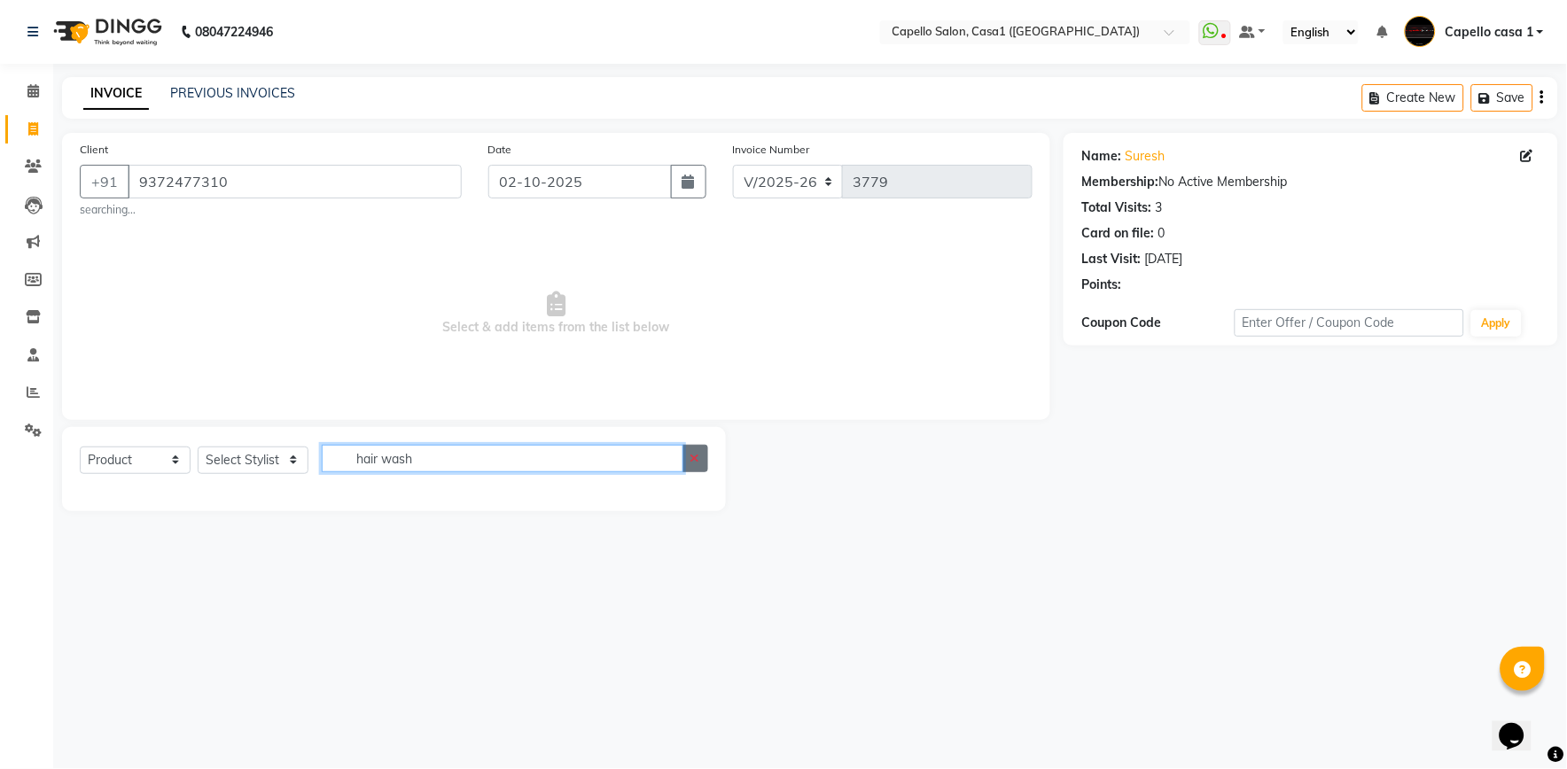
type input "hair wash"
click at [695, 470] on button "button" at bounding box center [695, 458] width 26 height 27
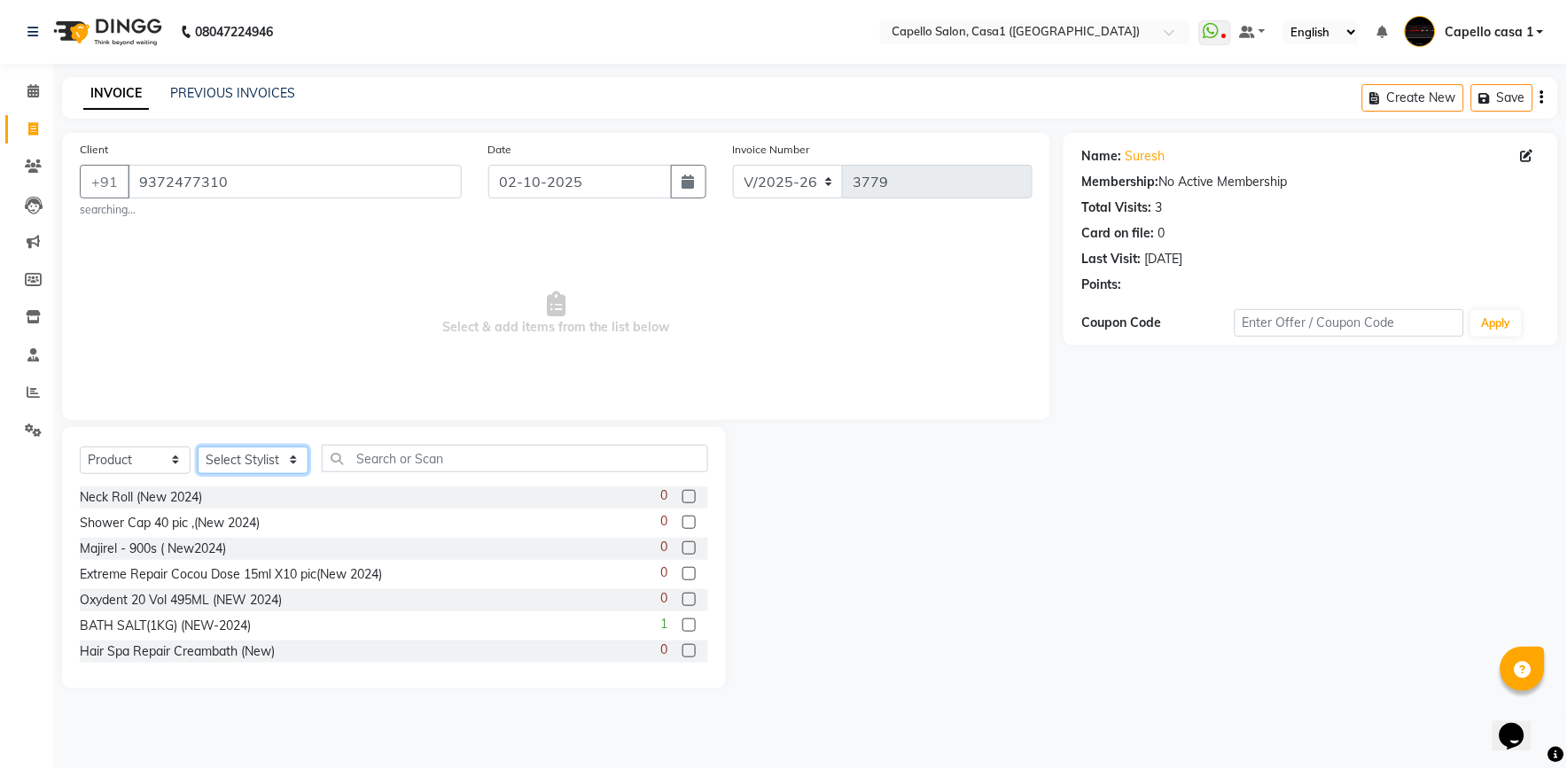
click at [254, 461] on select "Select Stylist [PERSON_NAME] ADMIN Akash Chawale Capello casa 1 [PERSON_NAME] M…" at bounding box center [253, 460] width 111 height 27
select select "67524"
click at [198, 447] on select "Select Stylist [PERSON_NAME] ADMIN Akash Chawale Capello casa 1 [PERSON_NAME] M…" at bounding box center [253, 460] width 111 height 27
click at [565, 445] on div "Select Service Product Membership Package Voucher Prepaid Gift Card Select Styl…" at bounding box center [394, 557] width 664 height 261
click at [481, 464] on input "text" at bounding box center [515, 458] width 386 height 27
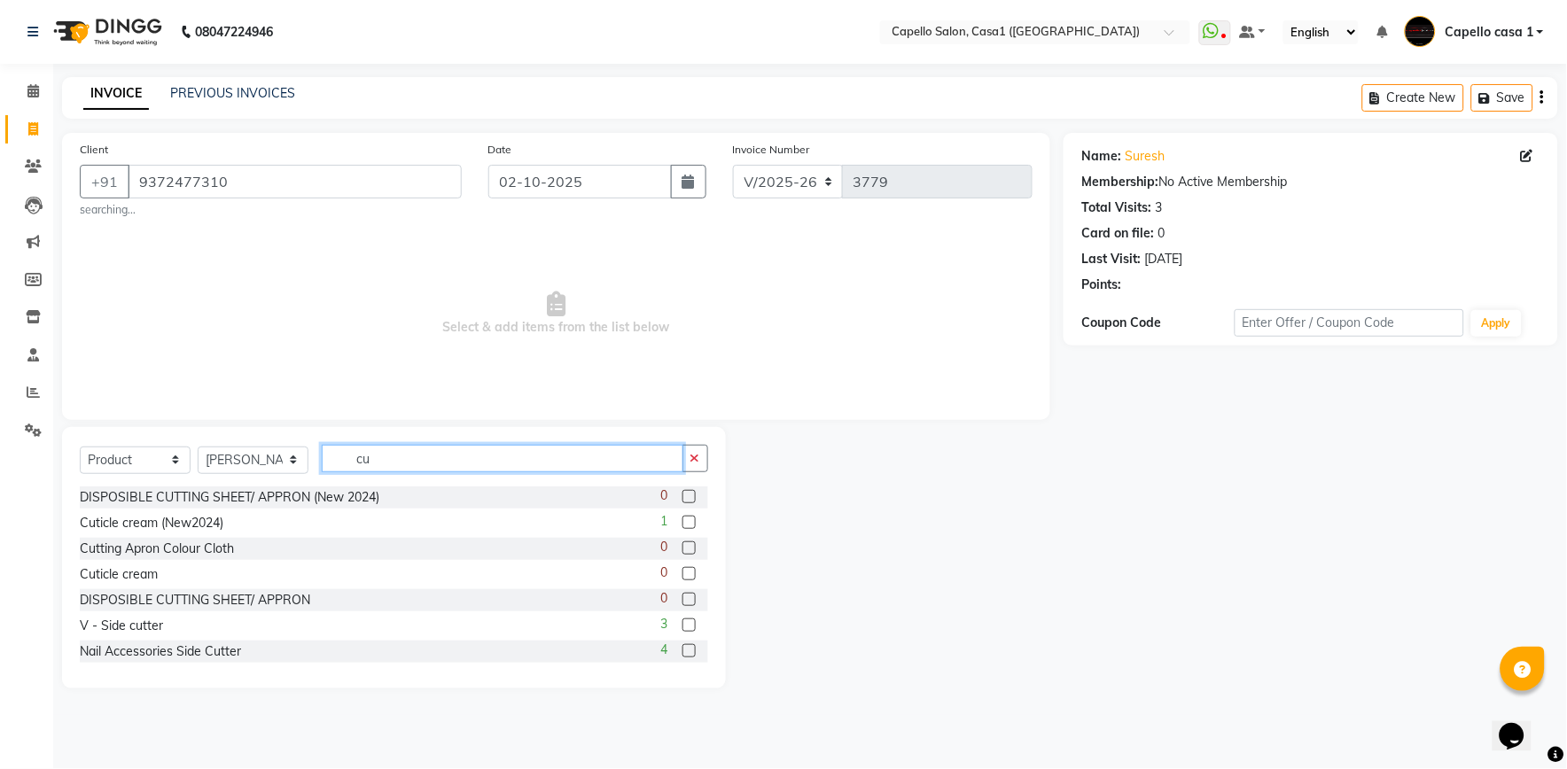
type input "c"
type input "h"
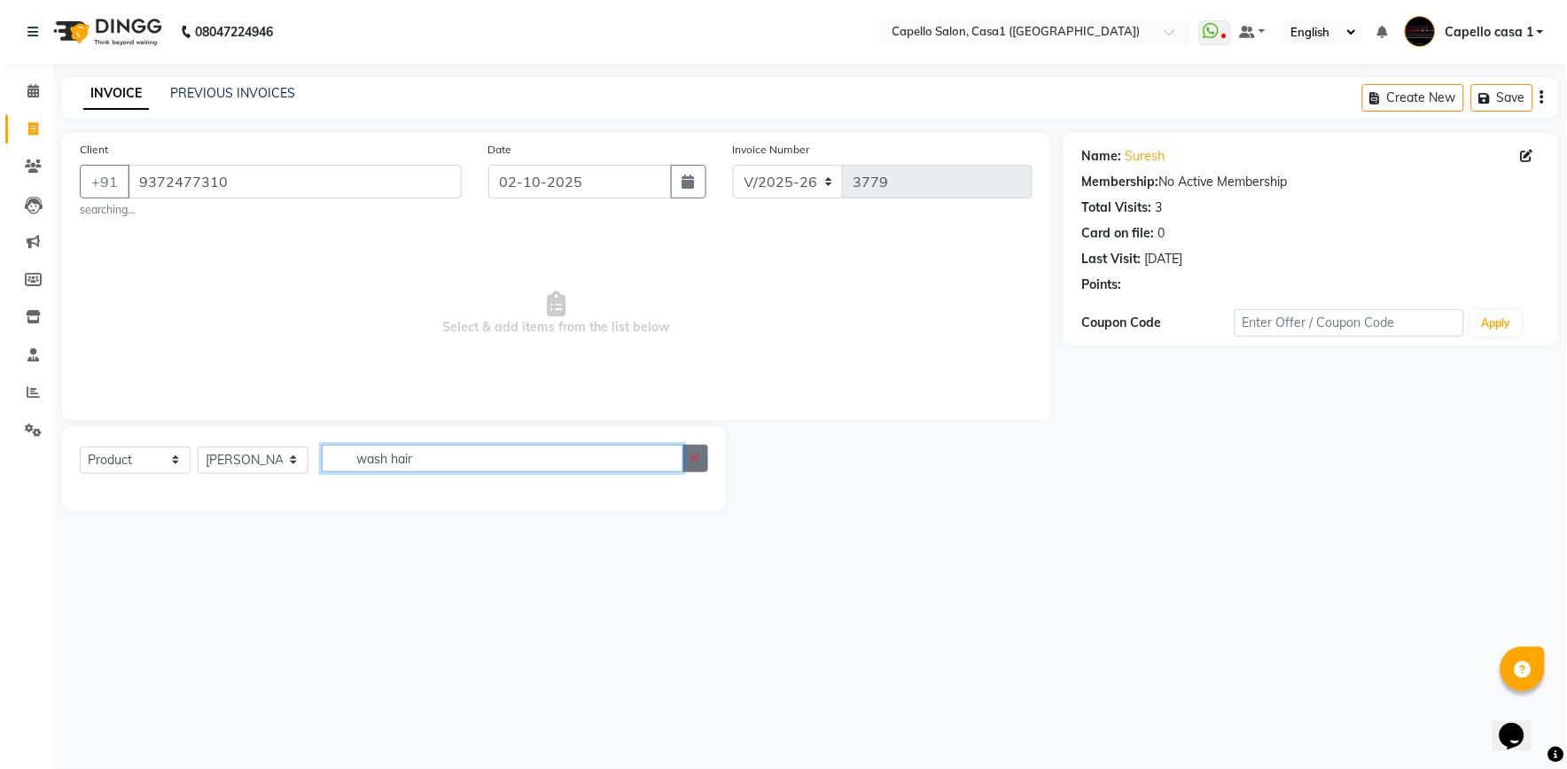
type input "wash hair"
click at [694, 448] on button "button" at bounding box center [695, 458] width 26 height 27
type input "har"
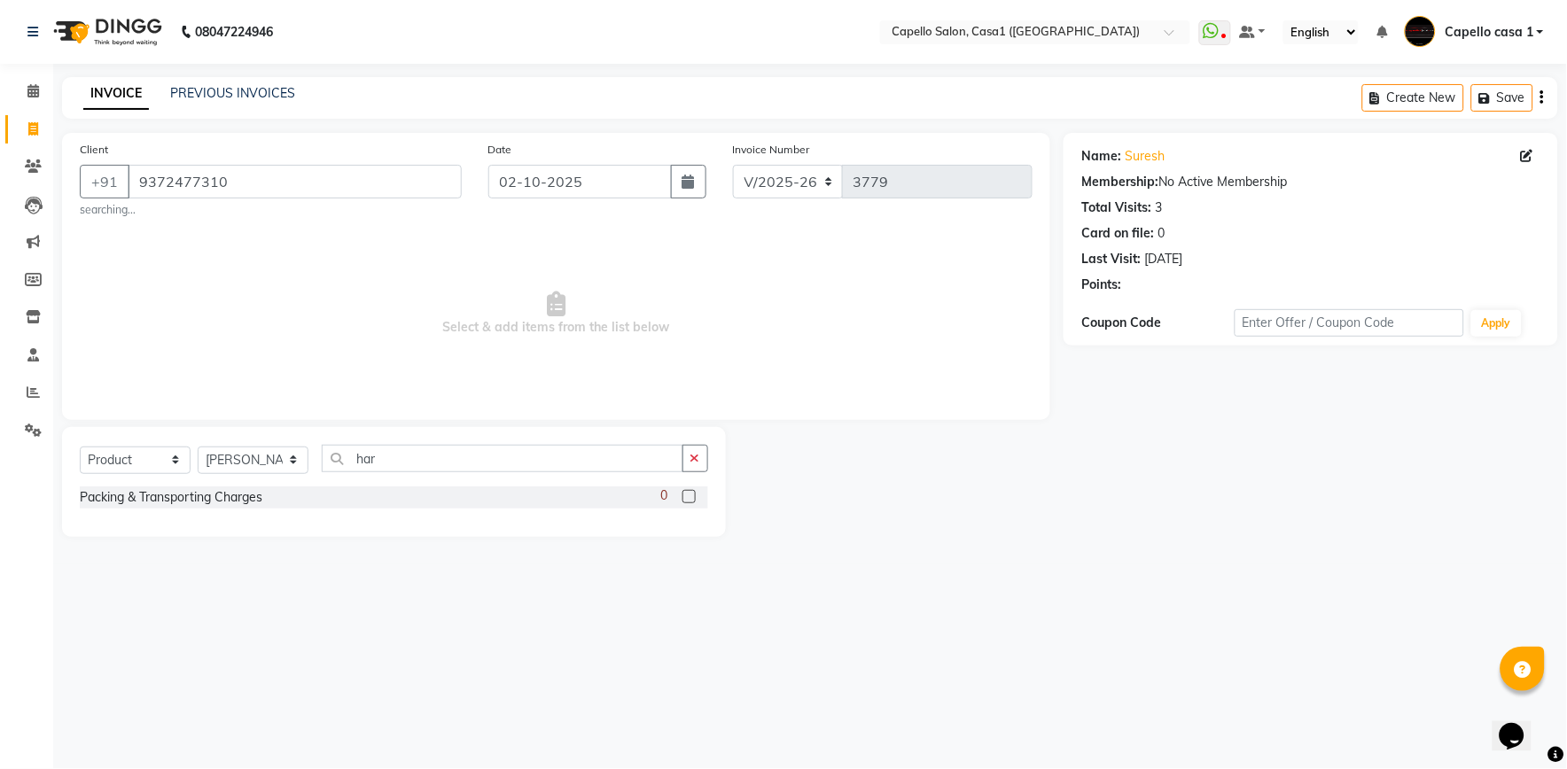
click at [705, 461] on button "button" at bounding box center [695, 458] width 26 height 27
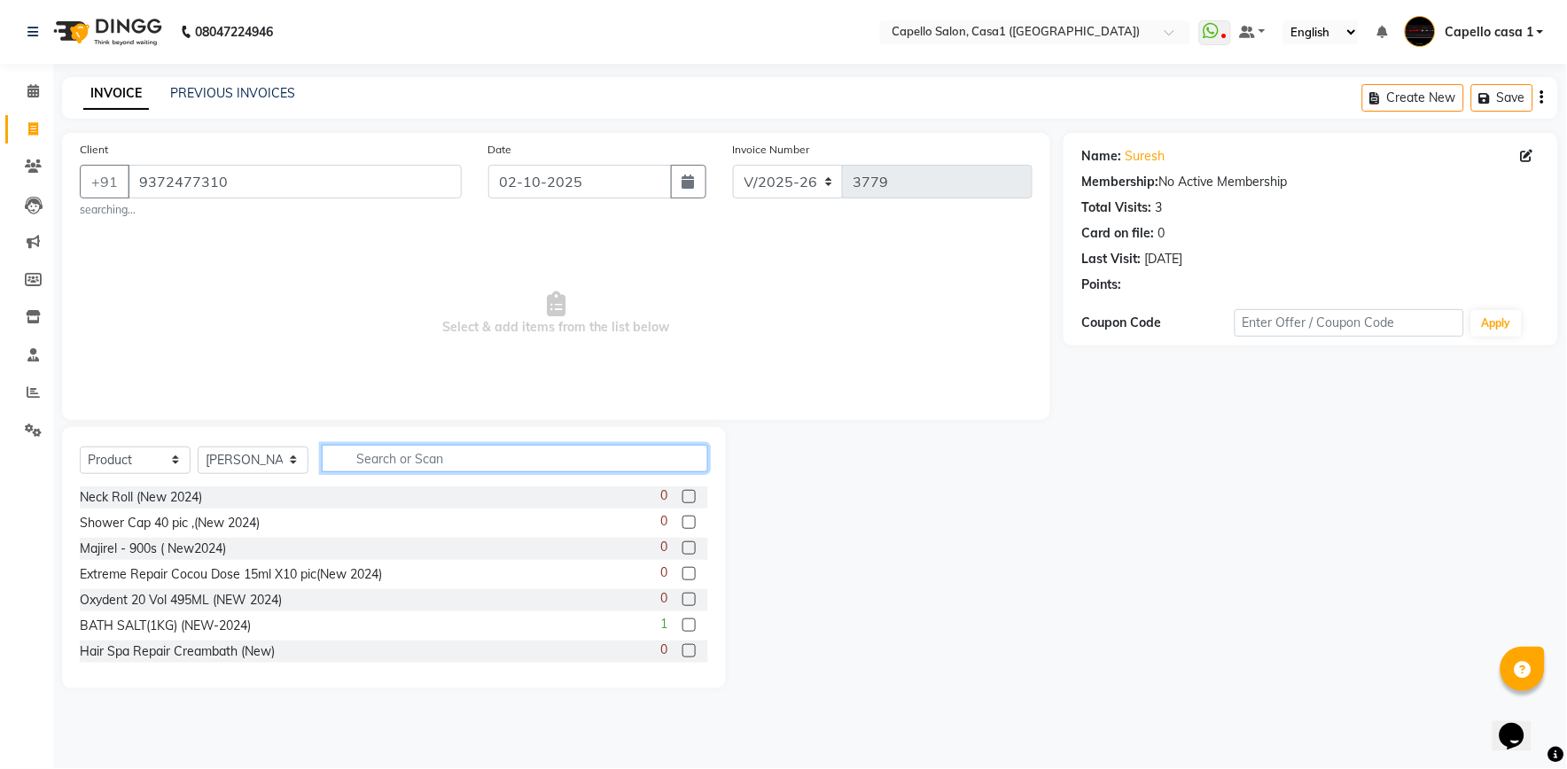
click at [428, 470] on input "text" at bounding box center [515, 458] width 386 height 27
type input "c"
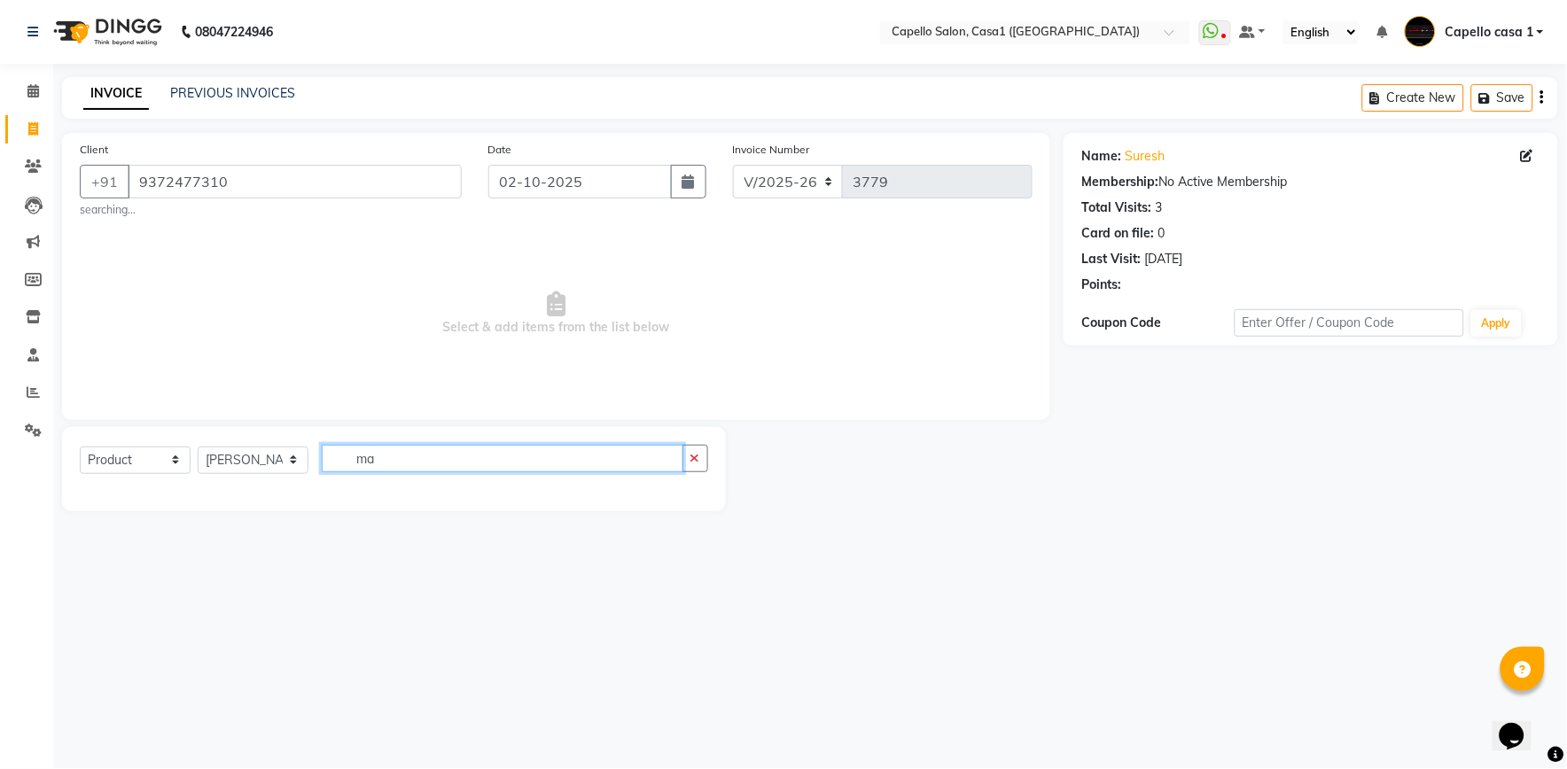
type input "m"
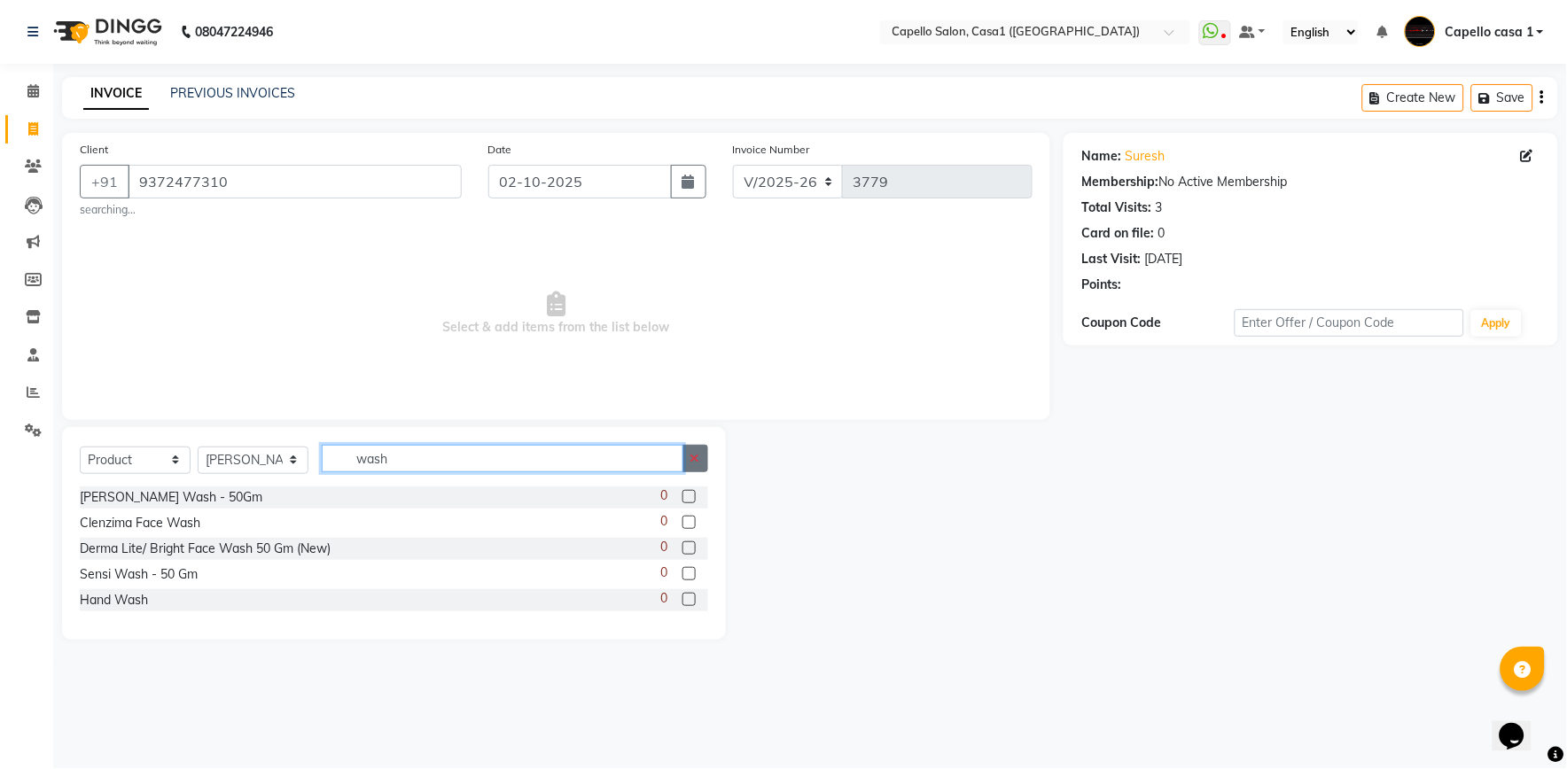
type input "wash"
click at [695, 470] on button "button" at bounding box center [695, 458] width 26 height 27
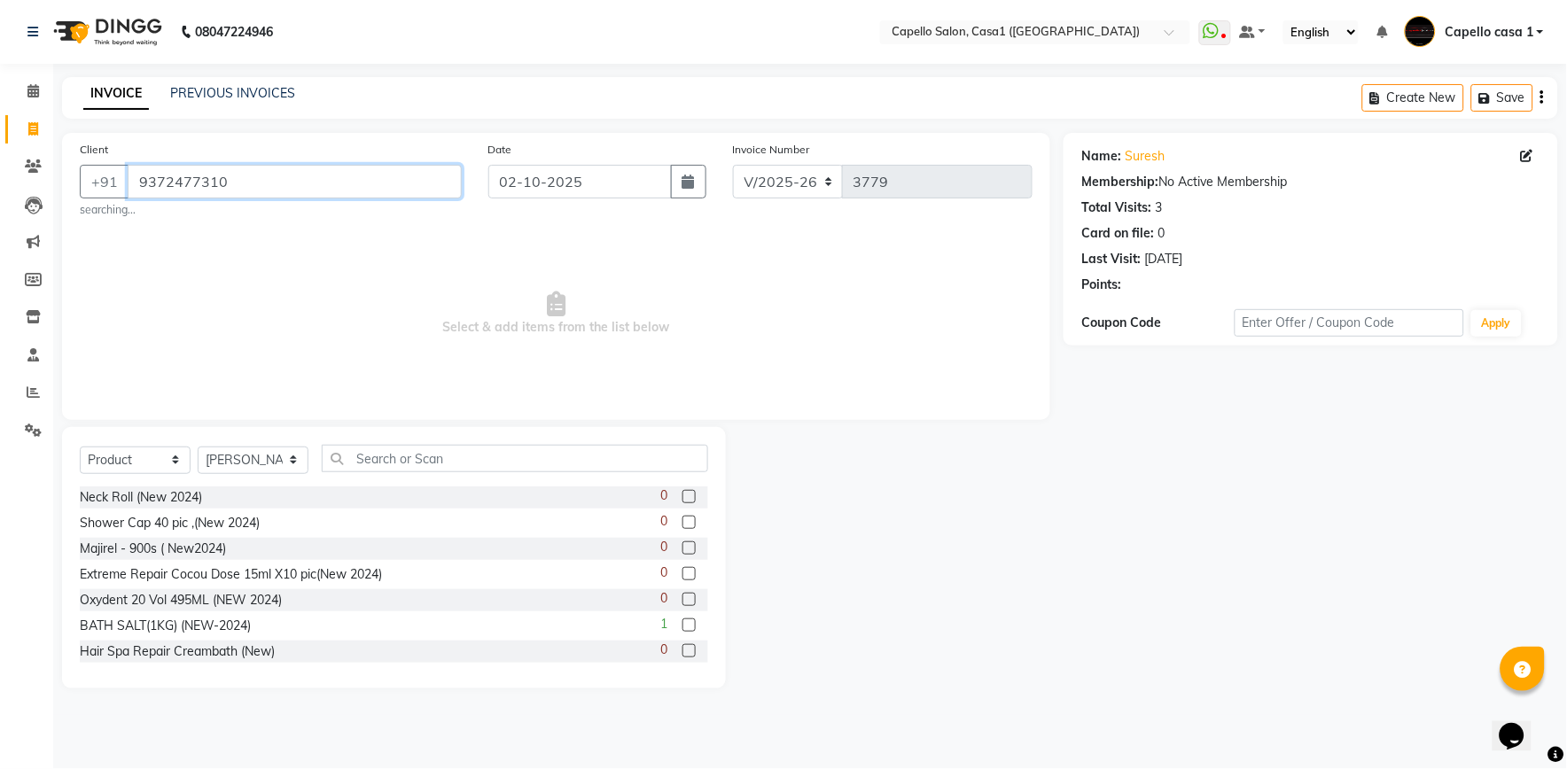
click at [325, 188] on input "9372477310" at bounding box center [295, 182] width 334 height 34
click at [472, 455] on input "text" at bounding box center [515, 458] width 386 height 27
click at [438, 475] on div "Select Service Product Membership Package Voucher Prepaid Gift Card Select Styl…" at bounding box center [394, 466] width 628 height 42
drag, startPoint x: 436, startPoint y: 464, endPoint x: 530, endPoint y: 605, distance: 169.4
click at [530, 604] on div "Select Service Product Membership Package Voucher Prepaid Gift Card Select Styl…" at bounding box center [394, 557] width 664 height 261
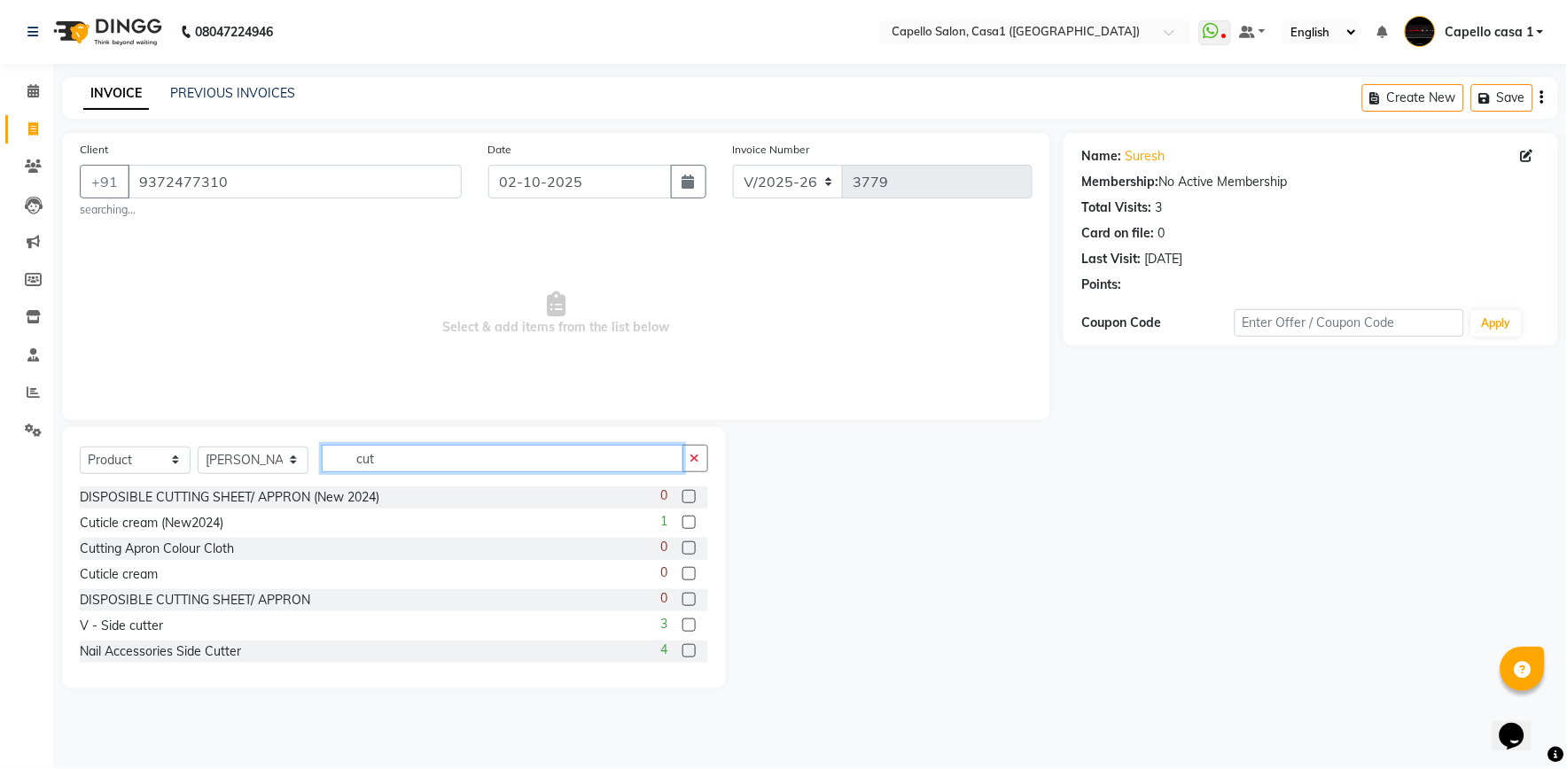
type input "cut"
click at [162, 468] on select "Select Service Product Membership Package Voucher Prepaid Gift Card" at bounding box center [135, 460] width 111 height 27
select select "service"
click at [80, 447] on select "Select Service Product Membership Package Voucher Prepaid Gift Card" at bounding box center [135, 460] width 111 height 27
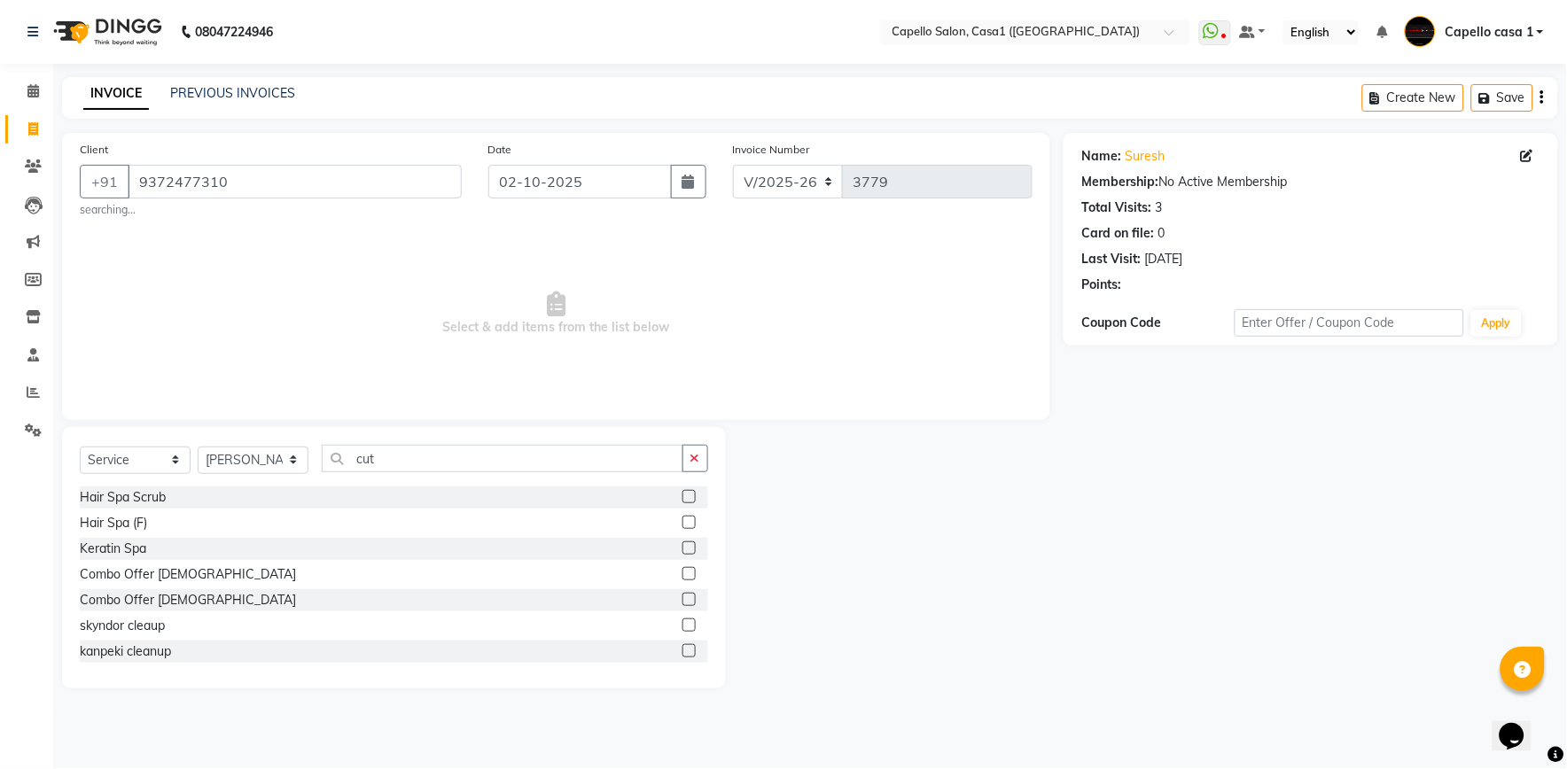
click at [702, 448] on button "button" at bounding box center [695, 458] width 26 height 27
click at [443, 472] on input "text" at bounding box center [515, 458] width 386 height 27
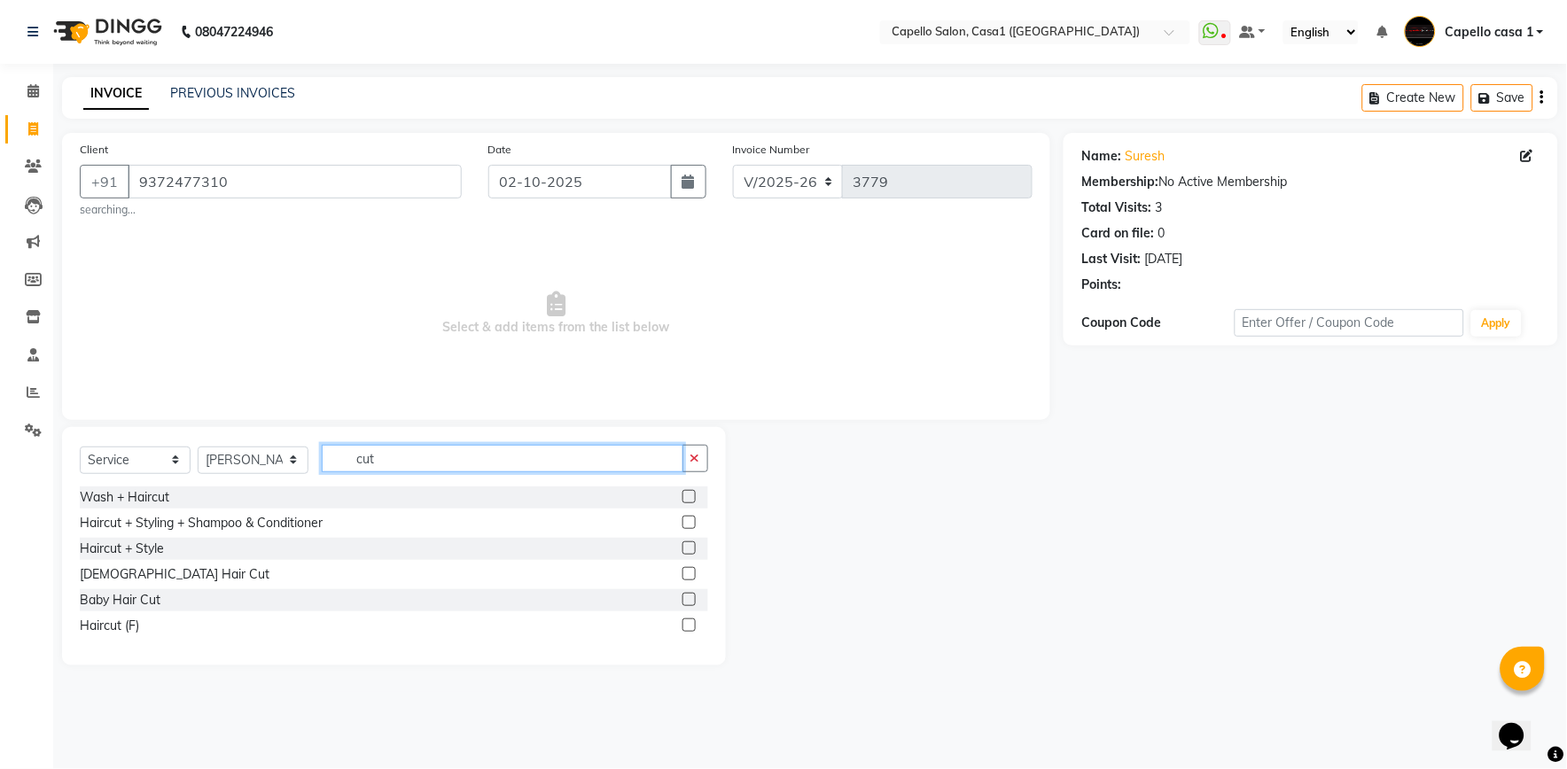
type input "cut"
click at [214, 573] on div "[DEMOGRAPHIC_DATA] Hair Cut" at bounding box center [394, 575] width 628 height 22
click at [691, 577] on label at bounding box center [688, 573] width 13 height 13
click at [691, 577] on input "checkbox" at bounding box center [688, 575] width 12 height 12
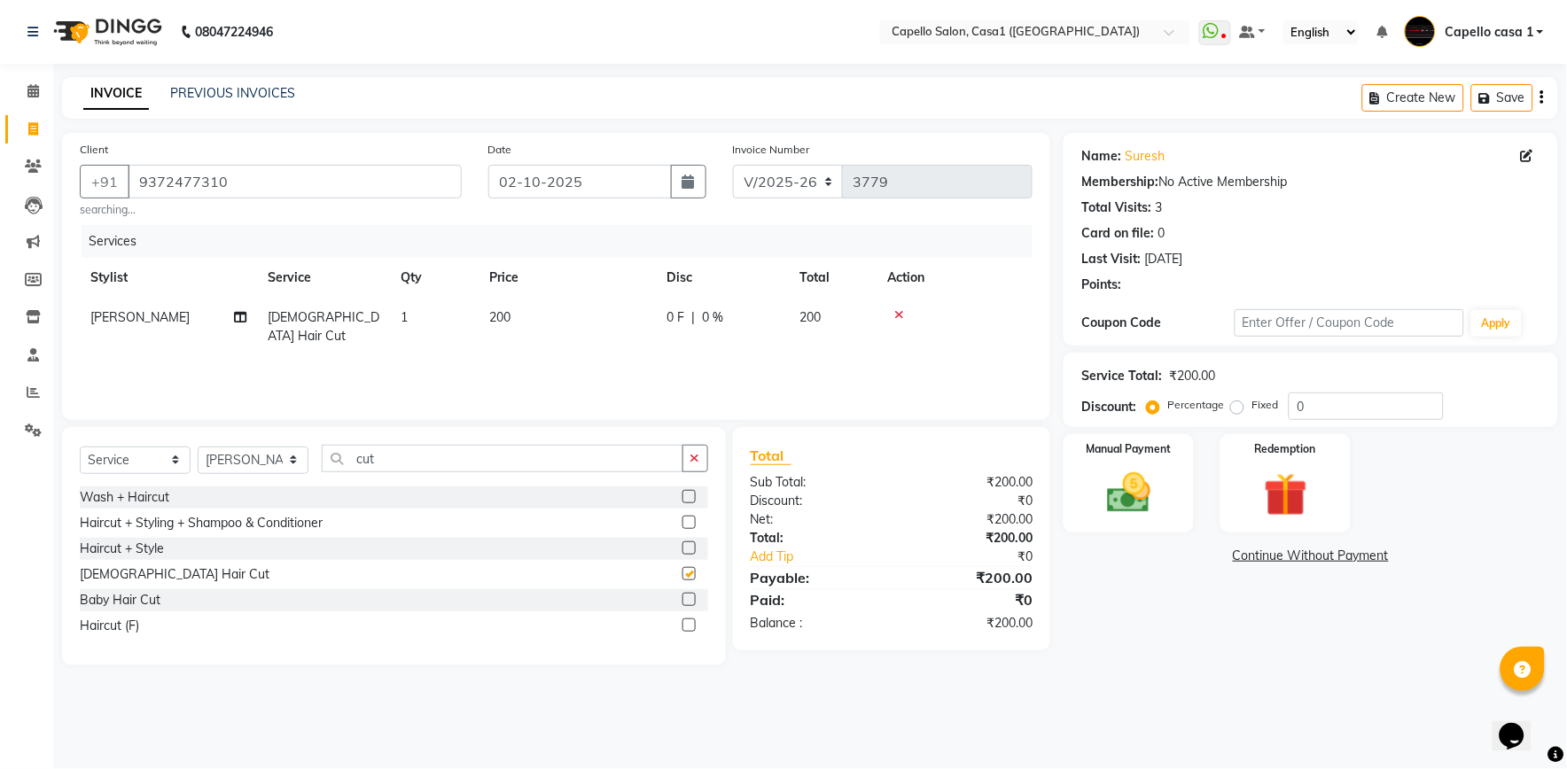
checkbox input "false"
click at [813, 304] on td "200" at bounding box center [833, 327] width 89 height 58
select select "67524"
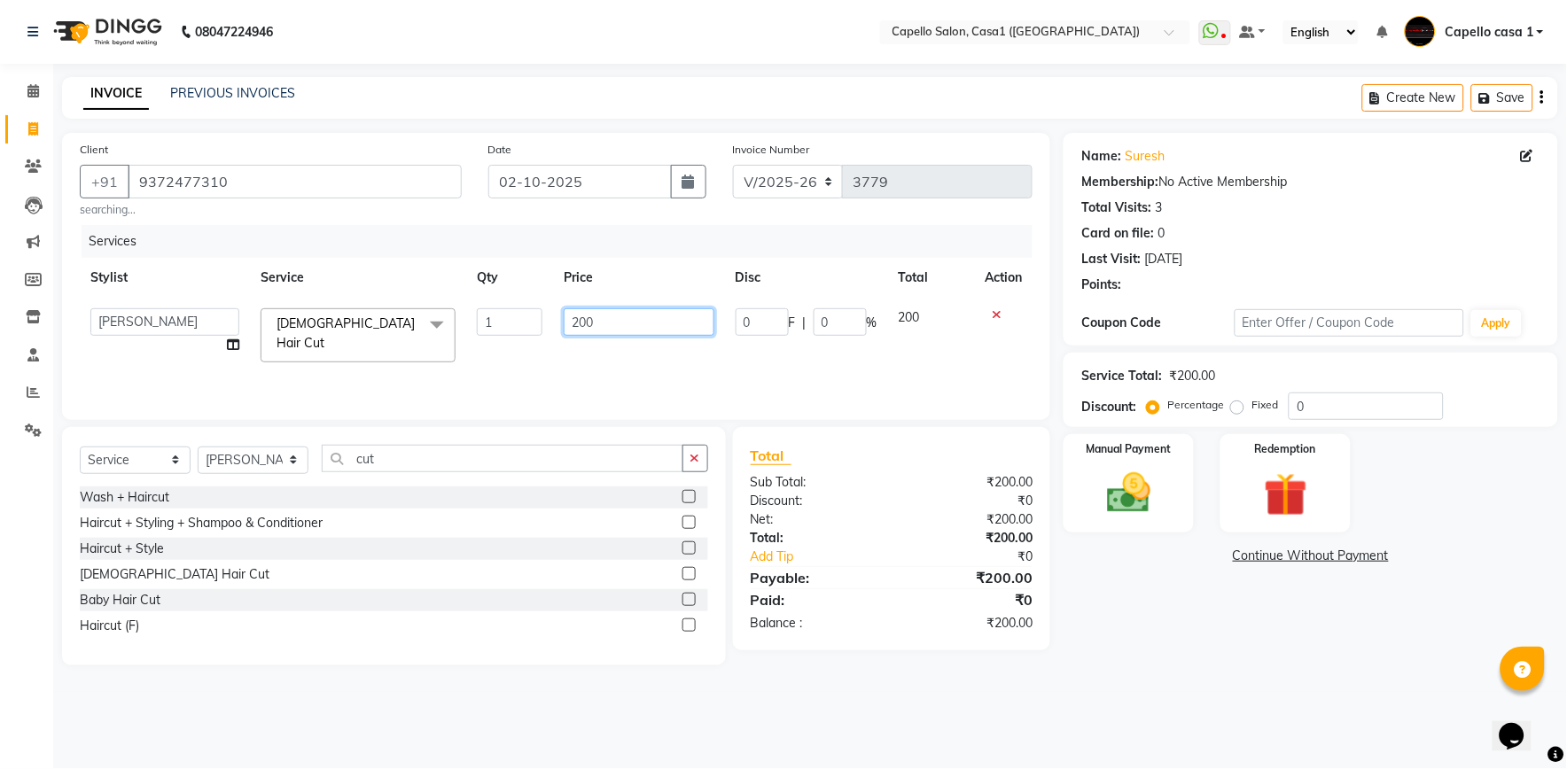
click at [613, 326] on input "200" at bounding box center [639, 321] width 150 height 27
type input "2"
type input "99"
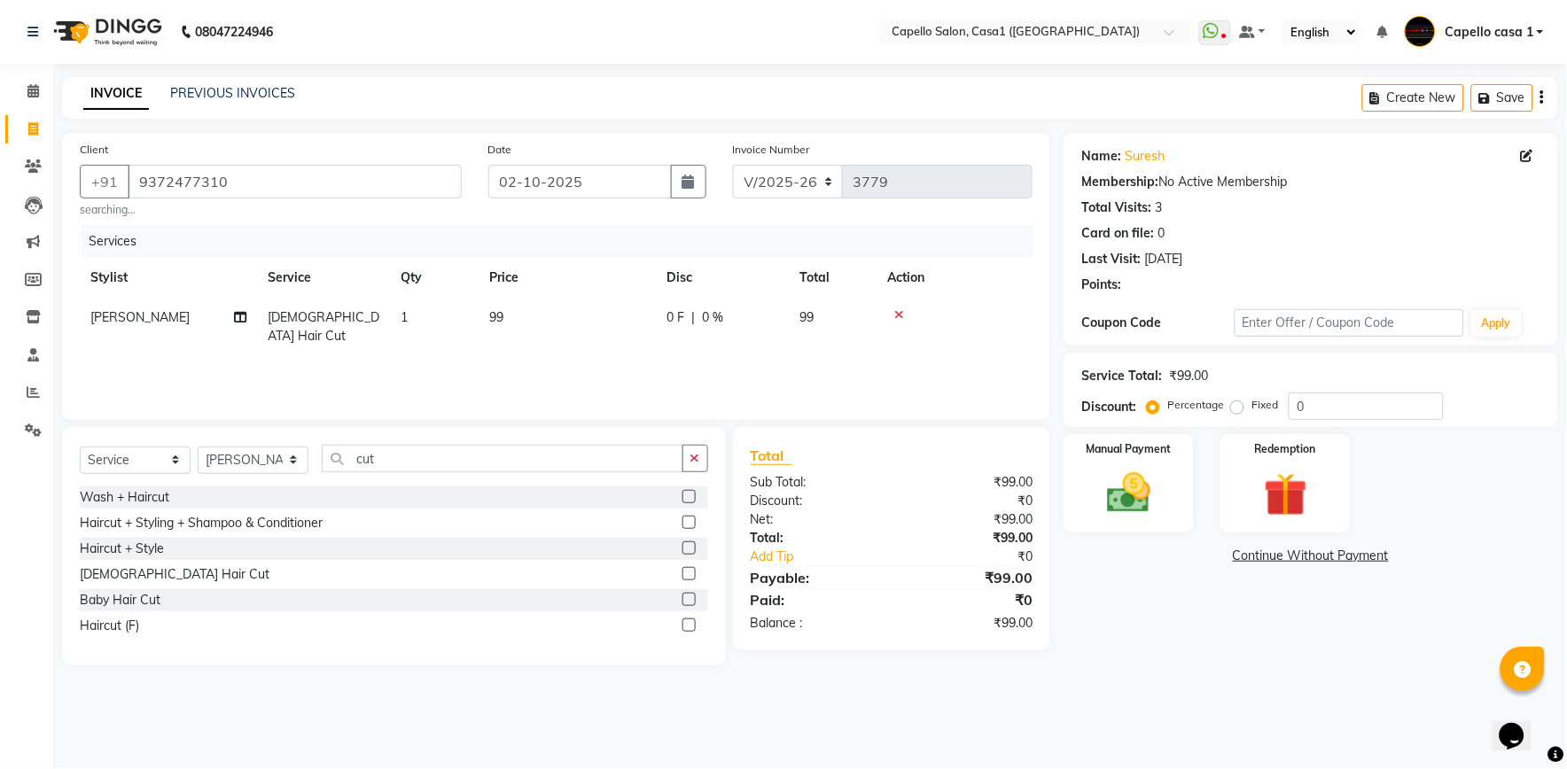
click at [995, 305] on td at bounding box center [954, 327] width 155 height 58
click at [1139, 490] on img at bounding box center [1129, 493] width 74 height 52
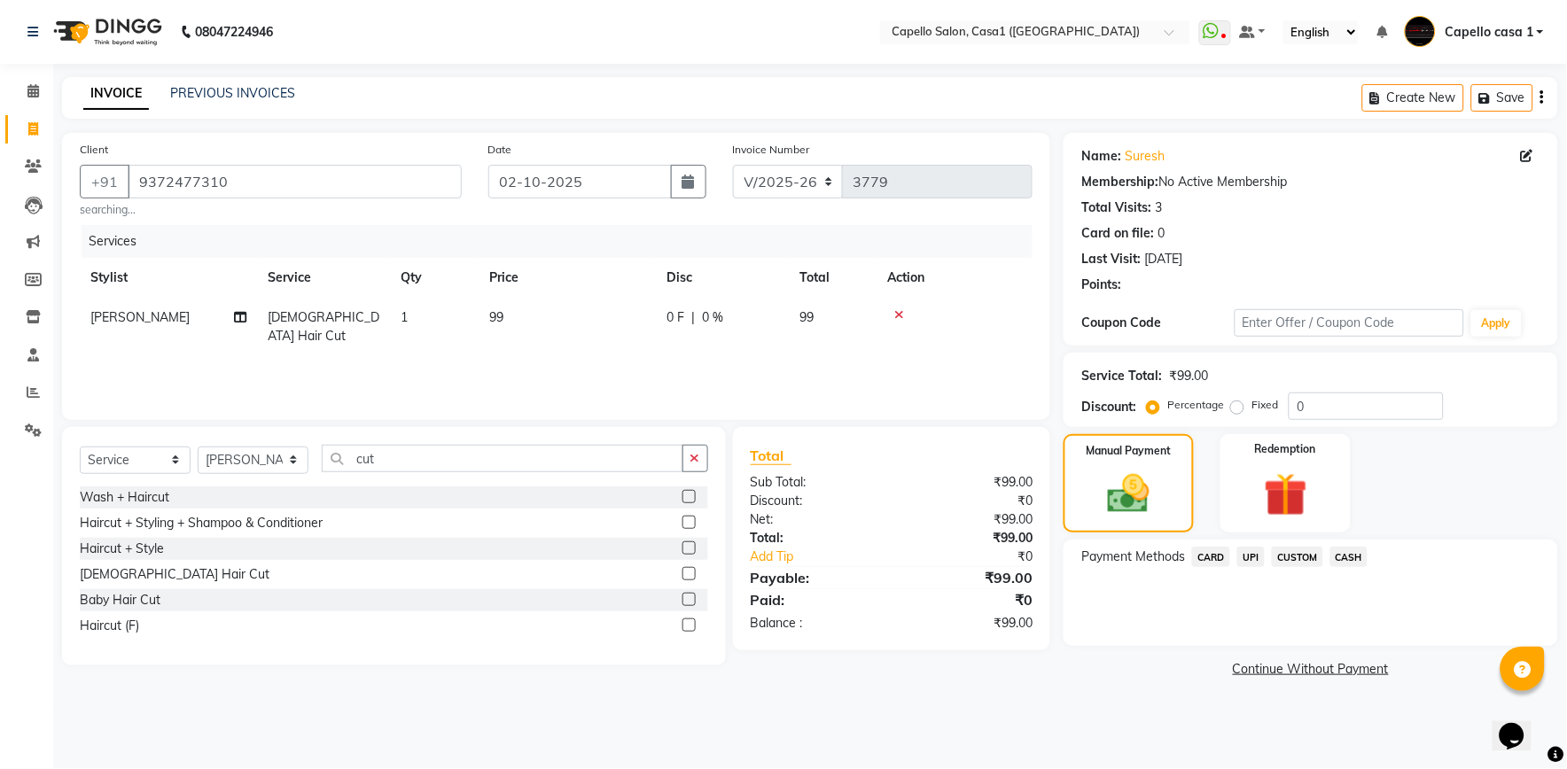
click at [1247, 538] on div "Name: Suresh Membership: No Active Membership Total Visits: 3 Card on file: 0 L…" at bounding box center [1318, 408] width 508 height 550
click at [1253, 550] on span "UPI" at bounding box center [1250, 557] width 27 height 20
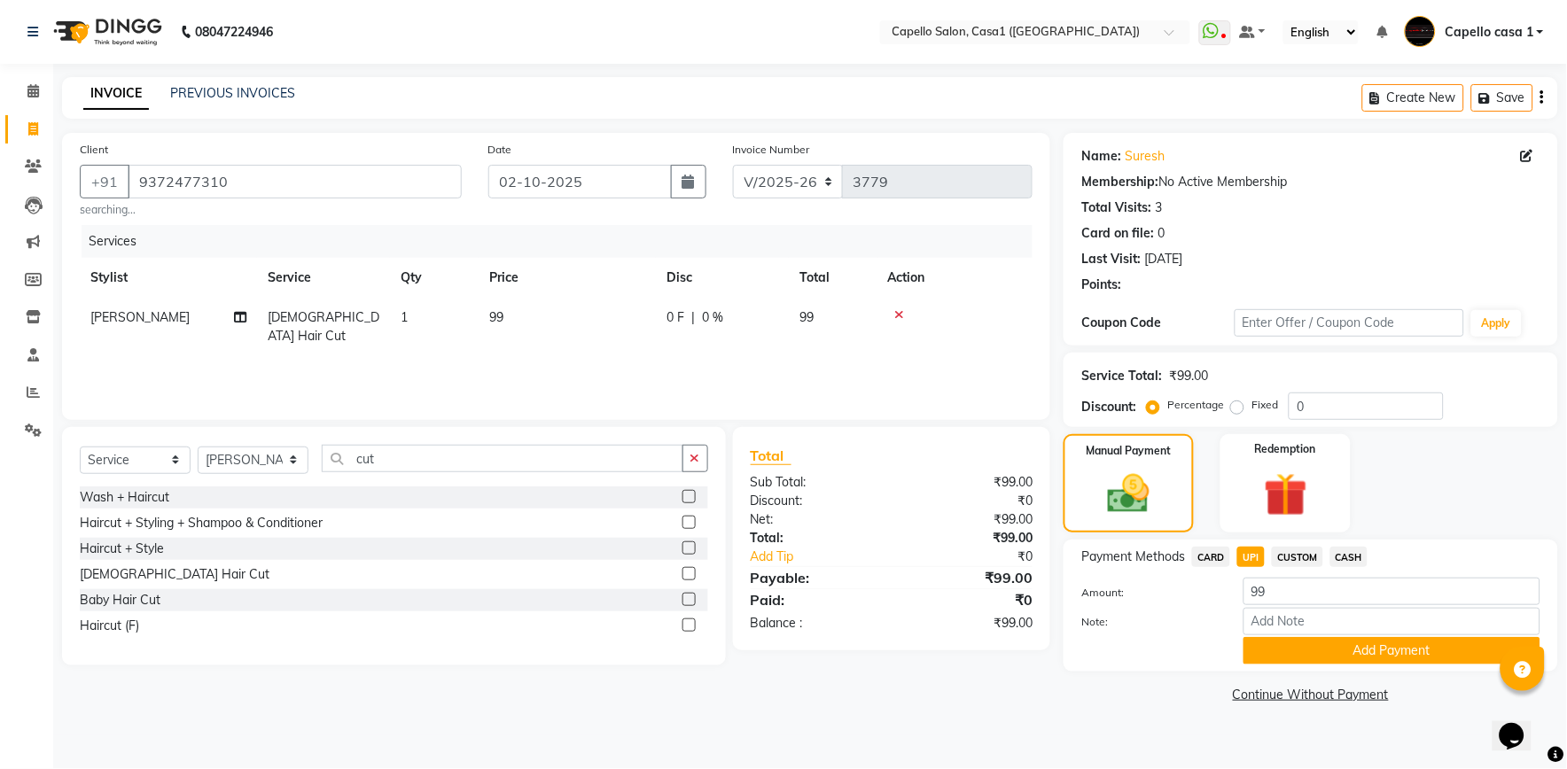
click at [1337, 641] on button "Add Payment" at bounding box center [1392, 650] width 297 height 27
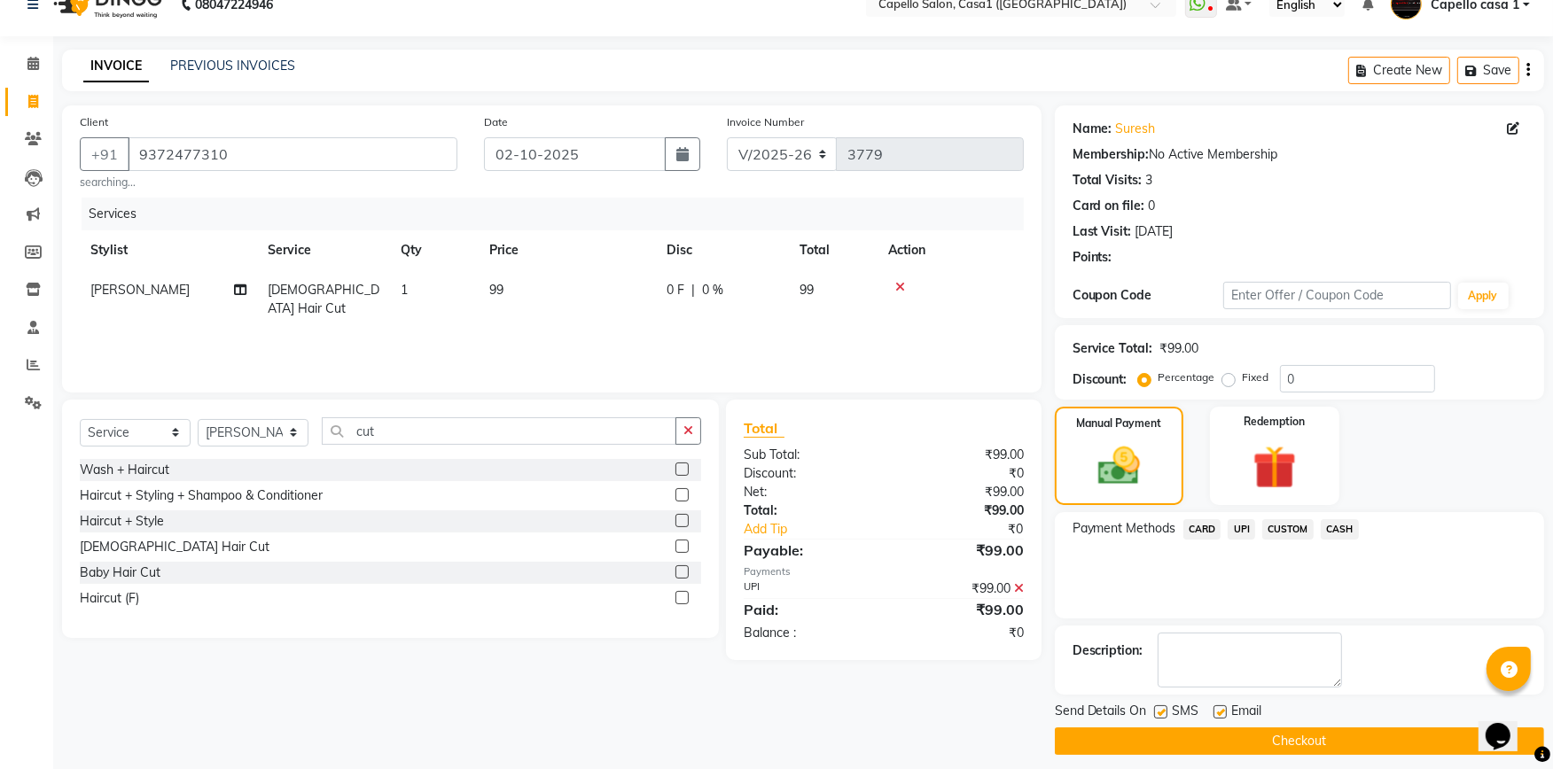
scroll to position [38, 0]
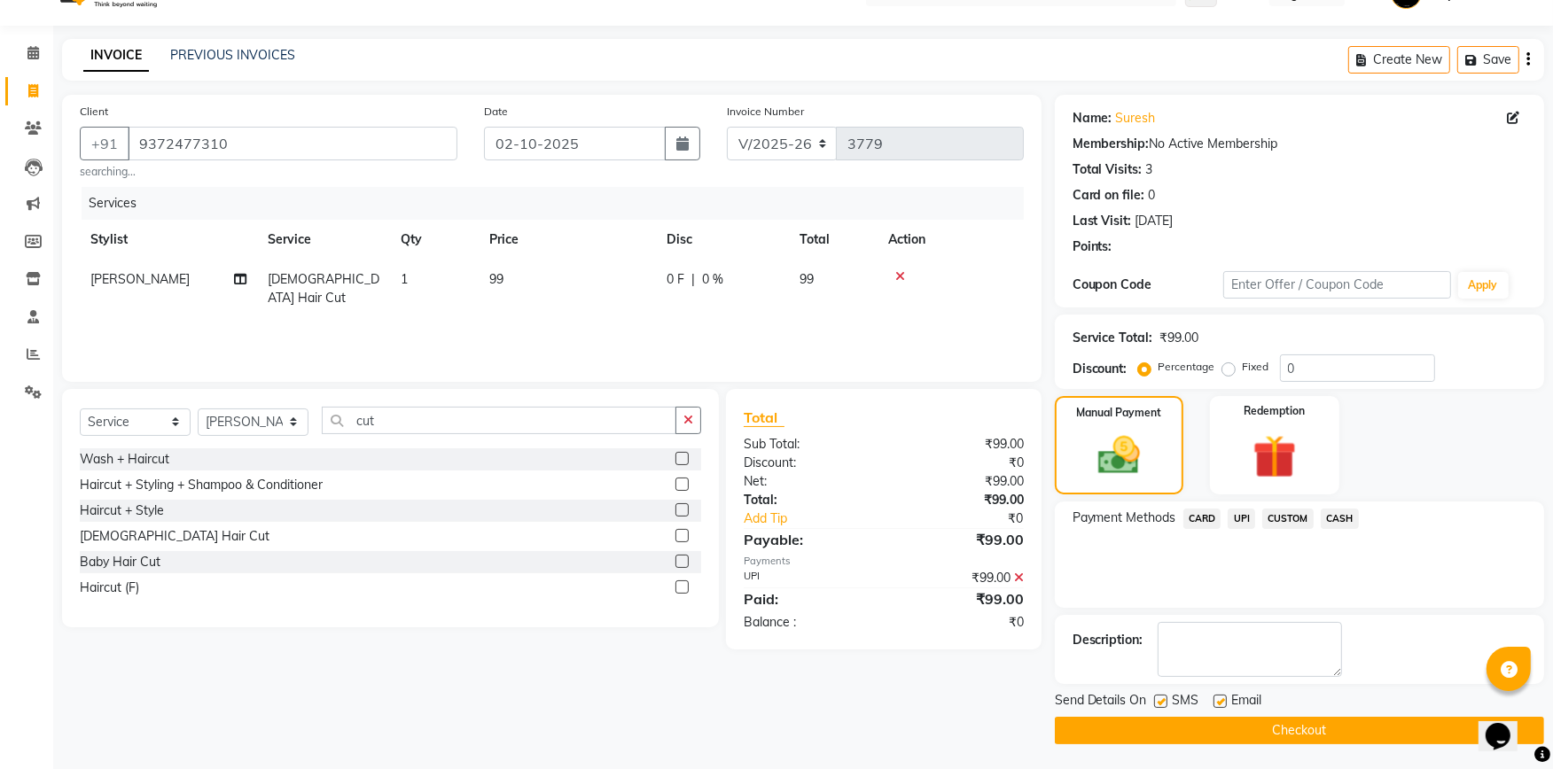
click at [1309, 734] on button "Checkout" at bounding box center [1299, 730] width 489 height 27
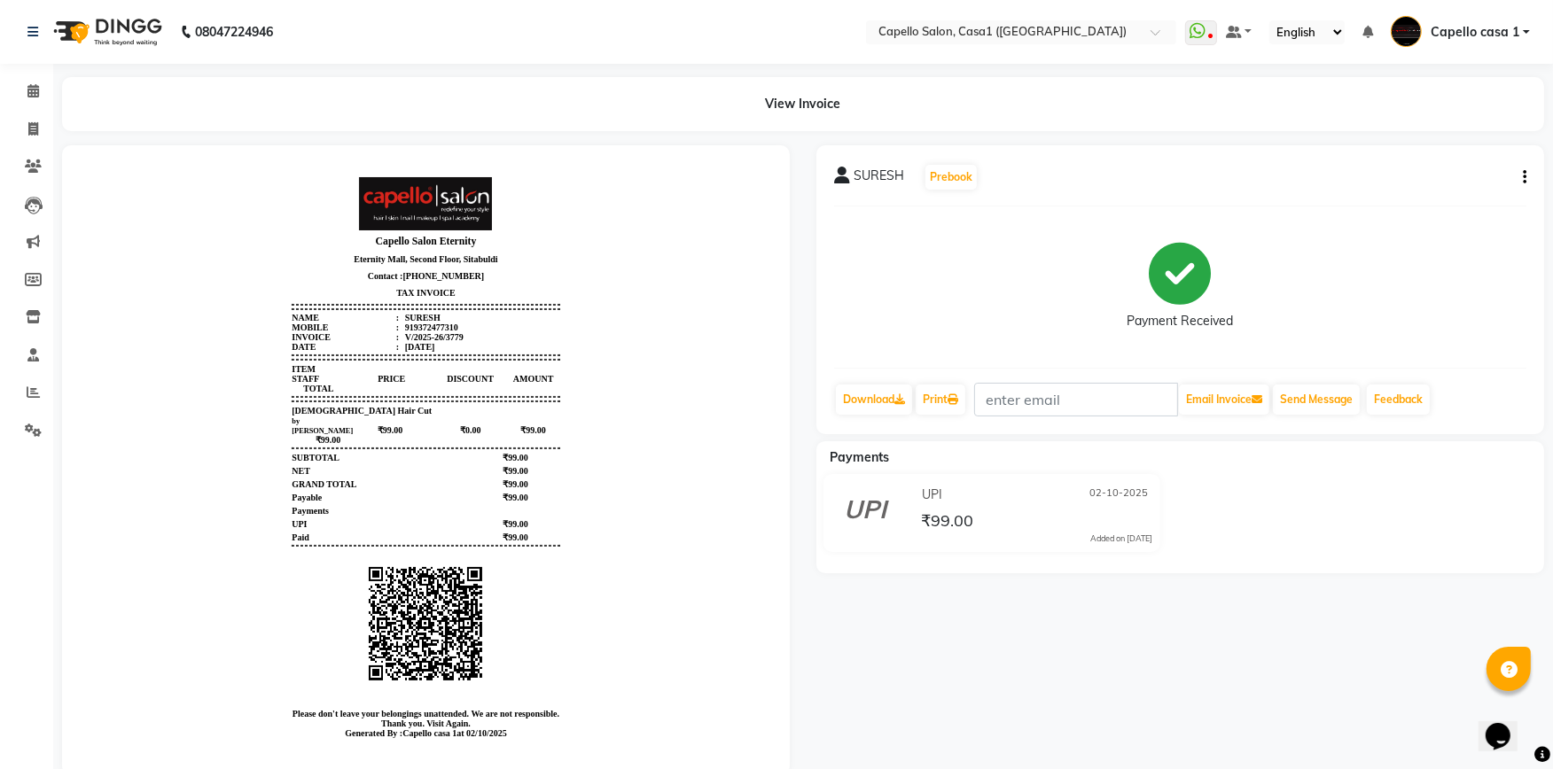
click at [1309, 749] on div "SURESH Prebook Payment Received Download Print Email Invoice Send Message Feedb…" at bounding box center [1180, 460] width 754 height 630
click at [27, 92] on icon at bounding box center [33, 90] width 12 height 13
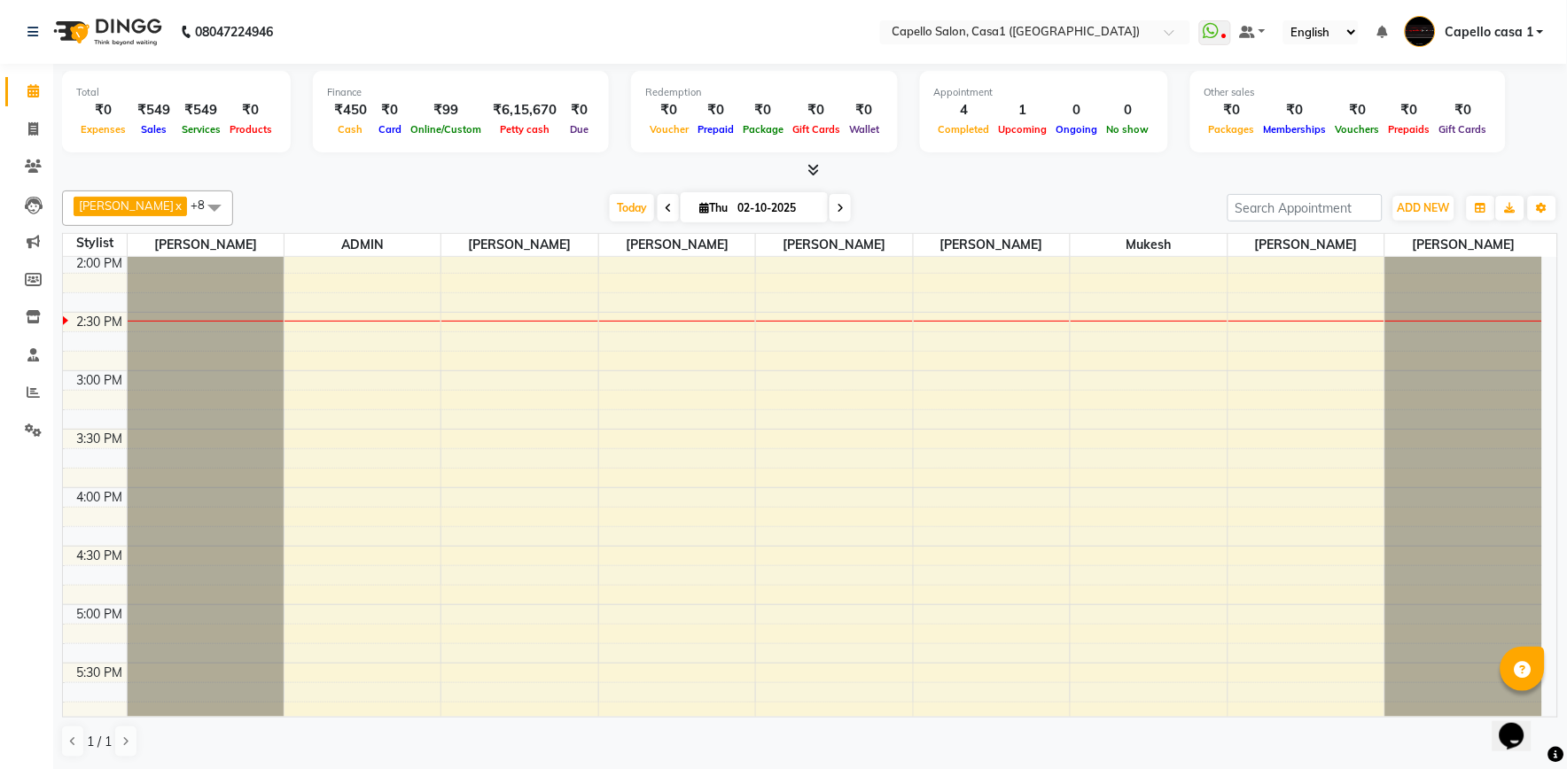
scroll to position [766, 0]
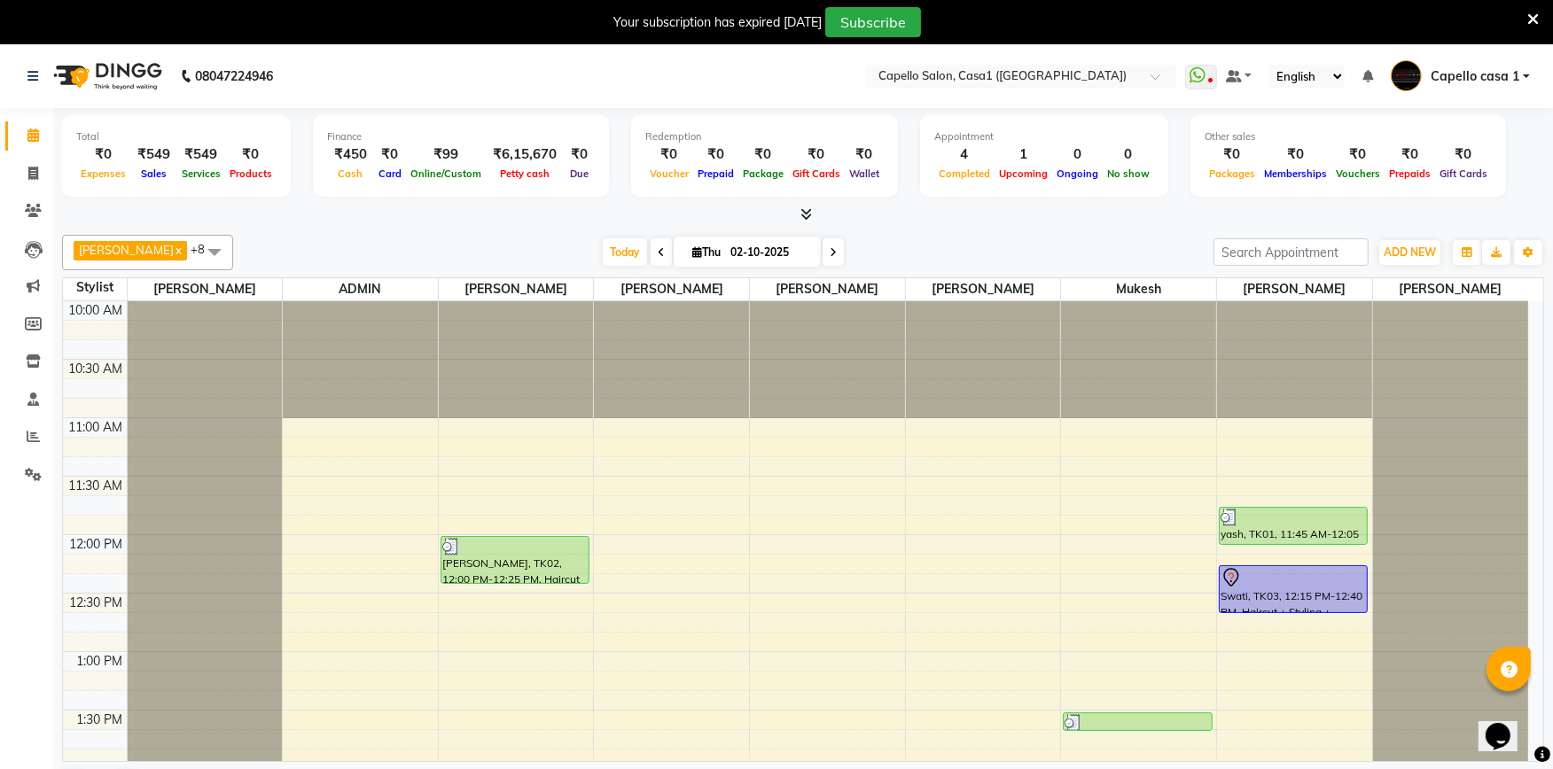
click at [1531, 23] on icon at bounding box center [1533, 20] width 12 height 16
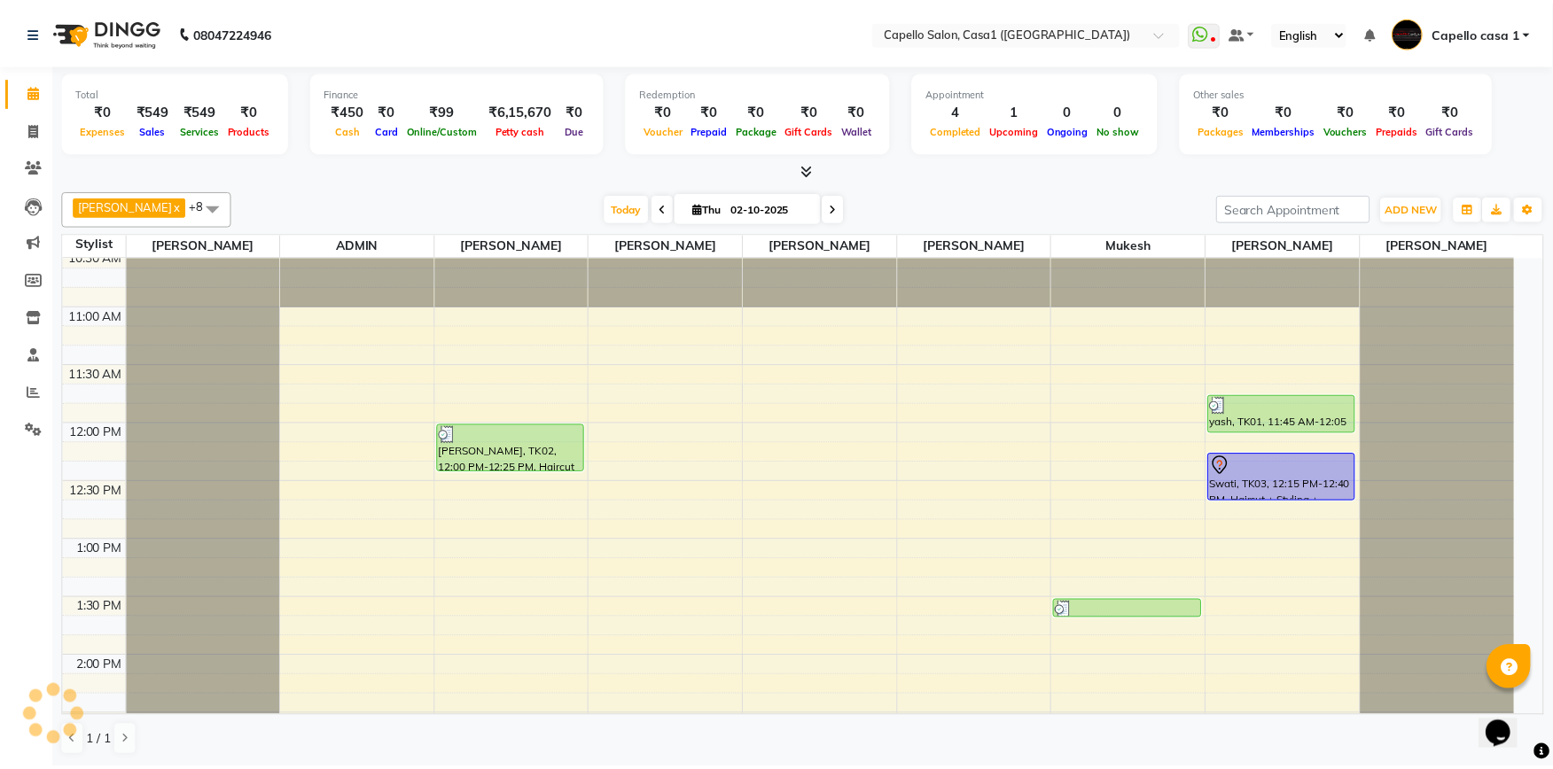
scroll to position [98, 0]
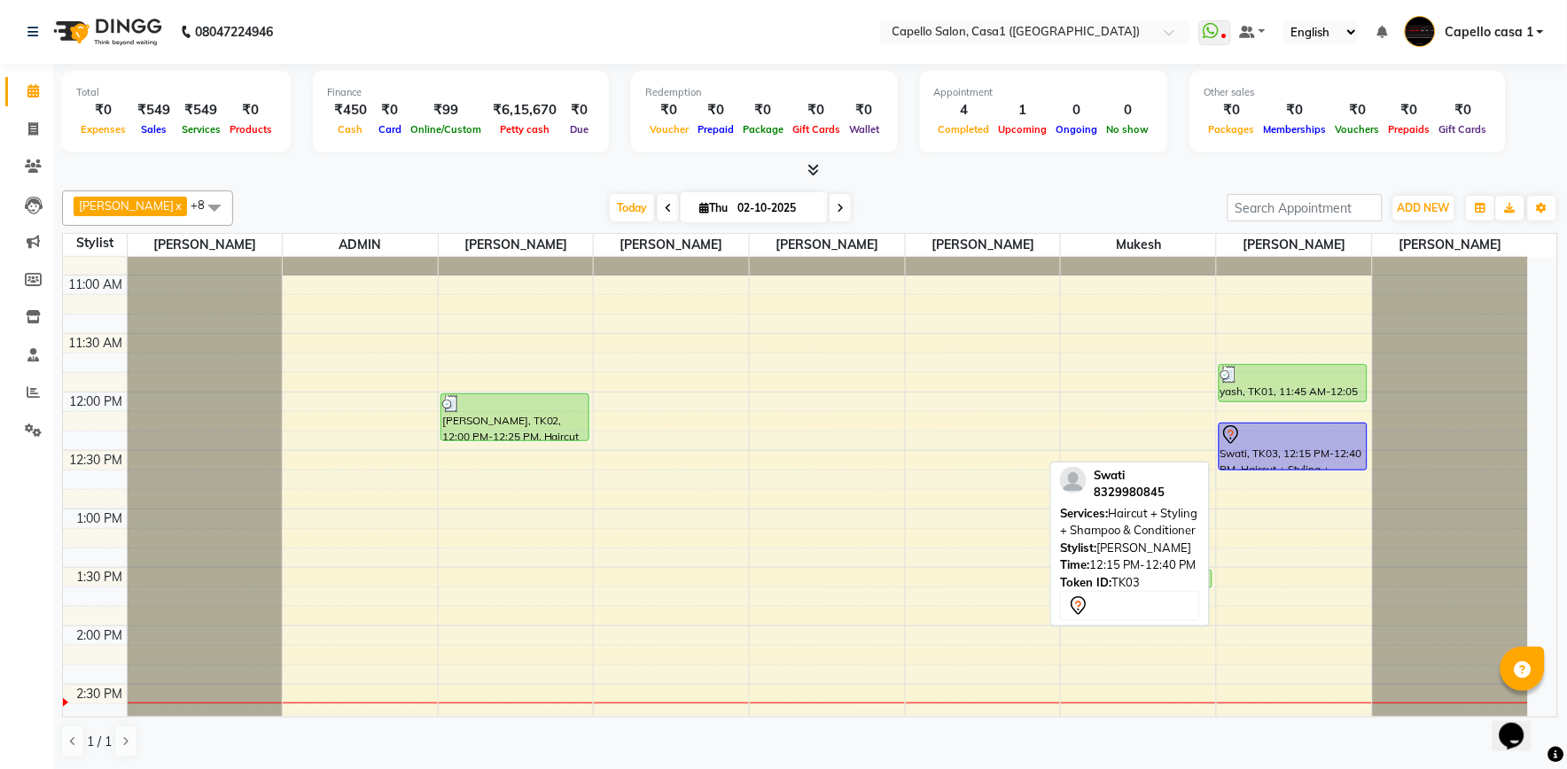
click at [1298, 445] on div "Swati, TK03, 12:15 PM-12:40 PM, Haircut + Styling + Shampoo & Conditioner" at bounding box center [1293, 447] width 147 height 46
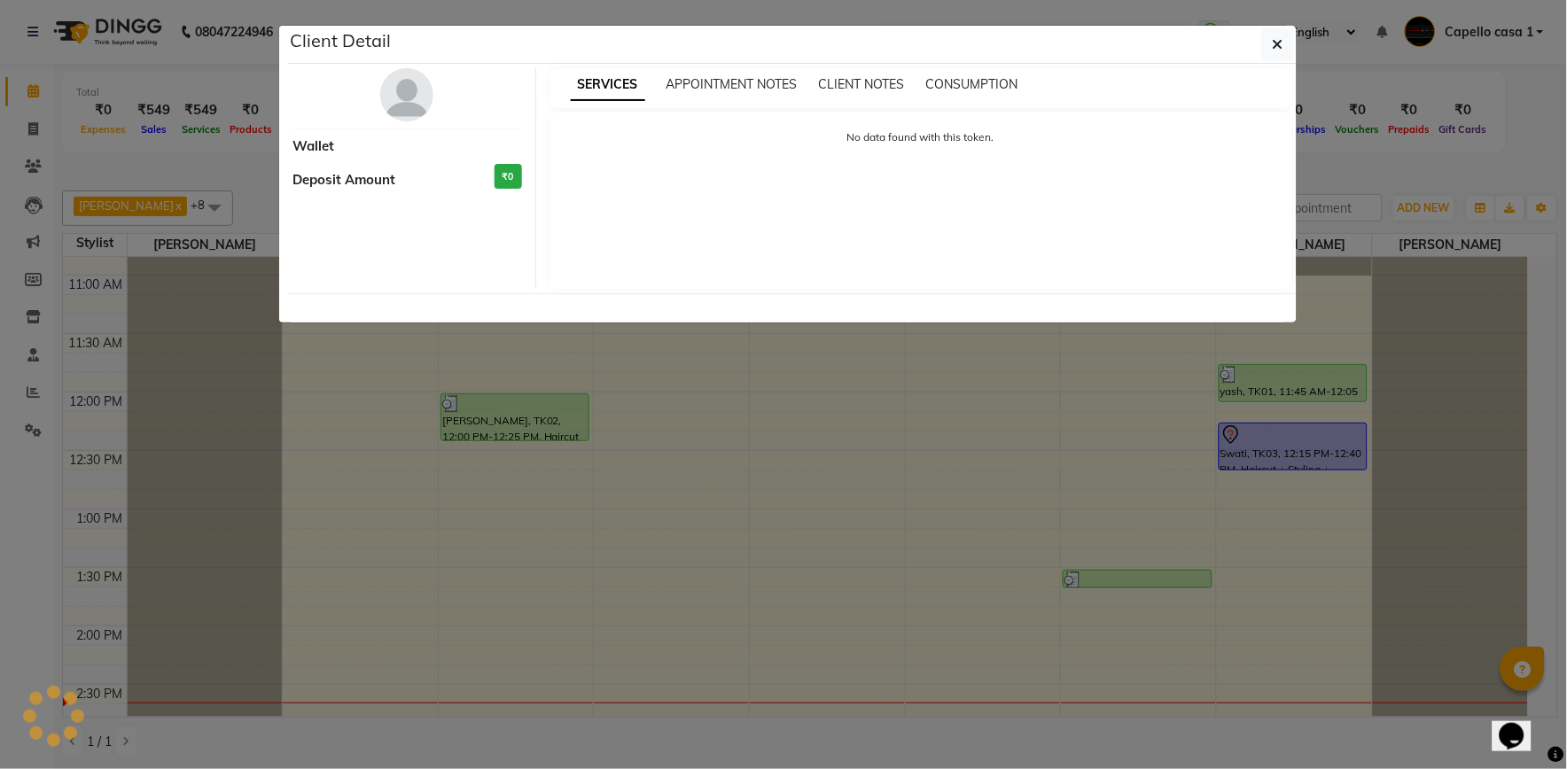
select select "7"
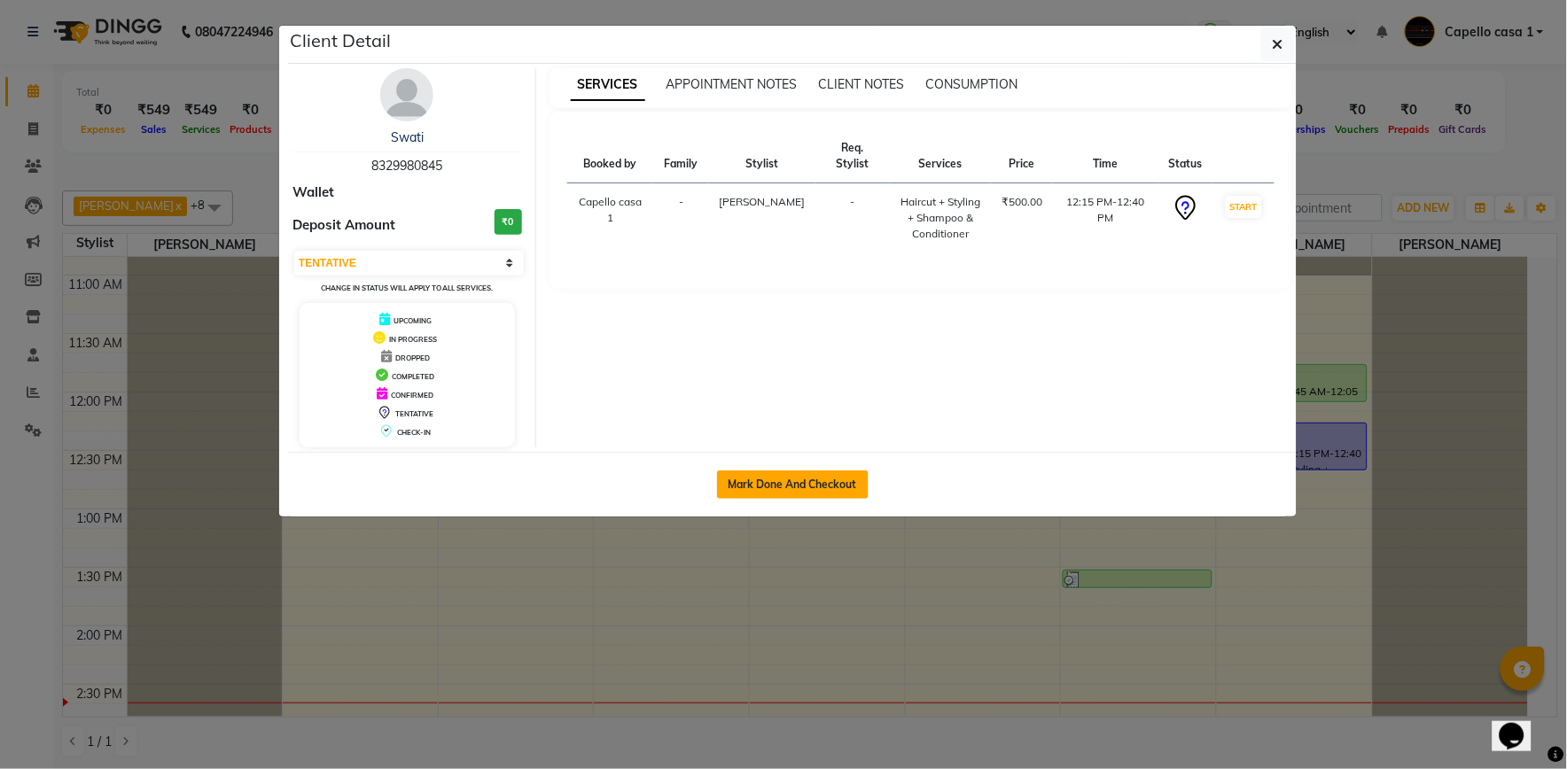
click at [796, 480] on button "Mark Done And Checkout" at bounding box center [793, 485] width 152 height 28
select select "service"
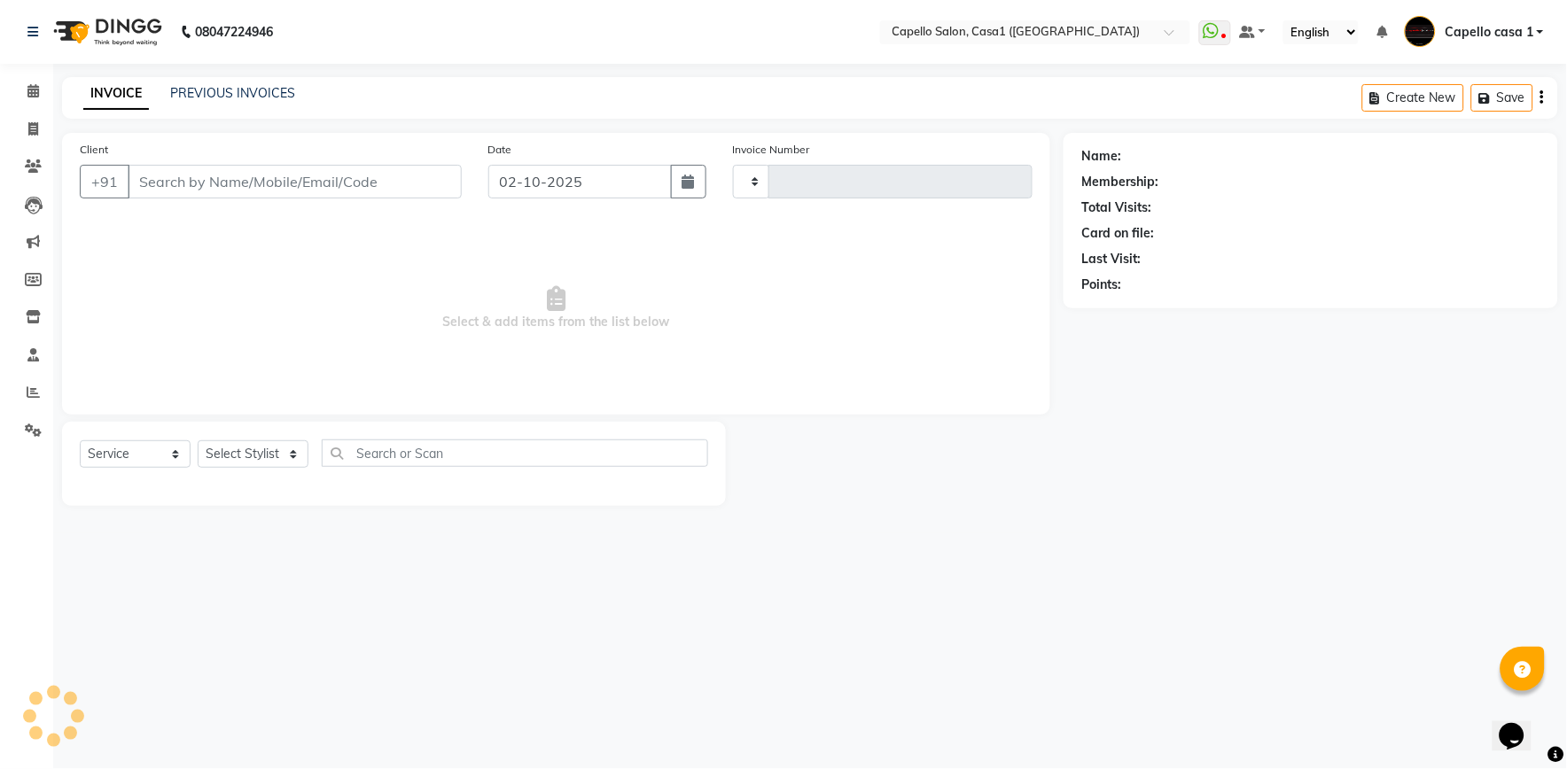
type input "3780"
select select "846"
select select "product"
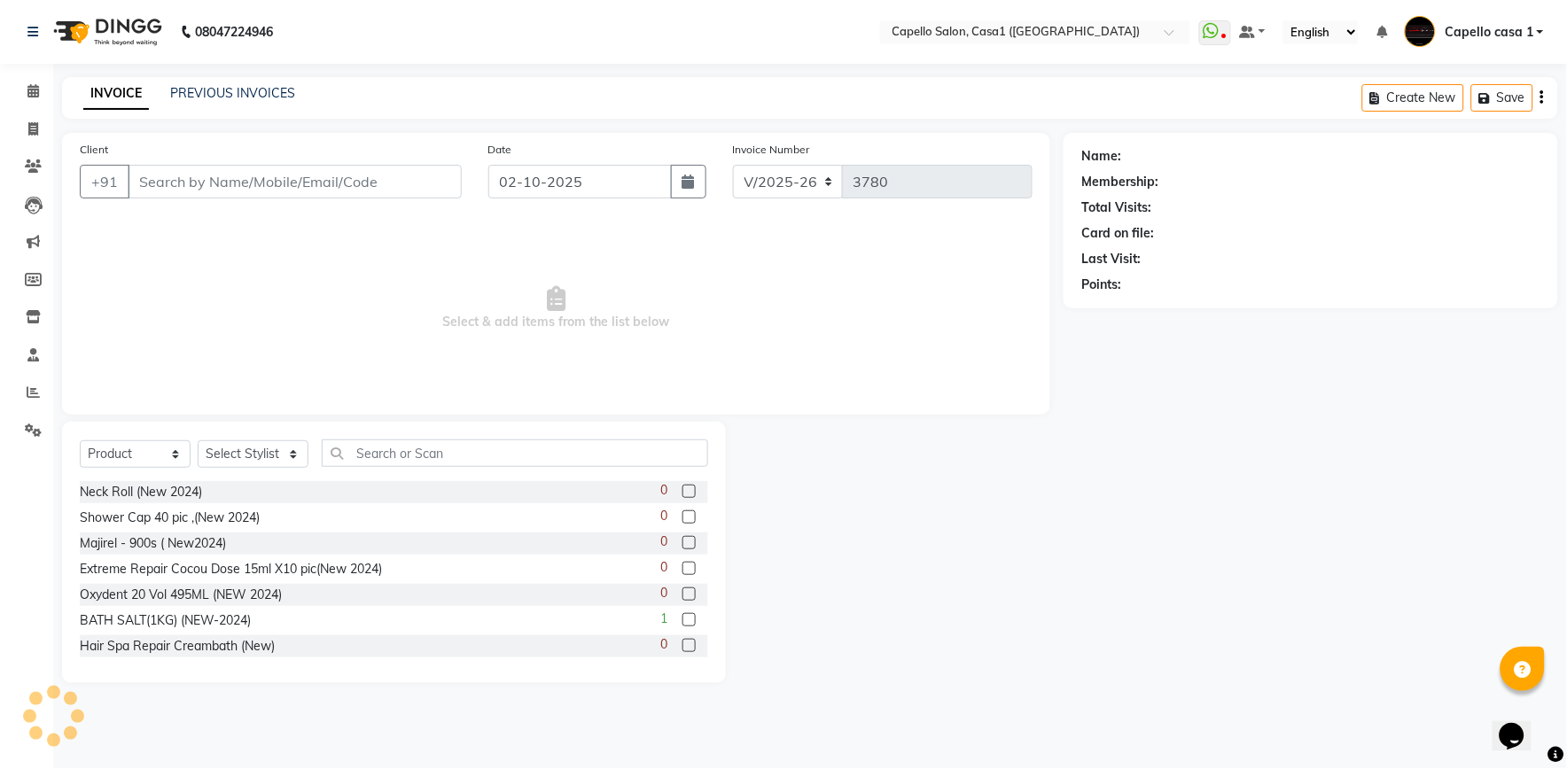
type input "8329980845"
select select "89438"
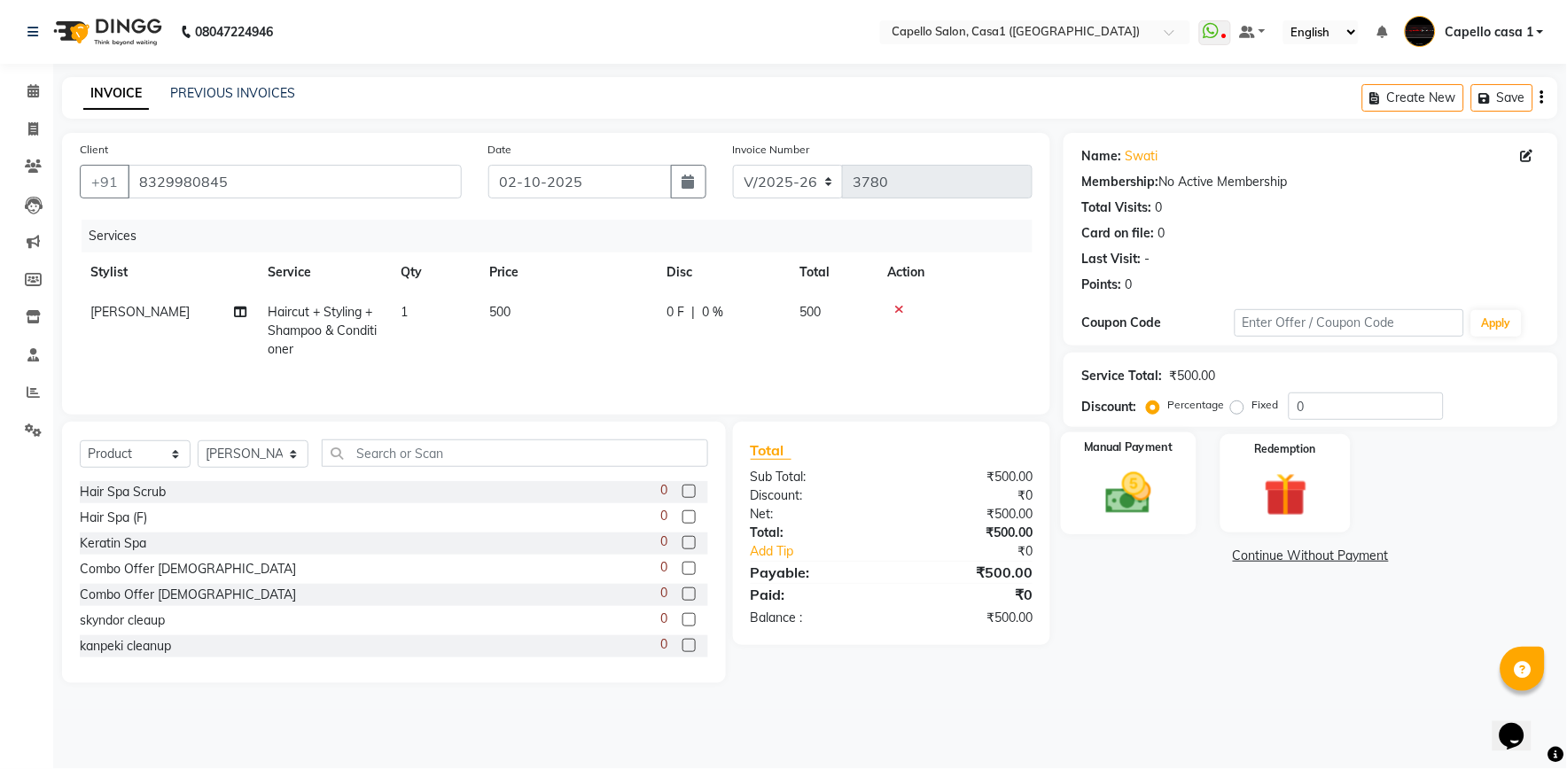
click at [1149, 495] on img at bounding box center [1129, 493] width 74 height 52
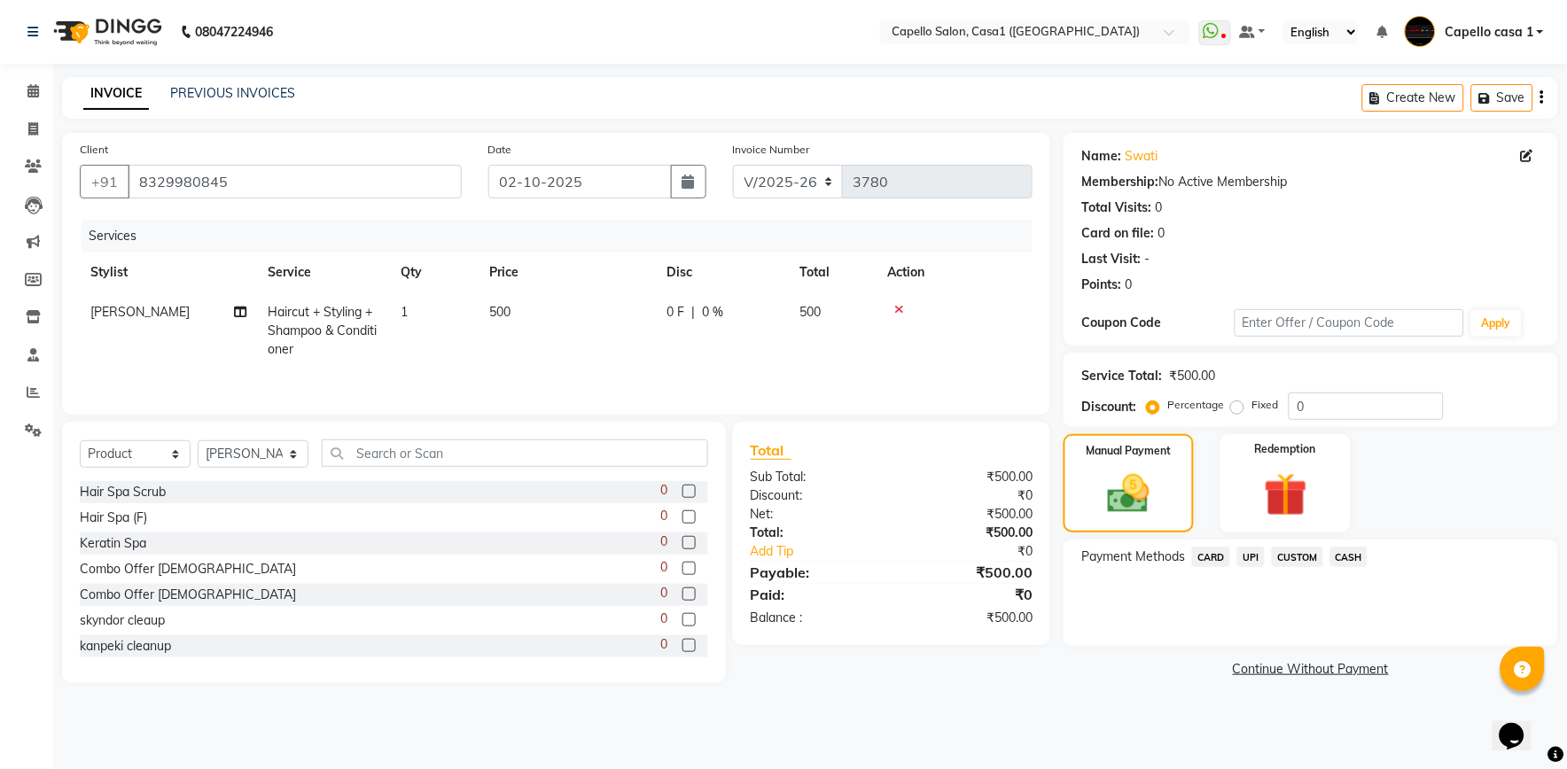
click at [1362, 559] on span "CASH" at bounding box center [1349, 557] width 38 height 20
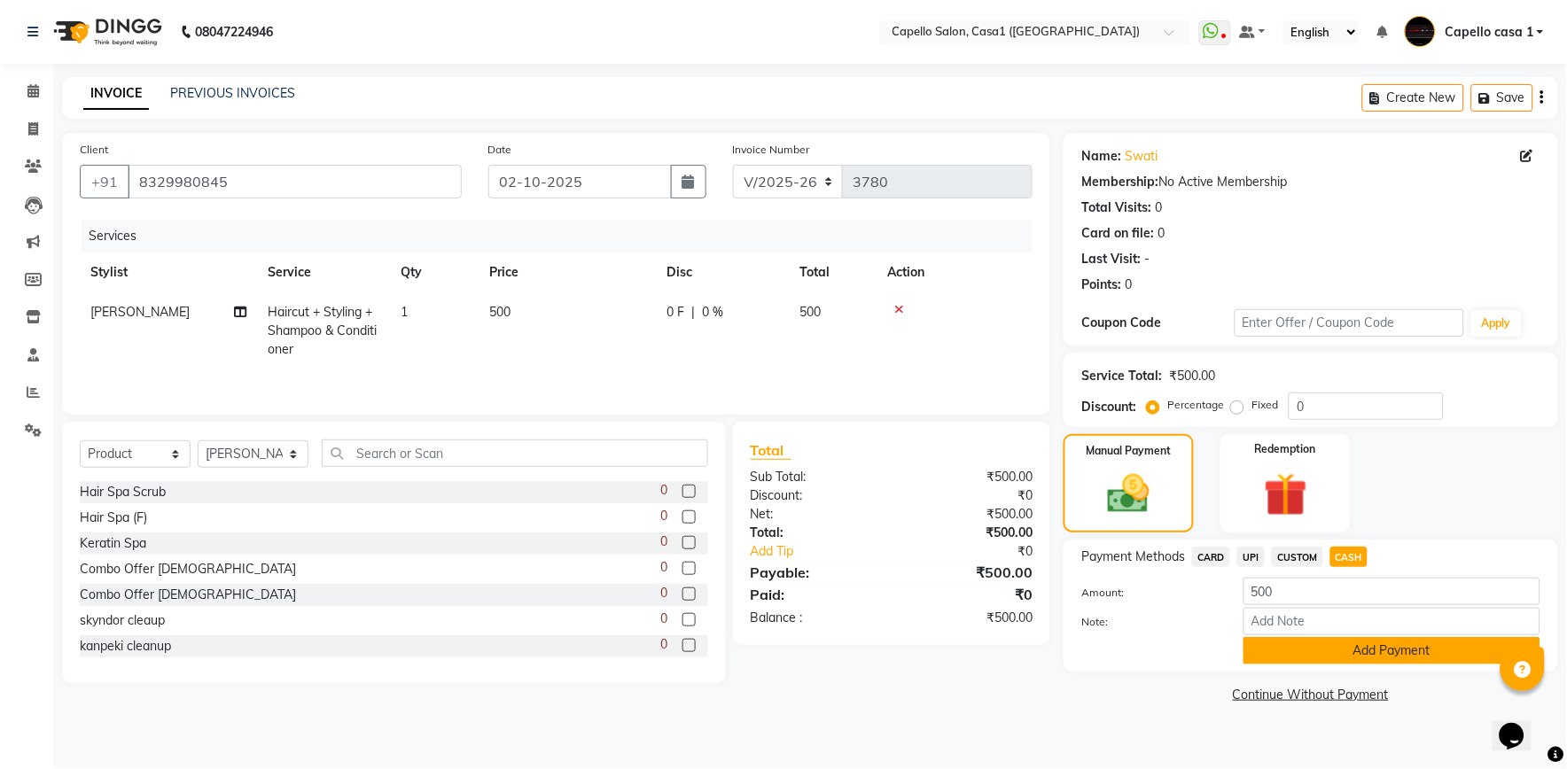
click at [1330, 649] on button "Add Payment" at bounding box center [1392, 650] width 297 height 27
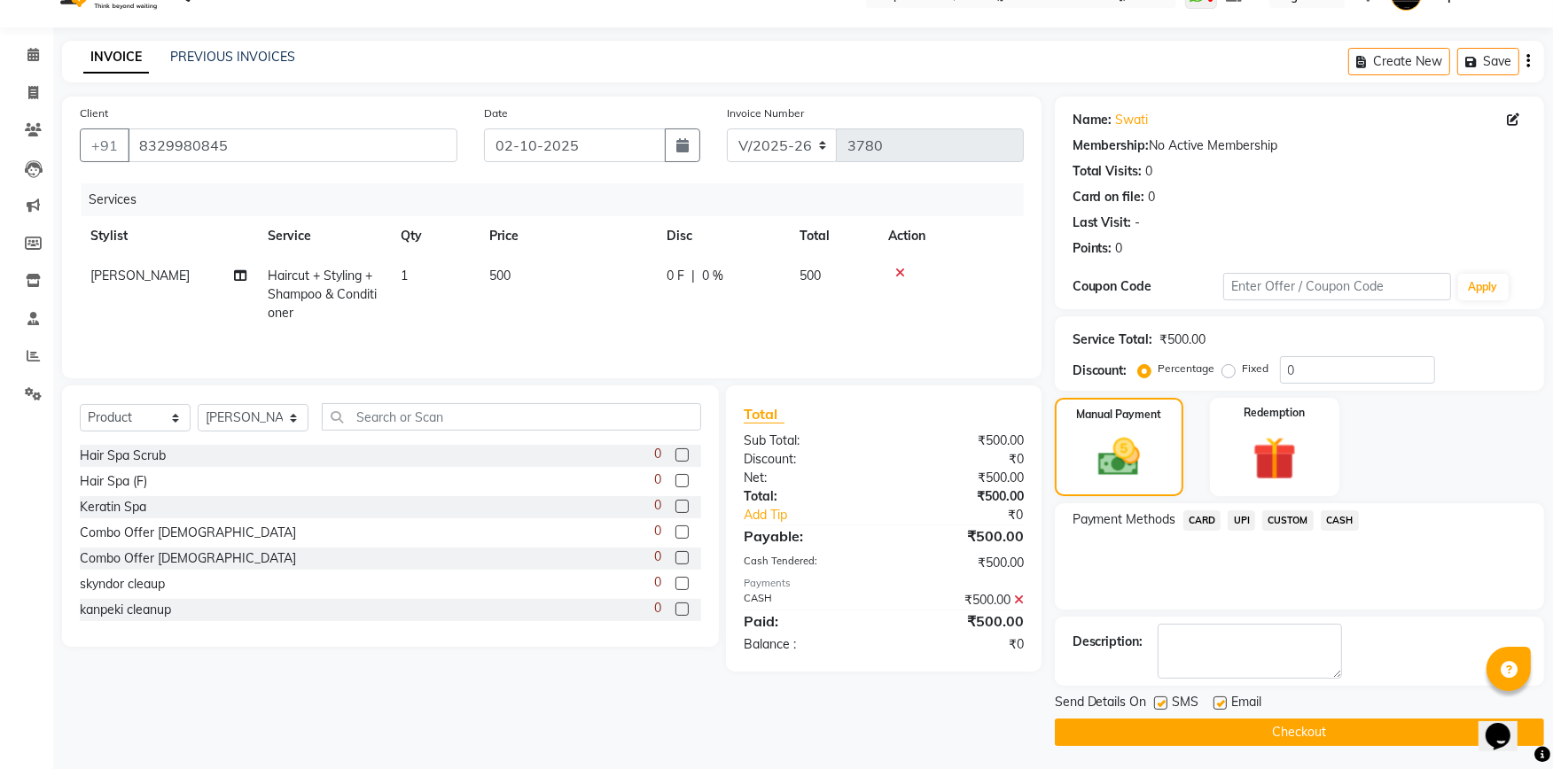
scroll to position [38, 0]
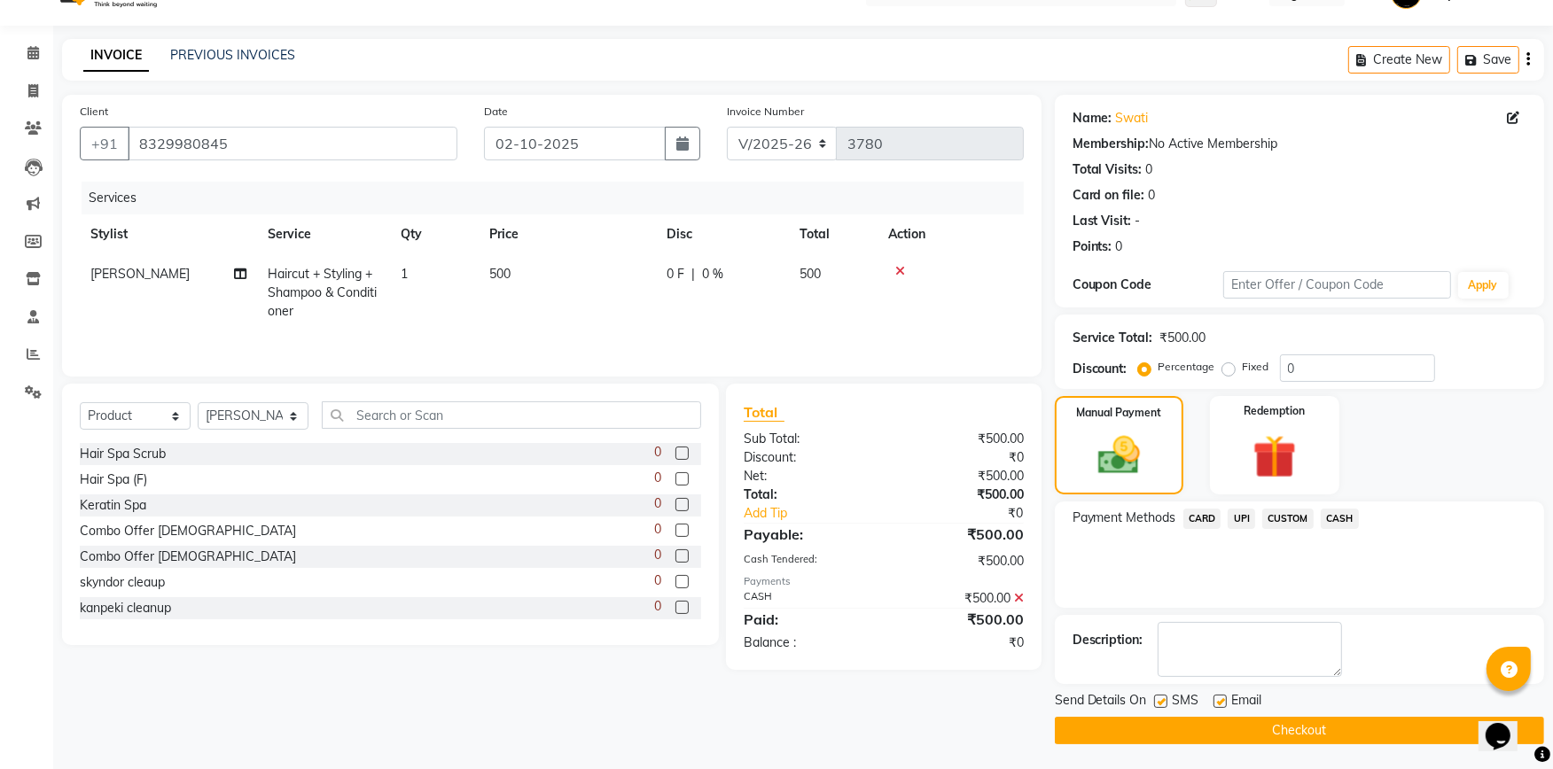
click at [1306, 723] on button "Checkout" at bounding box center [1299, 730] width 489 height 27
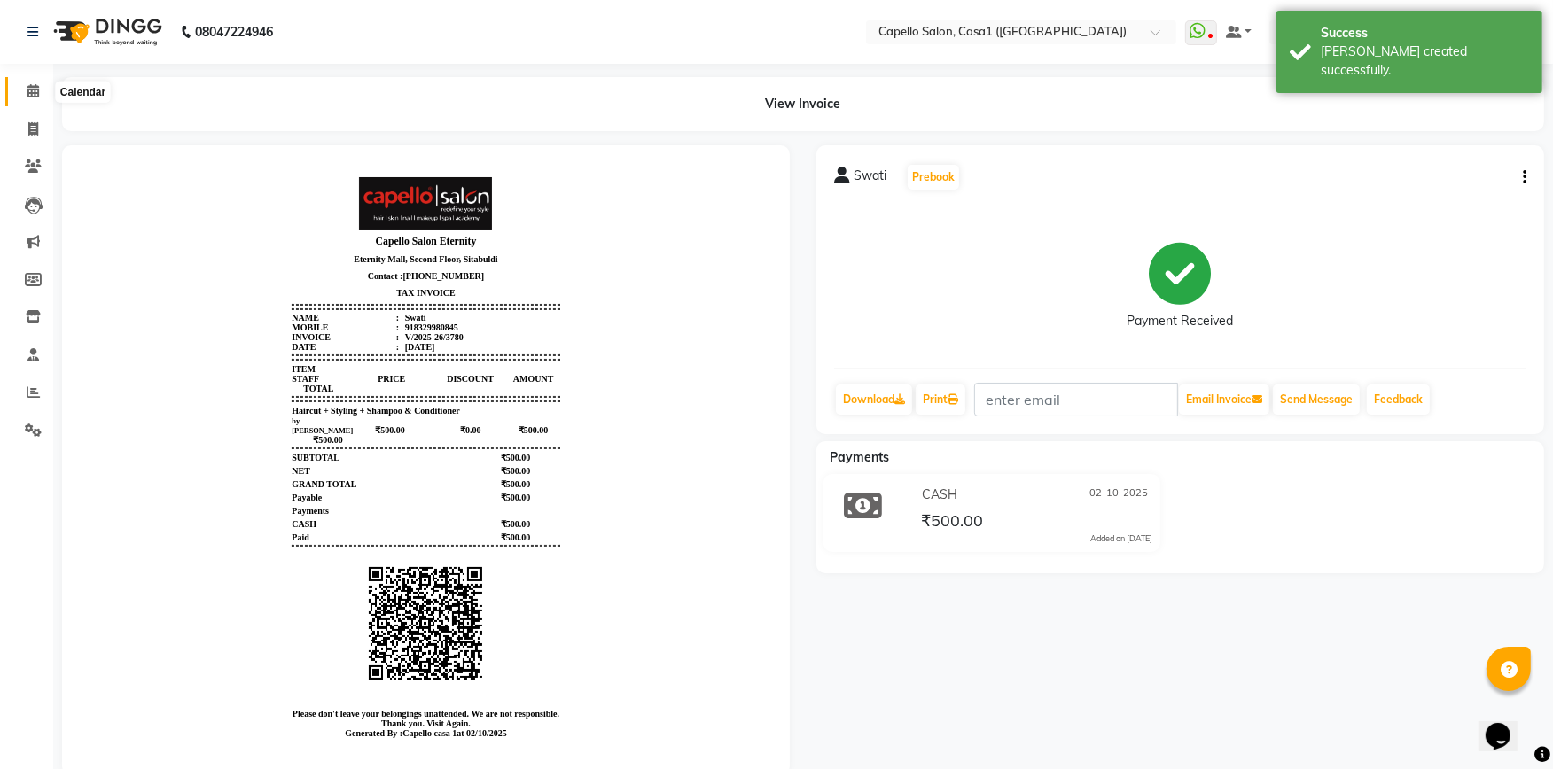
click at [31, 93] on icon at bounding box center [33, 90] width 12 height 13
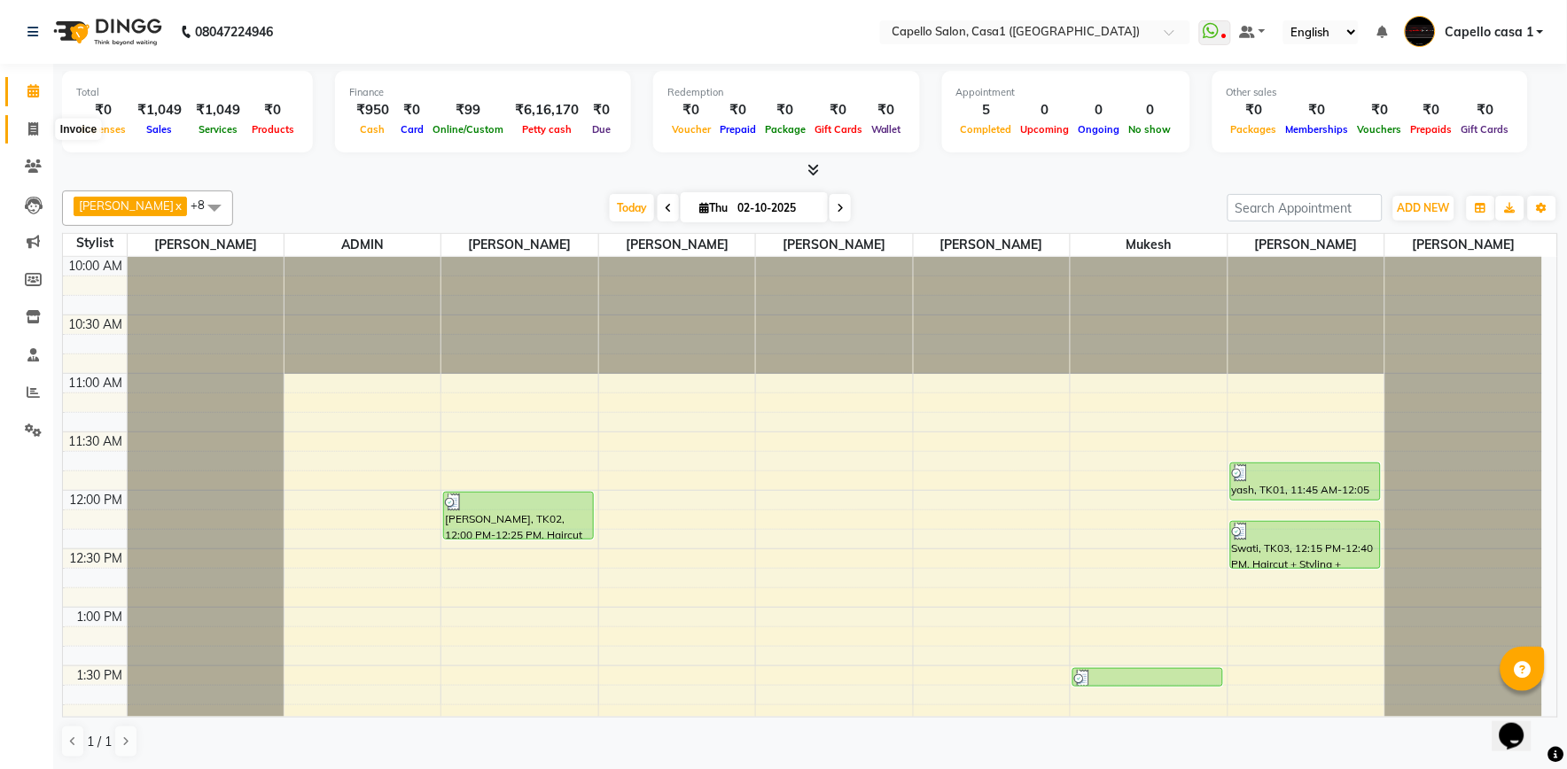
click at [32, 135] on icon at bounding box center [33, 128] width 10 height 13
select select "service"
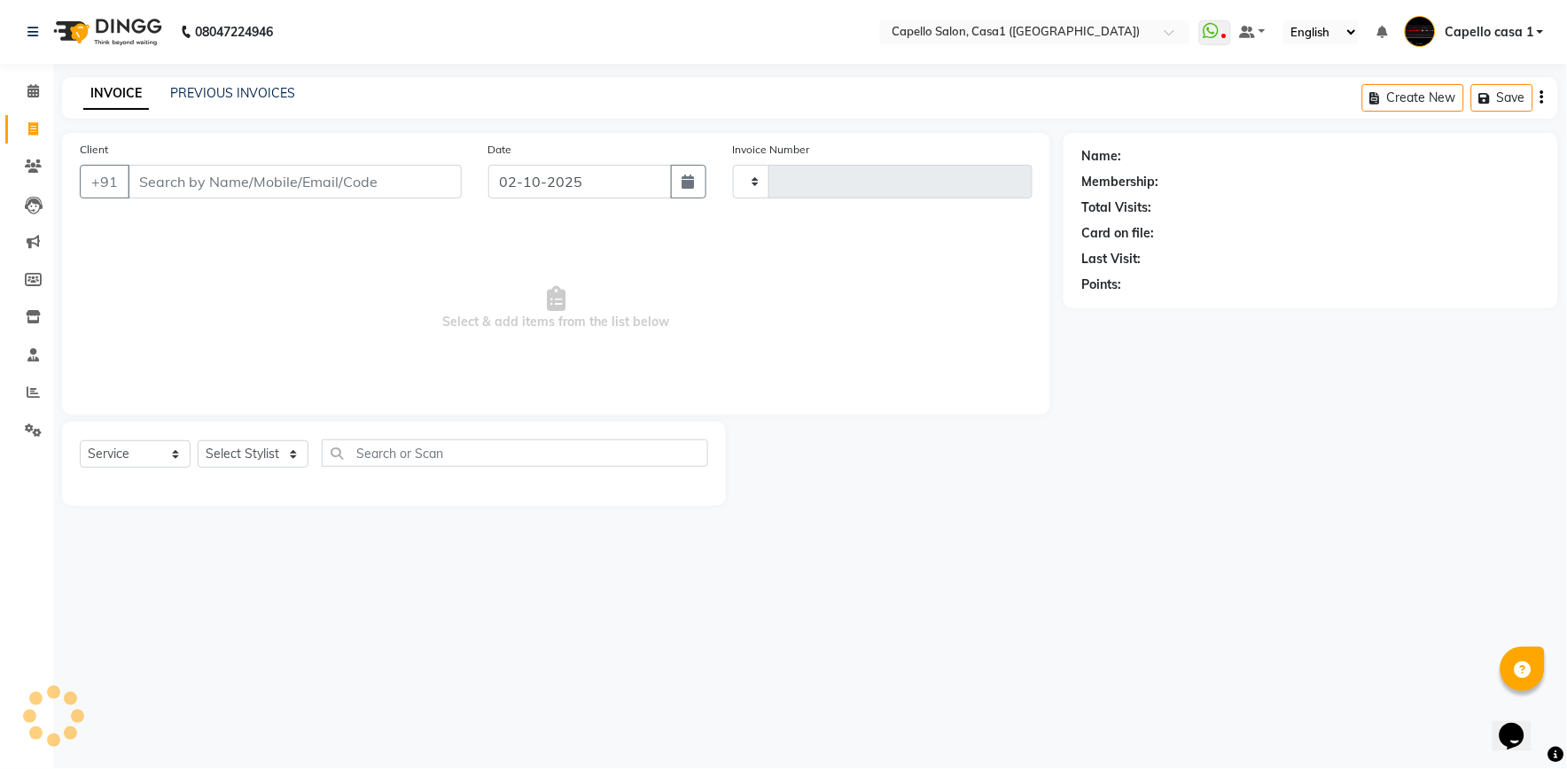
type input "3781"
select select "846"
click at [182, 190] on input "Client" at bounding box center [295, 182] width 334 height 34
select select "product"
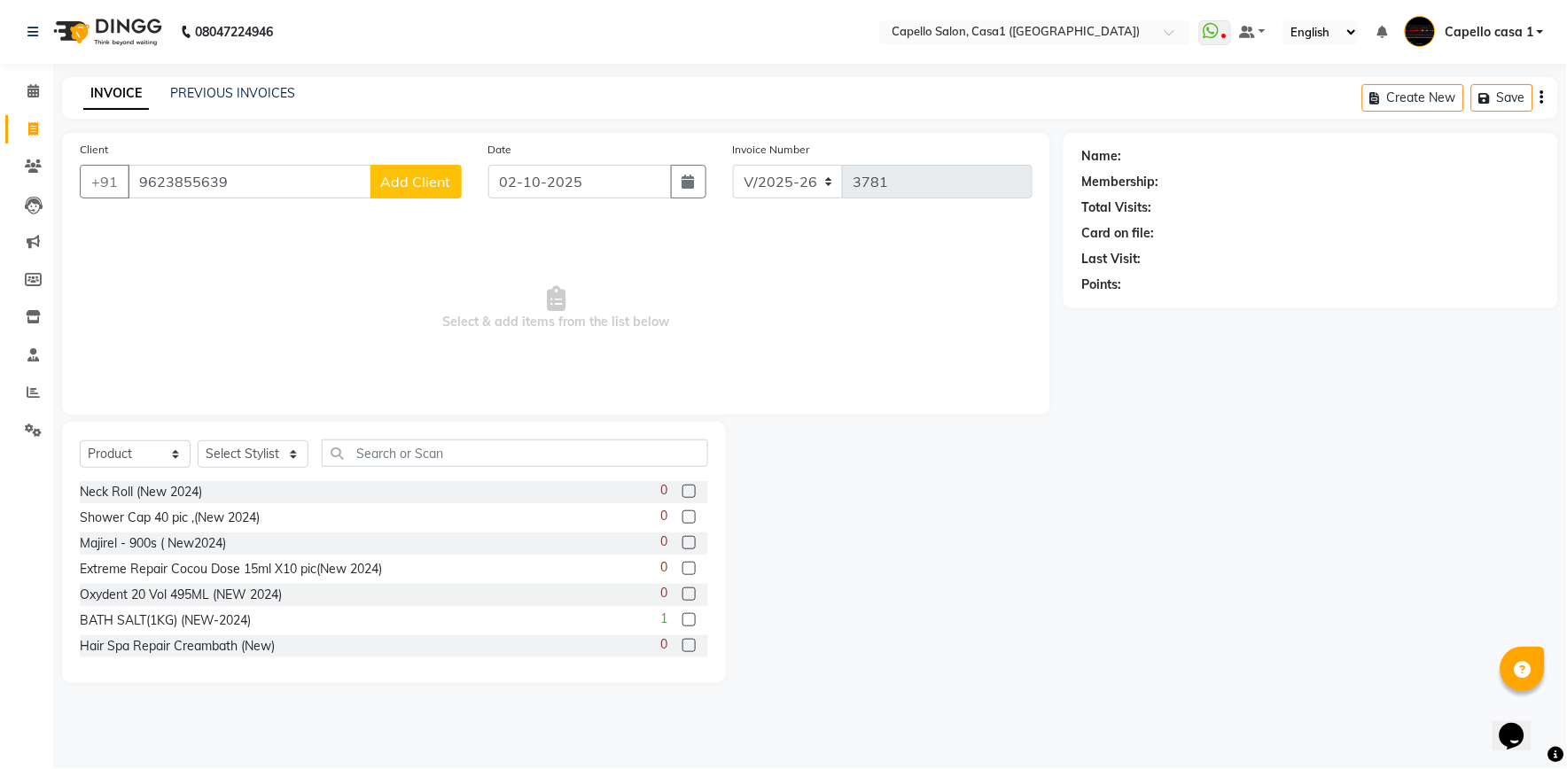
type input "9623855639"
click at [417, 177] on span "Add Client" at bounding box center [416, 182] width 70 height 18
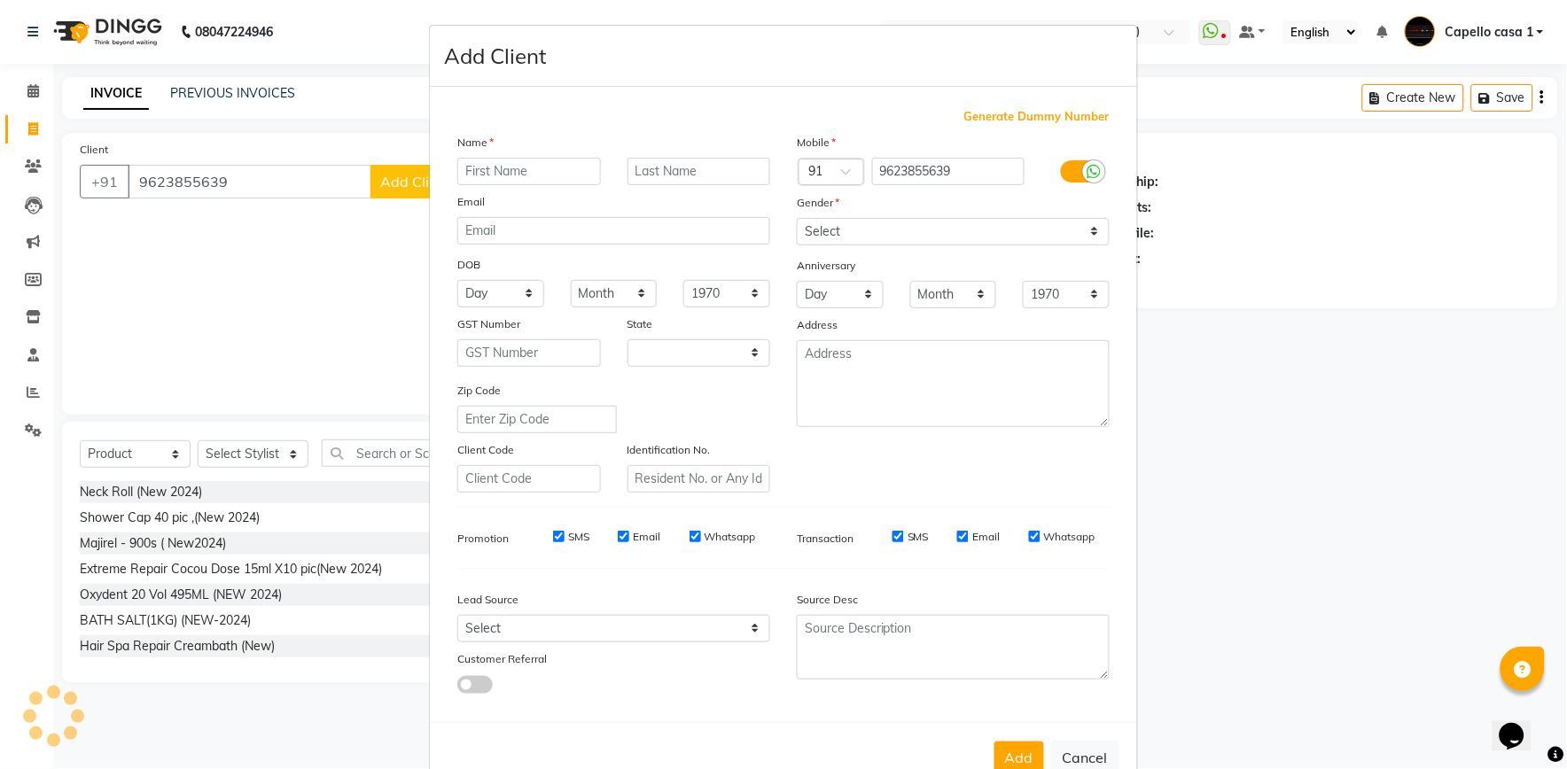
select select "22"
click at [483, 170] on input "text" at bounding box center [529, 171] width 144 height 27
type input "Aditya"
drag, startPoint x: 890, startPoint y: 227, endPoint x: 891, endPoint y: 249, distance: 22.2
click at [890, 227] on select "Select Male Female Other Prefer Not To Say" at bounding box center [953, 231] width 313 height 27
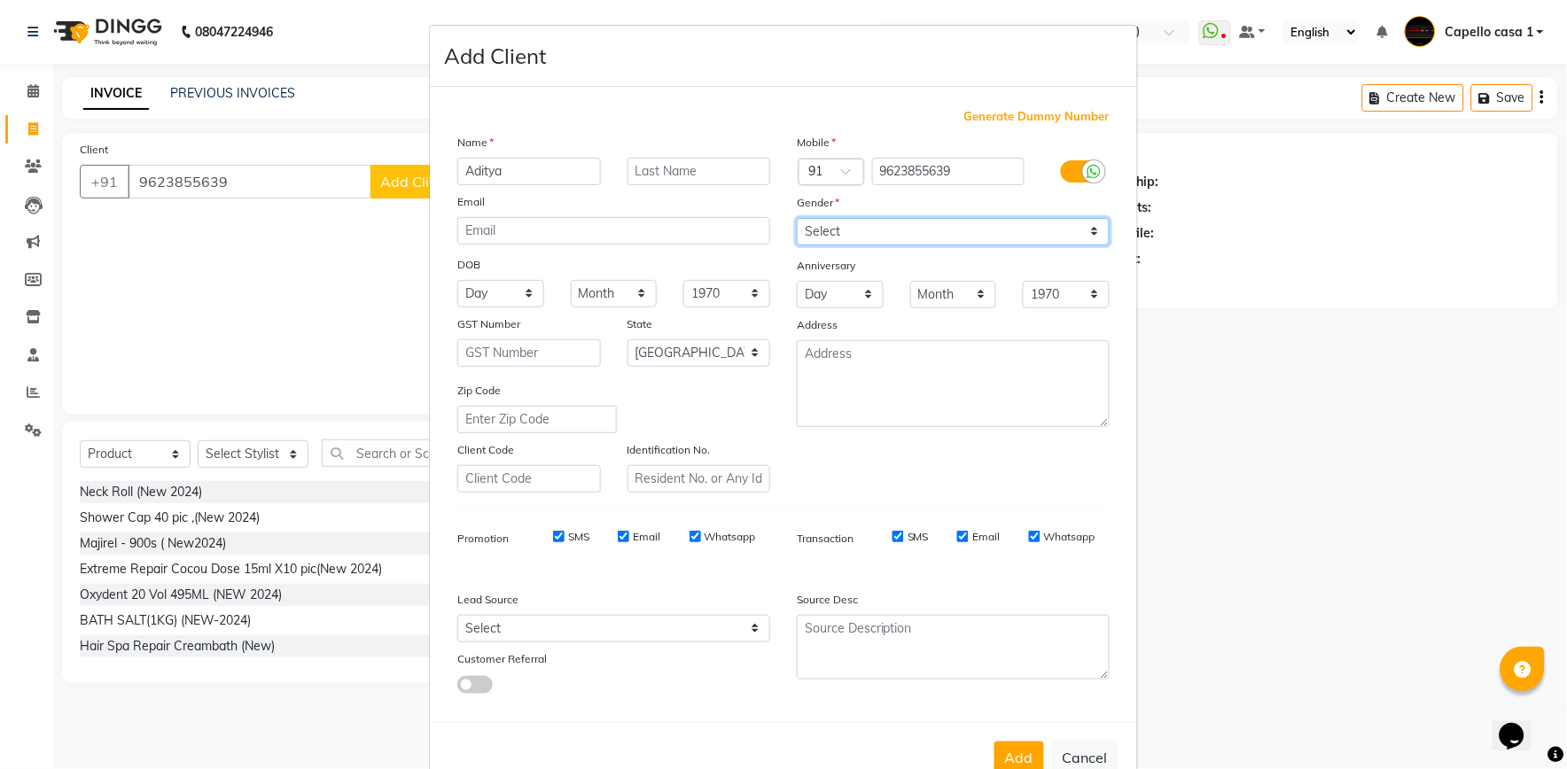
select select "male"
click at [797, 218] on select "Select Male Female Other Prefer Not To Say" at bounding box center [953, 231] width 313 height 27
click at [999, 758] on button "Add" at bounding box center [1019, 758] width 50 height 32
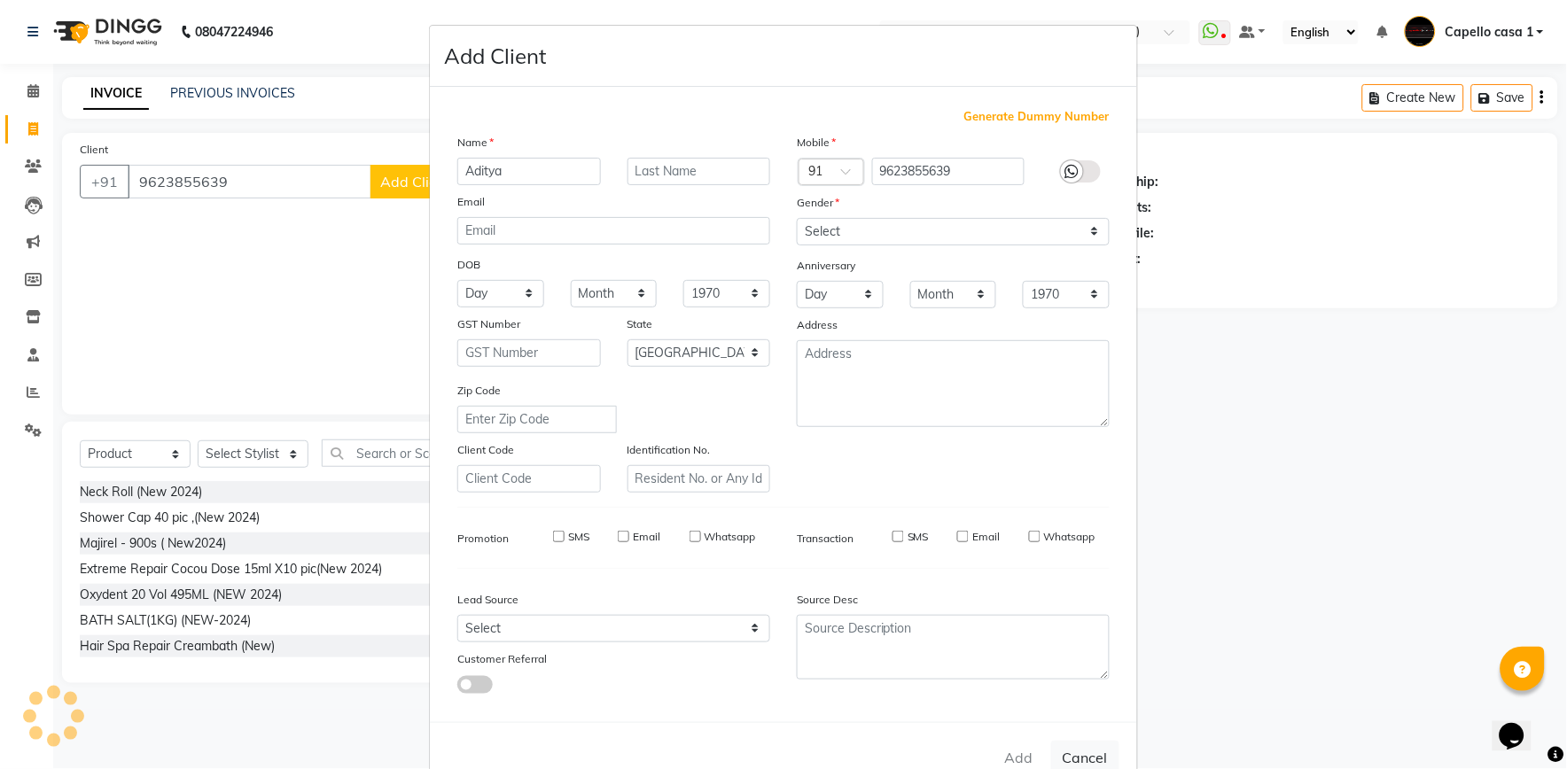
select select
select select "null"
select select
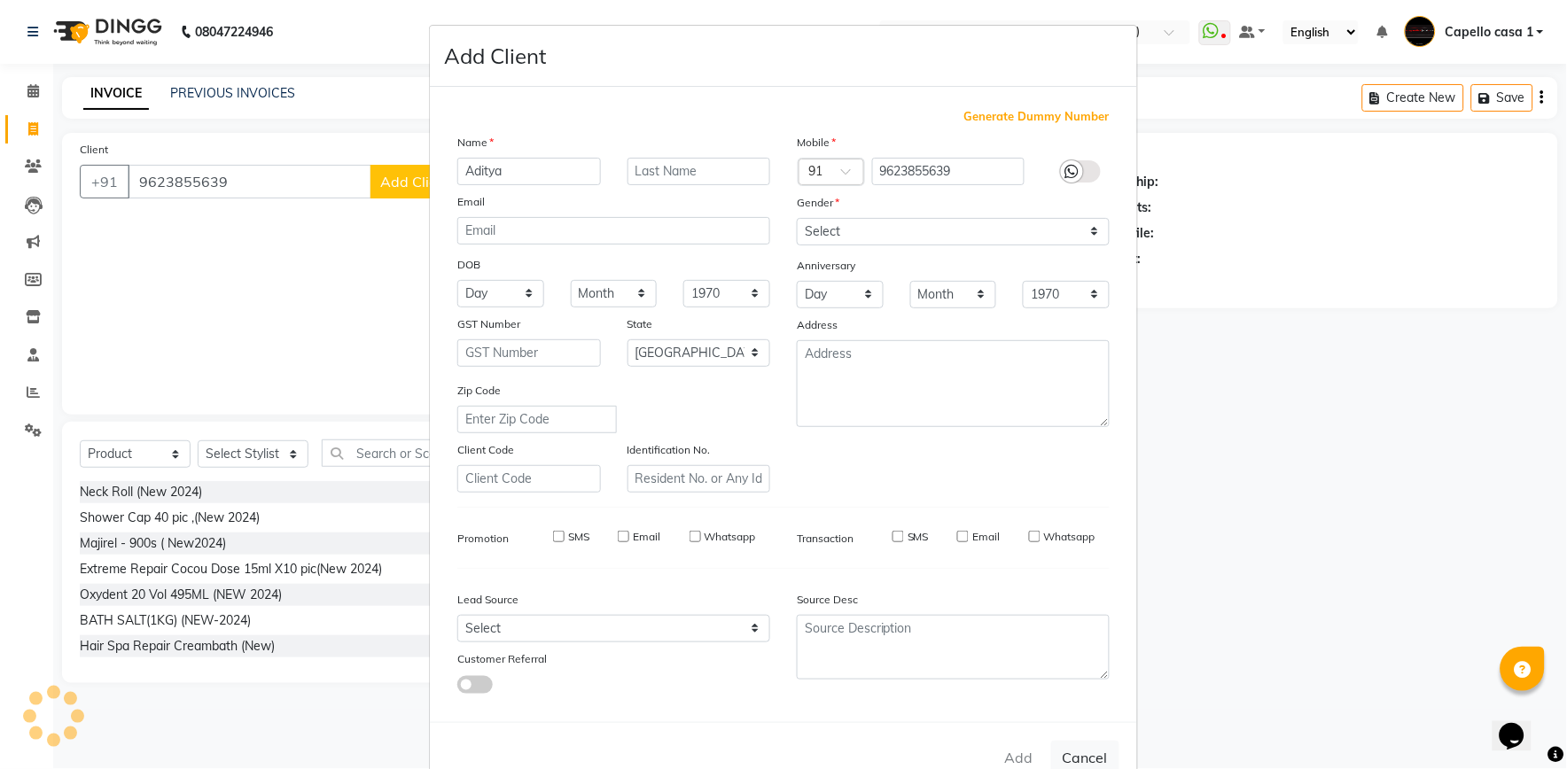
select select
checkbox input "false"
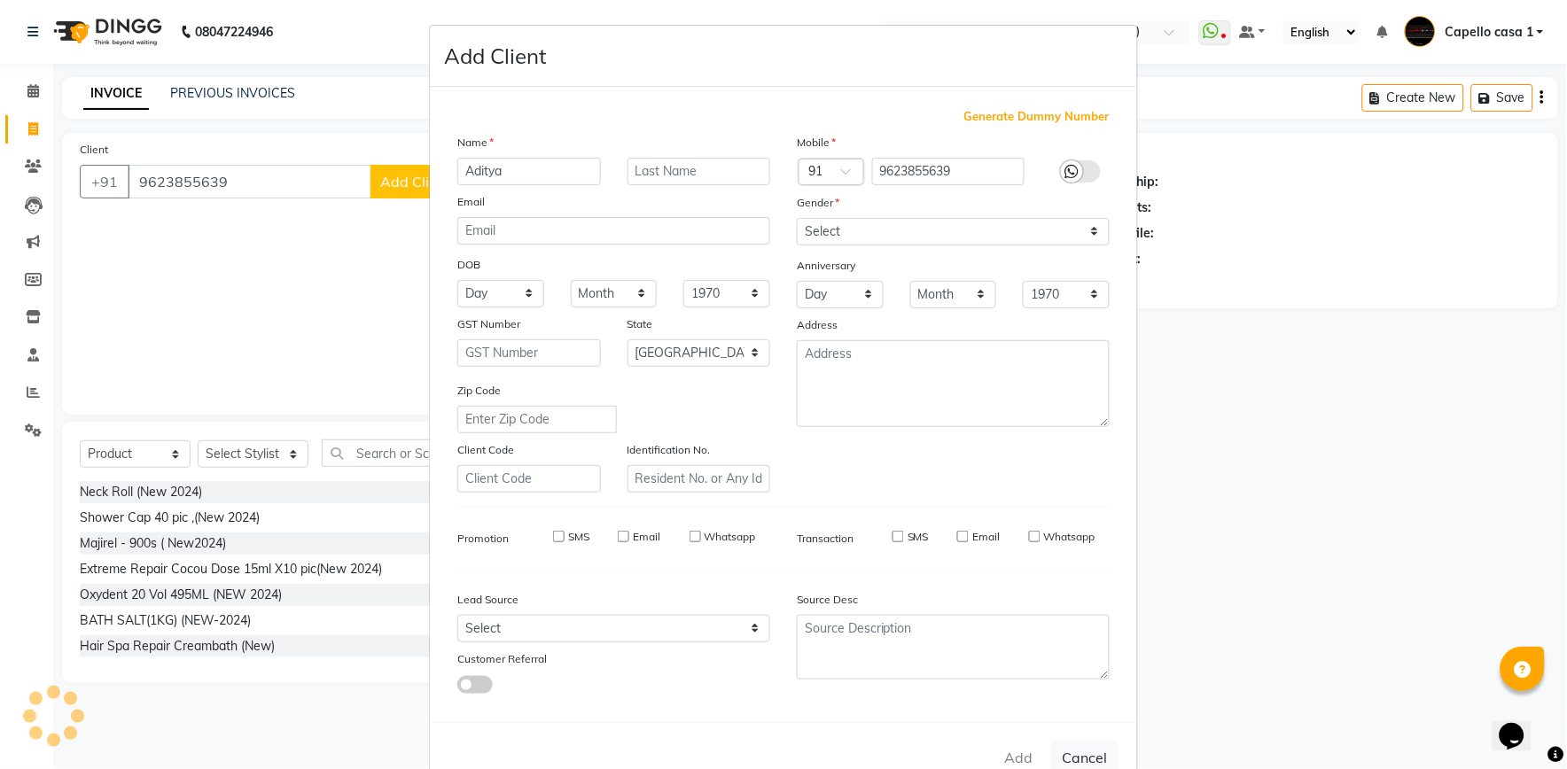
checkbox input "false"
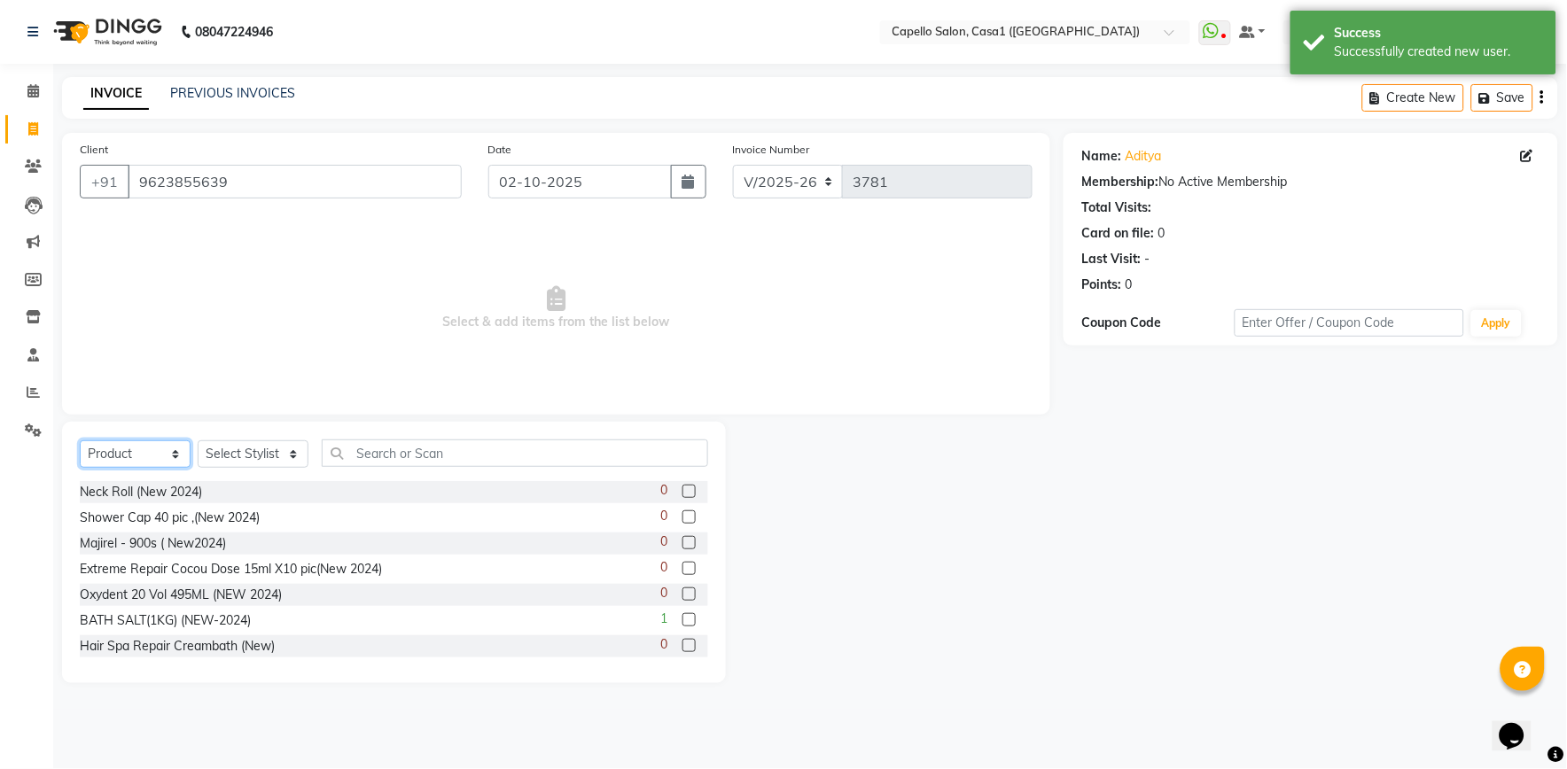
click at [149, 447] on select "Select Service Product Membership Package Voucher Prepaid Gift Card" at bounding box center [135, 454] width 111 height 27
select select "service"
click at [80, 441] on select "Select Service Product Membership Package Voucher Prepaid Gift Card" at bounding box center [135, 454] width 111 height 27
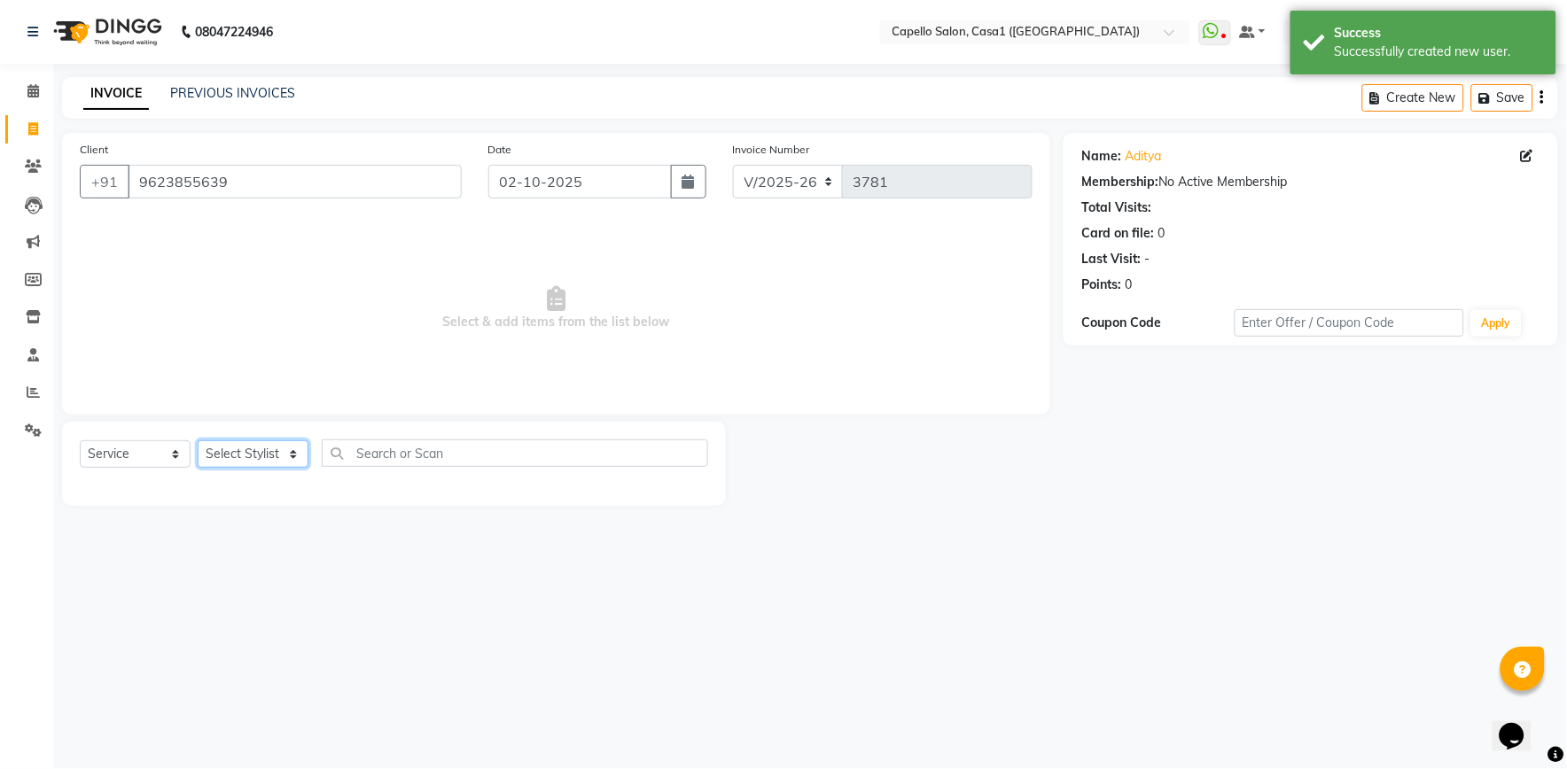
click at [273, 454] on select "Select Stylist aayush ADMIN Akash Chawale Capello casa 1 Harsh Nagture Mukesh N…" at bounding box center [253, 454] width 111 height 27
select select "92435"
click at [198, 441] on select "Select Stylist aayush ADMIN Akash Chawale Capello casa 1 Harsh Nagture Mukesh N…" at bounding box center [253, 454] width 111 height 27
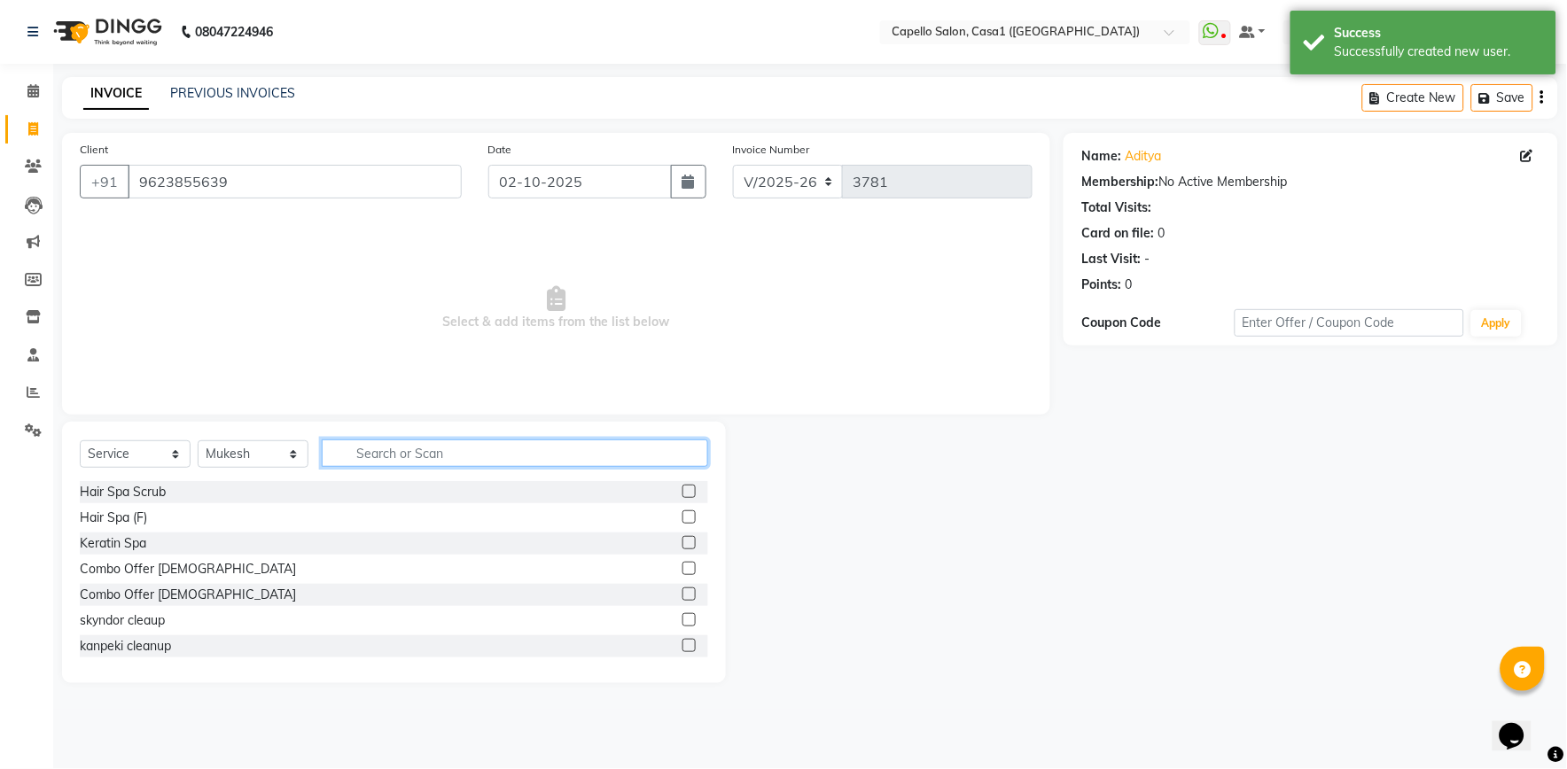
click at [367, 444] on input "text" at bounding box center [515, 453] width 386 height 27
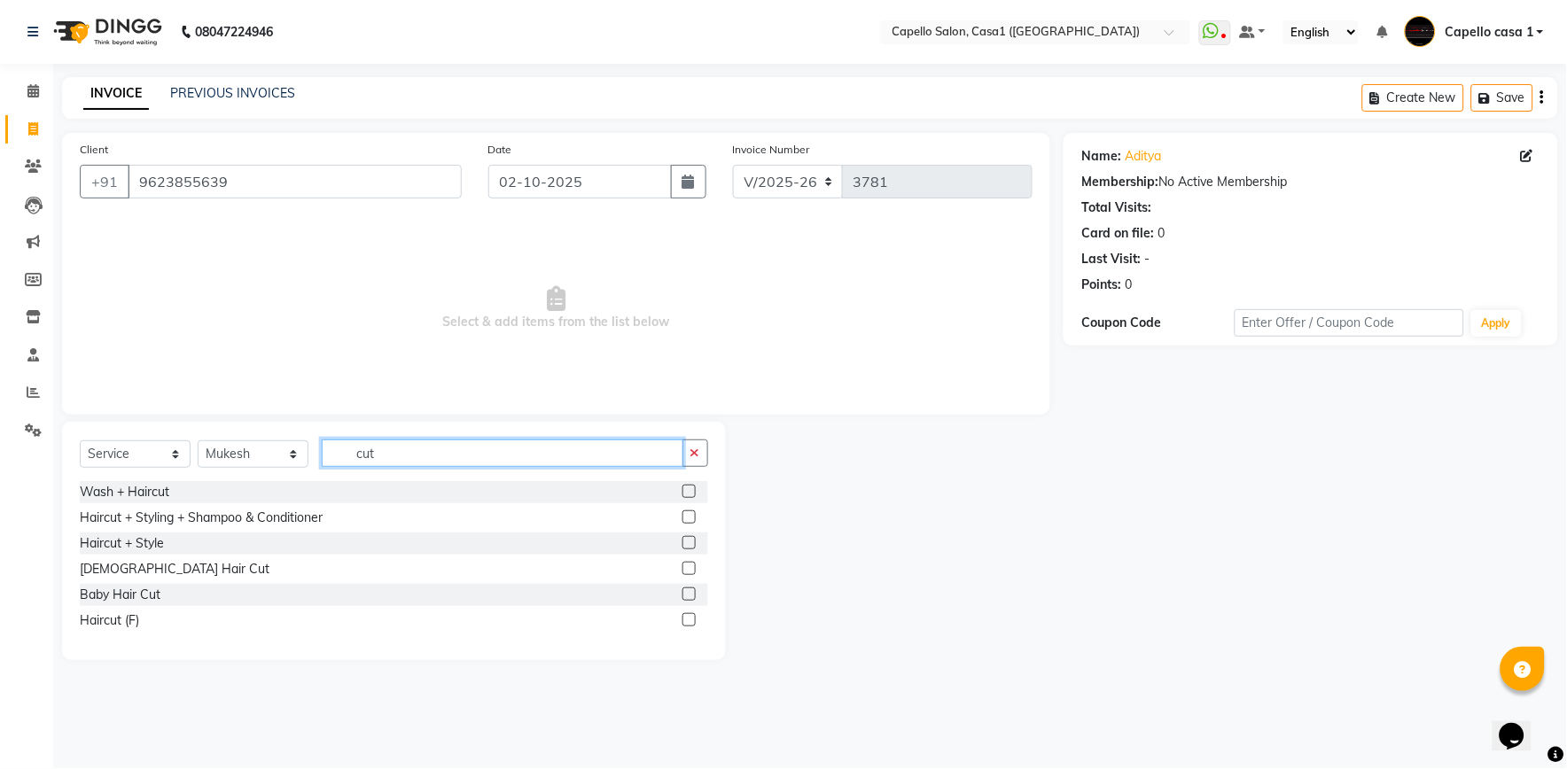
type input "cut"
click at [690, 571] on label at bounding box center [688, 568] width 13 height 13
click at [690, 571] on input "checkbox" at bounding box center [688, 570] width 12 height 12
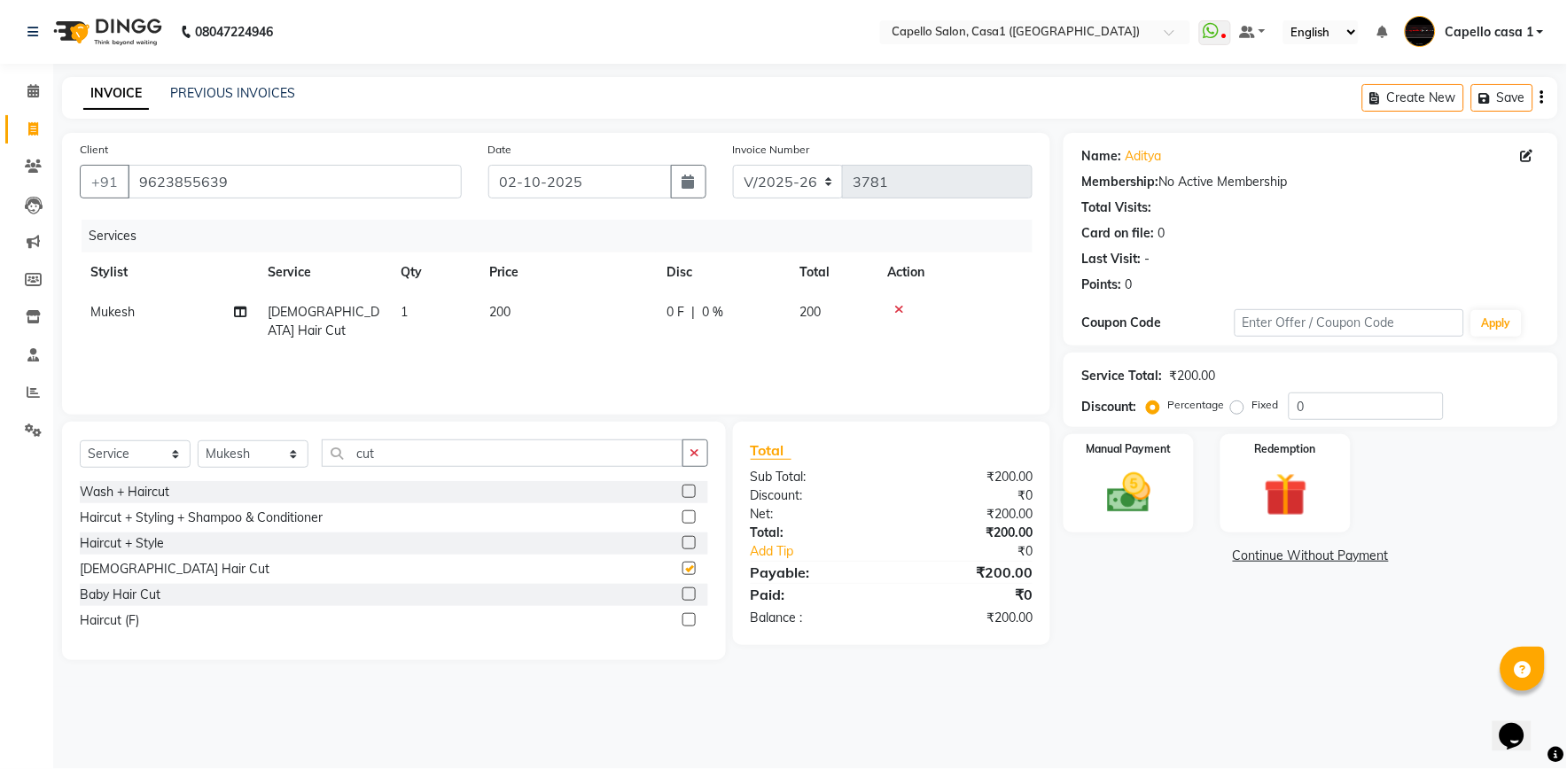
checkbox input "false"
click at [506, 308] on span "200" at bounding box center [499, 312] width 21 height 16
select select "92435"
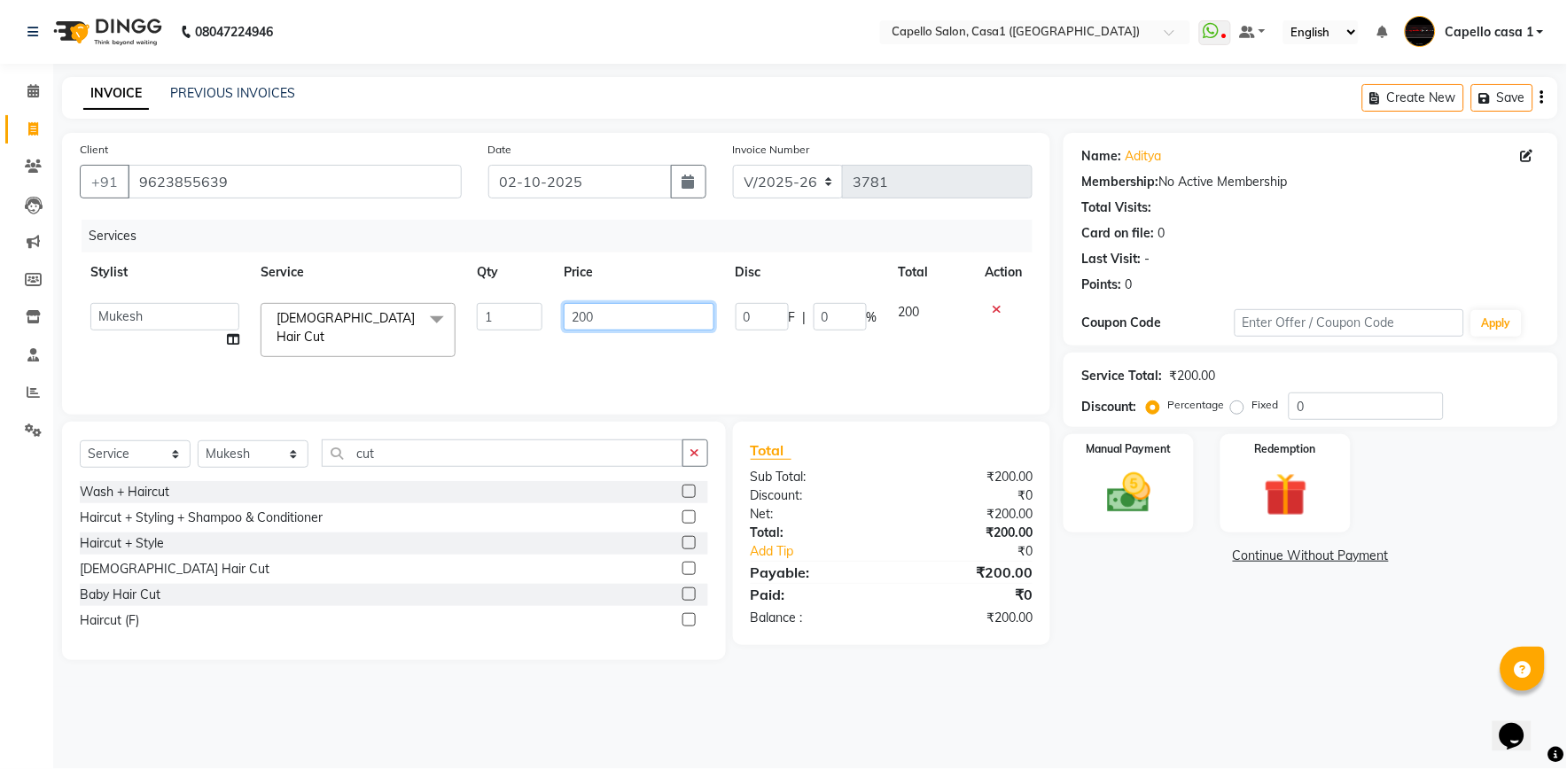
click at [589, 316] on input "200" at bounding box center [639, 316] width 150 height 27
type input "300"
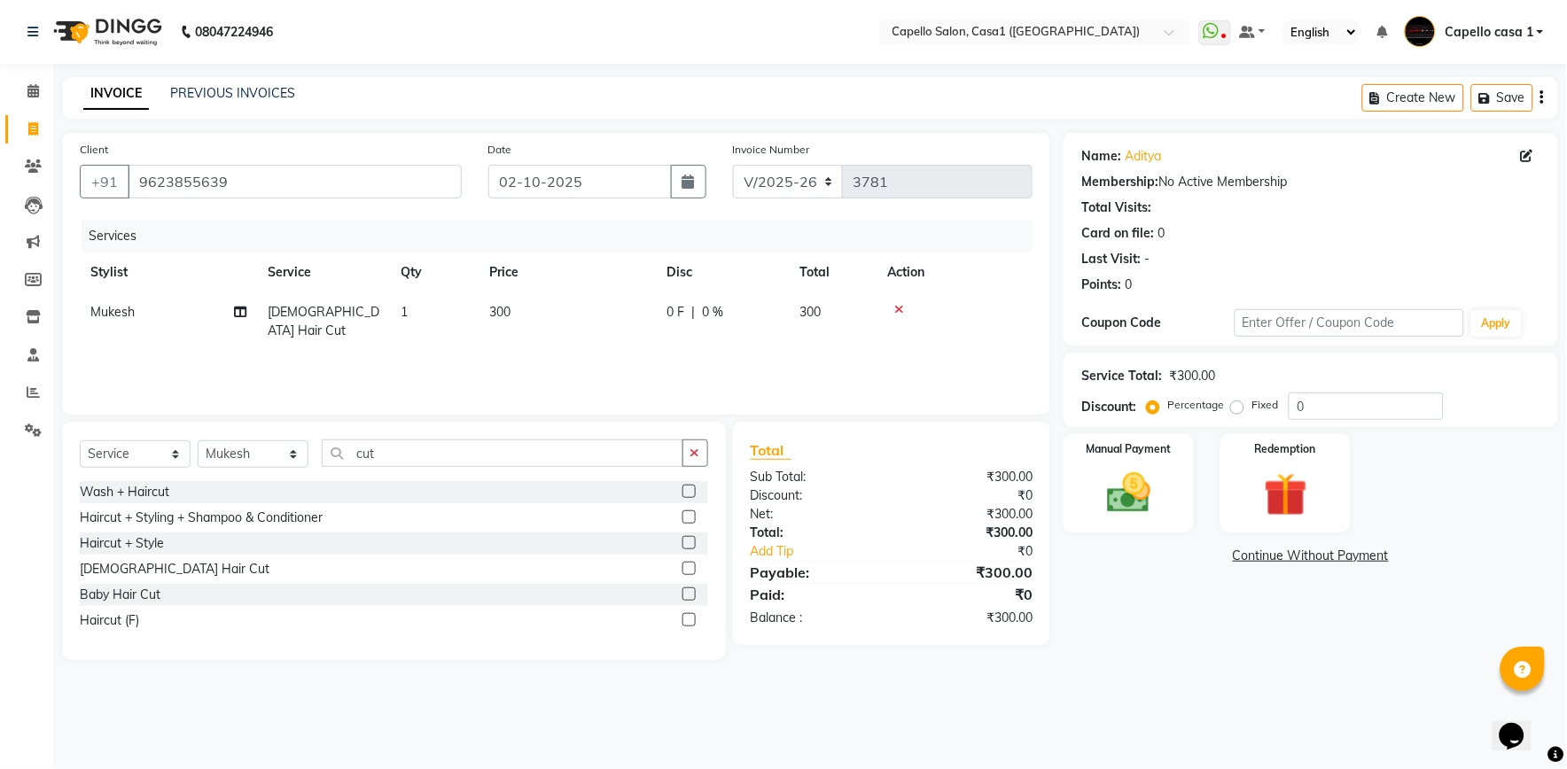
click at [539, 351] on div "Services Stylist Service Qty Price Disc Total Action Mukesh Male Hair Cut 1 300…" at bounding box center [556, 308] width 953 height 177
click at [1142, 496] on img at bounding box center [1129, 493] width 74 height 52
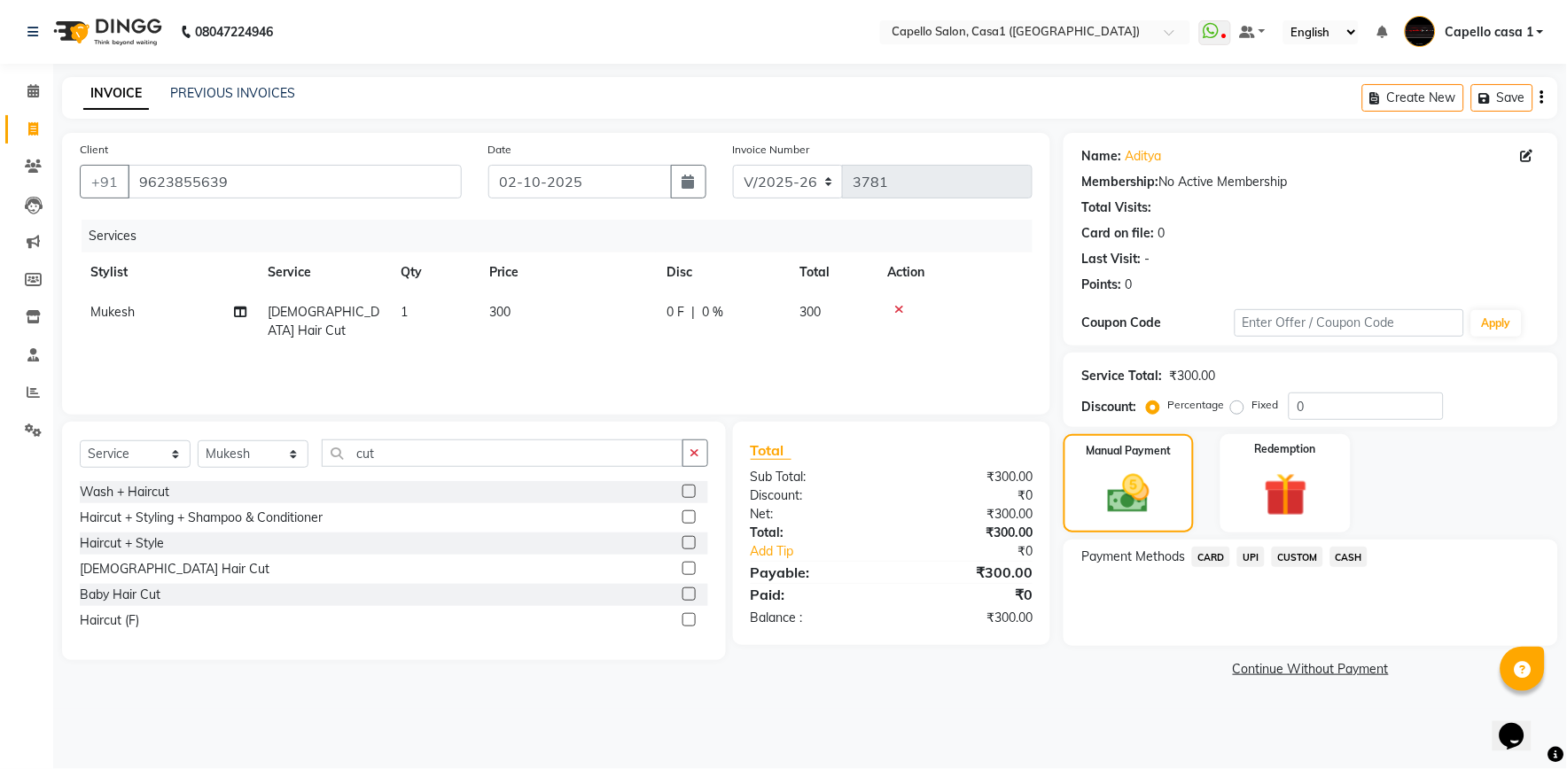
drag, startPoint x: 1253, startPoint y: 557, endPoint x: 1253, endPoint y: 576, distance: 19.5
click at [1253, 558] on span "UPI" at bounding box center [1250, 557] width 27 height 20
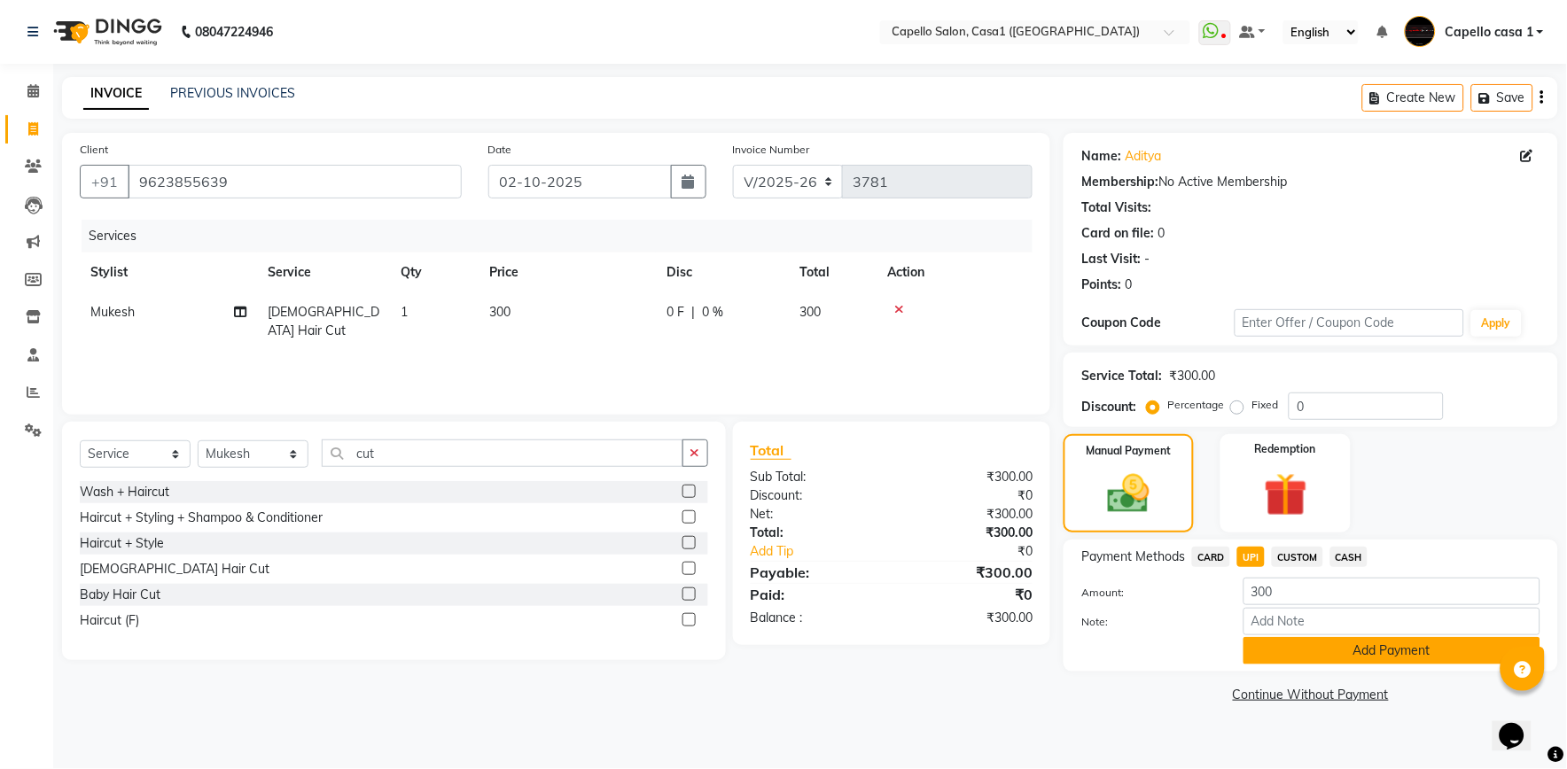
click at [1295, 651] on button "Add Payment" at bounding box center [1392, 650] width 297 height 27
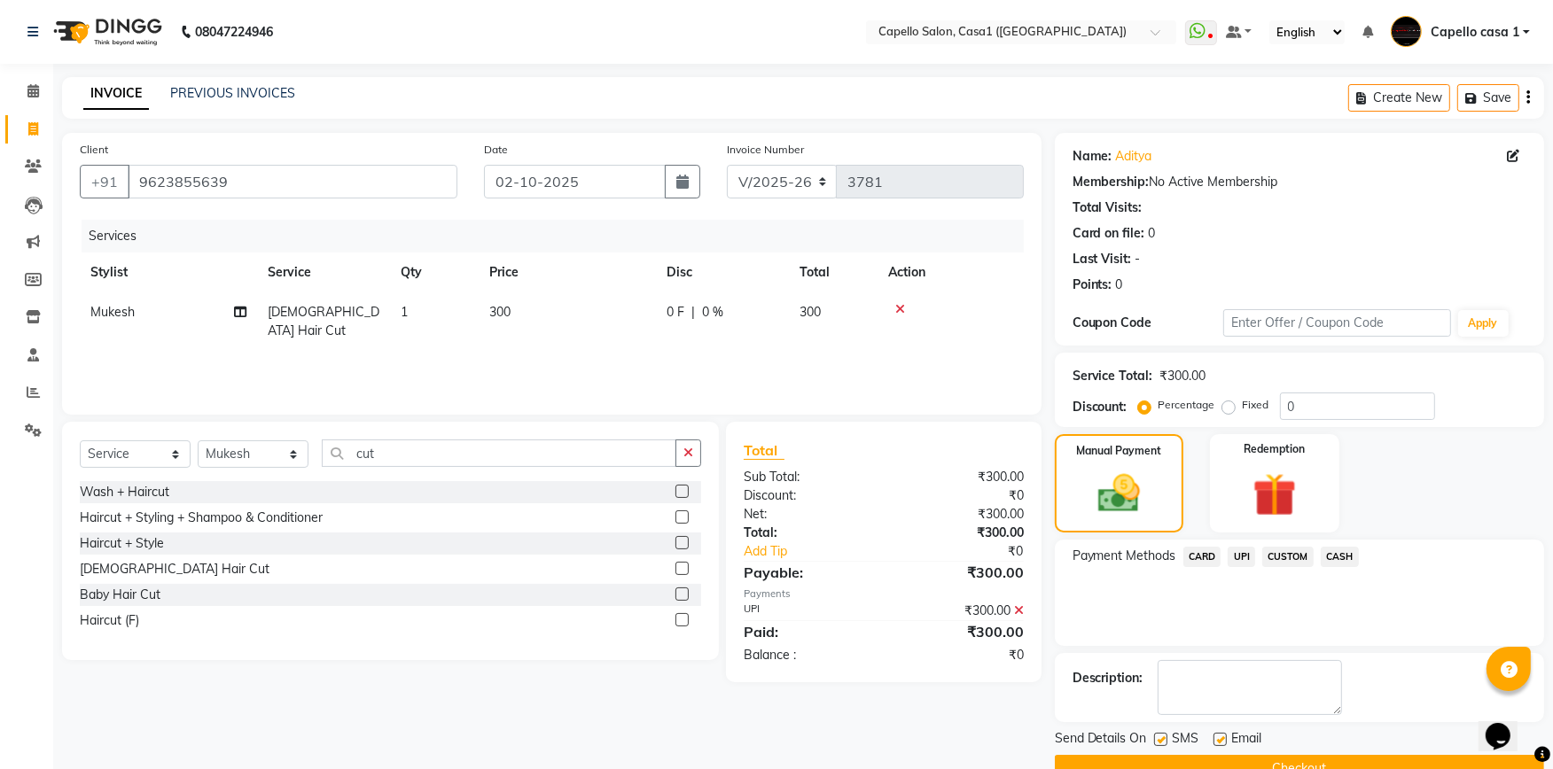
scroll to position [38, 0]
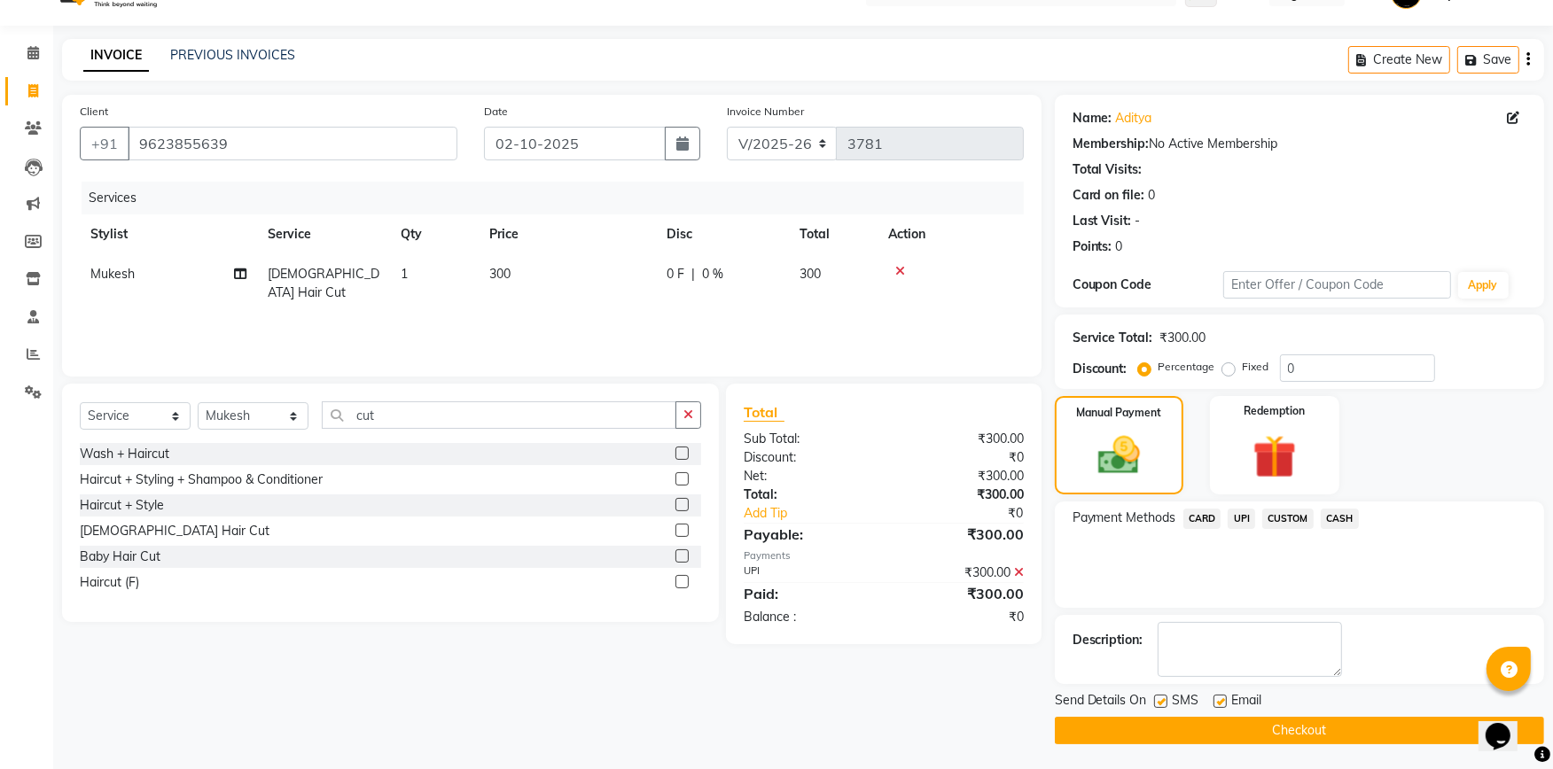
click at [1235, 731] on button "Checkout" at bounding box center [1299, 730] width 489 height 27
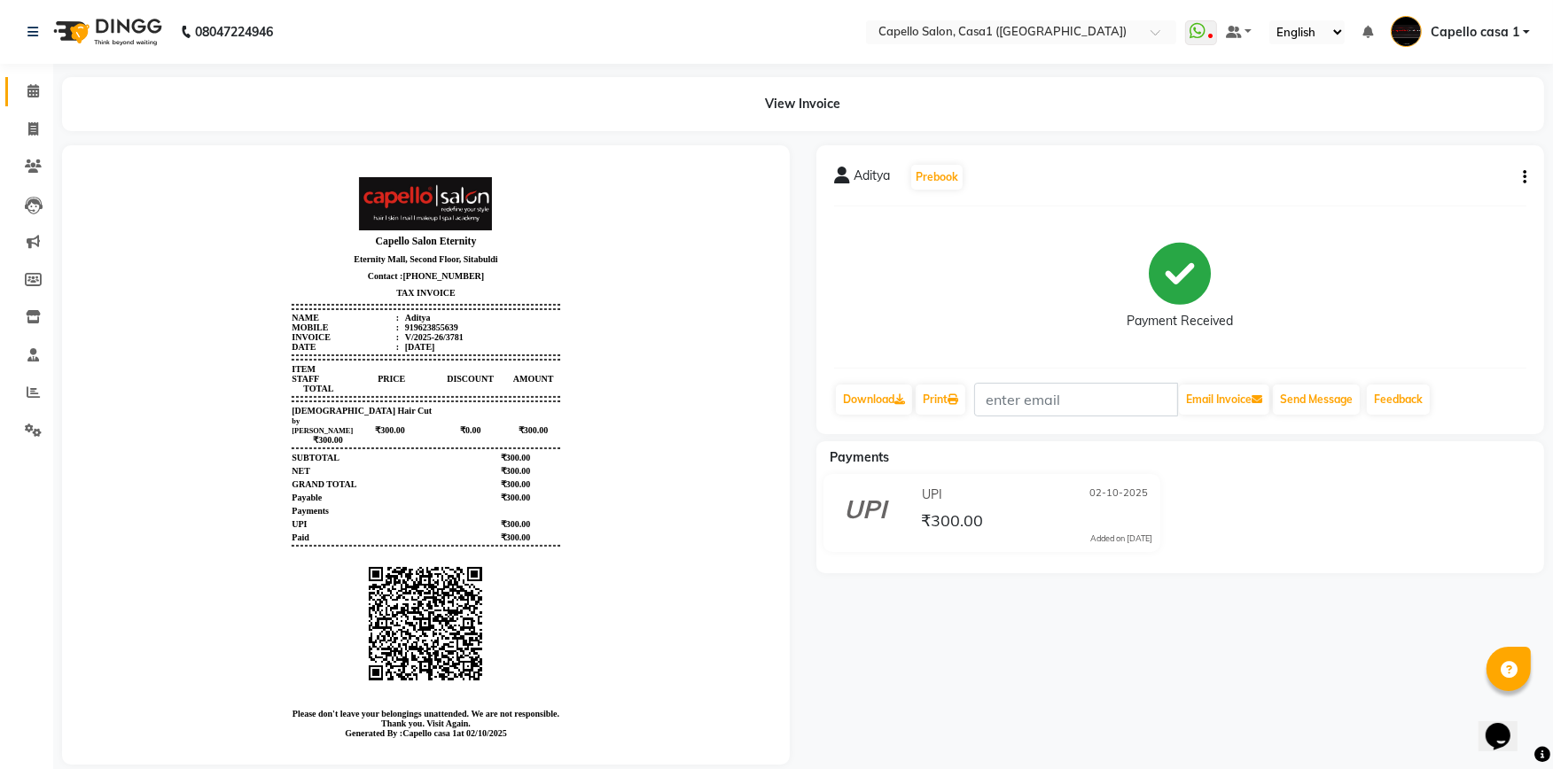
click at [32, 90] on icon at bounding box center [33, 90] width 12 height 13
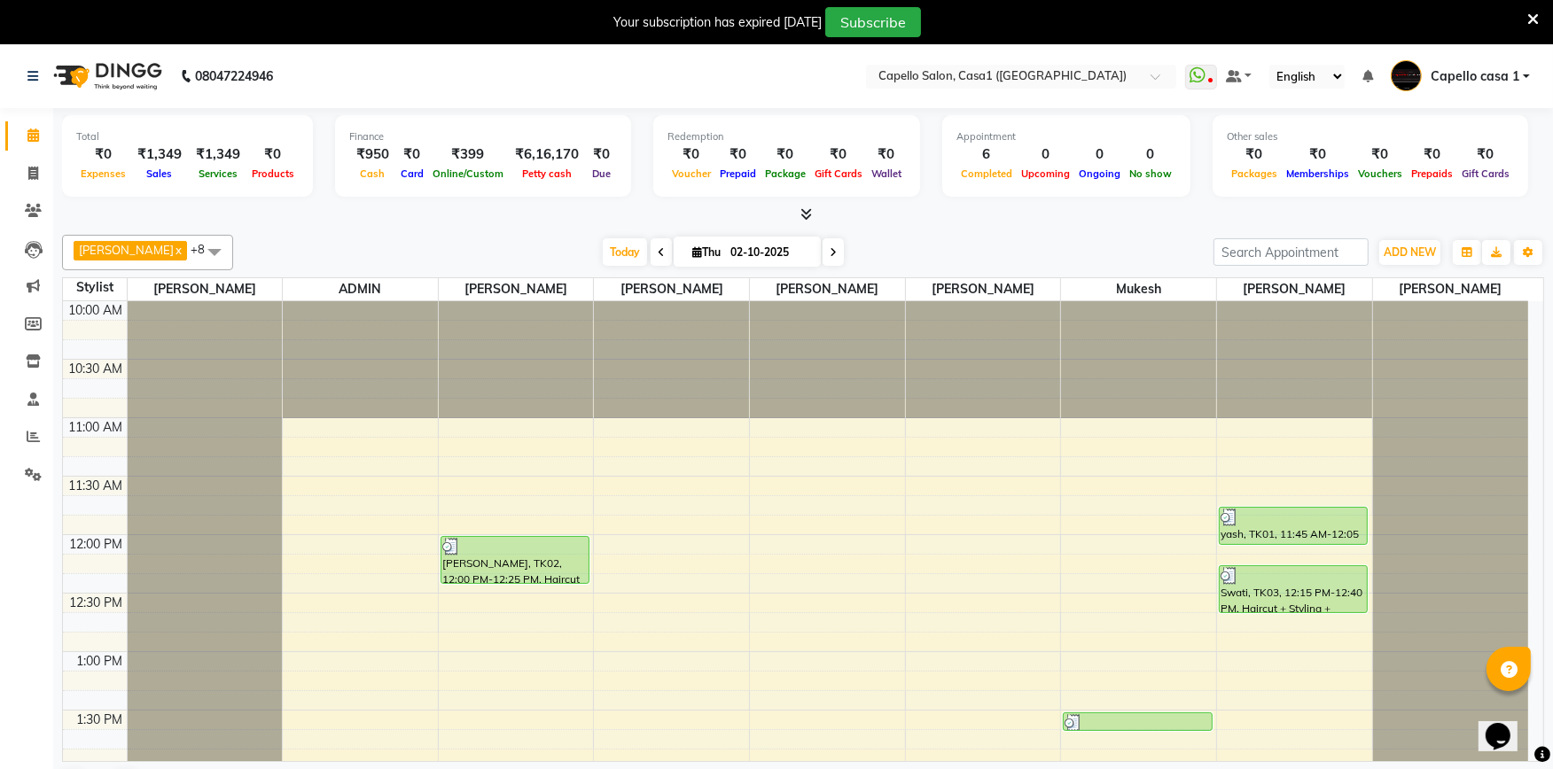
click at [1529, 14] on icon at bounding box center [1533, 20] width 12 height 16
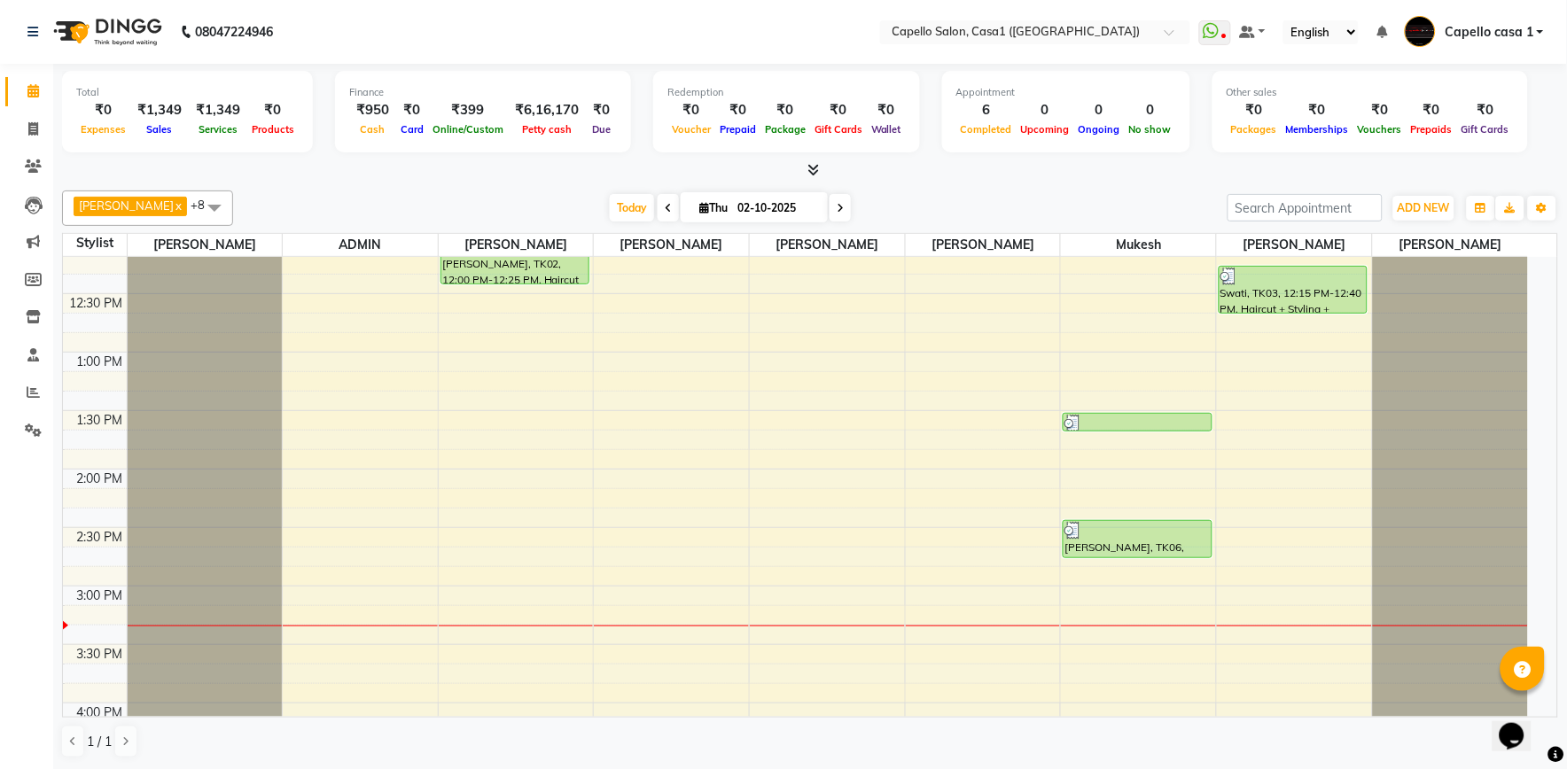
scroll to position [197, 0]
